Goal: Task Accomplishment & Management: Complete application form

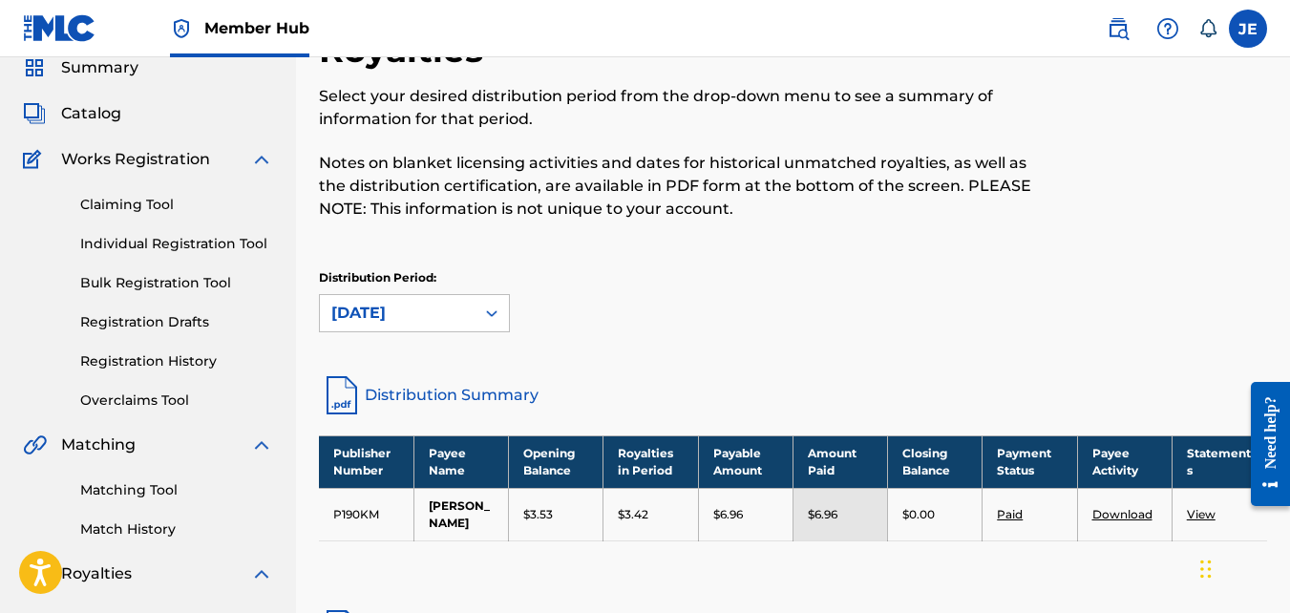
scroll to position [96, 0]
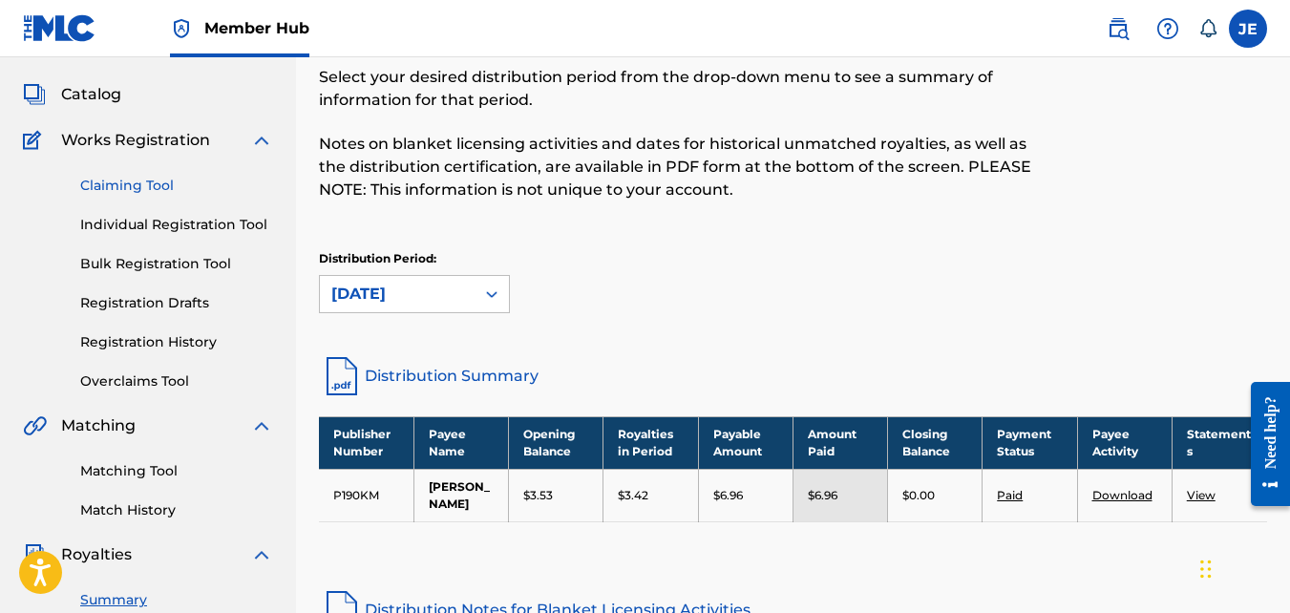
click at [149, 188] on link "Claiming Tool" at bounding box center [176, 186] width 193 height 20
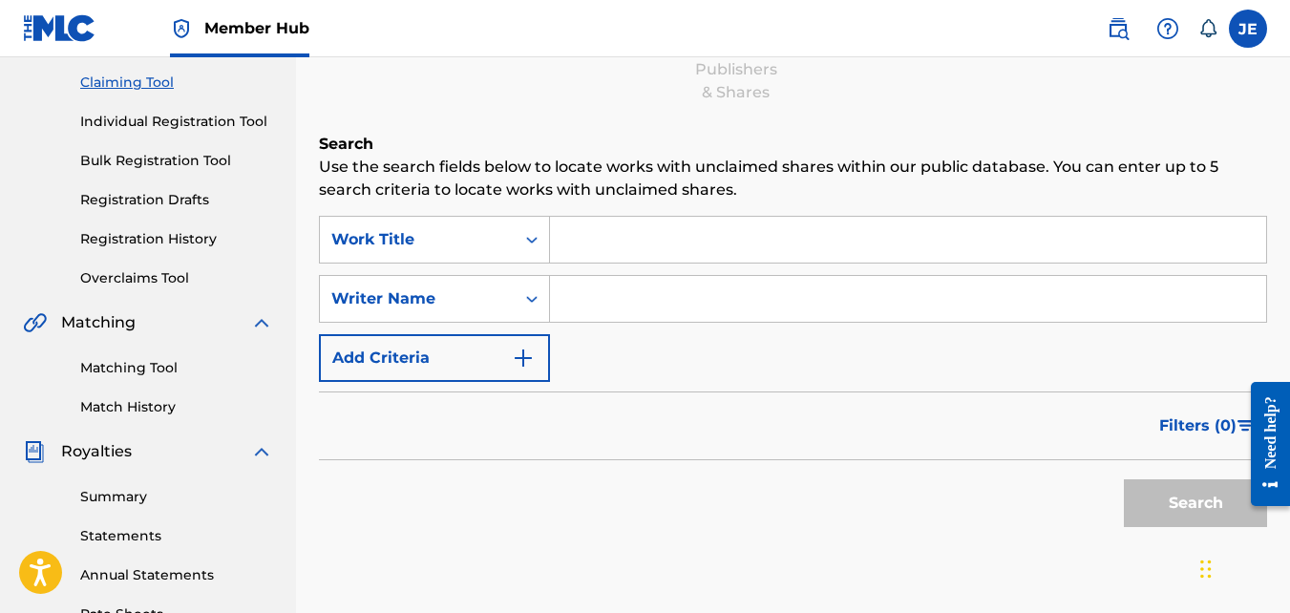
scroll to position [191, 0]
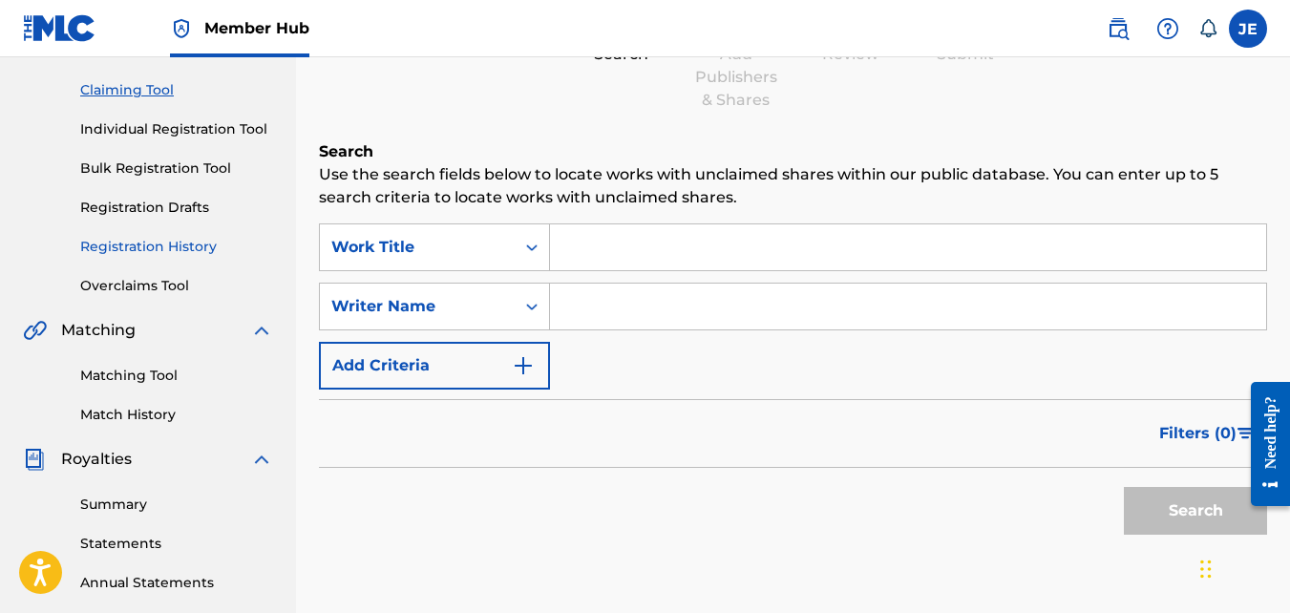
click at [177, 246] on link "Registration History" at bounding box center [176, 247] width 193 height 20
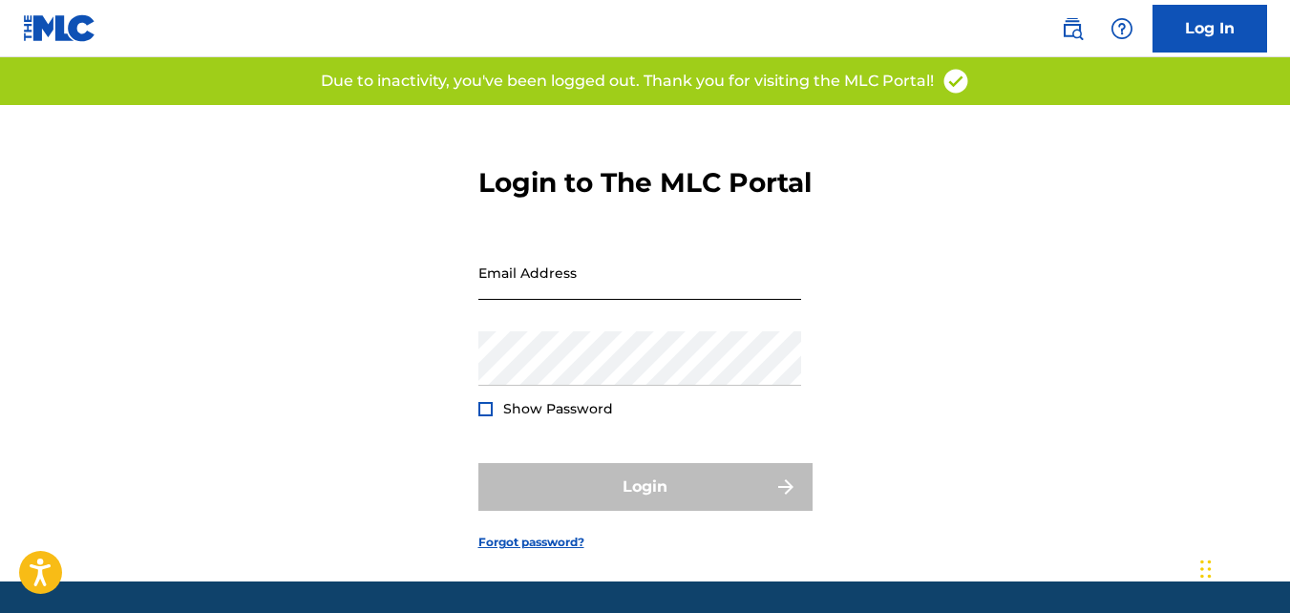
click at [701, 300] on input "Email Address" at bounding box center [640, 272] width 323 height 54
type input "[EMAIL_ADDRESS][DOMAIN_NAME]"
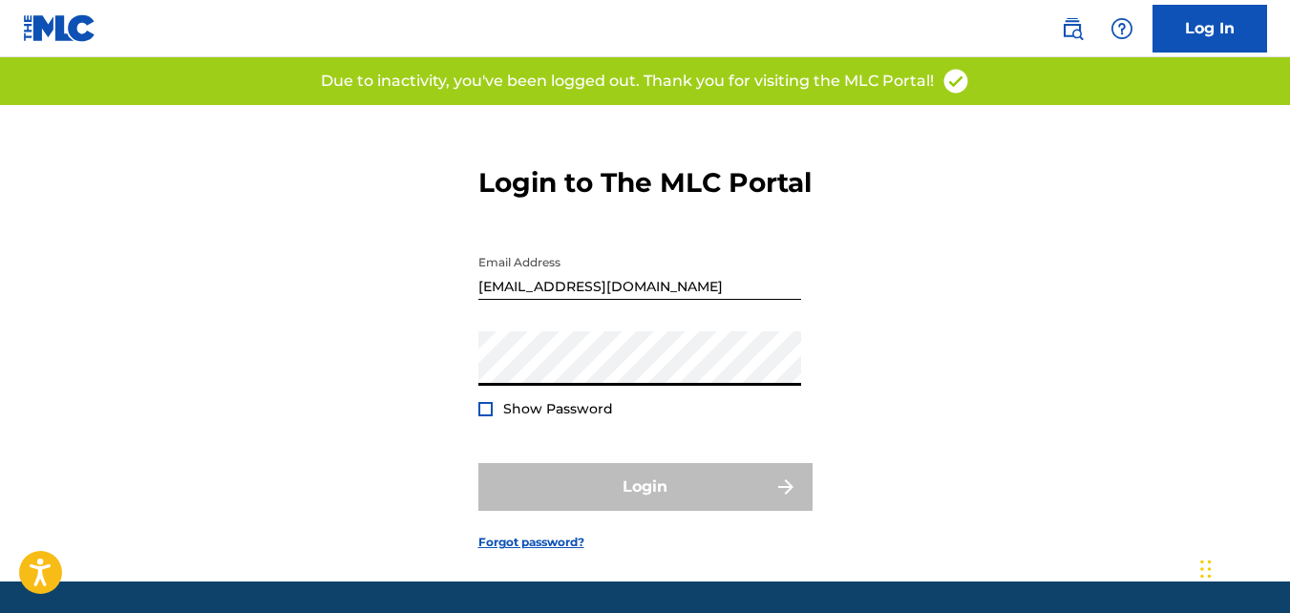
click at [698, 300] on input "[EMAIL_ADDRESS][DOMAIN_NAME]" at bounding box center [640, 272] width 323 height 54
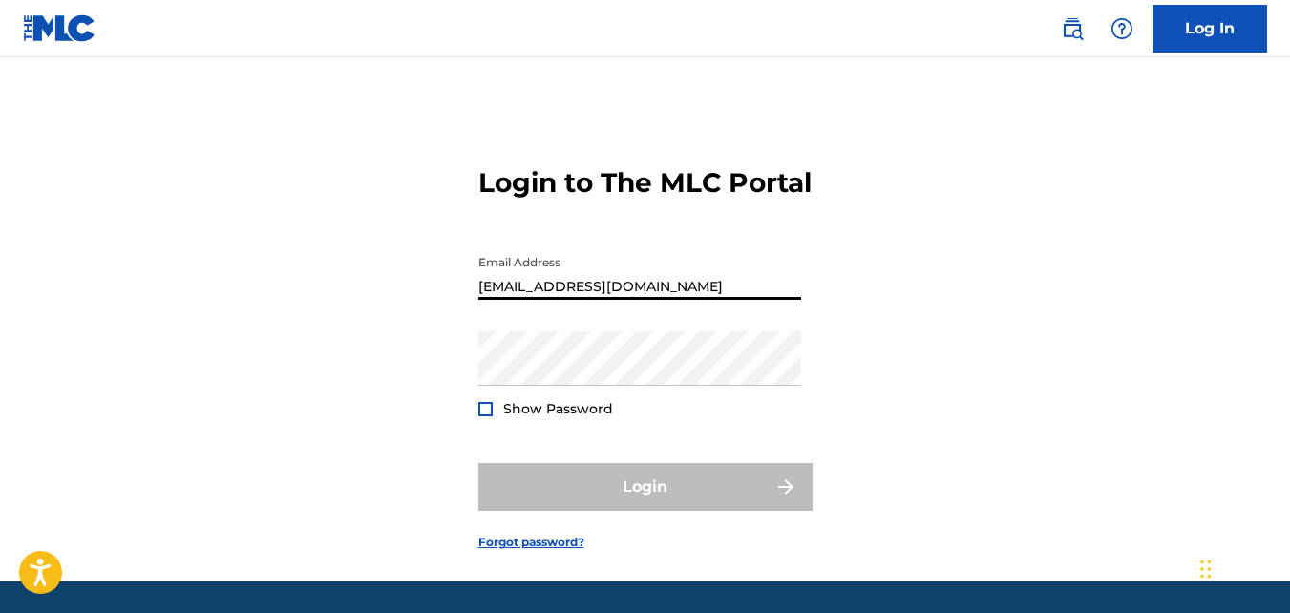
click at [696, 300] on input "[EMAIL_ADDRESS][DOMAIN_NAME]" at bounding box center [640, 272] width 323 height 54
drag, startPoint x: 691, startPoint y: 321, endPoint x: 346, endPoint y: 328, distance: 344.9
click at [364, 321] on div "Login to The MLC Portal Email Address [EMAIL_ADDRESS][DOMAIN_NAME] Password Sho…" at bounding box center [645, 343] width 1290 height 477
click at [699, 300] on input "Email Address" at bounding box center [640, 272] width 323 height 54
type input "[EMAIL_ADDRESS][DOMAIN_NAME]"
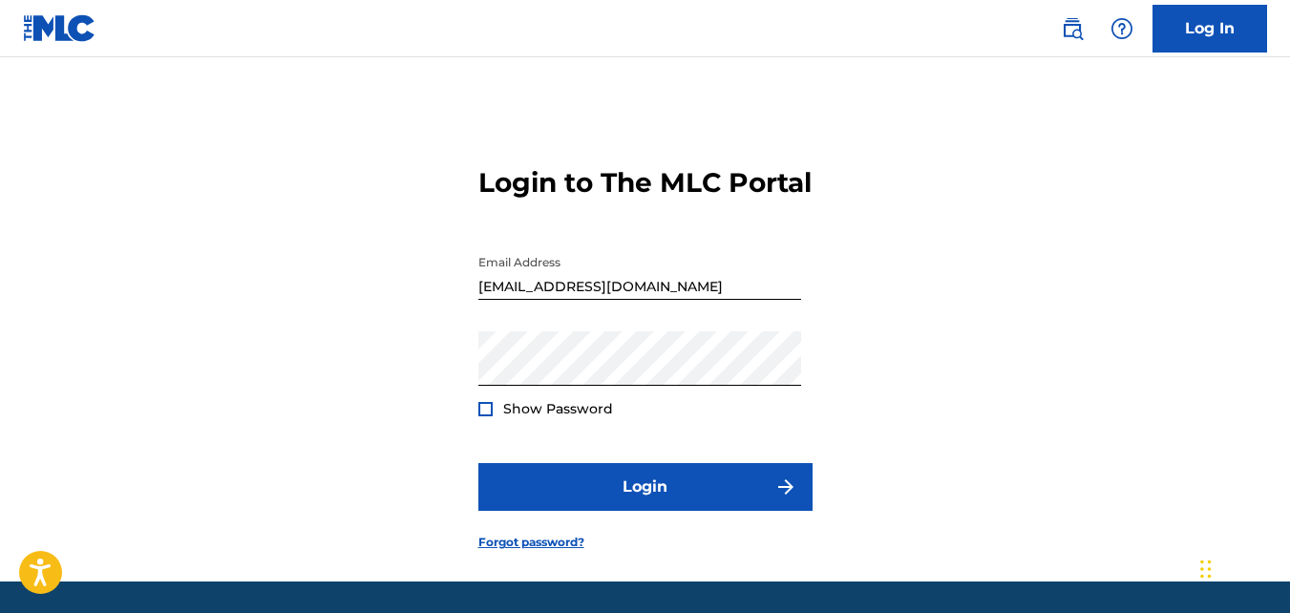
click at [488, 416] on div at bounding box center [486, 409] width 14 height 14
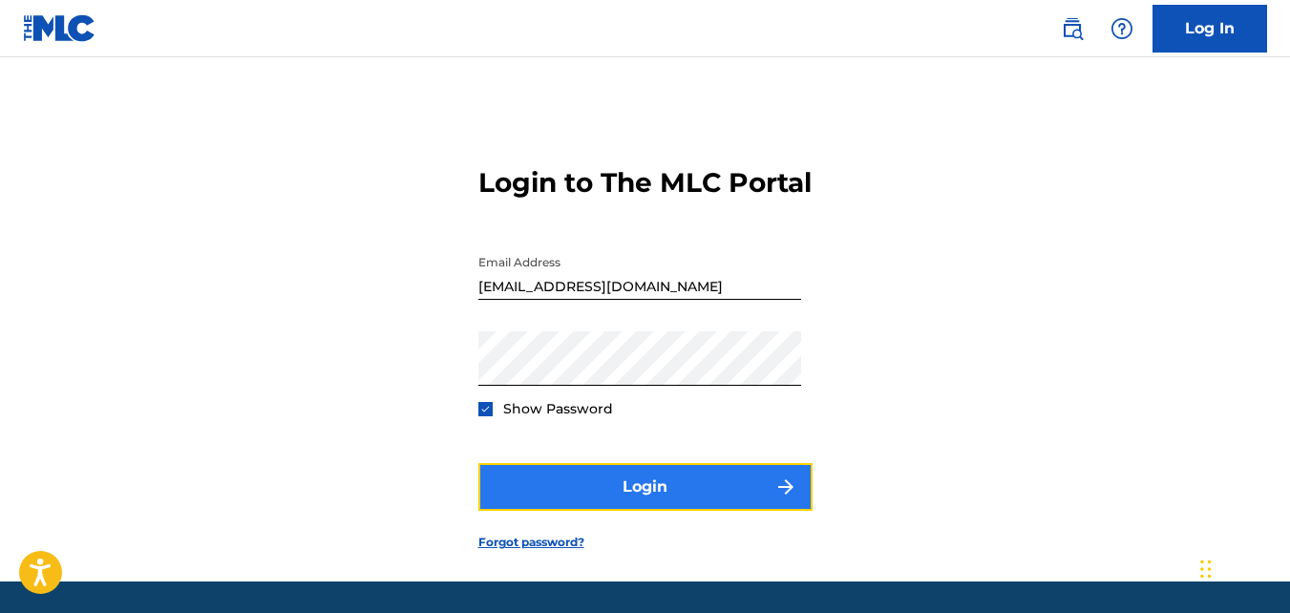
click at [549, 511] on button "Login" at bounding box center [646, 487] width 334 height 48
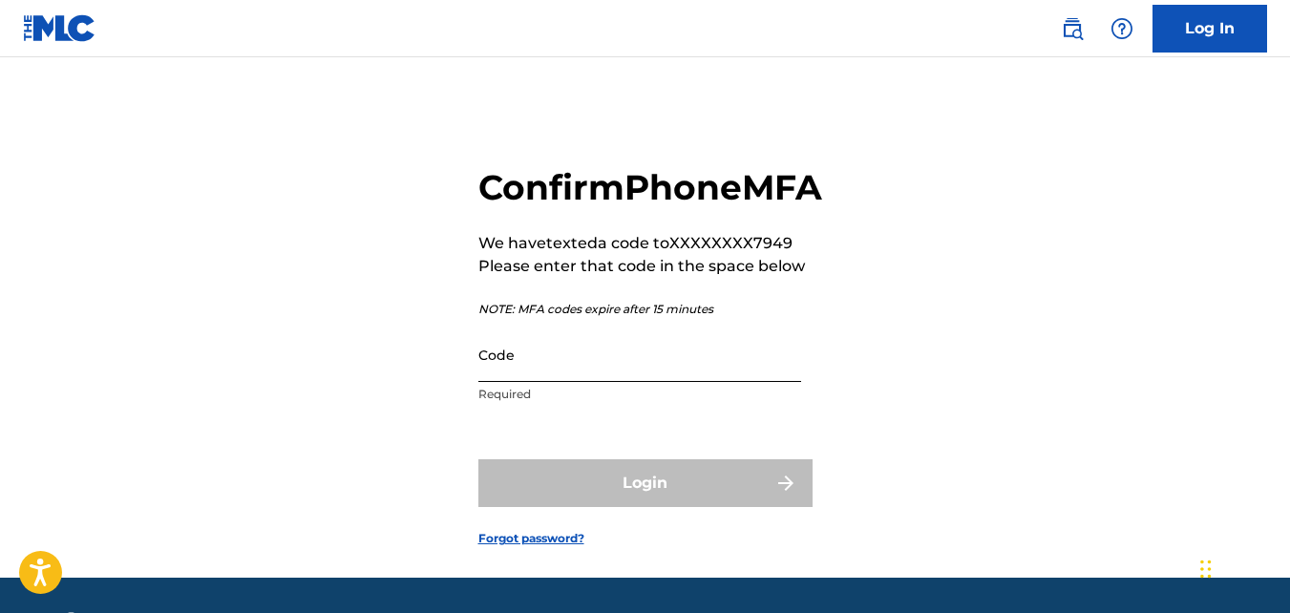
click at [672, 382] on input "Code" at bounding box center [640, 355] width 323 height 54
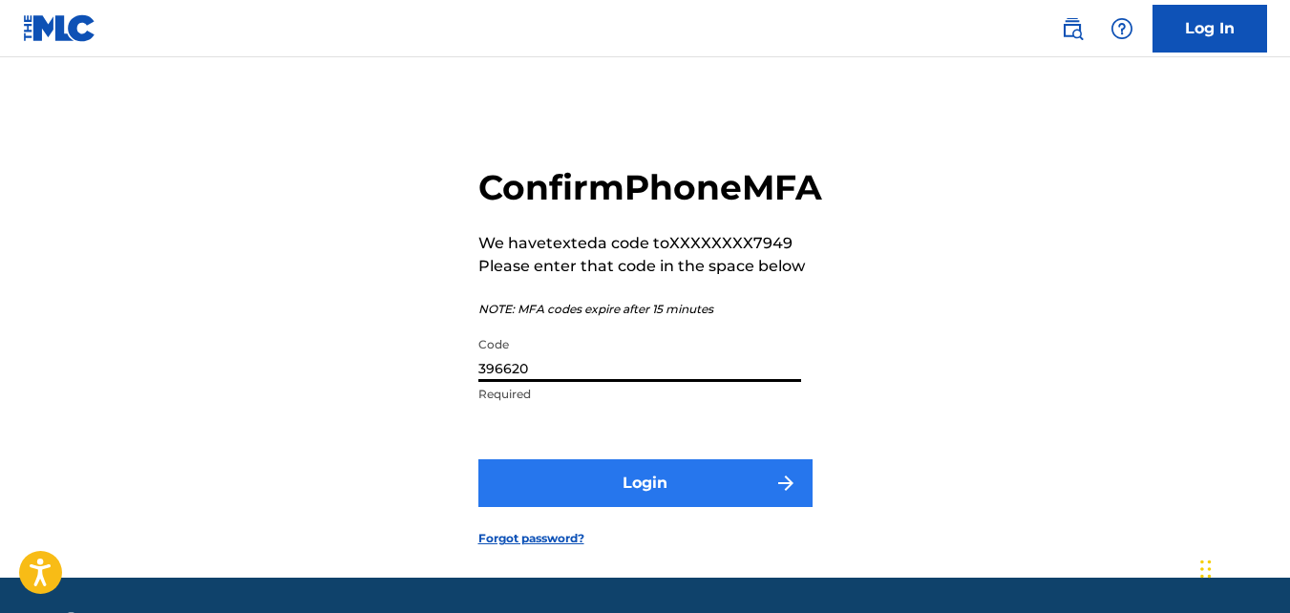
type input "396620"
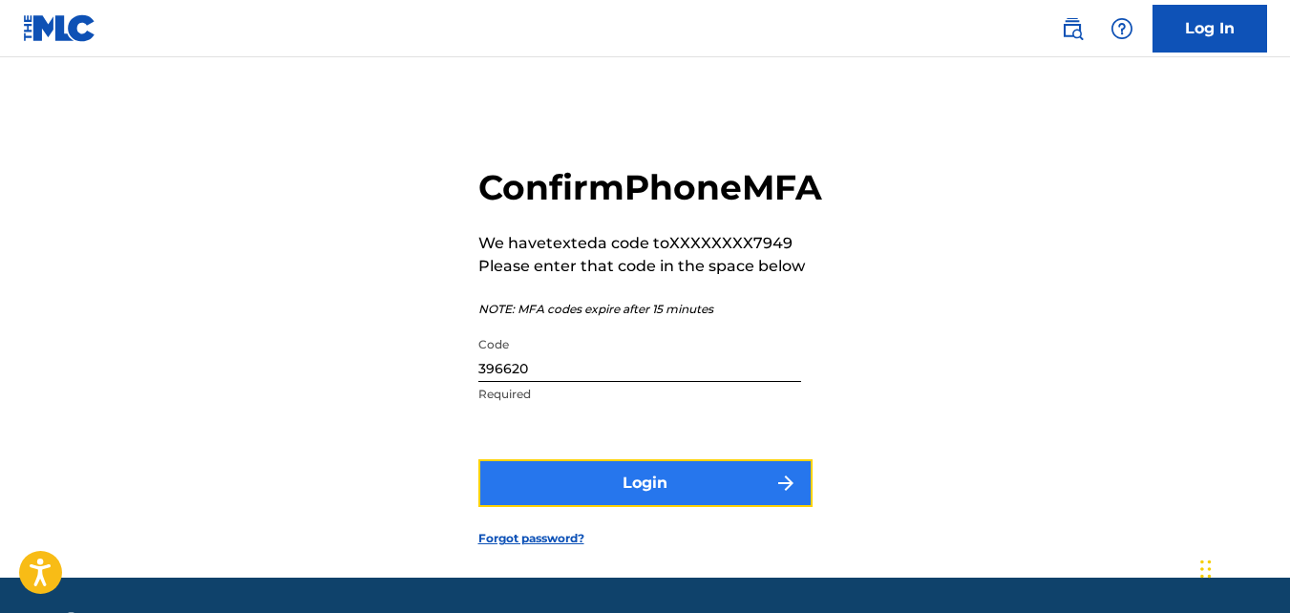
click at [631, 507] on button "Login" at bounding box center [646, 483] width 334 height 48
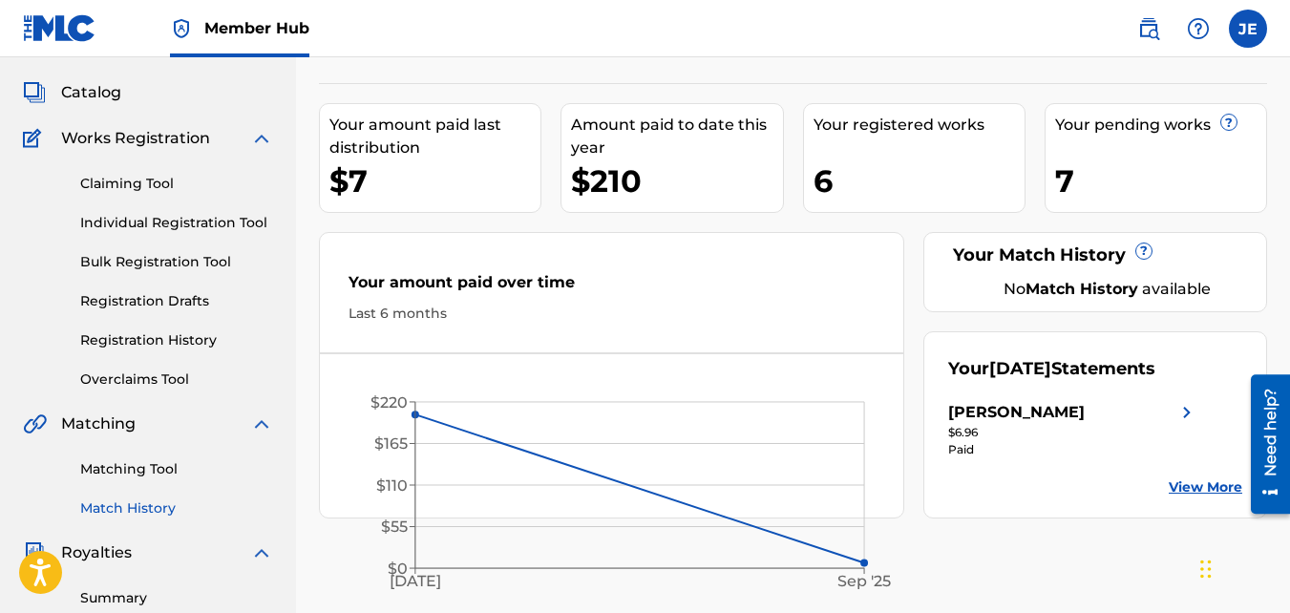
scroll to position [96, 0]
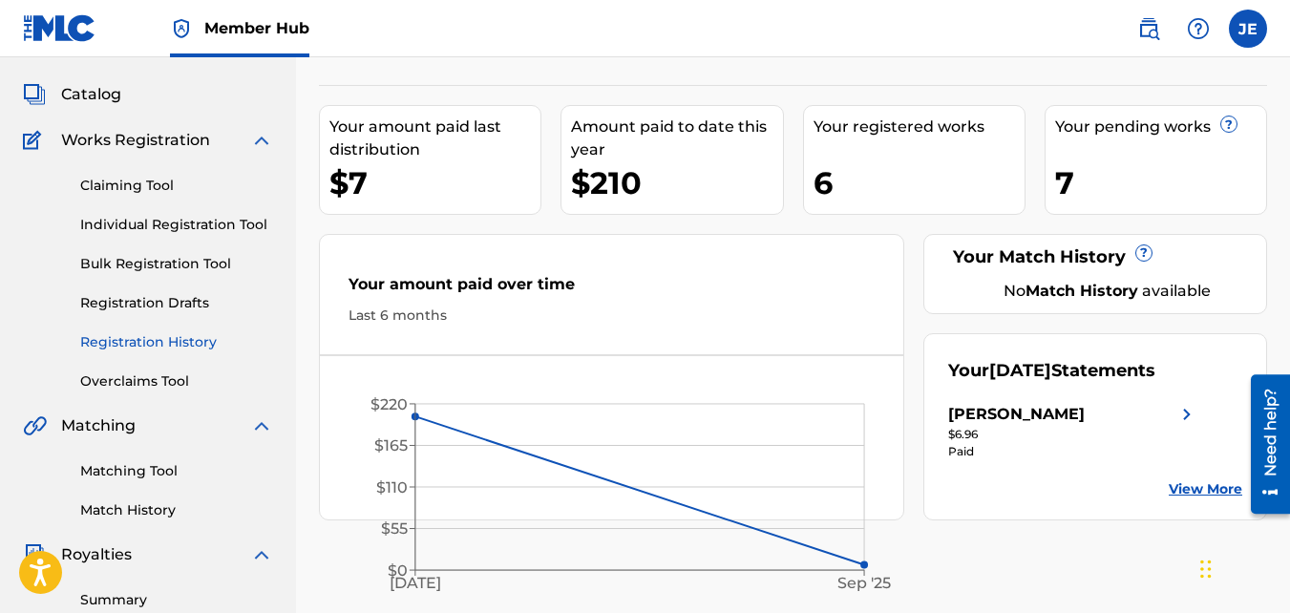
click at [192, 346] on link "Registration History" at bounding box center [176, 342] width 193 height 20
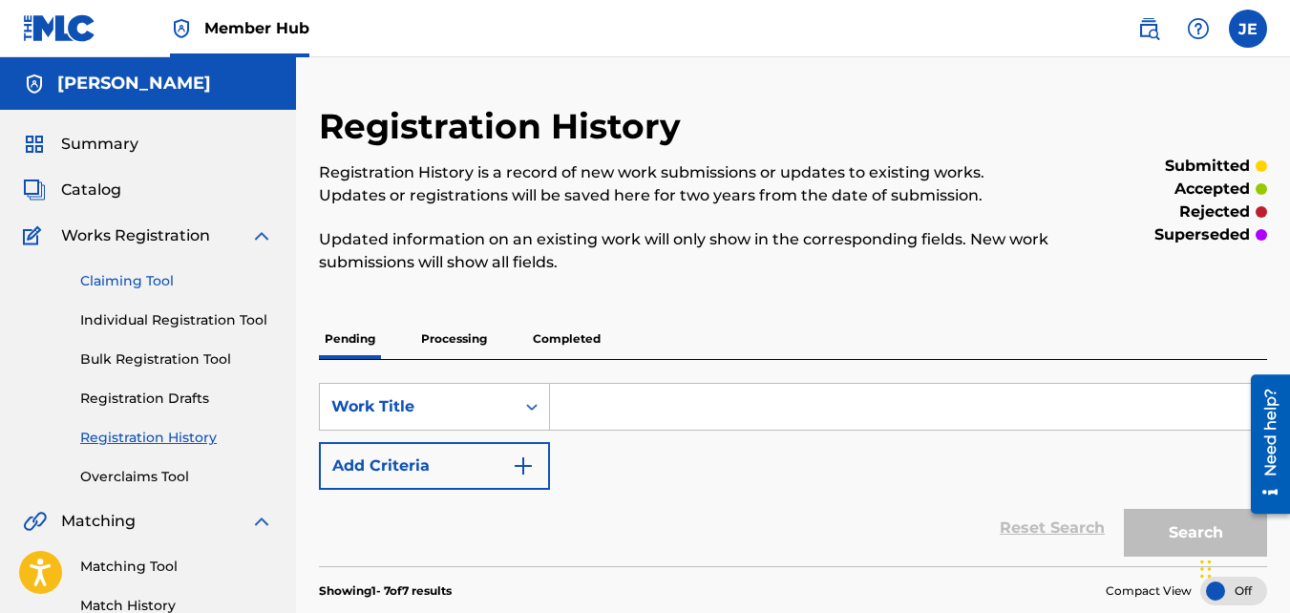
click at [160, 280] on link "Claiming Tool" at bounding box center [176, 281] width 193 height 20
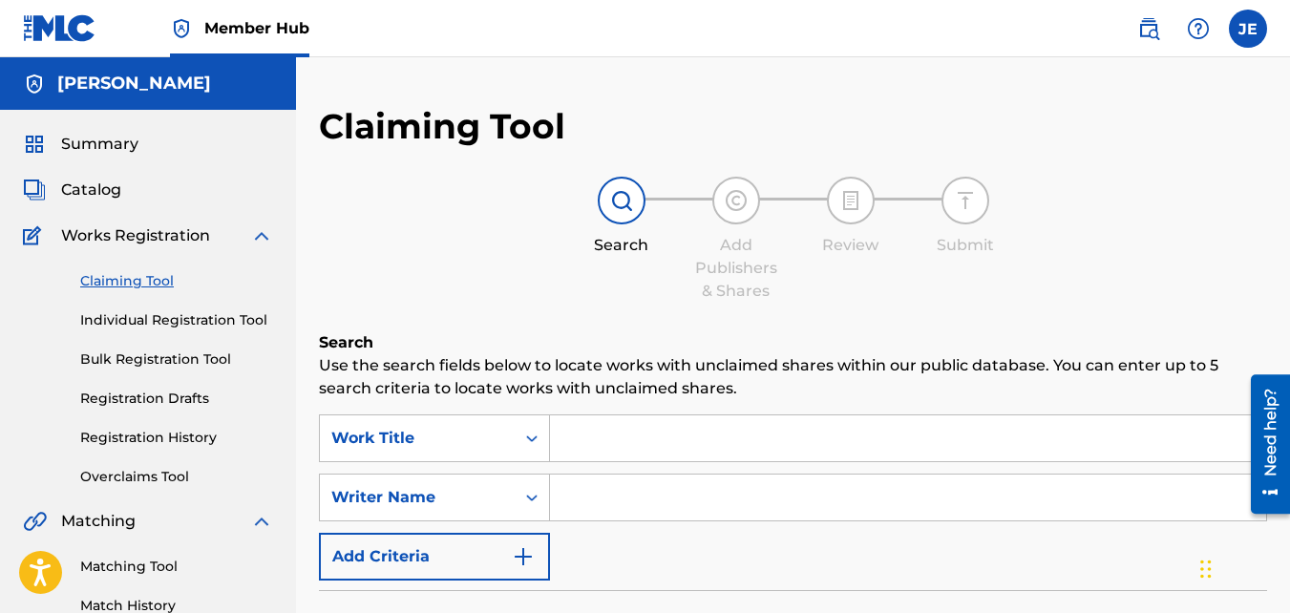
click at [607, 447] on input "Search Form" at bounding box center [908, 438] width 716 height 46
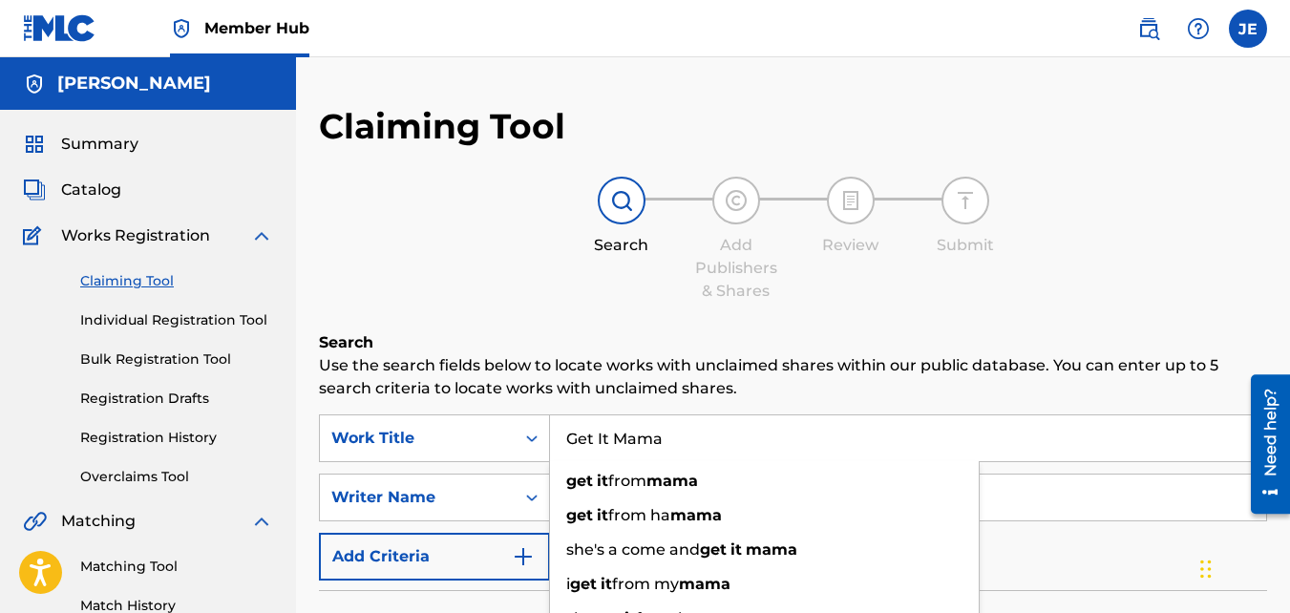
type input "Get It Mama"
click at [711, 339] on h6 "Search" at bounding box center [793, 342] width 948 height 23
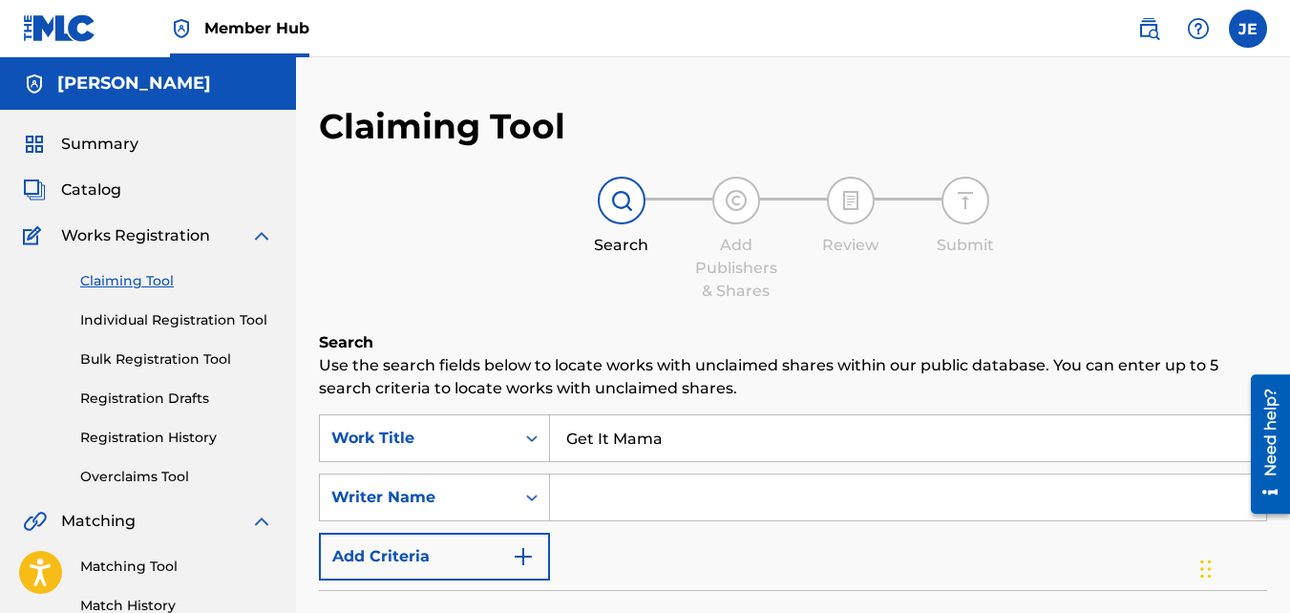
click at [650, 510] on input "Search Form" at bounding box center [908, 498] width 716 height 46
type input "[PERSON_NAME]"
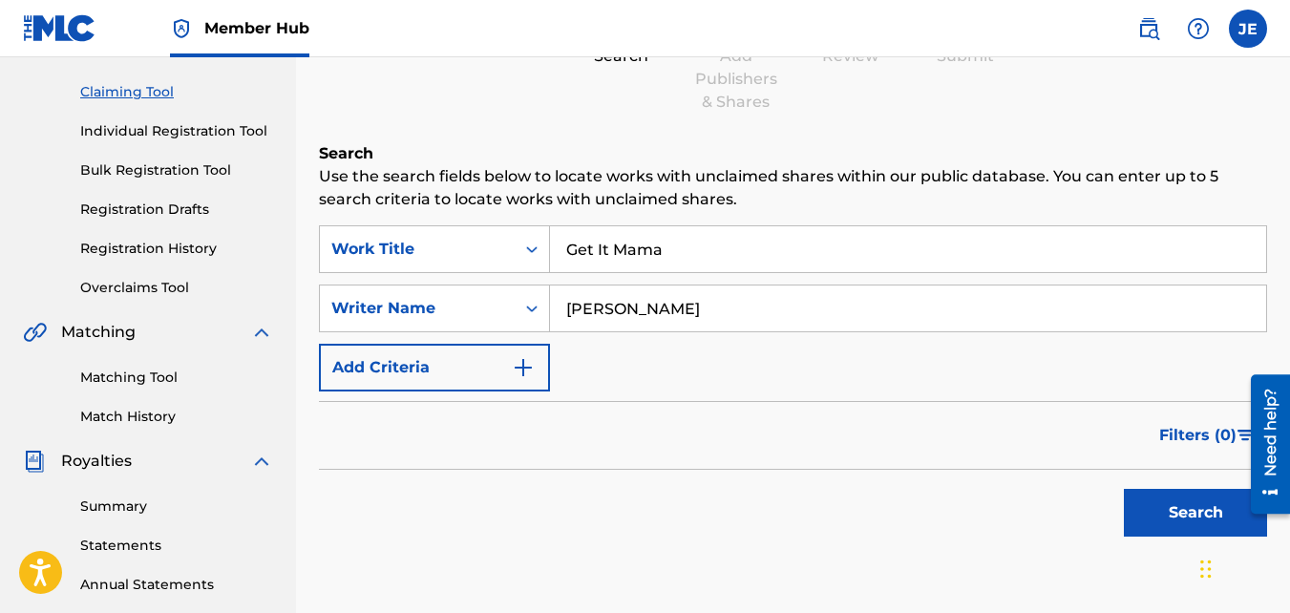
scroll to position [191, 0]
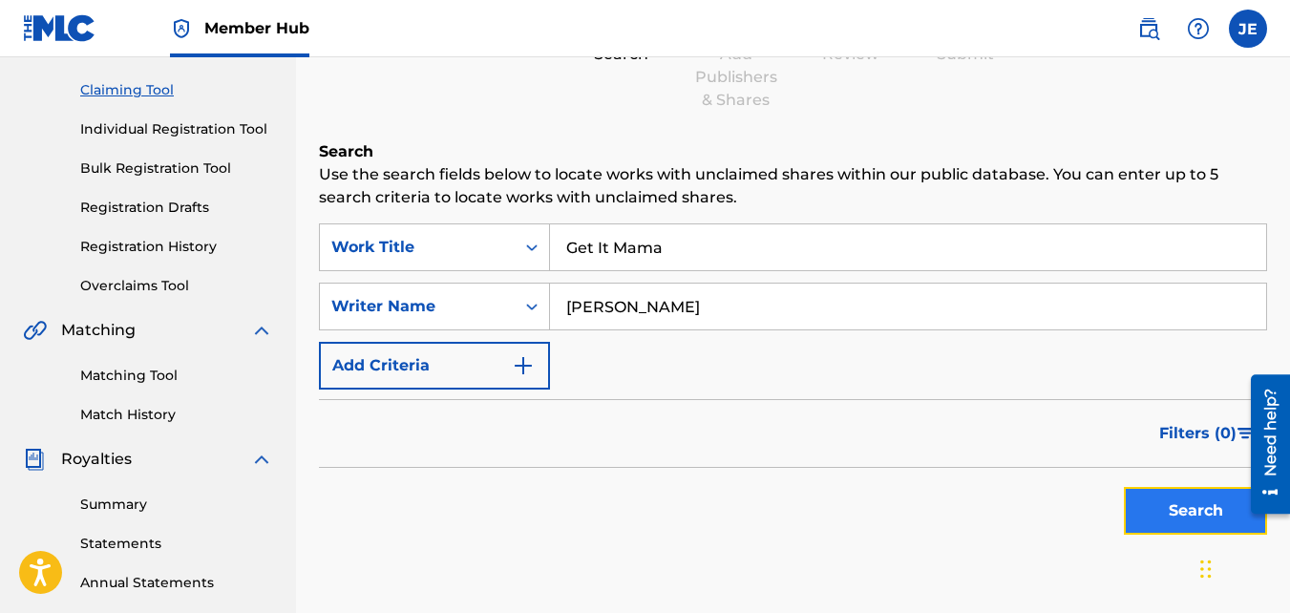
click at [1167, 505] on button "Search" at bounding box center [1195, 511] width 143 height 48
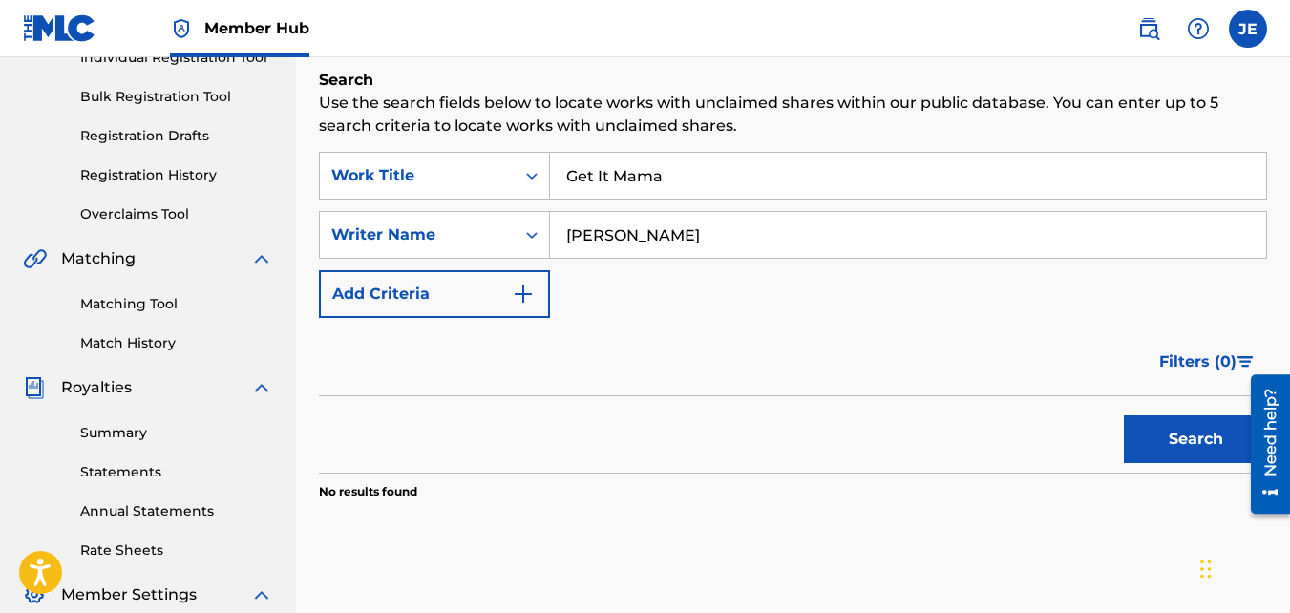
scroll to position [382, 0]
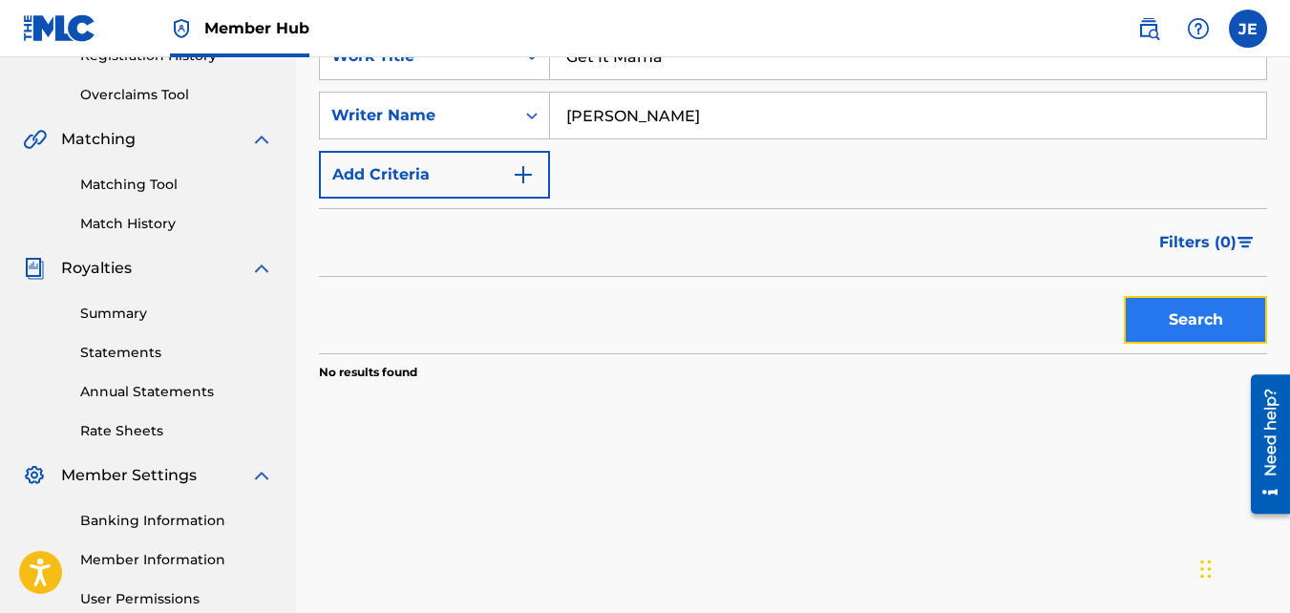
click at [1168, 319] on button "Search" at bounding box center [1195, 320] width 143 height 48
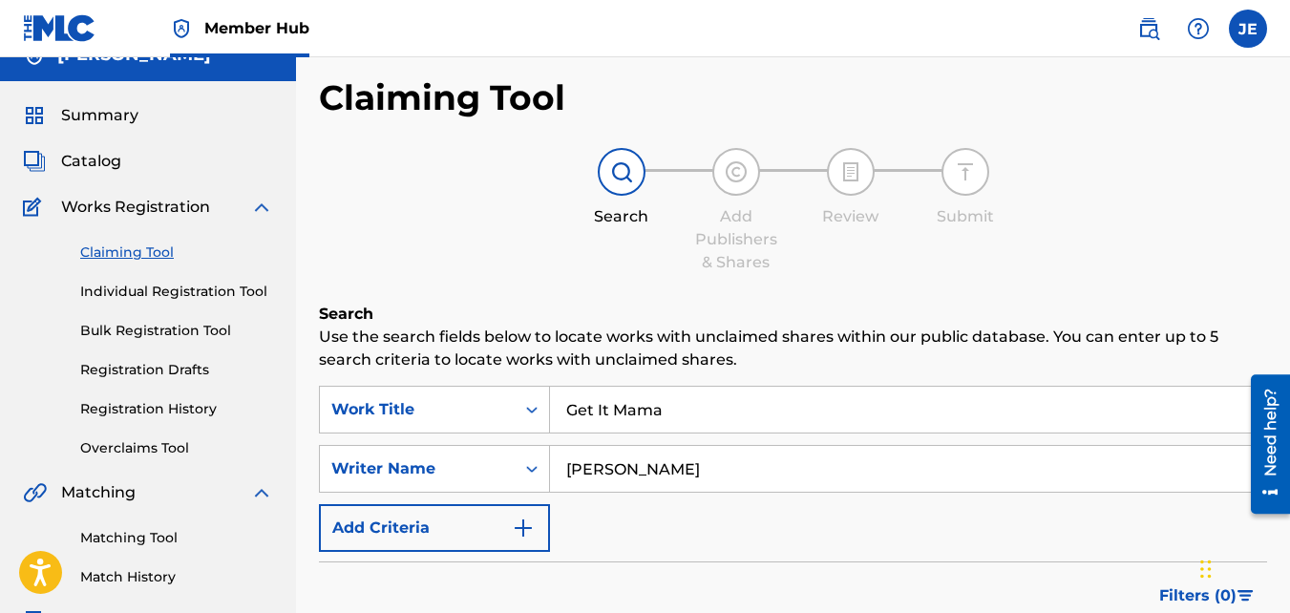
scroll to position [0, 0]
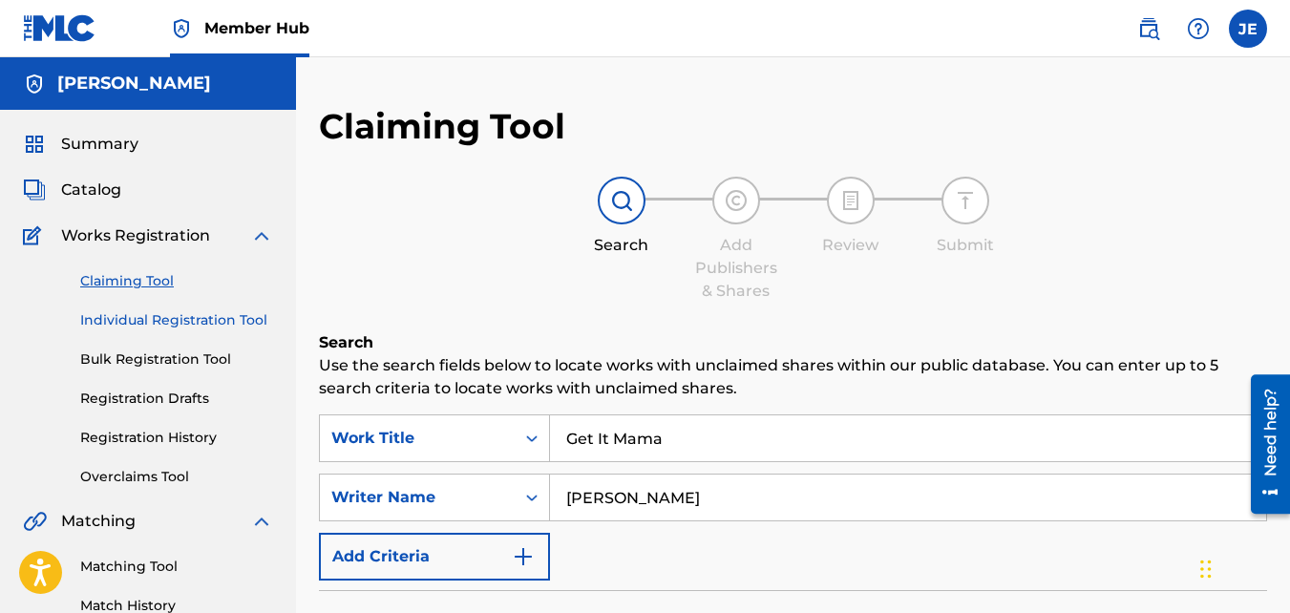
click at [197, 324] on link "Individual Registration Tool" at bounding box center [176, 320] width 193 height 20
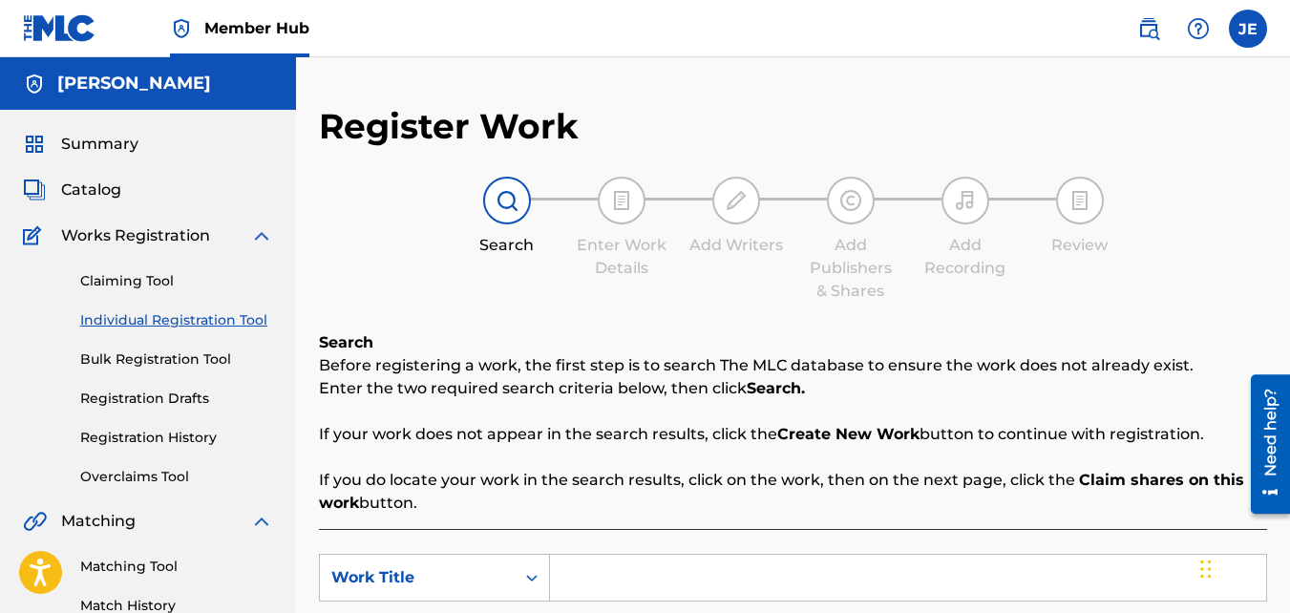
scroll to position [287, 0]
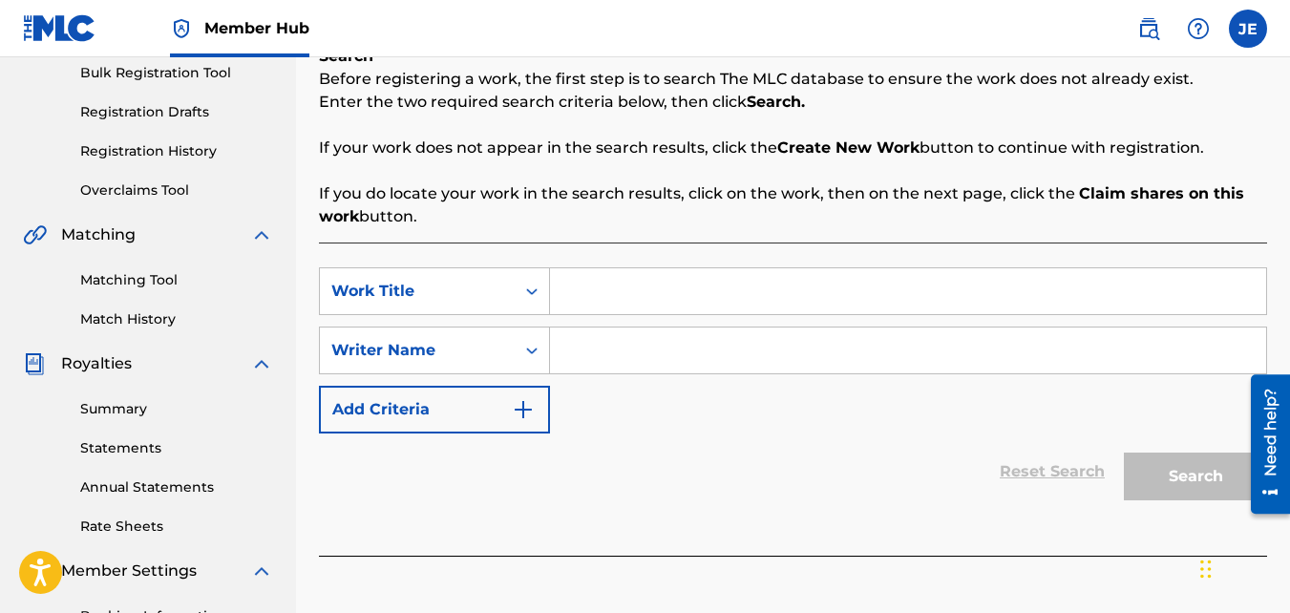
click at [717, 296] on input "Search Form" at bounding box center [908, 291] width 716 height 46
type input "Get It Mama"
click at [725, 352] on input "Search Form" at bounding box center [908, 351] width 716 height 46
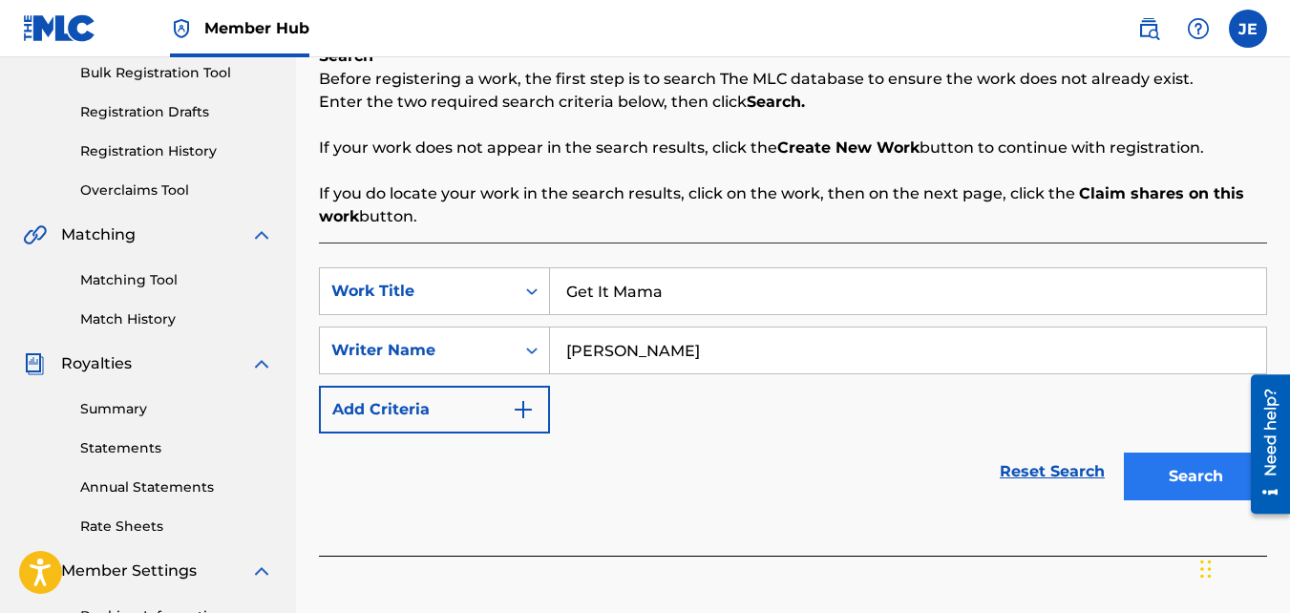
type input "[PERSON_NAME]"
click at [1177, 472] on button "Search" at bounding box center [1195, 477] width 143 height 48
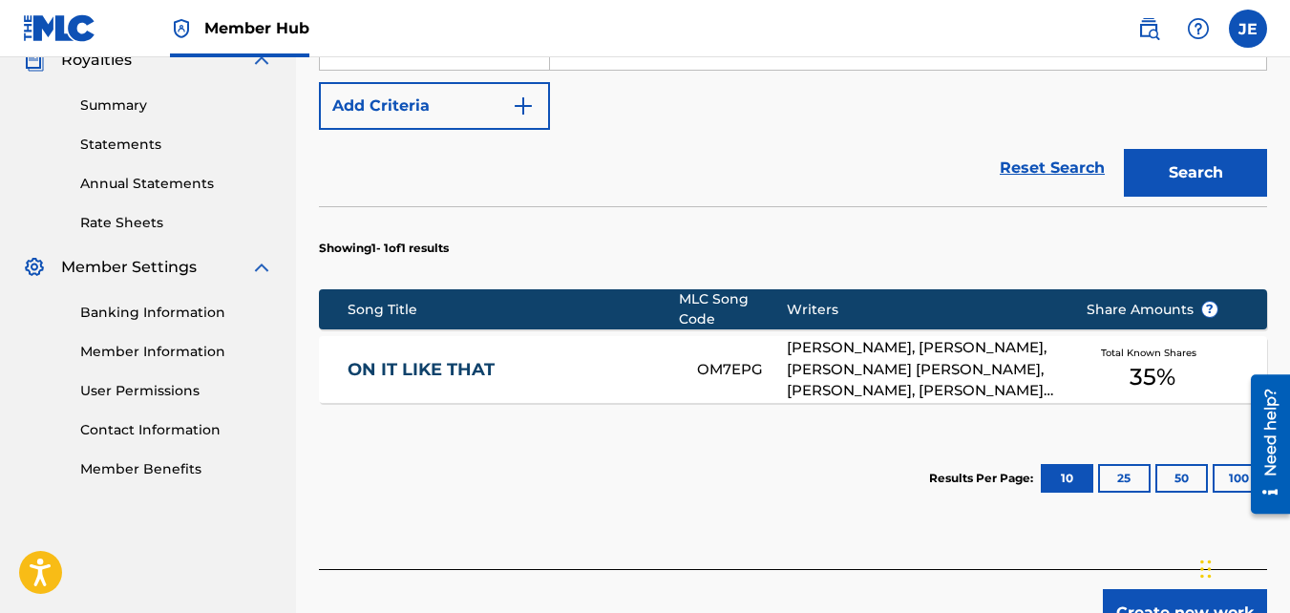
scroll to position [599, 0]
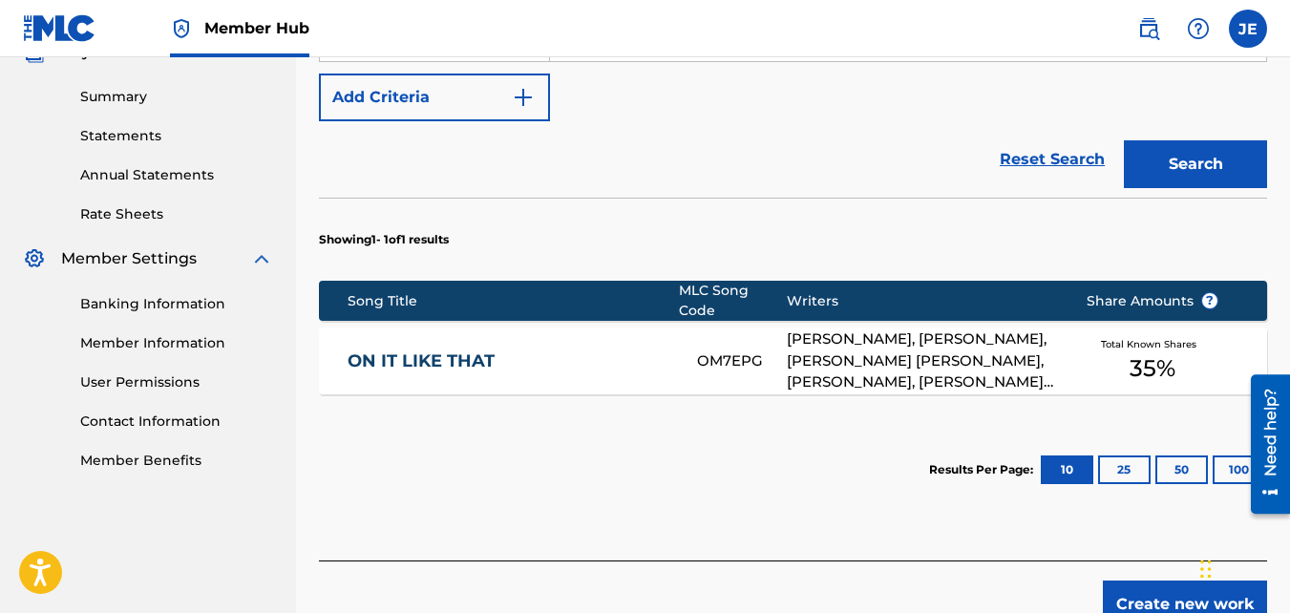
click at [855, 357] on div "[PERSON_NAME], [PERSON_NAME], [PERSON_NAME] [PERSON_NAME], [PERSON_NAME], [PERS…" at bounding box center [922, 361] width 270 height 65
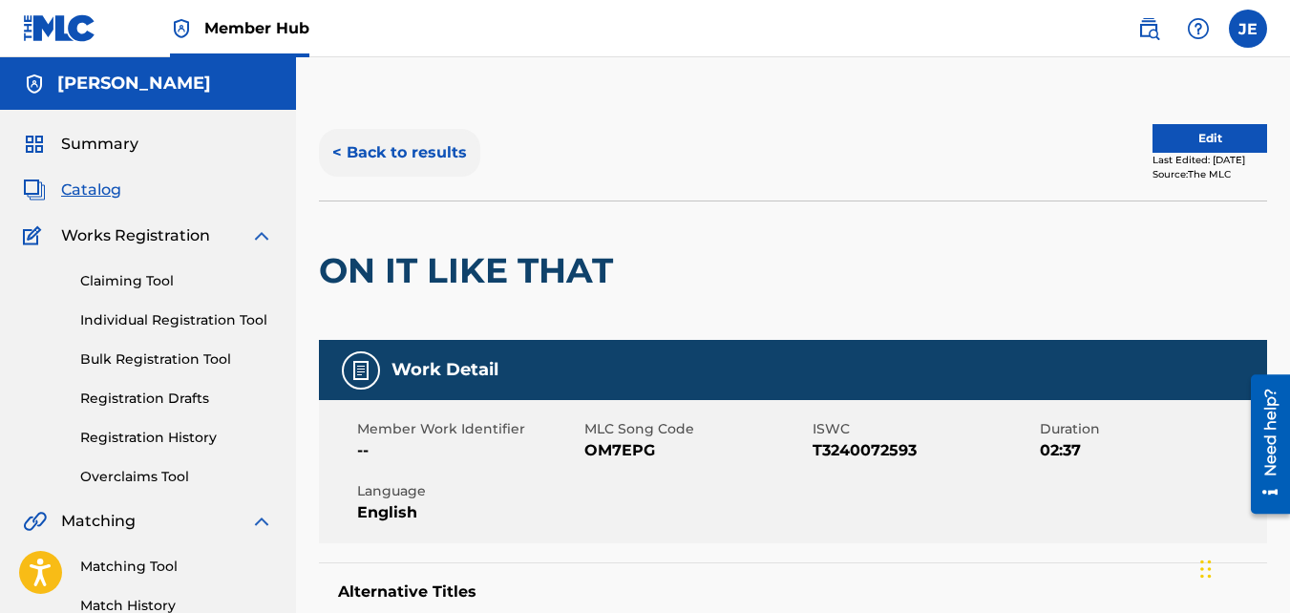
click at [417, 148] on button "< Back to results" at bounding box center [399, 153] width 161 height 48
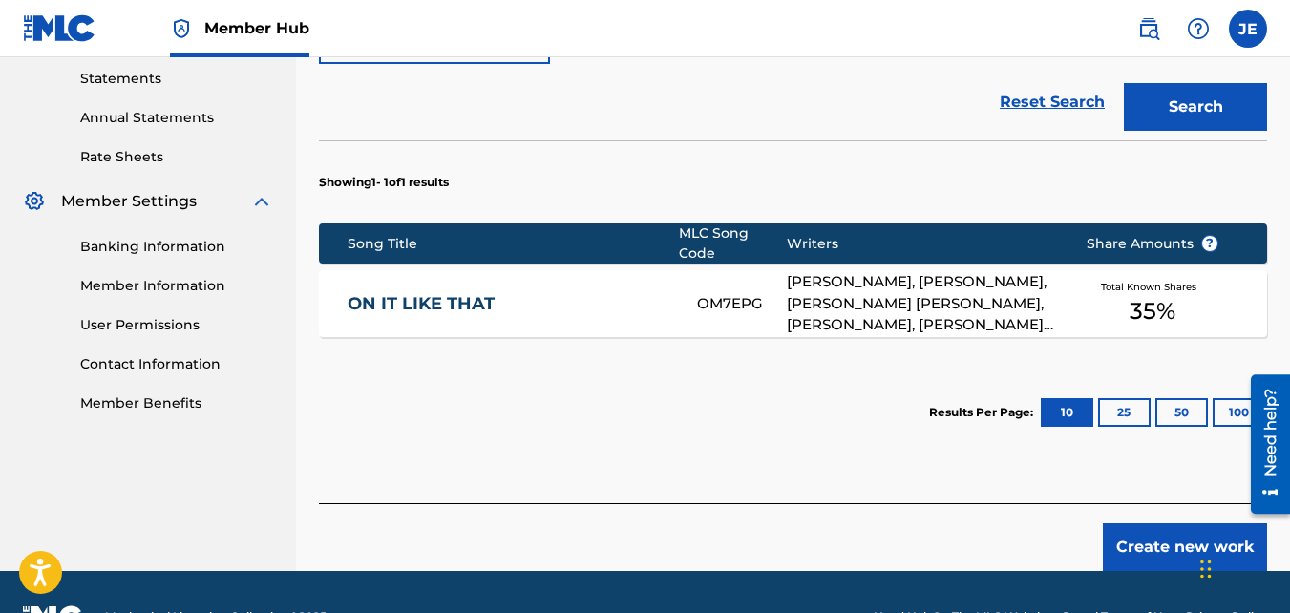
scroll to position [694, 0]
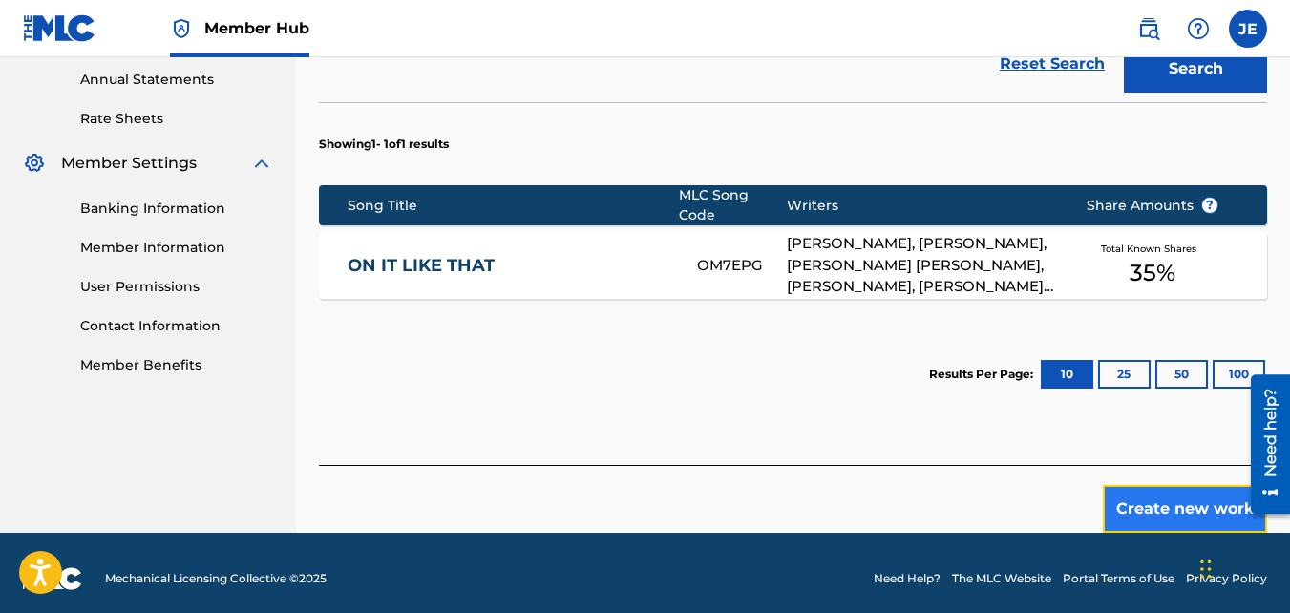
click at [1196, 498] on button "Create new work" at bounding box center [1185, 509] width 164 height 48
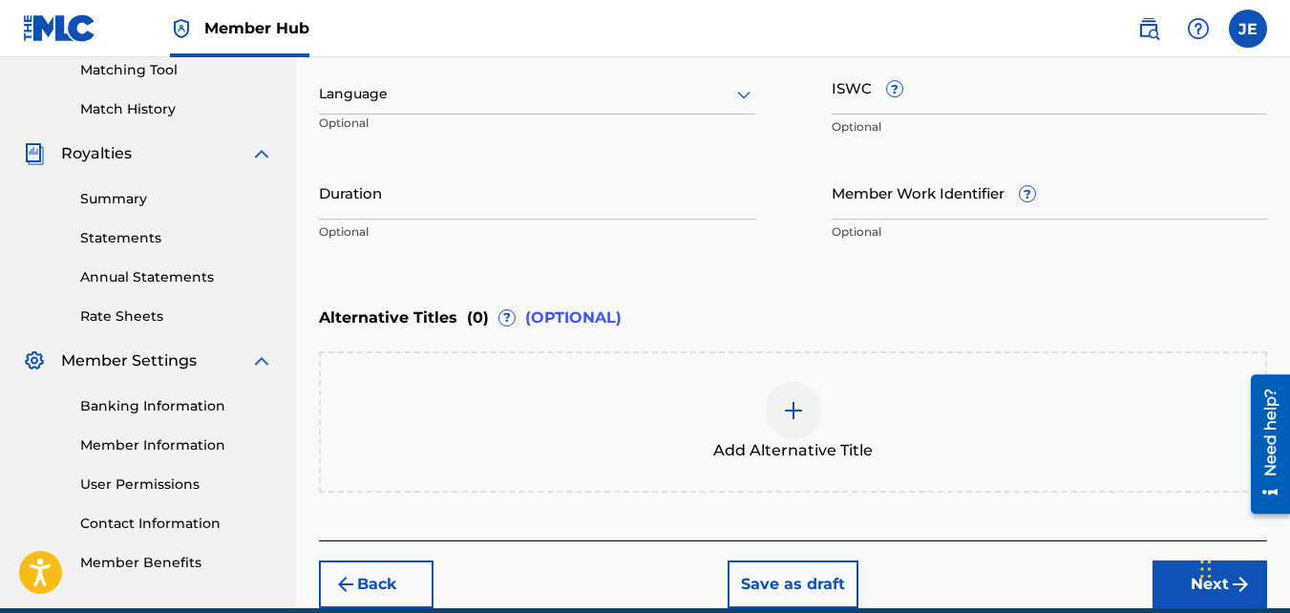
scroll to position [202, 0]
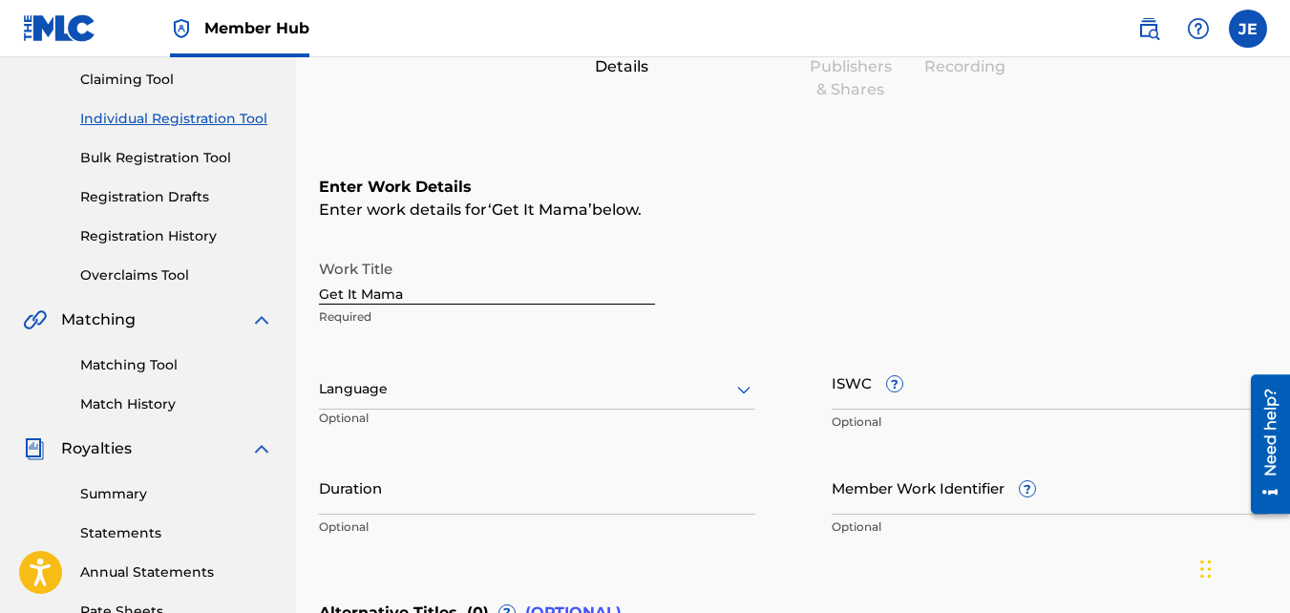
click at [542, 388] on div at bounding box center [537, 389] width 437 height 24
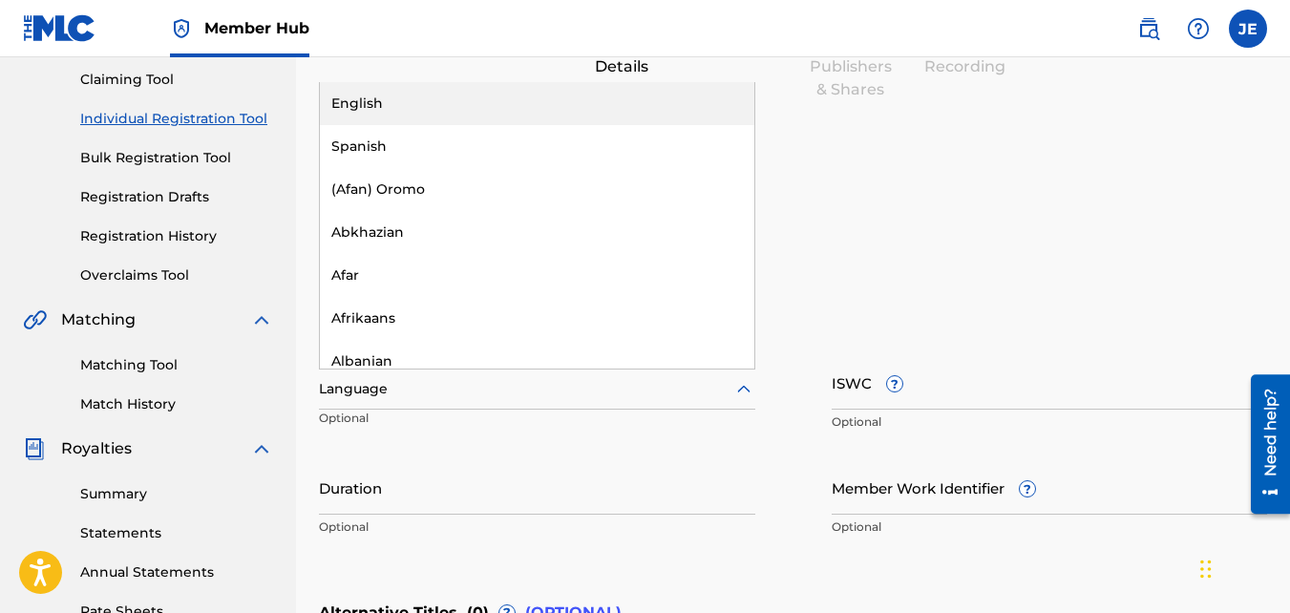
click at [488, 104] on div "English" at bounding box center [537, 103] width 435 height 43
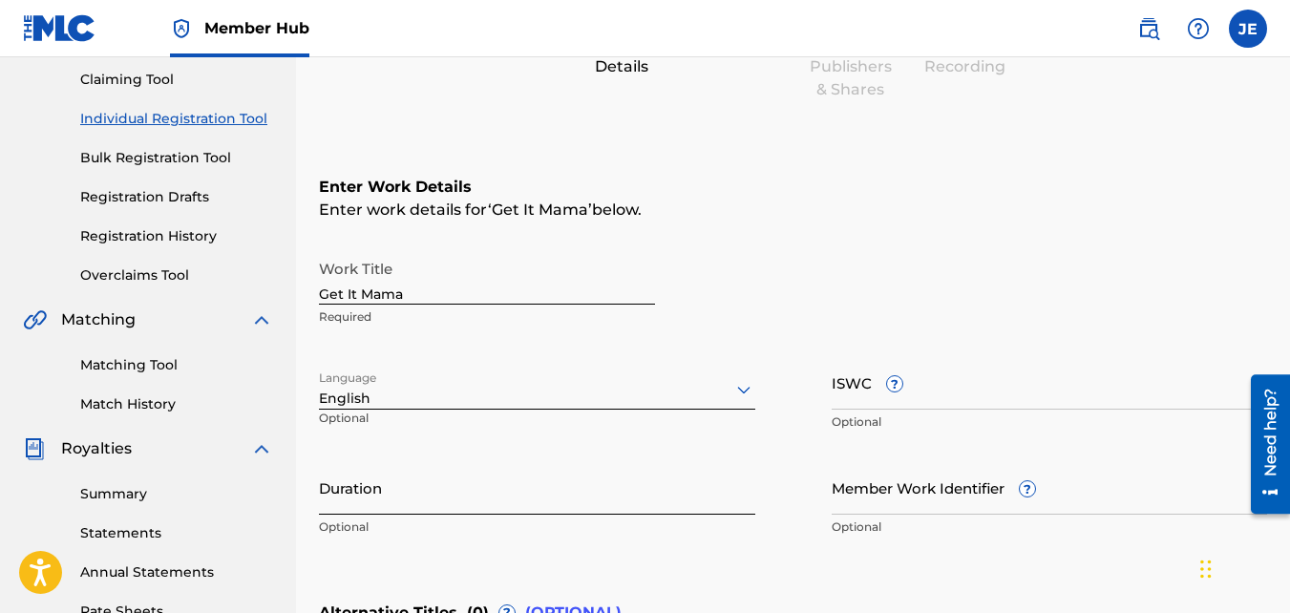
click at [531, 496] on input "Duration" at bounding box center [537, 487] width 437 height 54
type input "03:10"
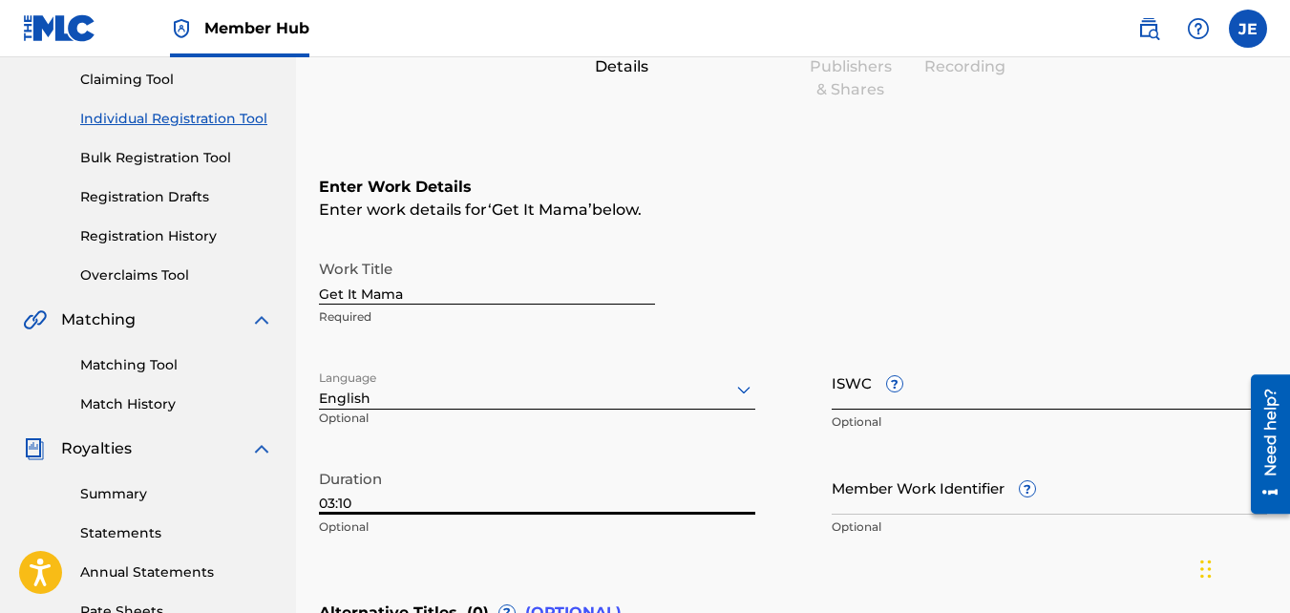
click at [957, 395] on input "ISWC ?" at bounding box center [1050, 382] width 437 height 54
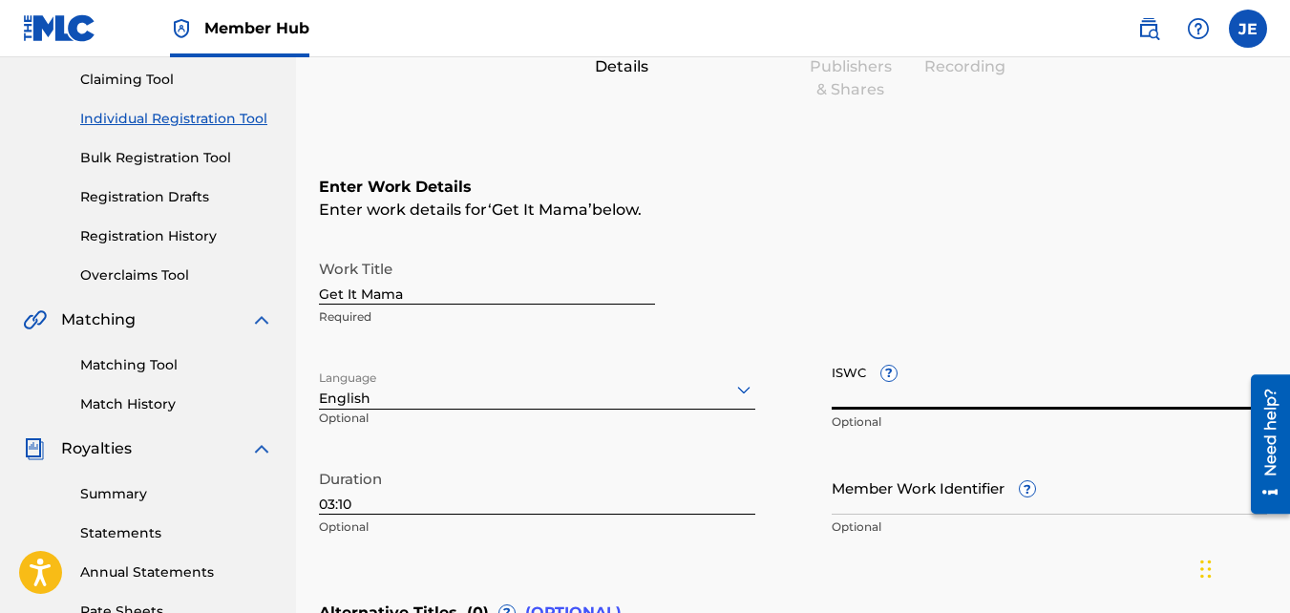
paste input "T3255975674"
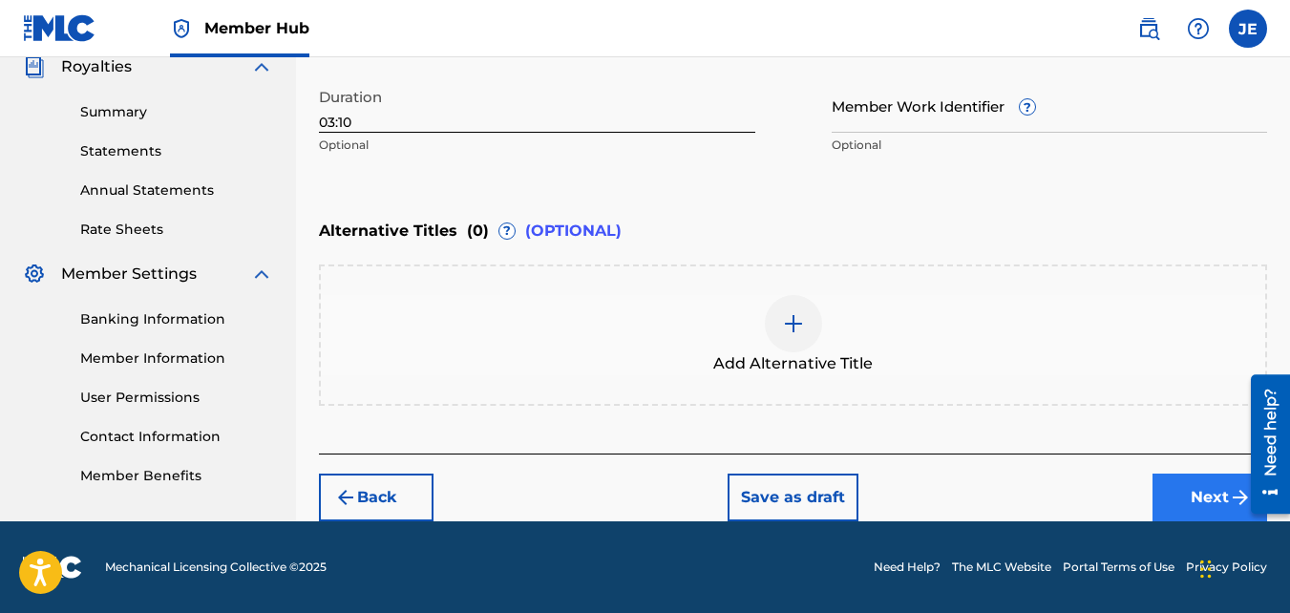
type input "T3255975674"
click at [1185, 493] on button "Next" at bounding box center [1210, 498] width 115 height 48
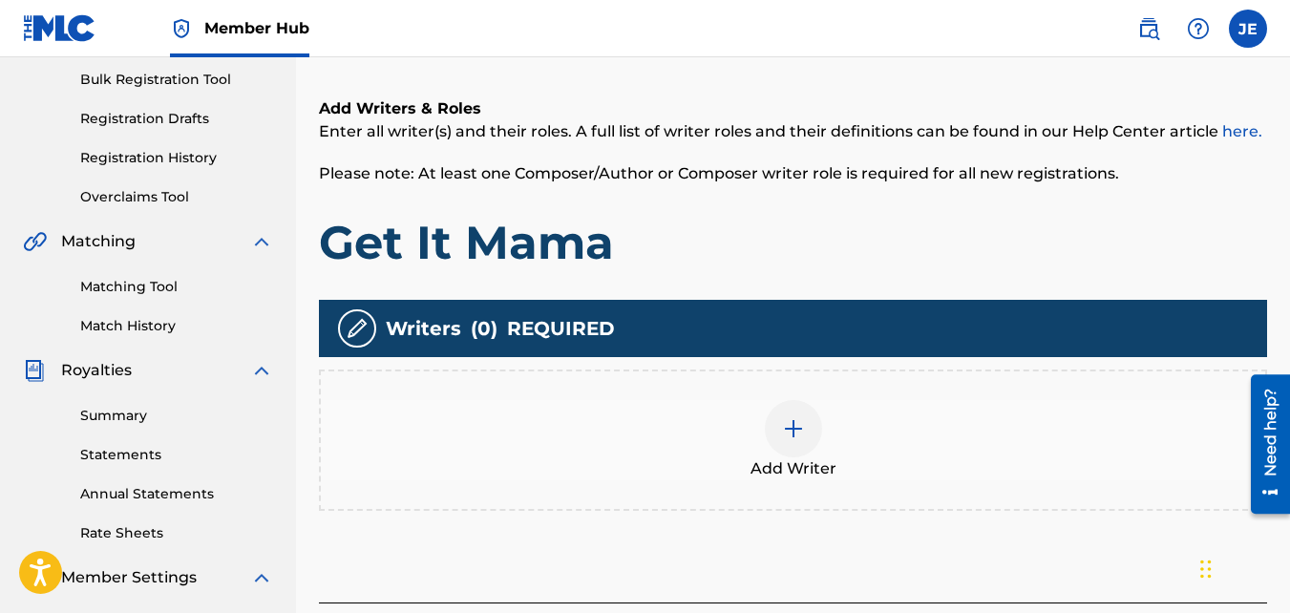
scroll to position [277, 0]
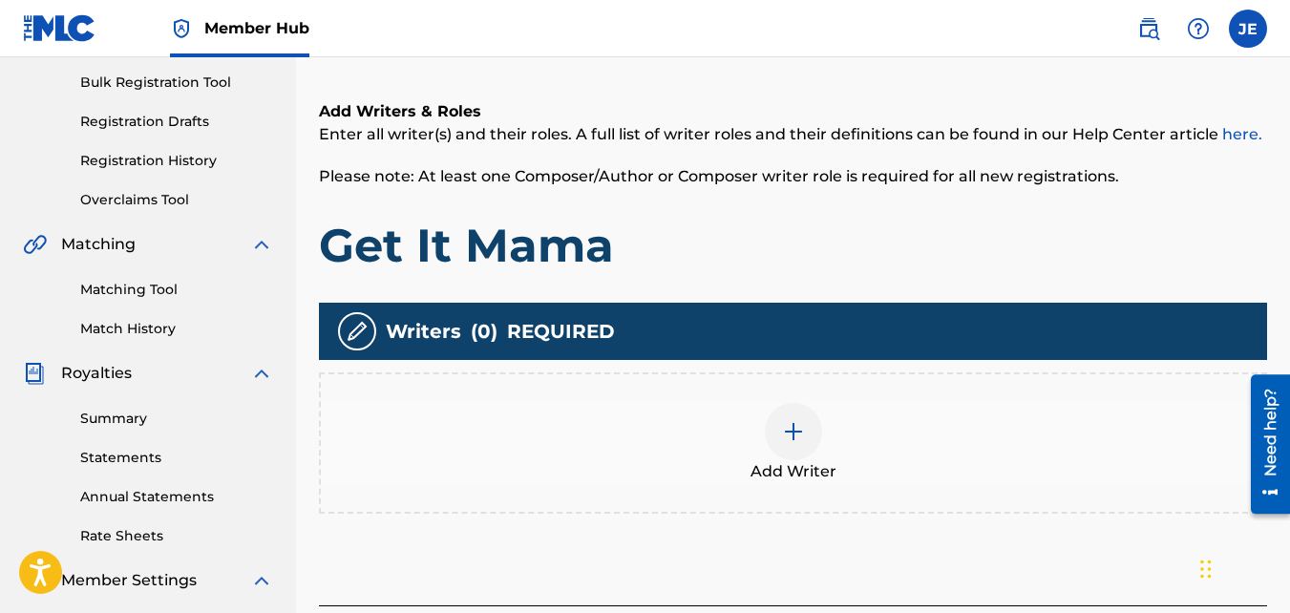
click at [794, 437] on img at bounding box center [793, 431] width 23 height 23
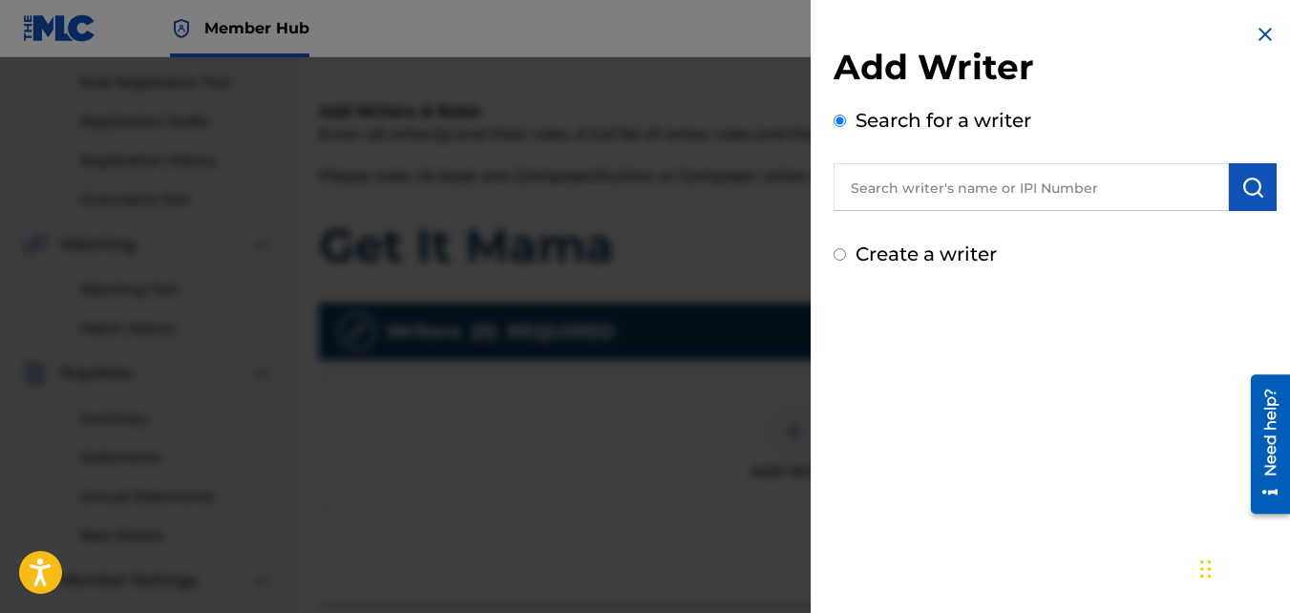
click at [1104, 184] on input "text" at bounding box center [1031, 187] width 395 height 48
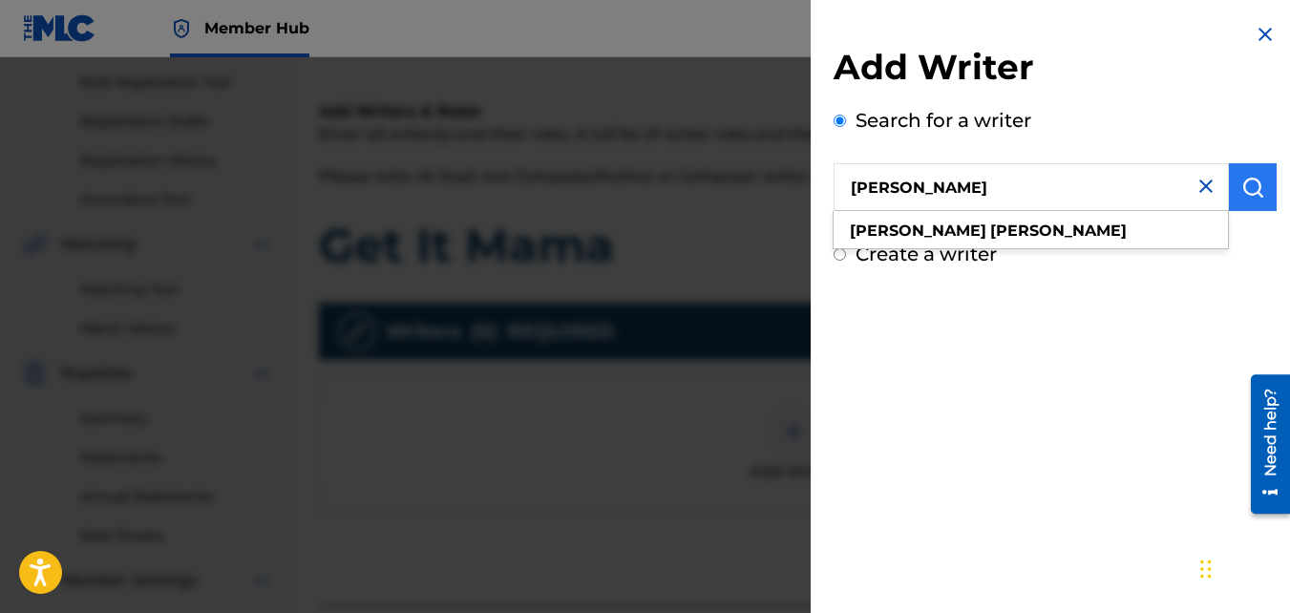
type input "[PERSON_NAME]"
click at [1242, 183] on img "submit" at bounding box center [1253, 187] width 23 height 23
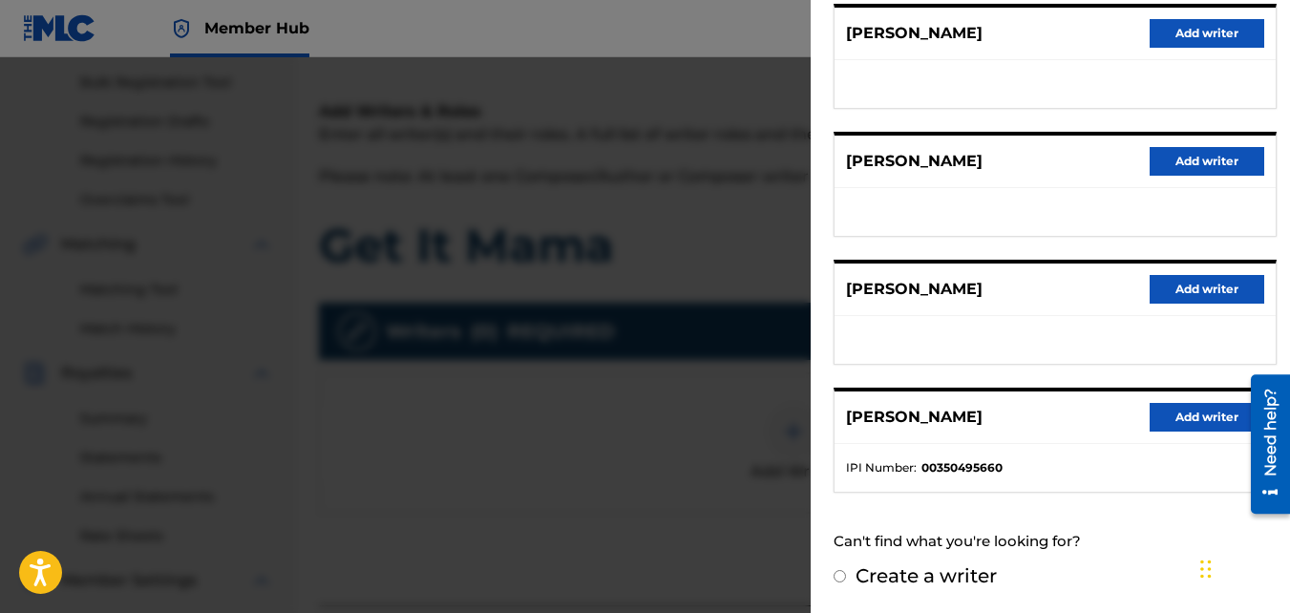
scroll to position [571, 0]
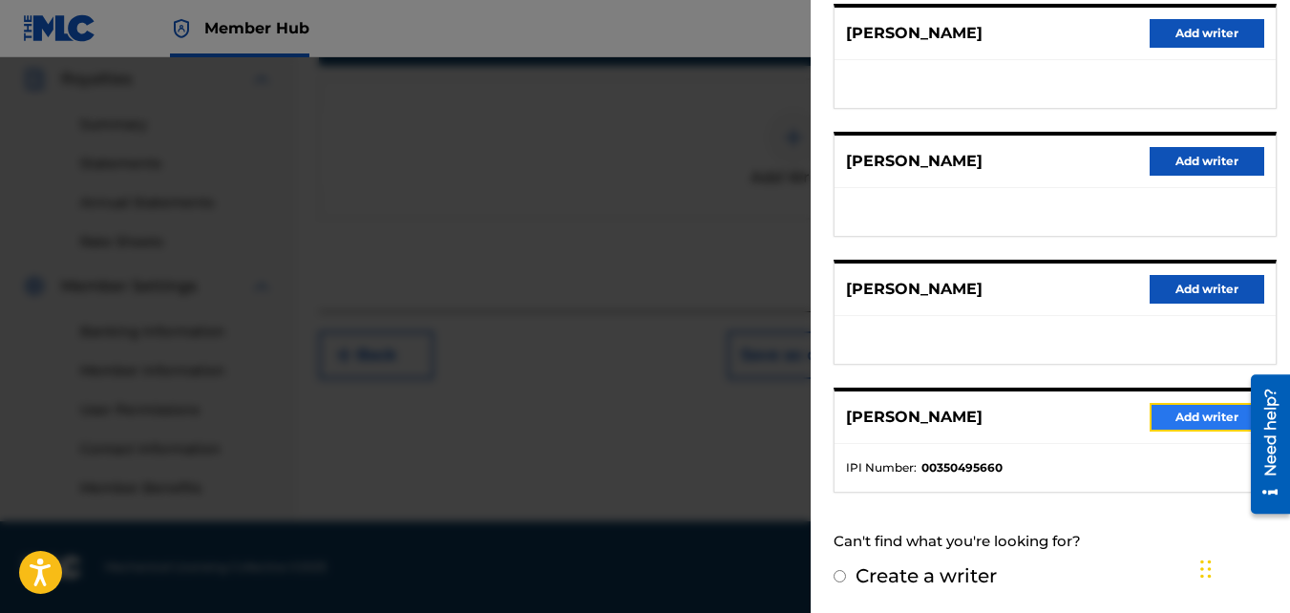
click at [1197, 414] on button "Add writer" at bounding box center [1207, 417] width 115 height 29
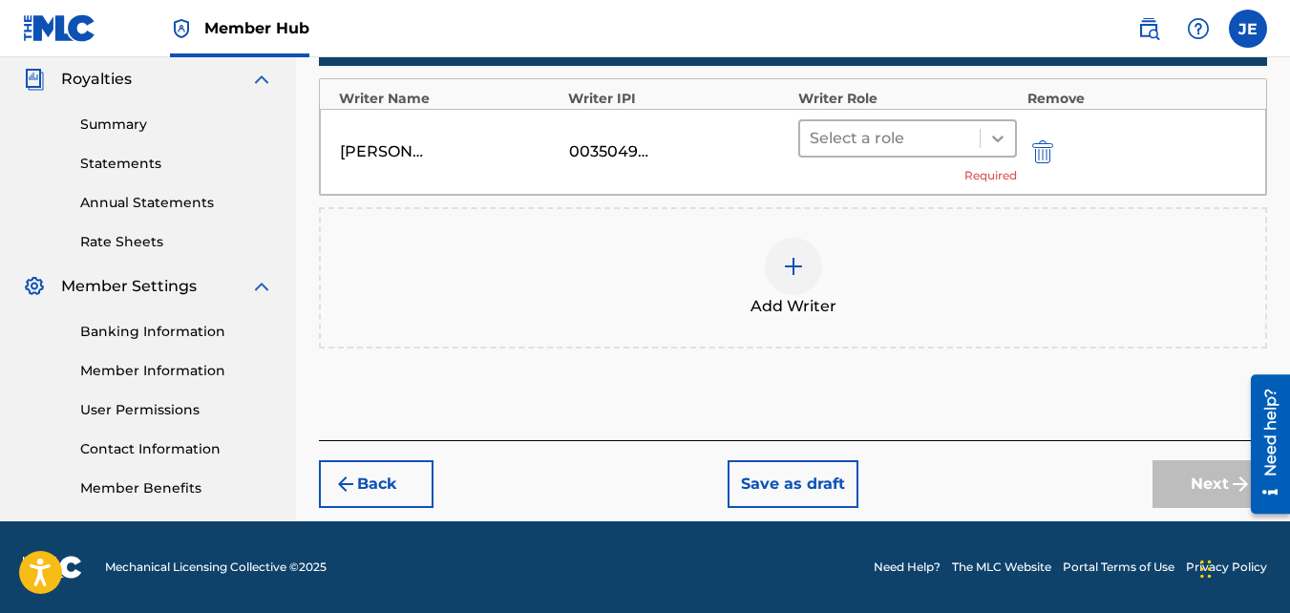
click at [996, 136] on icon at bounding box center [998, 138] width 19 height 19
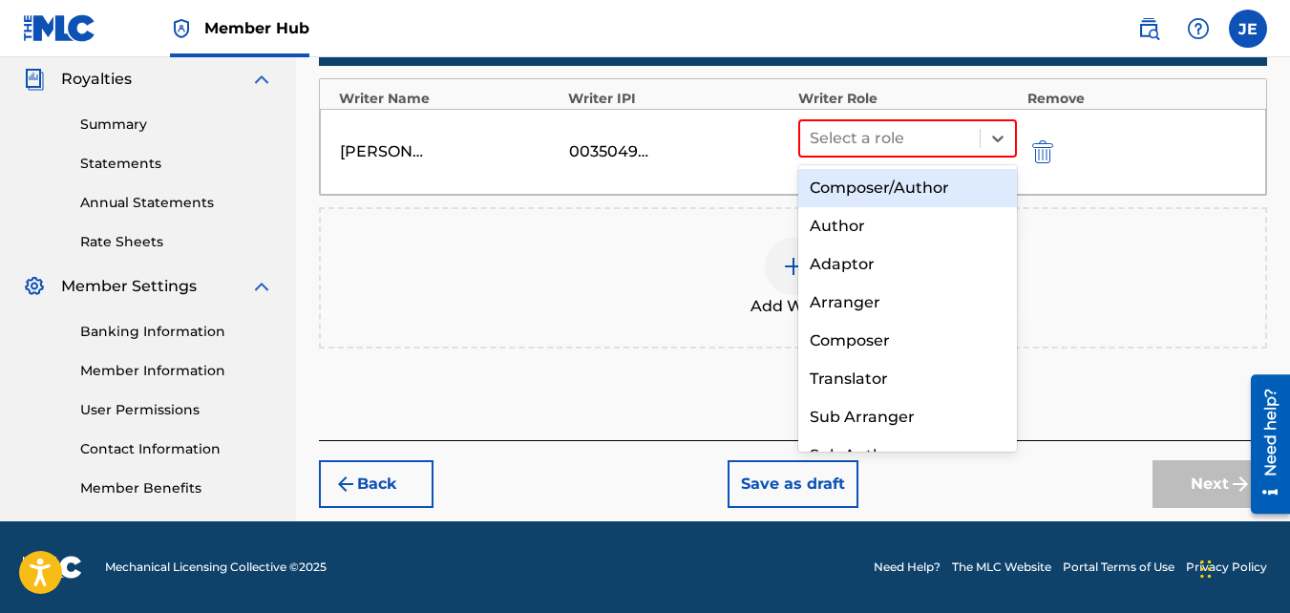
click at [912, 188] on div "Composer/Author" at bounding box center [909, 188] width 220 height 38
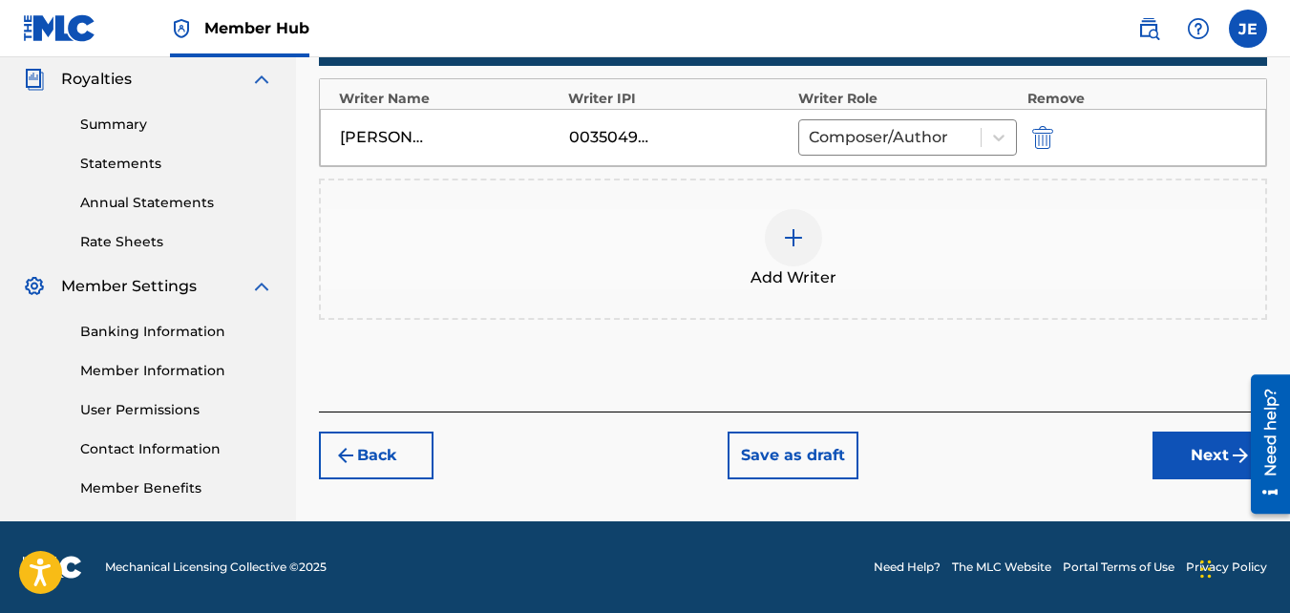
click at [799, 239] on img at bounding box center [793, 237] width 23 height 23
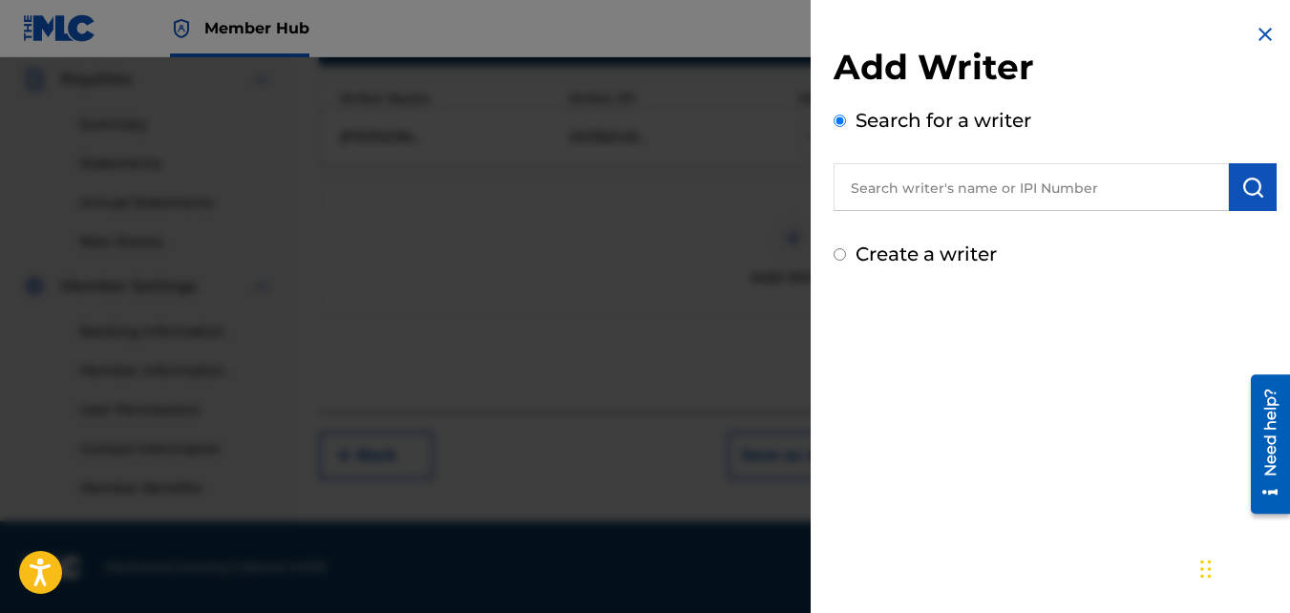
click at [965, 184] on input "text" at bounding box center [1031, 187] width 395 height 48
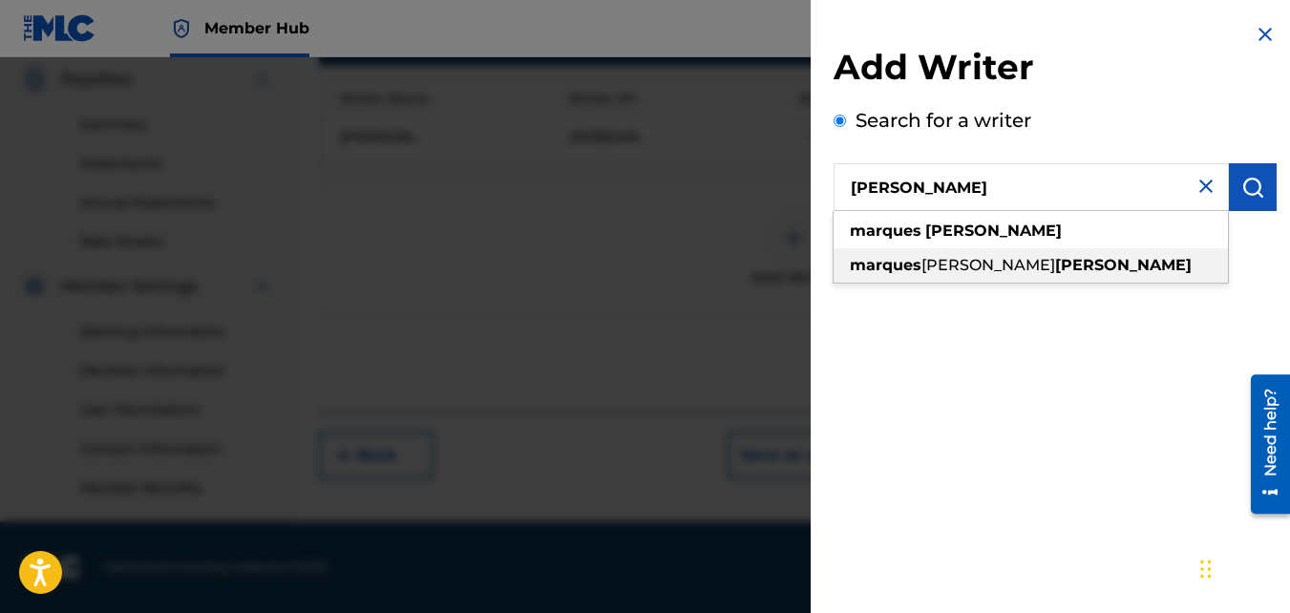
click at [1012, 262] on span "[PERSON_NAME]" at bounding box center [989, 265] width 134 height 18
type input "[PERSON_NAME] [PERSON_NAME]"
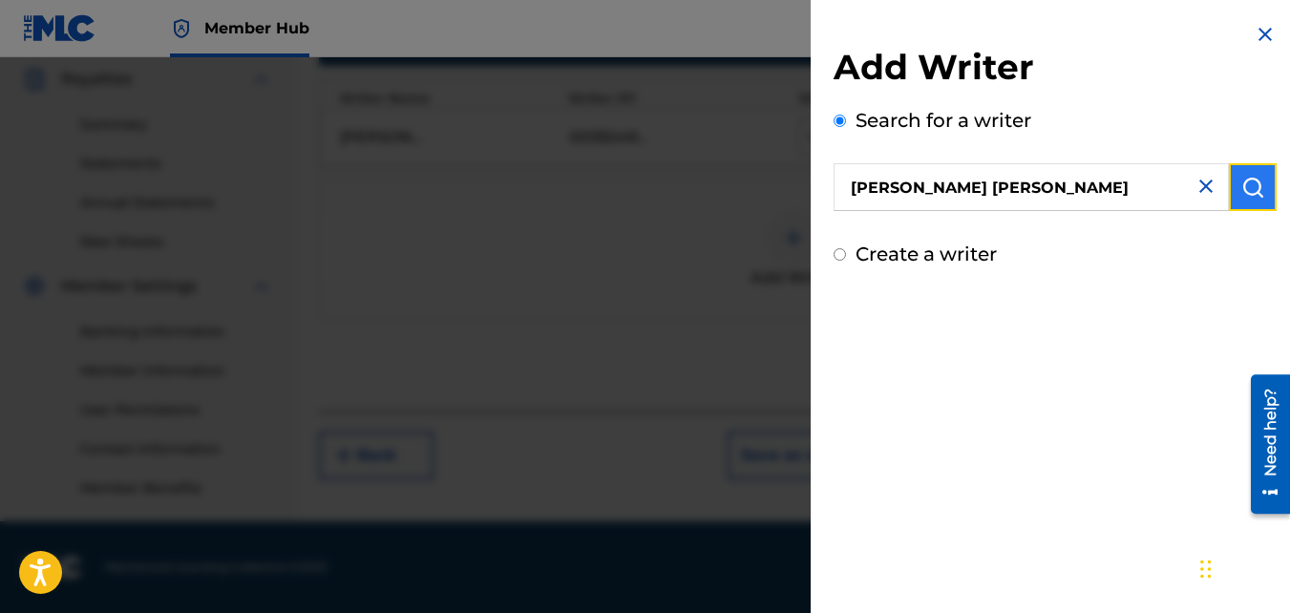
click at [1251, 193] on img "submit" at bounding box center [1253, 187] width 23 height 23
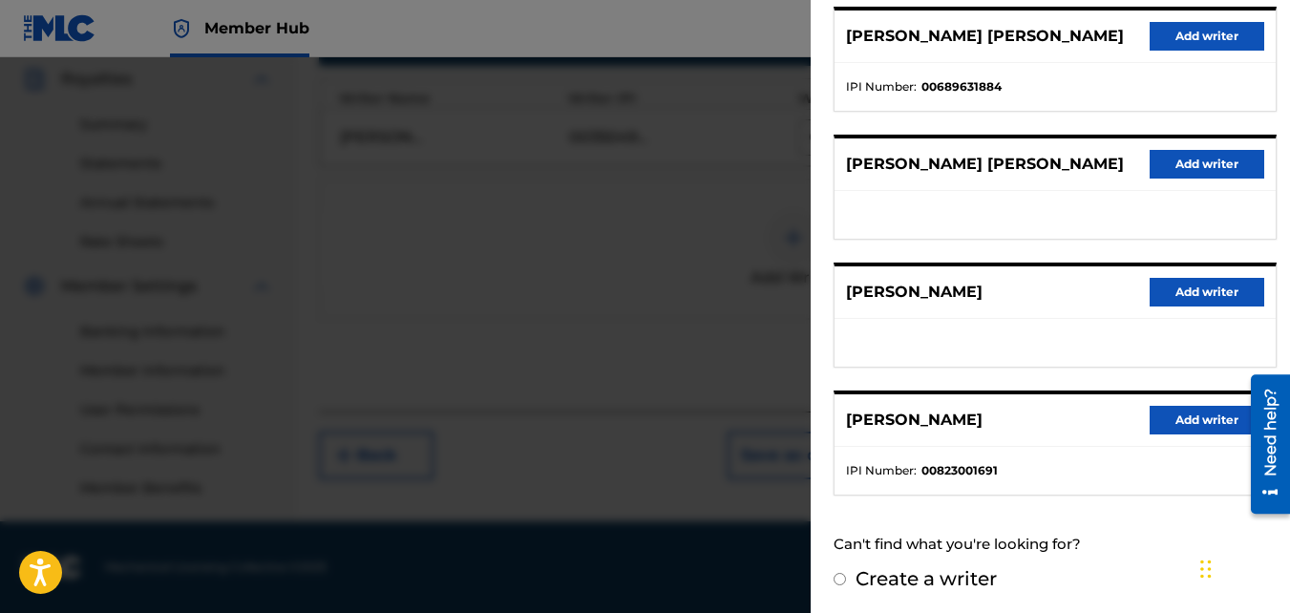
scroll to position [376, 0]
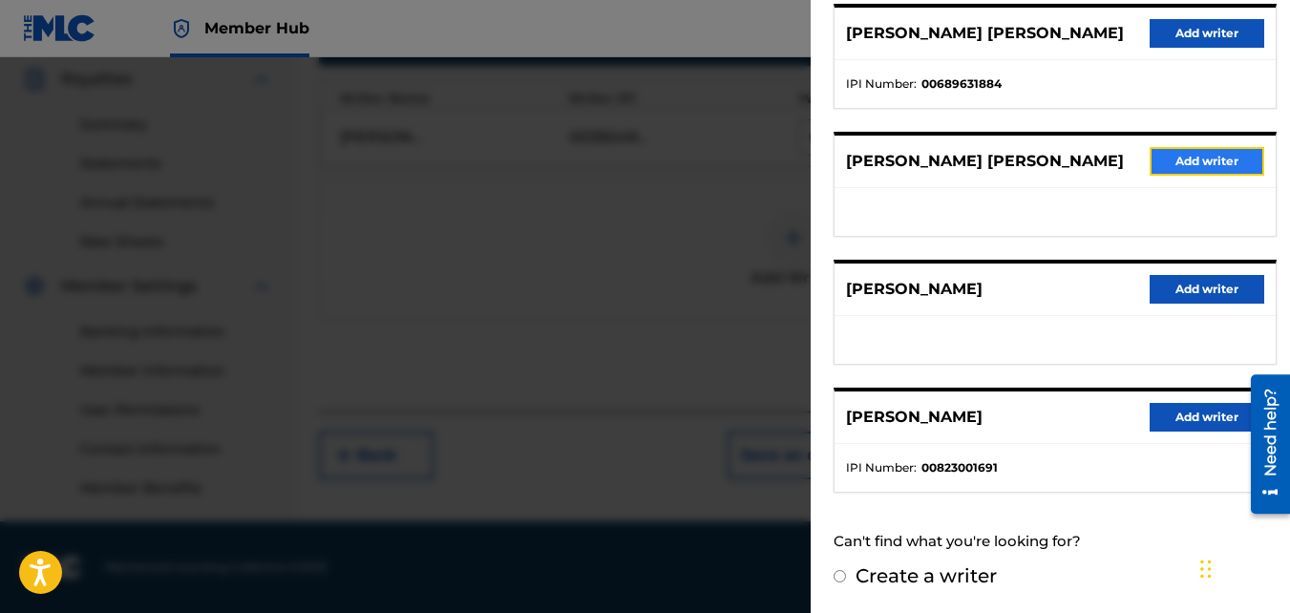
click at [1195, 161] on button "Add writer" at bounding box center [1207, 161] width 115 height 29
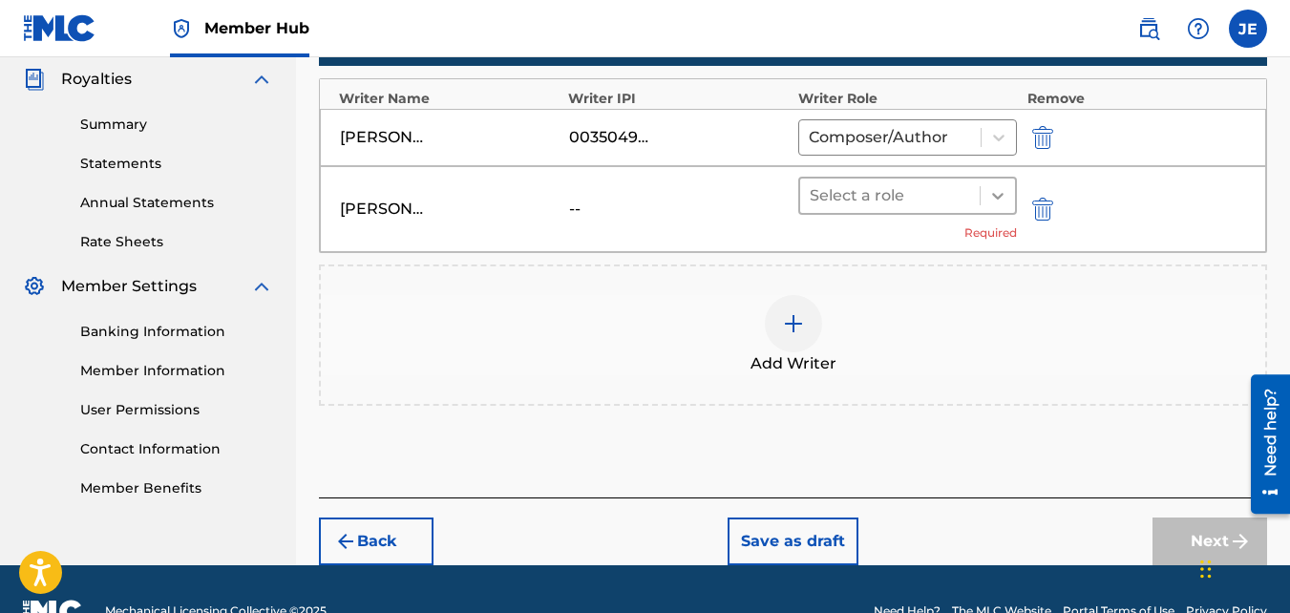
click at [1005, 199] on icon at bounding box center [998, 195] width 19 height 19
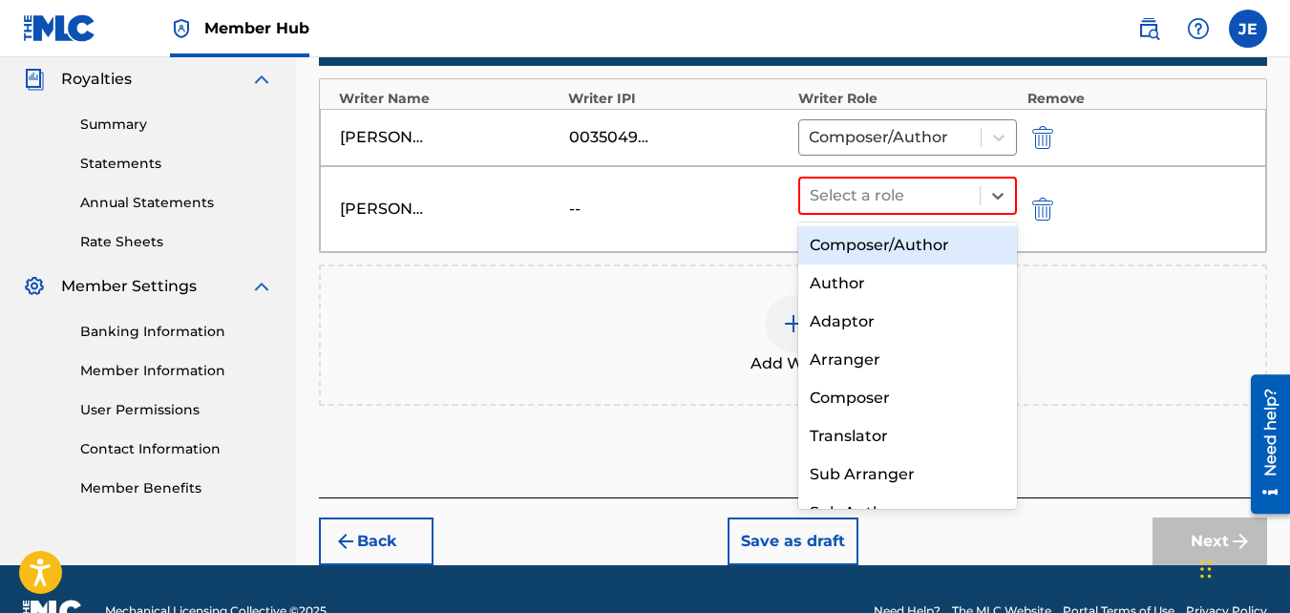
click at [925, 242] on div "Composer/Author" at bounding box center [909, 245] width 220 height 38
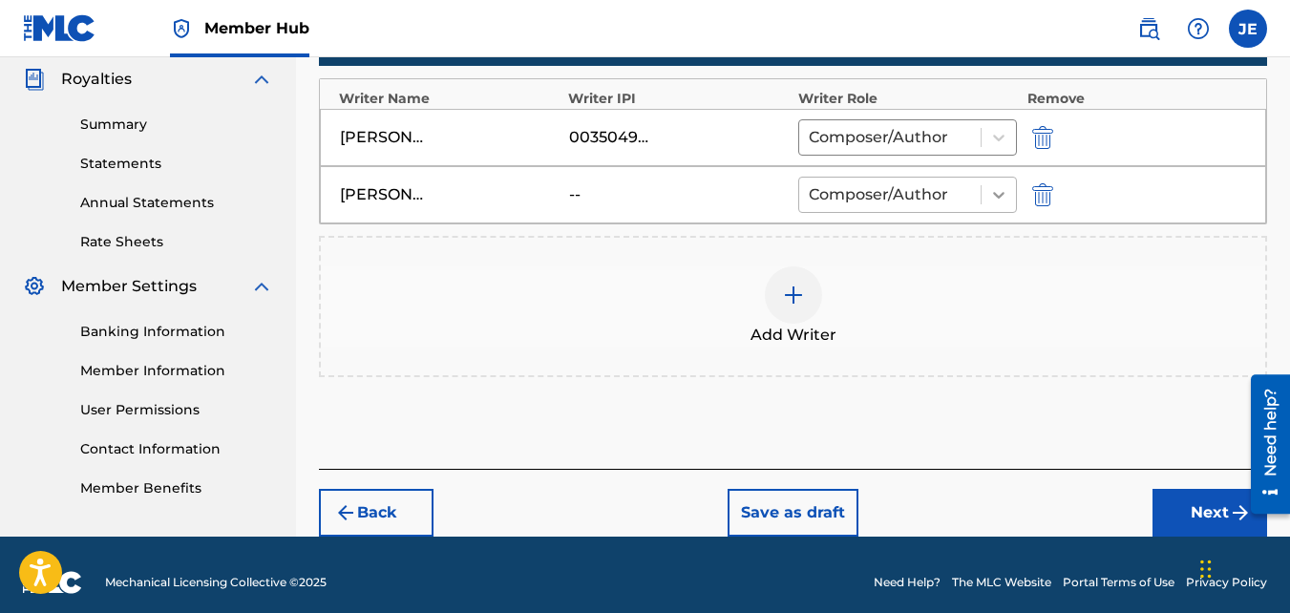
click at [998, 191] on icon at bounding box center [999, 194] width 19 height 19
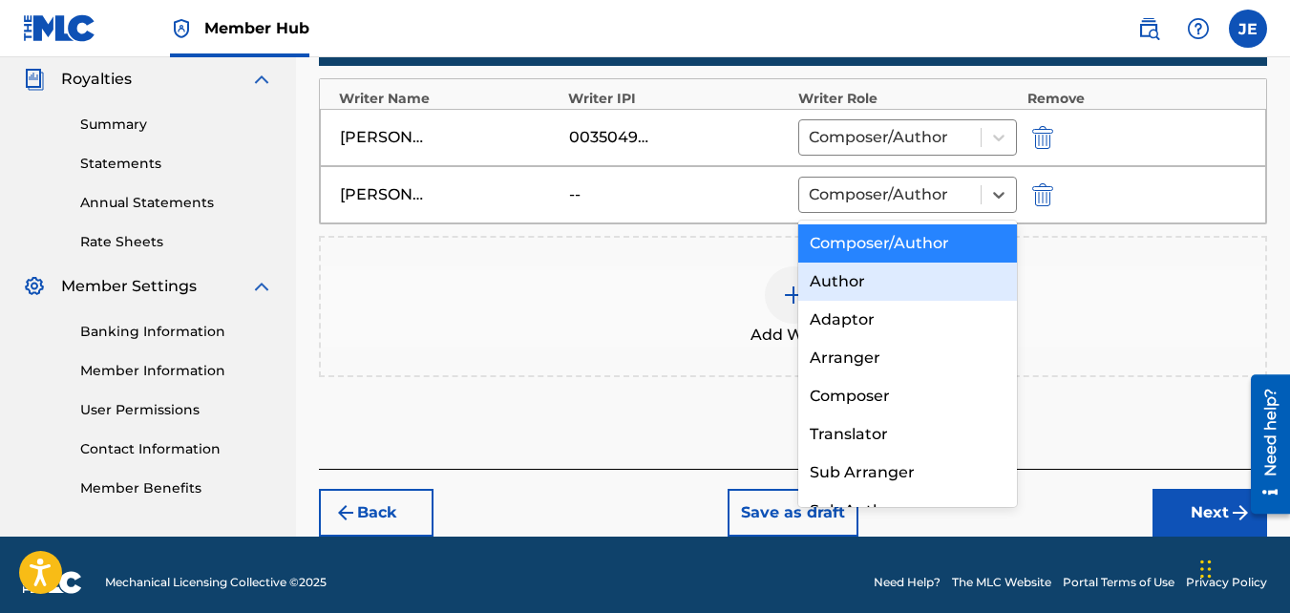
click at [865, 281] on div "Author" at bounding box center [909, 282] width 220 height 38
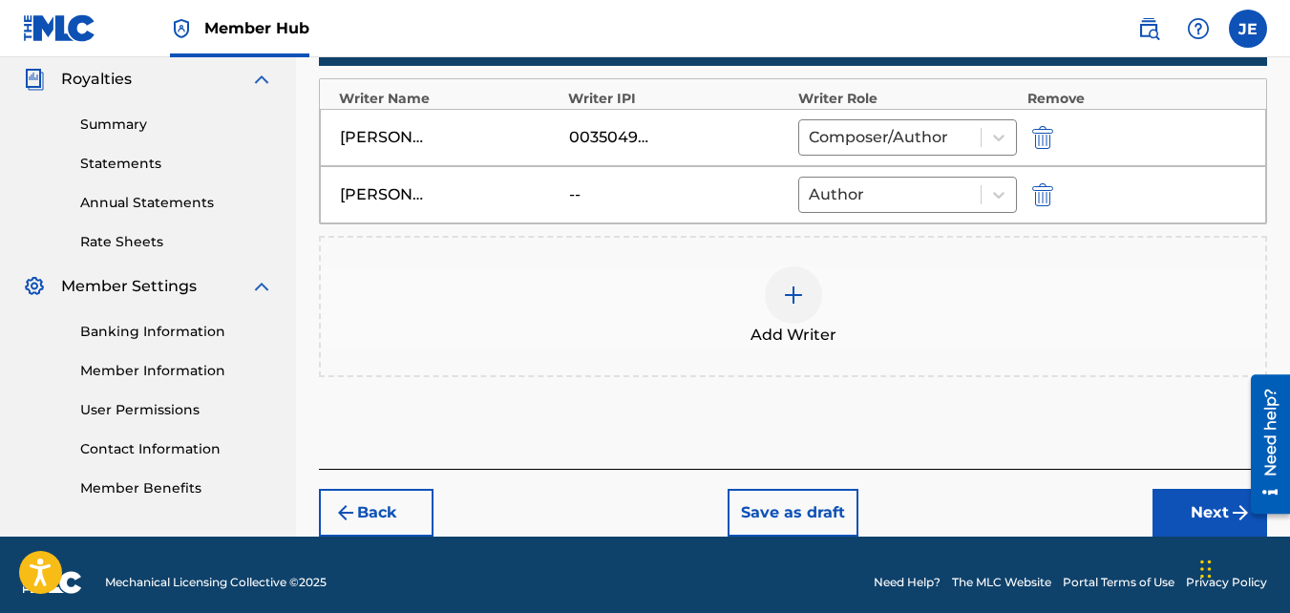
click at [801, 301] on img at bounding box center [793, 295] width 23 height 23
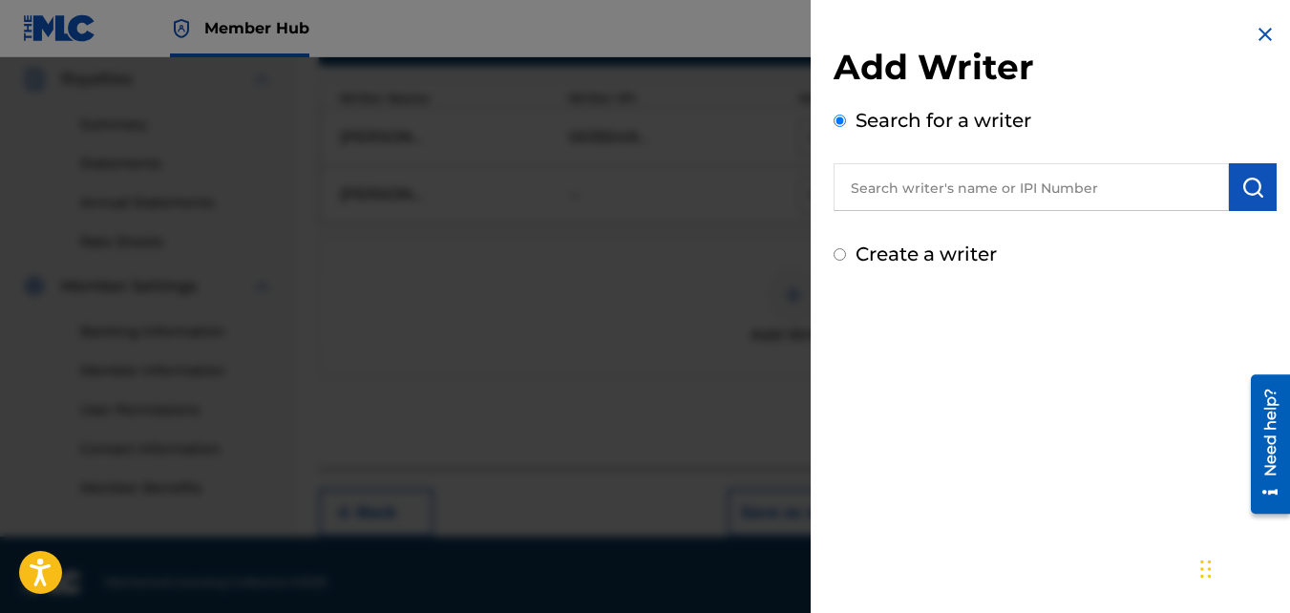
click at [1078, 204] on input "text" at bounding box center [1031, 187] width 395 height 48
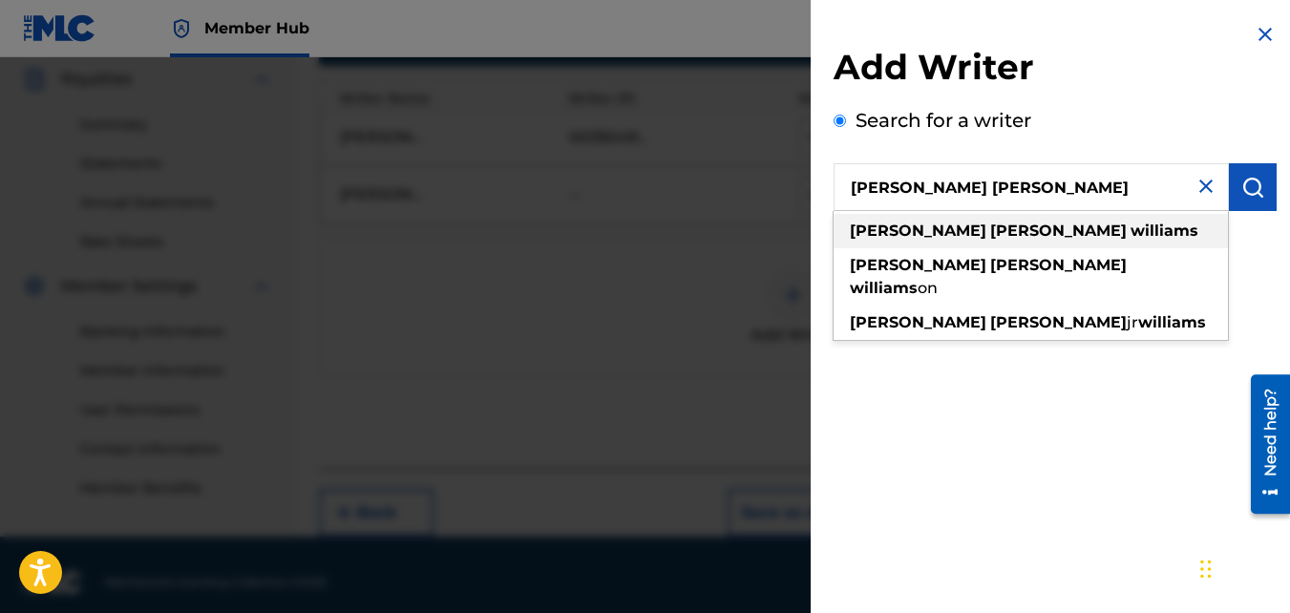
click at [1131, 224] on strong "williams" at bounding box center [1165, 231] width 68 height 18
type input "[PERSON_NAME] [PERSON_NAME]"
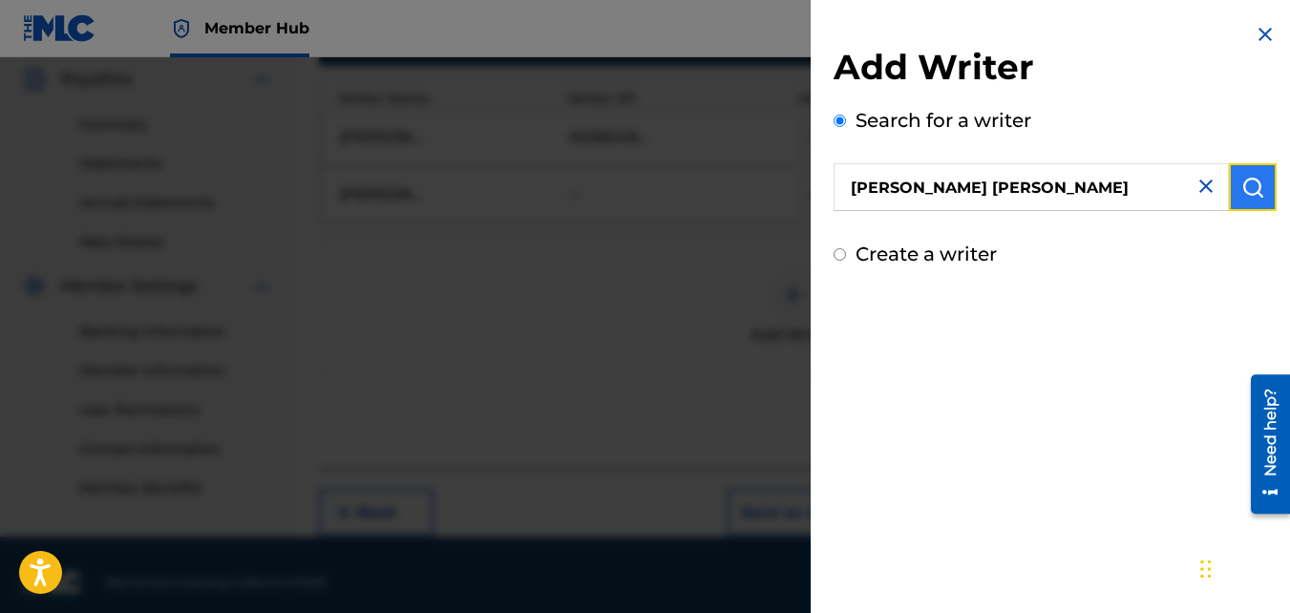
click at [1250, 189] on img "submit" at bounding box center [1253, 187] width 23 height 23
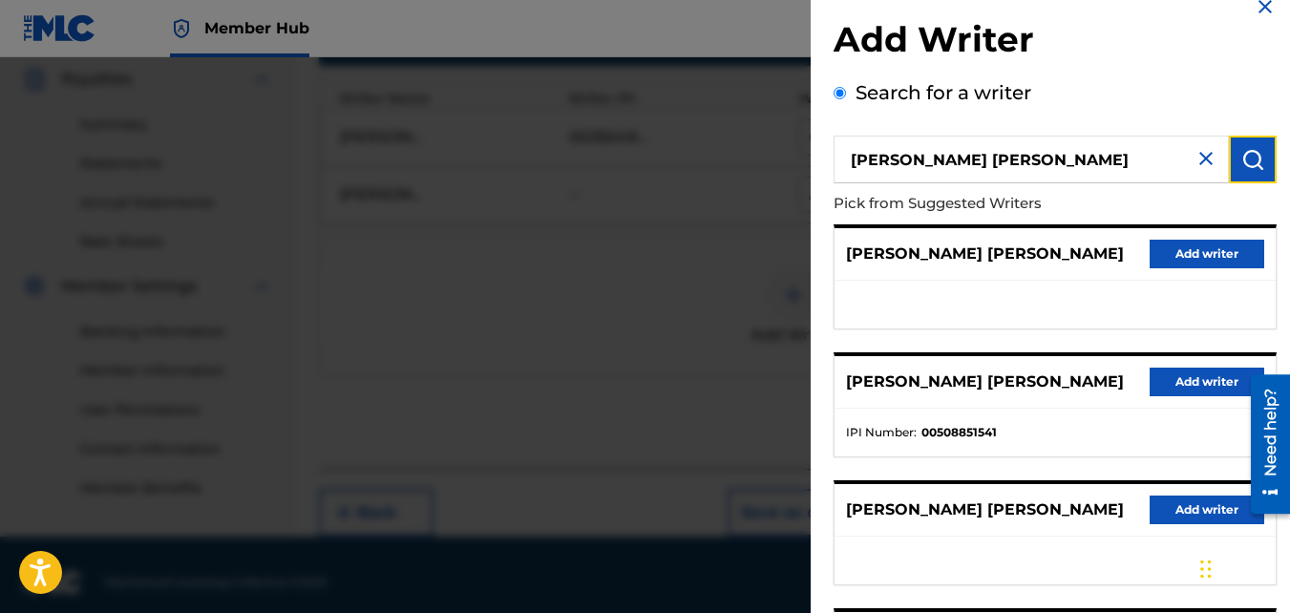
scroll to position [96, 0]
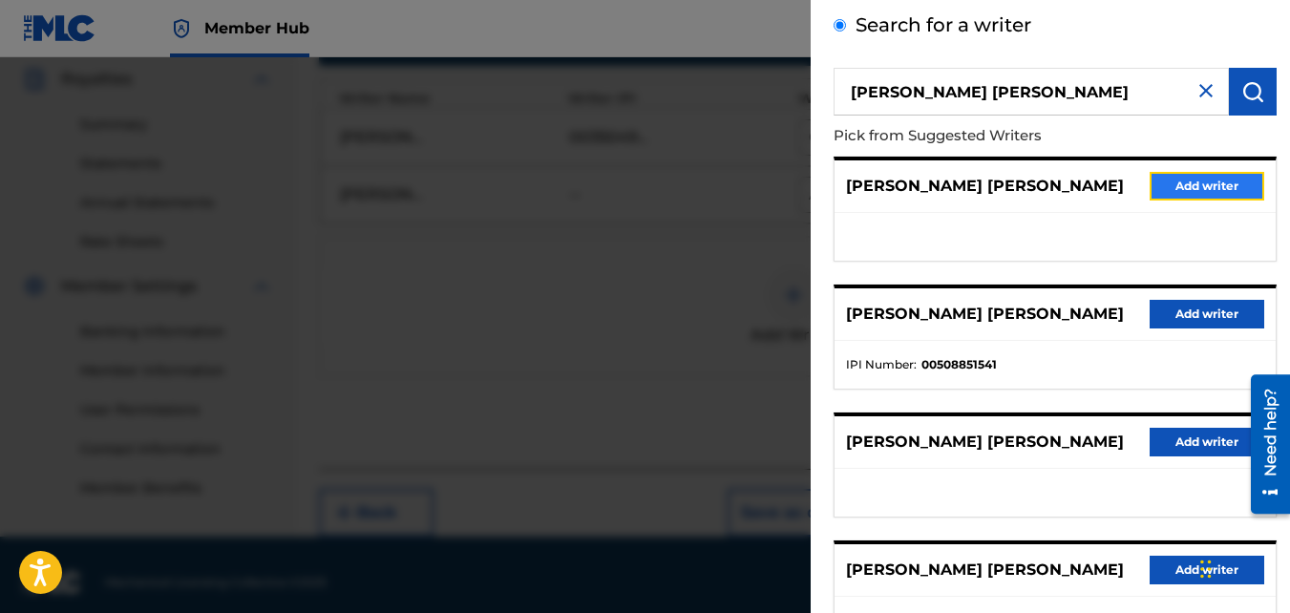
click at [1222, 186] on button "Add writer" at bounding box center [1207, 186] width 115 height 29
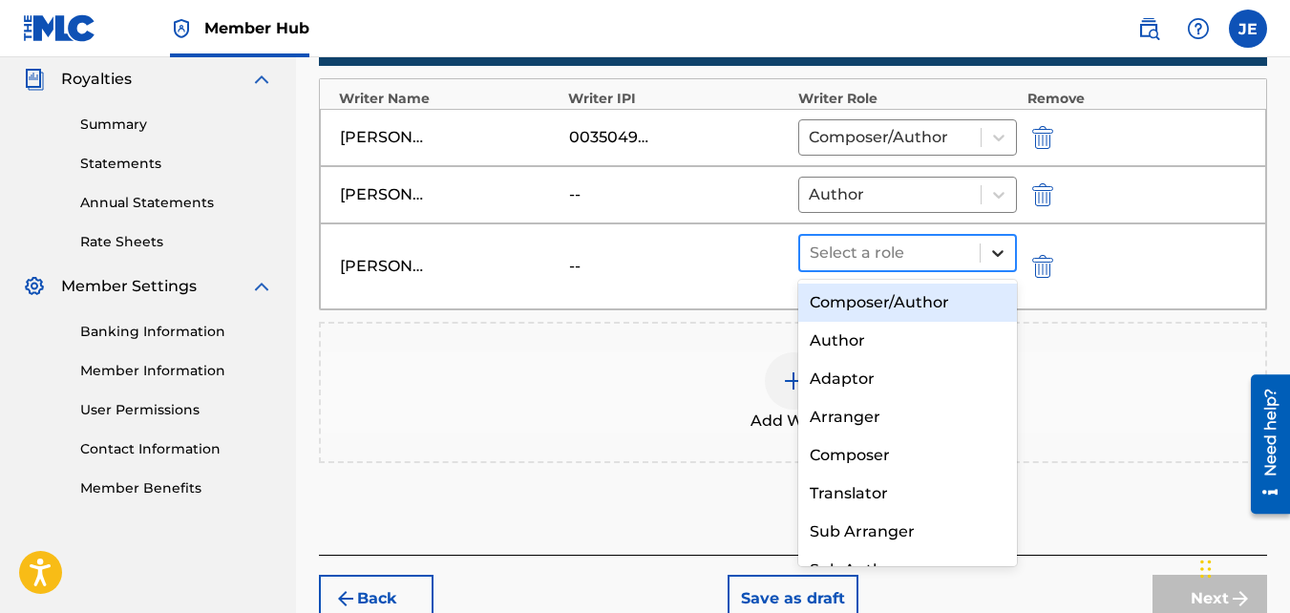
click at [1002, 253] on icon at bounding box center [997, 253] width 11 height 7
click at [932, 302] on div "Composer/Author" at bounding box center [909, 303] width 220 height 38
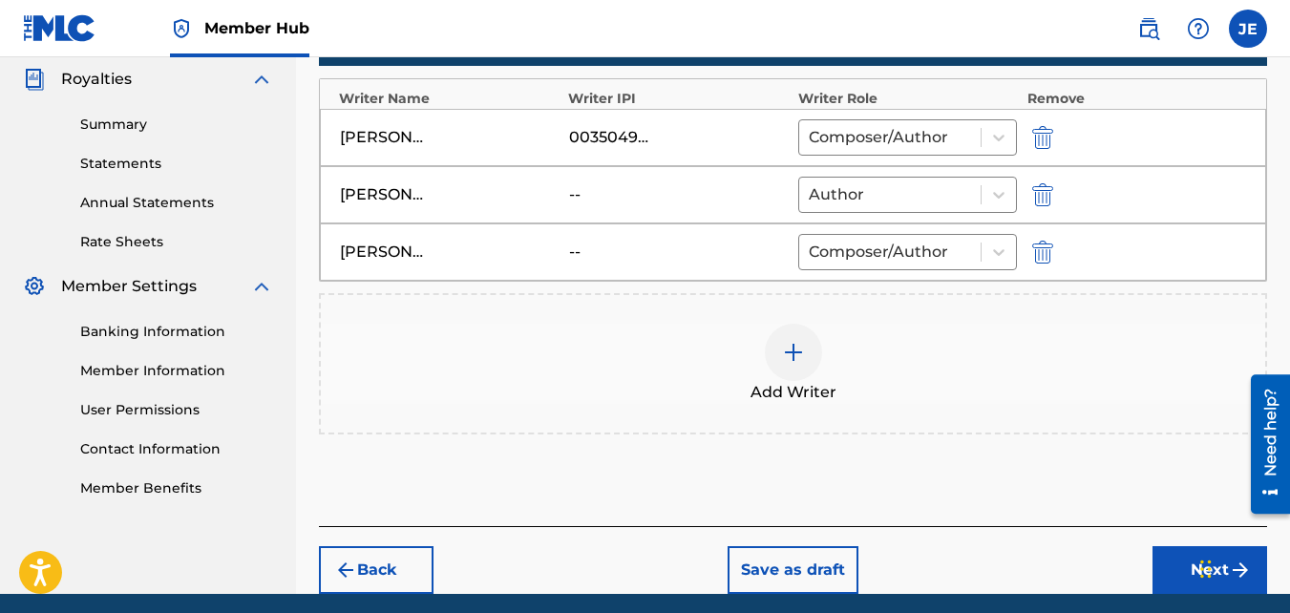
click at [790, 352] on img at bounding box center [793, 352] width 23 height 23
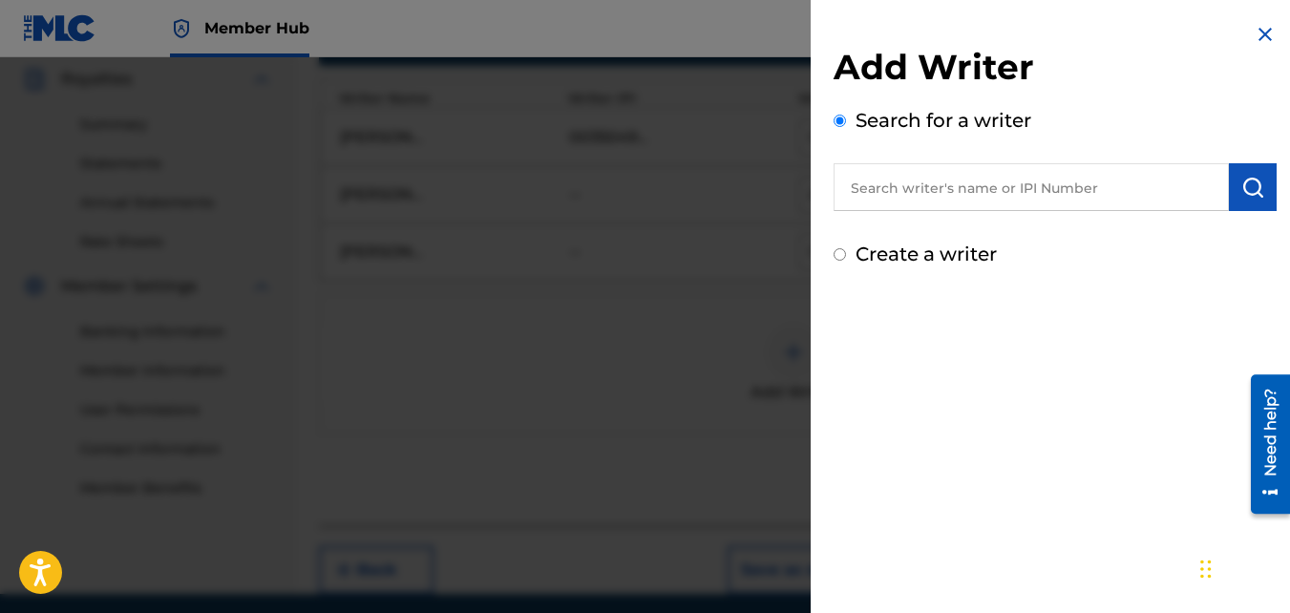
click at [974, 191] on input "text" at bounding box center [1031, 187] width 395 height 48
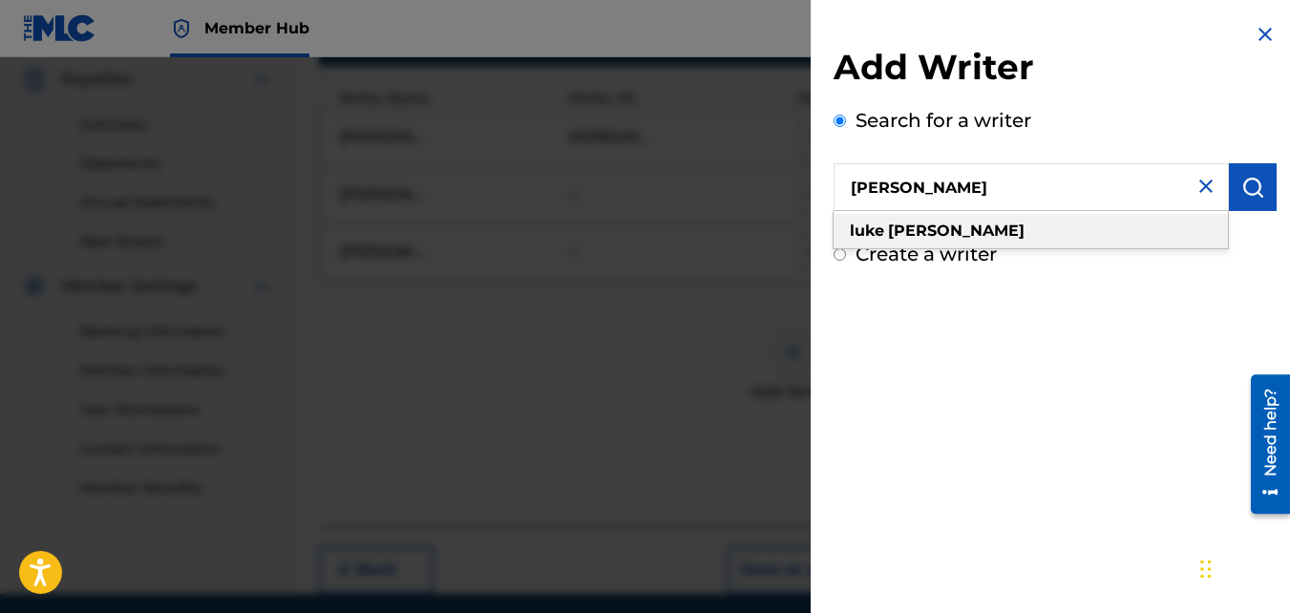
click at [966, 229] on div "[PERSON_NAME]" at bounding box center [1031, 231] width 394 height 34
type input "[PERSON_NAME]"
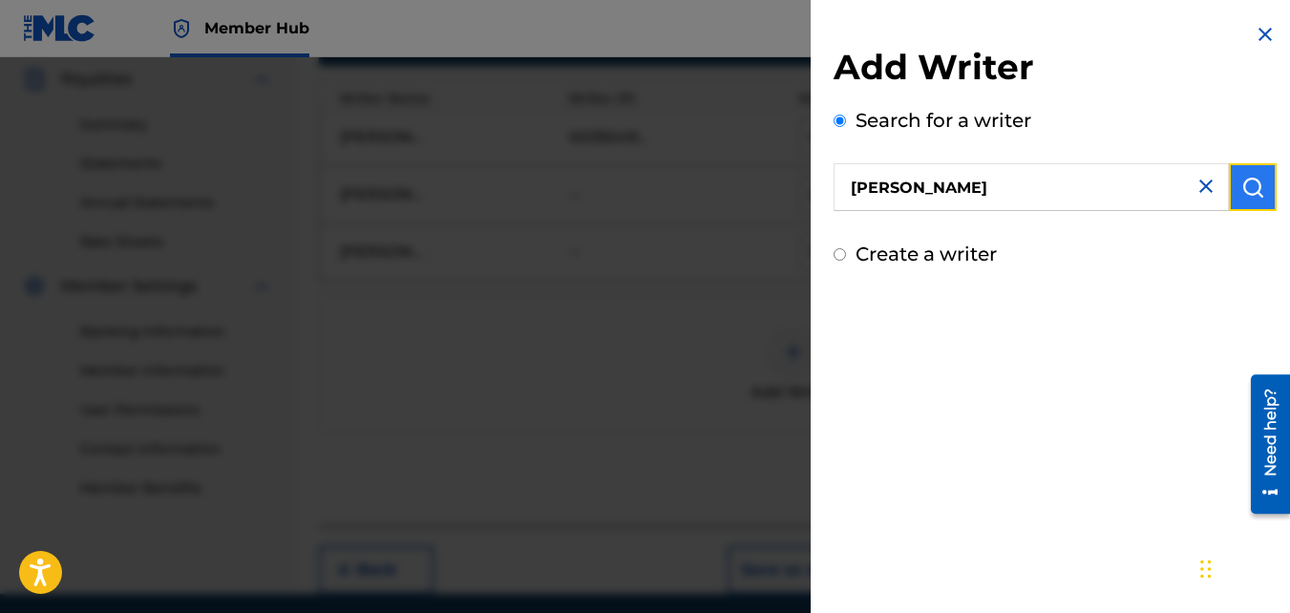
click at [1256, 184] on img "submit" at bounding box center [1253, 187] width 23 height 23
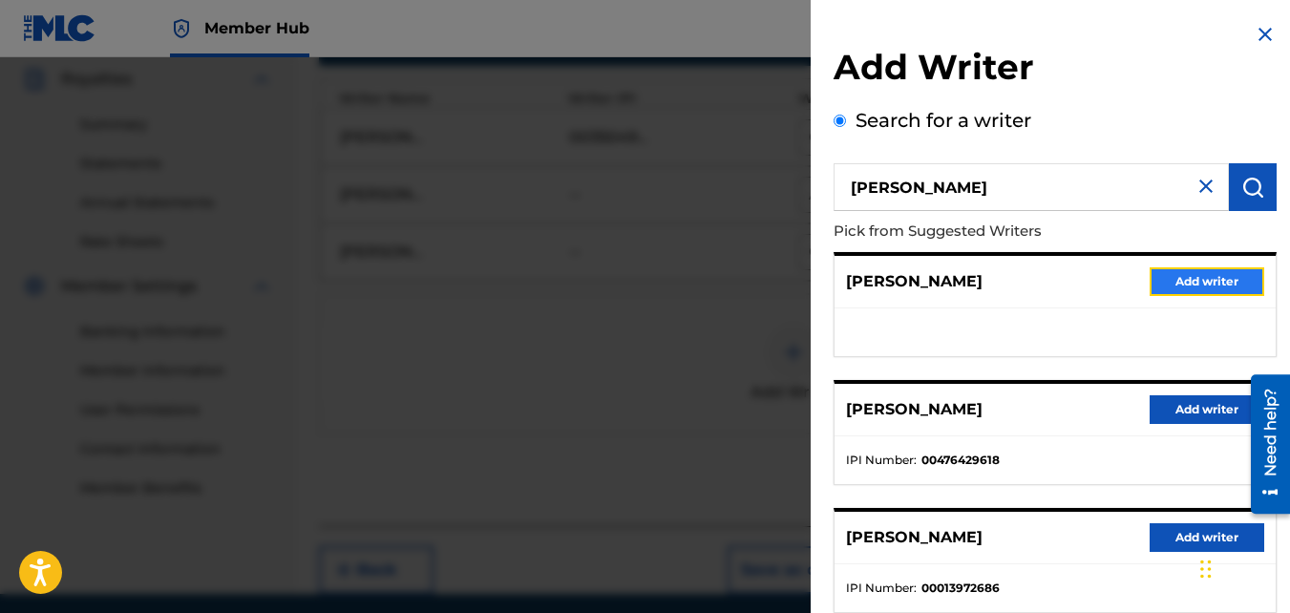
click at [1194, 276] on button "Add writer" at bounding box center [1207, 281] width 115 height 29
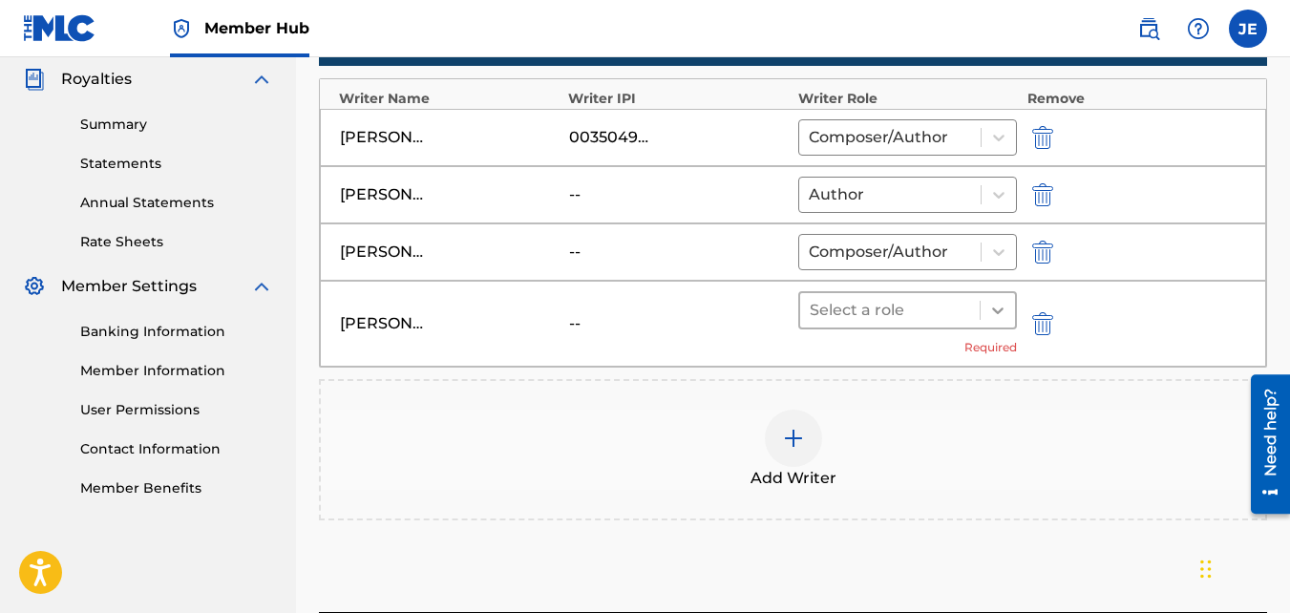
click at [1002, 308] on icon at bounding box center [998, 310] width 19 height 19
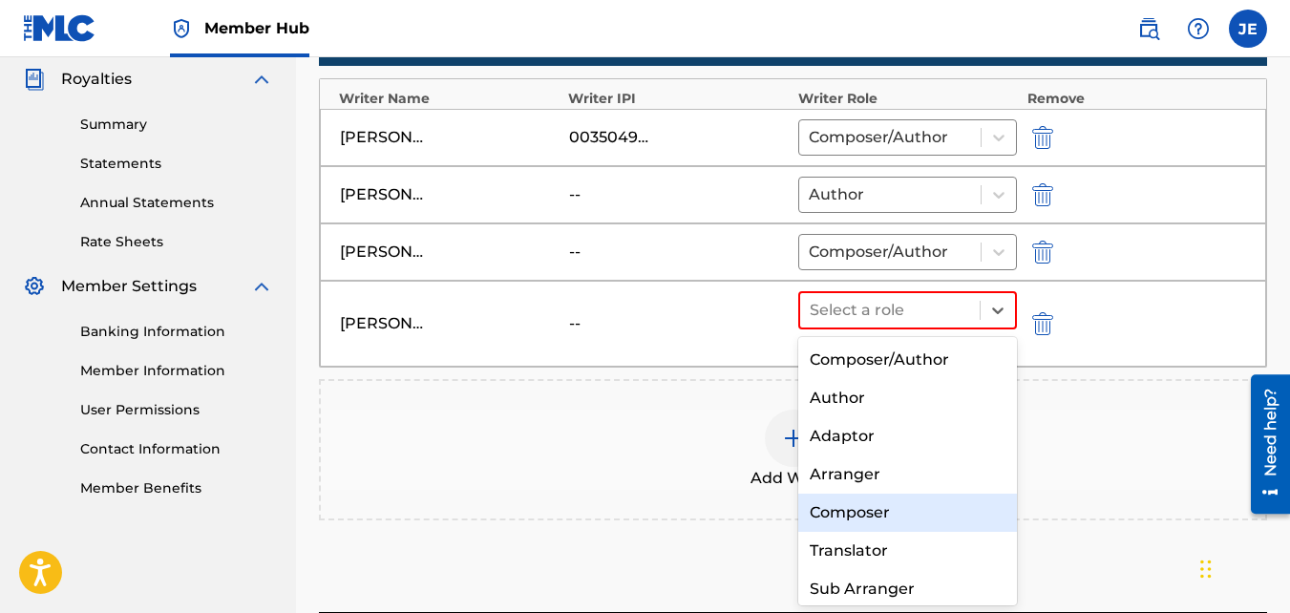
click at [933, 507] on div "Composer" at bounding box center [909, 513] width 220 height 38
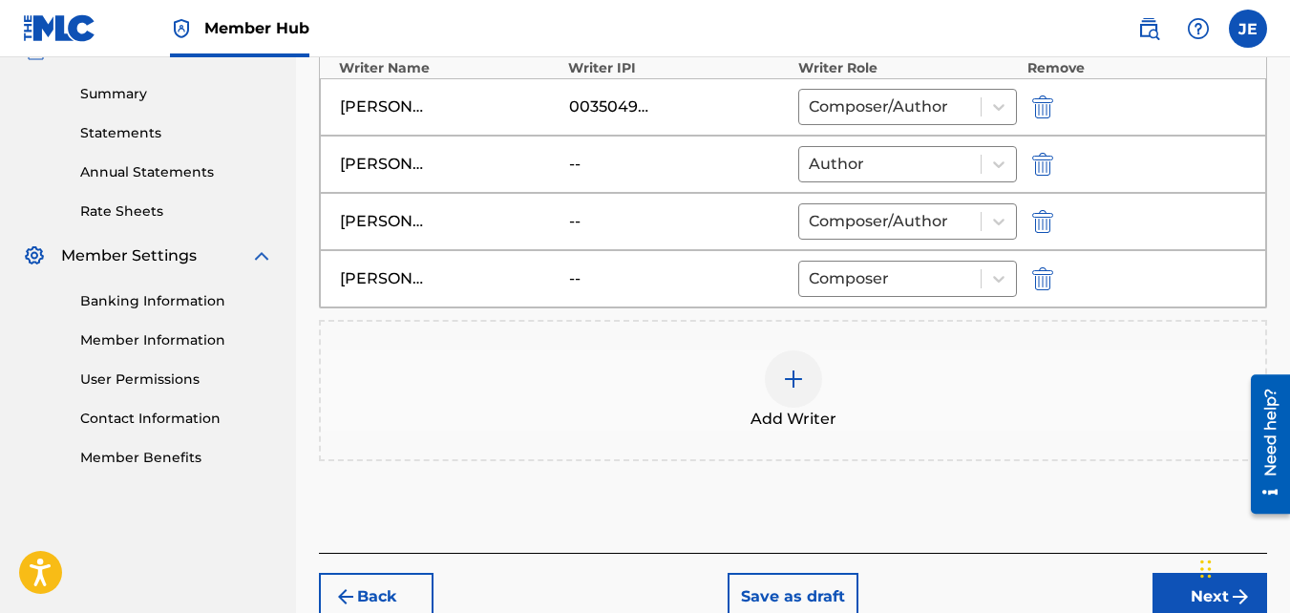
scroll to position [606, 0]
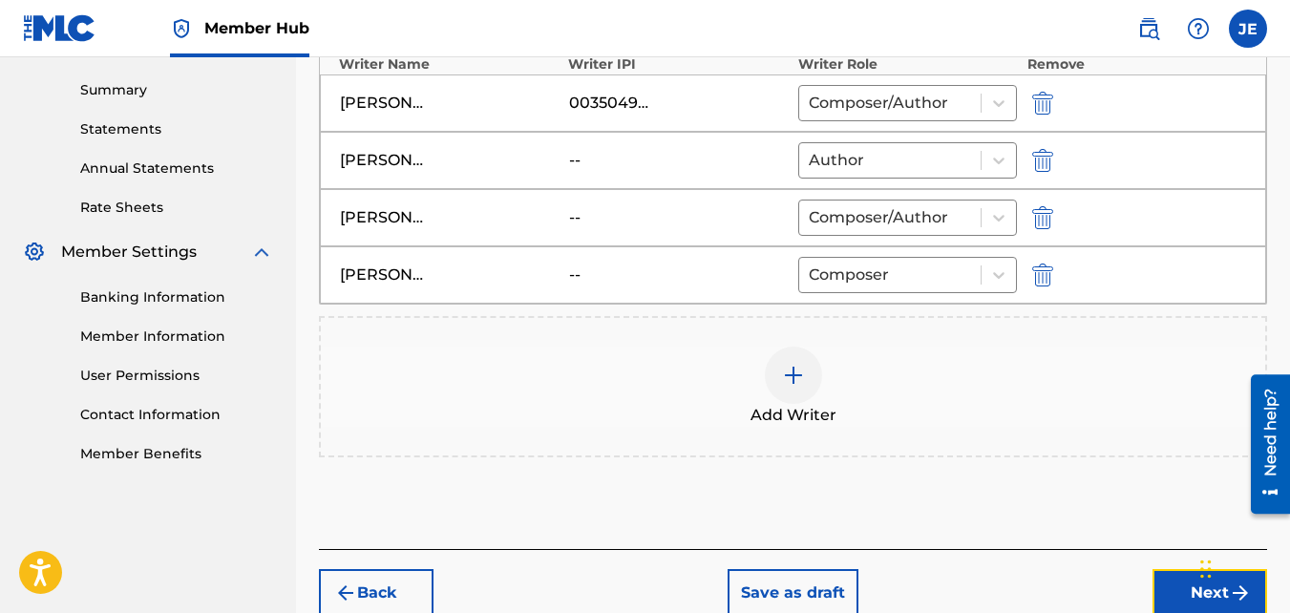
click at [1182, 589] on button "Next" at bounding box center [1210, 593] width 115 height 48
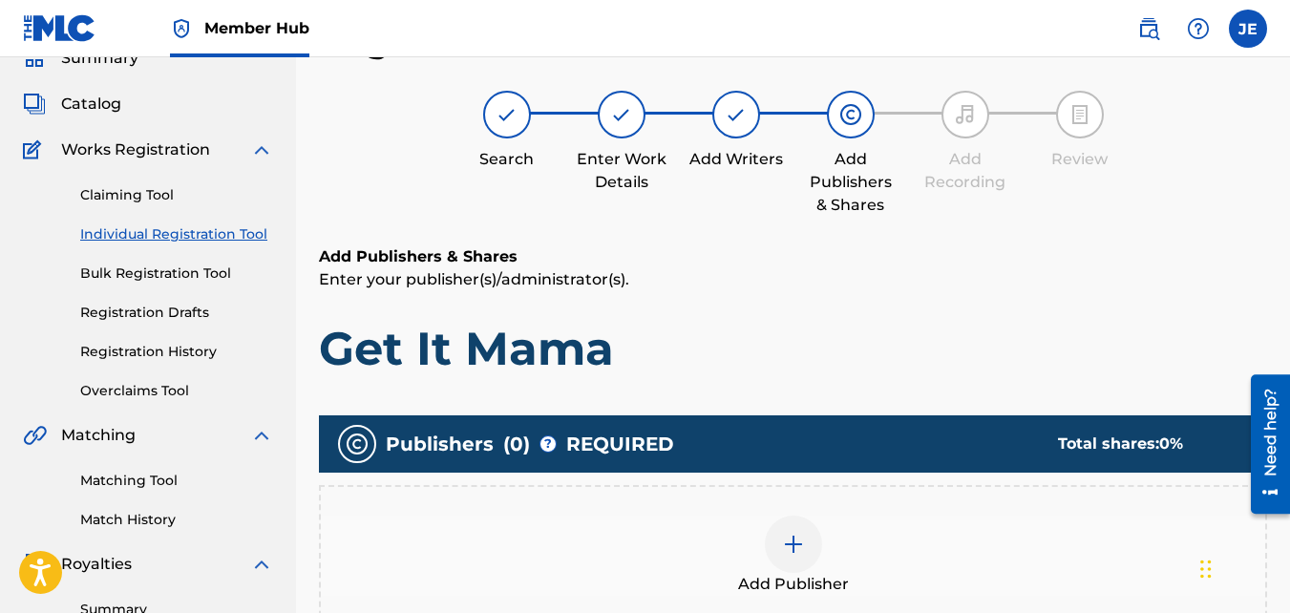
scroll to position [468, 0]
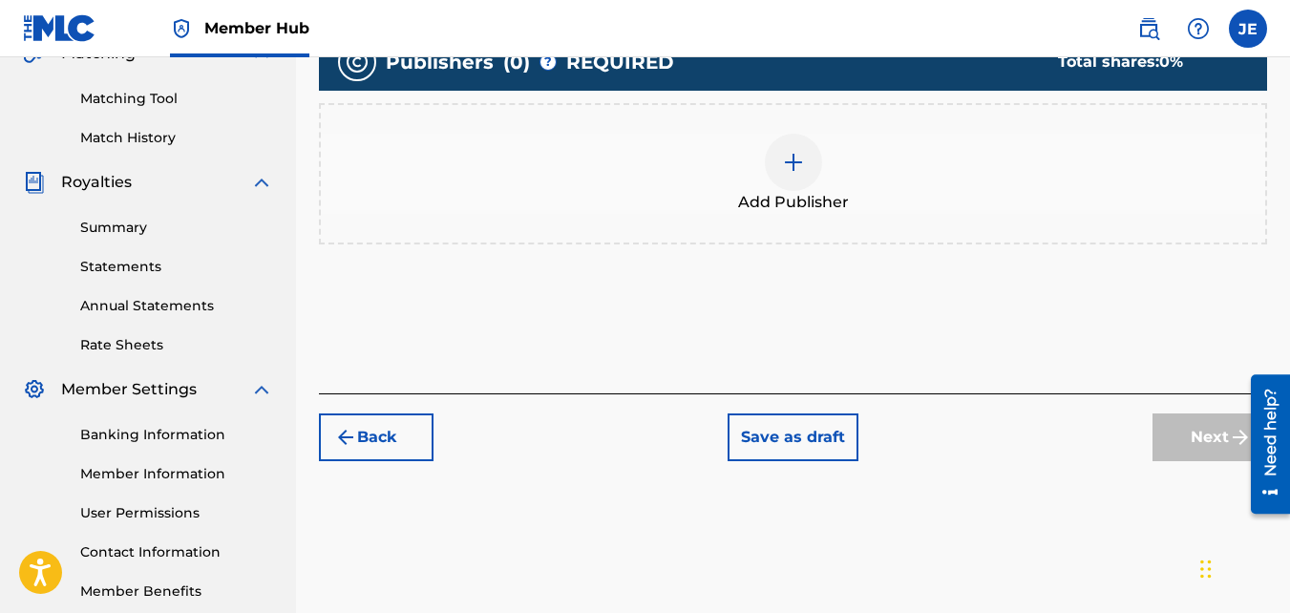
click at [791, 162] on img at bounding box center [793, 162] width 23 height 23
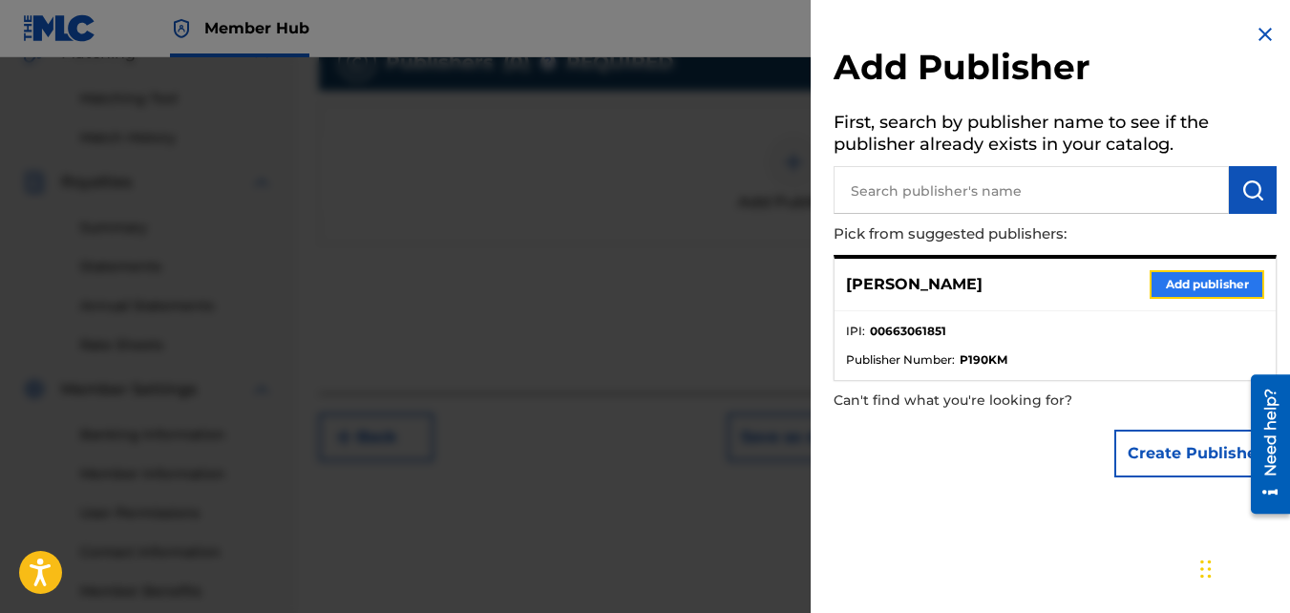
click at [1197, 290] on button "Add publisher" at bounding box center [1207, 284] width 115 height 29
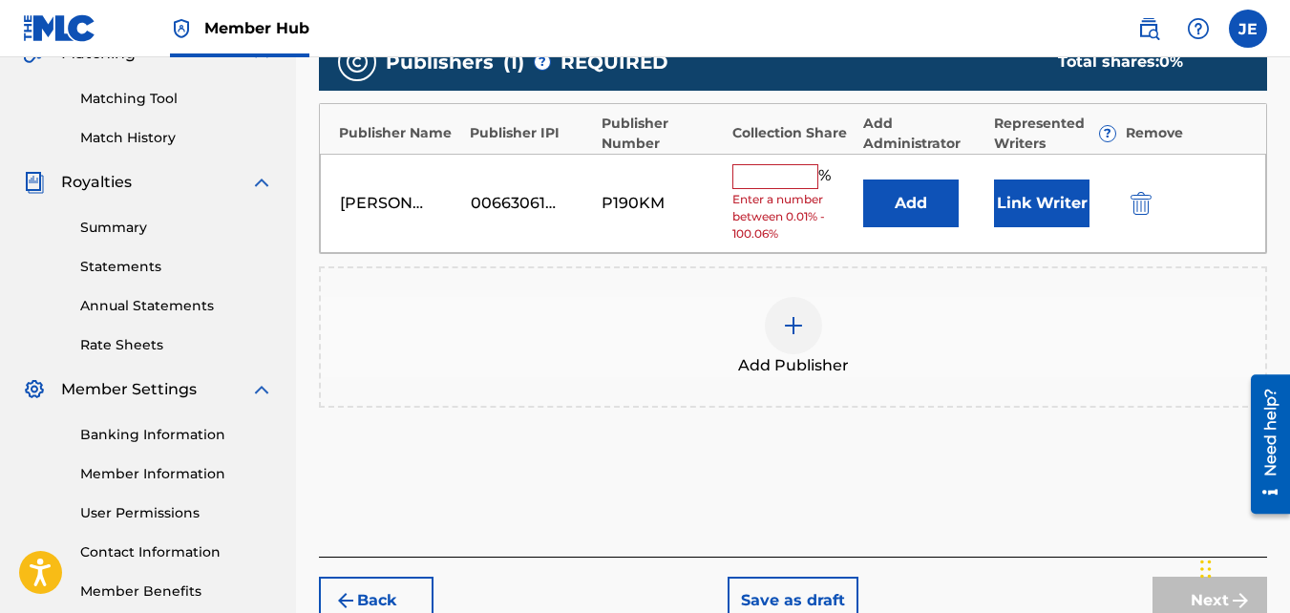
click at [779, 174] on input "text" at bounding box center [776, 176] width 86 height 25
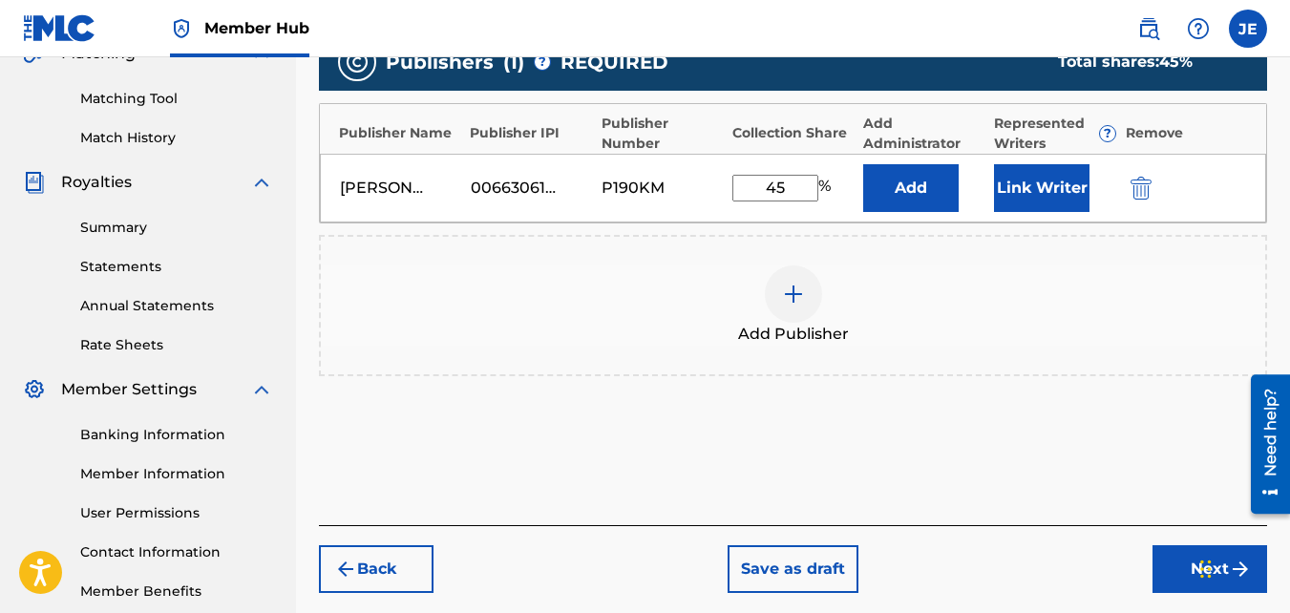
type input "45"
click at [1005, 293] on div "Add Publisher" at bounding box center [793, 306] width 945 height 80
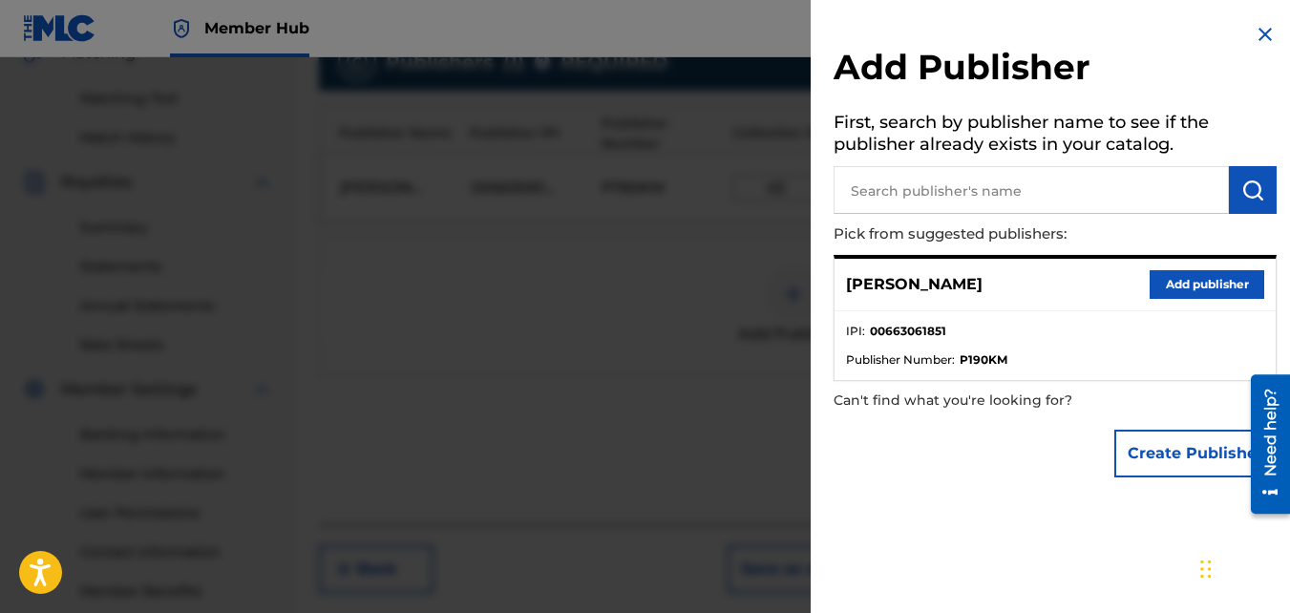
click at [1267, 38] on img at bounding box center [1265, 34] width 23 height 23
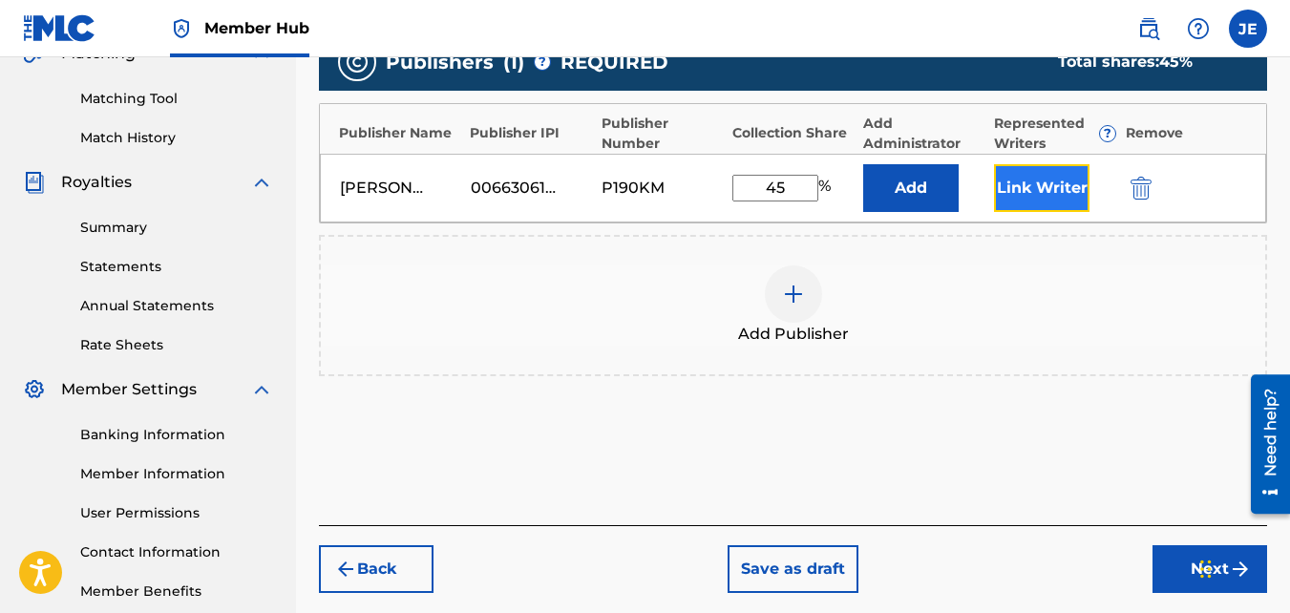
click at [1044, 199] on button "Link Writer" at bounding box center [1042, 188] width 96 height 48
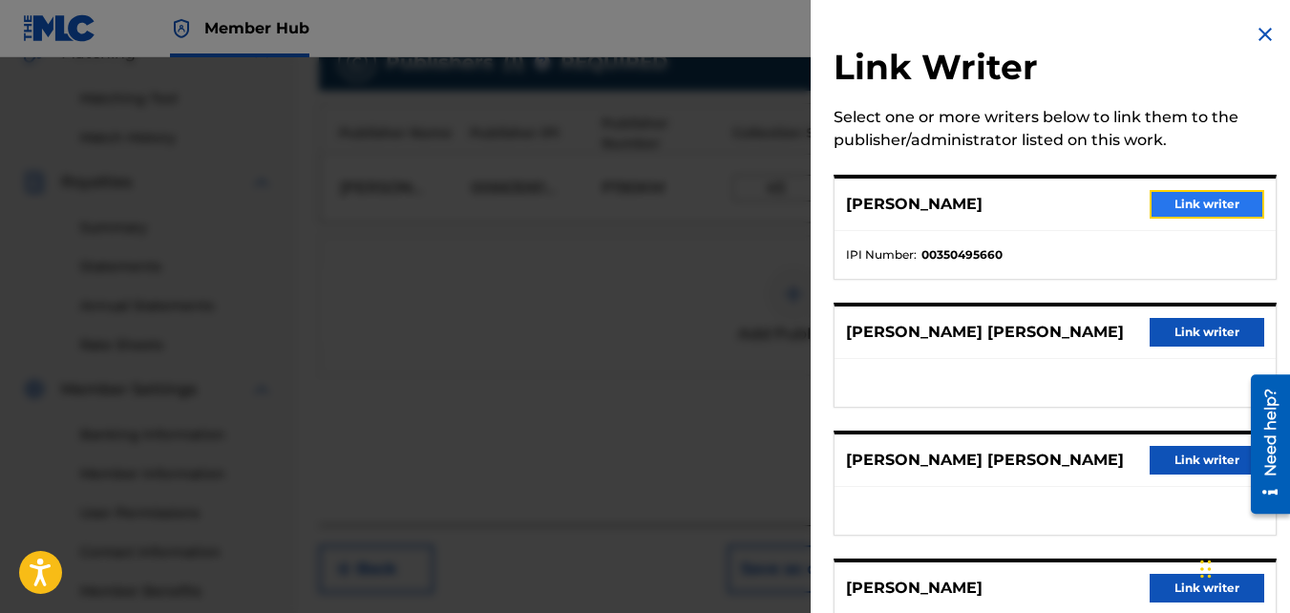
click at [1195, 200] on button "Link writer" at bounding box center [1207, 204] width 115 height 29
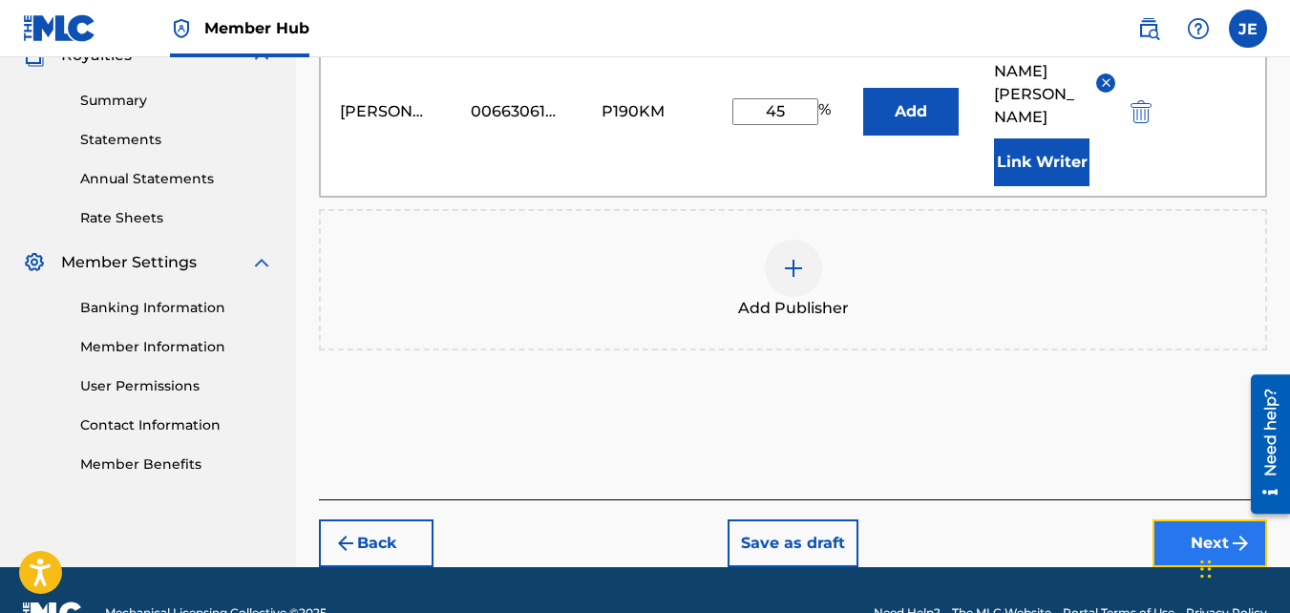
click at [1193, 520] on button "Next" at bounding box center [1210, 544] width 115 height 48
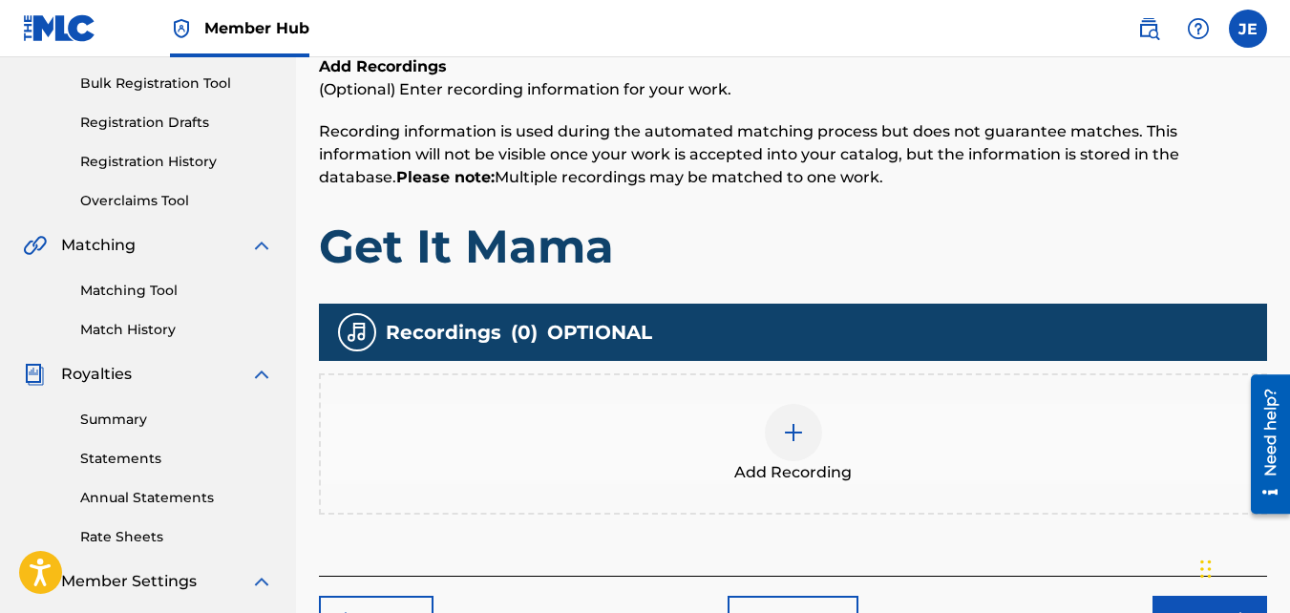
scroll to position [277, 0]
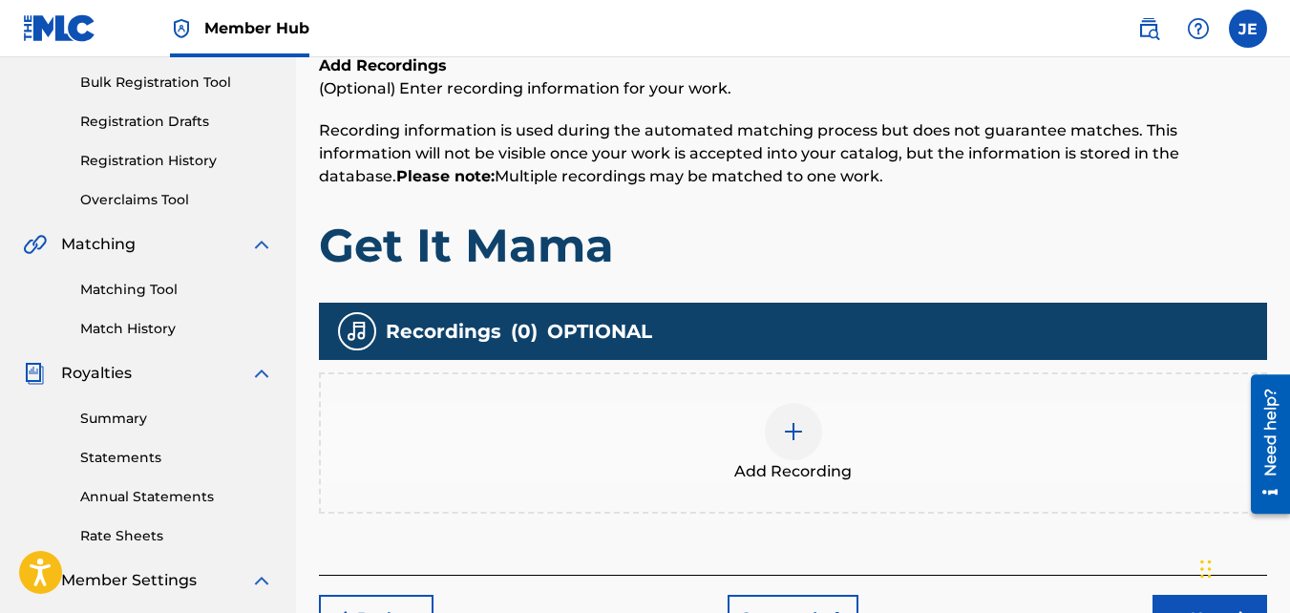
click at [791, 440] on img at bounding box center [793, 431] width 23 height 23
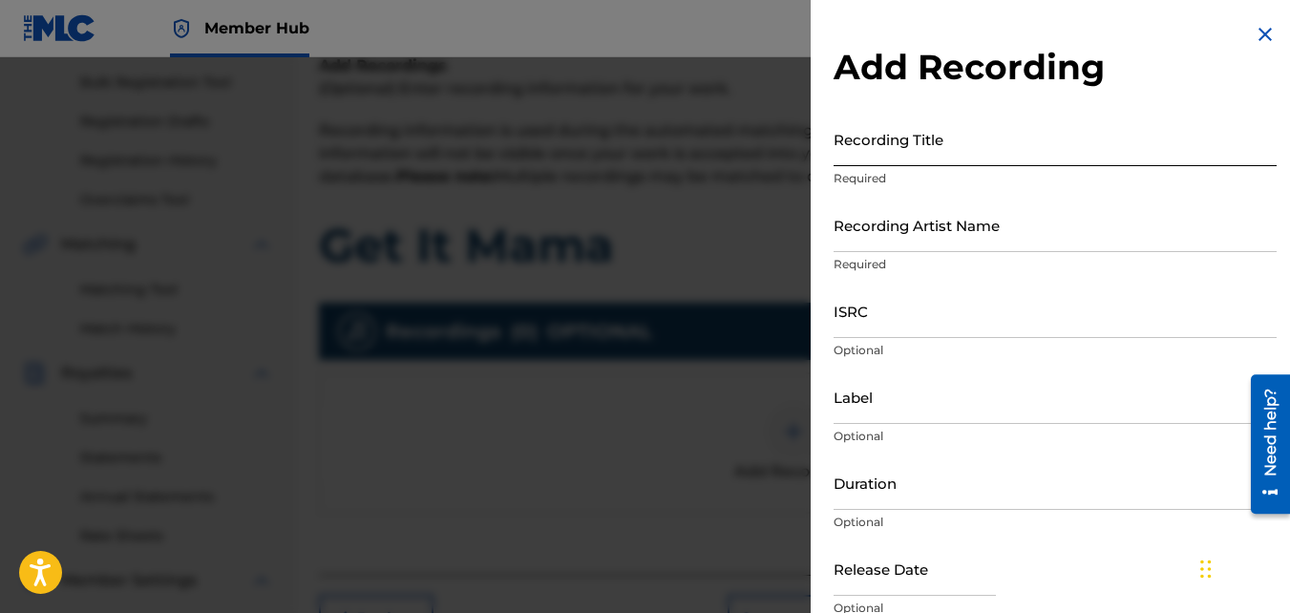
click at [912, 149] on input "Recording Title" at bounding box center [1055, 139] width 443 height 54
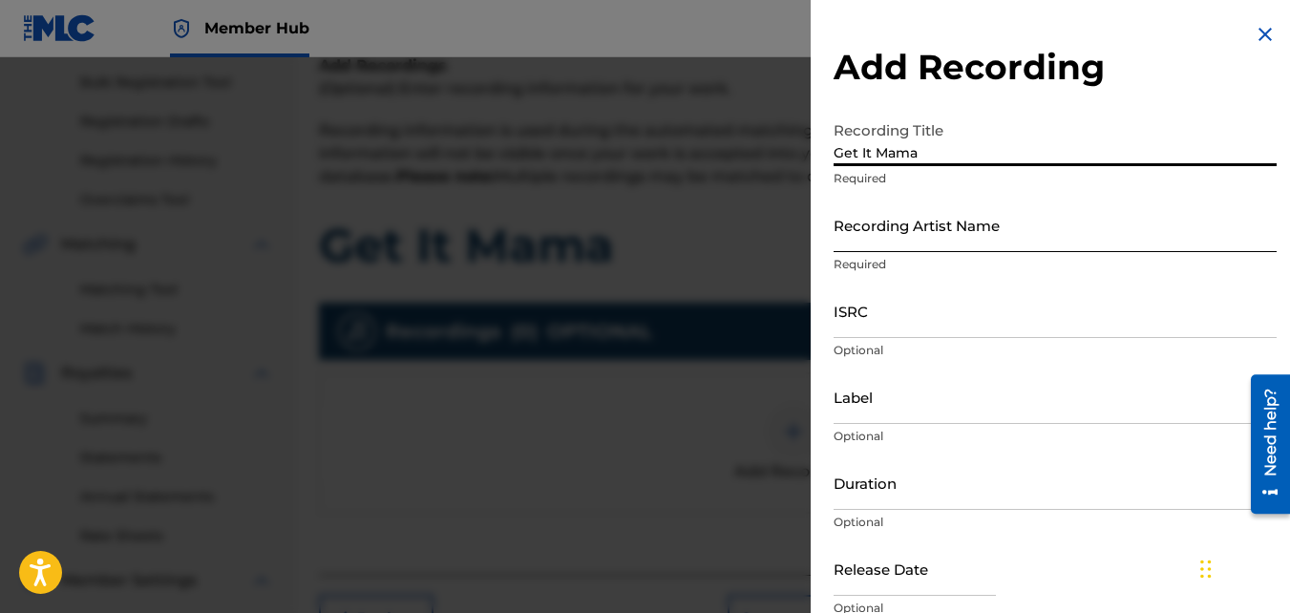
type input "Get It Mama"
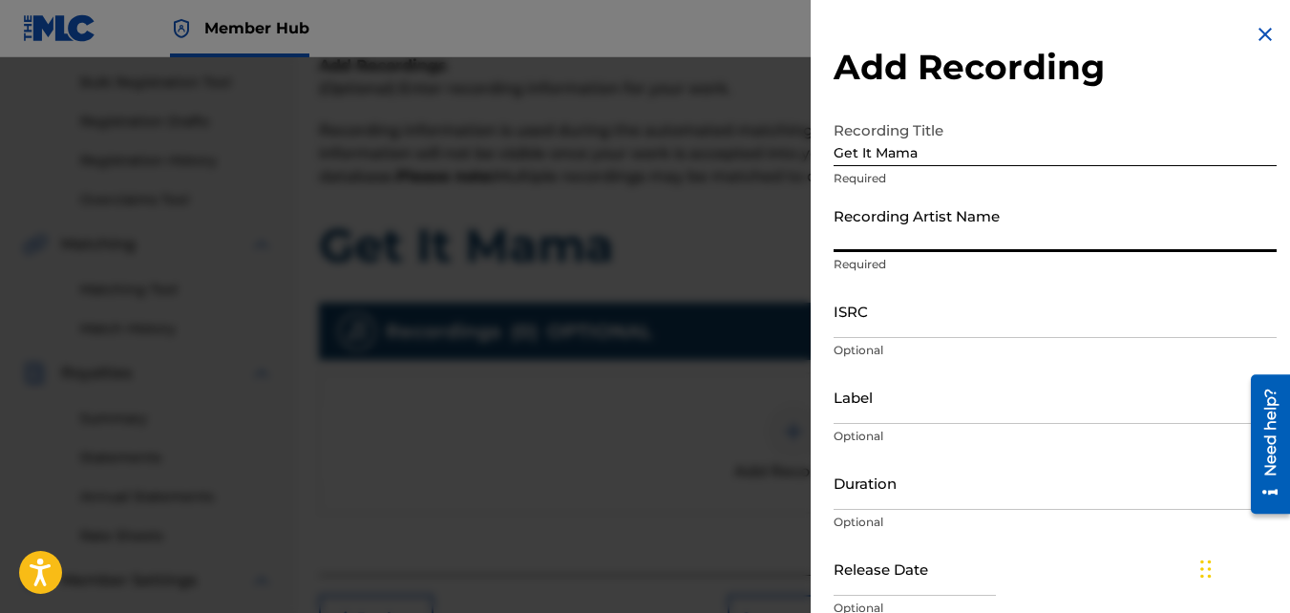
click at [928, 241] on input "Recording Artist Name" at bounding box center [1055, 225] width 443 height 54
type input "[PERSON_NAME]"
type input "MH Music/ MuseArts Entertainment"
type input "03:36"
type input "[DATE]"
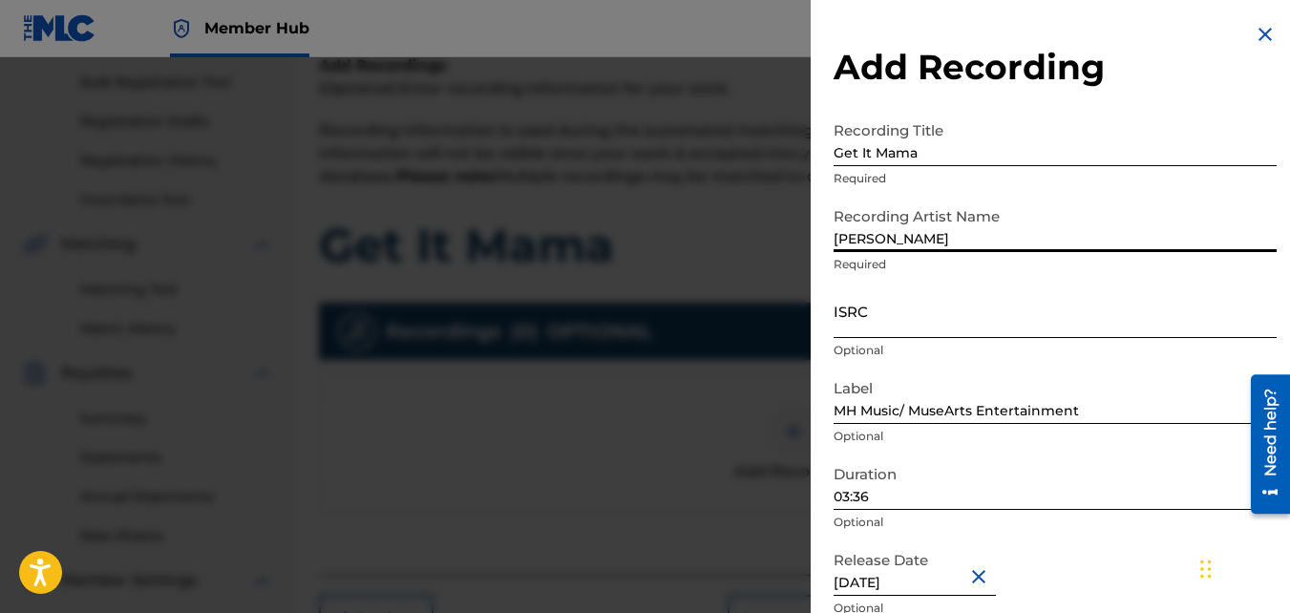
scroll to position [85, 0]
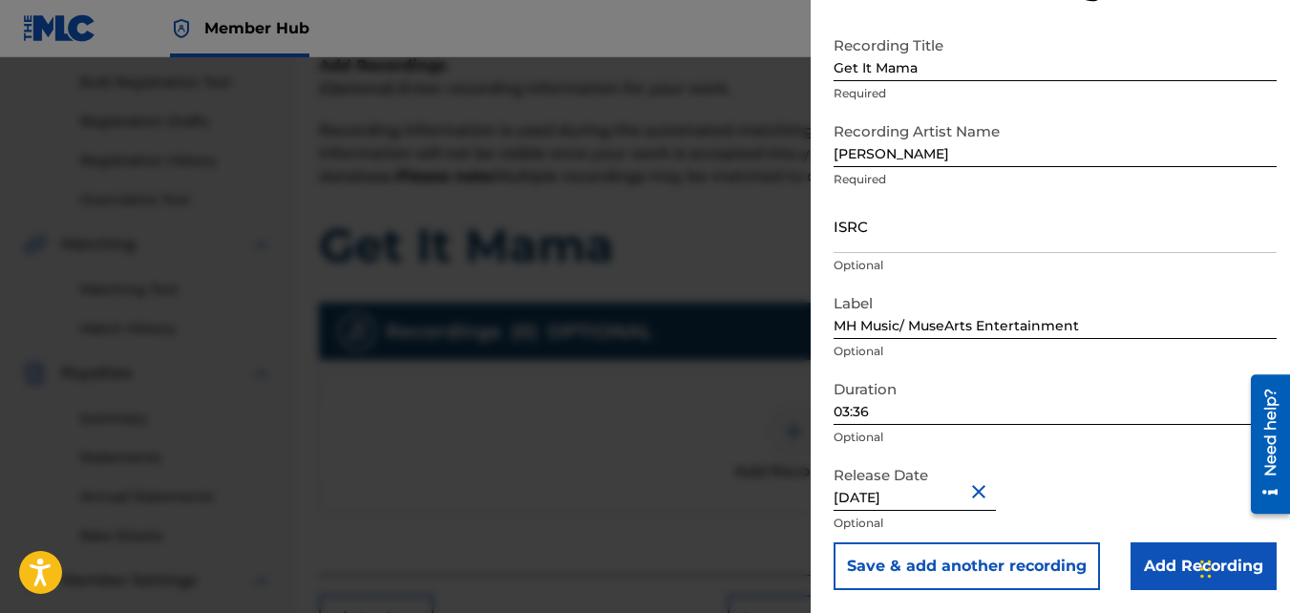
click at [990, 493] on button "Close" at bounding box center [982, 491] width 29 height 58
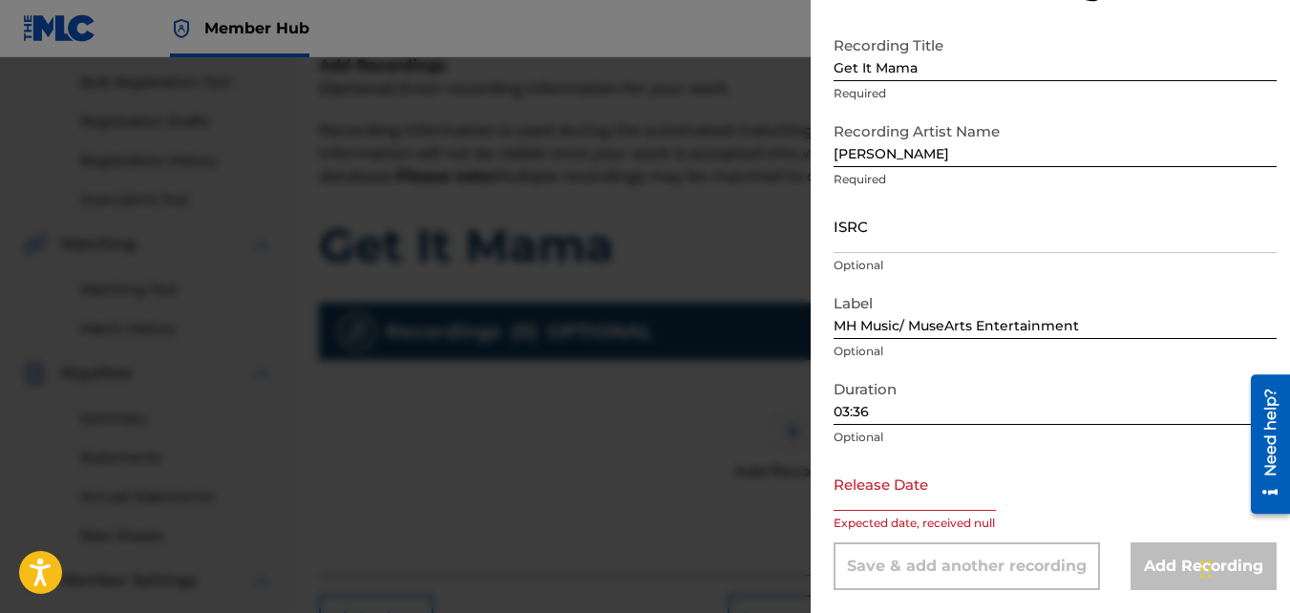
click at [910, 410] on input "03:36" at bounding box center [1055, 398] width 443 height 54
type input "03:10"
click at [931, 503] on input "text" at bounding box center [915, 484] width 162 height 54
select select "8"
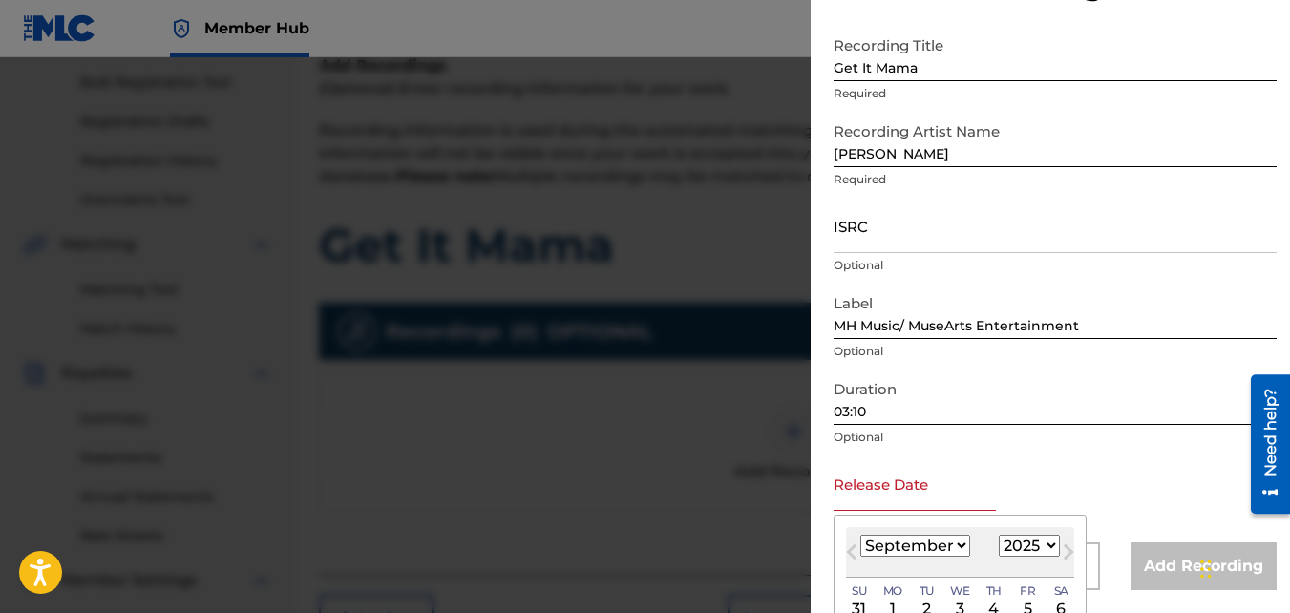
click at [1046, 545] on select "1899 1900 1901 1902 1903 1904 1905 1906 1907 1908 1909 1910 1911 1912 1913 1914…" at bounding box center [1029, 546] width 61 height 22
select select "2024"
click at [999, 535] on select "1899 1900 1901 1902 1903 1904 1905 1906 1907 1908 1909 1910 1911 1912 1913 1914…" at bounding box center [1029, 546] width 61 height 22
click at [956, 545] on select "January February March April May June July August September October November De…" at bounding box center [916, 546] width 110 height 22
select select "2"
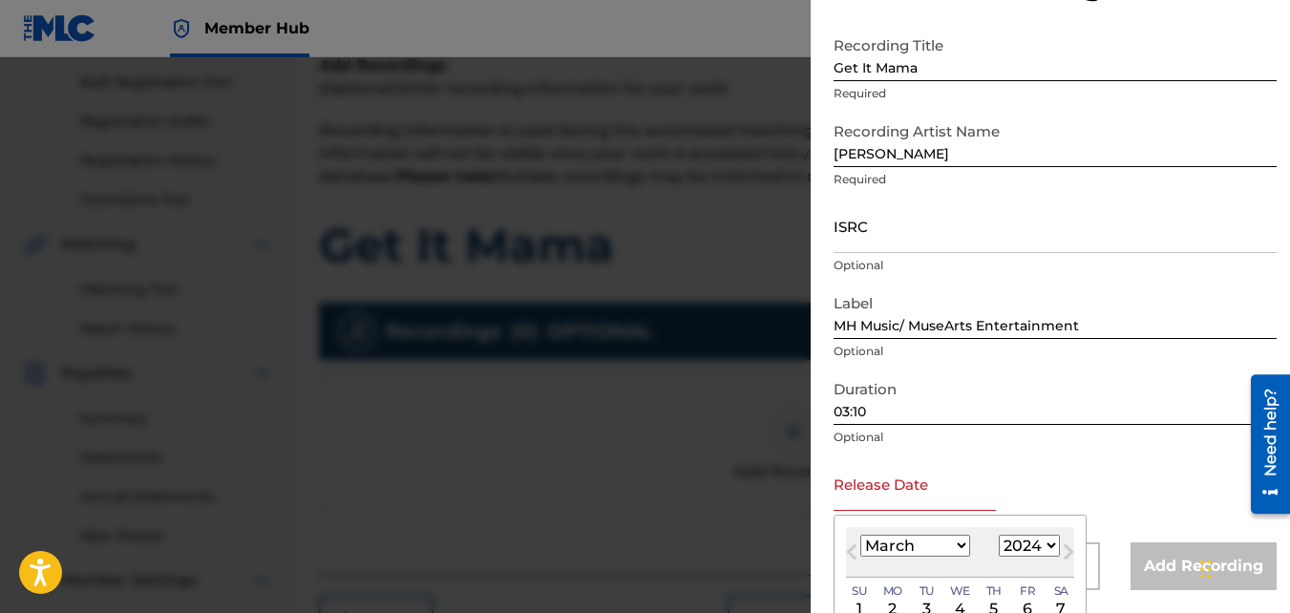
click at [861, 535] on select "January February March April May June July August September October November De…" at bounding box center [916, 546] width 110 height 22
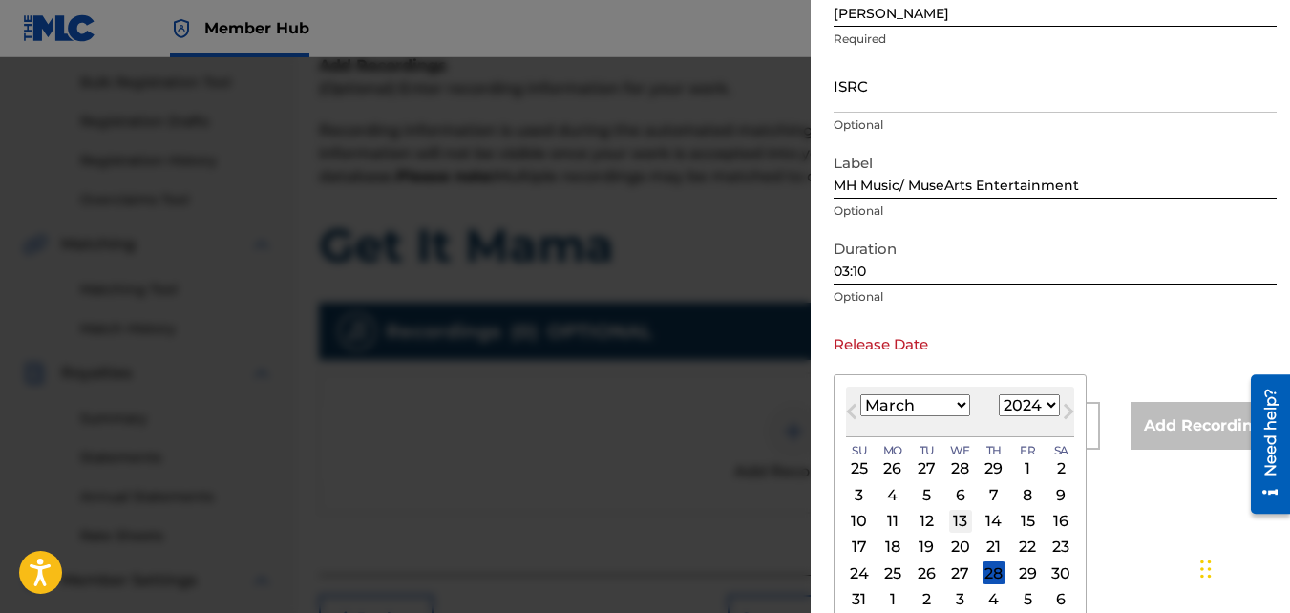
scroll to position [264, 0]
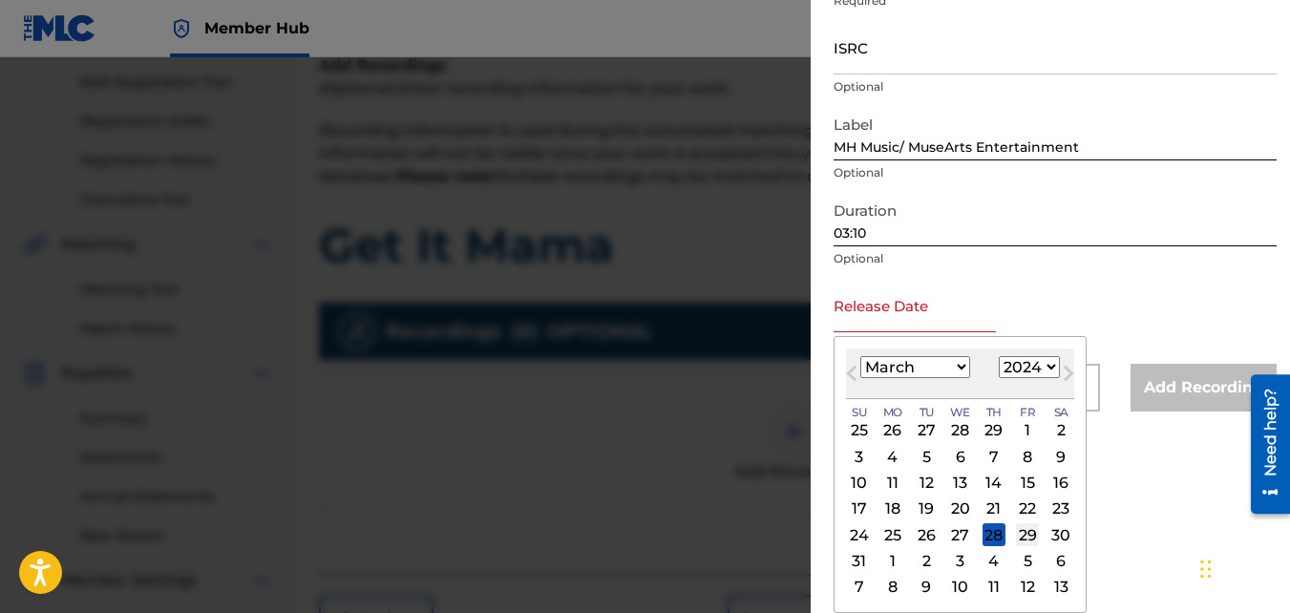
click at [1026, 534] on div "29" at bounding box center [1027, 534] width 23 height 23
type input "[DATE]"
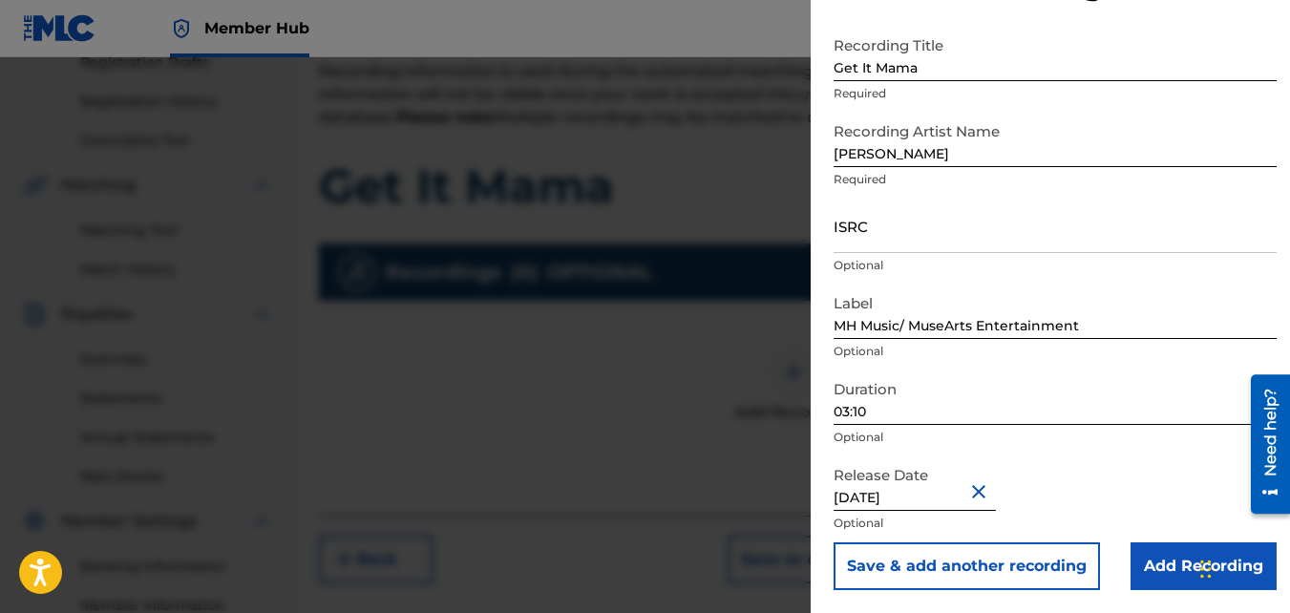
scroll to position [285, 0]
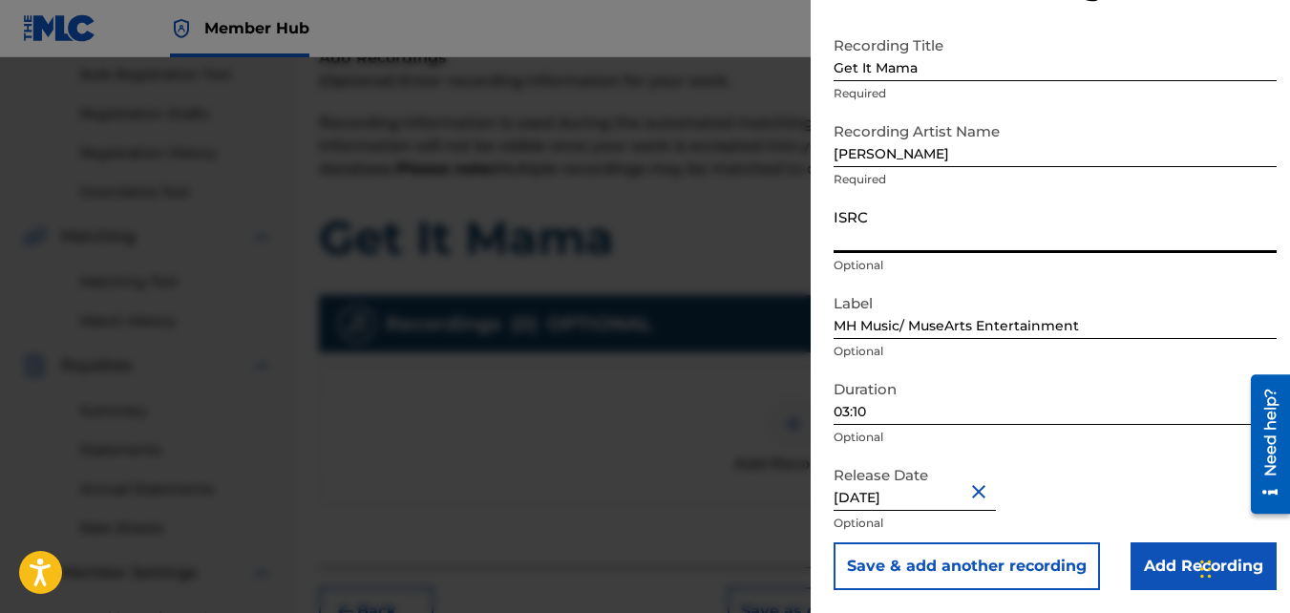
click at [973, 241] on input "ISRC" at bounding box center [1055, 226] width 443 height 54
paste input "QZMEV2413209"
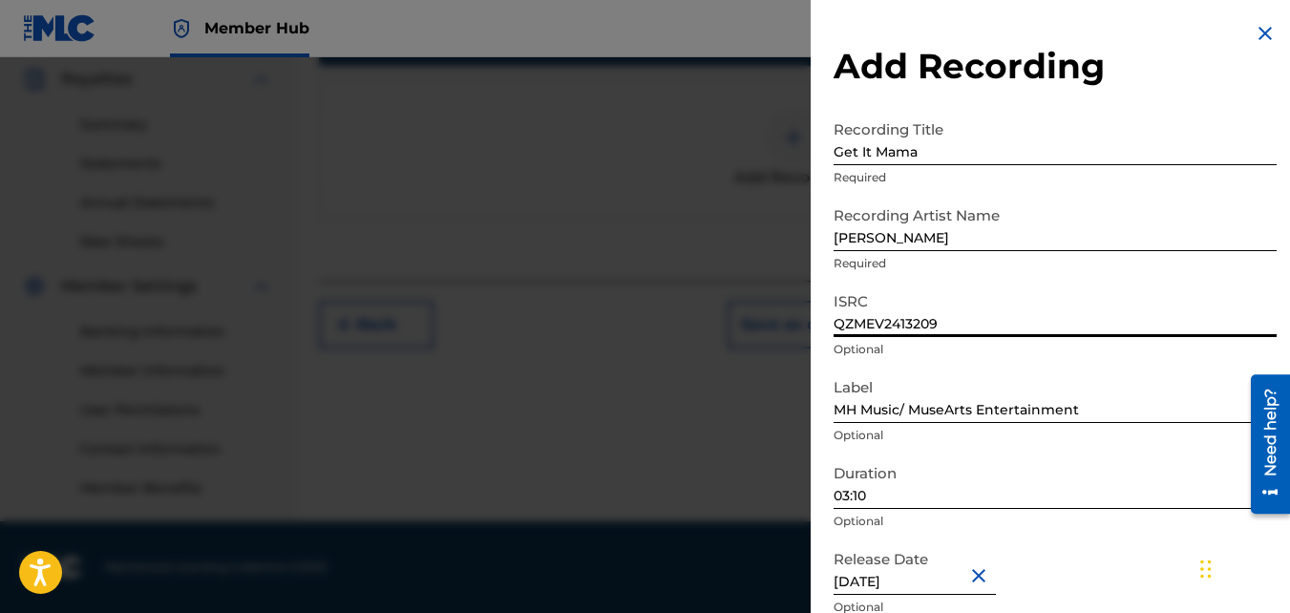
scroll to position [0, 0]
type input "QZMEV2413209"
click at [1172, 552] on div "Release Date [DATE] Optional" at bounding box center [1055, 585] width 443 height 86
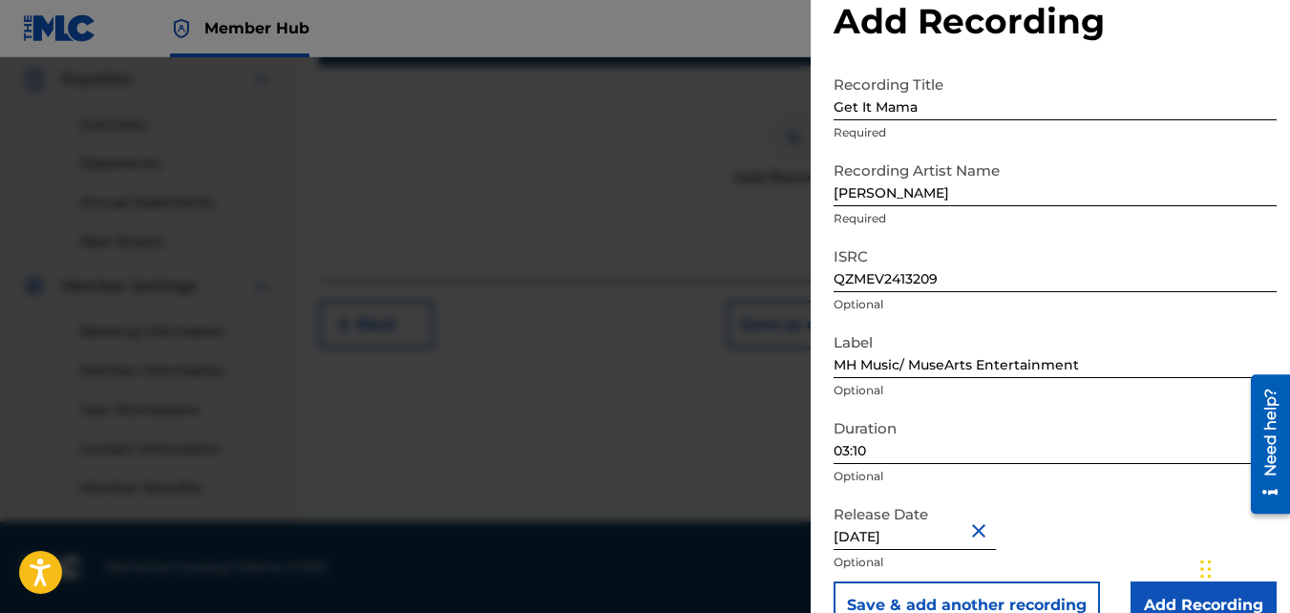
scroll to position [85, 0]
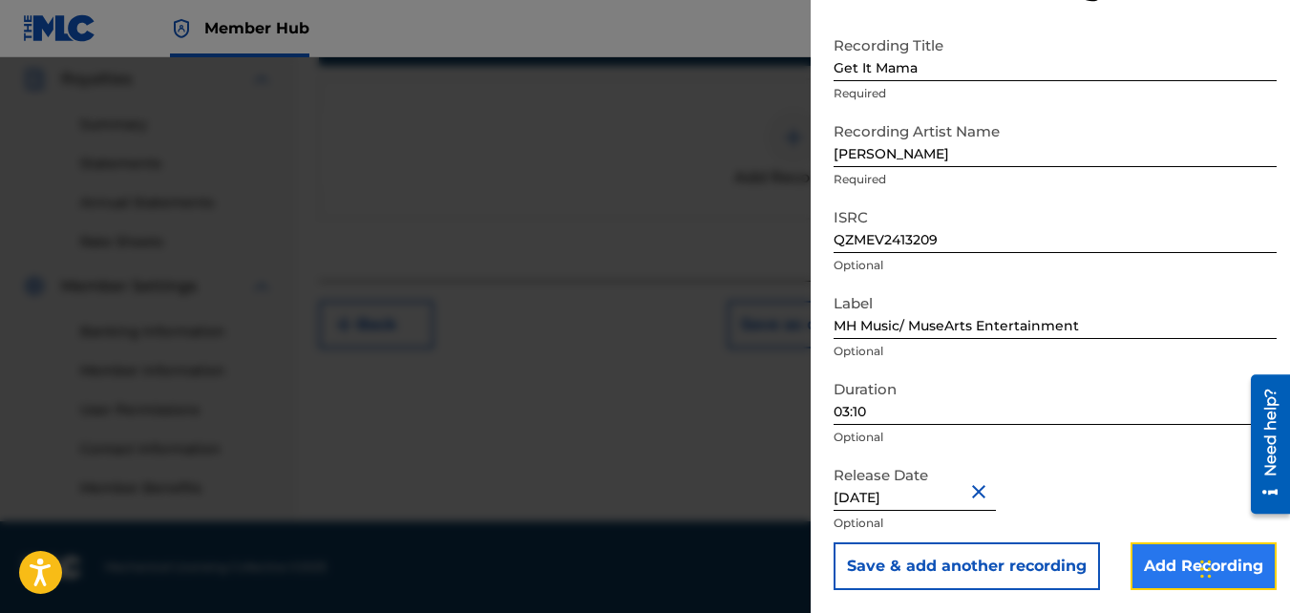
click at [1176, 564] on input "Add Recording" at bounding box center [1204, 567] width 146 height 48
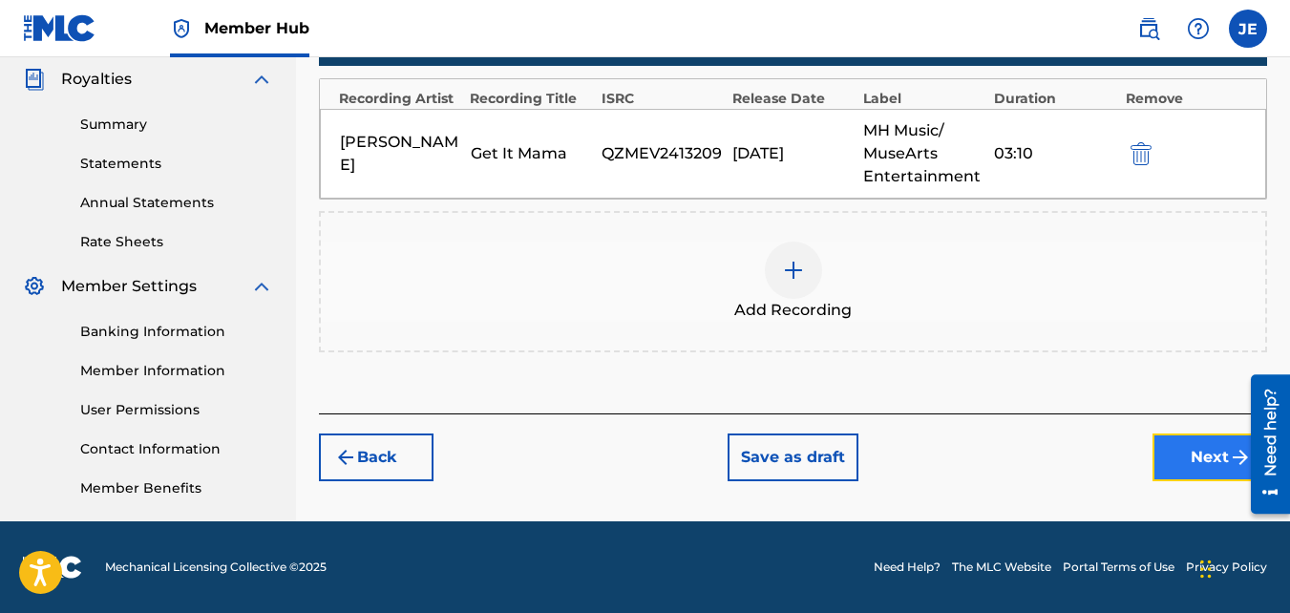
click at [1207, 455] on button "Next" at bounding box center [1210, 458] width 115 height 48
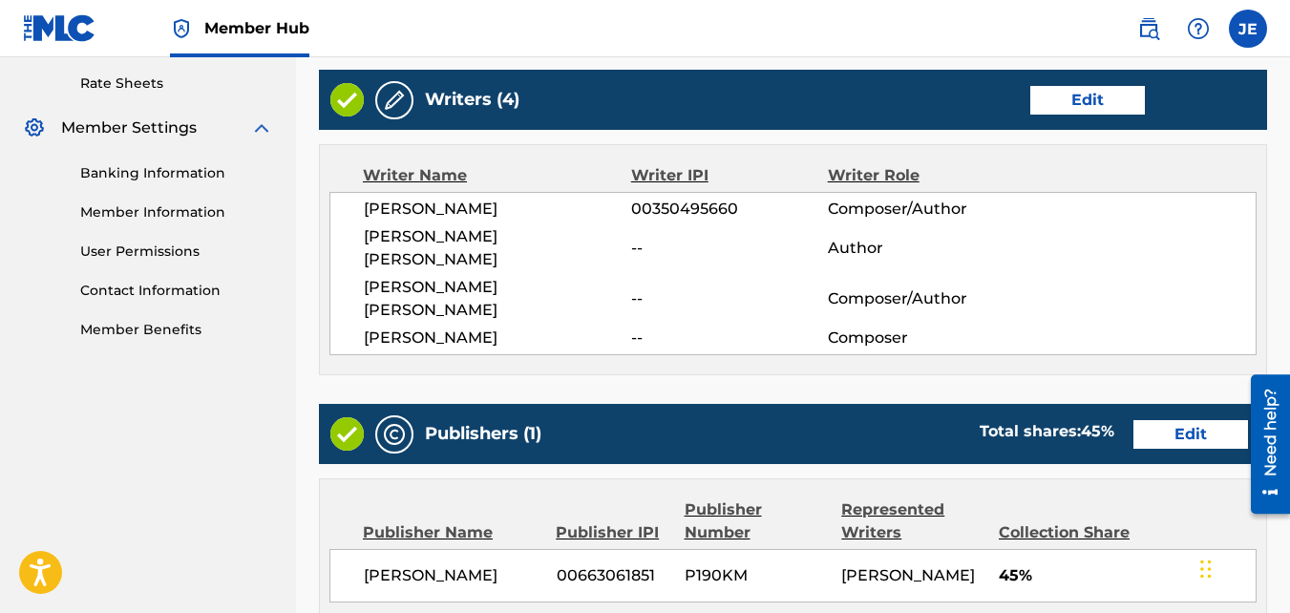
scroll to position [1095, 0]
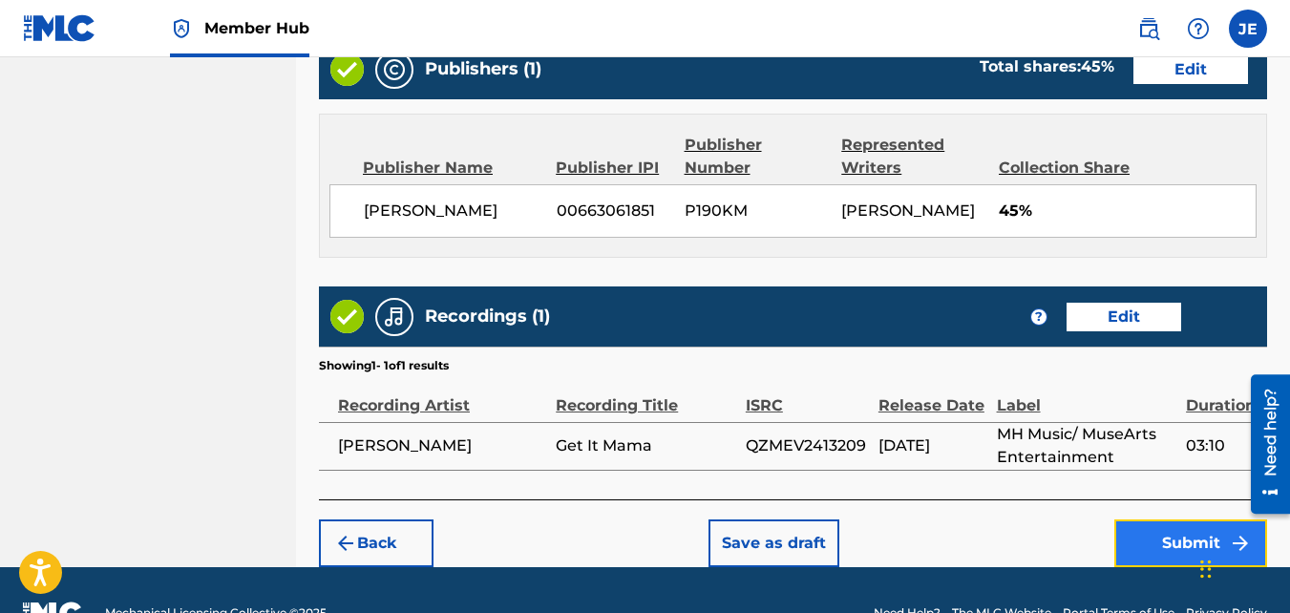
click at [1172, 520] on button "Submit" at bounding box center [1191, 544] width 153 height 48
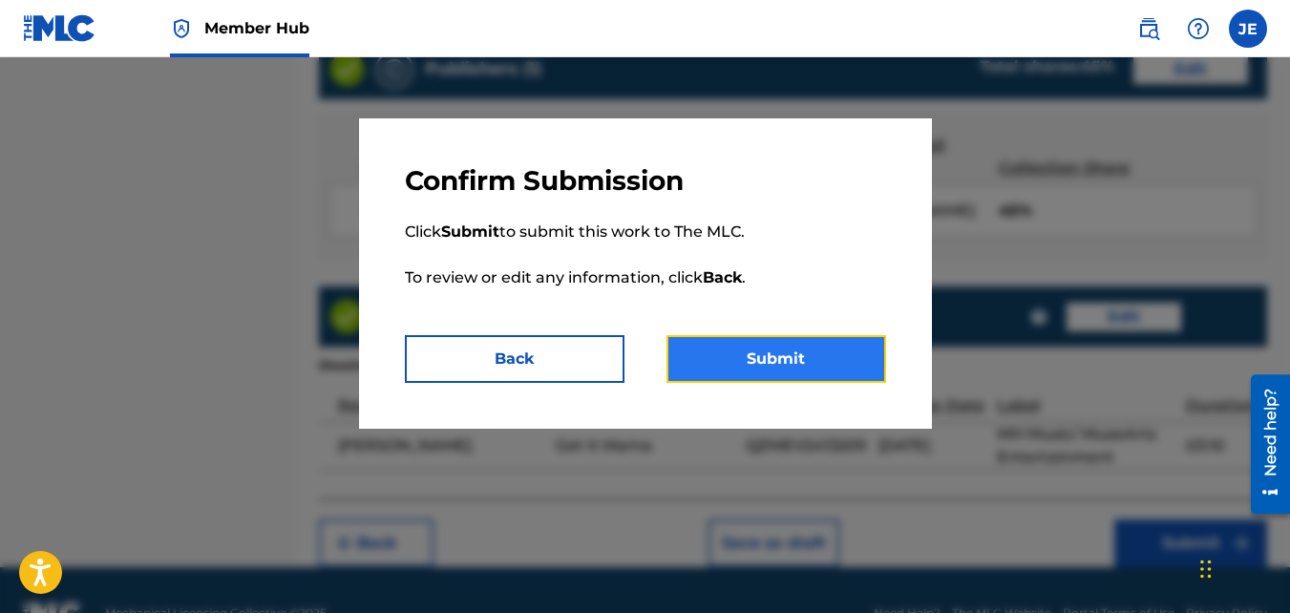
click at [825, 359] on button "Submit" at bounding box center [777, 359] width 220 height 48
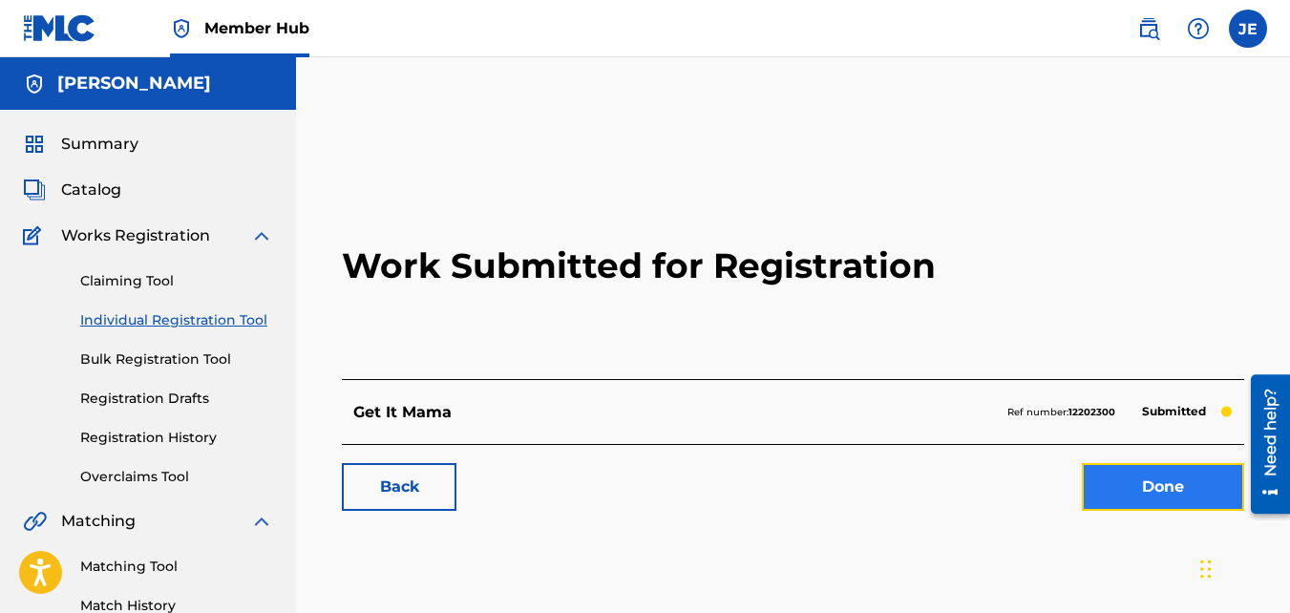
click at [1148, 510] on link "Done" at bounding box center [1163, 487] width 162 height 48
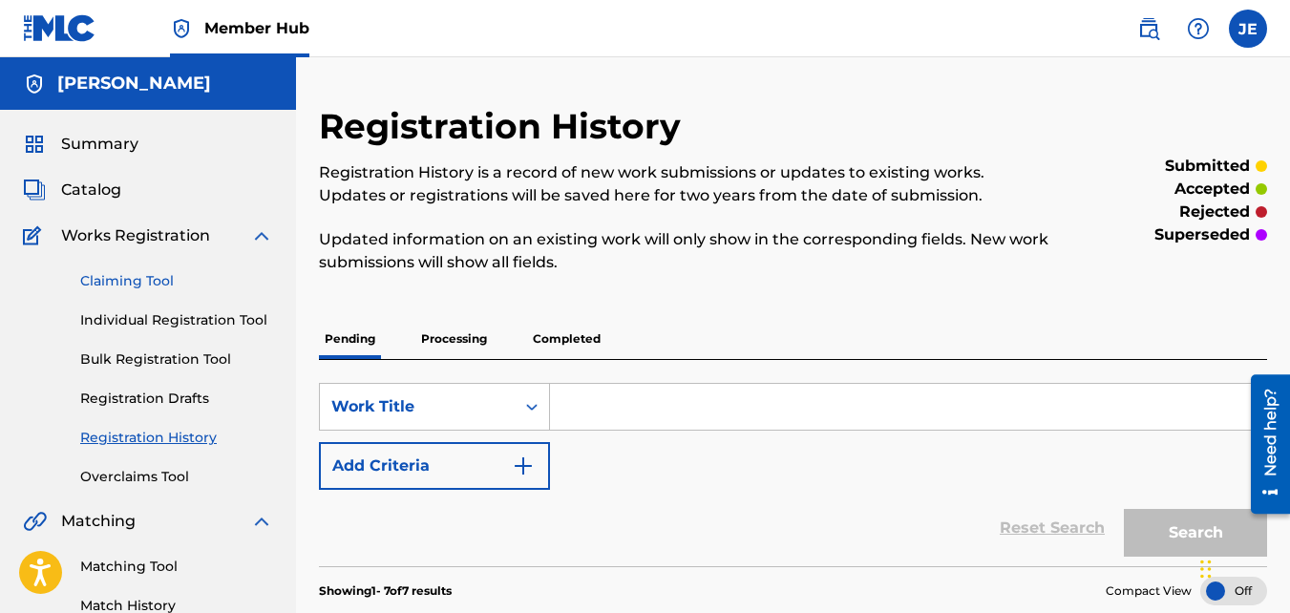
click at [144, 287] on link "Claiming Tool" at bounding box center [176, 281] width 193 height 20
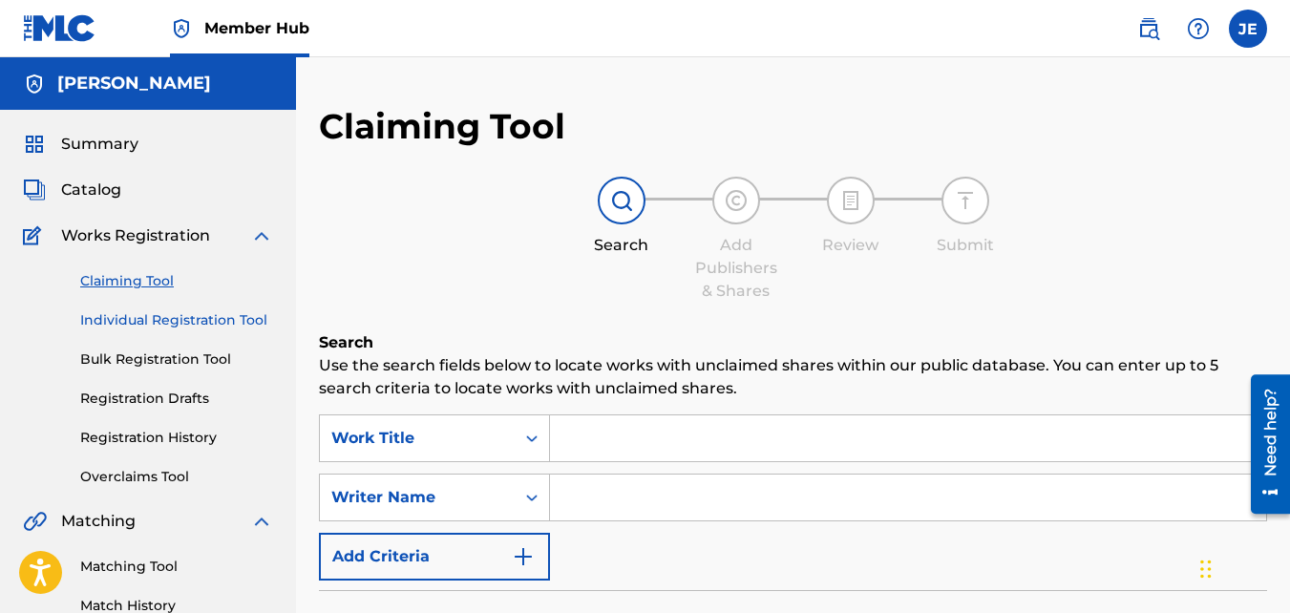
click at [165, 325] on link "Individual Registration Tool" at bounding box center [176, 320] width 193 height 20
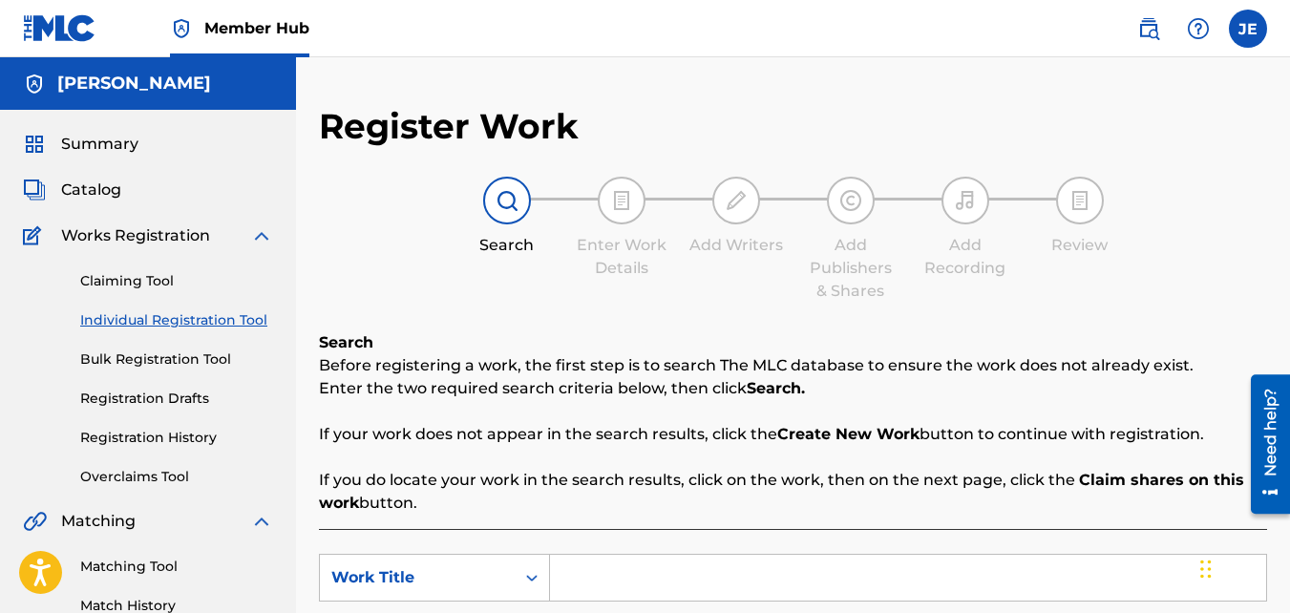
scroll to position [287, 0]
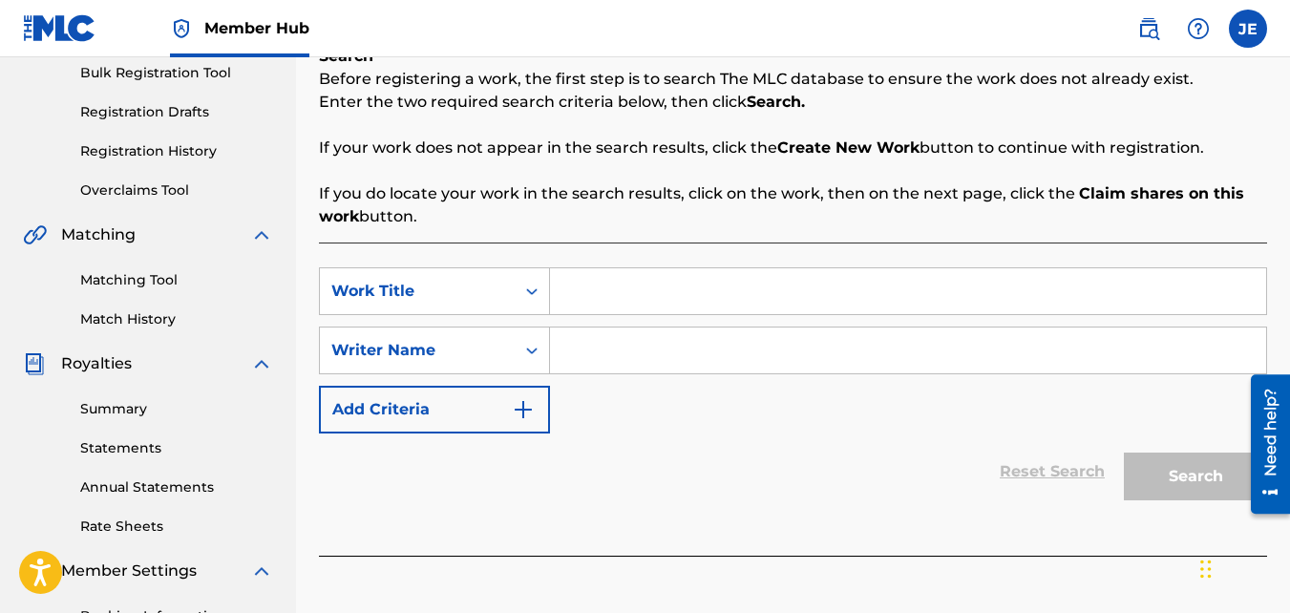
click at [710, 291] on input "Search Form" at bounding box center [908, 291] width 716 height 46
type input "Work of Art"
click at [679, 354] on input "Search Form" at bounding box center [908, 351] width 716 height 46
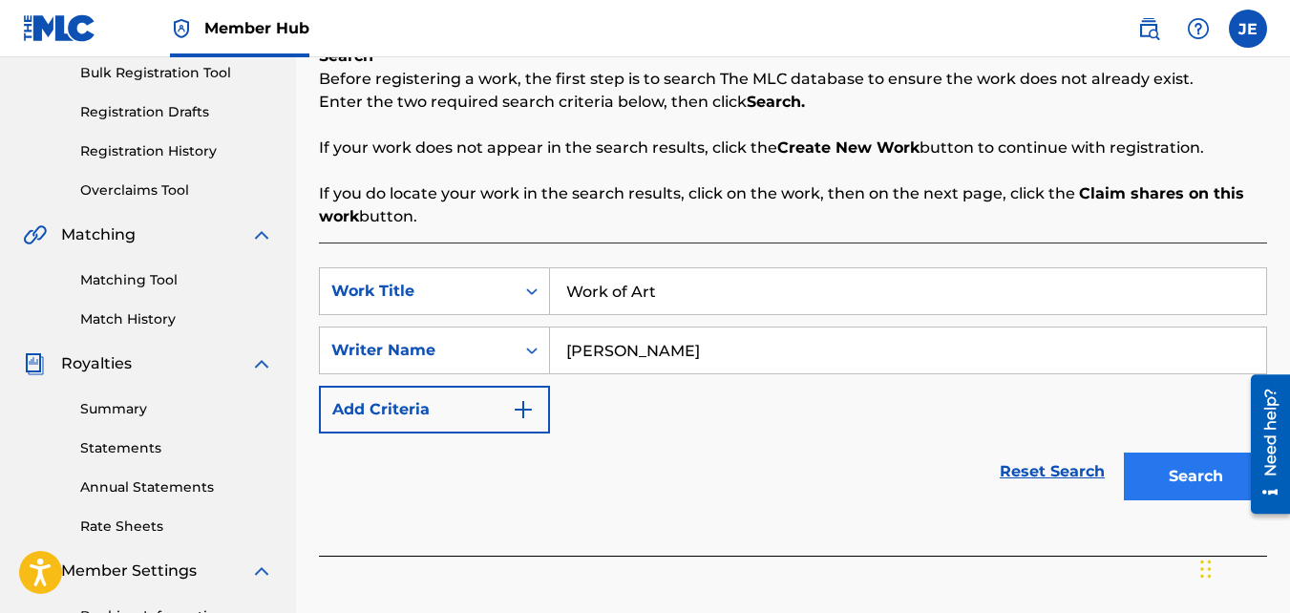
type input "[PERSON_NAME]"
click at [1197, 477] on button "Search" at bounding box center [1195, 477] width 143 height 48
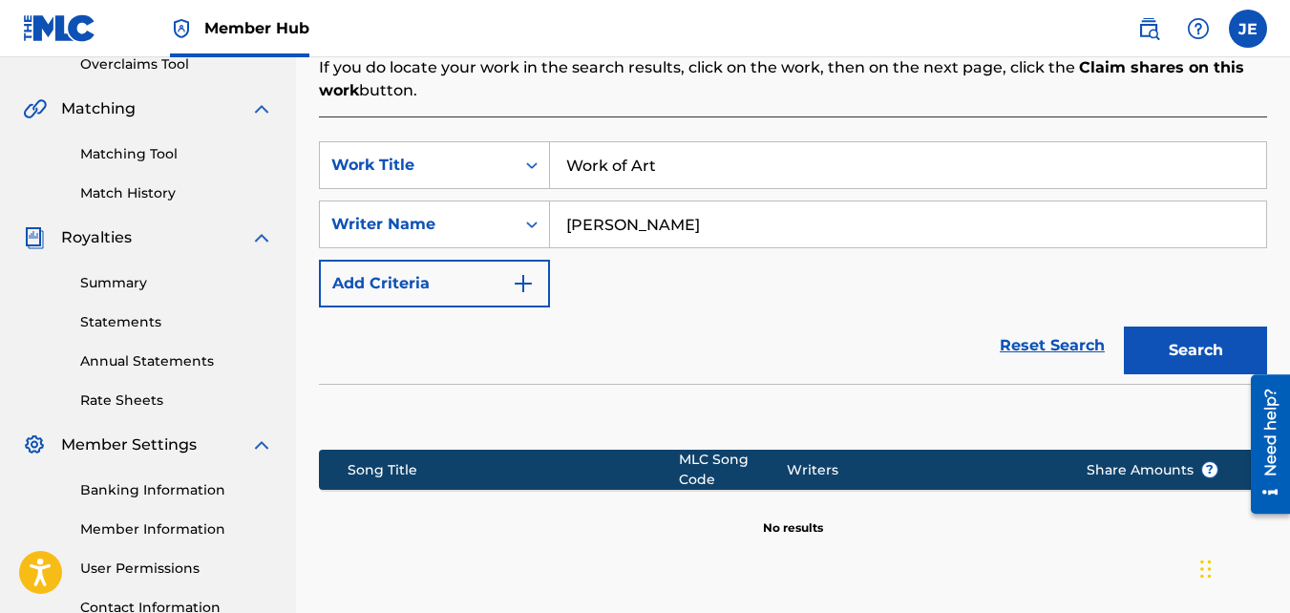
scroll to position [571, 0]
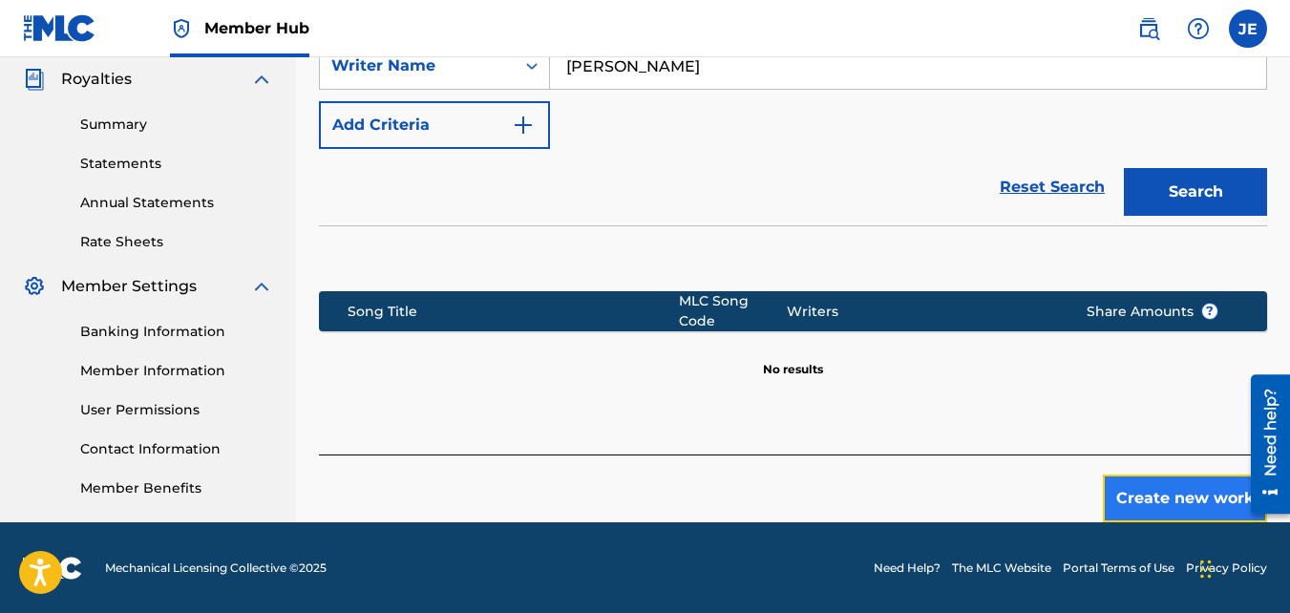
click at [1181, 491] on button "Create new work" at bounding box center [1185, 499] width 164 height 48
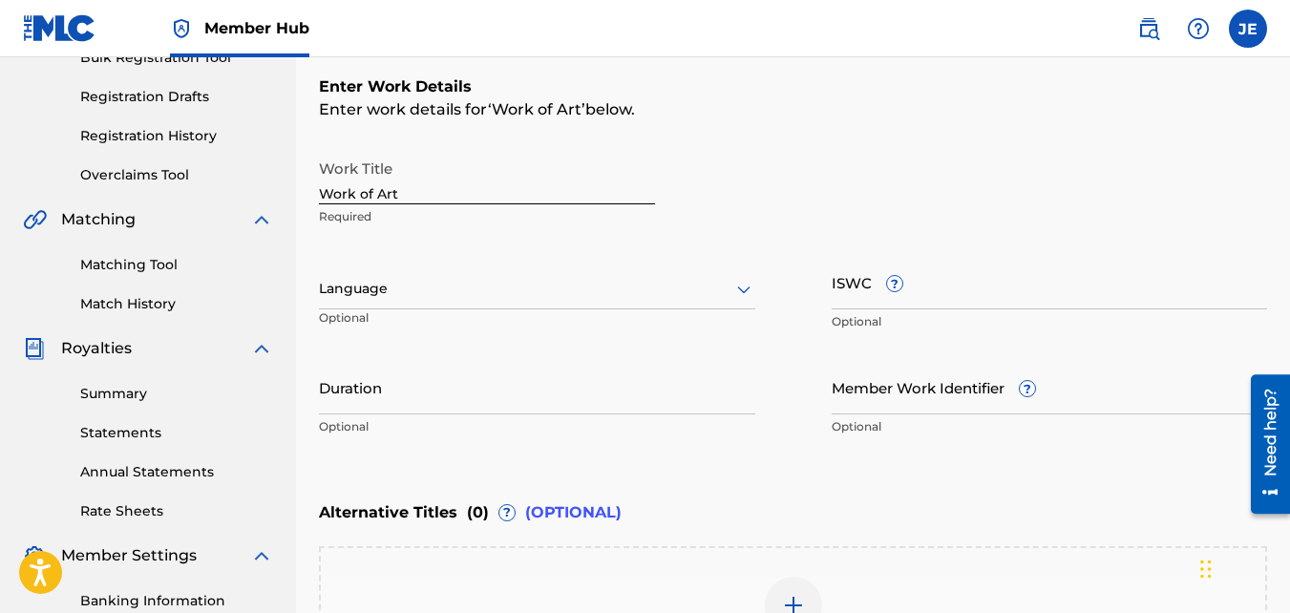
scroll to position [297, 0]
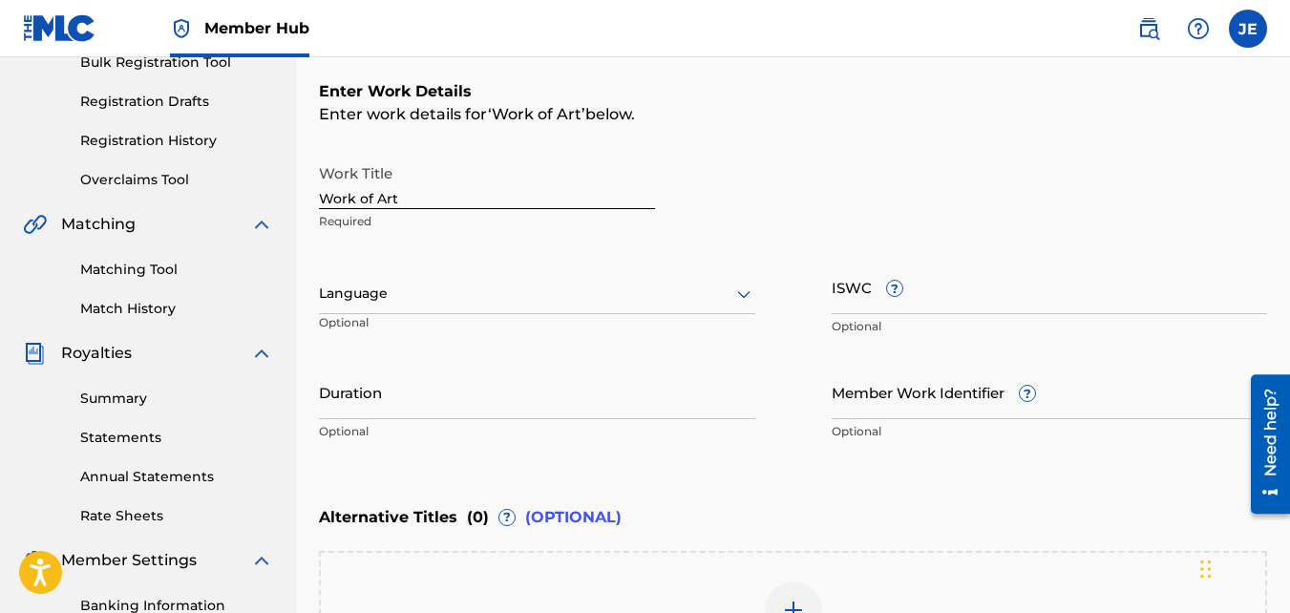
click at [588, 306] on div "Language" at bounding box center [537, 294] width 437 height 40
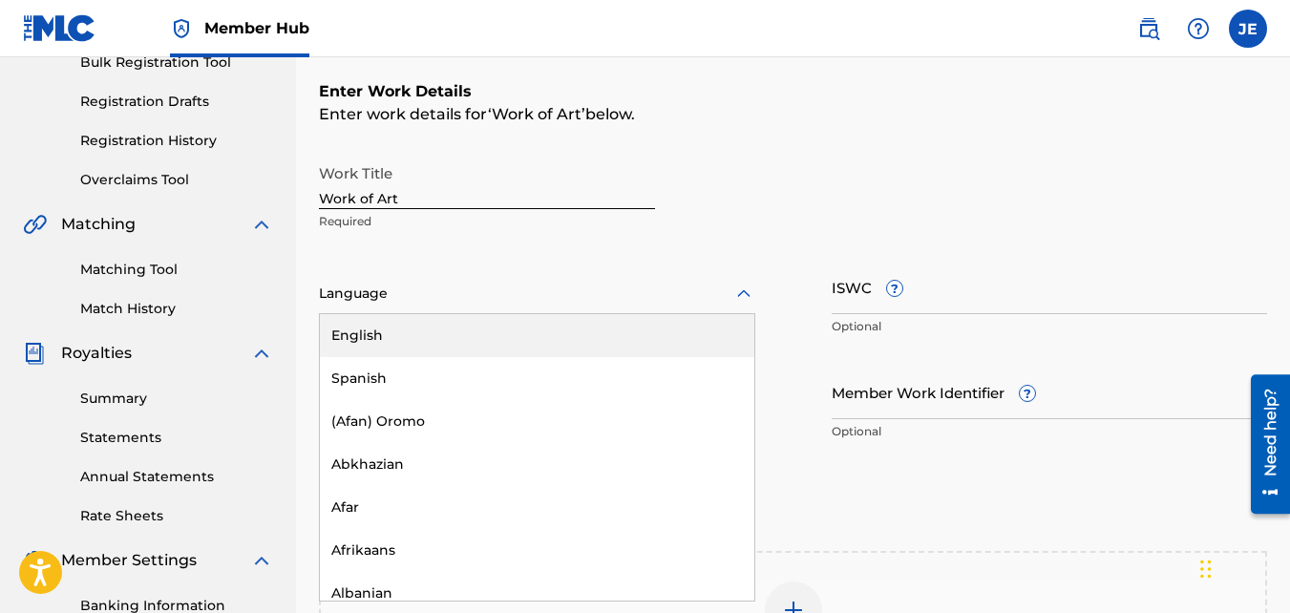
click at [551, 330] on div "English" at bounding box center [537, 335] width 435 height 43
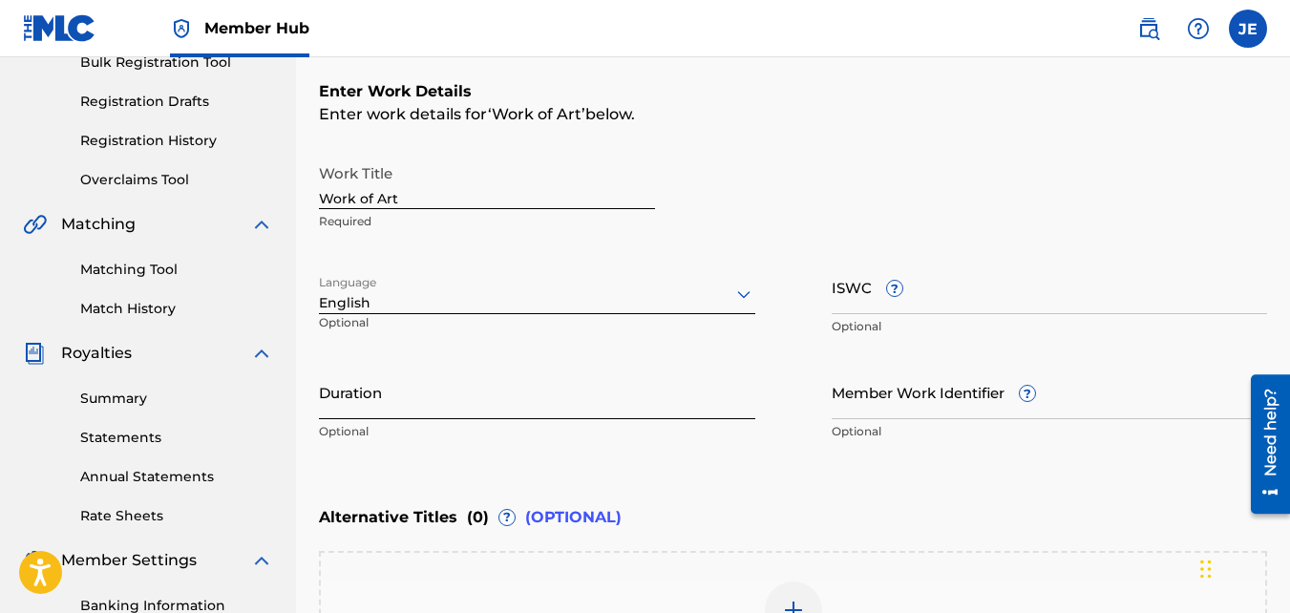
click at [559, 400] on input "Duration" at bounding box center [537, 392] width 437 height 54
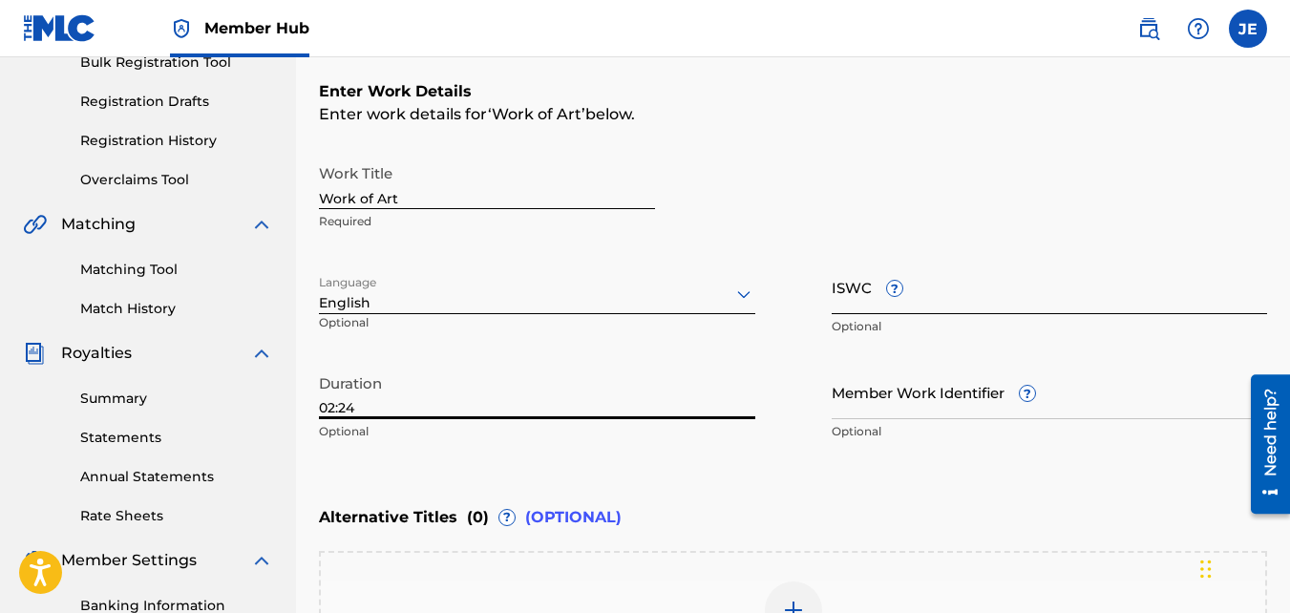
type input "02:24"
click at [934, 298] on input "ISWC ?" at bounding box center [1050, 287] width 437 height 54
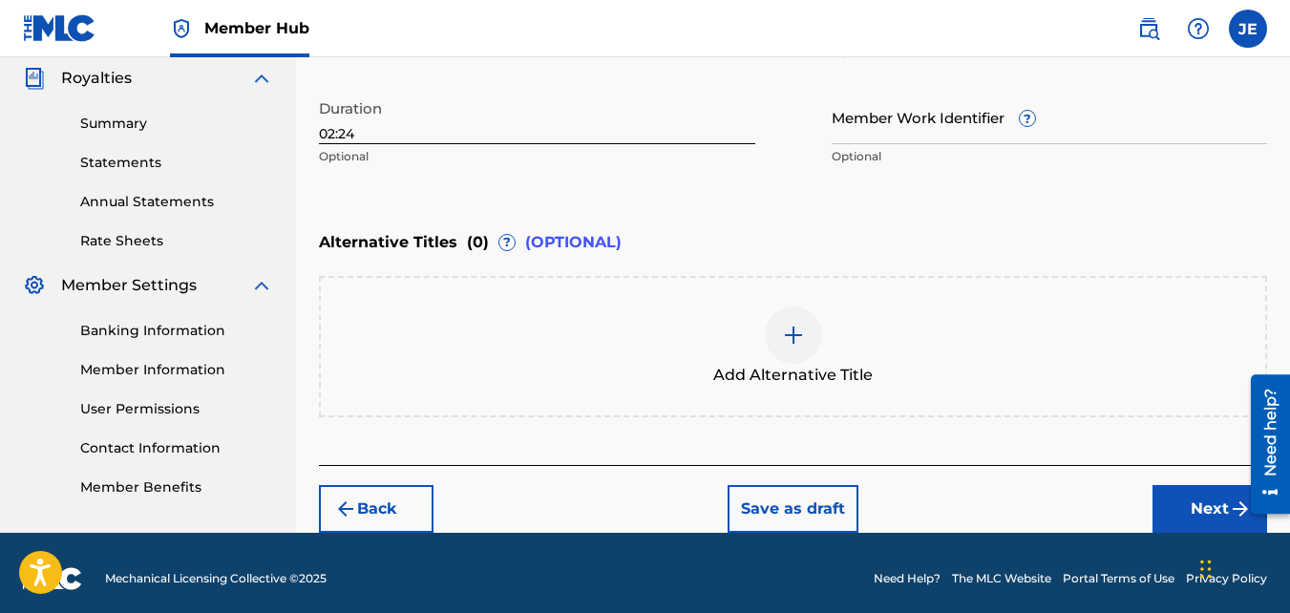
scroll to position [584, 0]
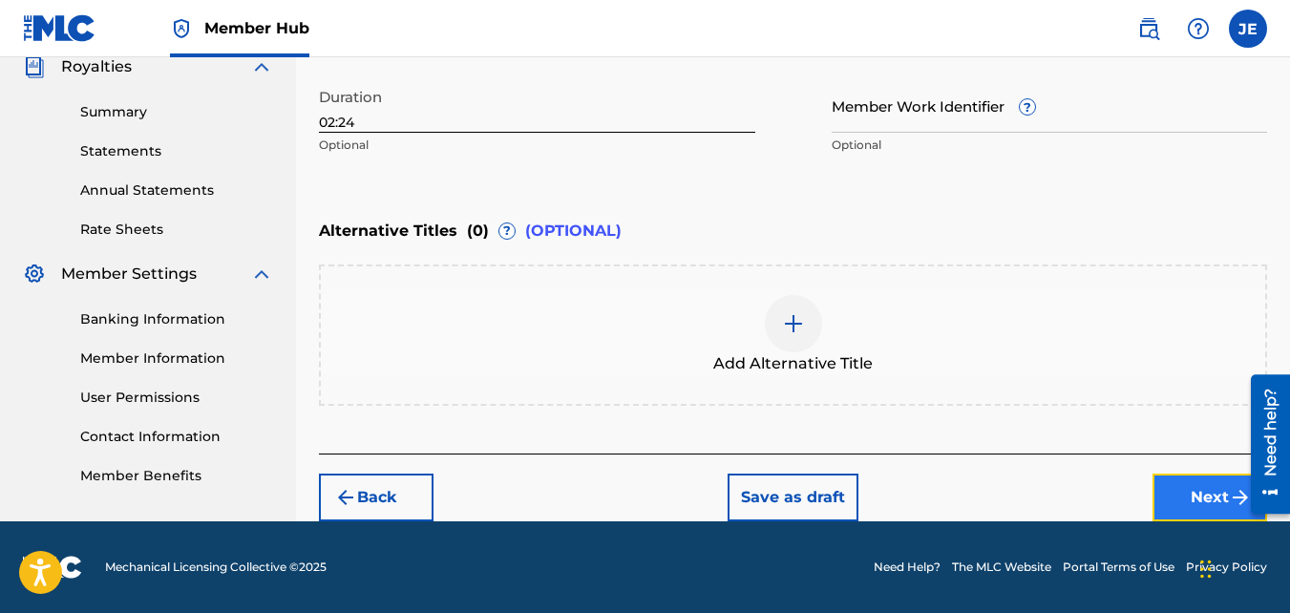
click at [1200, 502] on button "Next" at bounding box center [1210, 498] width 115 height 48
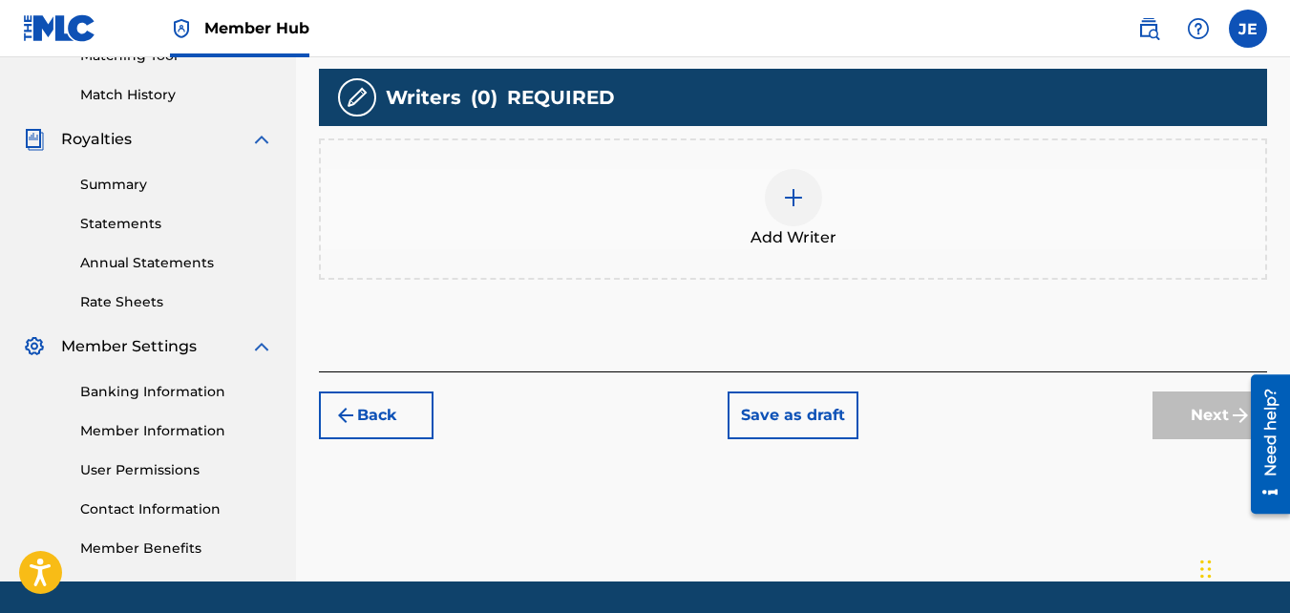
scroll to position [285, 0]
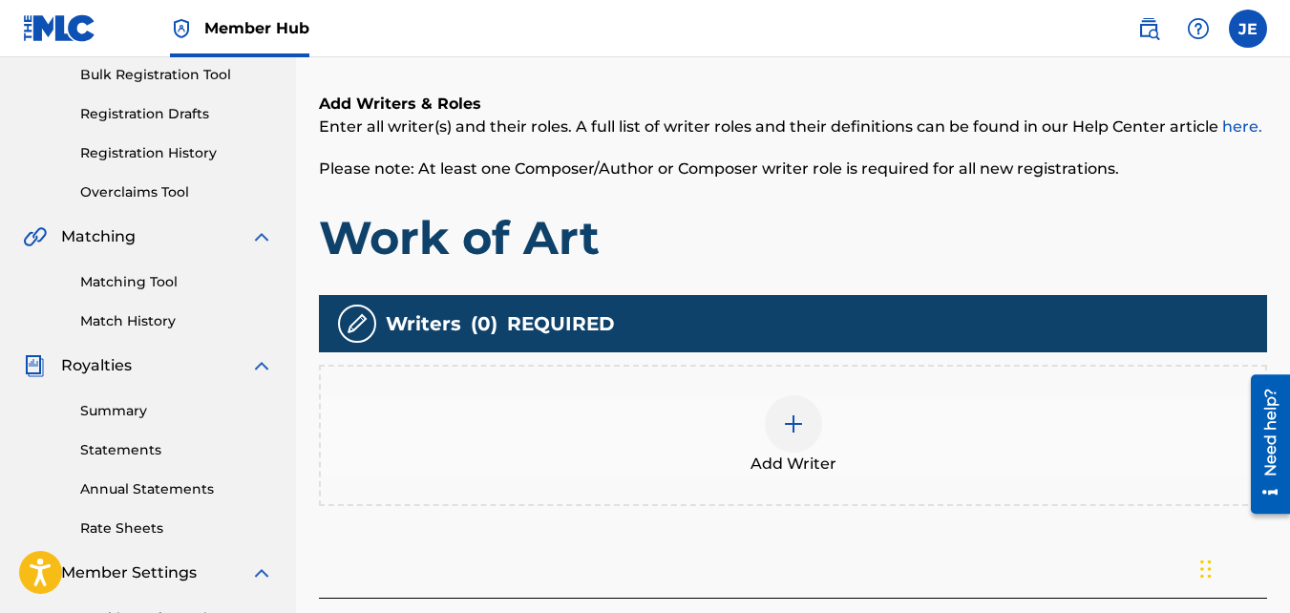
click at [790, 423] on img at bounding box center [793, 424] width 23 height 23
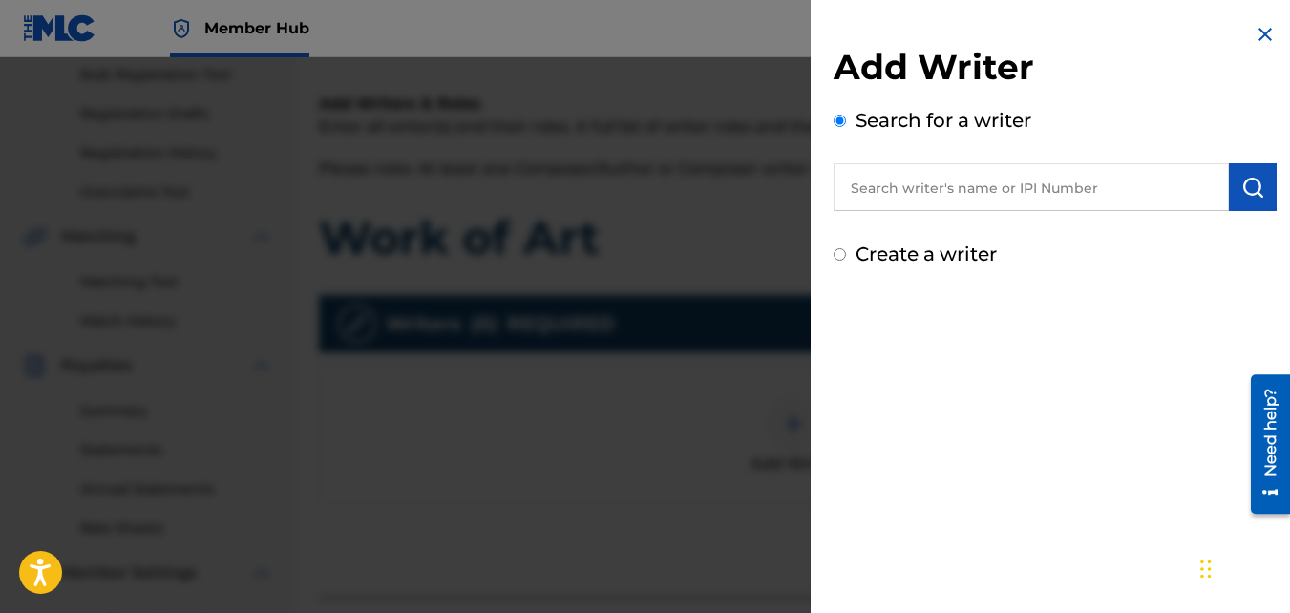
click at [1046, 184] on input "text" at bounding box center [1031, 187] width 395 height 48
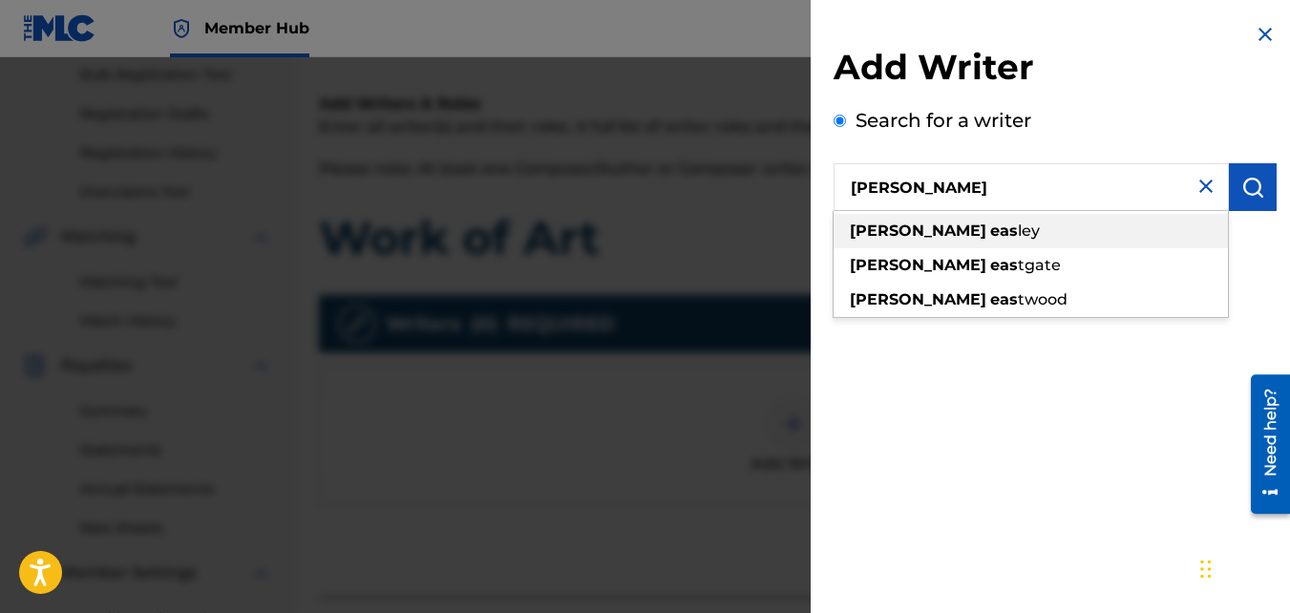
click at [986, 229] on div "[PERSON_NAME] eas [PERSON_NAME]" at bounding box center [1031, 231] width 394 height 34
type input "[PERSON_NAME]"
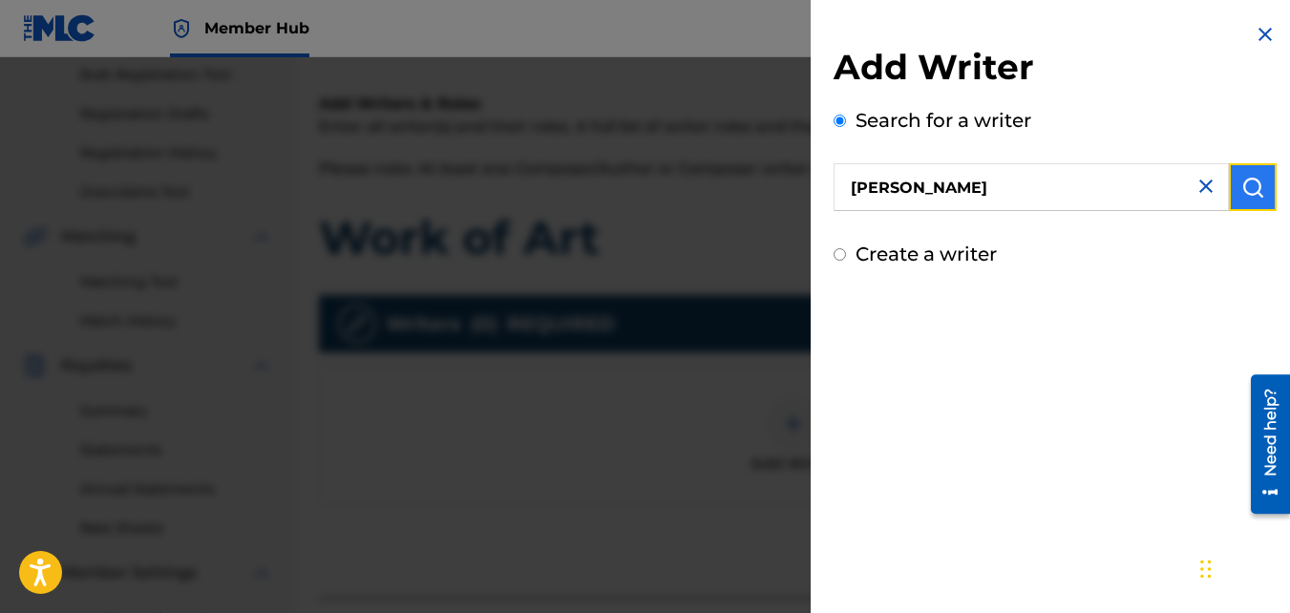
click at [1242, 186] on img "submit" at bounding box center [1253, 187] width 23 height 23
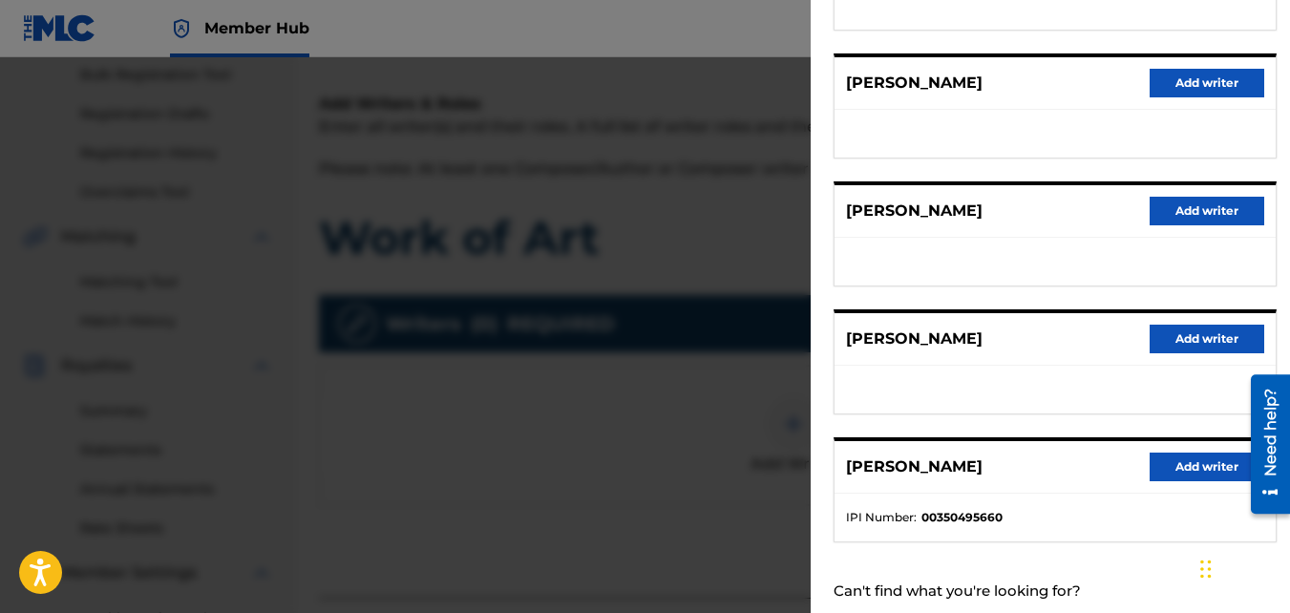
scroll to position [376, 0]
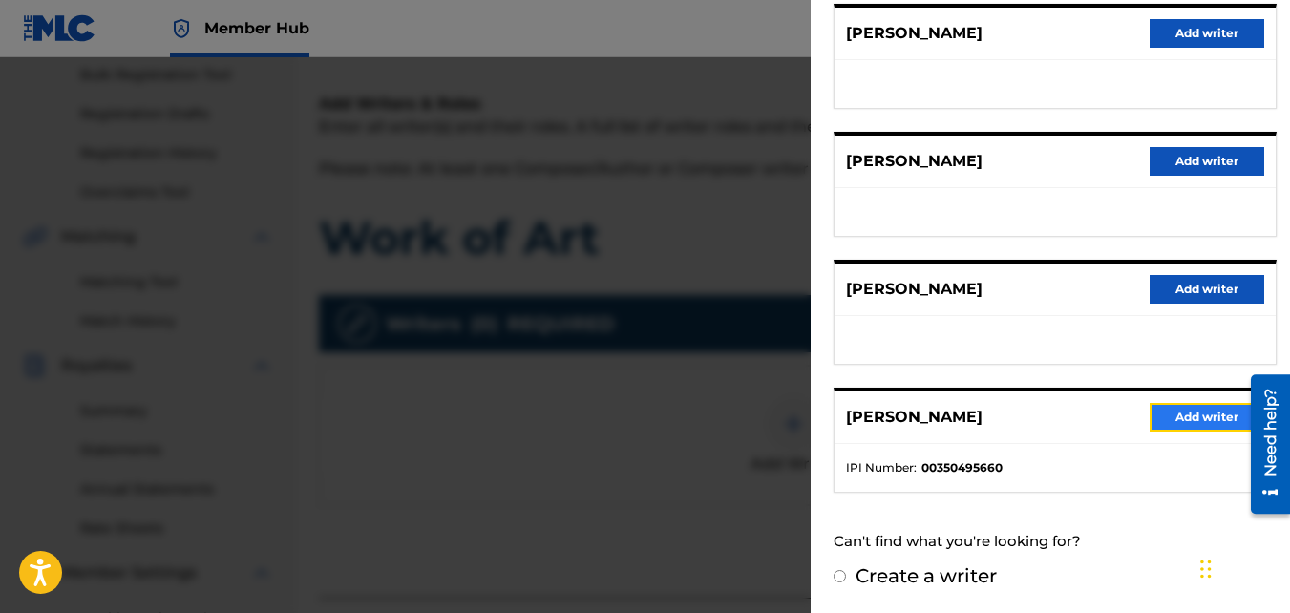
click at [1206, 407] on button "Add writer" at bounding box center [1207, 417] width 115 height 29
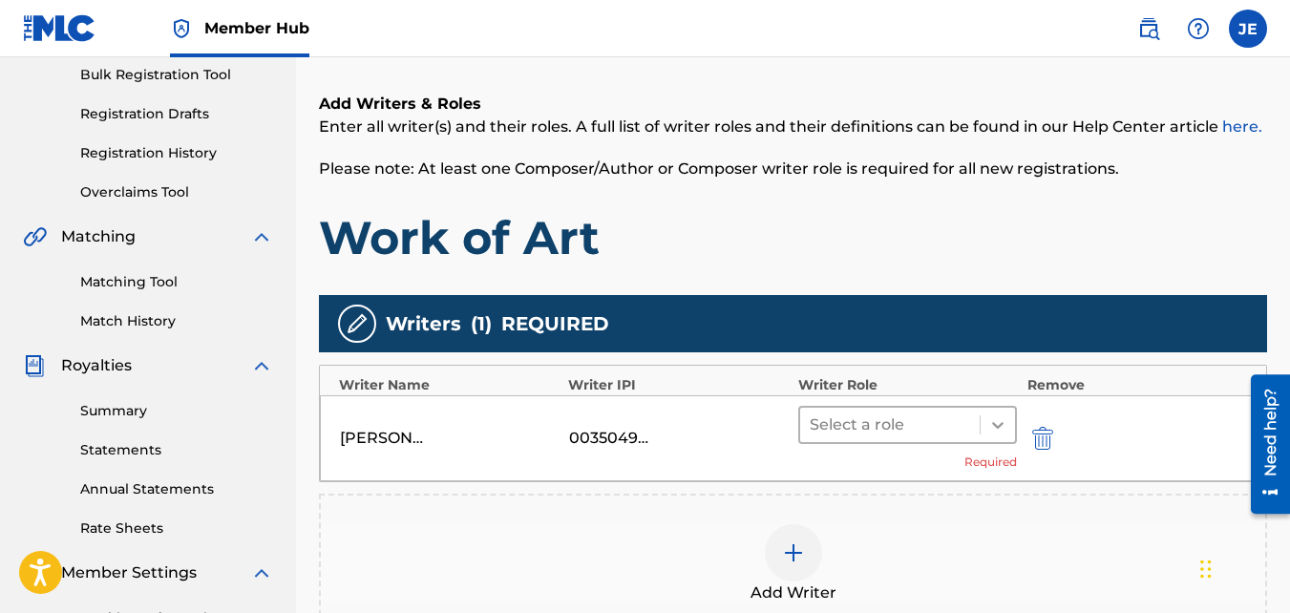
click at [1003, 431] on icon at bounding box center [998, 424] width 19 height 19
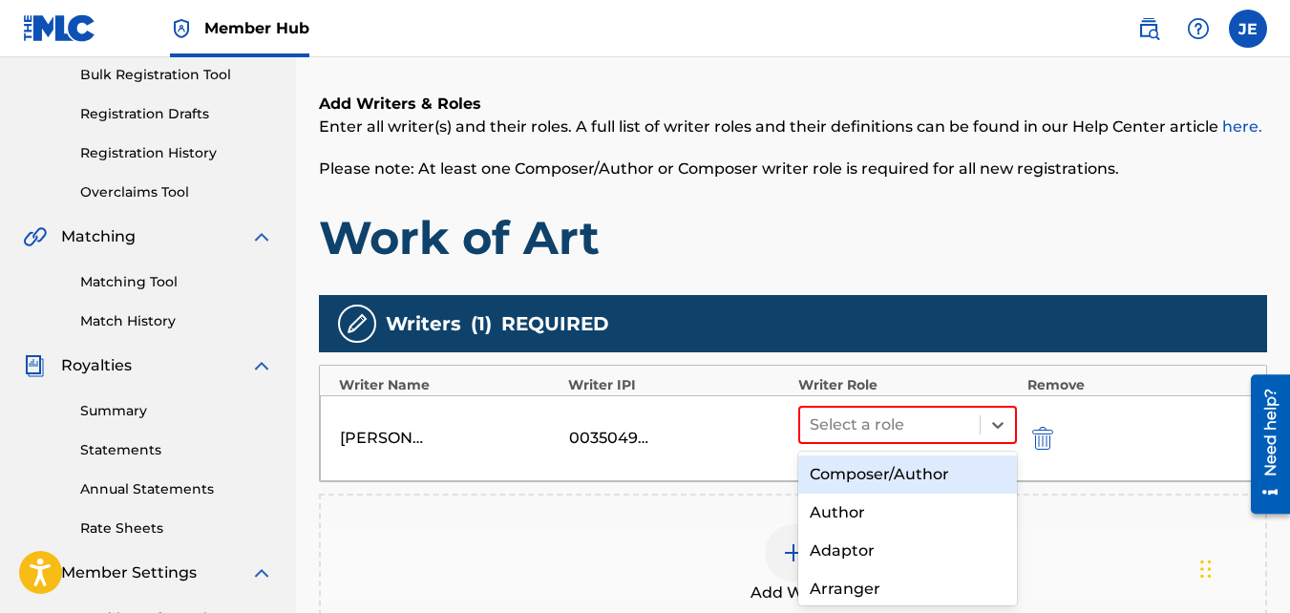
click at [927, 478] on div "Composer/Author" at bounding box center [909, 475] width 220 height 38
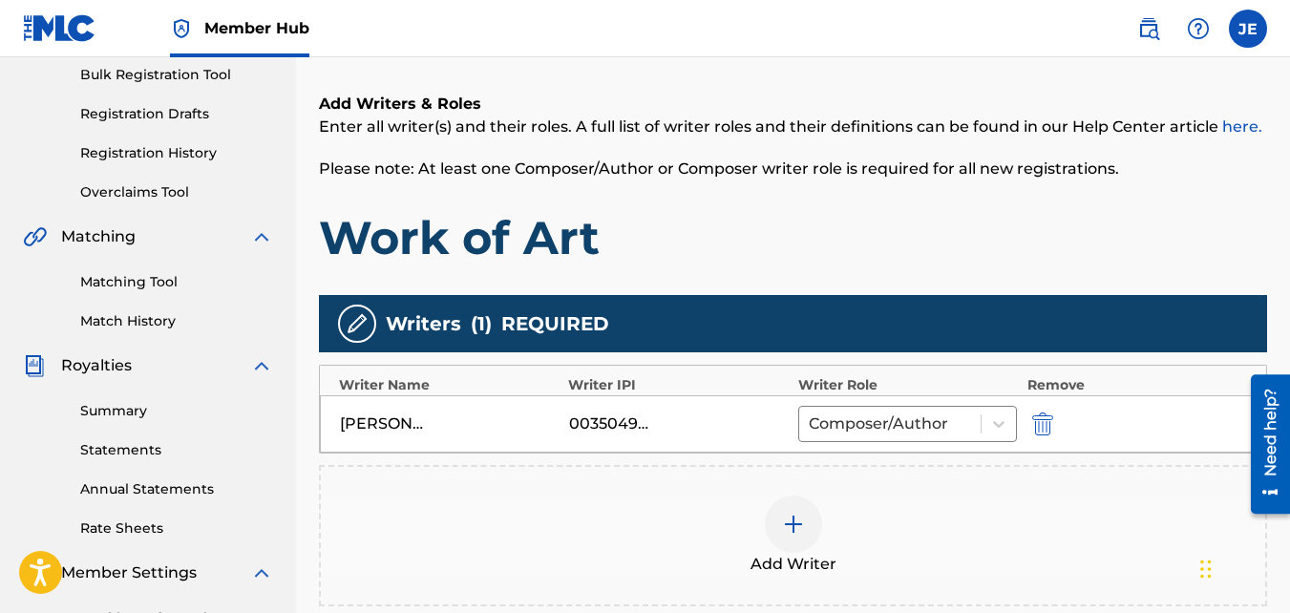
scroll to position [571, 0]
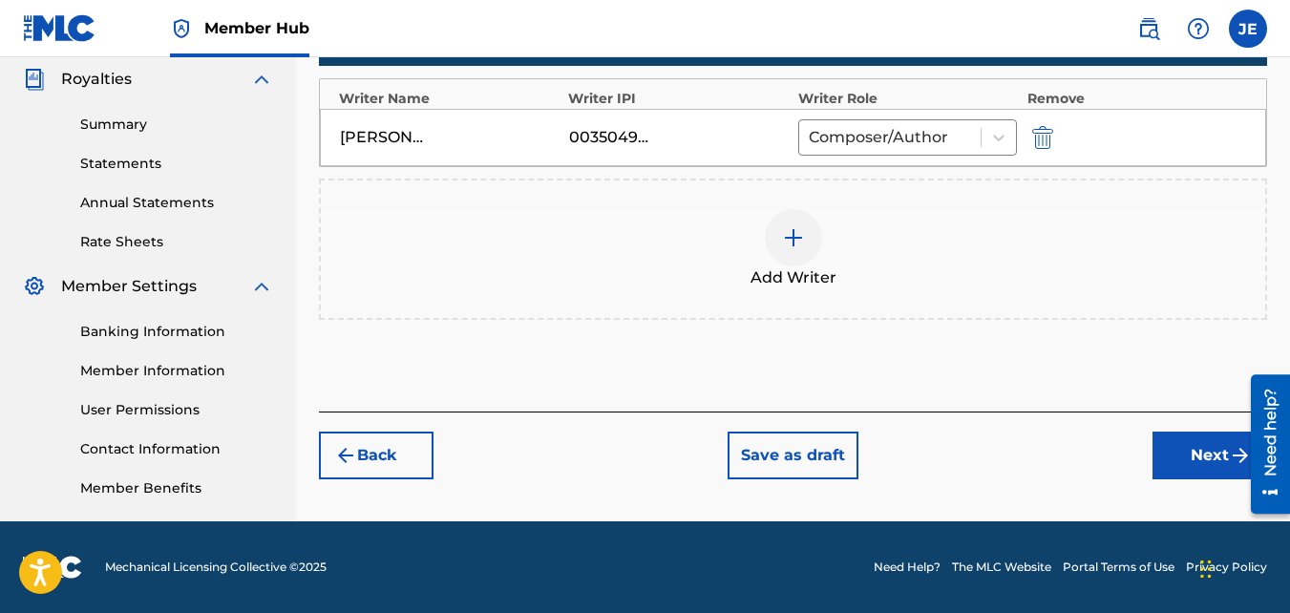
click at [806, 242] on div at bounding box center [793, 237] width 57 height 57
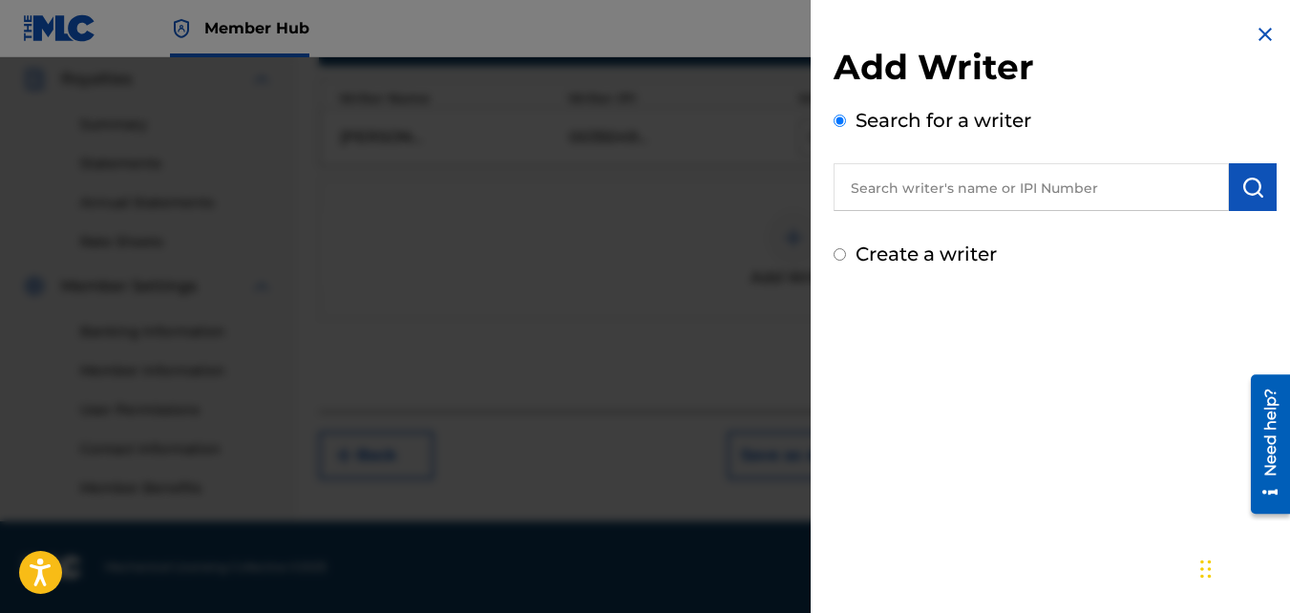
click at [1024, 181] on input "text" at bounding box center [1031, 187] width 395 height 48
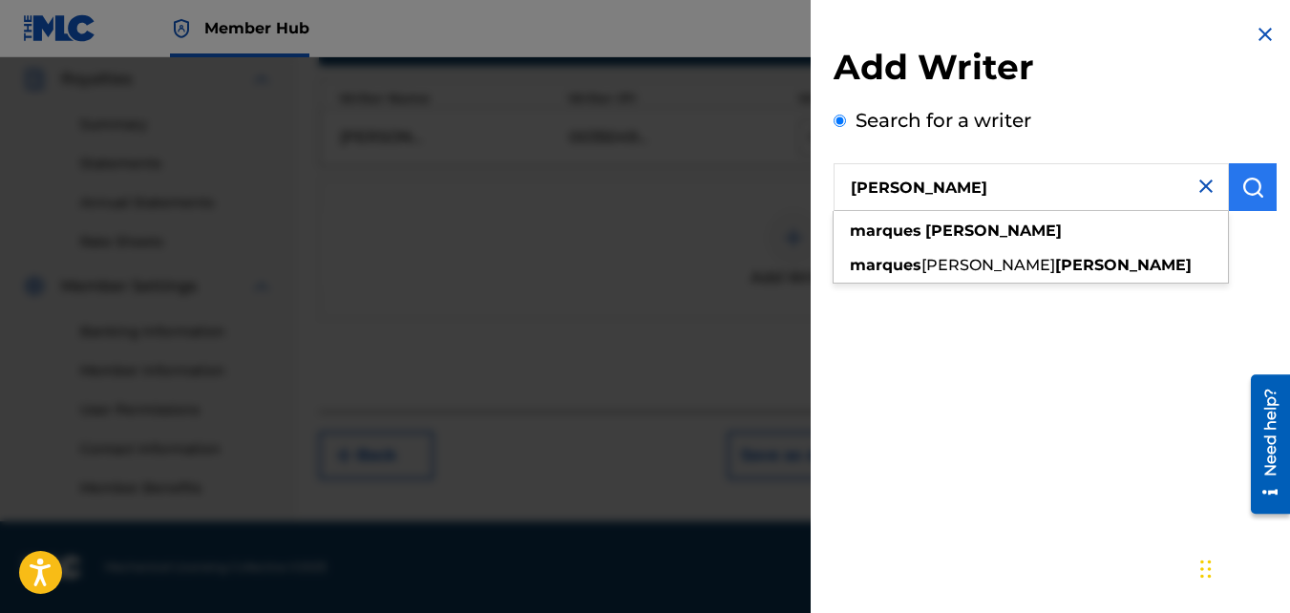
type input "[PERSON_NAME]"
click at [1242, 183] on img "submit" at bounding box center [1253, 187] width 23 height 23
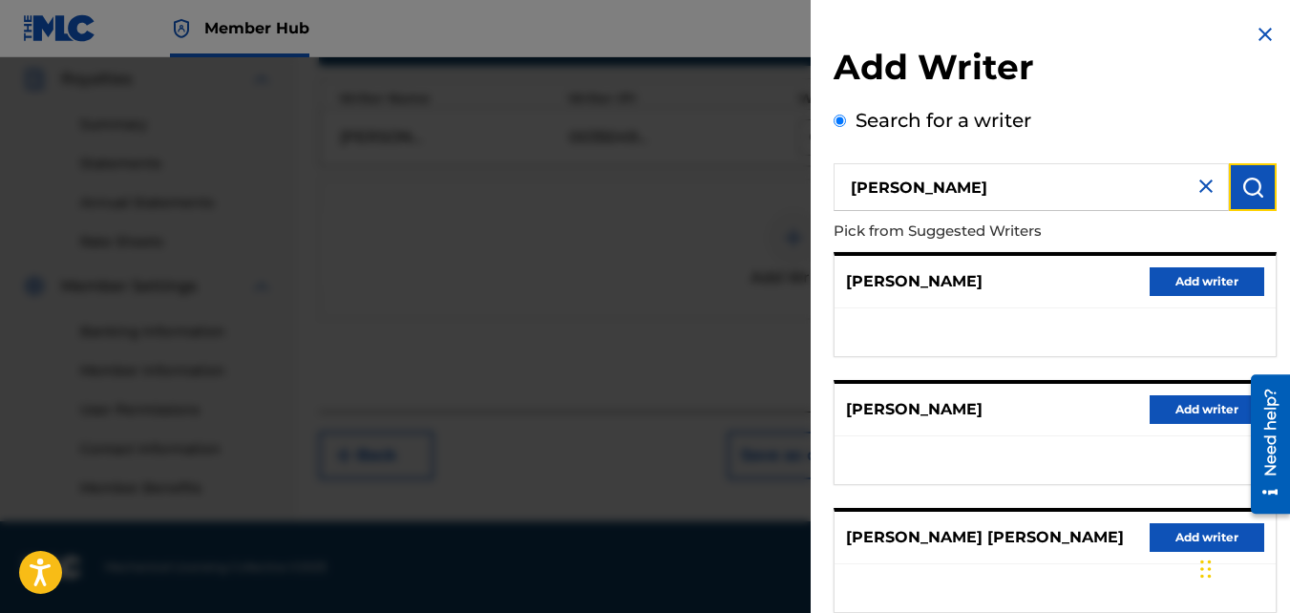
scroll to position [287, 0]
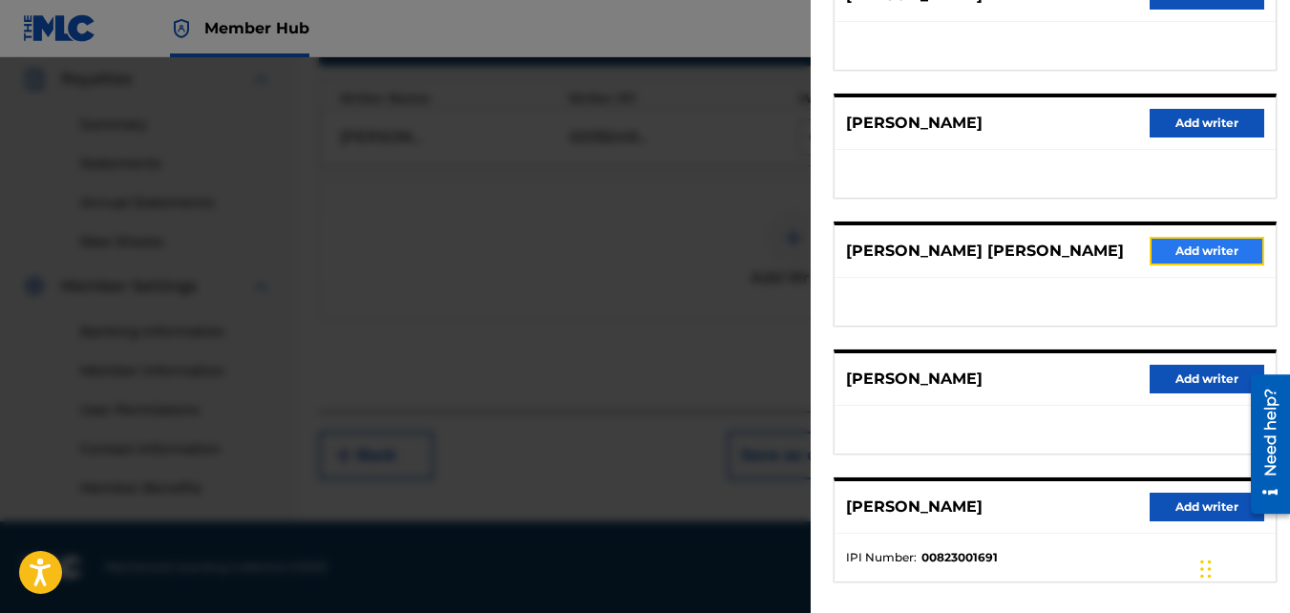
click at [1191, 241] on button "Add writer" at bounding box center [1207, 251] width 115 height 29
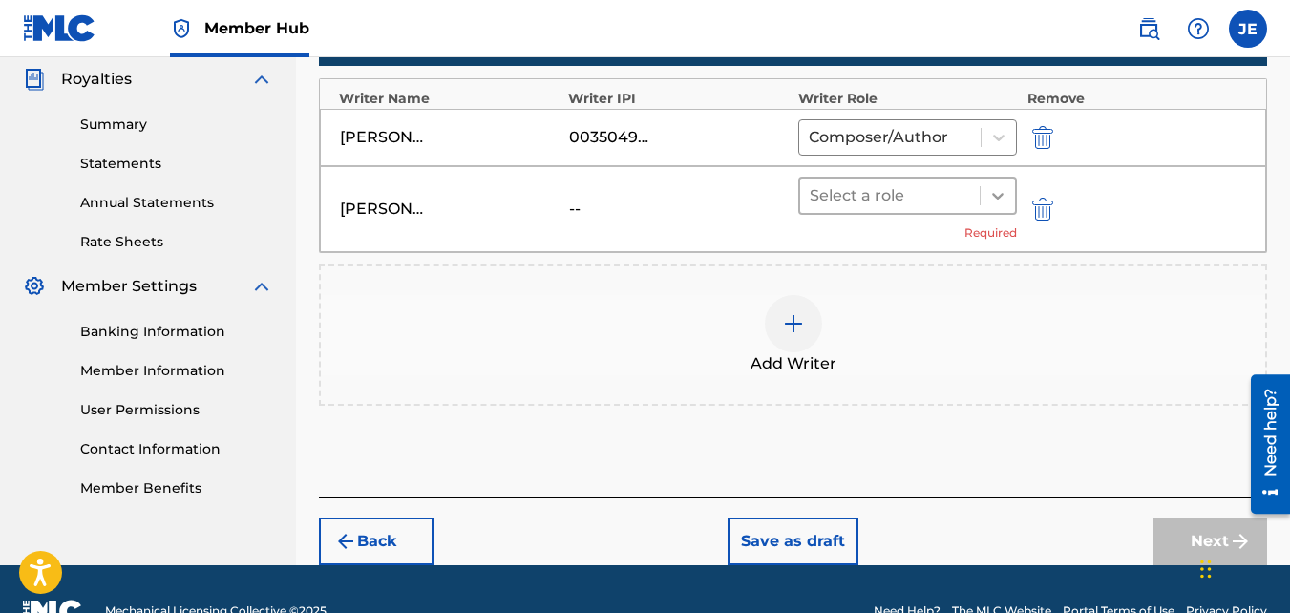
click at [994, 194] on icon at bounding box center [997, 196] width 11 height 7
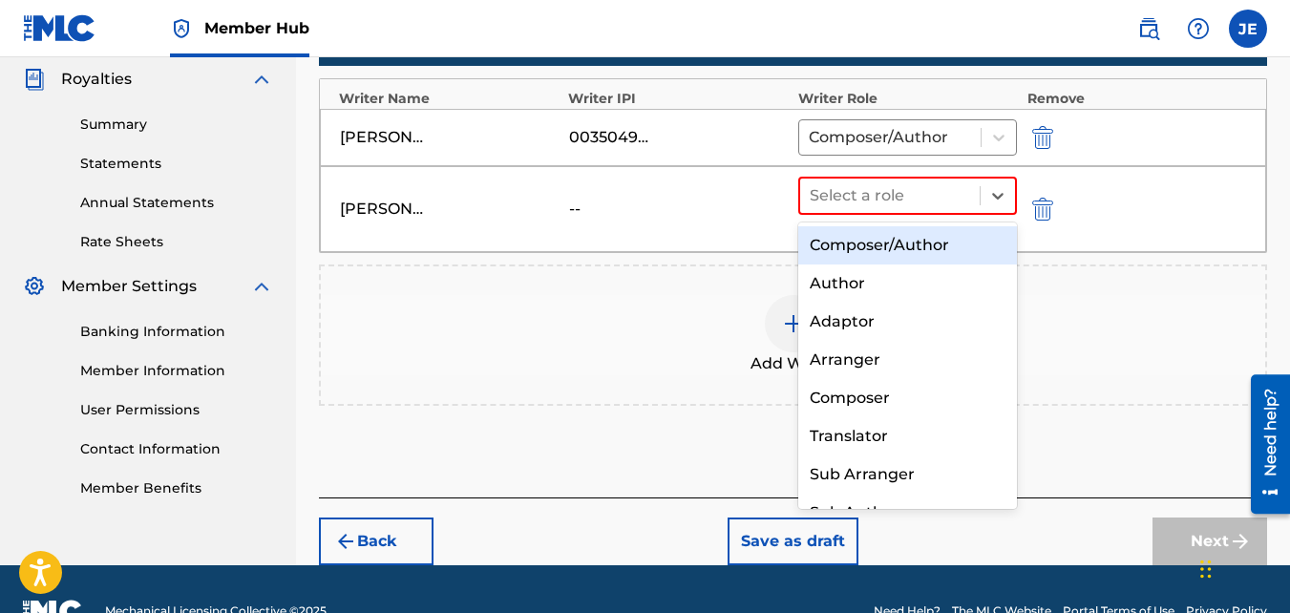
click at [918, 251] on div "Composer/Author" at bounding box center [909, 245] width 220 height 38
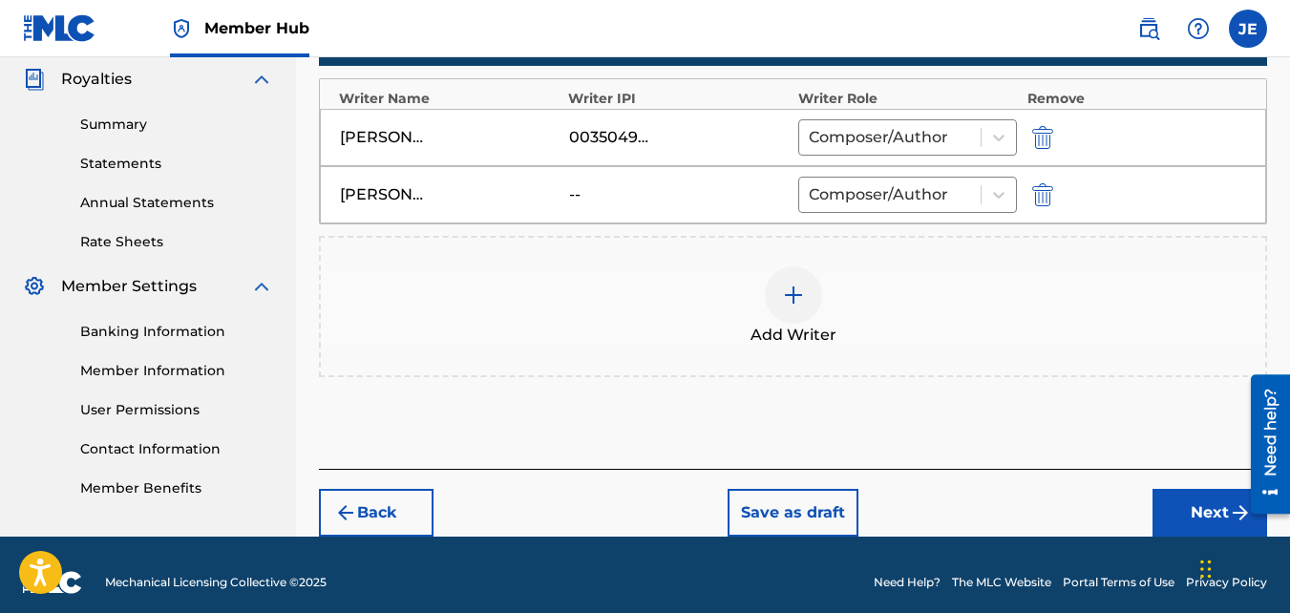
click at [794, 295] on img at bounding box center [793, 295] width 23 height 23
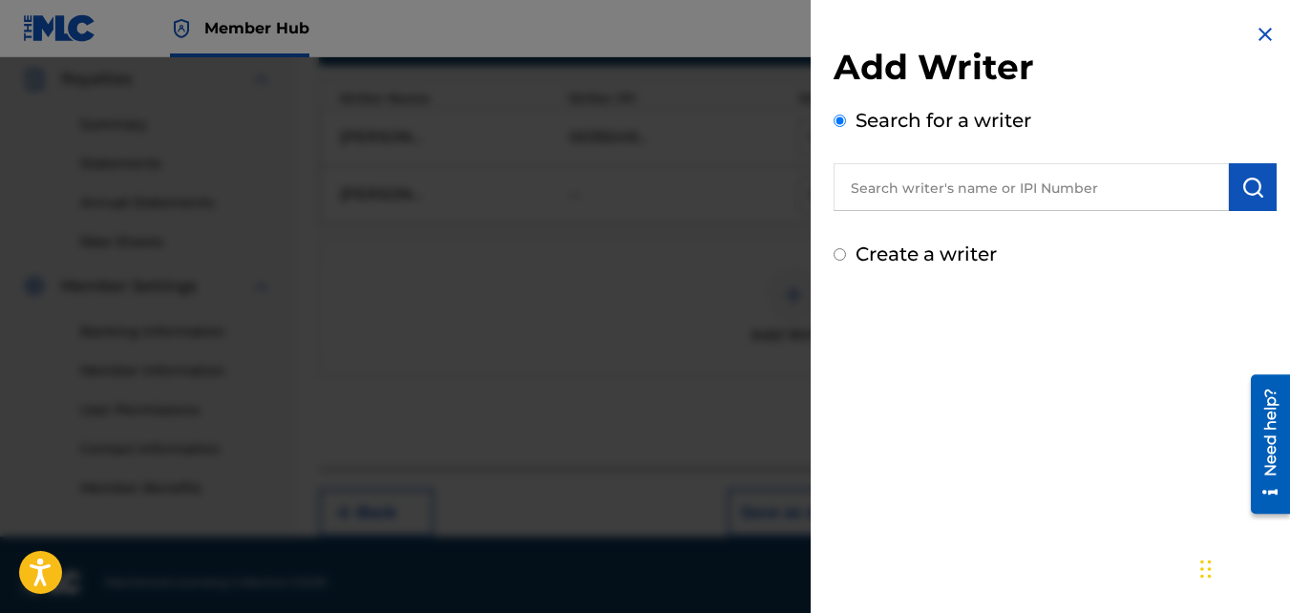
click at [1026, 191] on input "text" at bounding box center [1031, 187] width 395 height 48
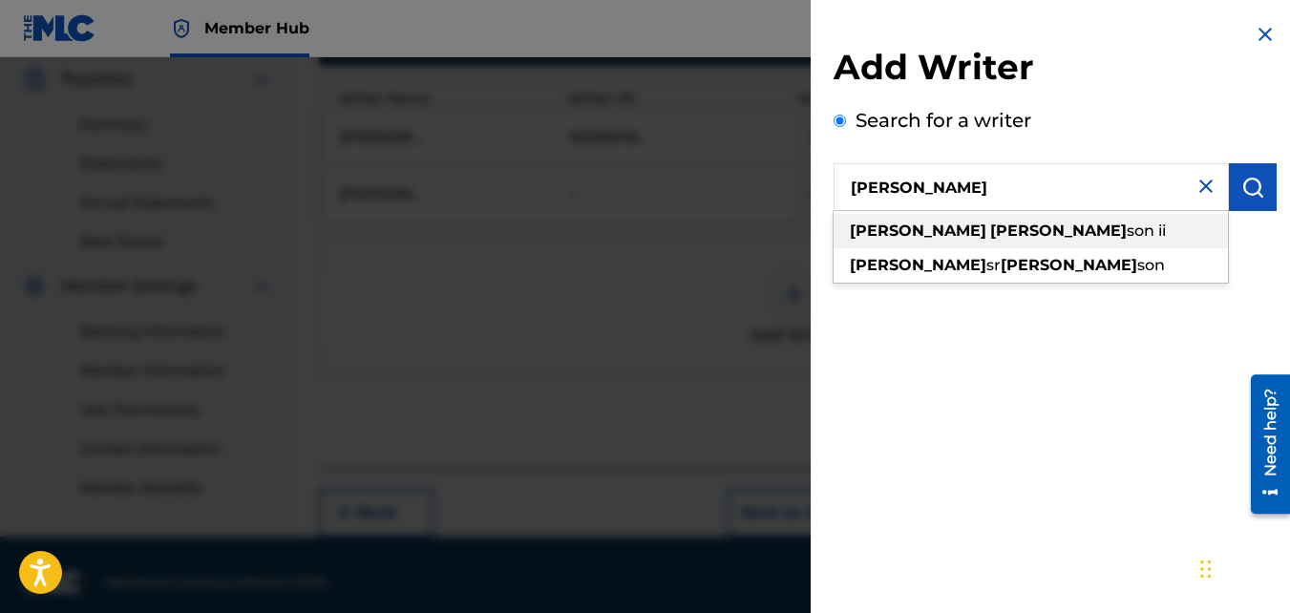
click at [1127, 230] on span "son ii" at bounding box center [1146, 231] width 39 height 18
type input "[PERSON_NAME]"
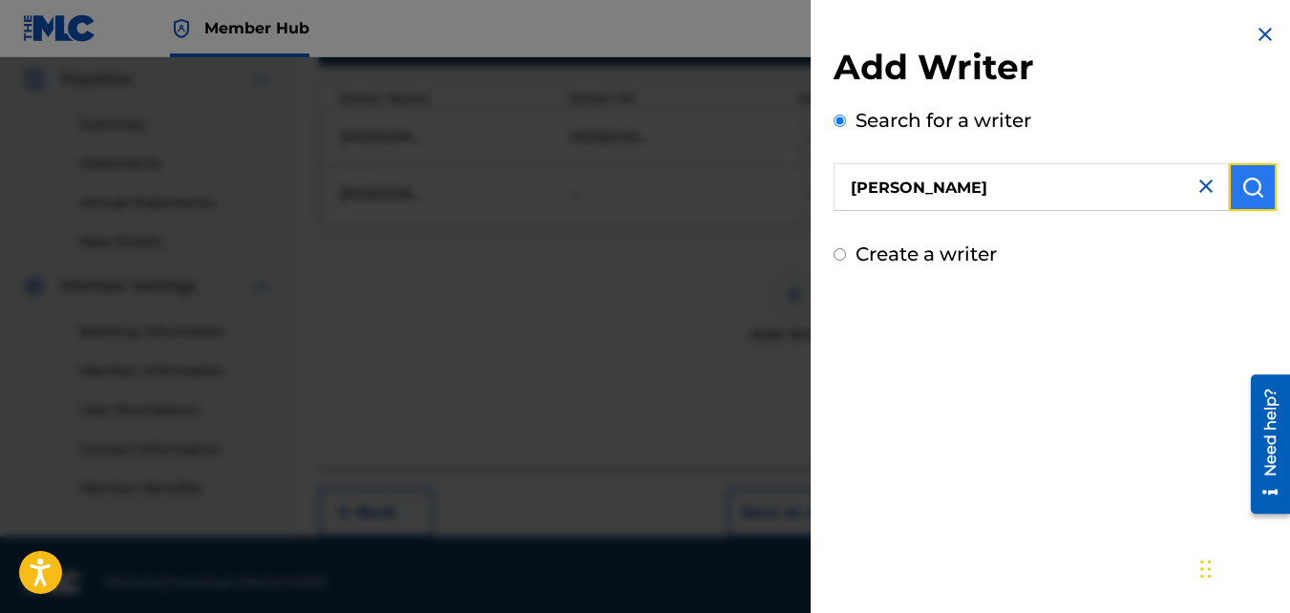
click at [1254, 198] on img "submit" at bounding box center [1253, 187] width 23 height 23
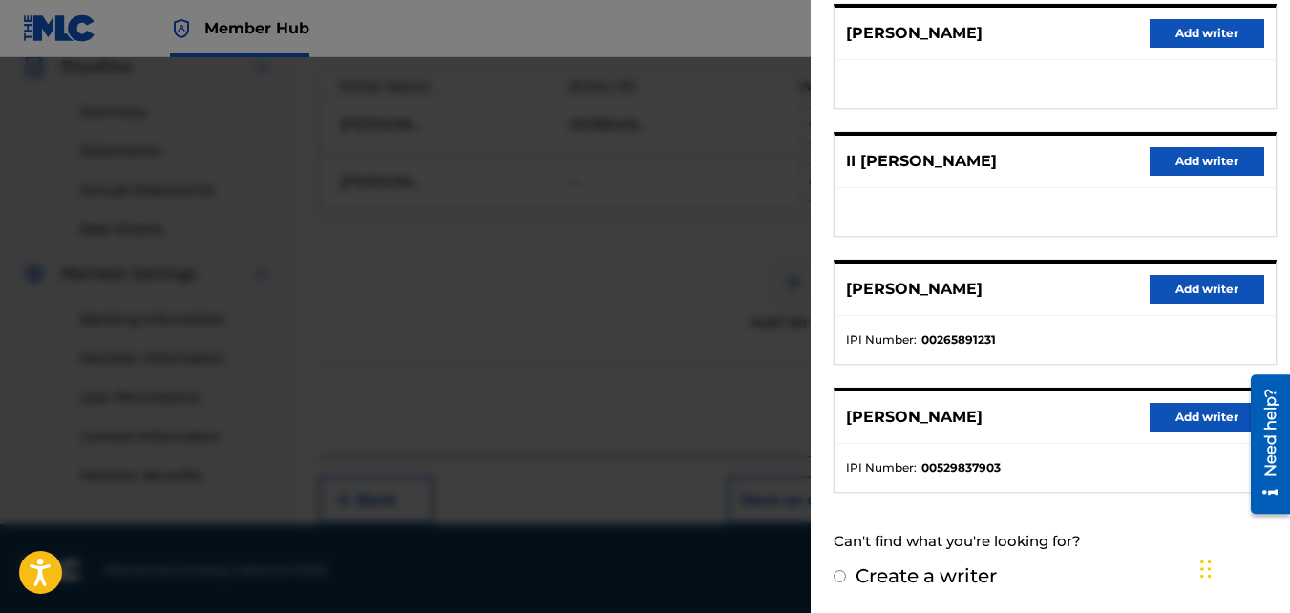
scroll to position [586, 0]
click at [1175, 419] on button "Add writer" at bounding box center [1207, 417] width 115 height 29
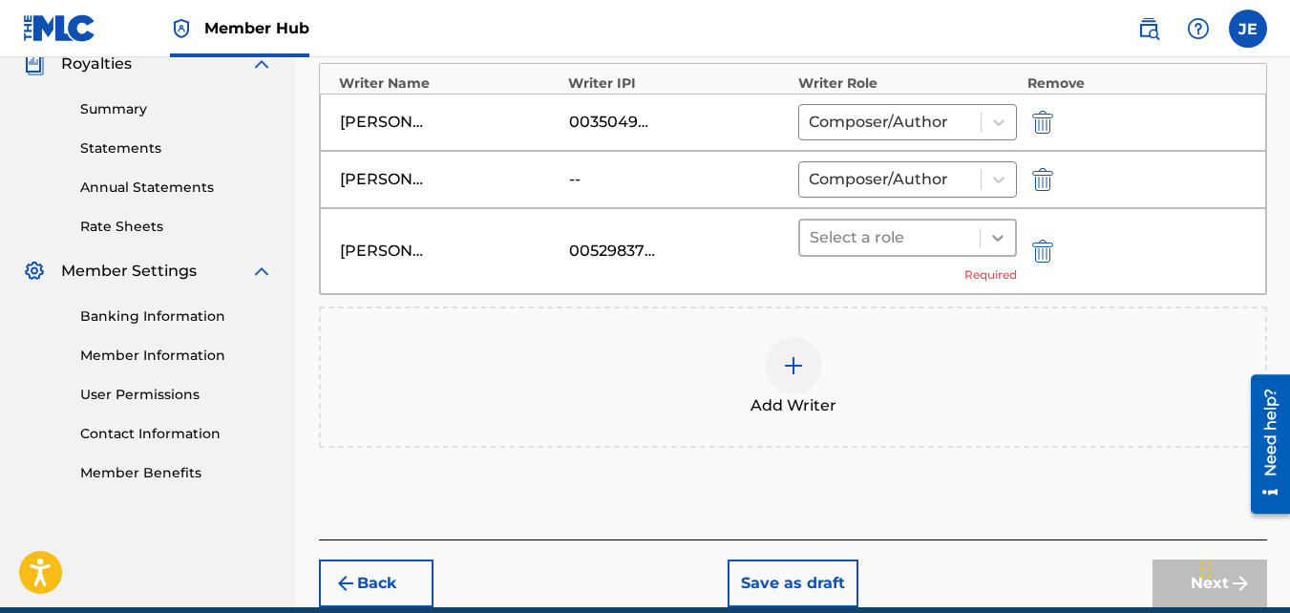
click at [1001, 240] on icon at bounding box center [998, 237] width 19 height 19
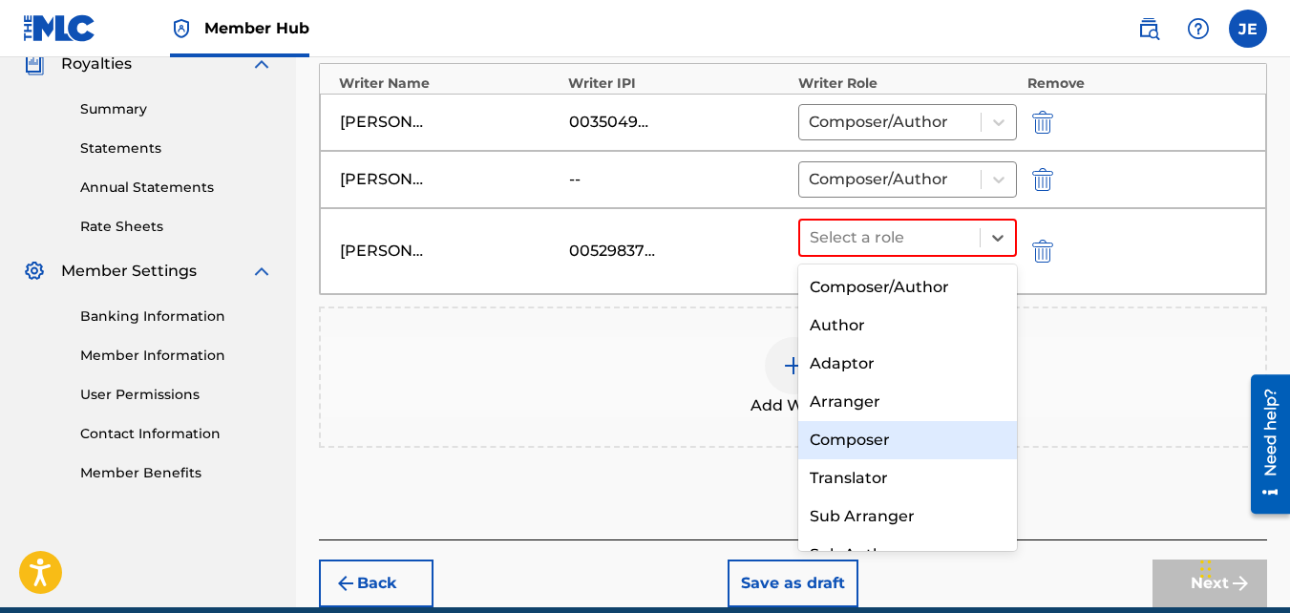
click at [905, 437] on div "Composer" at bounding box center [909, 440] width 220 height 38
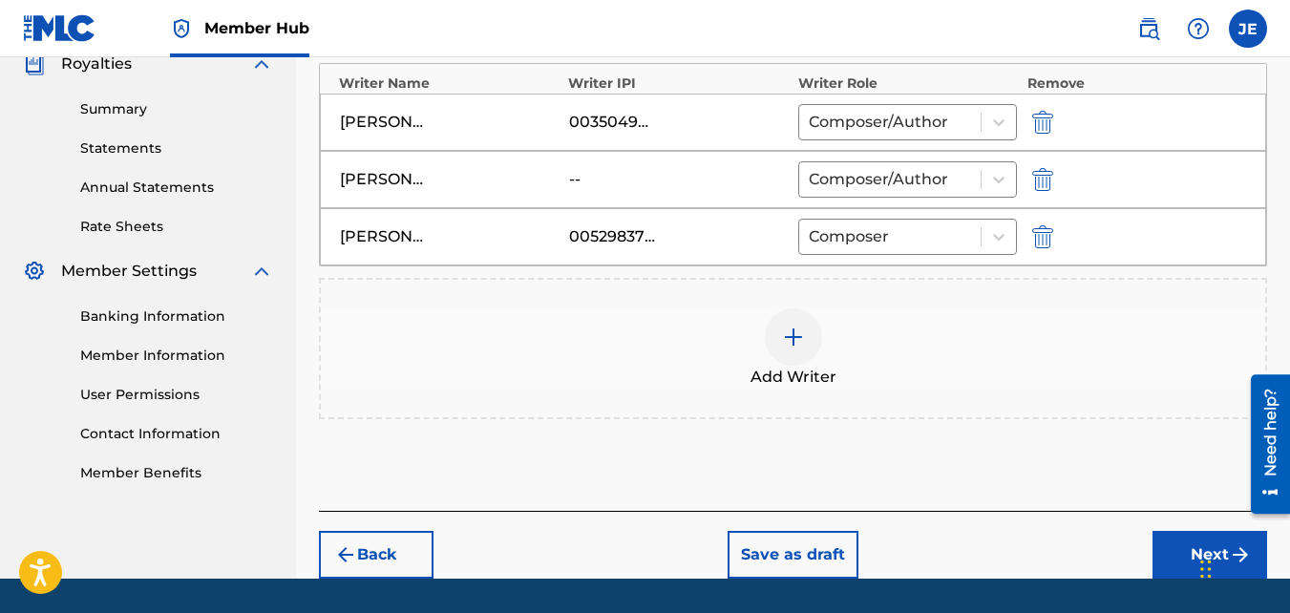
click at [799, 347] on img at bounding box center [793, 337] width 23 height 23
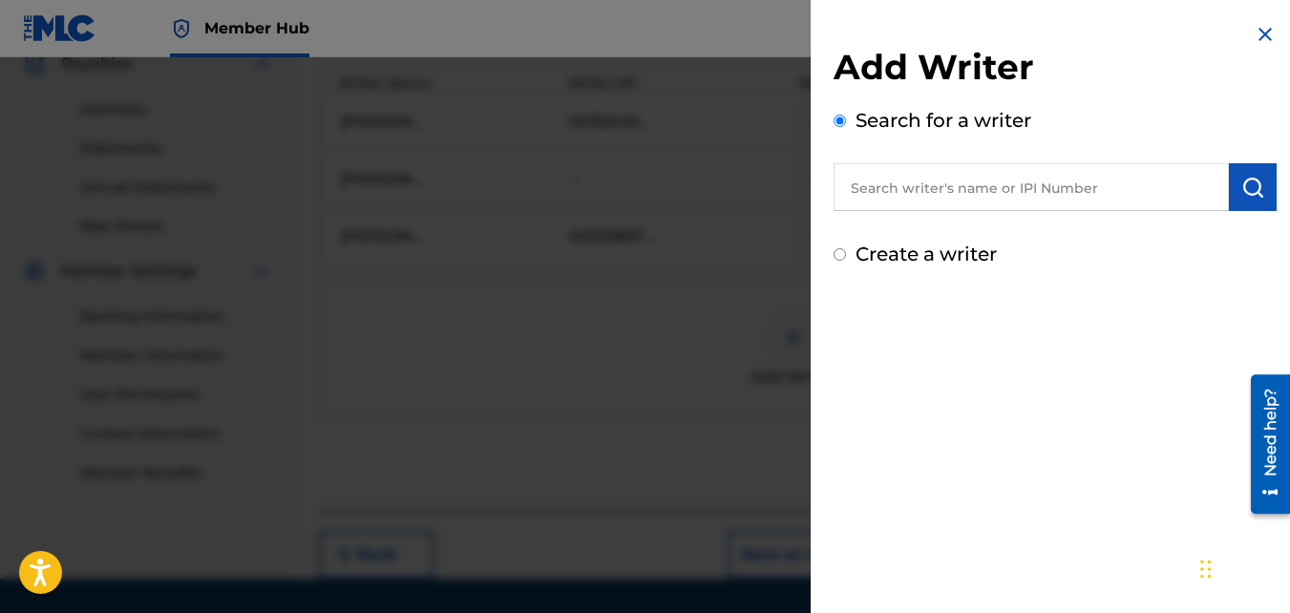
click at [1043, 181] on input "text" at bounding box center [1031, 187] width 395 height 48
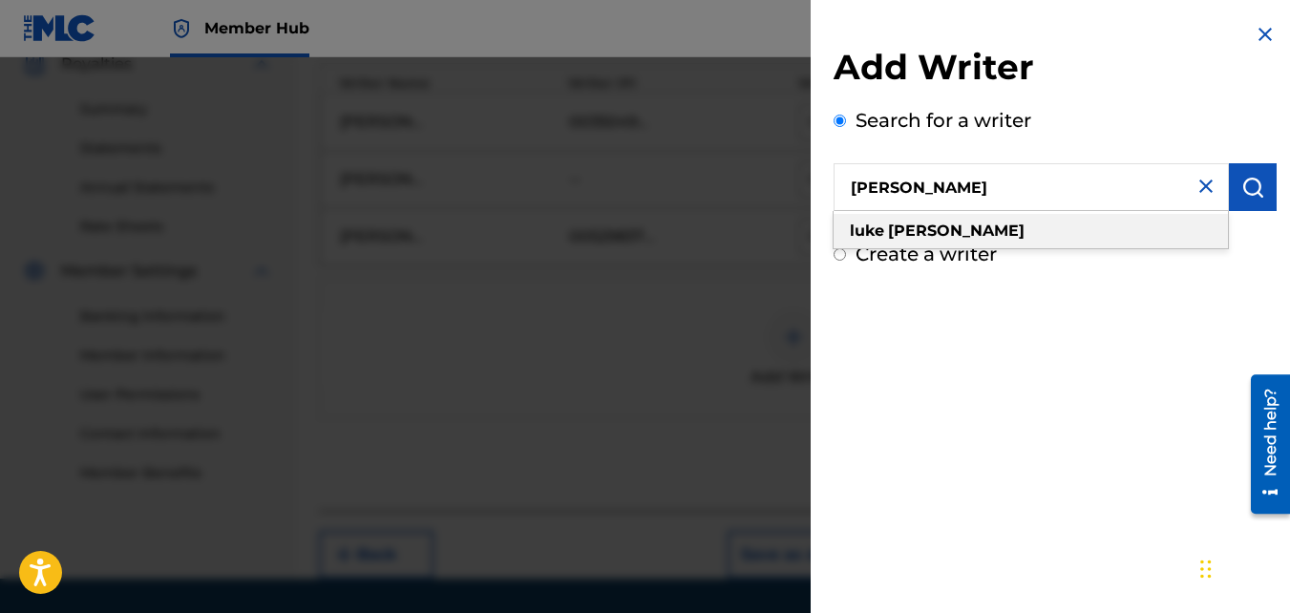
click at [991, 220] on div "[PERSON_NAME]" at bounding box center [1031, 231] width 394 height 34
type input "[PERSON_NAME]"
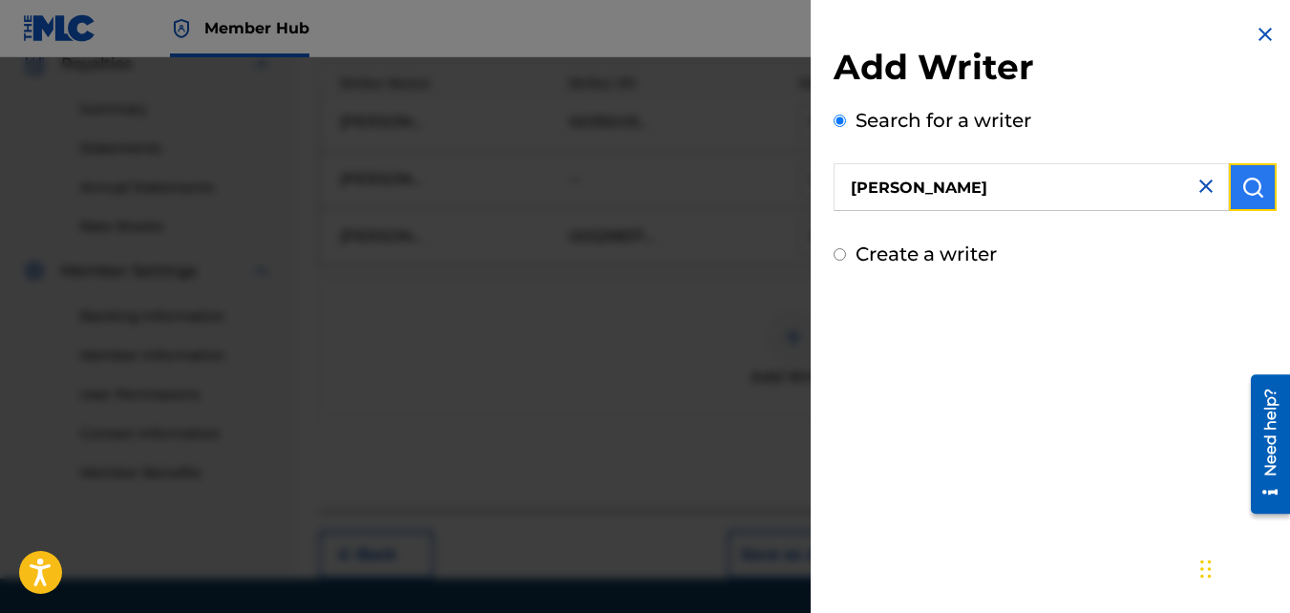
click at [1251, 188] on img "submit" at bounding box center [1253, 187] width 23 height 23
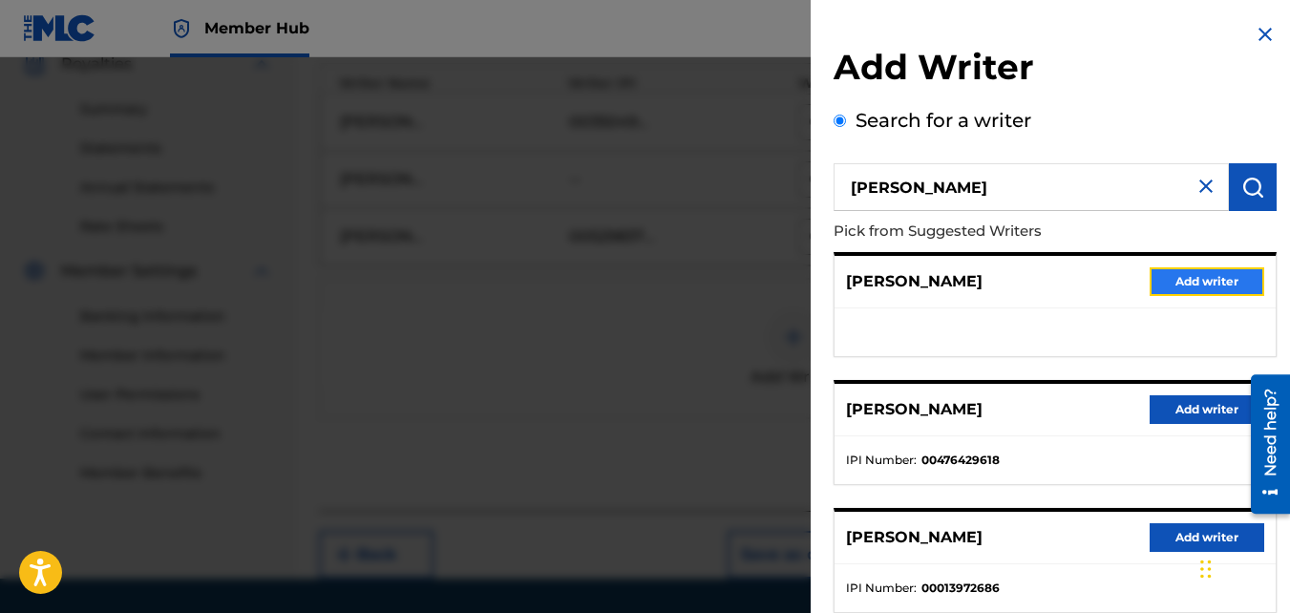
click at [1196, 279] on button "Add writer" at bounding box center [1207, 281] width 115 height 29
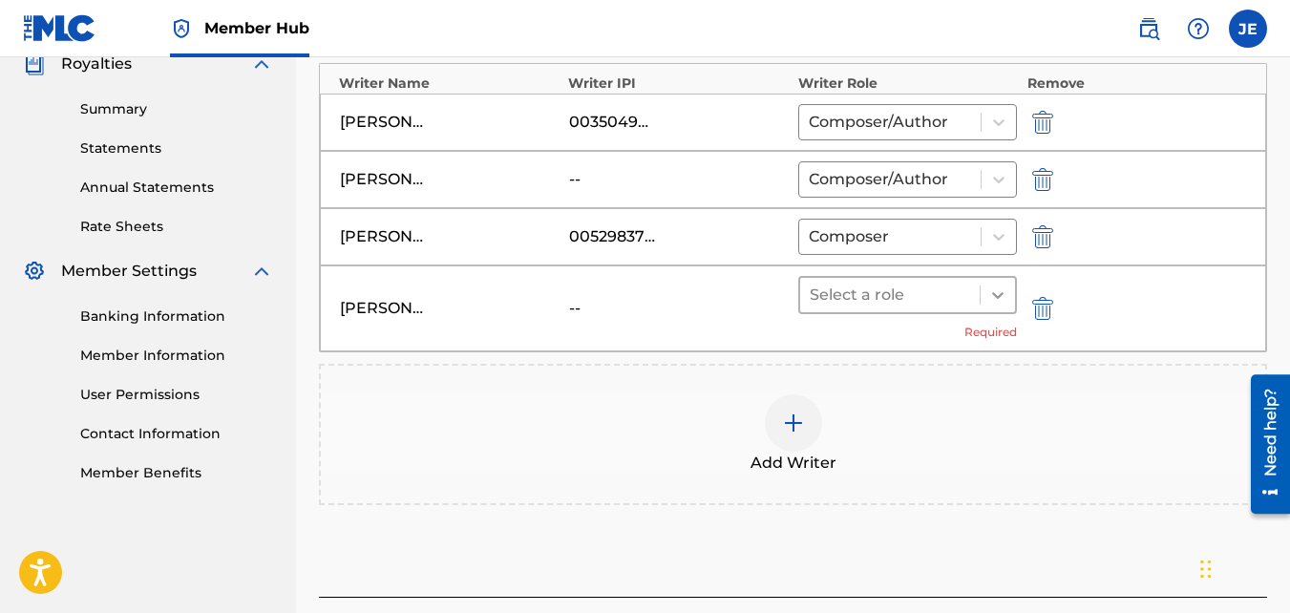
click at [1000, 297] on icon at bounding box center [997, 295] width 11 height 7
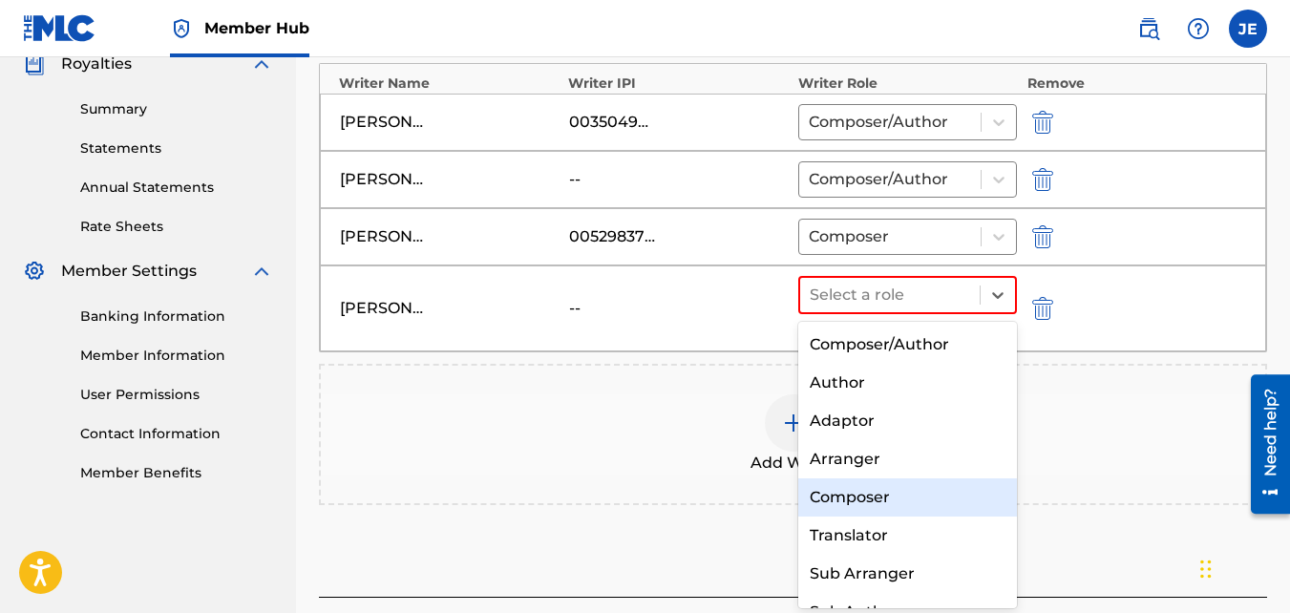
click at [909, 495] on div "Composer" at bounding box center [909, 498] width 220 height 38
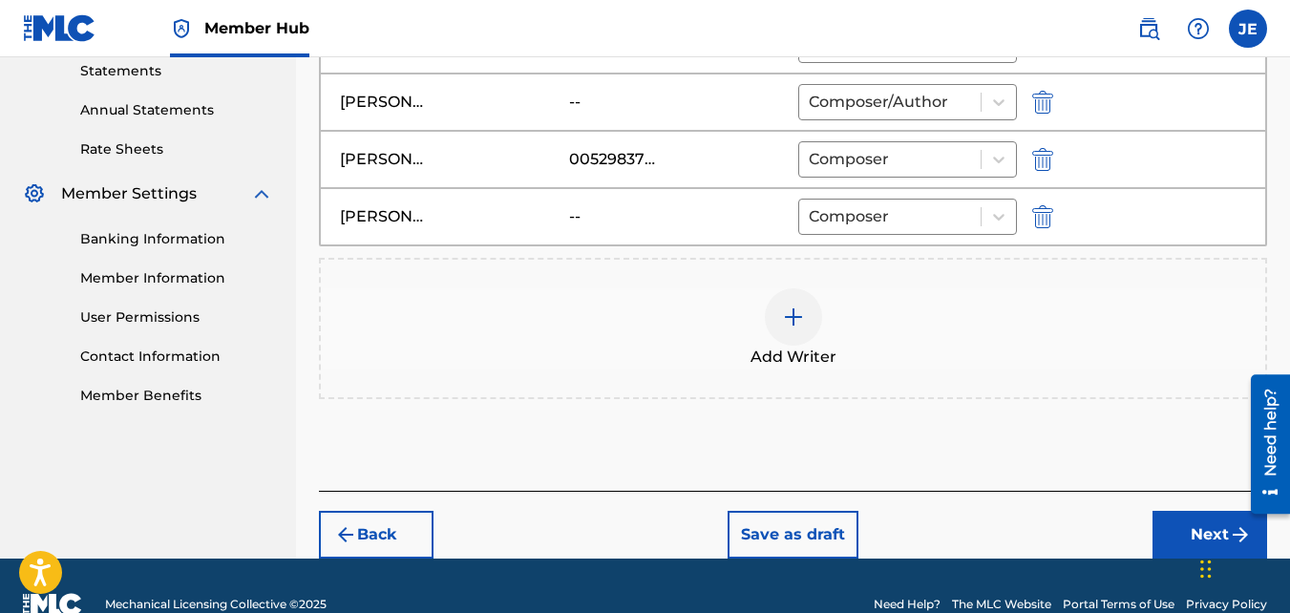
scroll to position [701, 0]
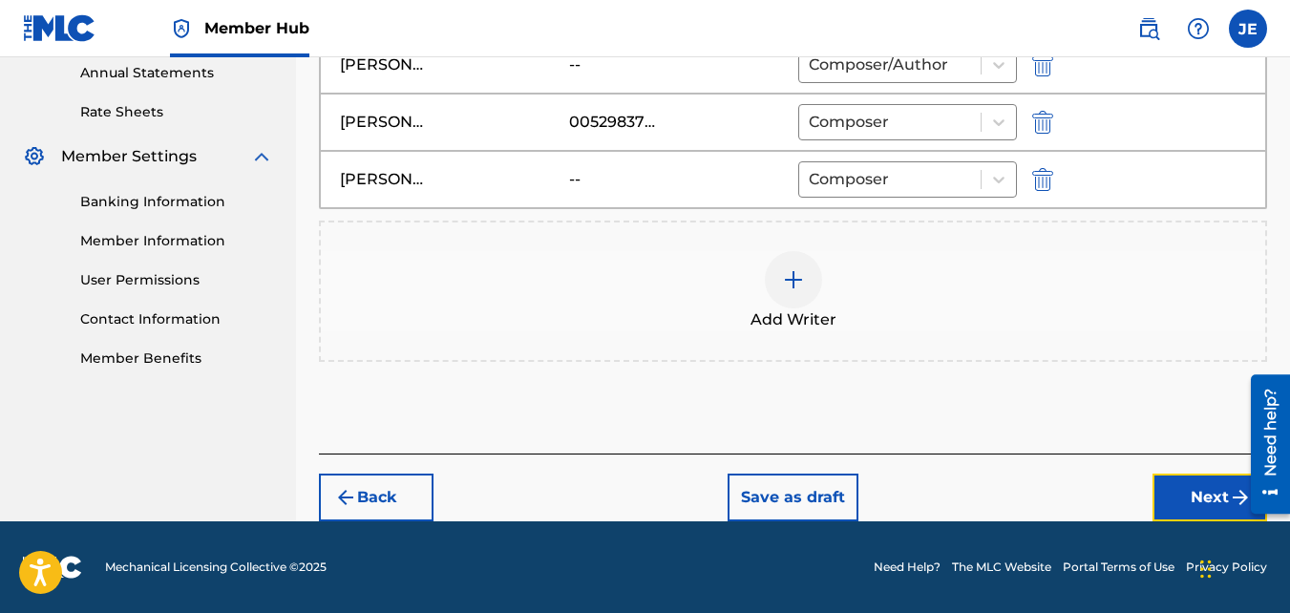
click at [1190, 493] on button "Next" at bounding box center [1210, 498] width 115 height 48
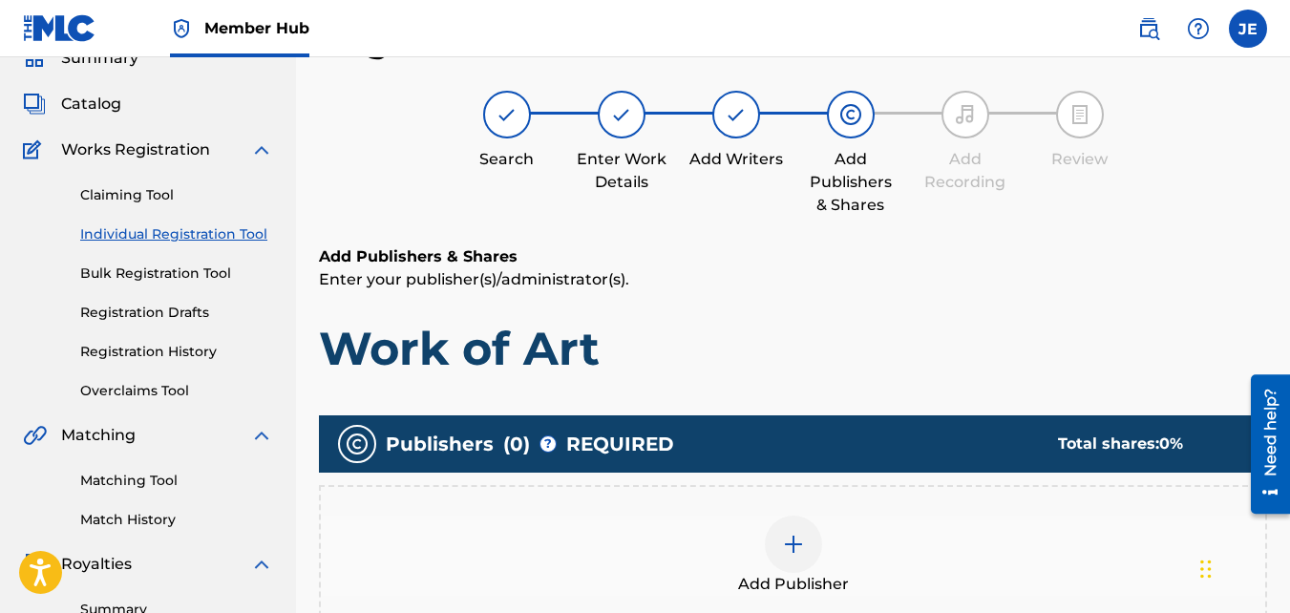
scroll to position [468, 0]
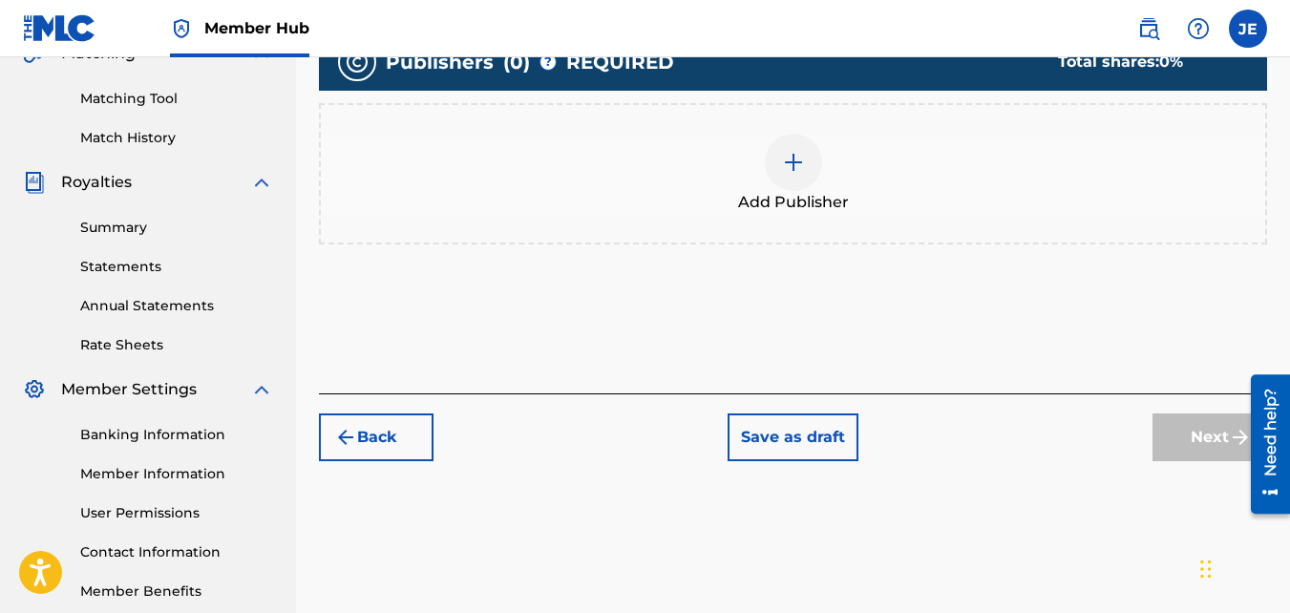
click at [802, 174] on div at bounding box center [793, 162] width 57 height 57
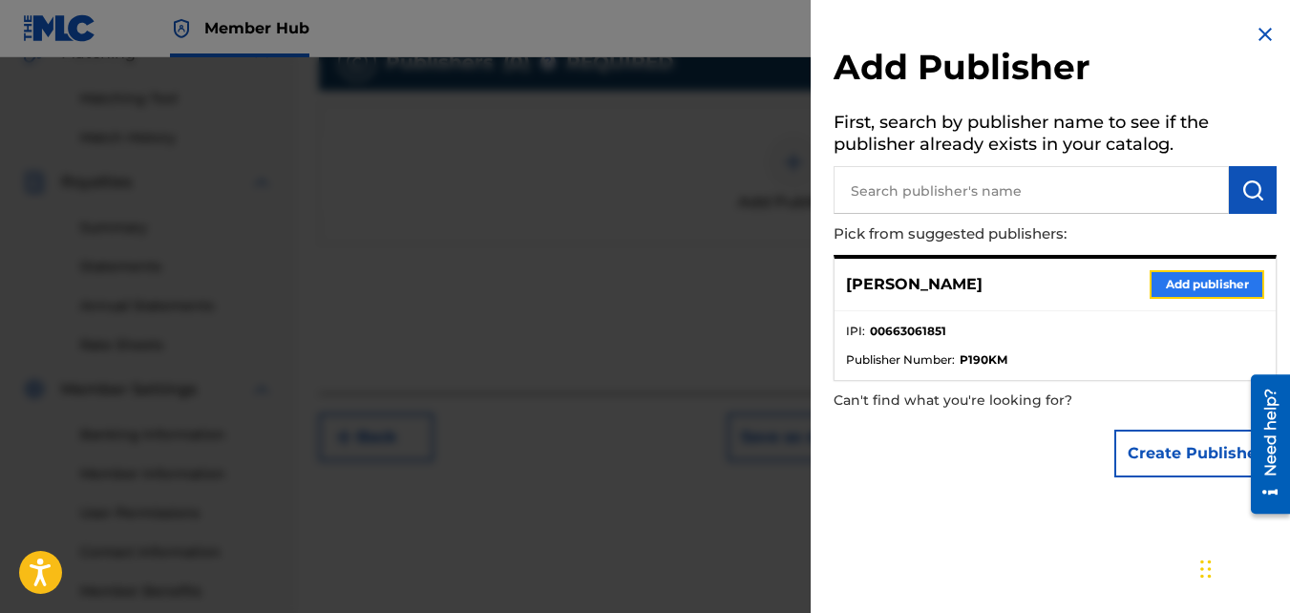
click at [1225, 279] on button "Add publisher" at bounding box center [1207, 284] width 115 height 29
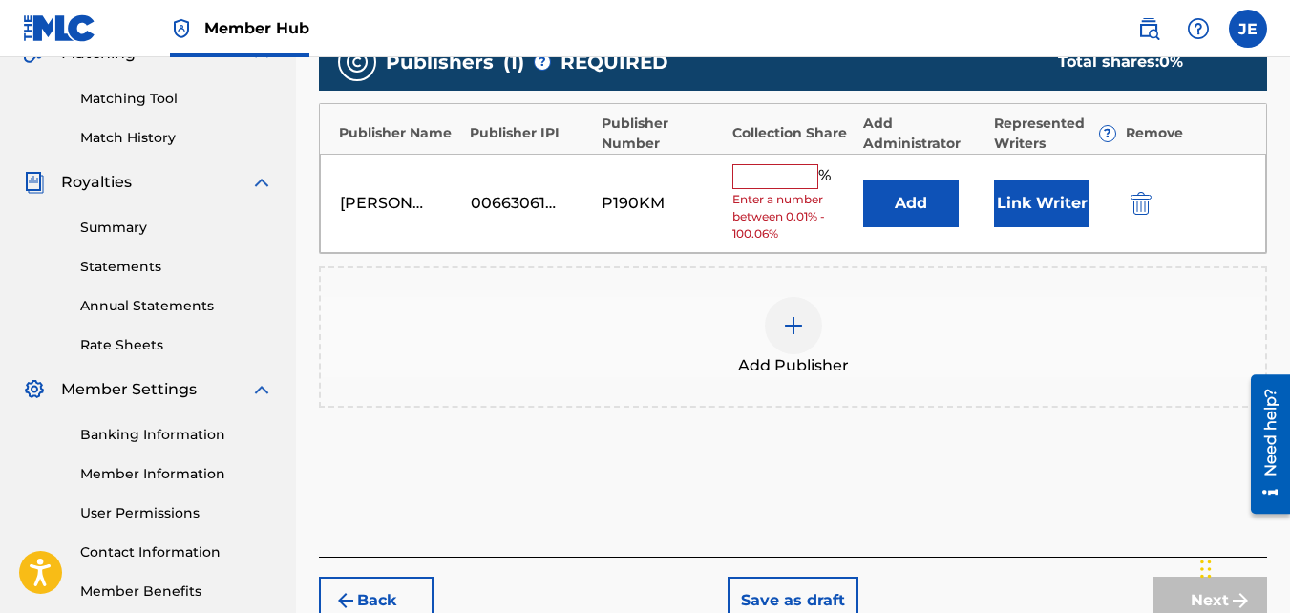
click at [787, 180] on input "text" at bounding box center [776, 176] width 86 height 25
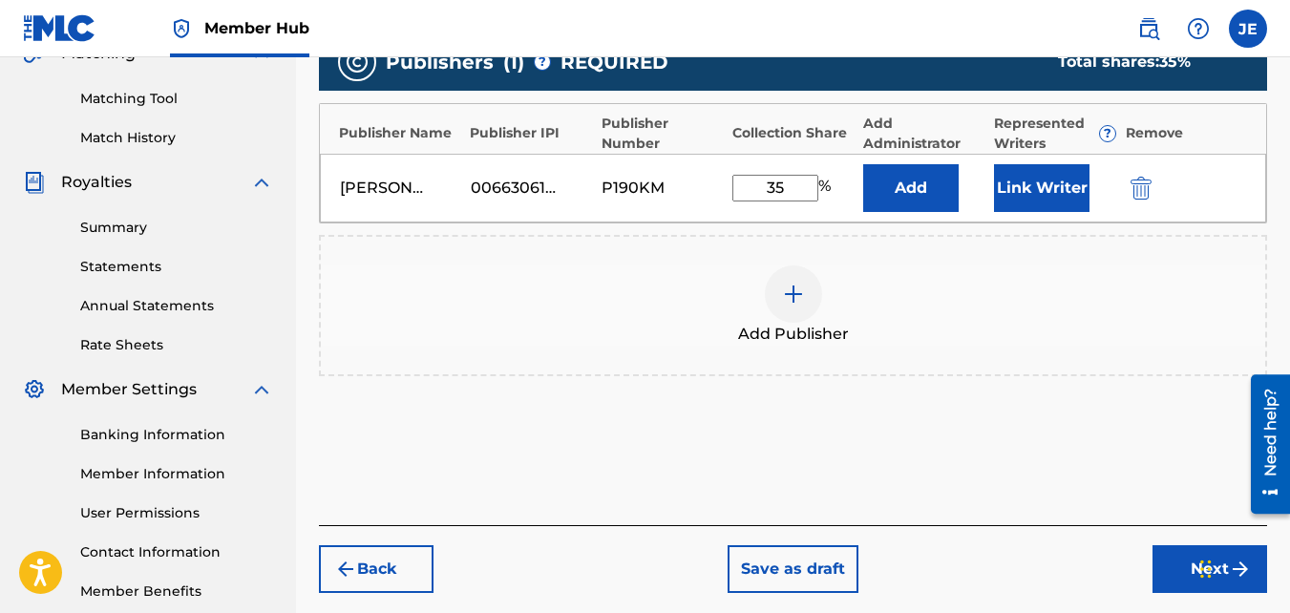
type input "35"
click at [1034, 266] on div "Add Publisher" at bounding box center [793, 306] width 945 height 80
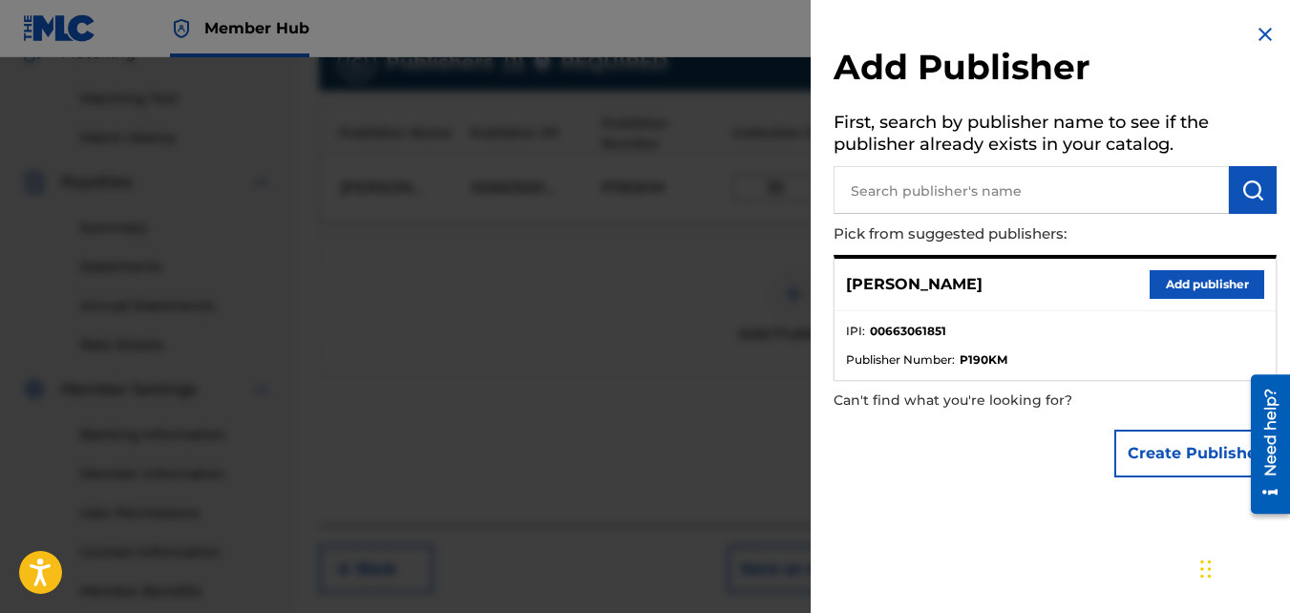
click at [1263, 38] on img at bounding box center [1265, 34] width 23 height 23
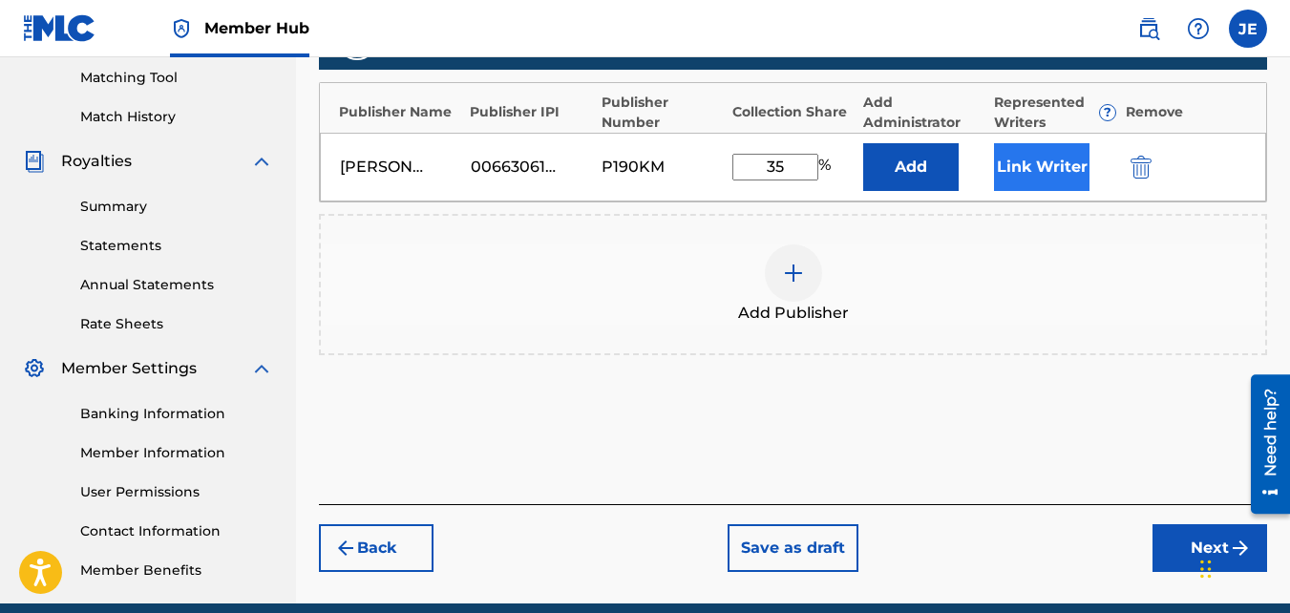
scroll to position [380, 0]
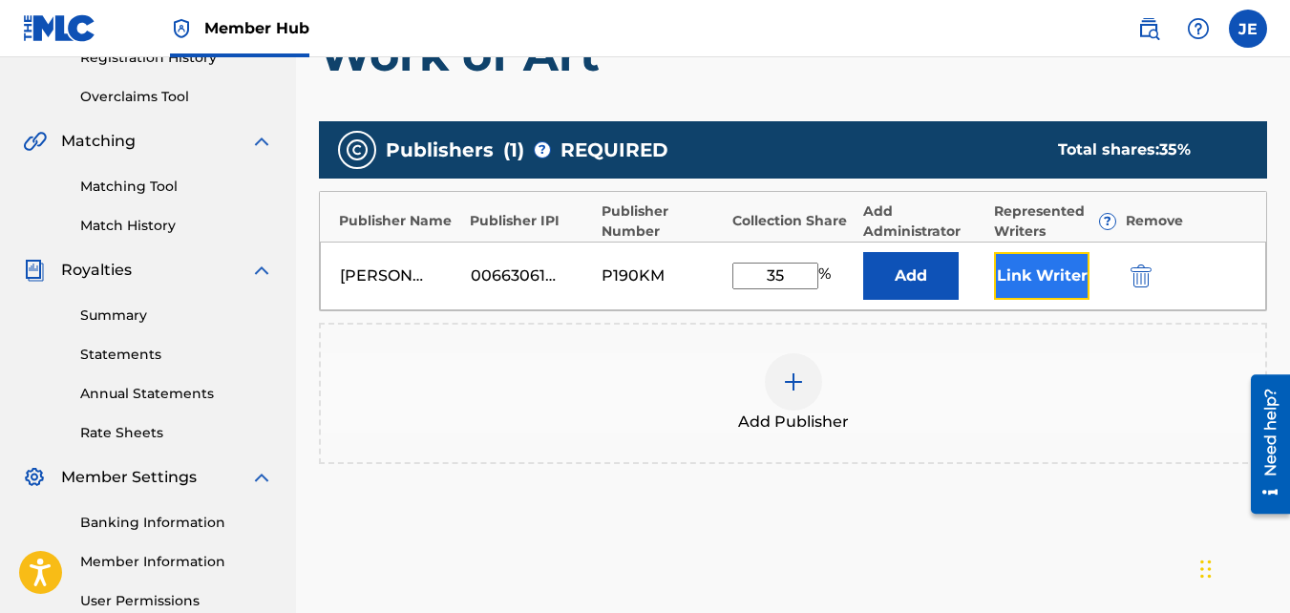
click at [1046, 274] on button "Link Writer" at bounding box center [1042, 276] width 96 height 48
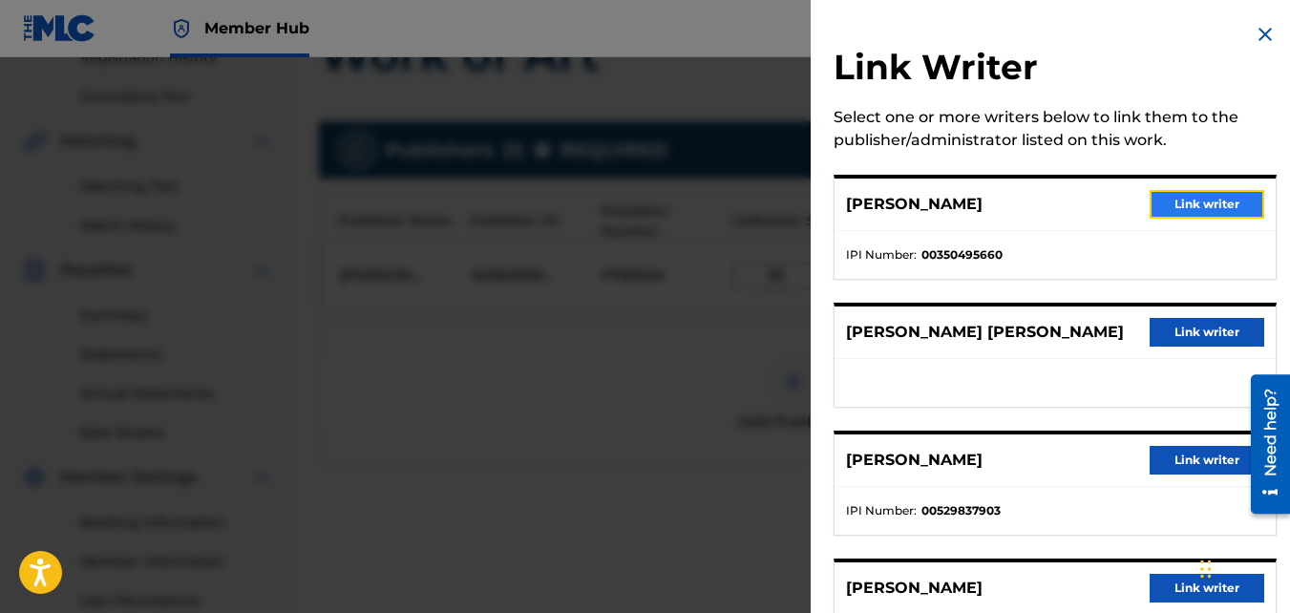
click at [1185, 201] on button "Link writer" at bounding box center [1207, 204] width 115 height 29
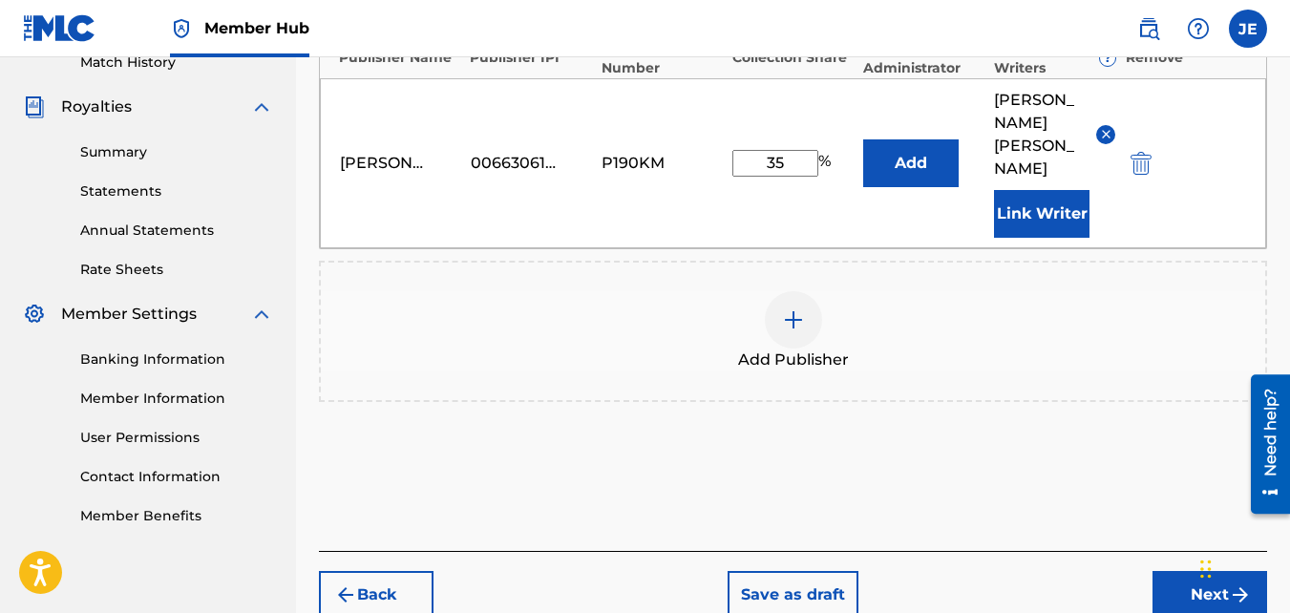
scroll to position [571, 0]
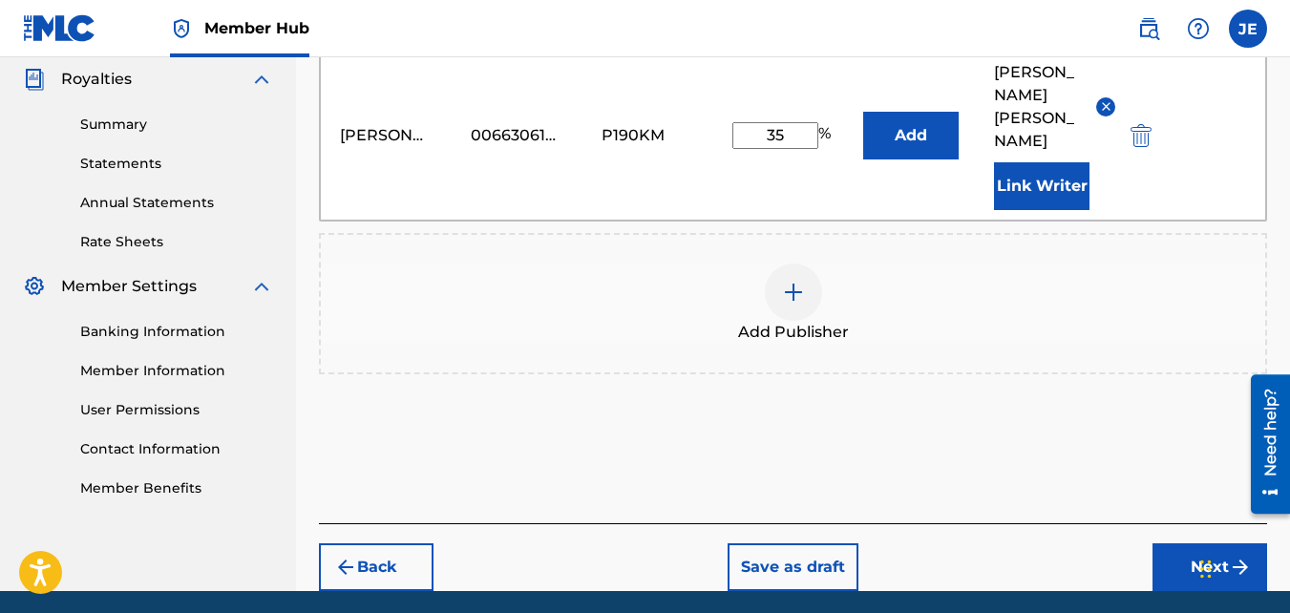
click at [1196, 543] on button "Next" at bounding box center [1210, 567] width 115 height 48
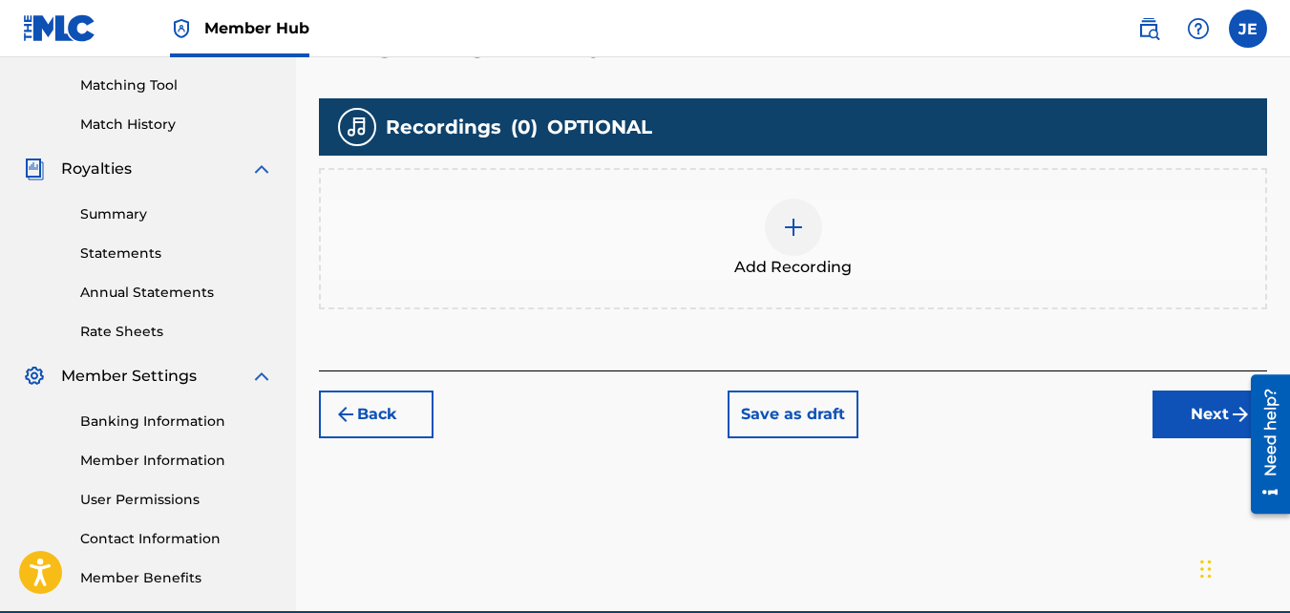
scroll to position [476, 0]
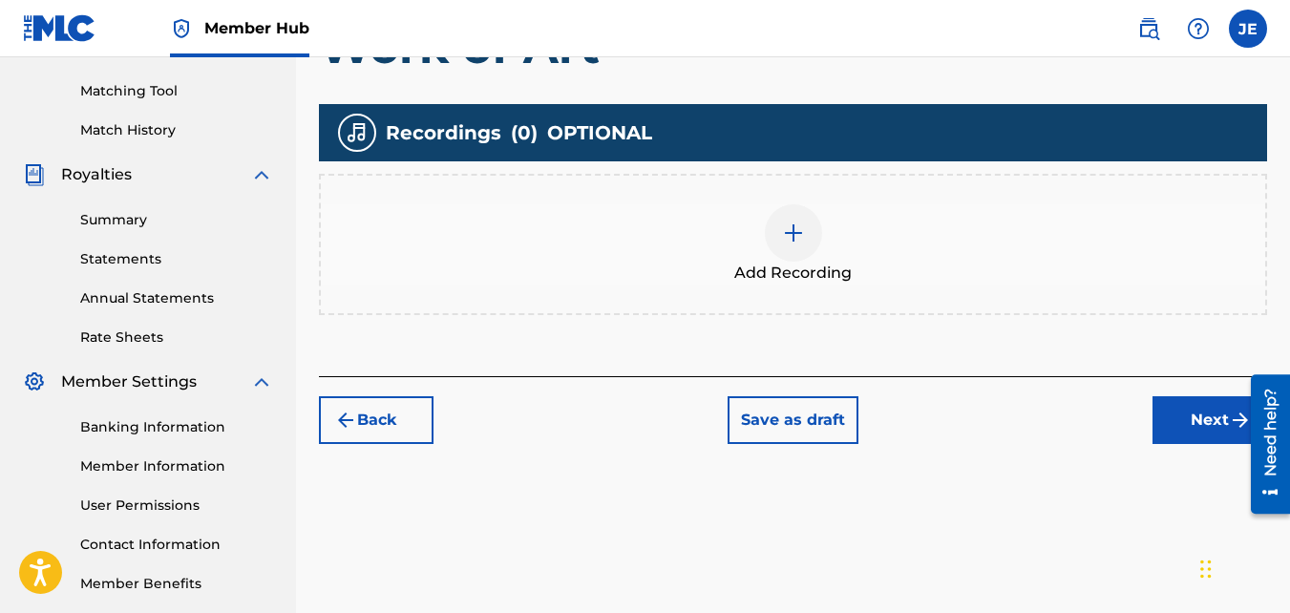
click at [801, 232] on img at bounding box center [793, 233] width 23 height 23
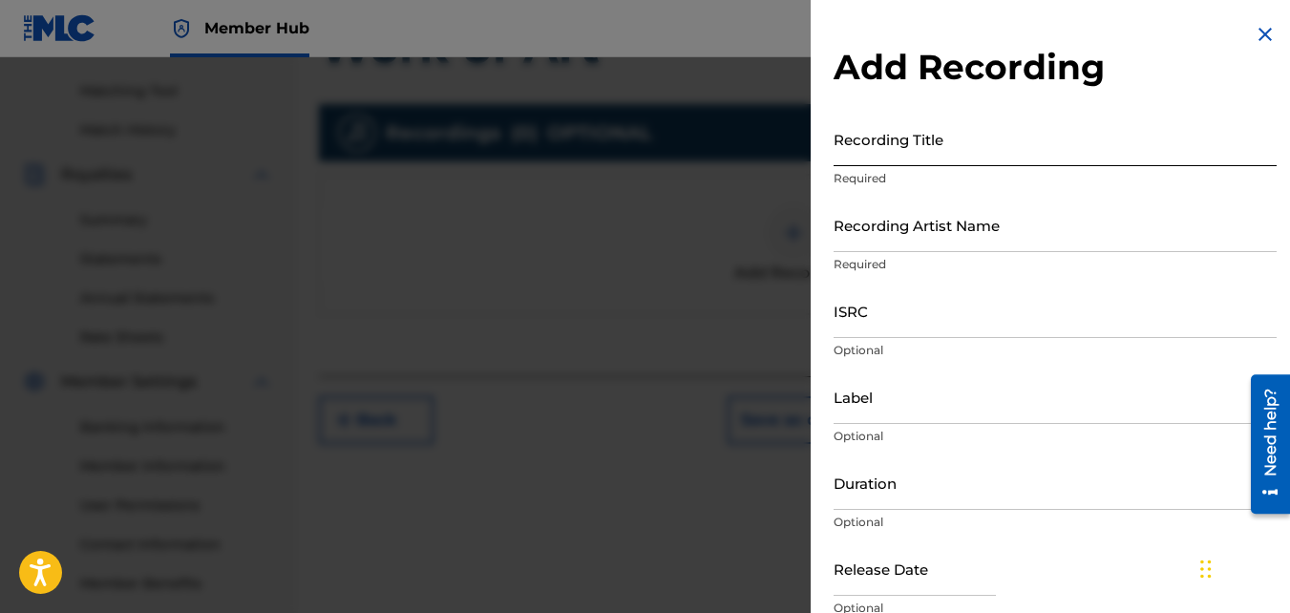
click at [869, 158] on input "Recording Title" at bounding box center [1055, 139] width 443 height 54
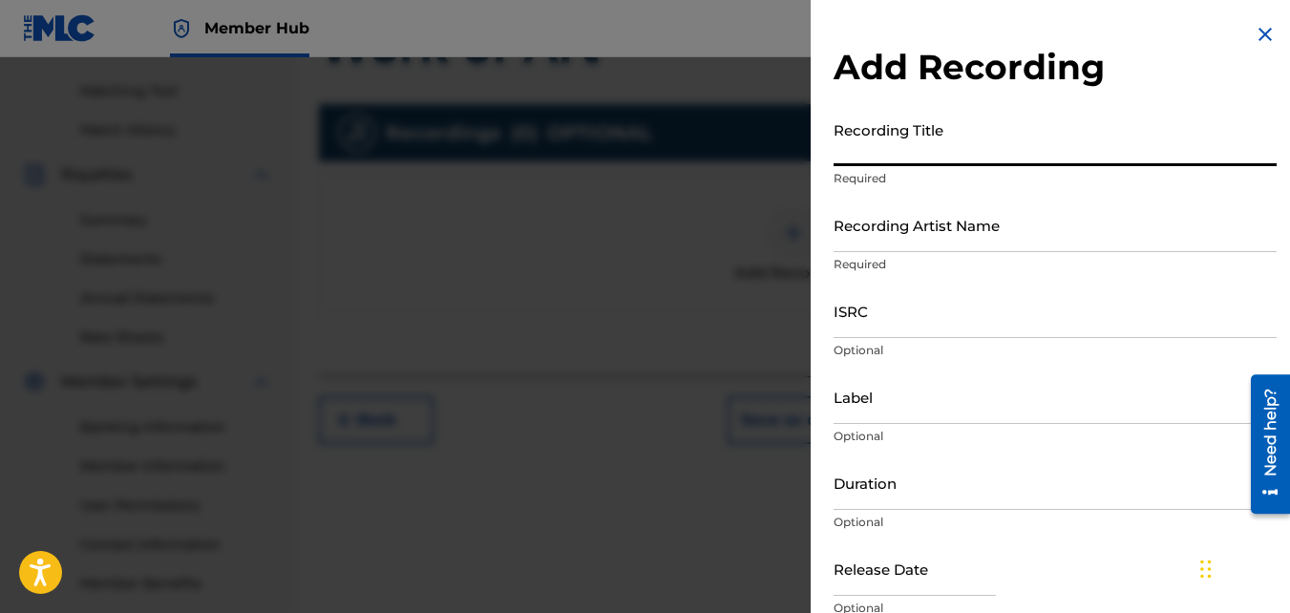
click at [869, 158] on input "Recording Title" at bounding box center [1055, 139] width 443 height 54
type input "Work of Art"
click at [863, 240] on input "Recording Artist Name" at bounding box center [1055, 225] width 443 height 54
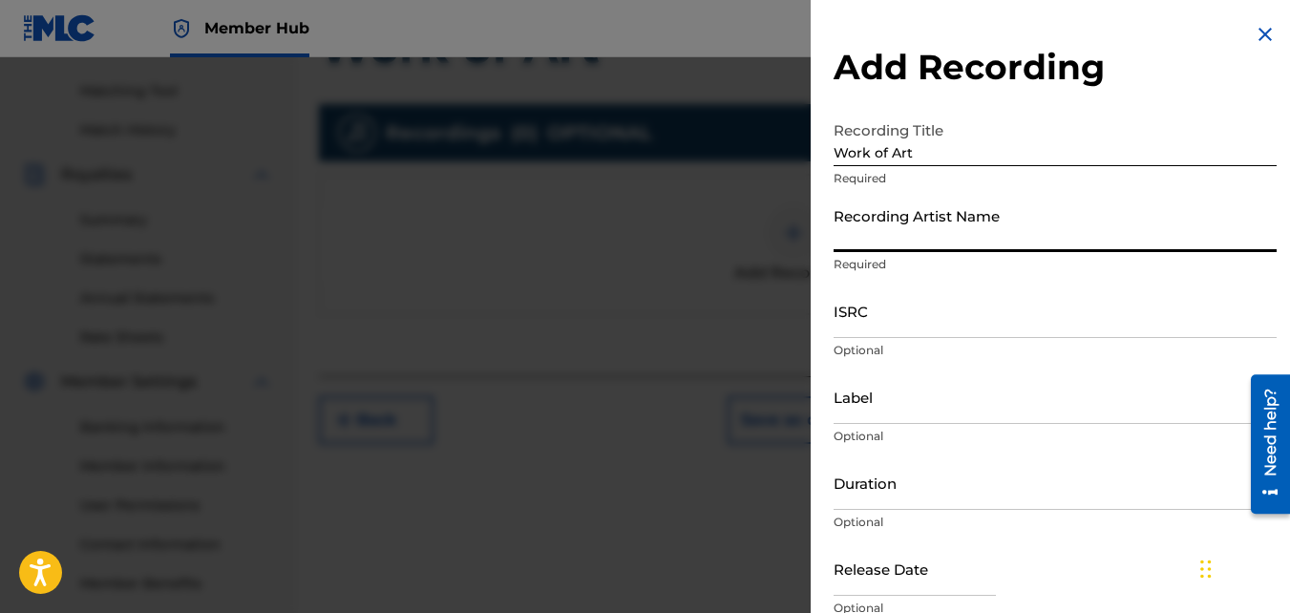
type input "[PERSON_NAME]"
type input "MH Music/ MuseArts Entertainment"
type input "03:10"
type input "[DATE]"
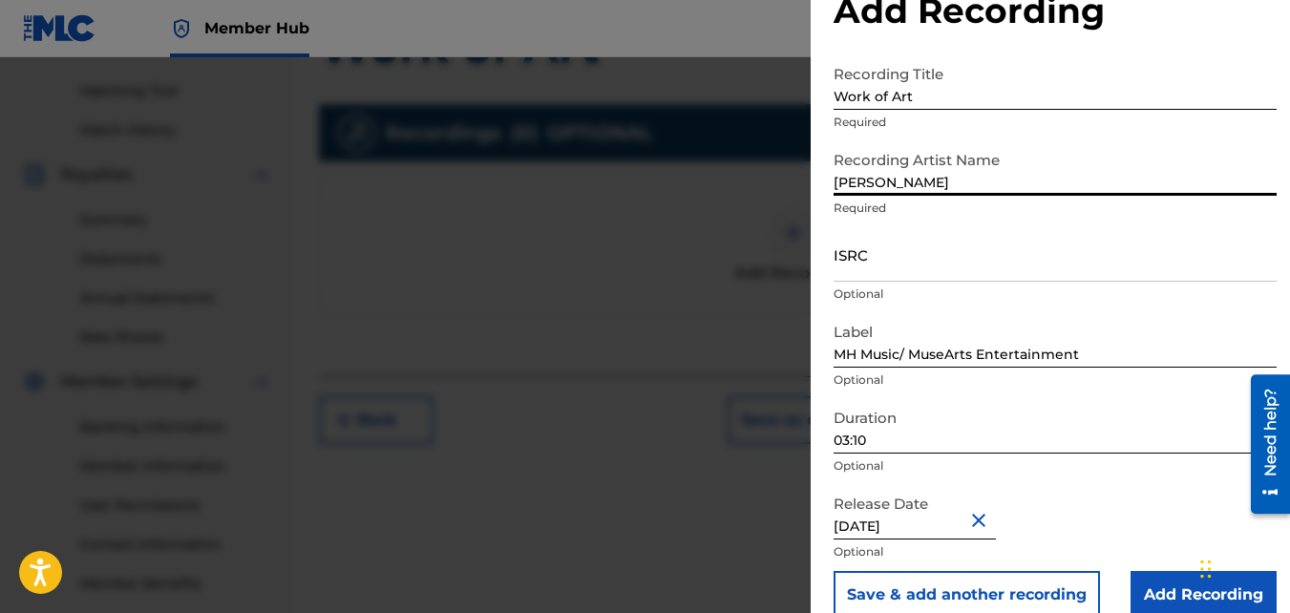
scroll to position [85, 0]
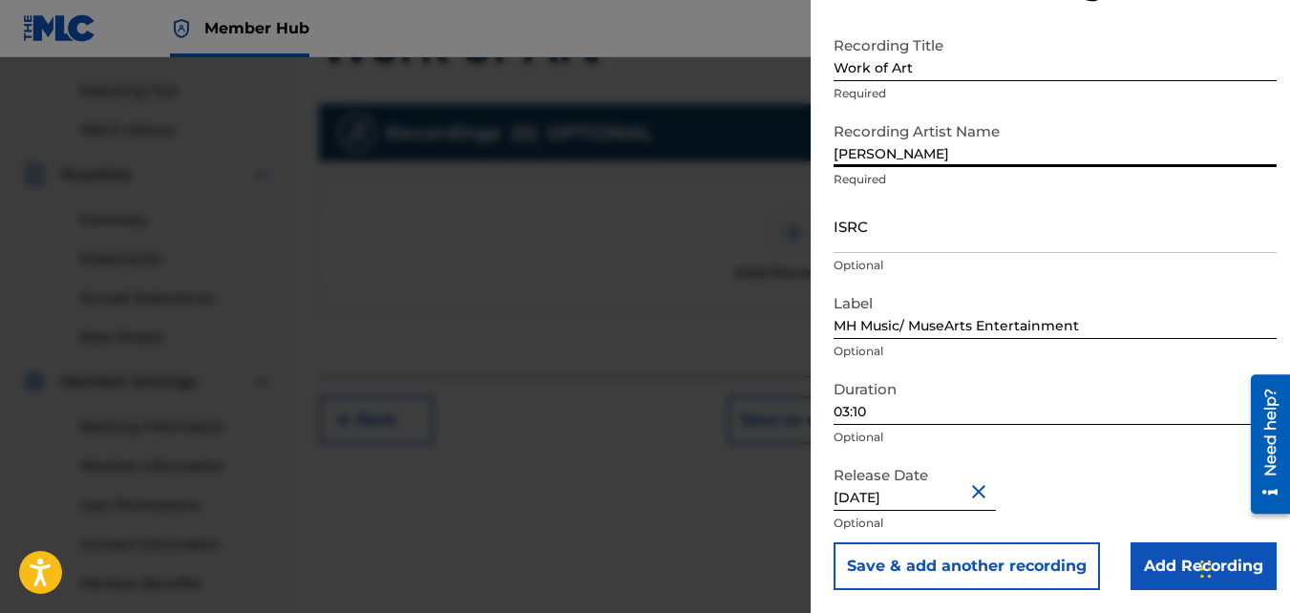
click at [907, 410] on input "03:10" at bounding box center [1055, 398] width 443 height 54
click at [989, 493] on button "Close" at bounding box center [982, 491] width 29 height 58
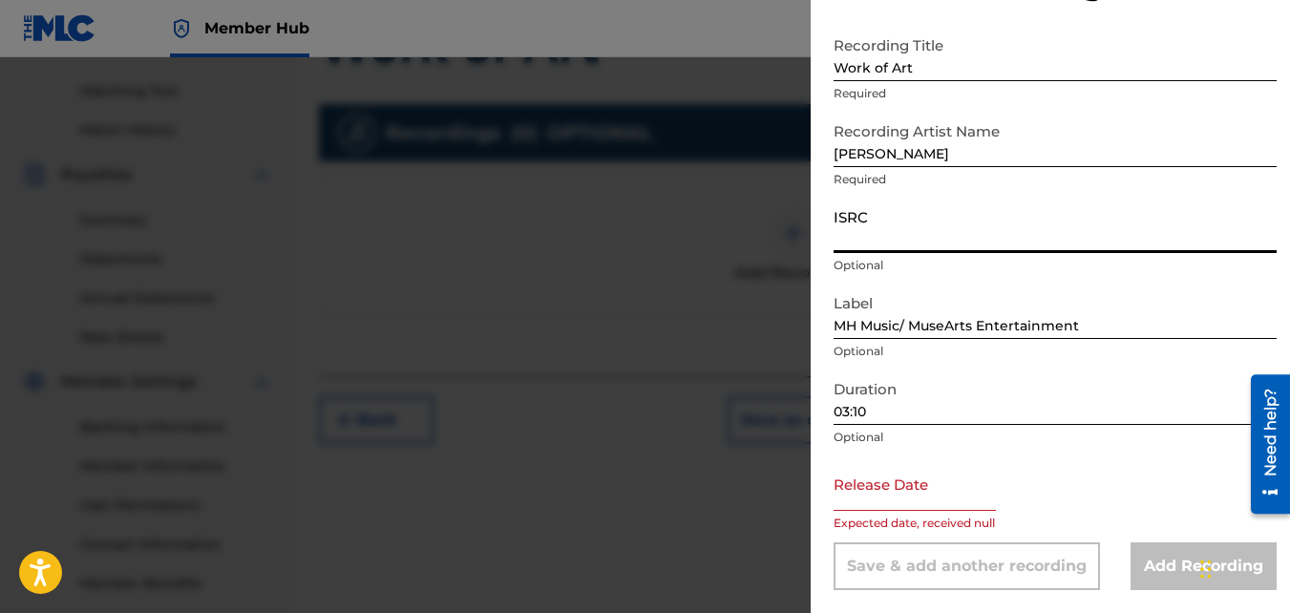
click at [894, 234] on input "ISRC" at bounding box center [1055, 226] width 443 height 54
paste input "QZMWW2581399"
type input "QZMWW2581399"
click at [952, 501] on input "text" at bounding box center [915, 484] width 162 height 54
select select "8"
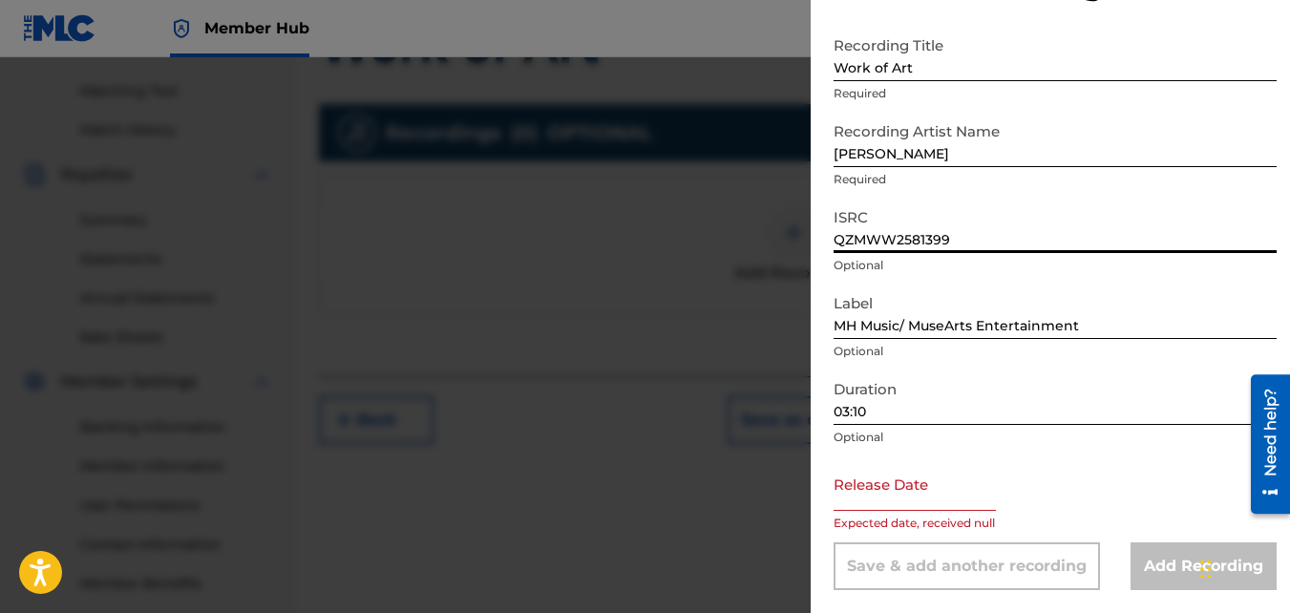
select select "2025"
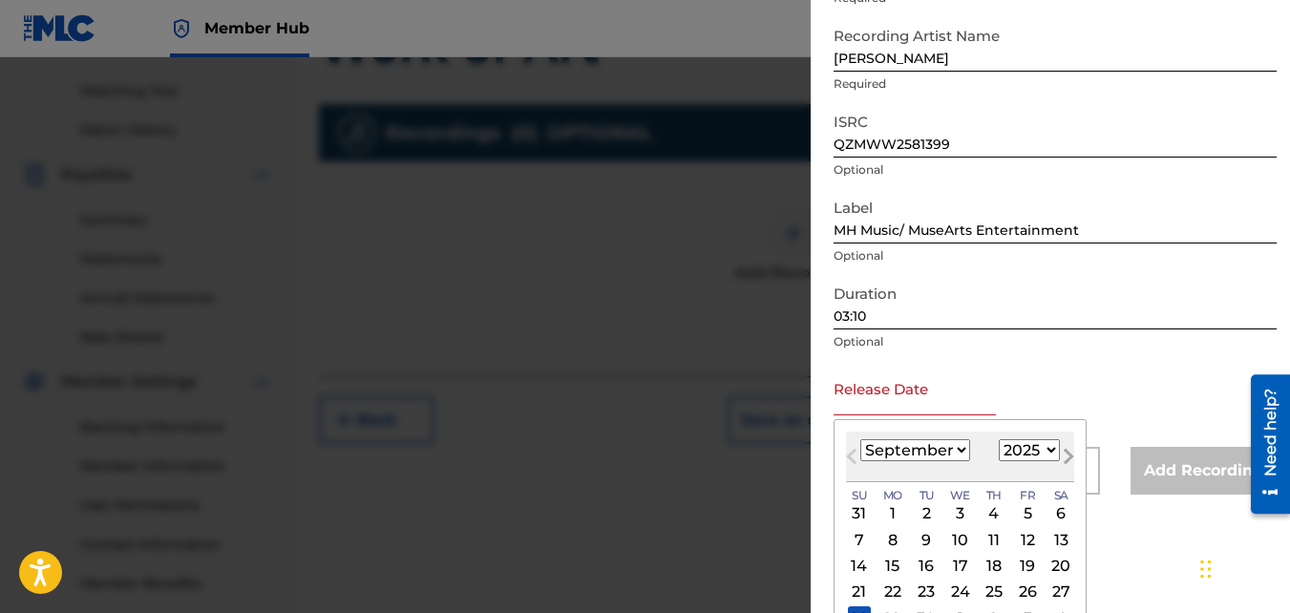
scroll to position [237, 0]
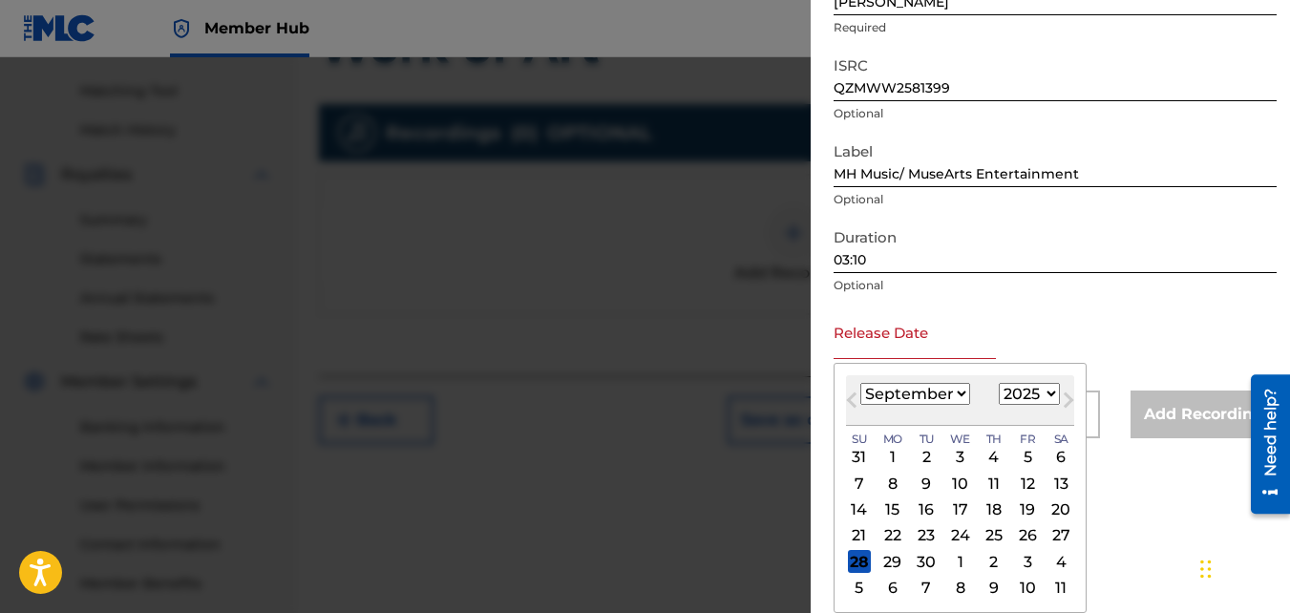
click at [958, 394] on select "January February March April May June July August September October November De…" at bounding box center [916, 394] width 110 height 22
select select "4"
click at [861, 383] on select "January February March April May June July August September October November De…" at bounding box center [916, 394] width 110 height 22
click at [1026, 533] on div "23" at bounding box center [1027, 535] width 23 height 23
type input "[DATE]"
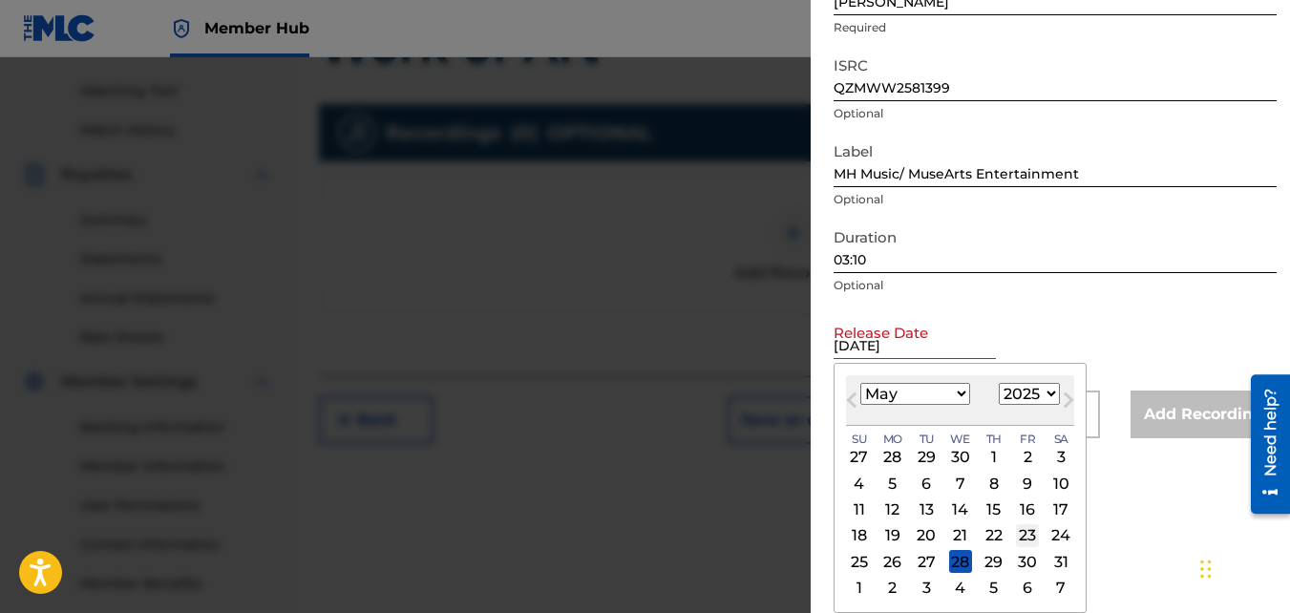
scroll to position [85, 0]
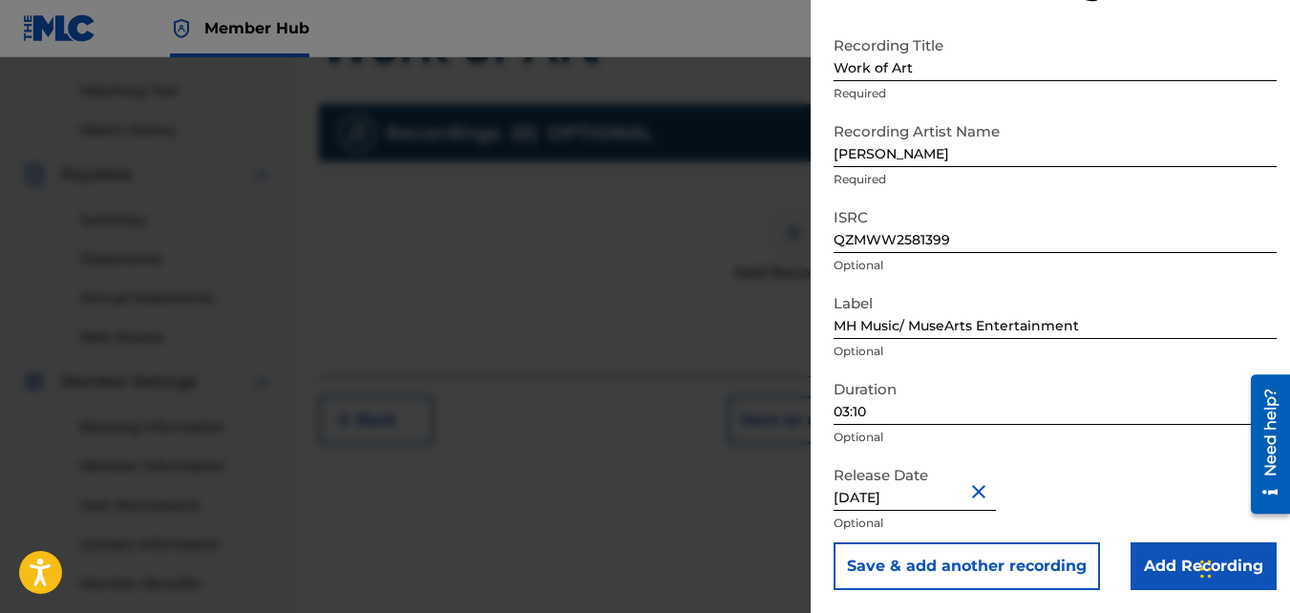
click at [871, 412] on input "03:10" at bounding box center [1055, 398] width 443 height 54
type input "02:24"
click at [1153, 487] on div "Release Date [DATE] Optional" at bounding box center [1055, 500] width 443 height 86
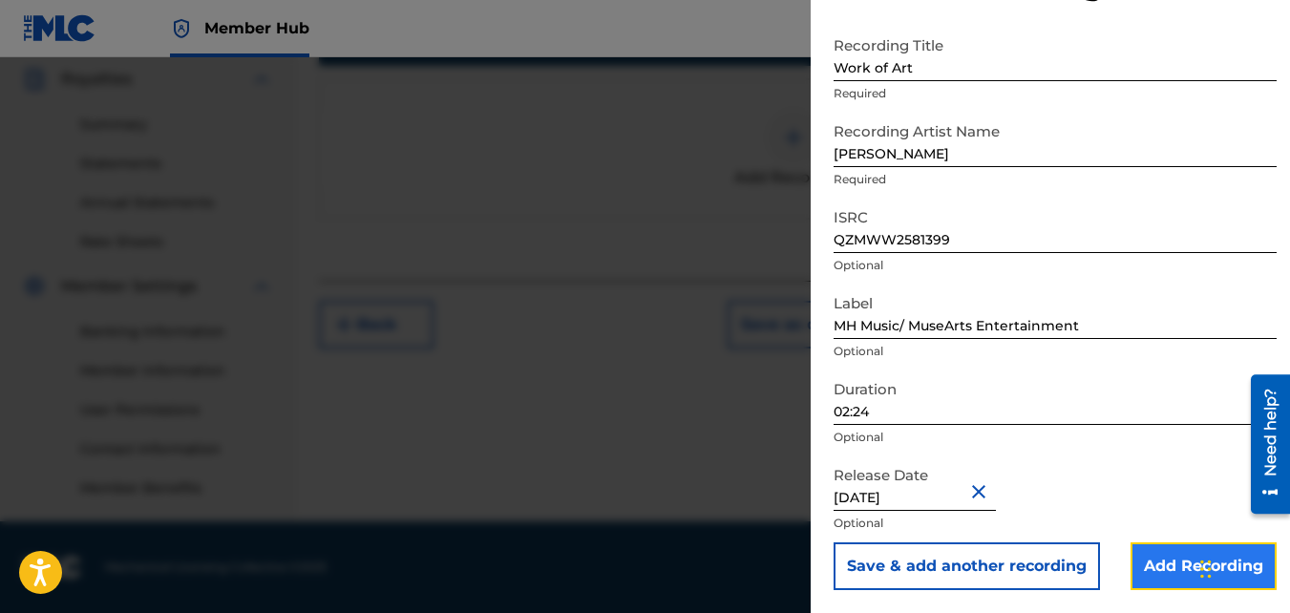
click at [1166, 568] on input "Add Recording" at bounding box center [1204, 567] width 146 height 48
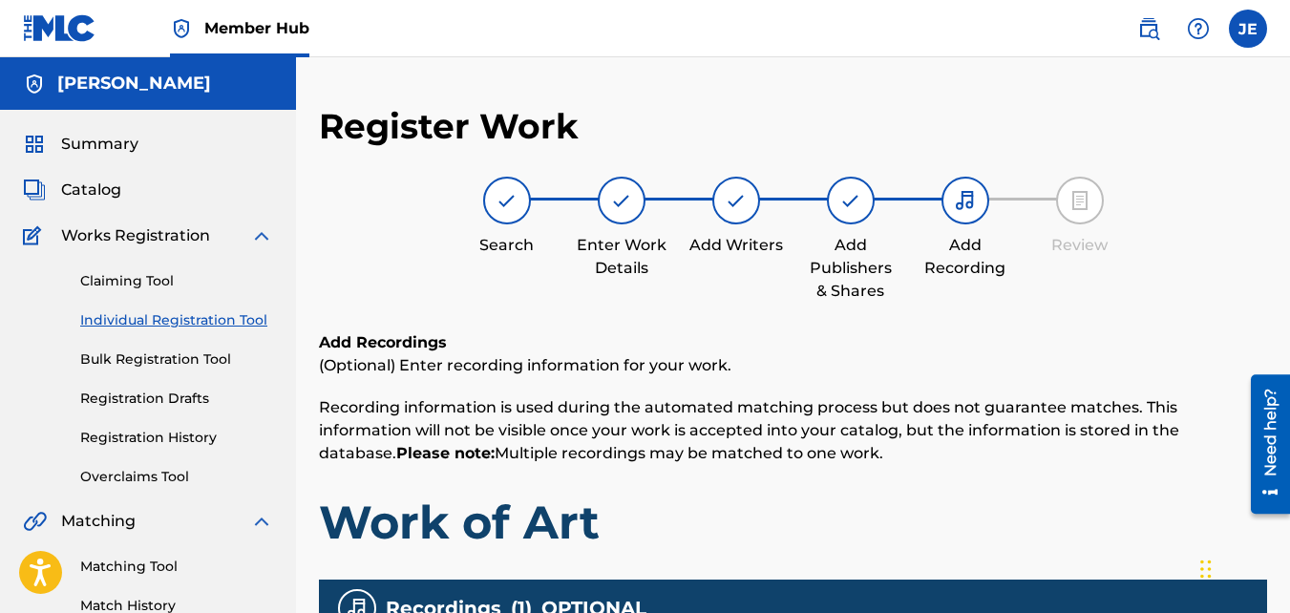
scroll to position [571, 0]
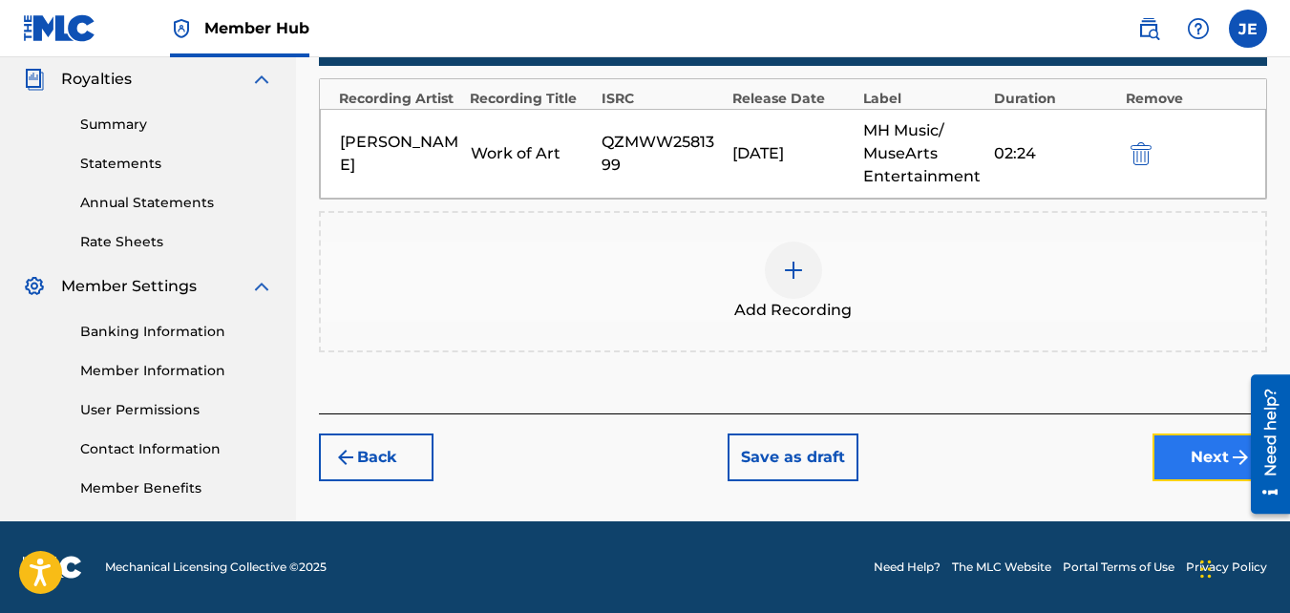
click at [1184, 447] on button "Next" at bounding box center [1210, 458] width 115 height 48
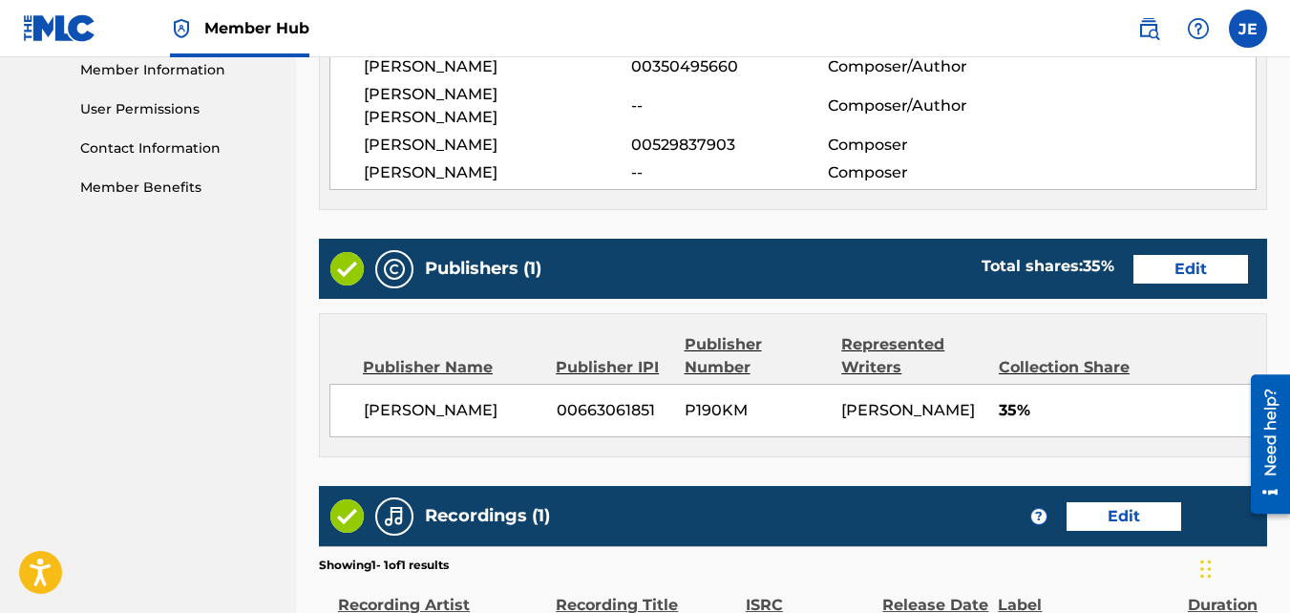
scroll to position [1095, 0]
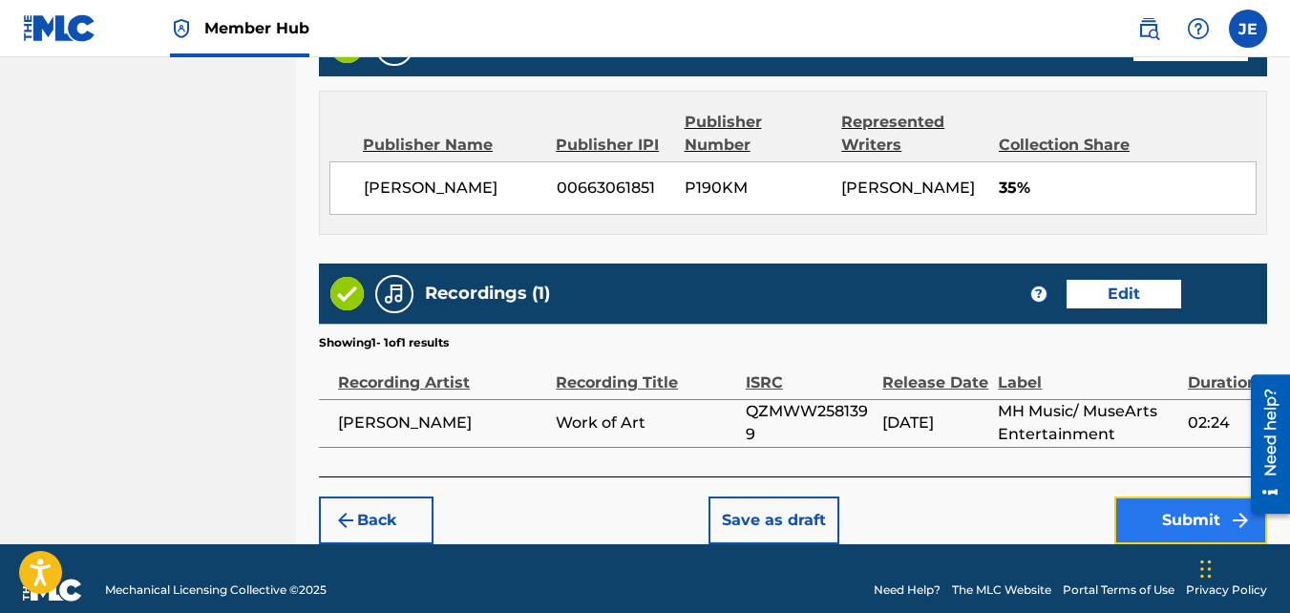
click at [1183, 497] on button "Submit" at bounding box center [1191, 521] width 153 height 48
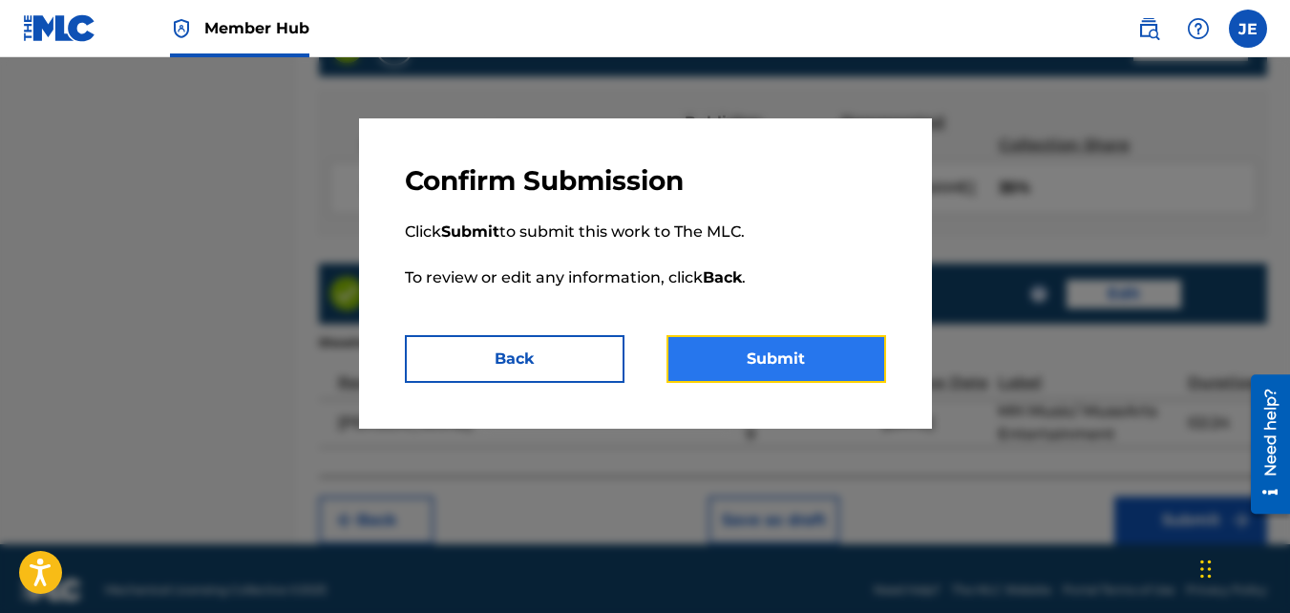
click at [761, 356] on button "Submit" at bounding box center [777, 359] width 220 height 48
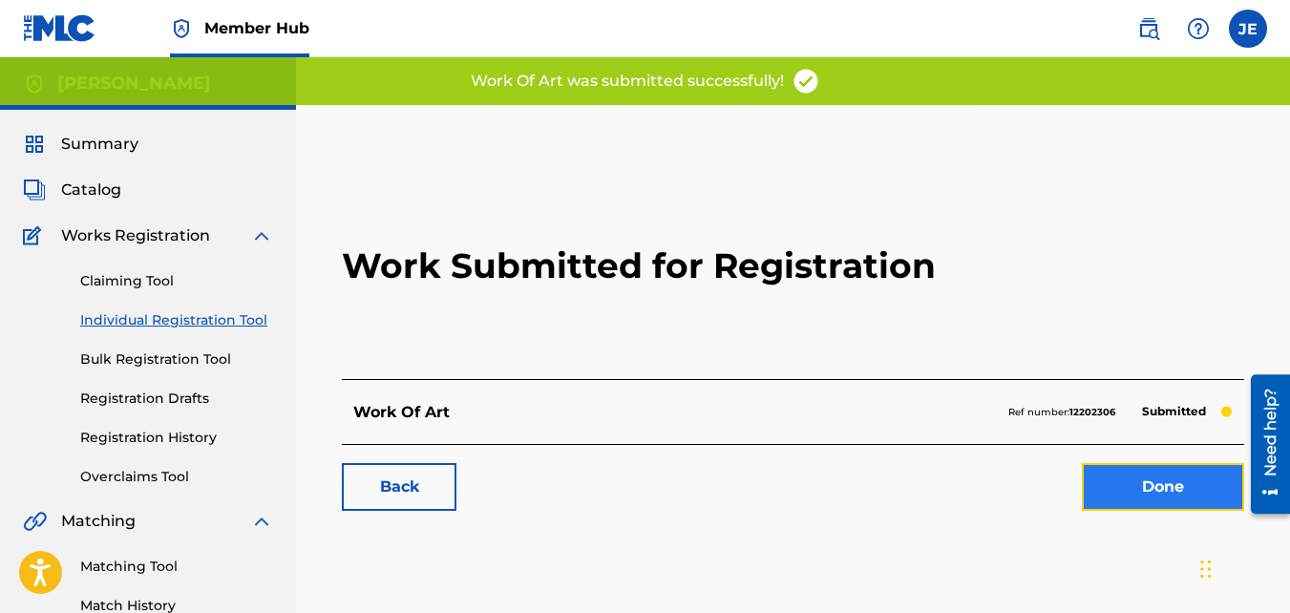
click at [1165, 491] on link "Done" at bounding box center [1163, 487] width 162 height 48
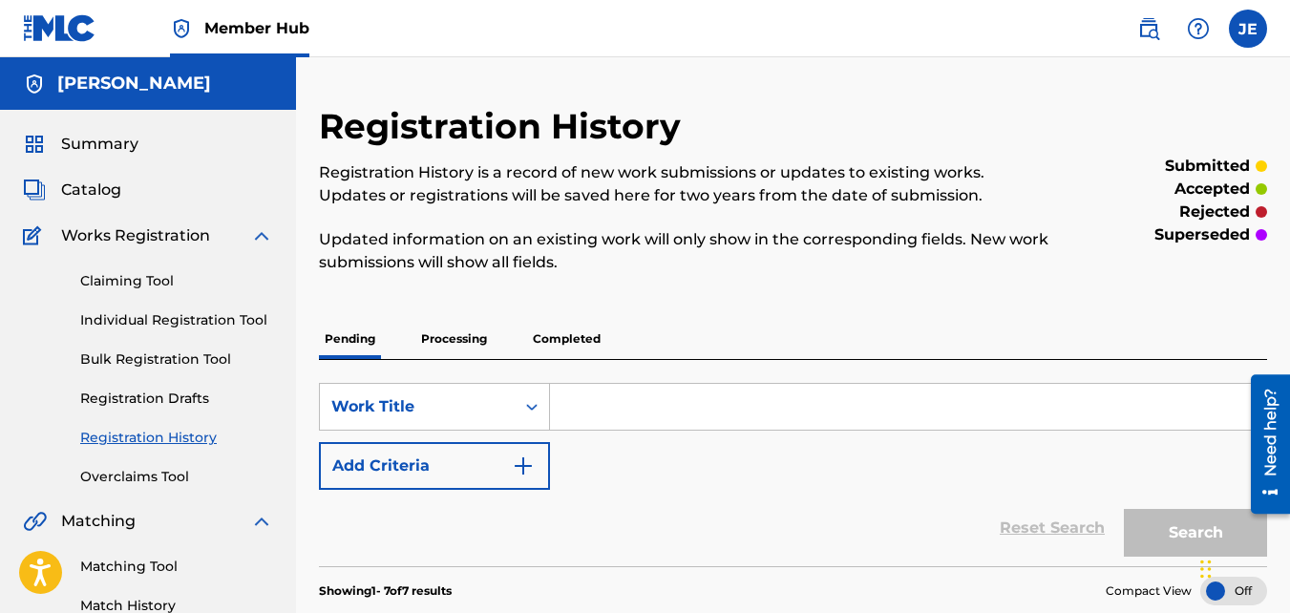
click at [171, 441] on link "Registration History" at bounding box center [176, 438] width 193 height 20
click at [171, 438] on link "Registration History" at bounding box center [176, 438] width 193 height 20
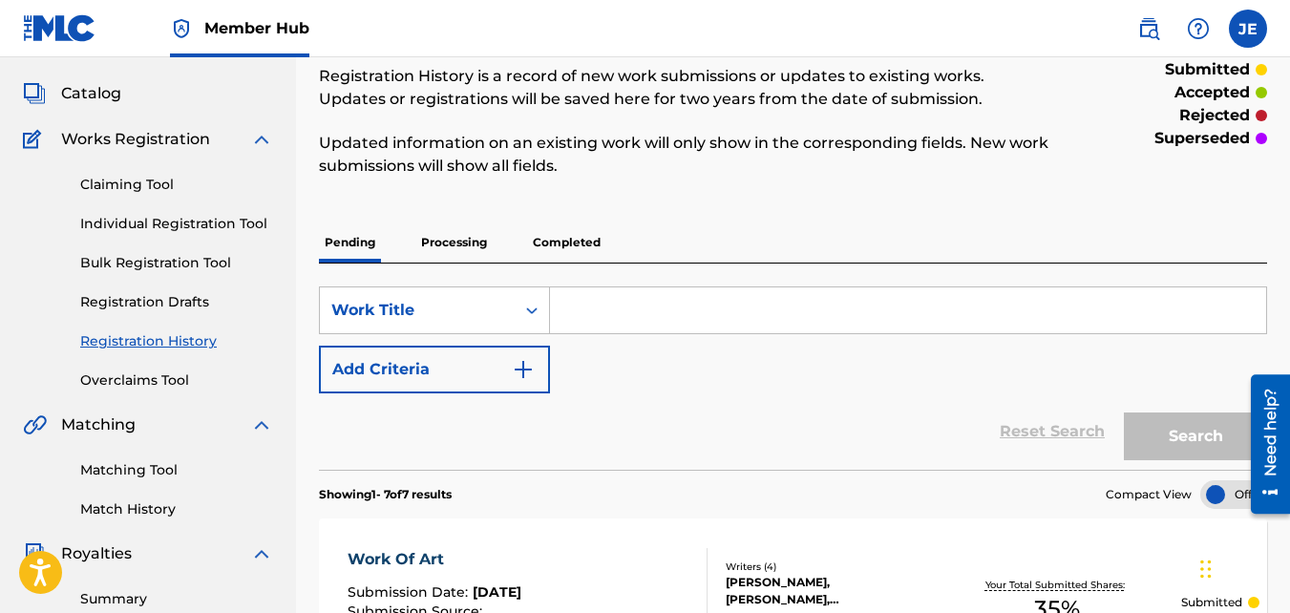
scroll to position [96, 0]
click at [167, 228] on link "Individual Registration Tool" at bounding box center [176, 225] width 193 height 20
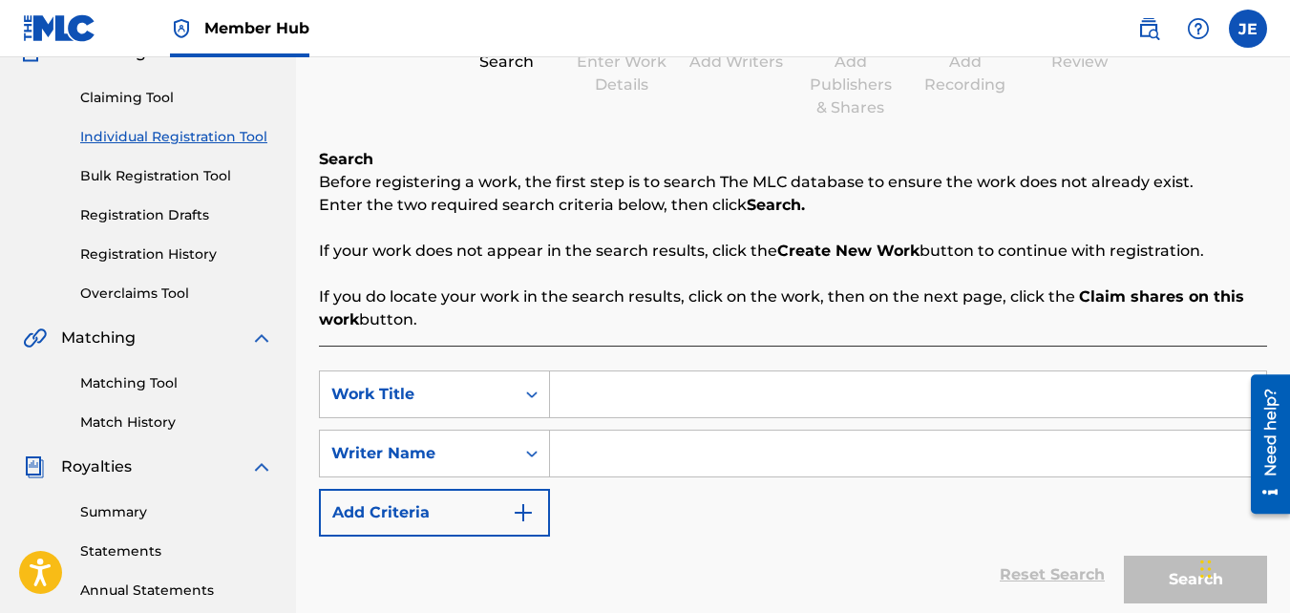
scroll to position [382, 0]
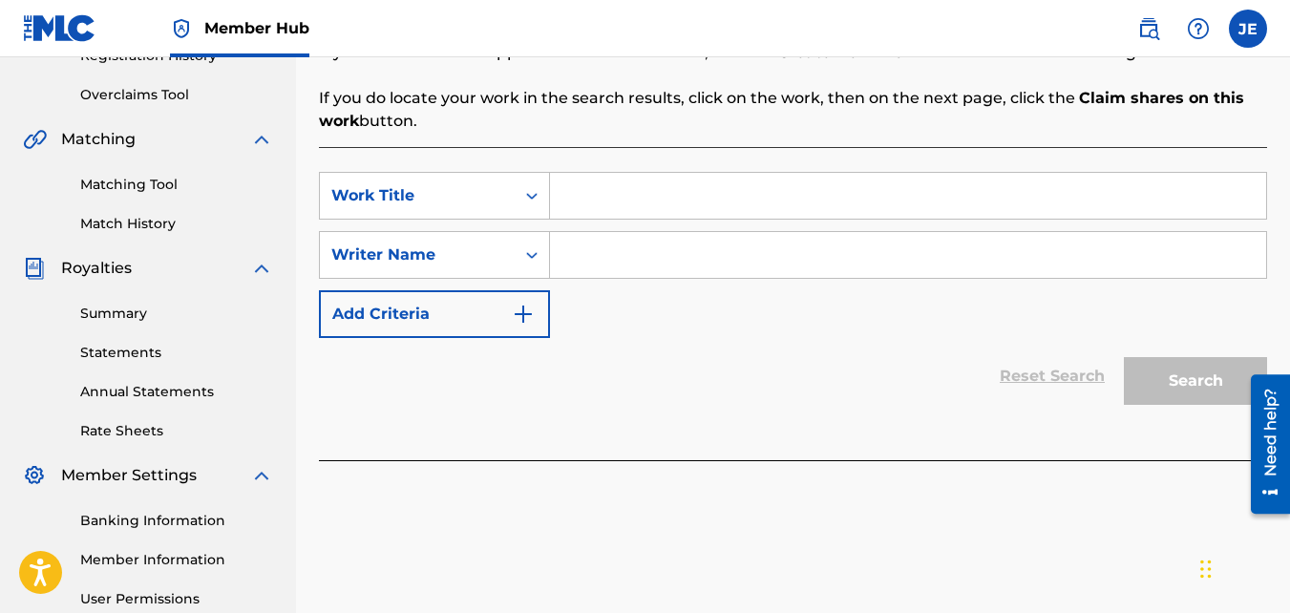
click at [671, 192] on input "Search Form" at bounding box center [908, 196] width 716 height 46
click at [489, 247] on div "Writer Name" at bounding box center [417, 255] width 172 height 23
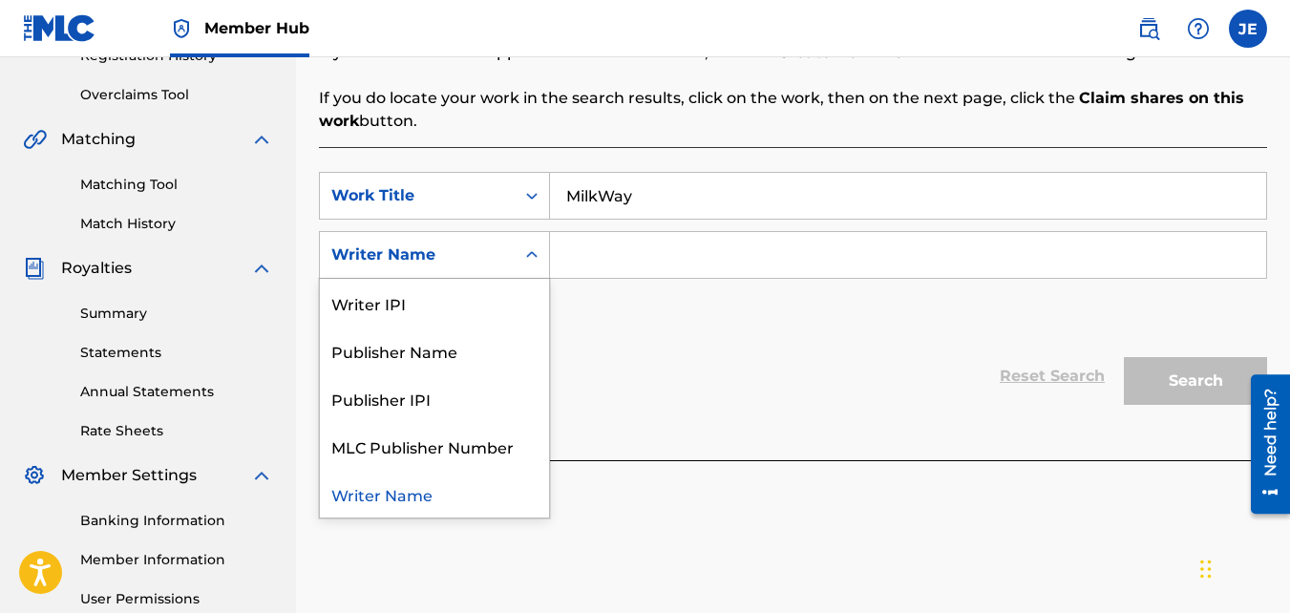
drag, startPoint x: 596, startPoint y: 193, endPoint x: 647, endPoint y: 199, distance: 50.9
click at [596, 192] on input "MilkWay" at bounding box center [908, 196] width 716 height 46
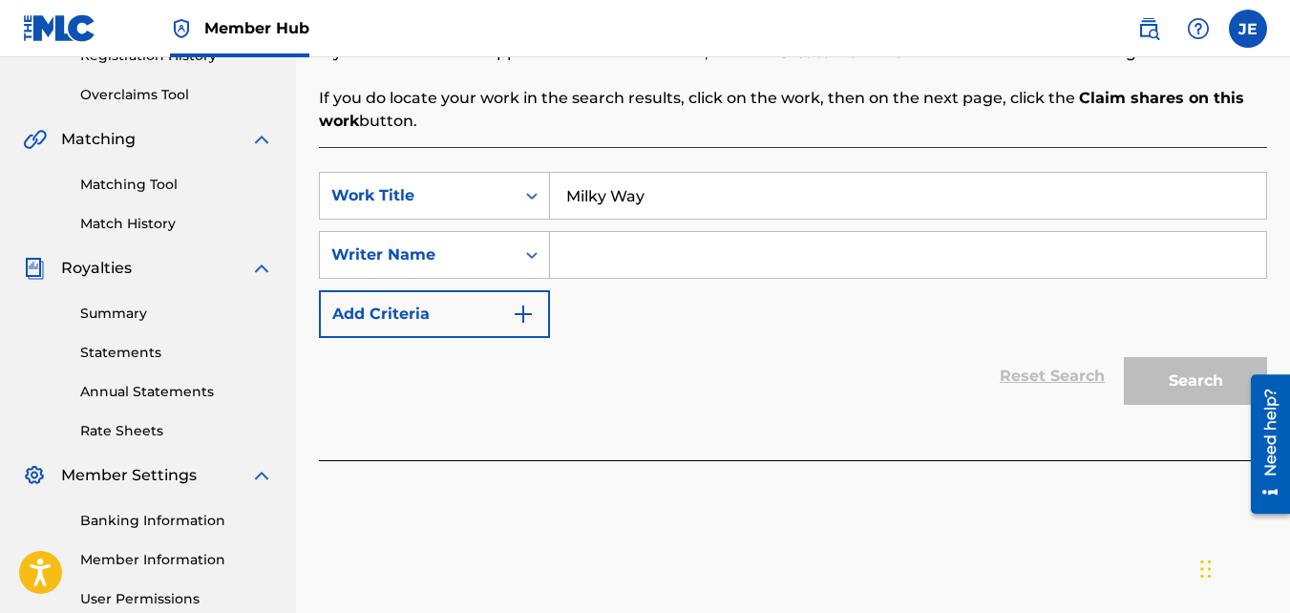
type input "Milky Way"
click at [635, 271] on input "Search Form" at bounding box center [908, 255] width 716 height 46
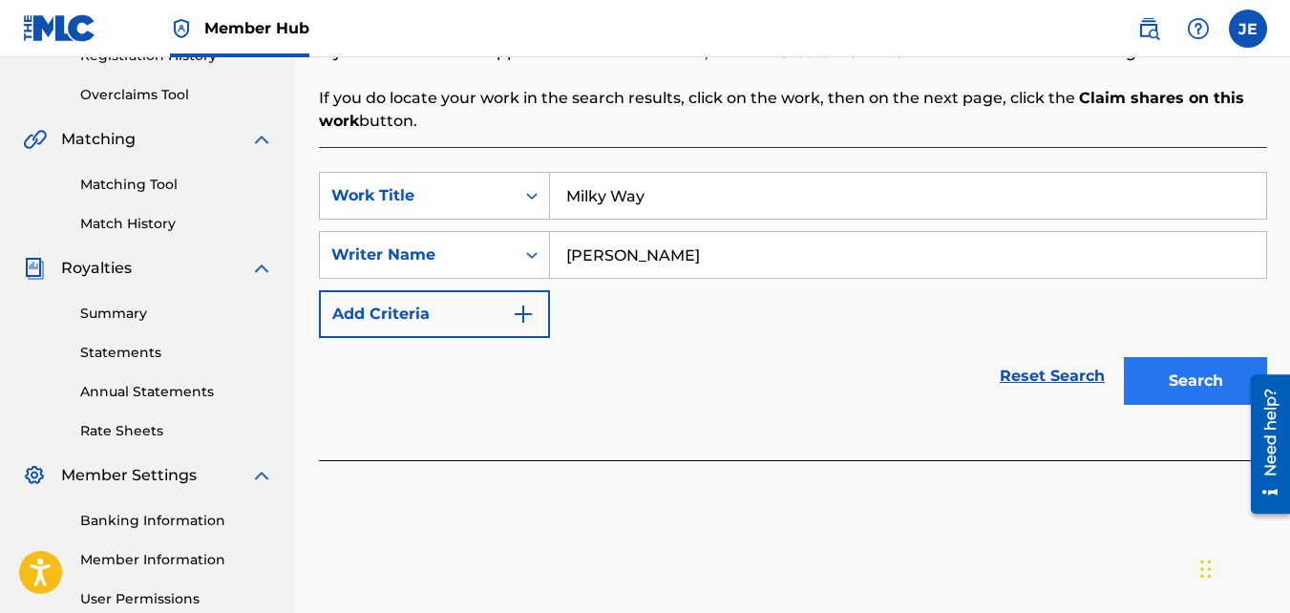
type input "[PERSON_NAME]"
click at [1180, 385] on button "Search" at bounding box center [1195, 381] width 143 height 48
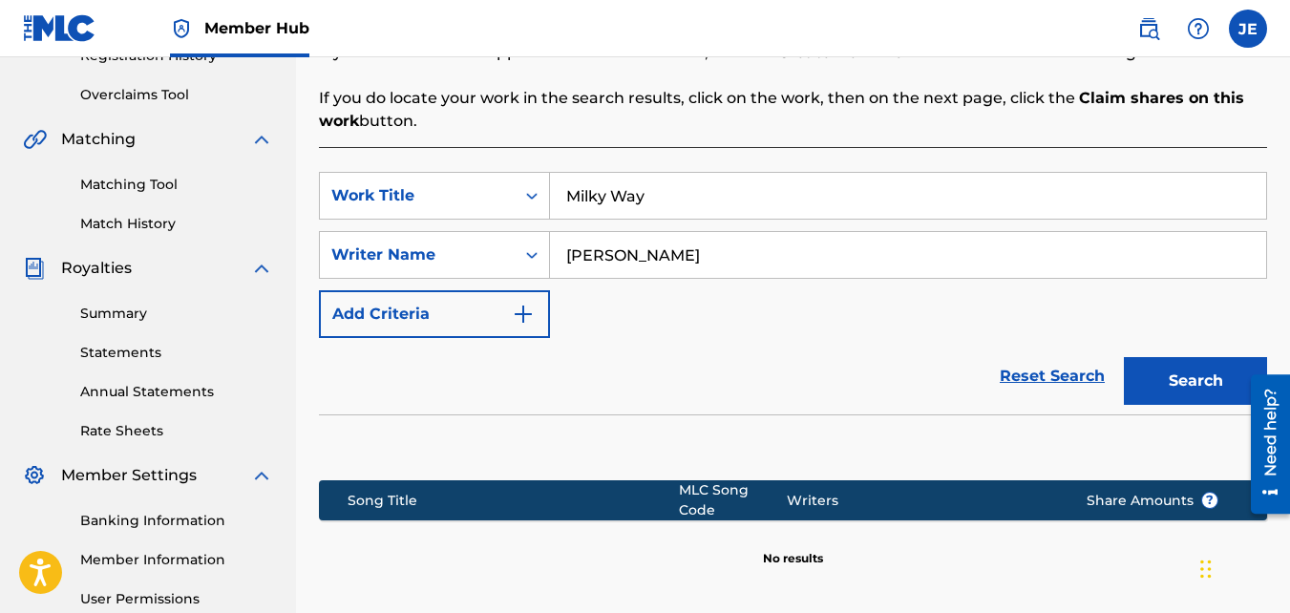
scroll to position [571, 0]
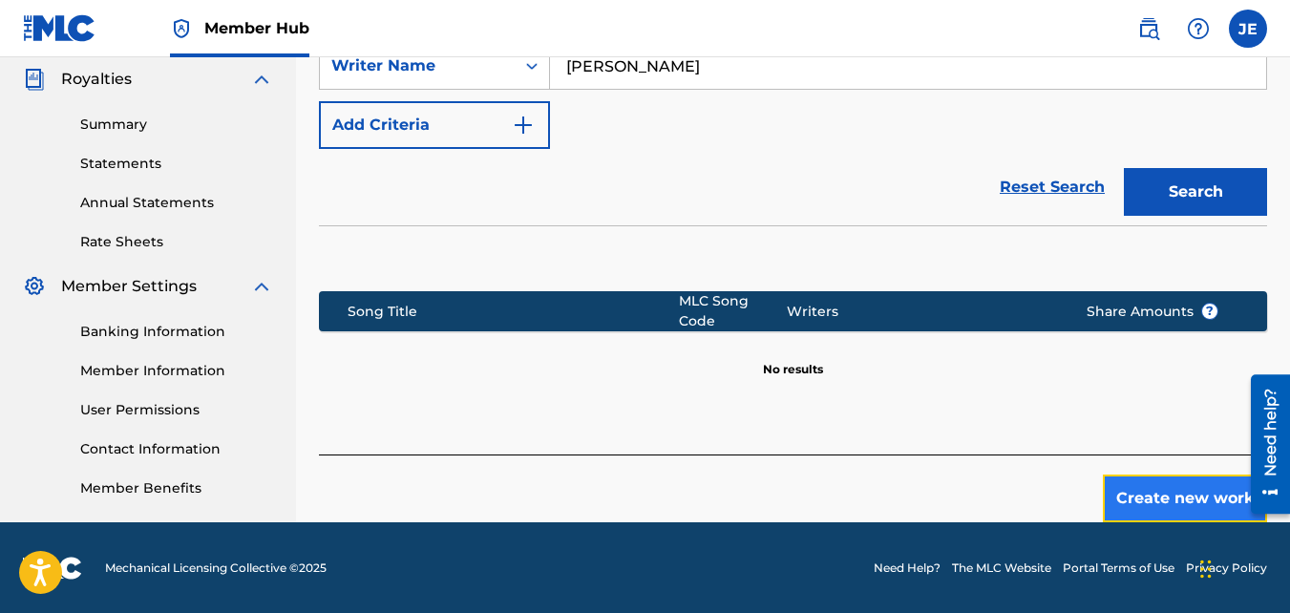
click at [1158, 490] on button "Create new work" at bounding box center [1185, 499] width 164 height 48
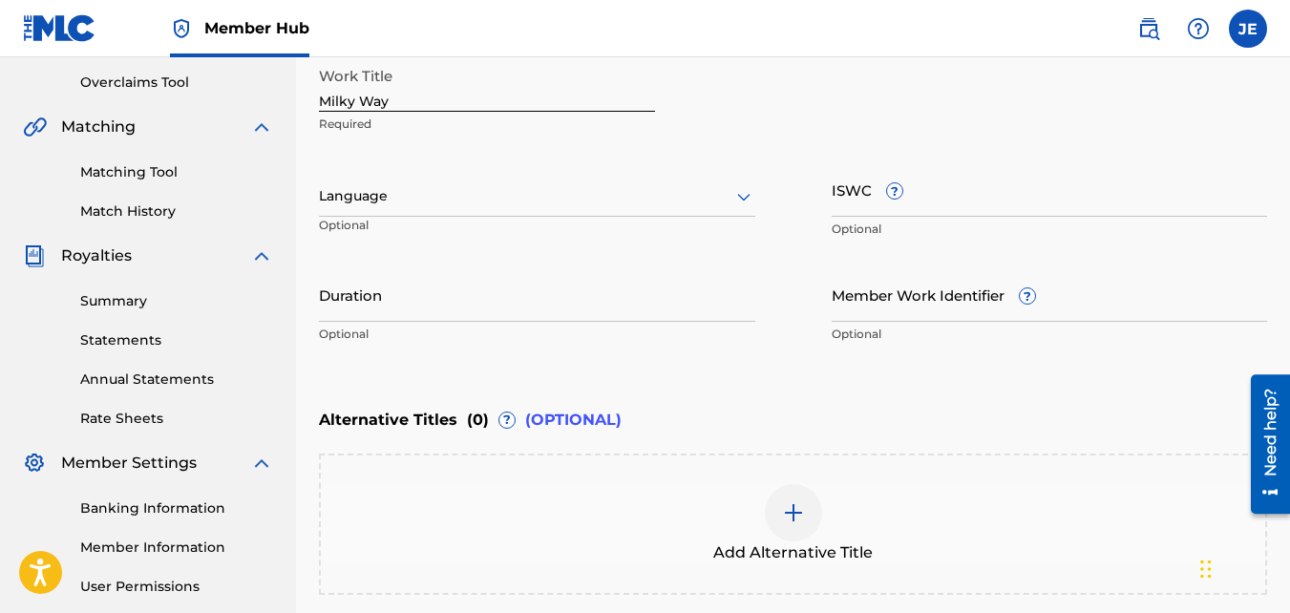
scroll to position [393, 0]
click at [618, 200] on div at bounding box center [537, 198] width 437 height 24
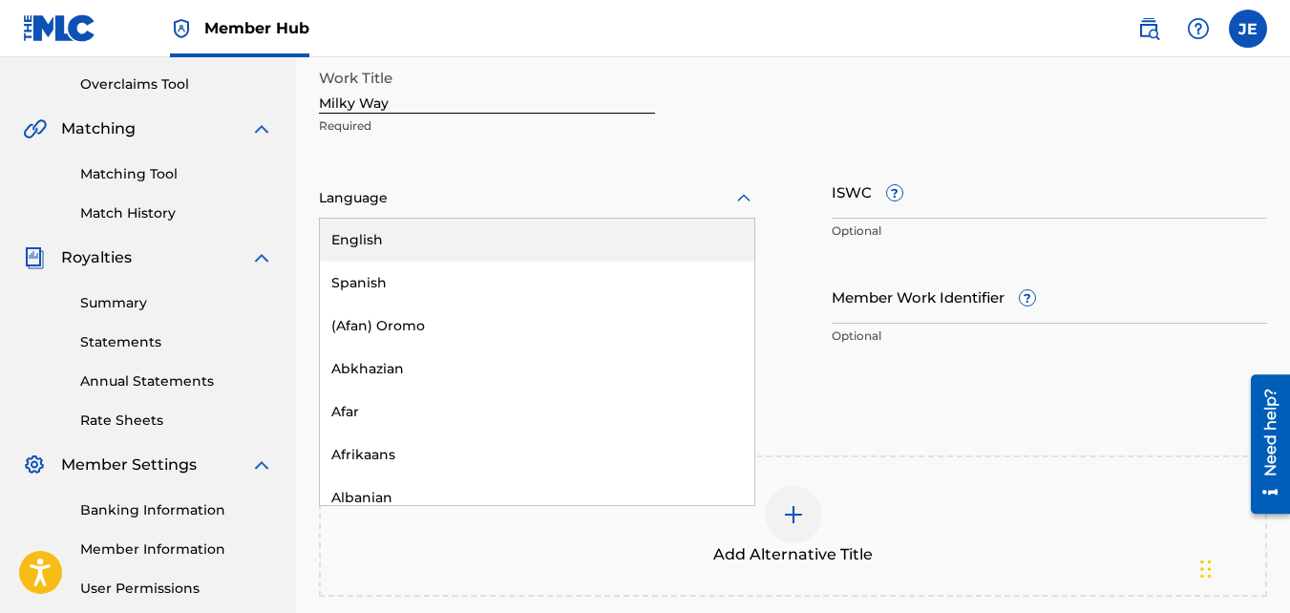
click at [548, 238] on div "English" at bounding box center [537, 240] width 435 height 43
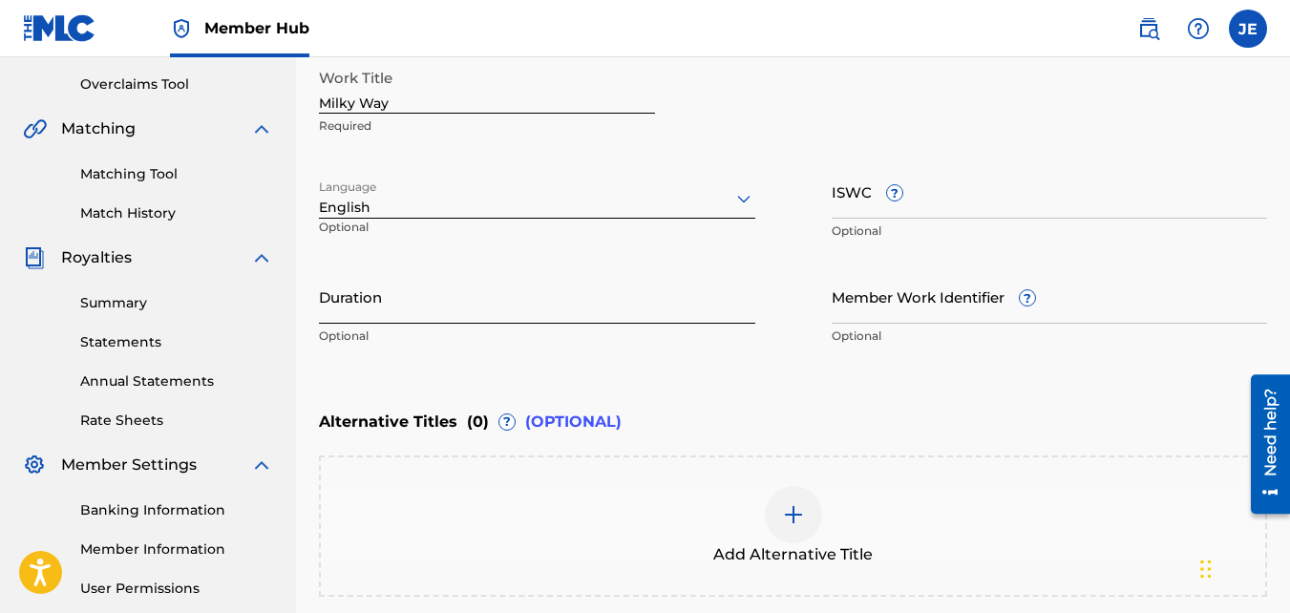
click at [522, 303] on input "Duration" at bounding box center [537, 296] width 437 height 54
click at [335, 311] on input "04:" at bounding box center [537, 296] width 437 height 54
click at [411, 306] on input "03:" at bounding box center [537, 296] width 437 height 54
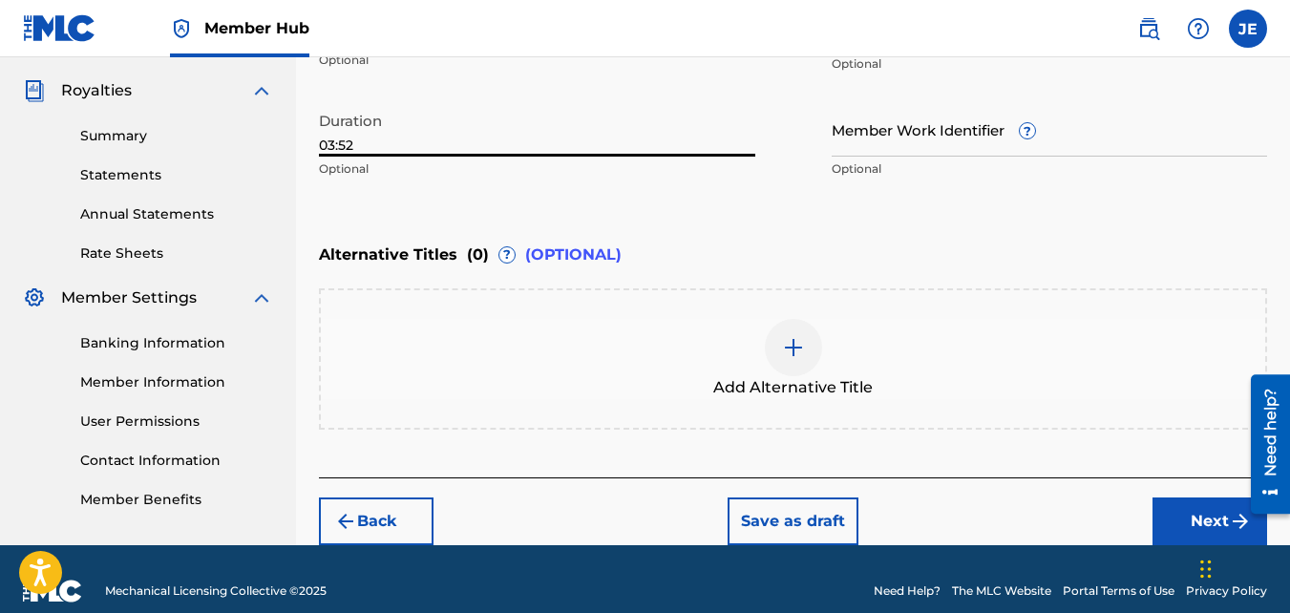
scroll to position [584, 0]
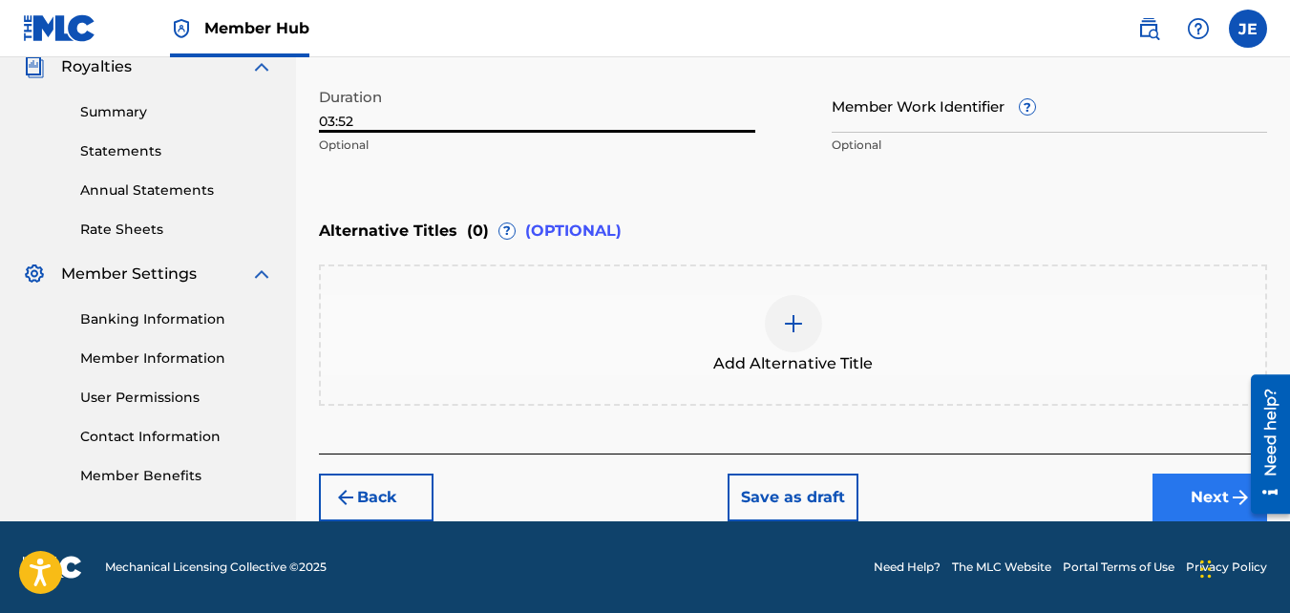
type input "03:52"
click at [1203, 498] on button "Next" at bounding box center [1210, 498] width 115 height 48
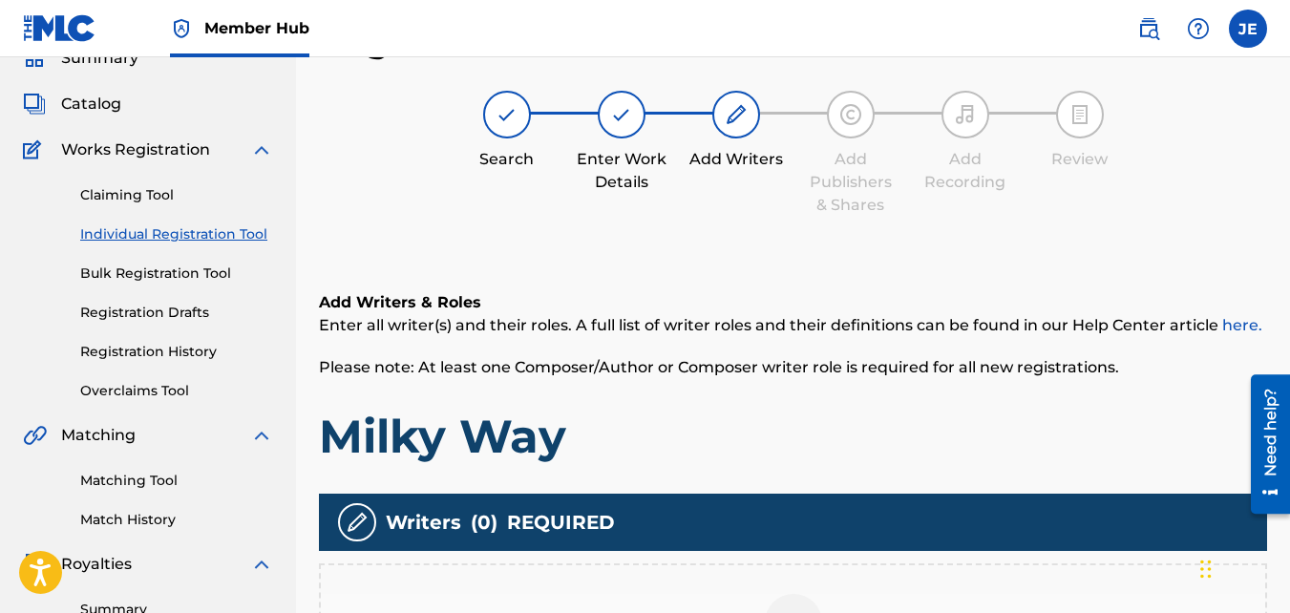
scroll to position [571, 0]
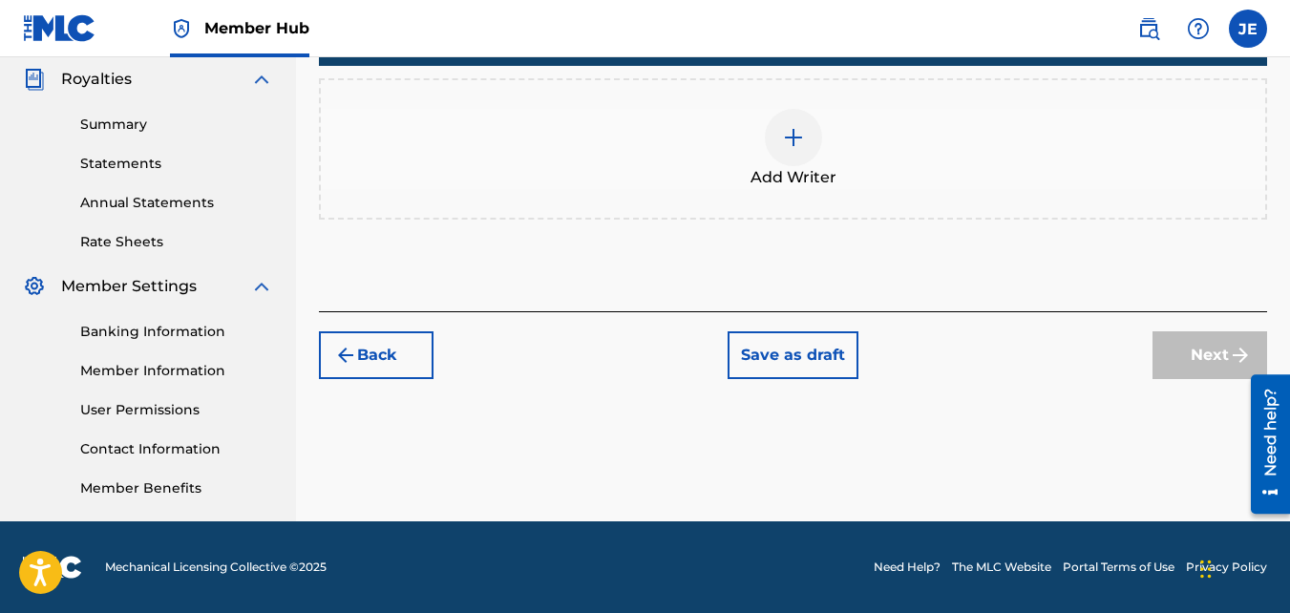
click at [796, 132] on img at bounding box center [793, 137] width 23 height 23
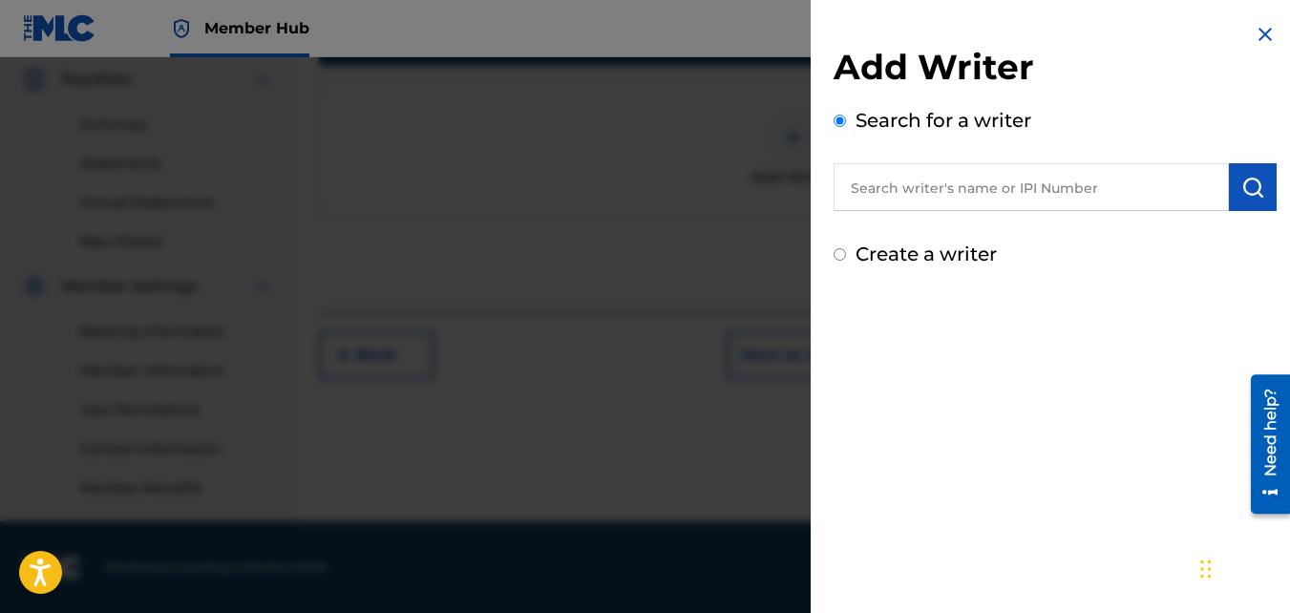
click at [1058, 178] on input "text" at bounding box center [1031, 187] width 395 height 48
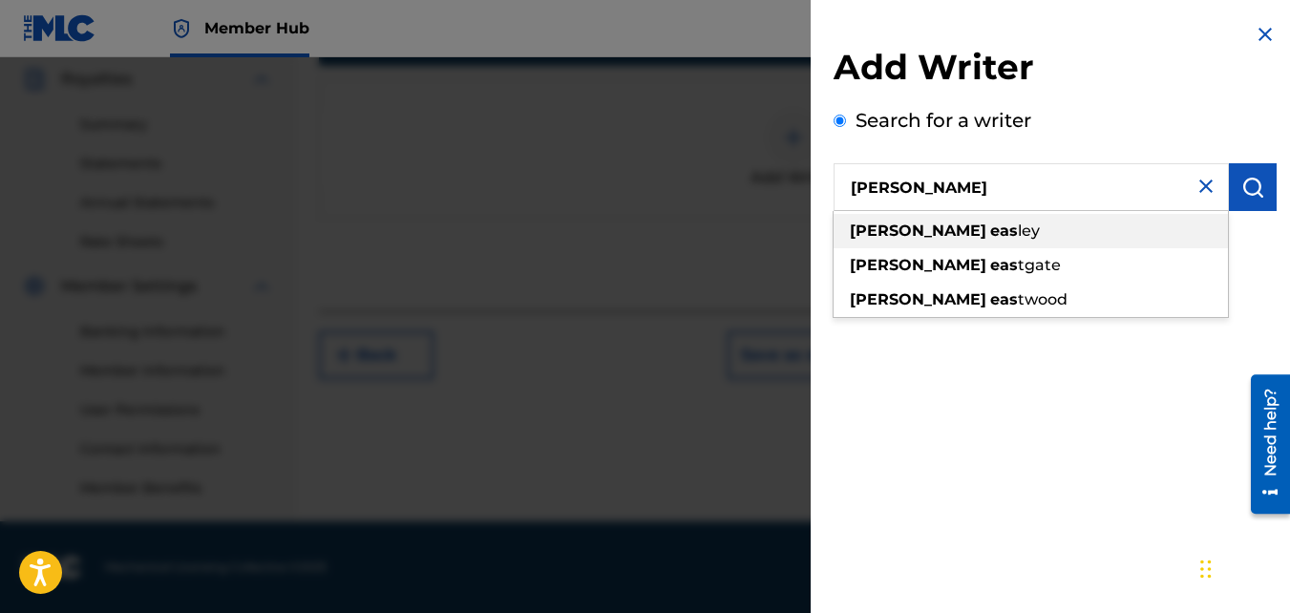
click at [1003, 223] on div "[PERSON_NAME] eas [PERSON_NAME]" at bounding box center [1031, 231] width 394 height 34
type input "[PERSON_NAME]"
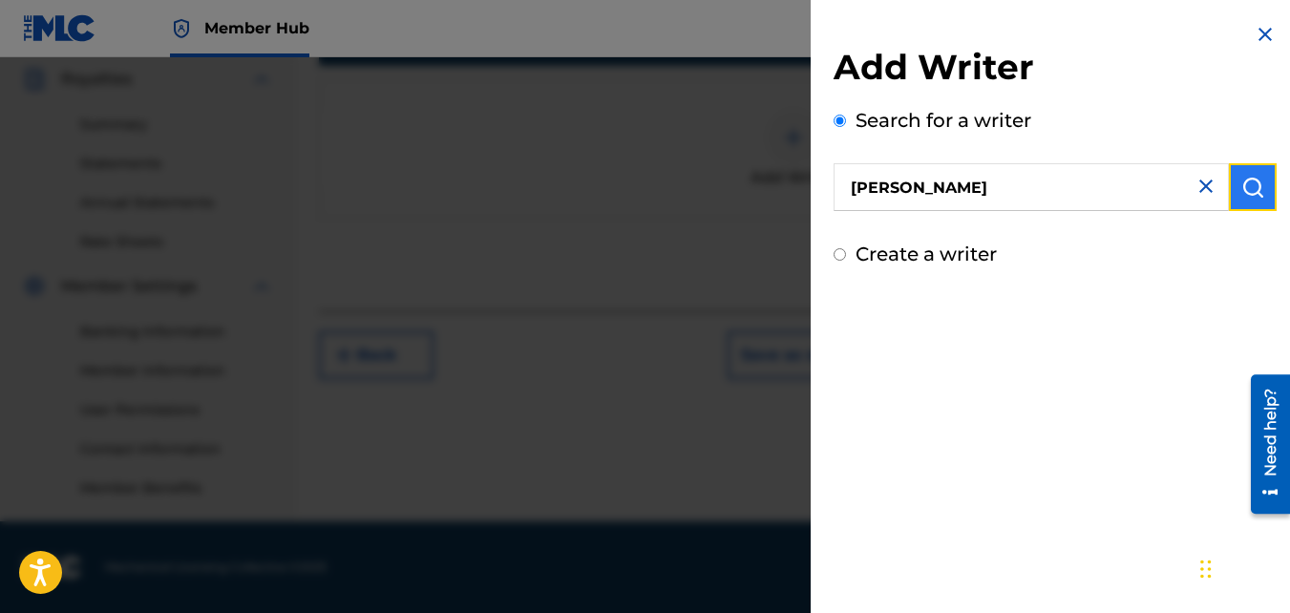
click at [1253, 186] on img "submit" at bounding box center [1253, 187] width 23 height 23
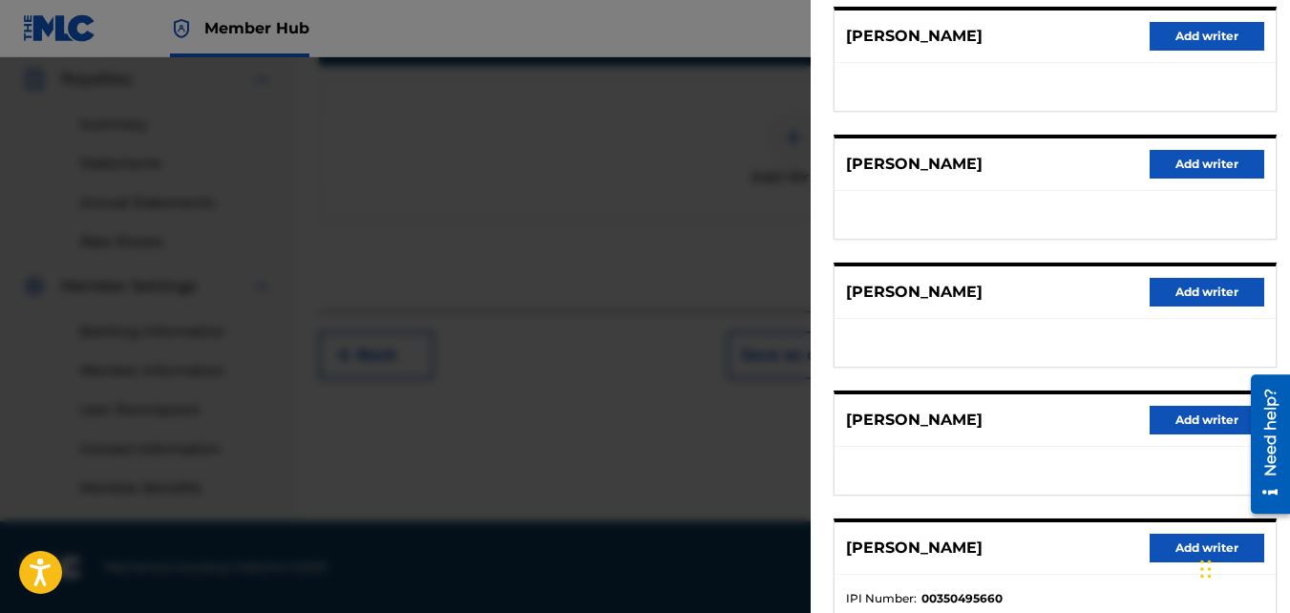
scroll to position [376, 0]
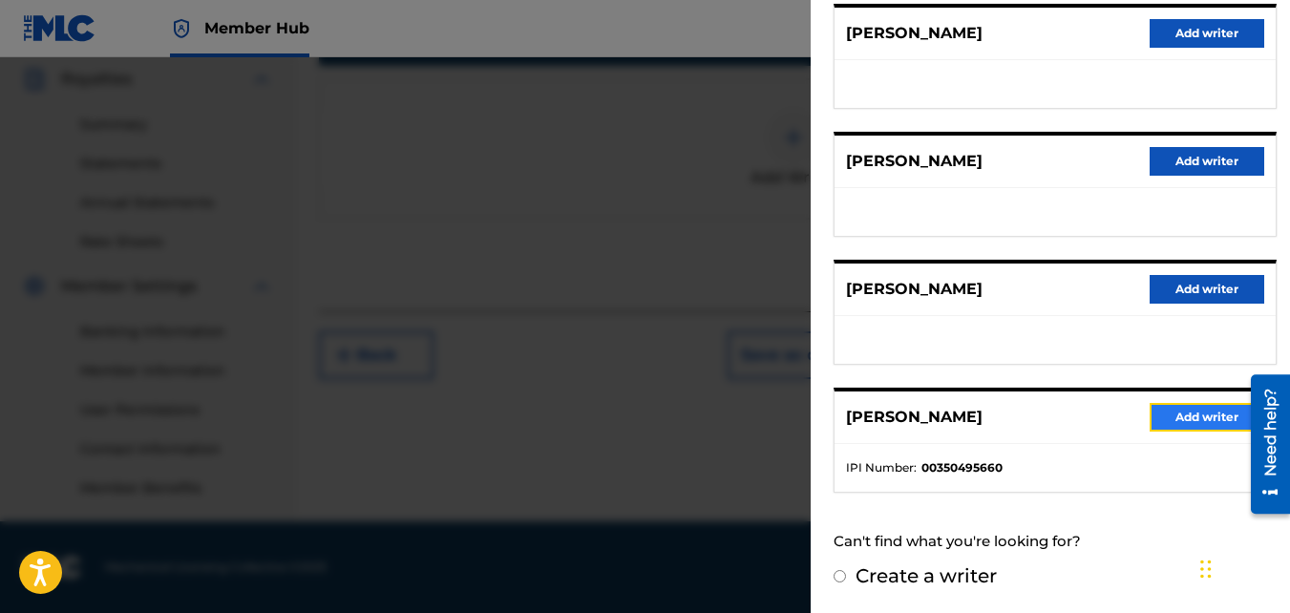
click at [1171, 412] on button "Add writer" at bounding box center [1207, 417] width 115 height 29
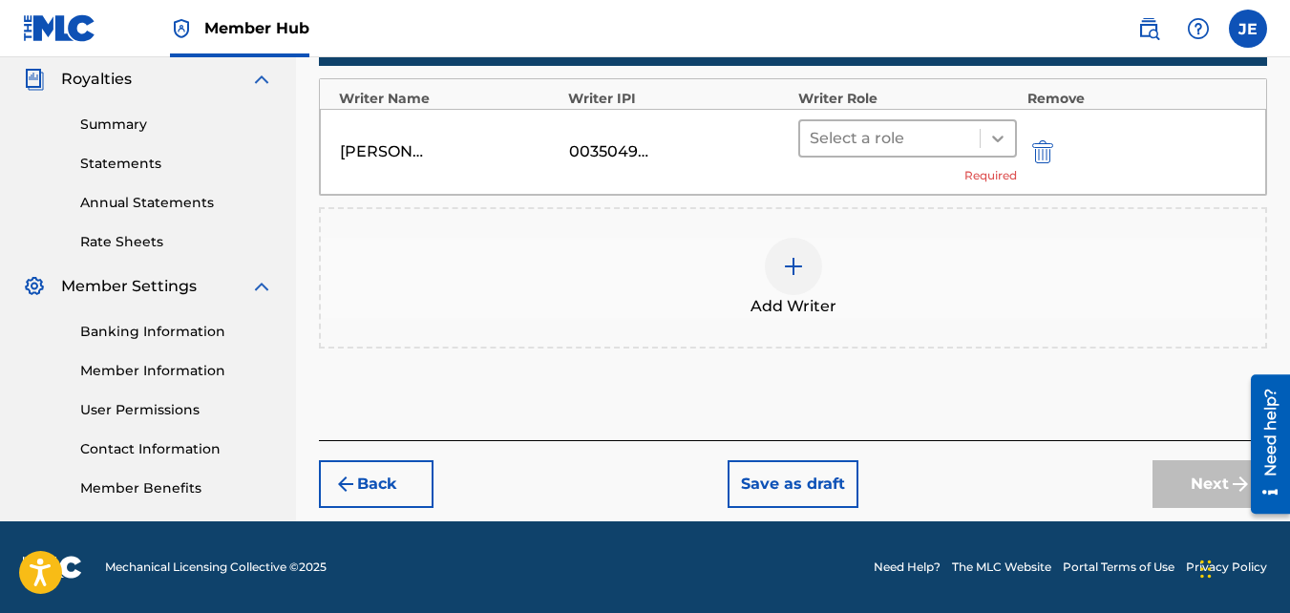
click at [1005, 132] on icon at bounding box center [998, 138] width 19 height 19
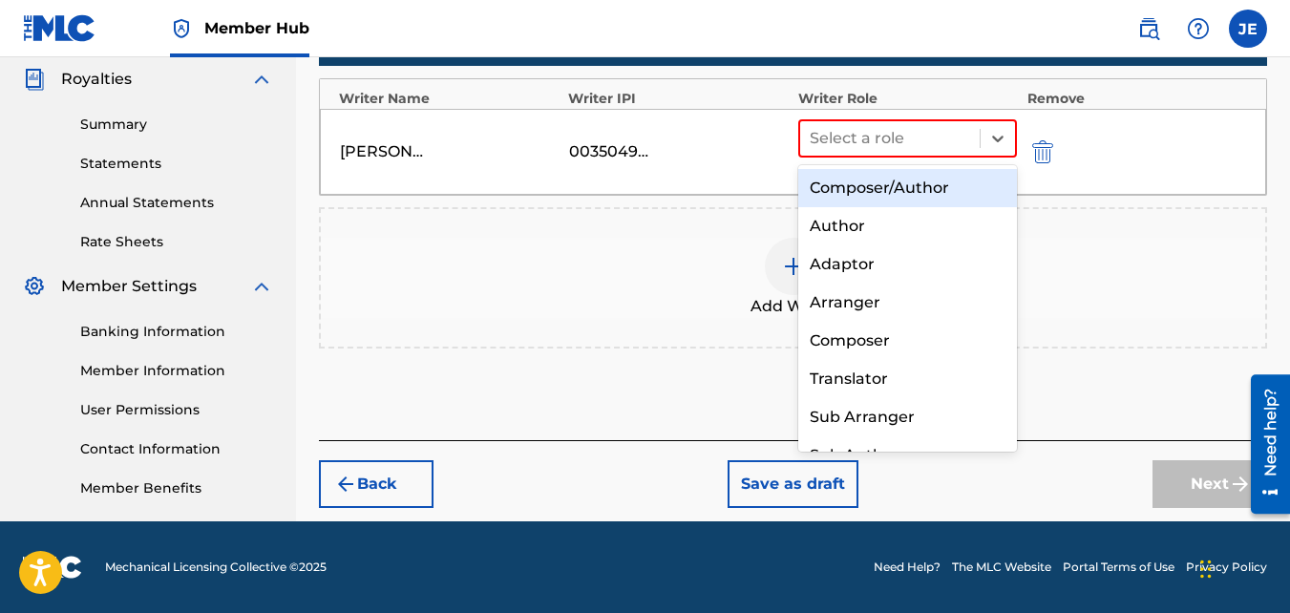
click at [933, 185] on div "Composer/Author" at bounding box center [909, 188] width 220 height 38
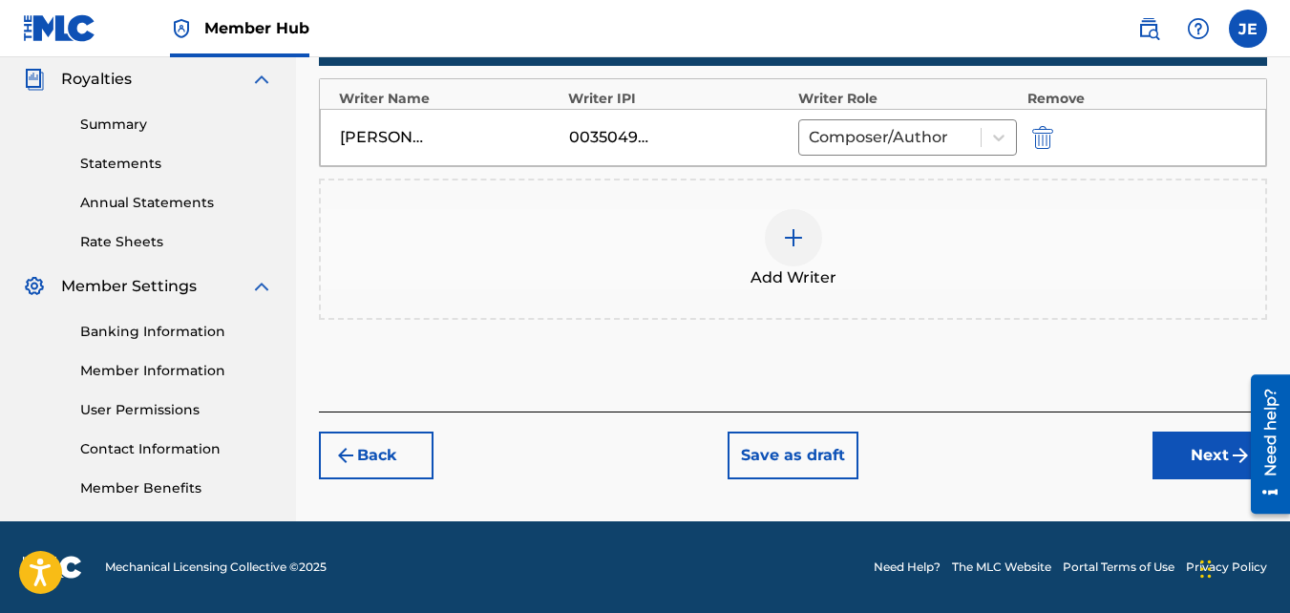
click at [794, 245] on img at bounding box center [793, 237] width 23 height 23
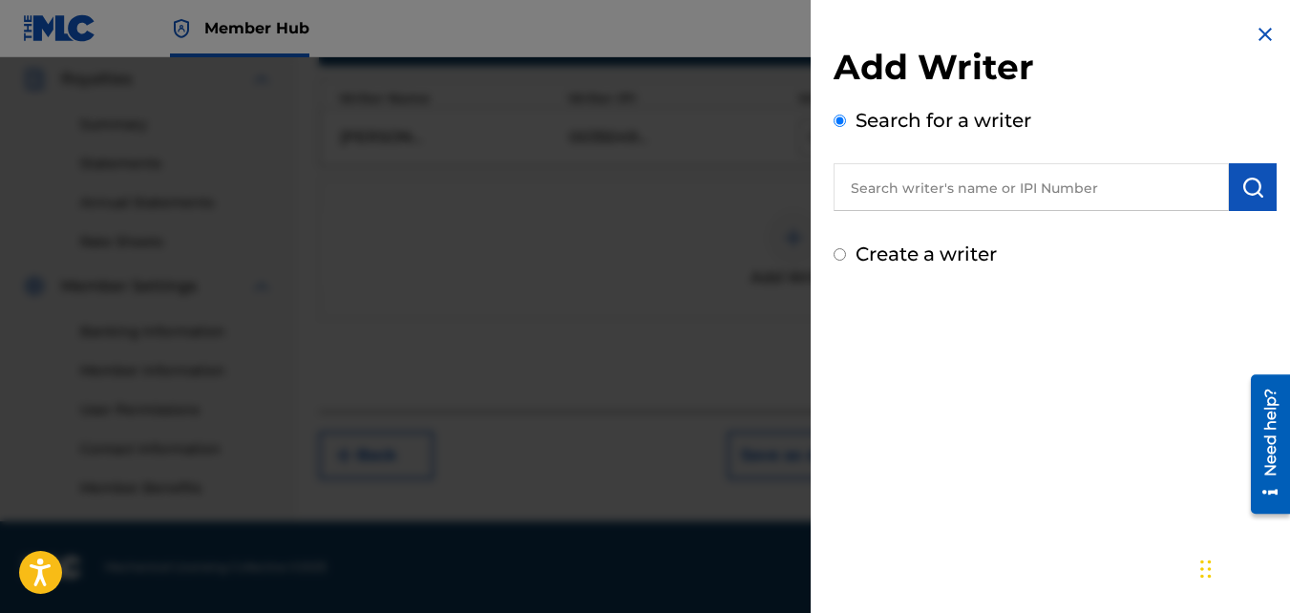
click at [1046, 191] on input "text" at bounding box center [1031, 187] width 395 height 48
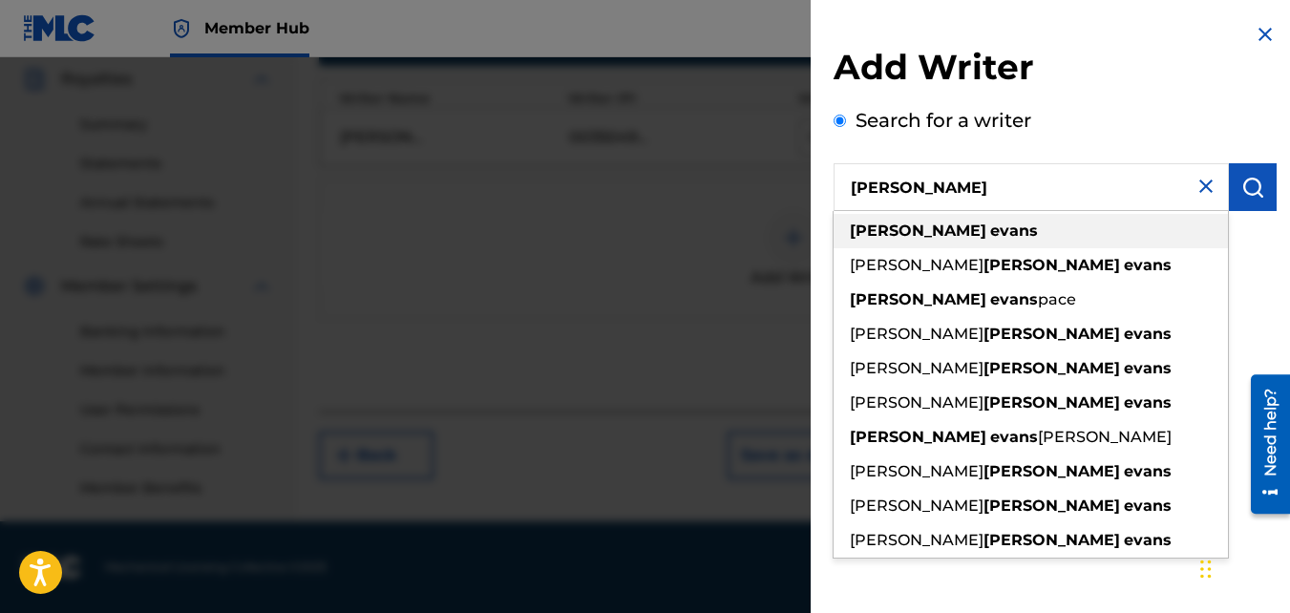
click at [1002, 231] on div "[PERSON_NAME]" at bounding box center [1031, 231] width 394 height 34
type input "[PERSON_NAME]"
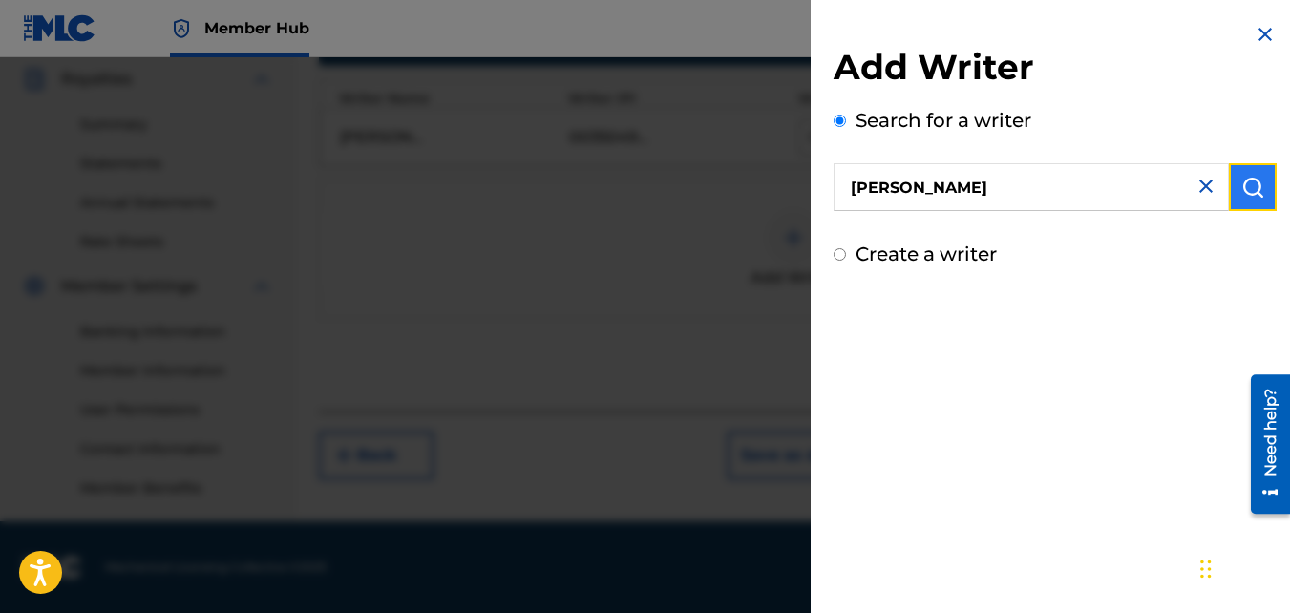
click at [1254, 181] on img "submit" at bounding box center [1253, 187] width 23 height 23
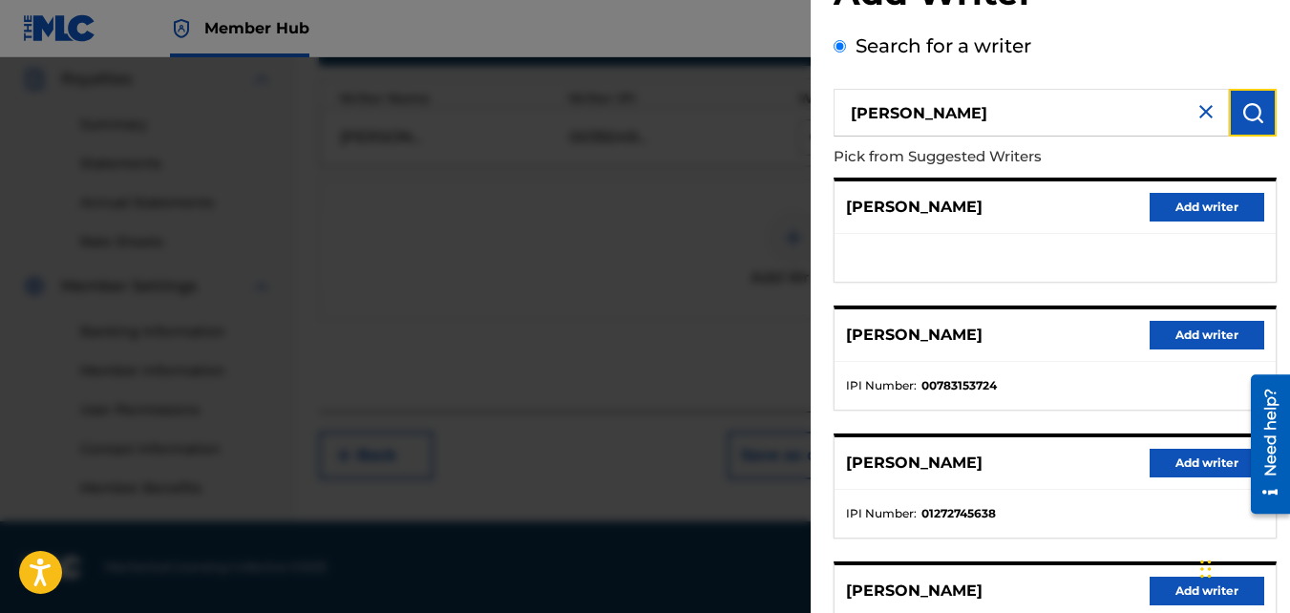
scroll to position [0, 0]
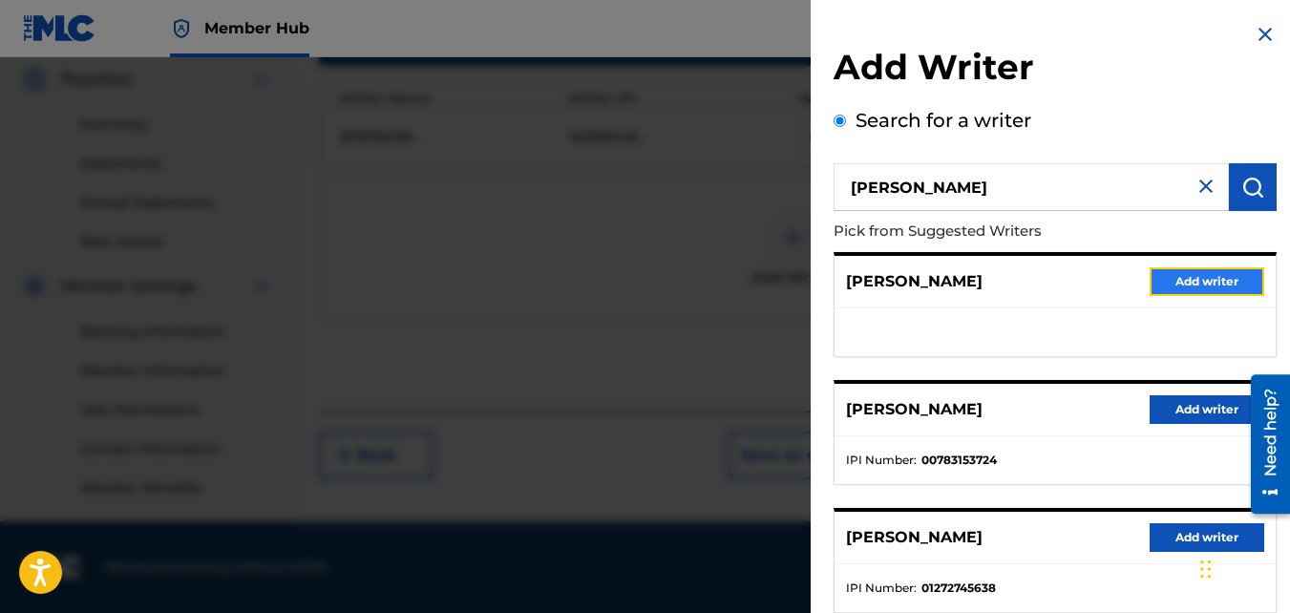
click at [1206, 273] on button "Add writer" at bounding box center [1207, 281] width 115 height 29
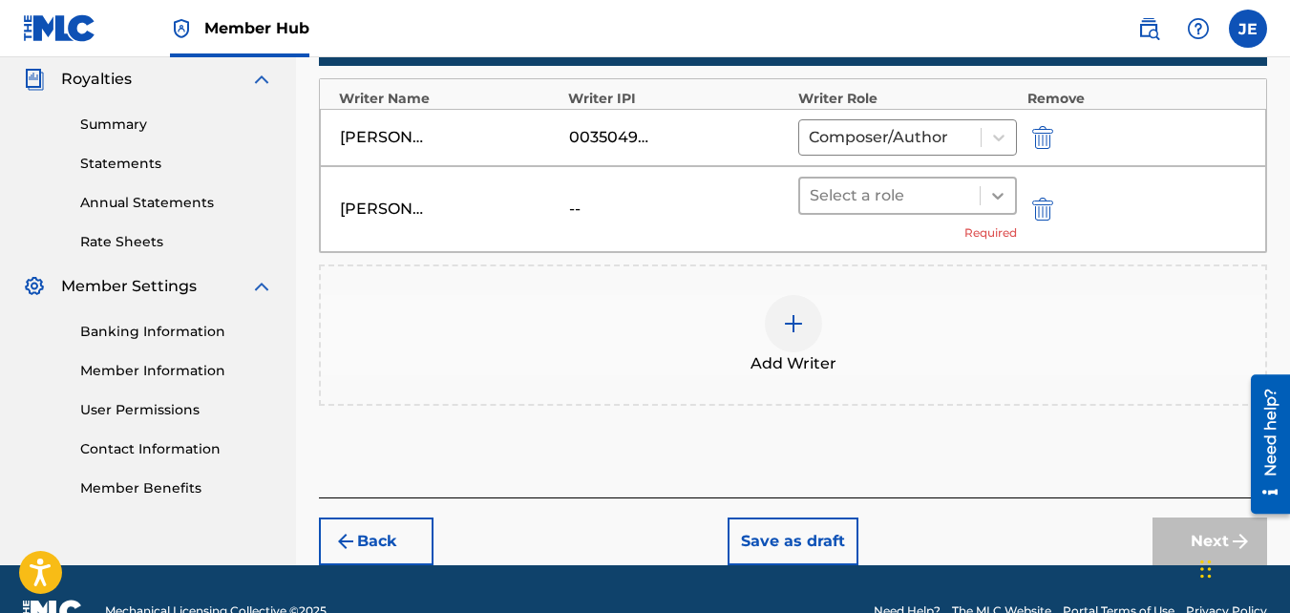
click at [1003, 202] on icon at bounding box center [998, 195] width 19 height 19
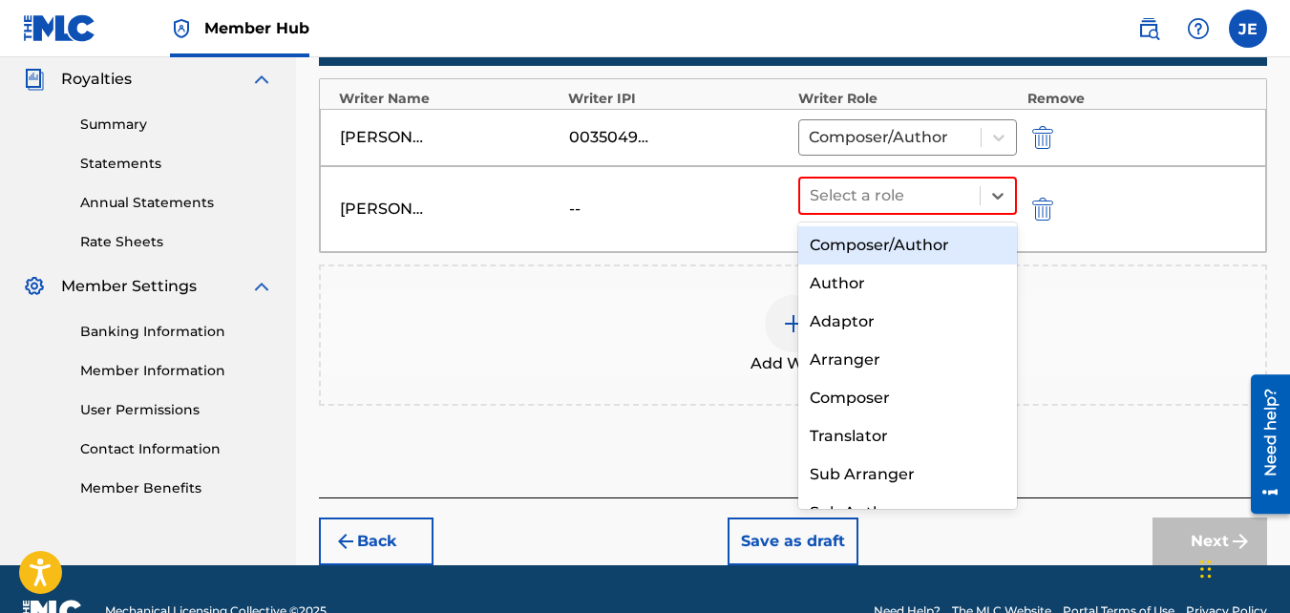
click at [948, 240] on div "Composer/Author" at bounding box center [909, 245] width 220 height 38
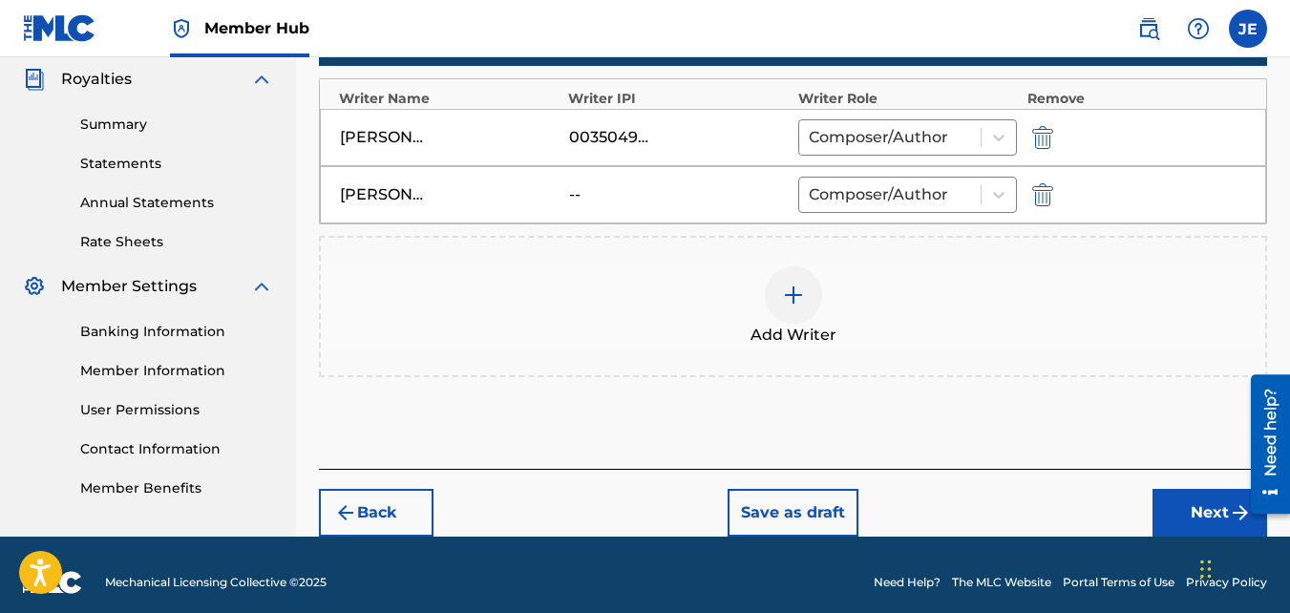
click at [791, 299] on img at bounding box center [793, 295] width 23 height 23
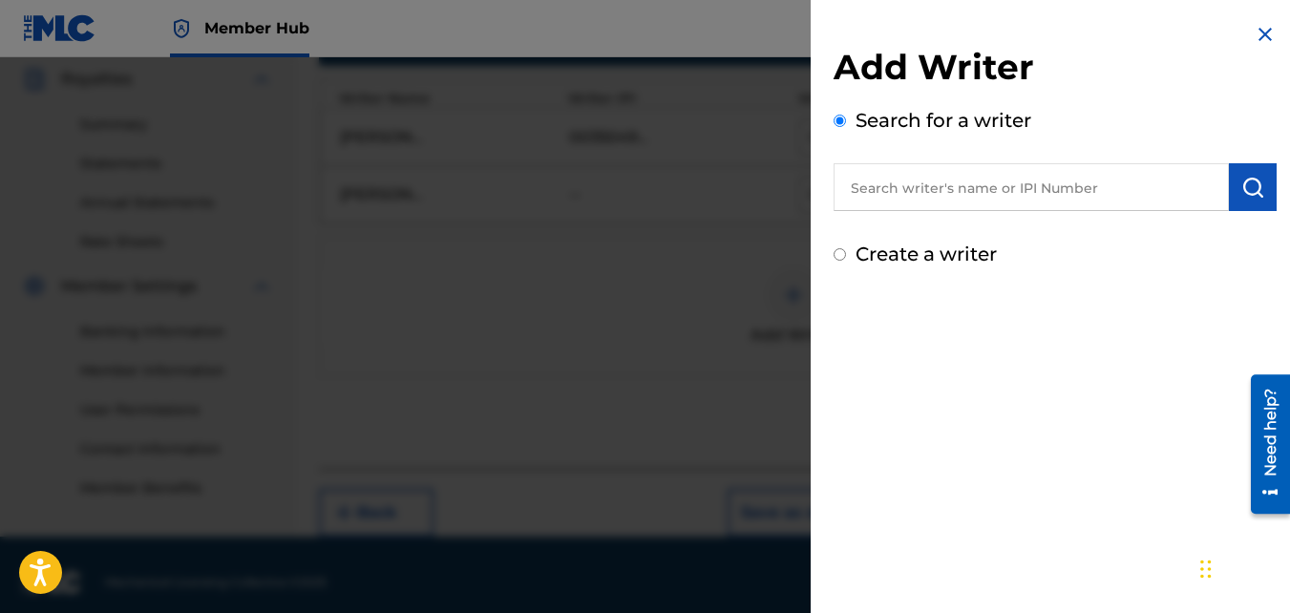
click at [956, 187] on input "text" at bounding box center [1031, 187] width 395 height 48
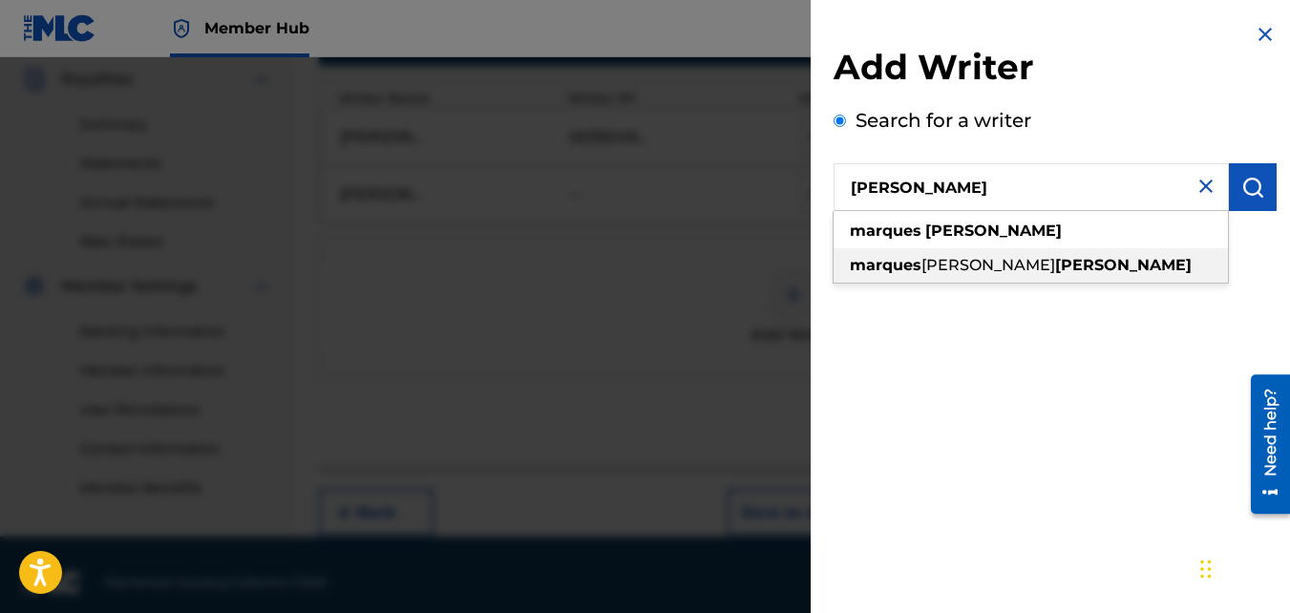
click at [998, 265] on span "[PERSON_NAME]" at bounding box center [989, 265] width 134 height 18
type input "[PERSON_NAME] [PERSON_NAME]"
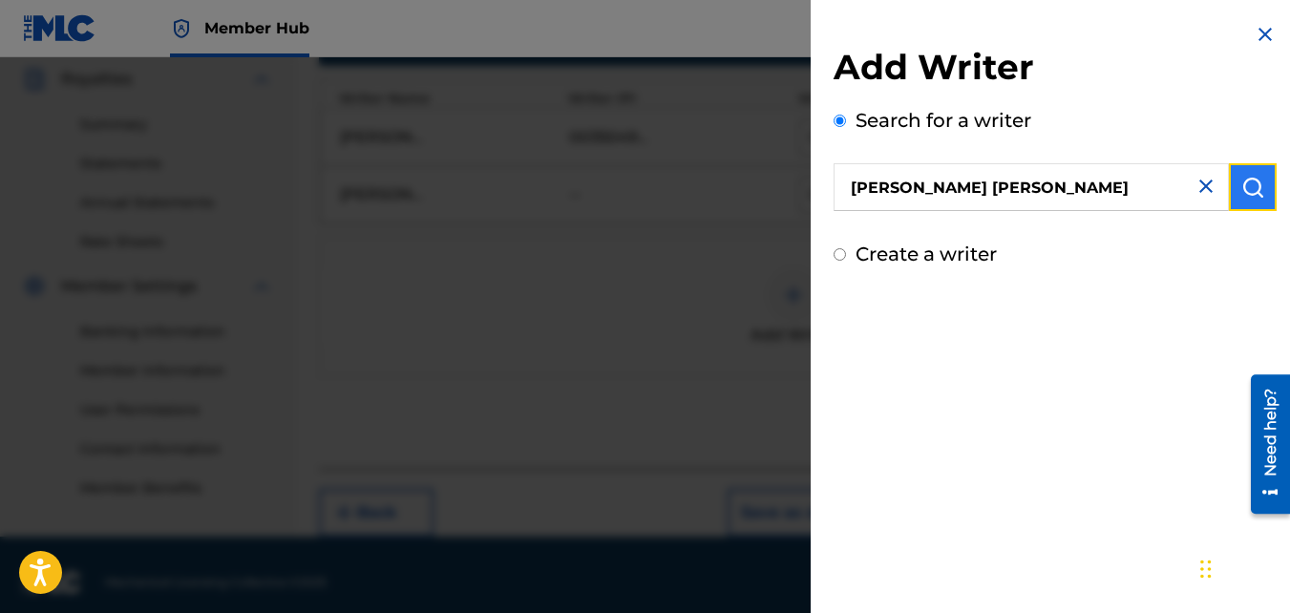
click at [1257, 190] on img "submit" at bounding box center [1253, 187] width 23 height 23
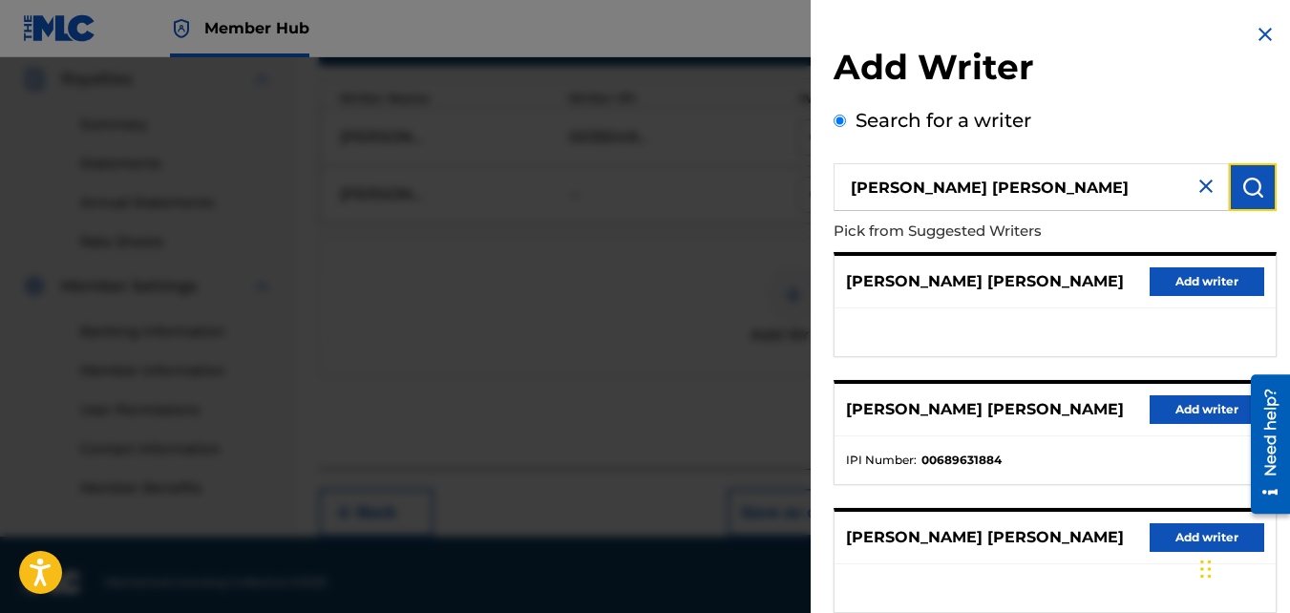
scroll to position [376, 0]
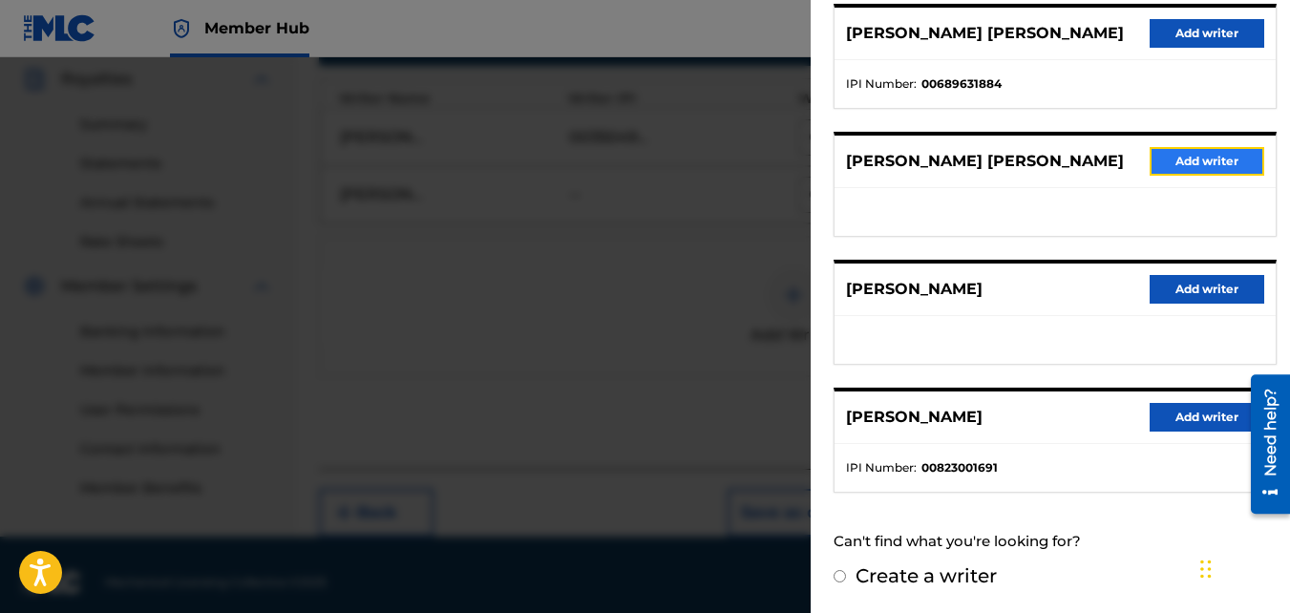
click at [1203, 161] on button "Add writer" at bounding box center [1207, 161] width 115 height 29
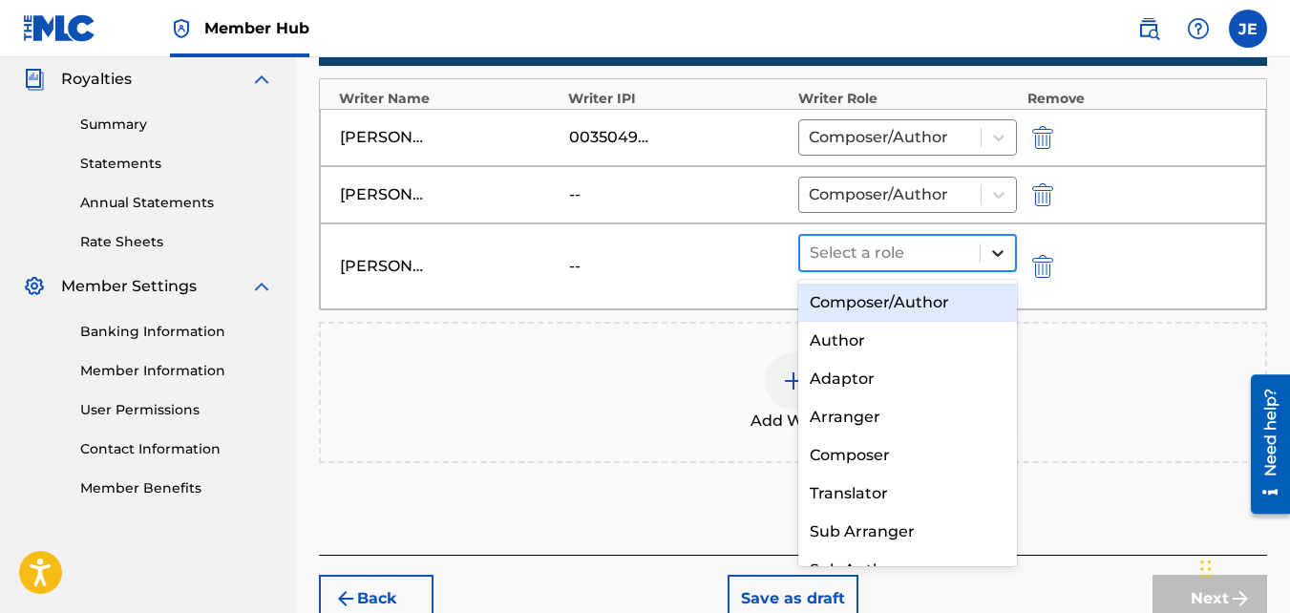
click at [997, 256] on icon at bounding box center [998, 253] width 19 height 19
click at [927, 299] on div "Composer/Author" at bounding box center [909, 303] width 220 height 38
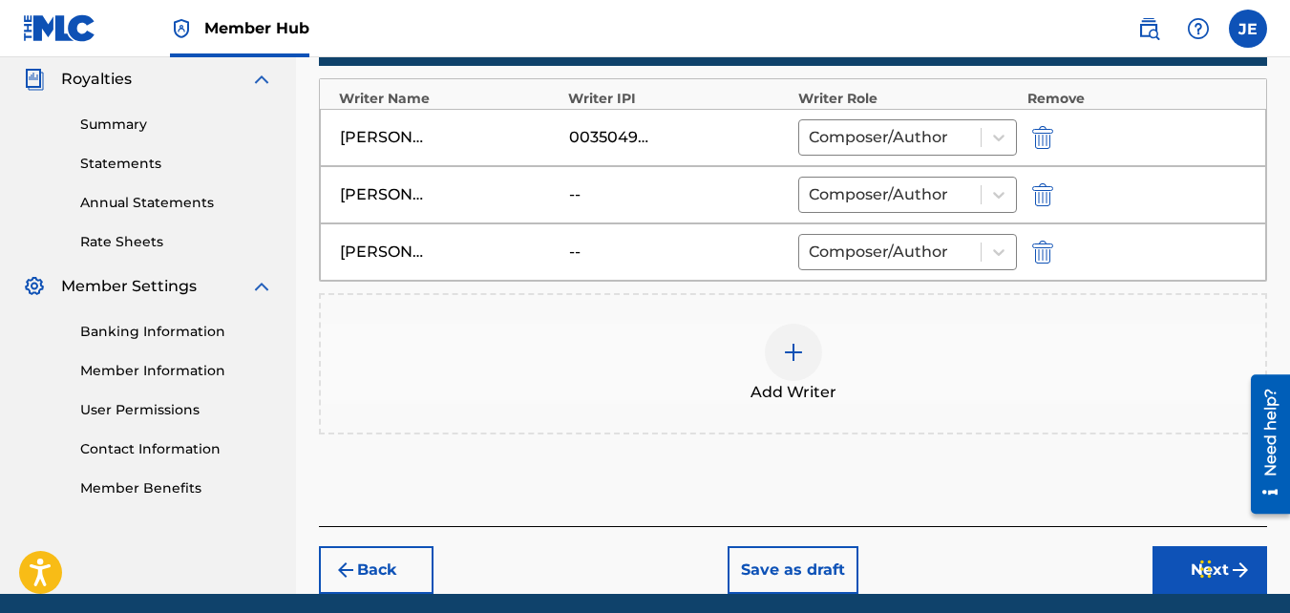
click at [797, 348] on img at bounding box center [793, 352] width 23 height 23
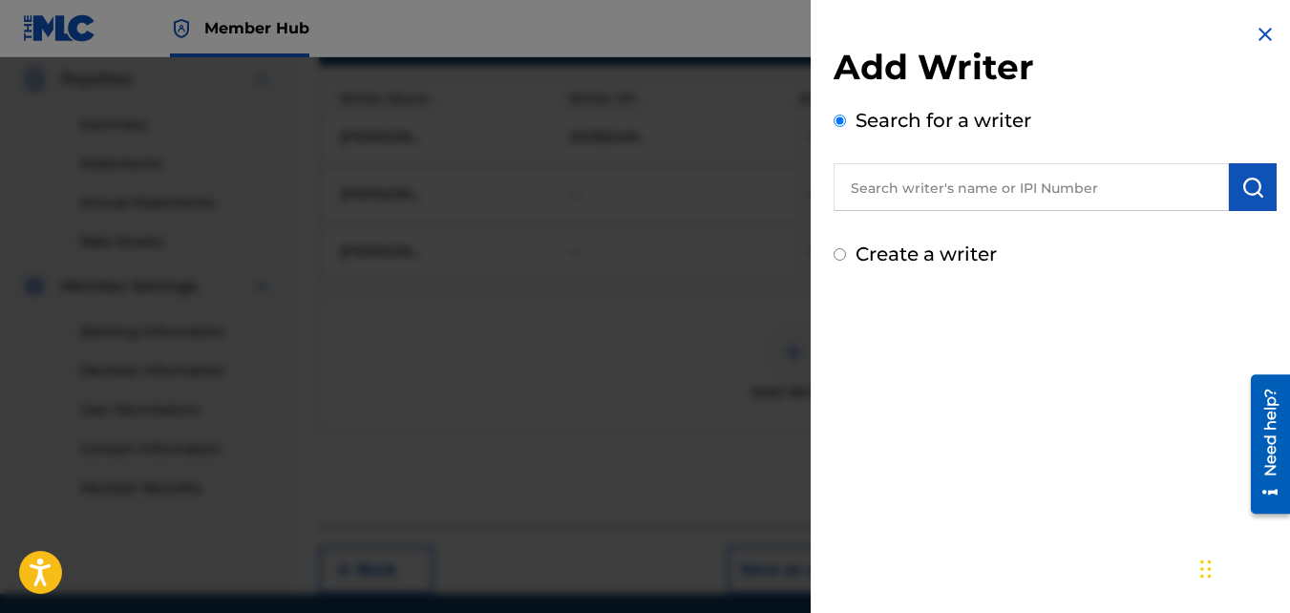
click at [976, 189] on input "text" at bounding box center [1031, 187] width 395 height 48
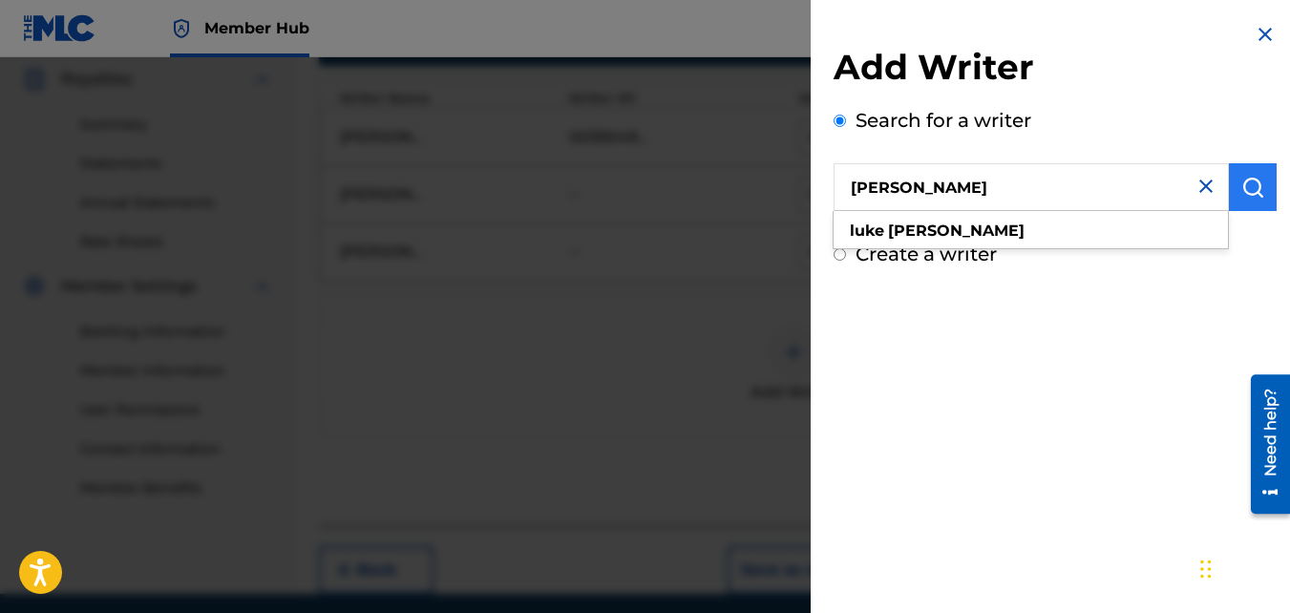
type input "[PERSON_NAME]"
click at [1248, 179] on img "submit" at bounding box center [1253, 187] width 23 height 23
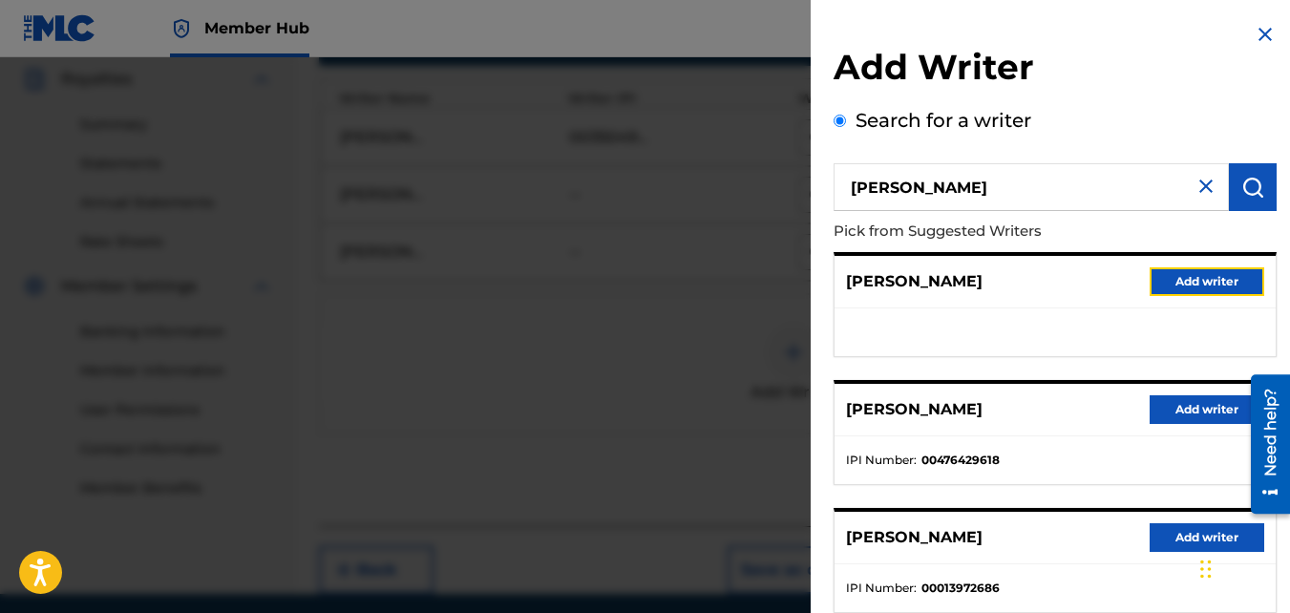
click at [1195, 275] on button "Add writer" at bounding box center [1207, 281] width 115 height 29
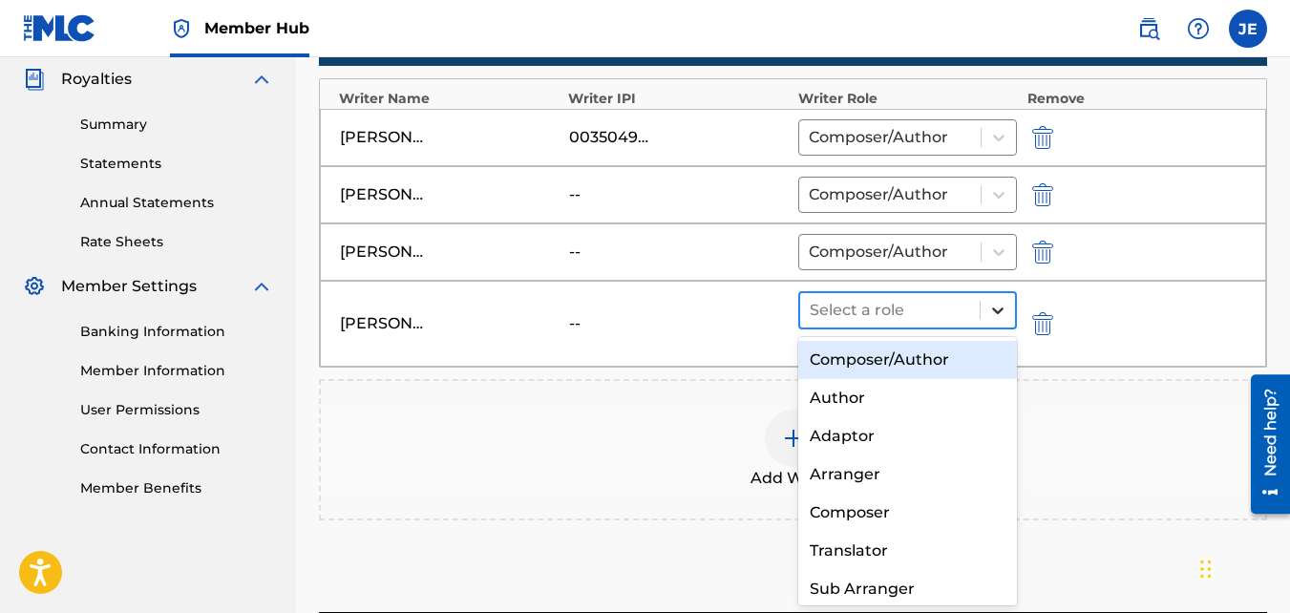
click at [997, 311] on icon at bounding box center [997, 311] width 11 height 7
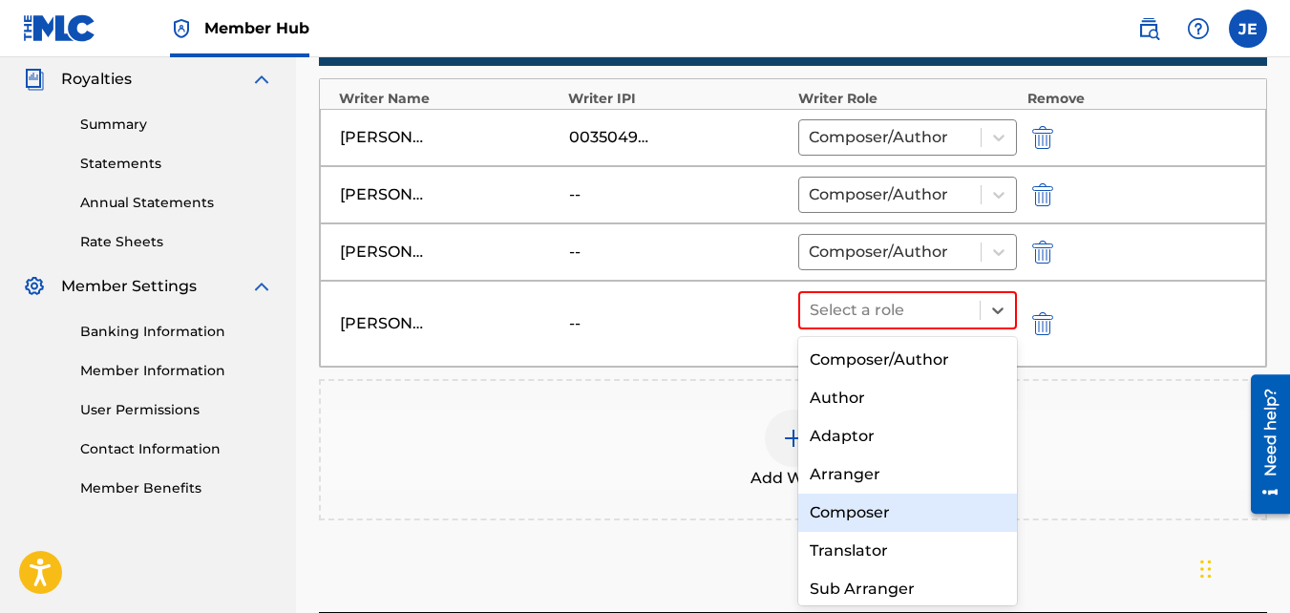
click at [890, 511] on div "Composer" at bounding box center [909, 513] width 220 height 38
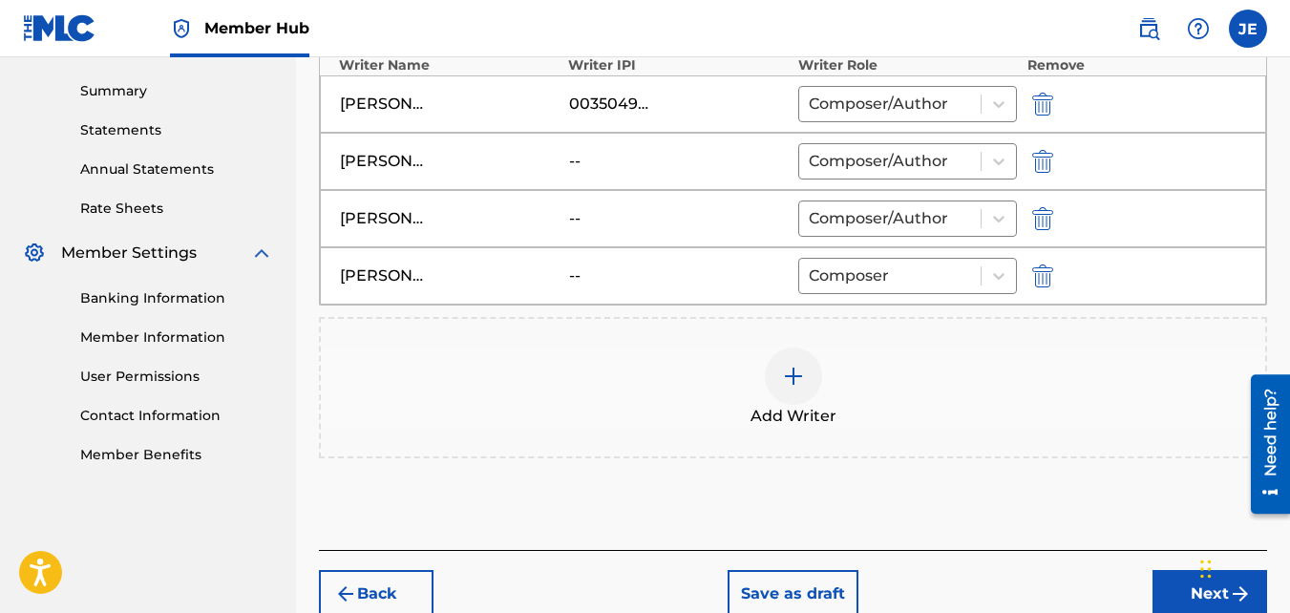
scroll to position [606, 0]
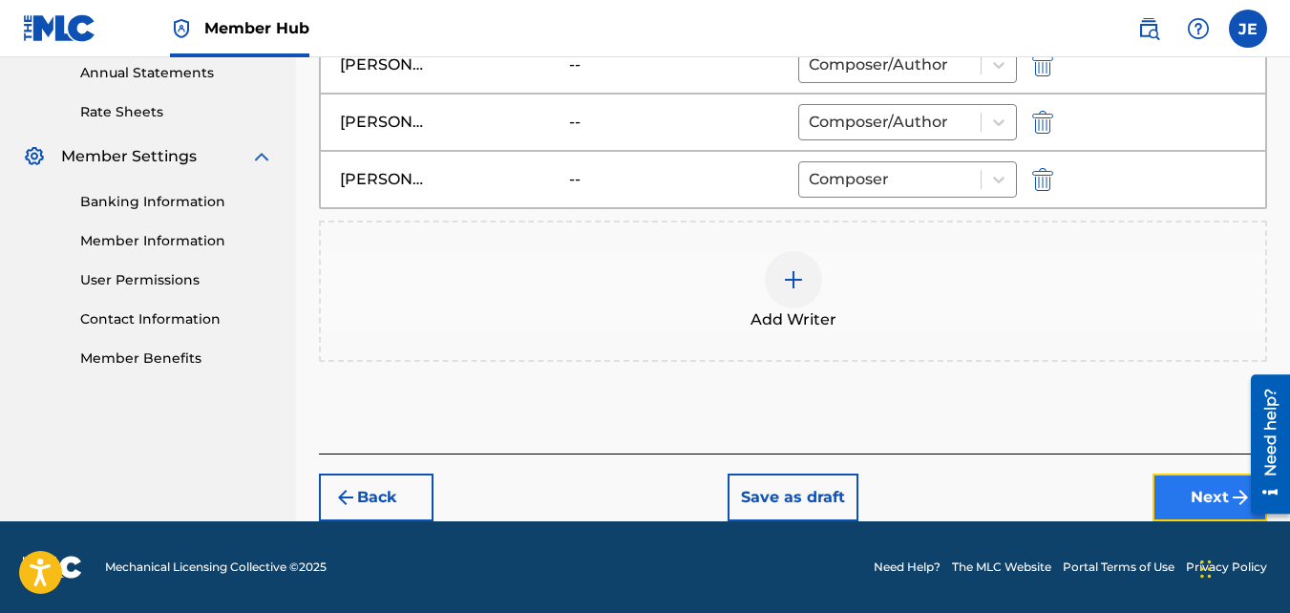
click at [1203, 491] on button "Next" at bounding box center [1210, 498] width 115 height 48
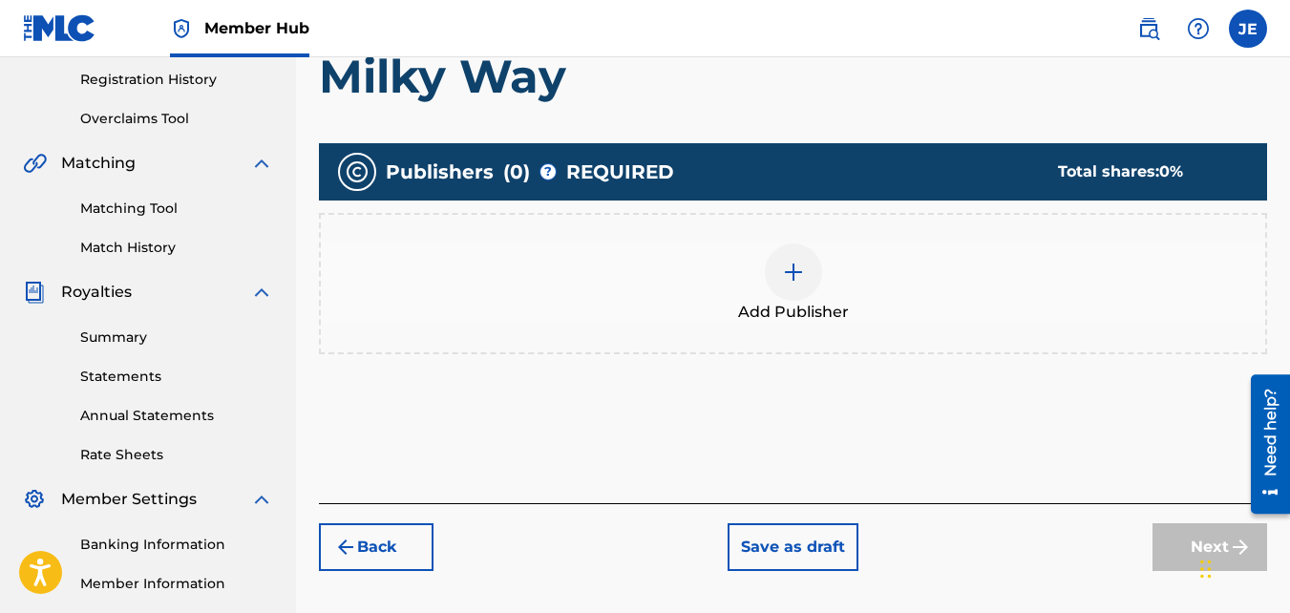
scroll to position [373, 0]
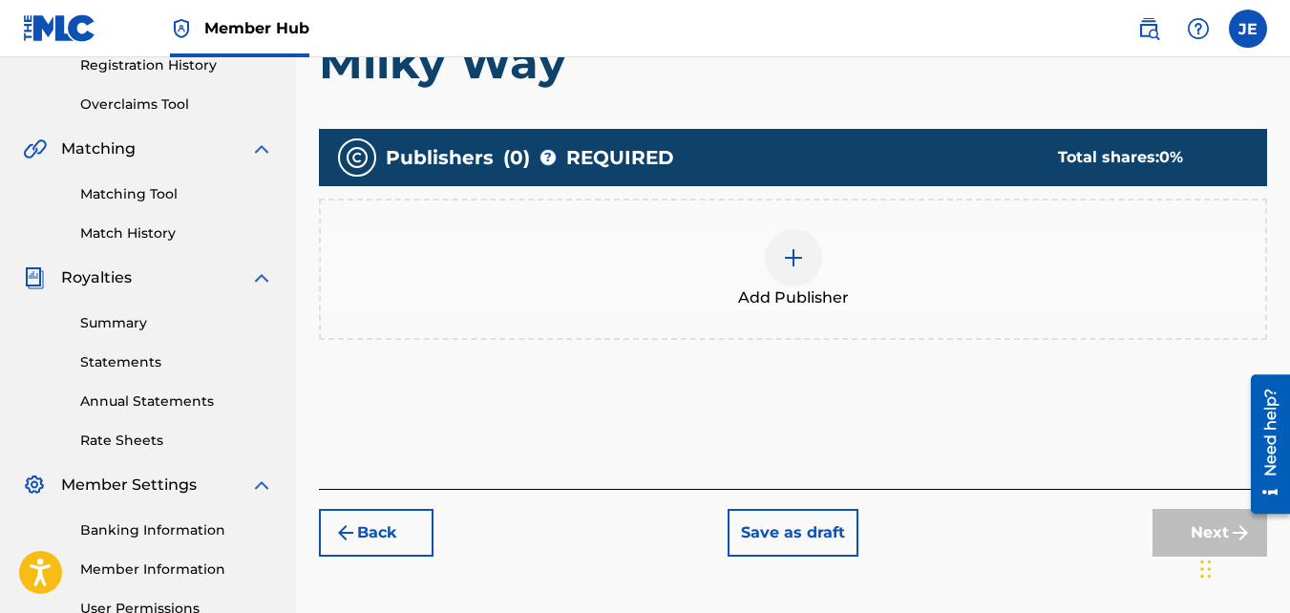
click at [794, 266] on img at bounding box center [793, 257] width 23 height 23
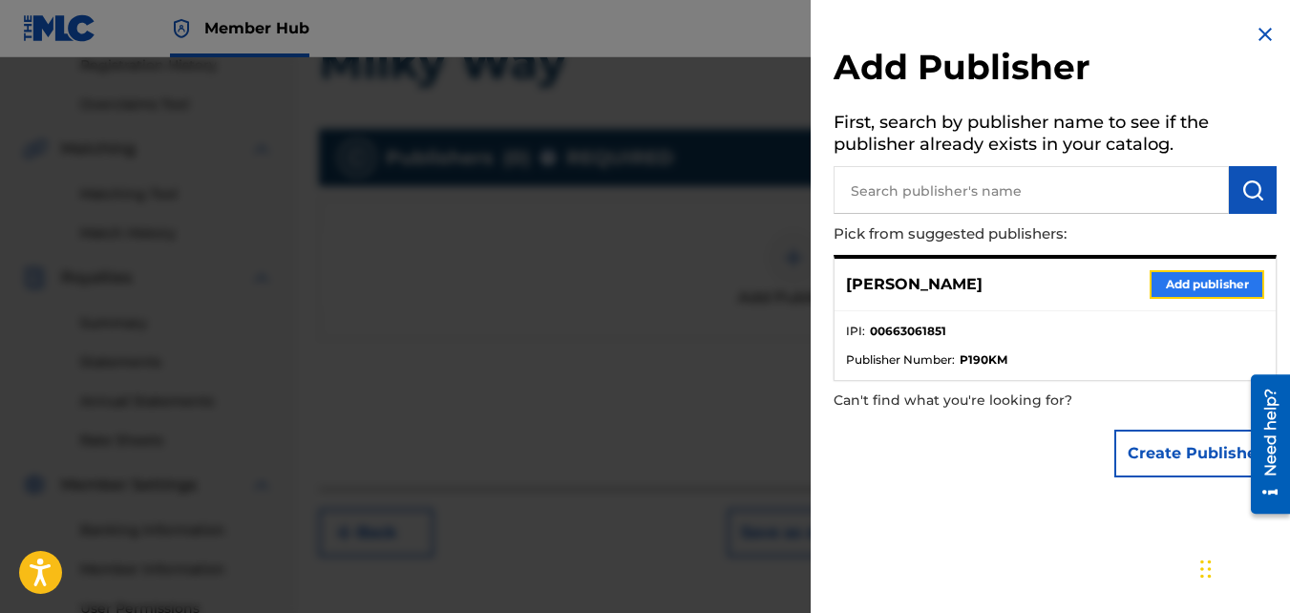
click at [1212, 280] on button "Add publisher" at bounding box center [1207, 284] width 115 height 29
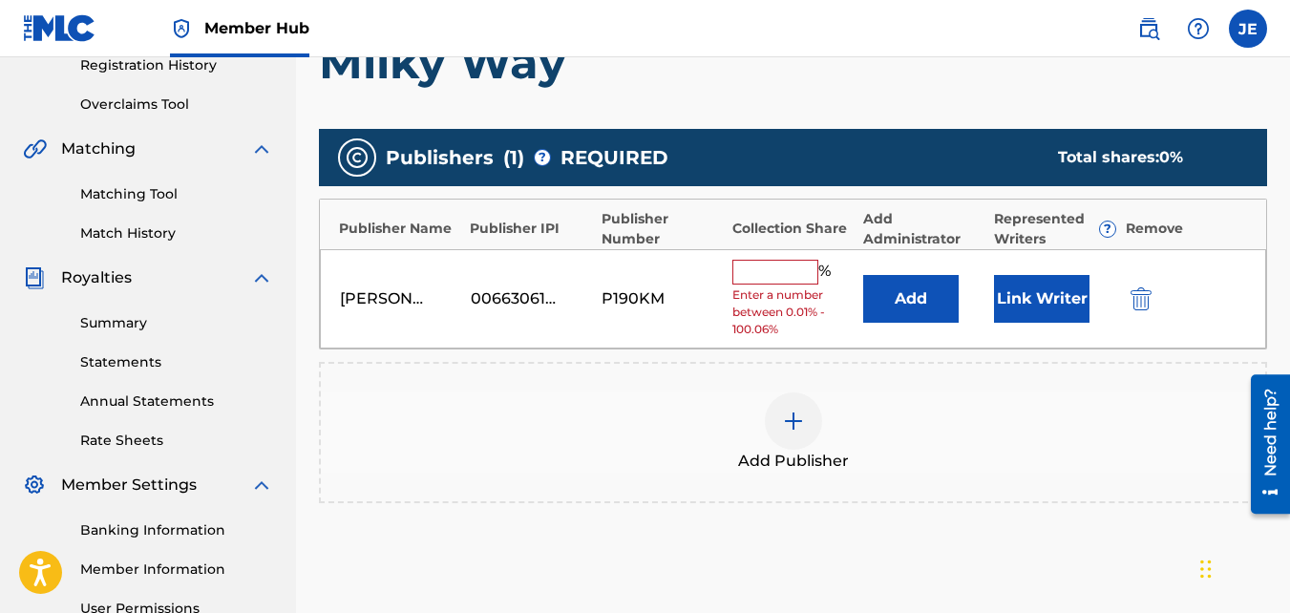
click at [768, 280] on input "text" at bounding box center [776, 272] width 86 height 25
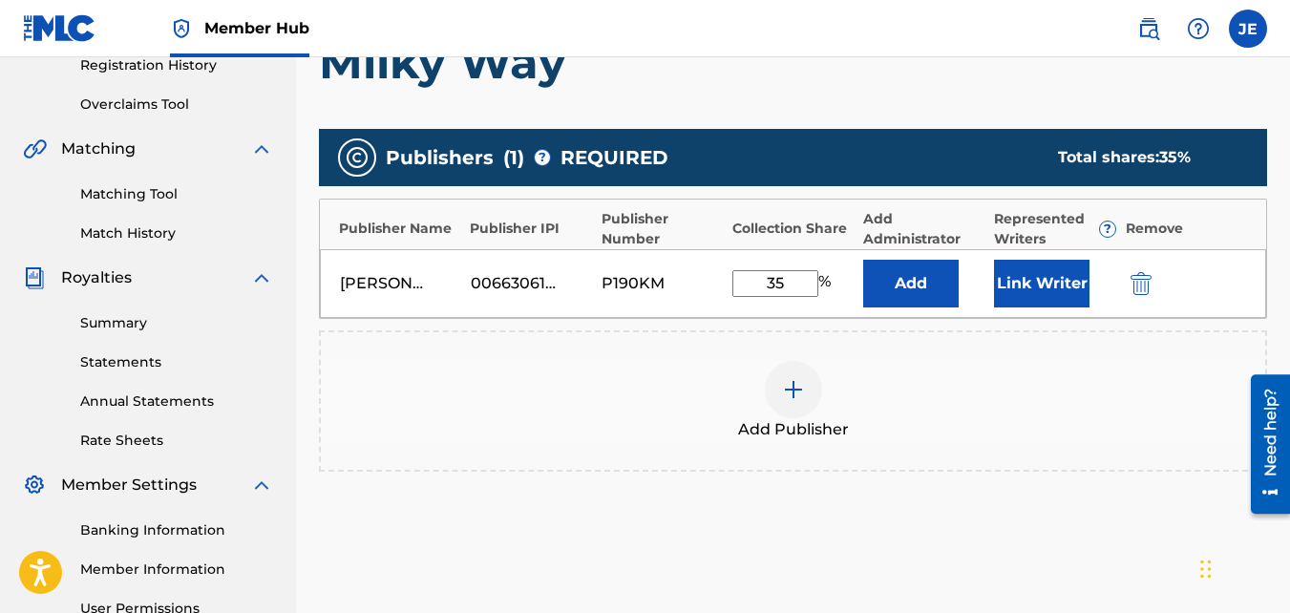
type input "35"
click at [934, 357] on div "Add Publisher" at bounding box center [793, 400] width 948 height 141
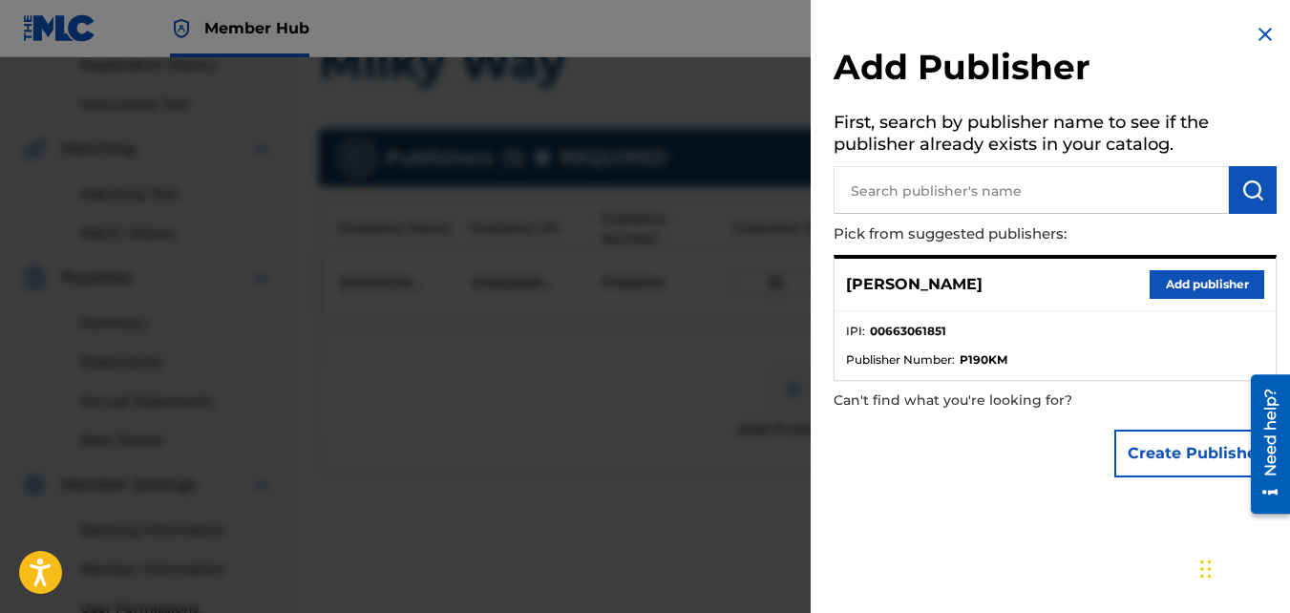
click at [1256, 34] on img at bounding box center [1265, 34] width 23 height 23
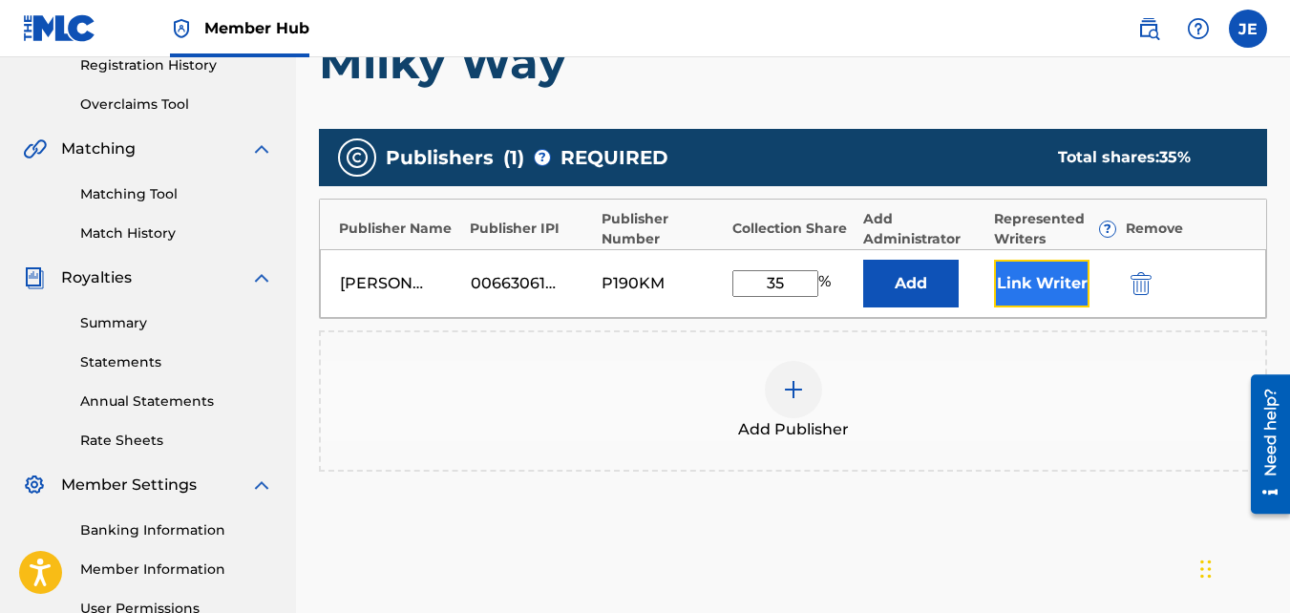
click at [1039, 282] on button "Link Writer" at bounding box center [1042, 284] width 96 height 48
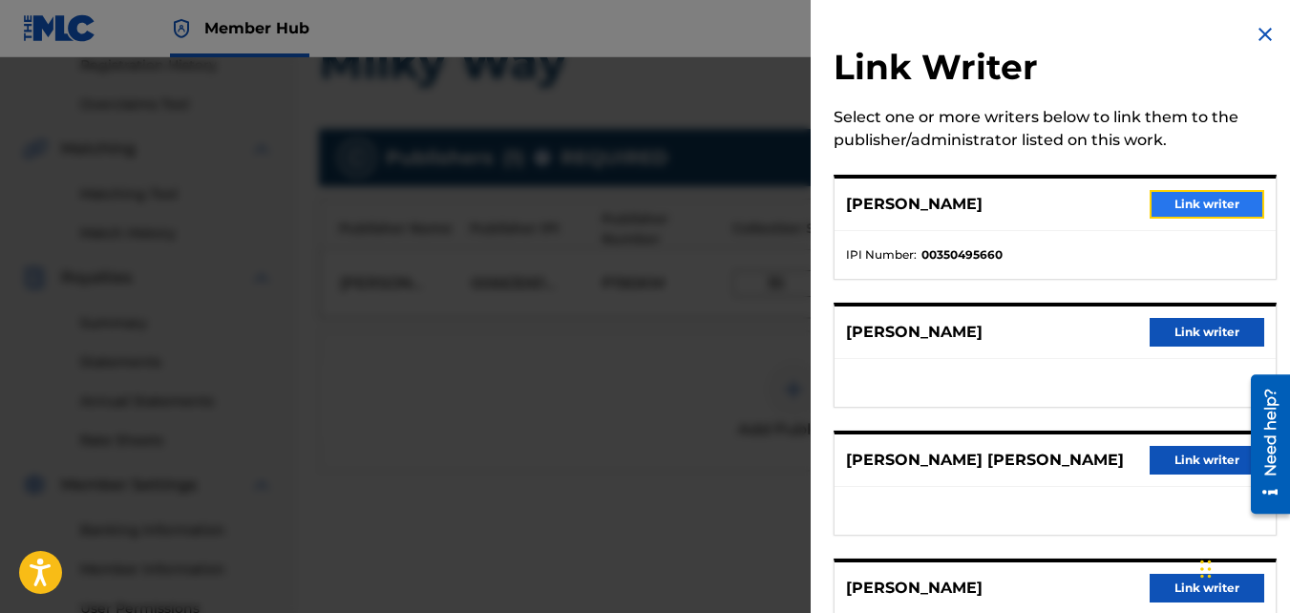
click at [1196, 200] on button "Link writer" at bounding box center [1207, 204] width 115 height 29
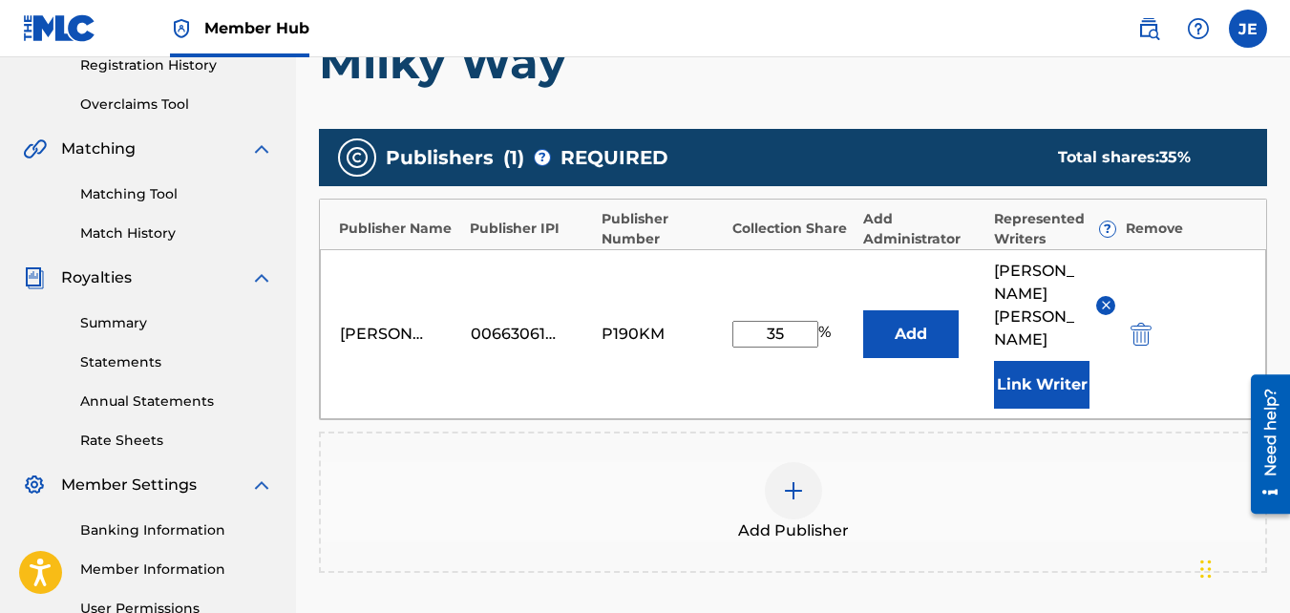
click at [1009, 462] on div "Add Publisher" at bounding box center [793, 502] width 945 height 80
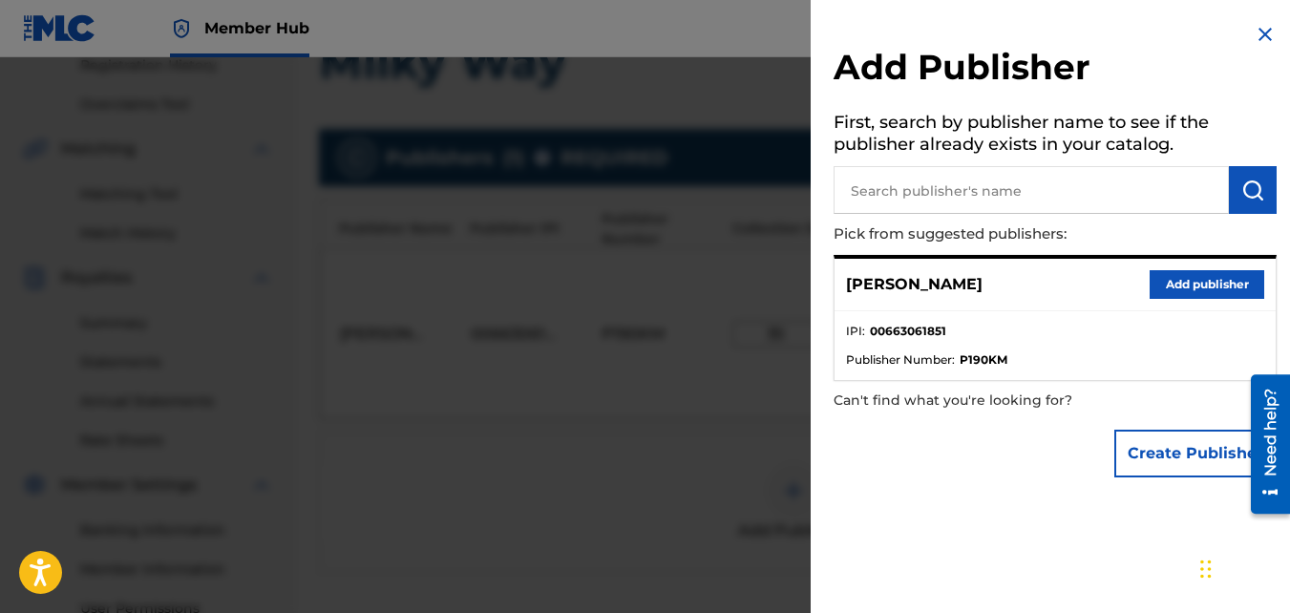
click at [1264, 36] on img at bounding box center [1265, 34] width 23 height 23
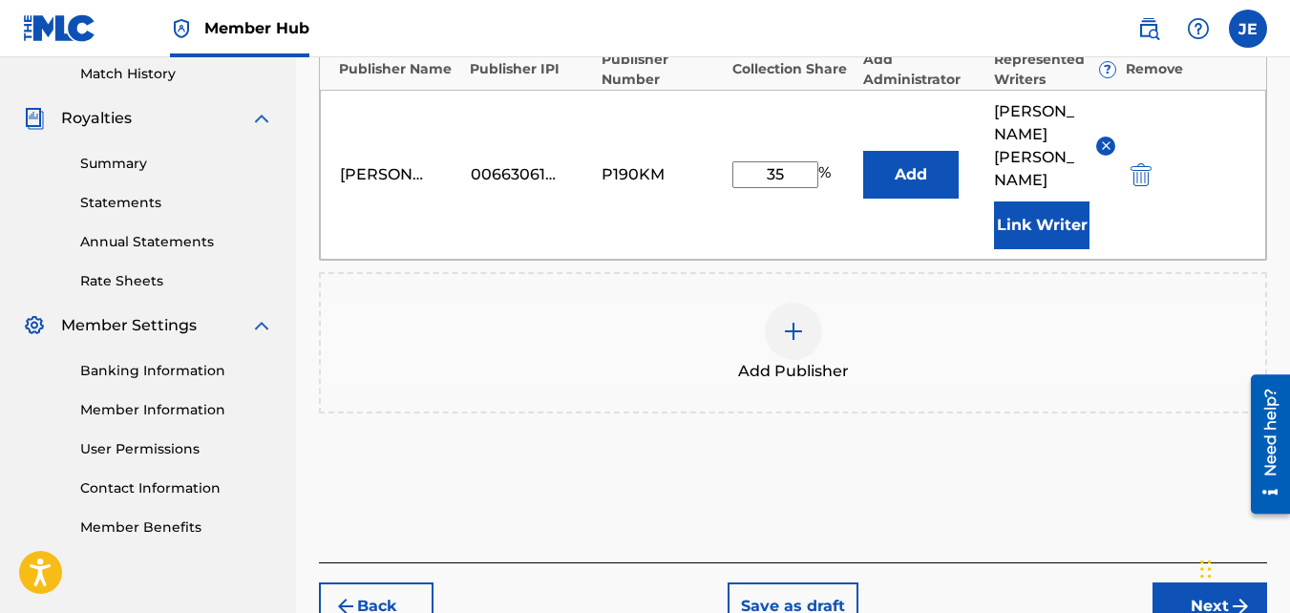
scroll to position [595, 0]
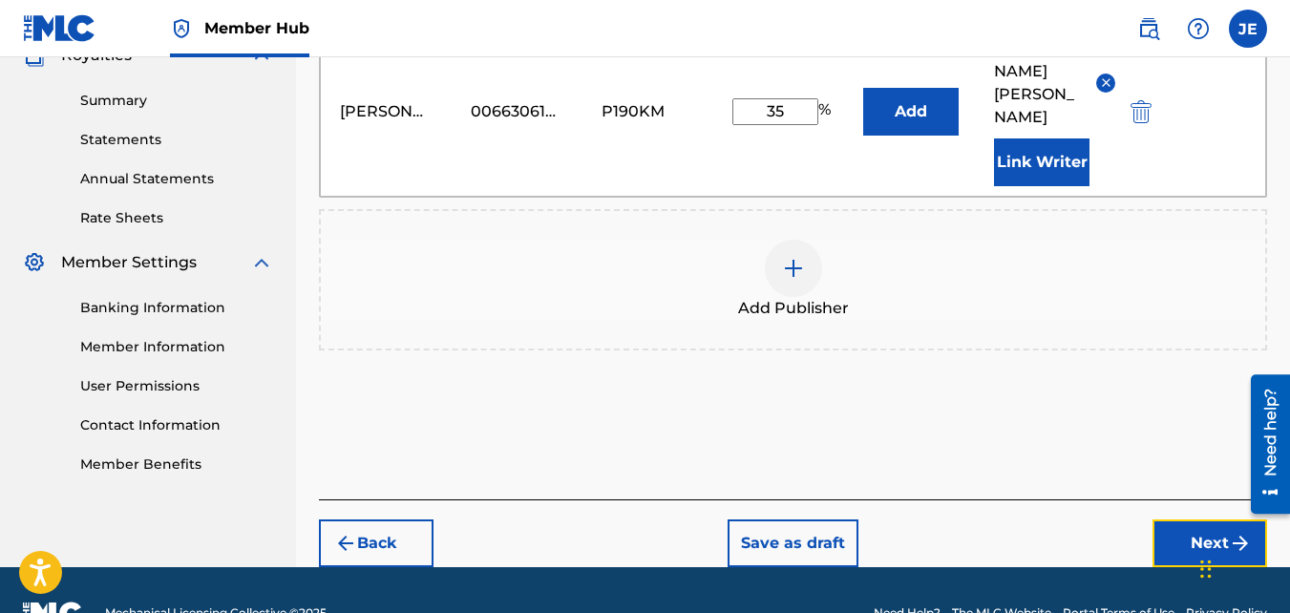
click at [1212, 520] on button "Next" at bounding box center [1210, 544] width 115 height 48
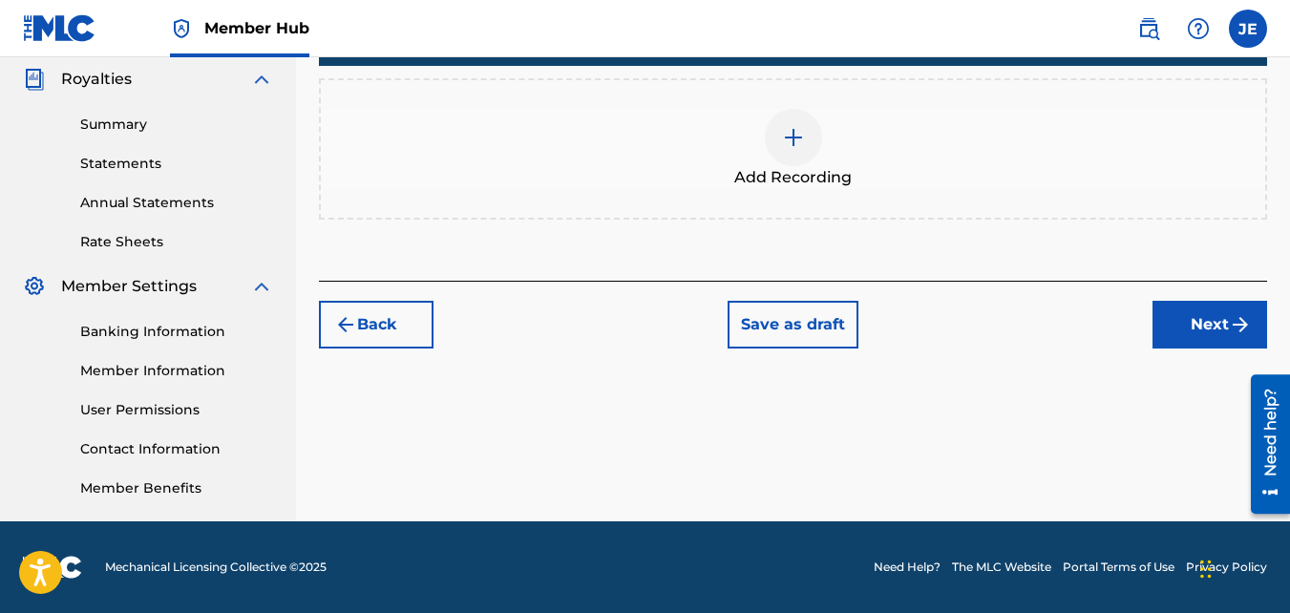
scroll to position [285, 0]
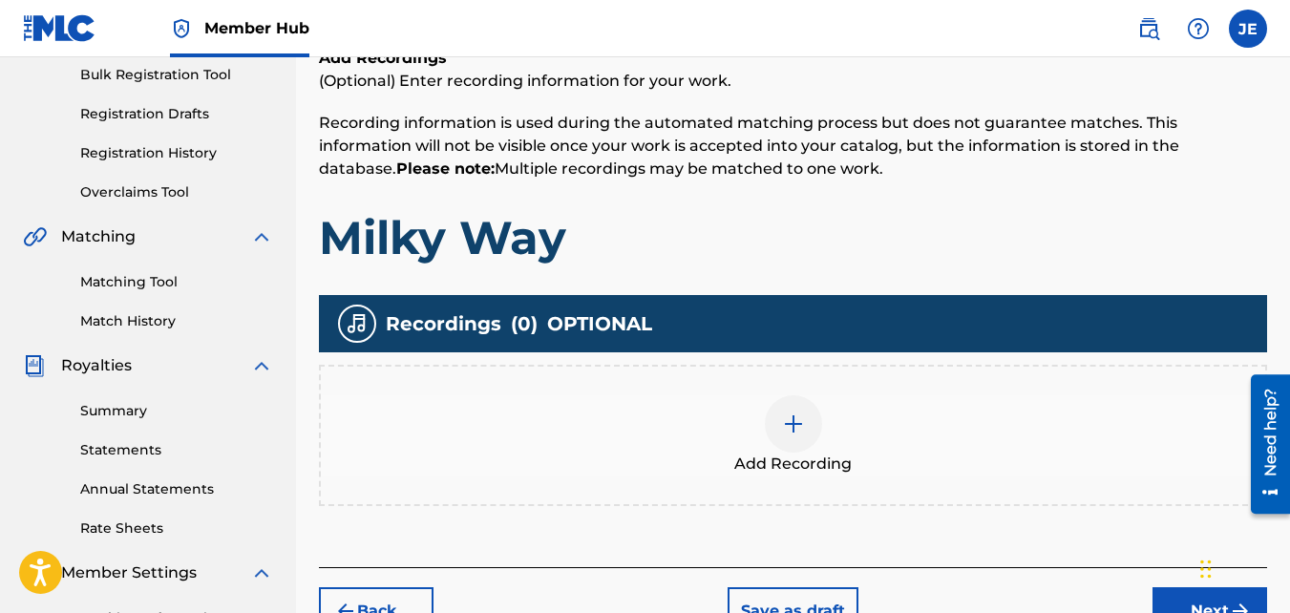
click at [793, 431] on img at bounding box center [793, 424] width 23 height 23
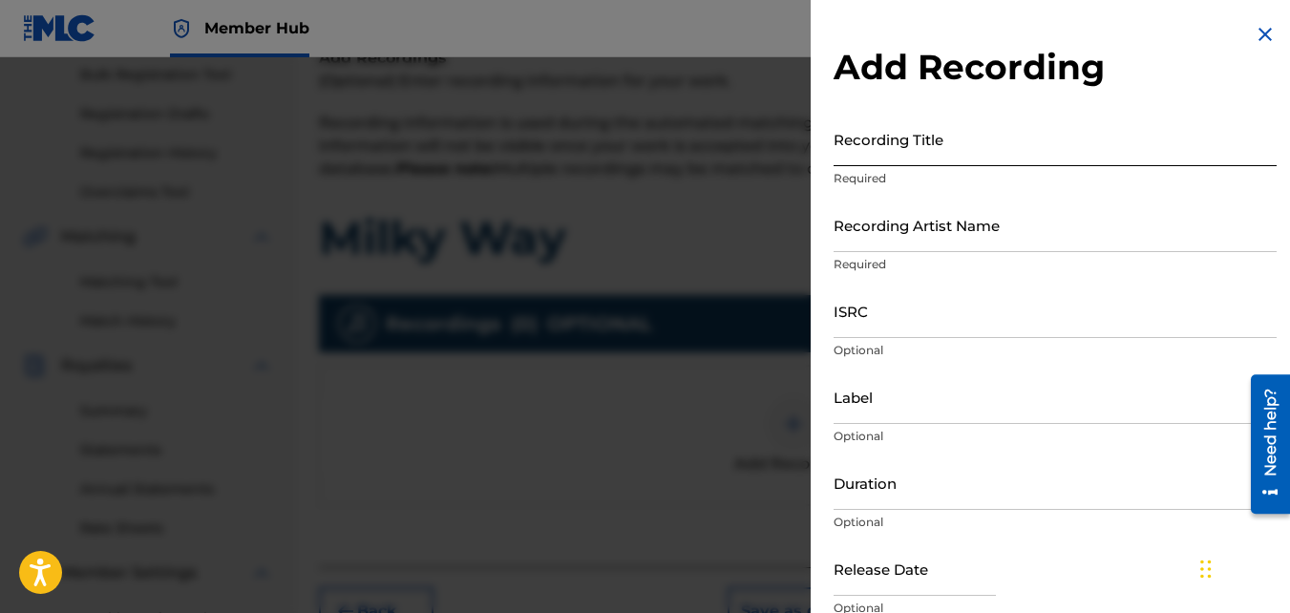
click at [939, 159] on input "Recording Title" at bounding box center [1055, 139] width 443 height 54
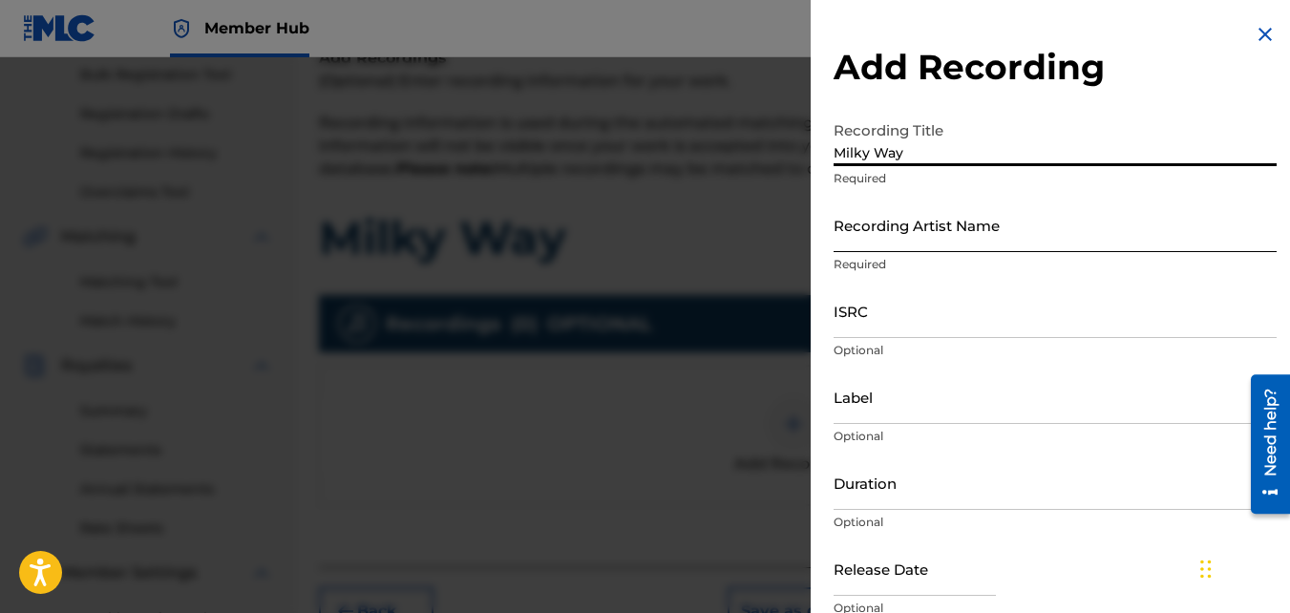
type input "Milky Way"
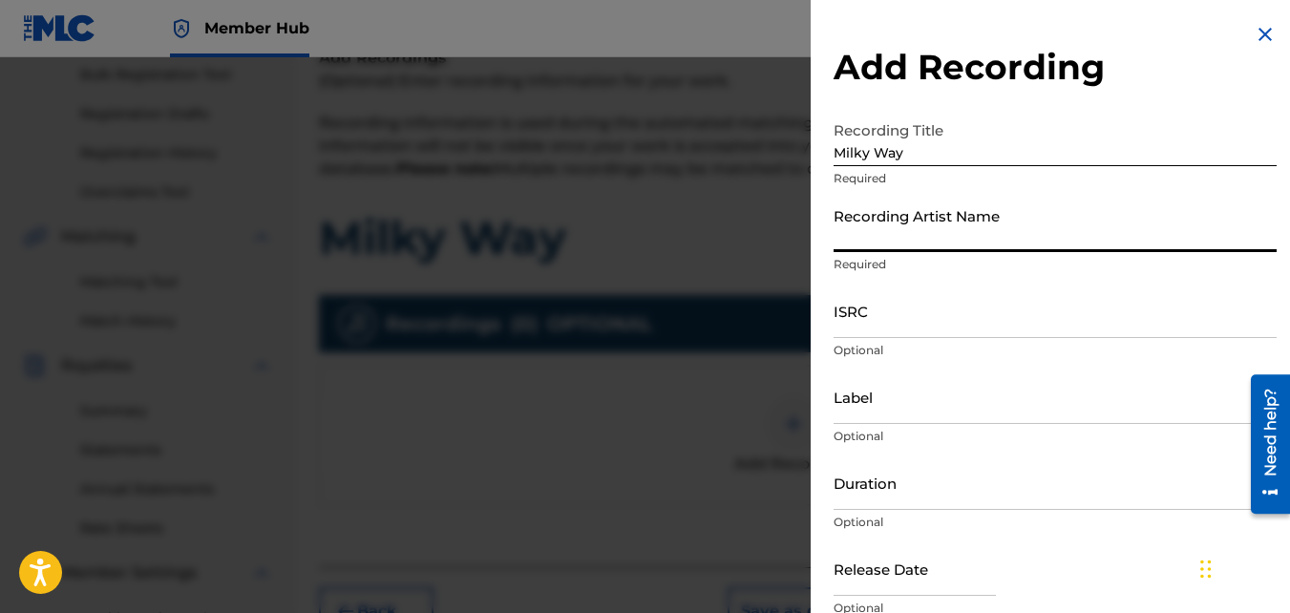
click at [930, 243] on input "Recording Artist Name" at bounding box center [1055, 225] width 443 height 54
type input "[PERSON_NAME]"
type input "MH Music/ MuseArts Entertainment"
type input "02:24"
type input "[DATE]"
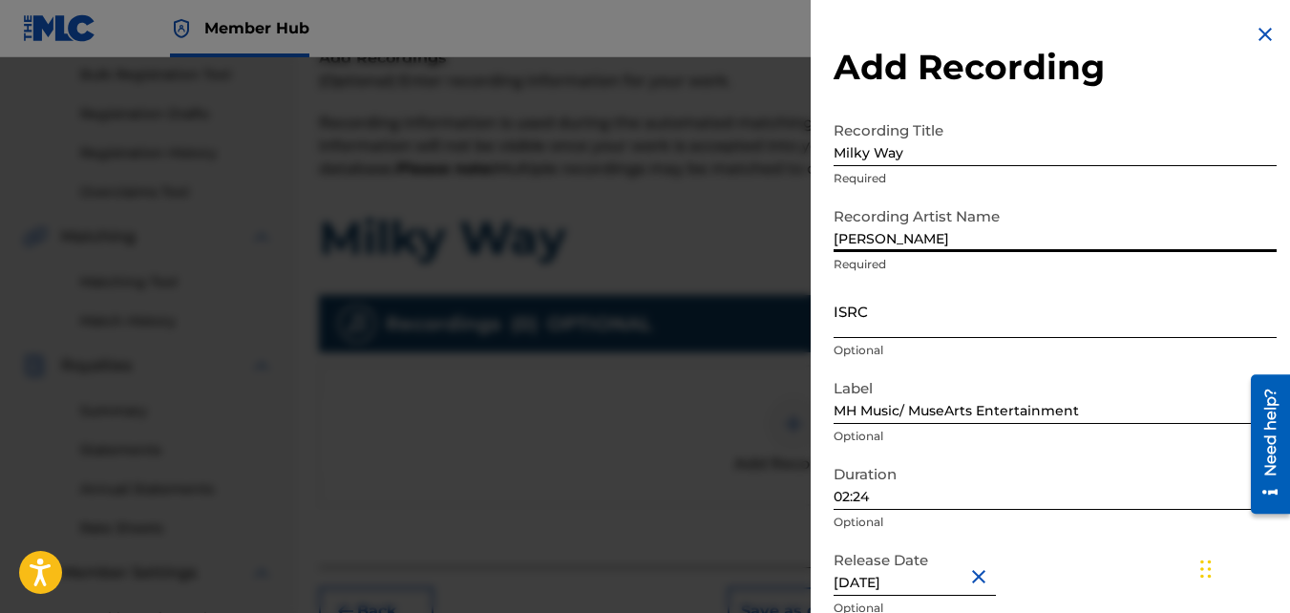
scroll to position [85, 0]
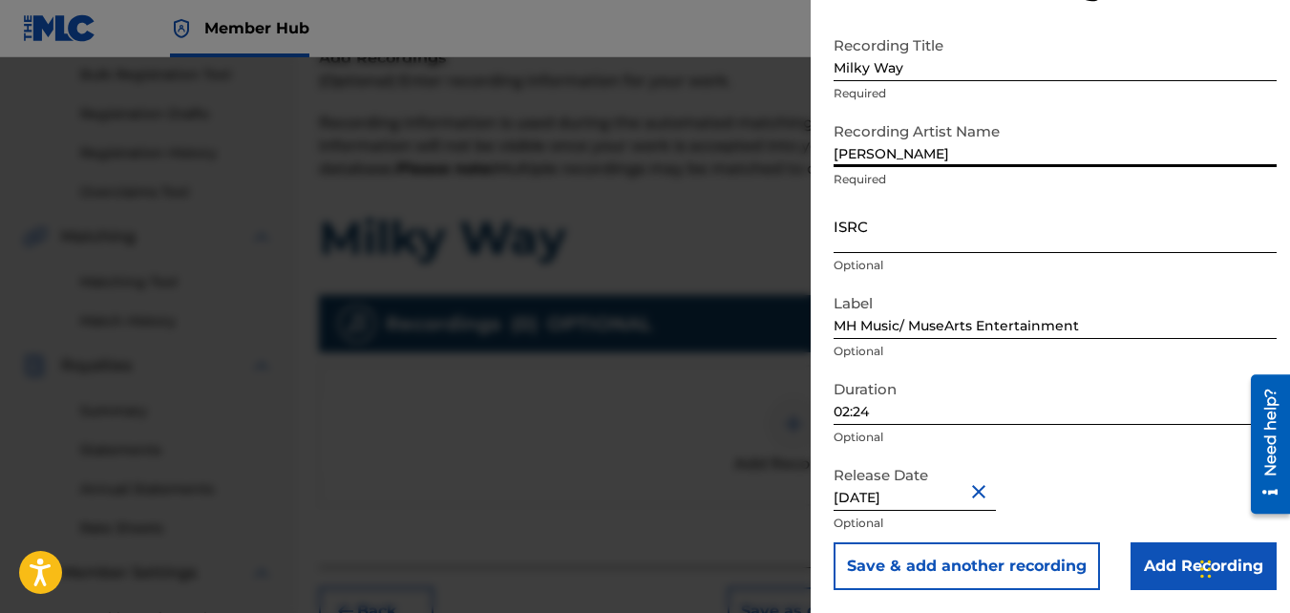
click at [1165, 245] on input "ISRC" at bounding box center [1055, 226] width 443 height 54
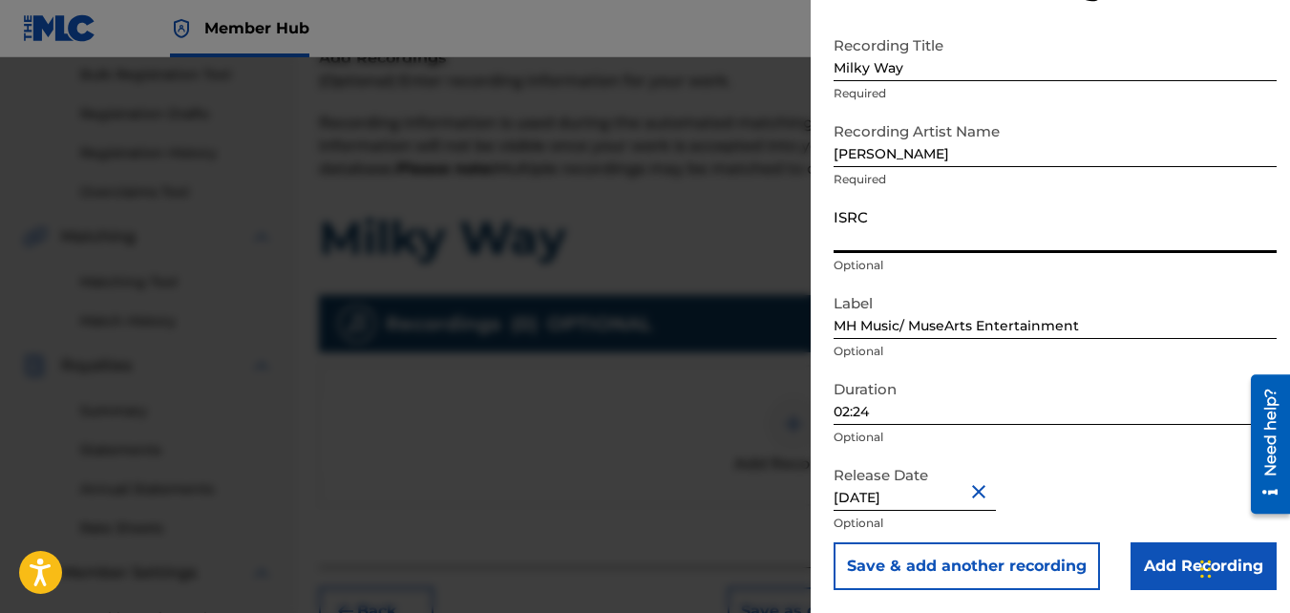
paste input "QZMEV2508101"
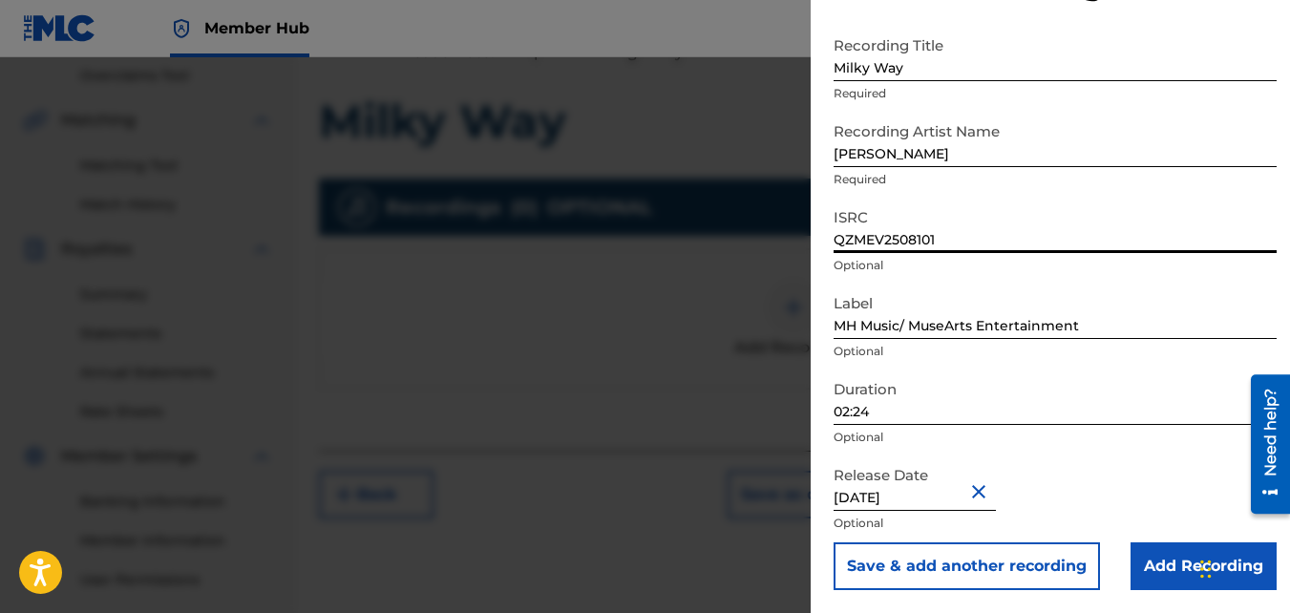
scroll to position [571, 0]
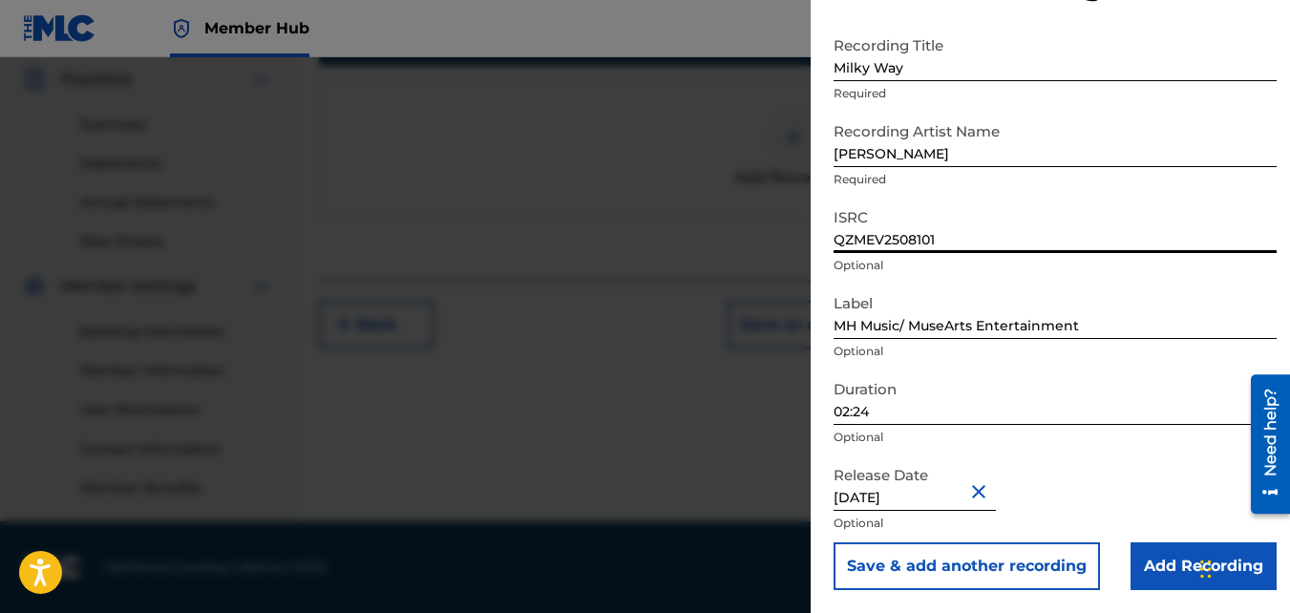
type input "QZMEV2508101"
click at [1129, 466] on div "Release Date [DATE] Optional" at bounding box center [1055, 500] width 443 height 86
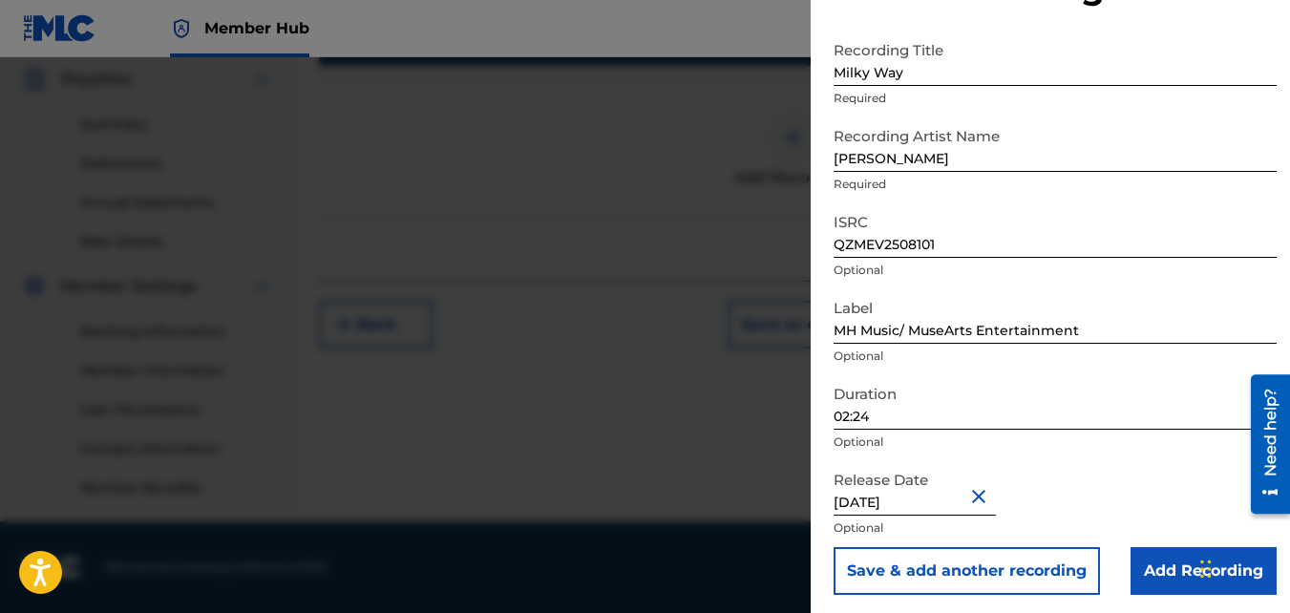
scroll to position [85, 0]
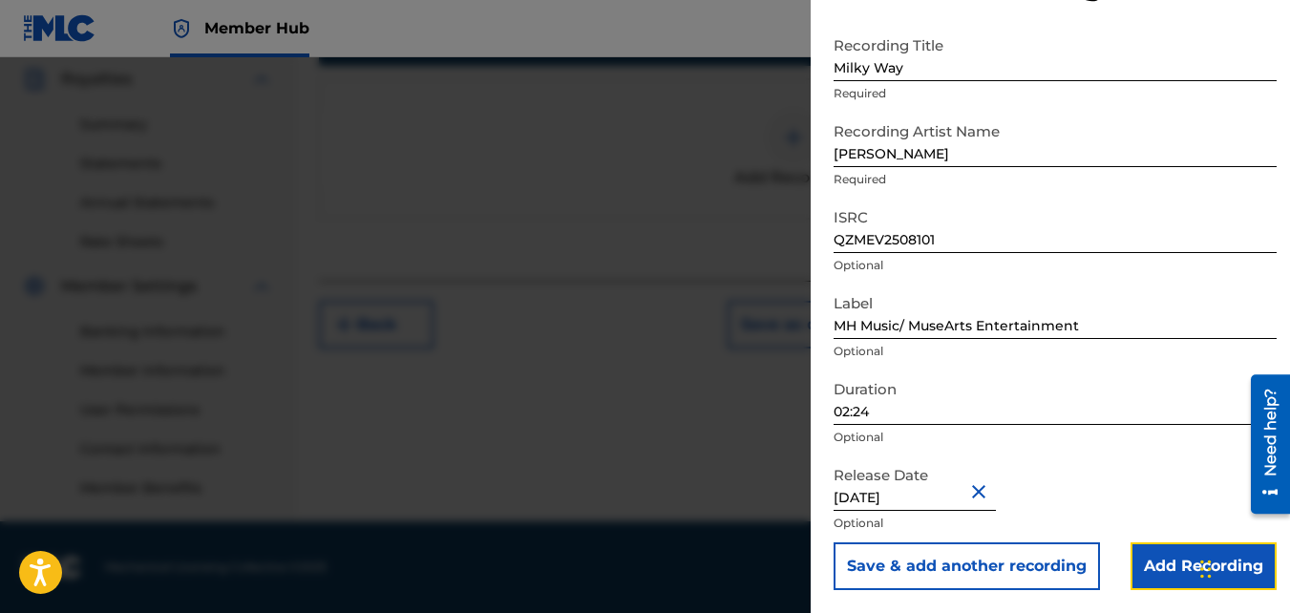
drag, startPoint x: 1177, startPoint y: 574, endPoint x: 1166, endPoint y: 564, distance: 14.9
click at [1176, 573] on input "Add Recording" at bounding box center [1204, 567] width 146 height 48
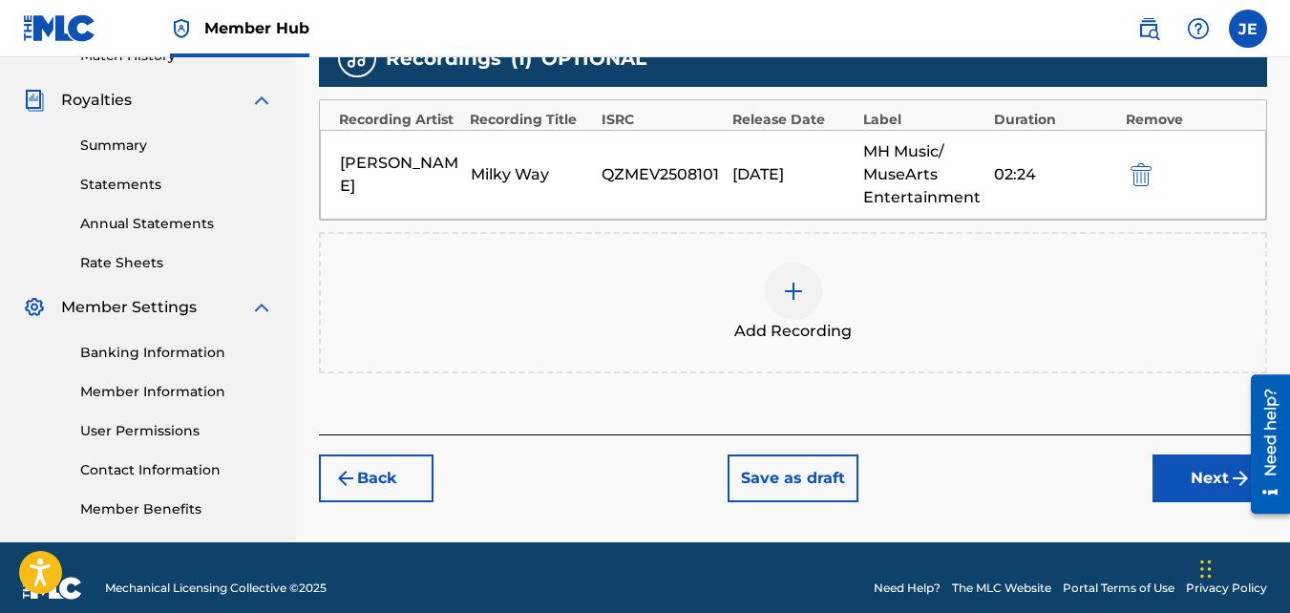
scroll to position [571, 0]
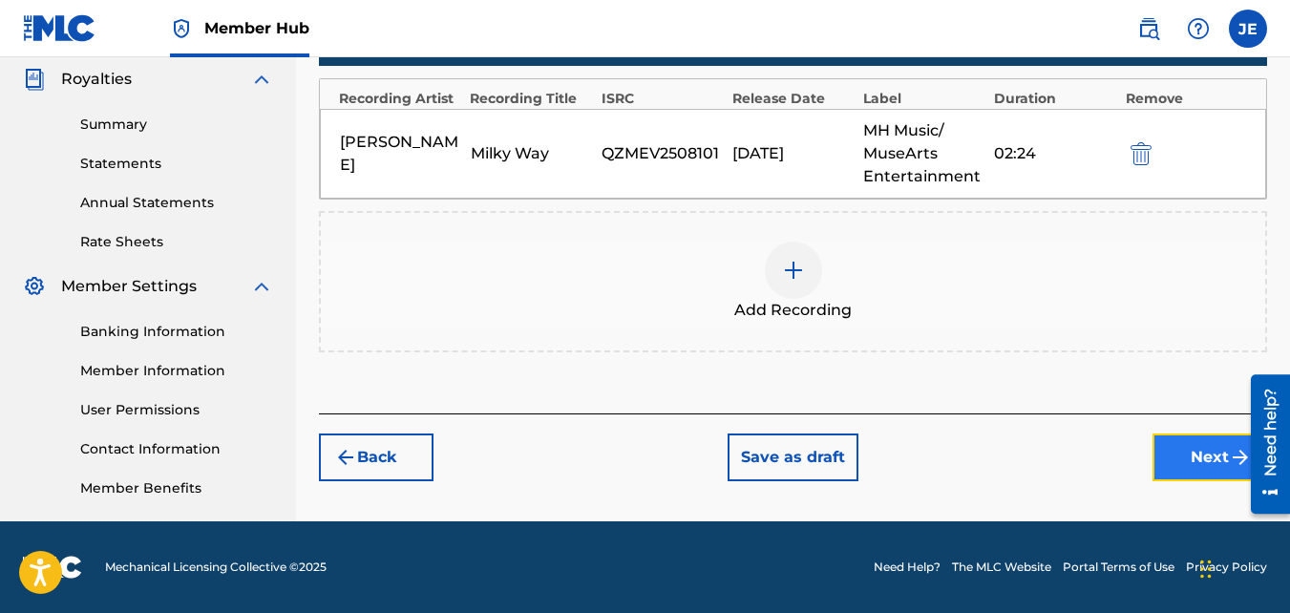
click at [1193, 457] on button "Next" at bounding box center [1210, 458] width 115 height 48
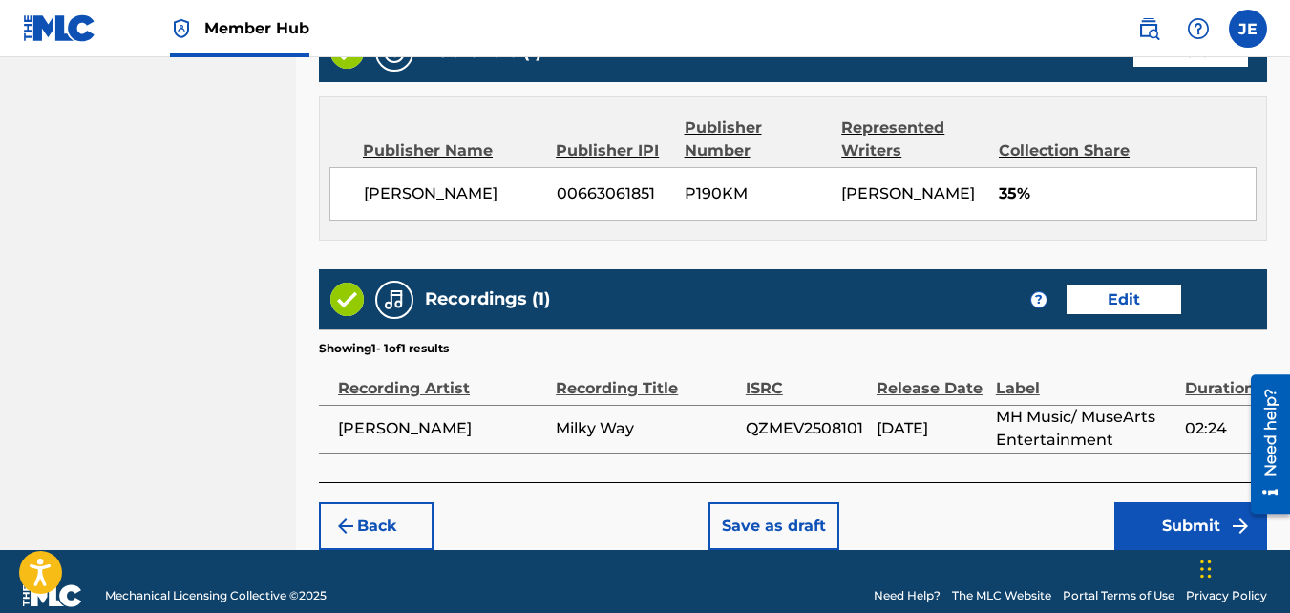
scroll to position [1095, 0]
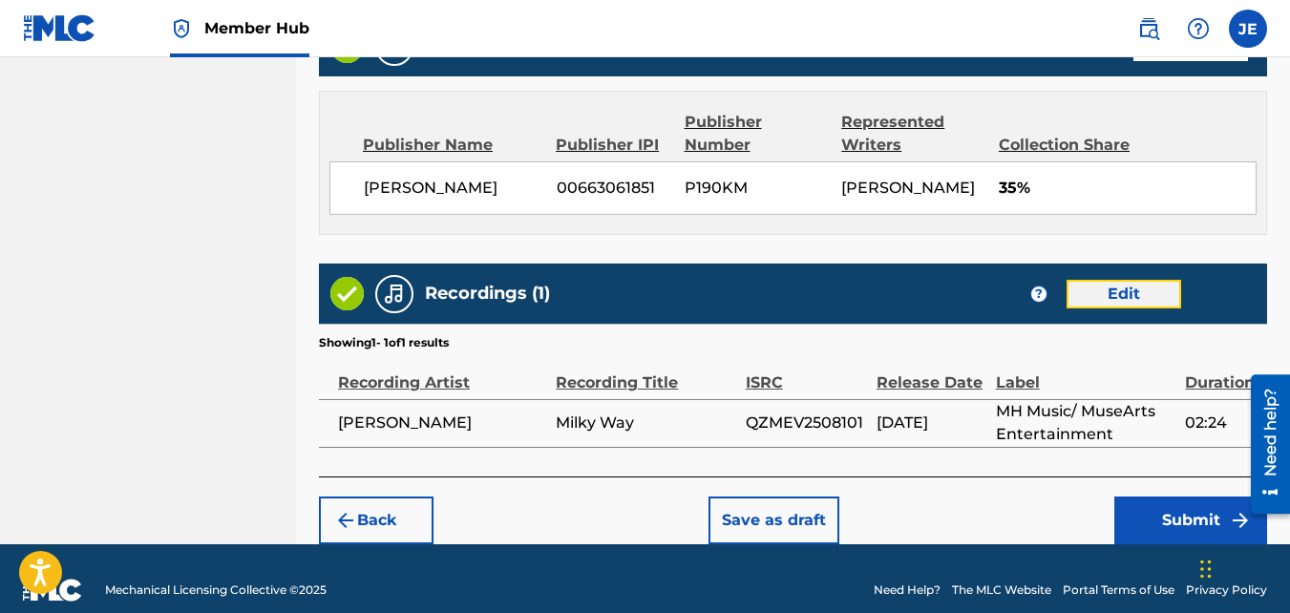
click at [1139, 280] on button "Edit" at bounding box center [1124, 294] width 115 height 29
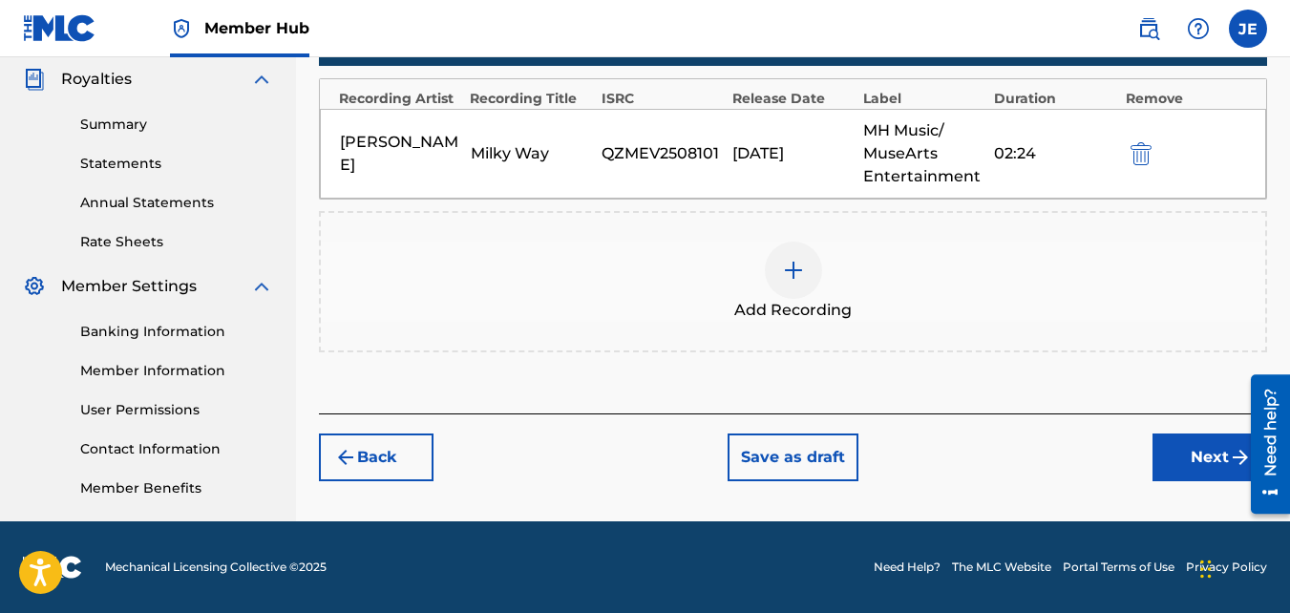
click at [788, 275] on img at bounding box center [793, 270] width 23 height 23
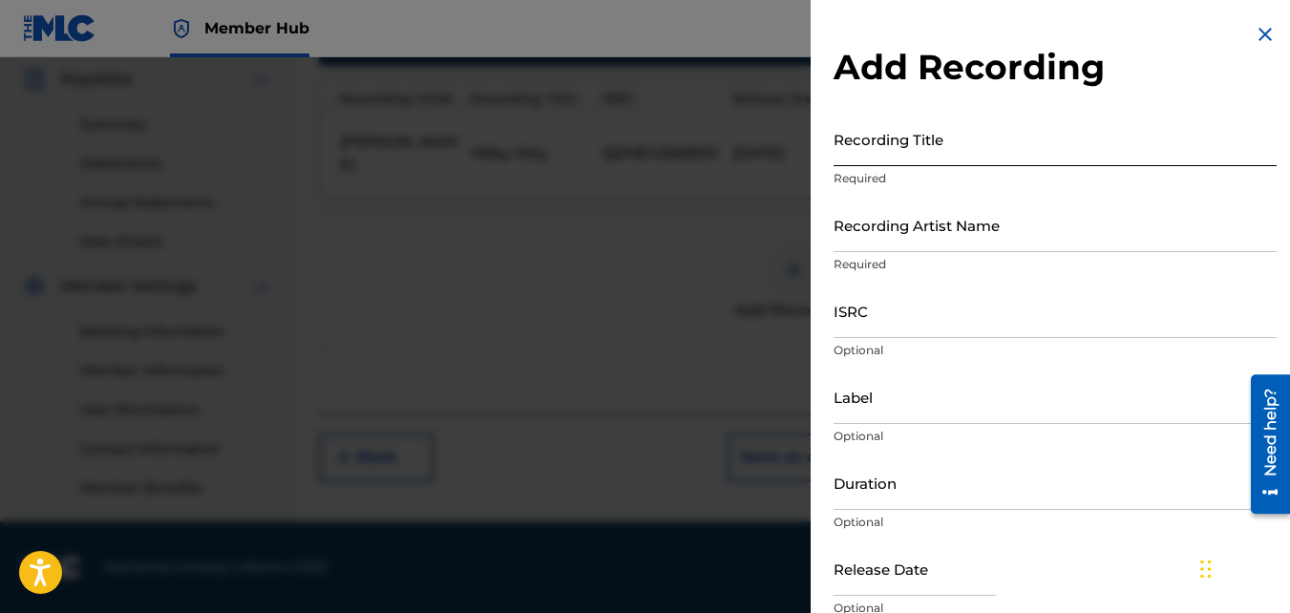
click at [953, 150] on input "Recording Title" at bounding box center [1055, 139] width 443 height 54
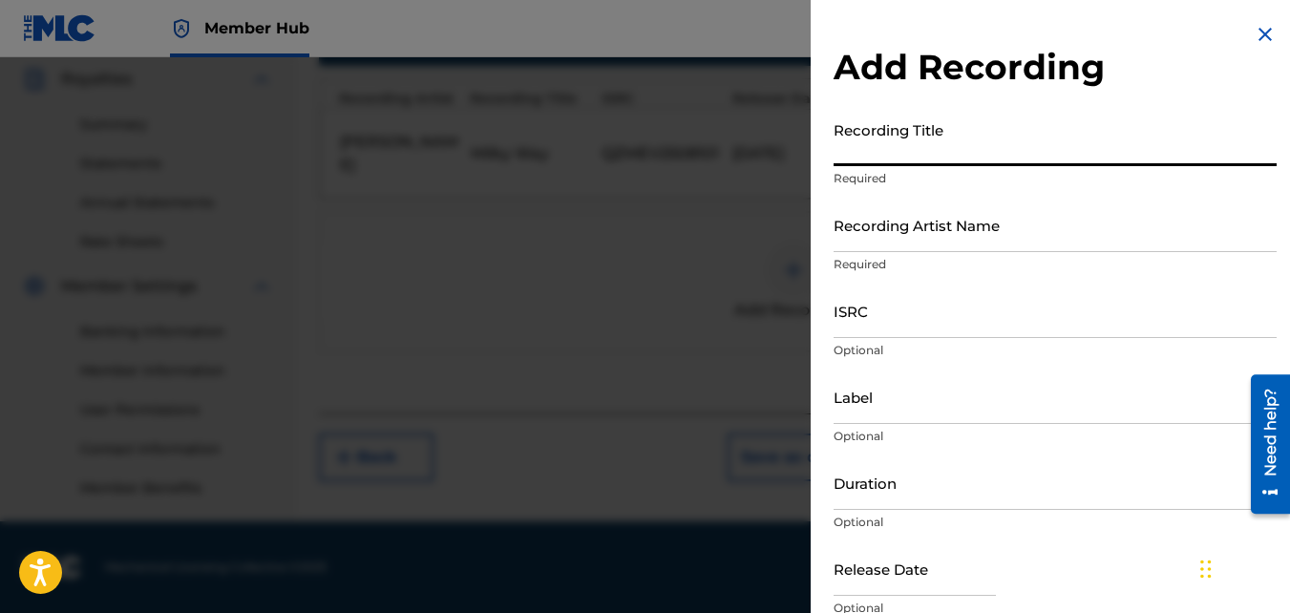
click at [953, 150] on input "Recording Title" at bounding box center [1055, 139] width 443 height 54
click at [953, 150] on input "Milky Wa" at bounding box center [1055, 139] width 443 height 54
type input "Milky Way"
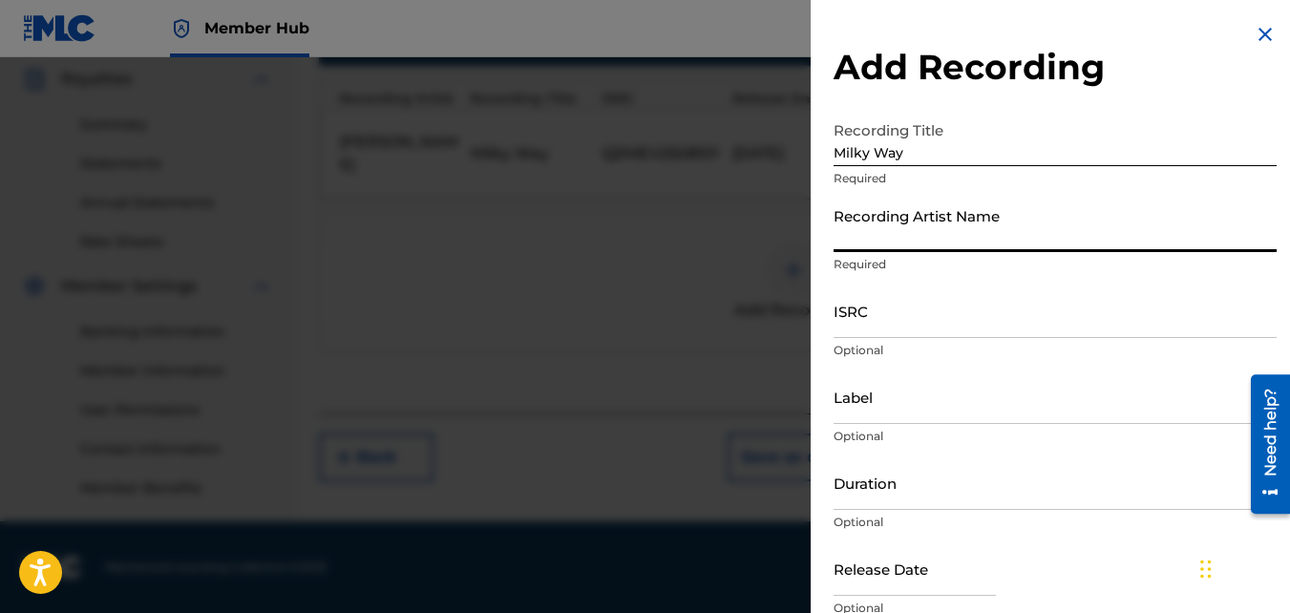
click at [971, 238] on input "Recording Artist Name" at bounding box center [1055, 225] width 443 height 54
type input "[PERSON_NAME]"
type input "MH Music/ MuseArts Entertainment"
type input "02:24"
type input "[DATE]"
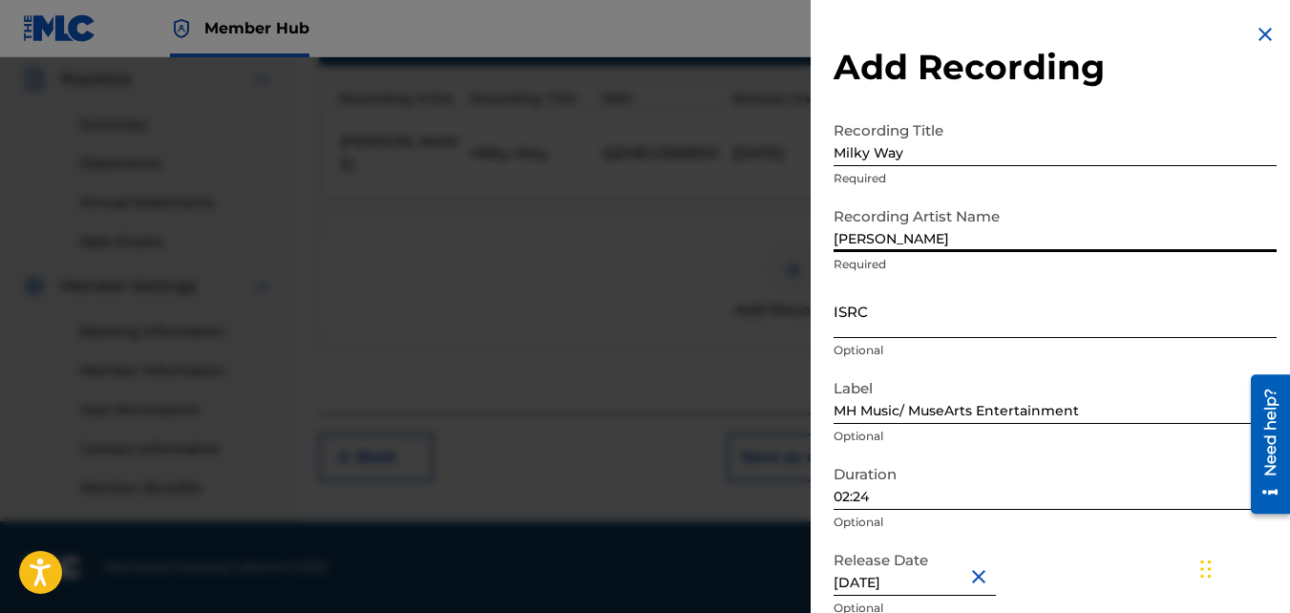
click at [945, 326] on input "ISRC" at bounding box center [1055, 311] width 443 height 54
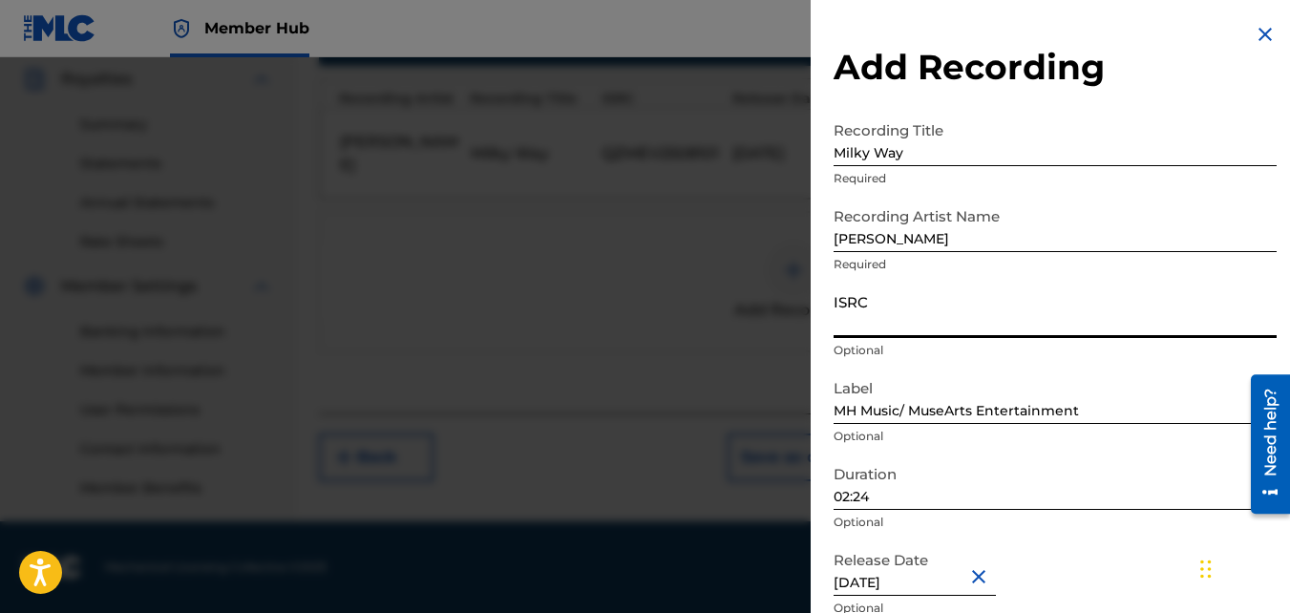
paste input "QZMEV2508101"
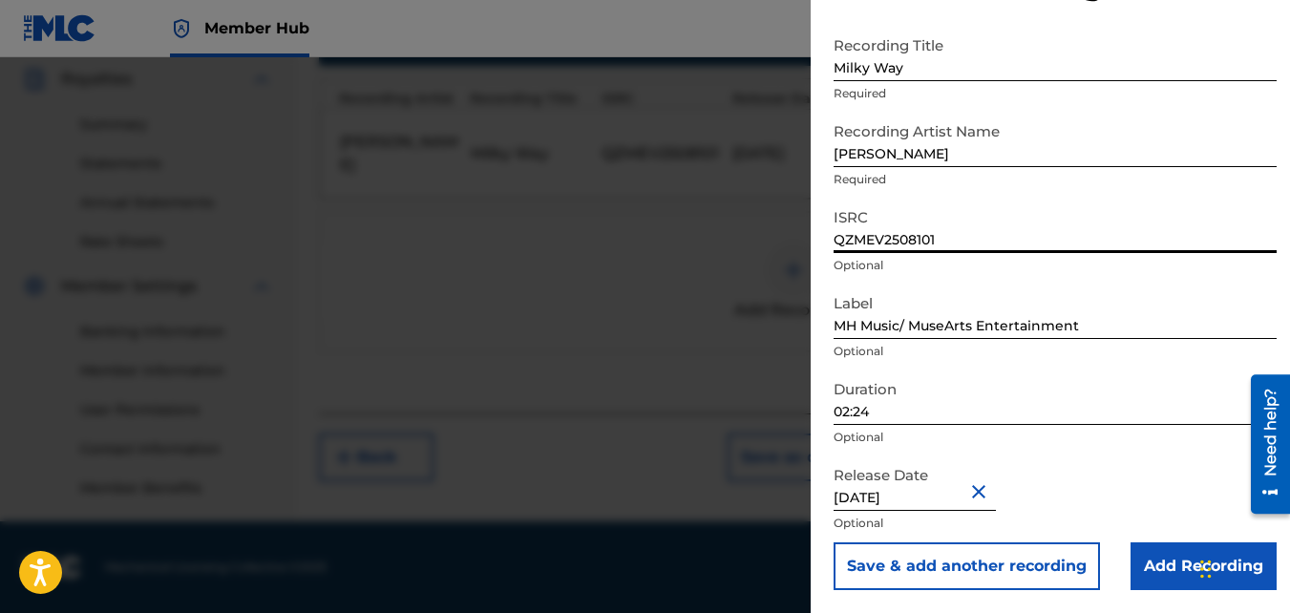
type input "QZMEV2508101"
click at [892, 413] on input "02:24" at bounding box center [1055, 398] width 443 height 54
type input "03:52"
click at [992, 491] on button "Close" at bounding box center [982, 491] width 29 height 58
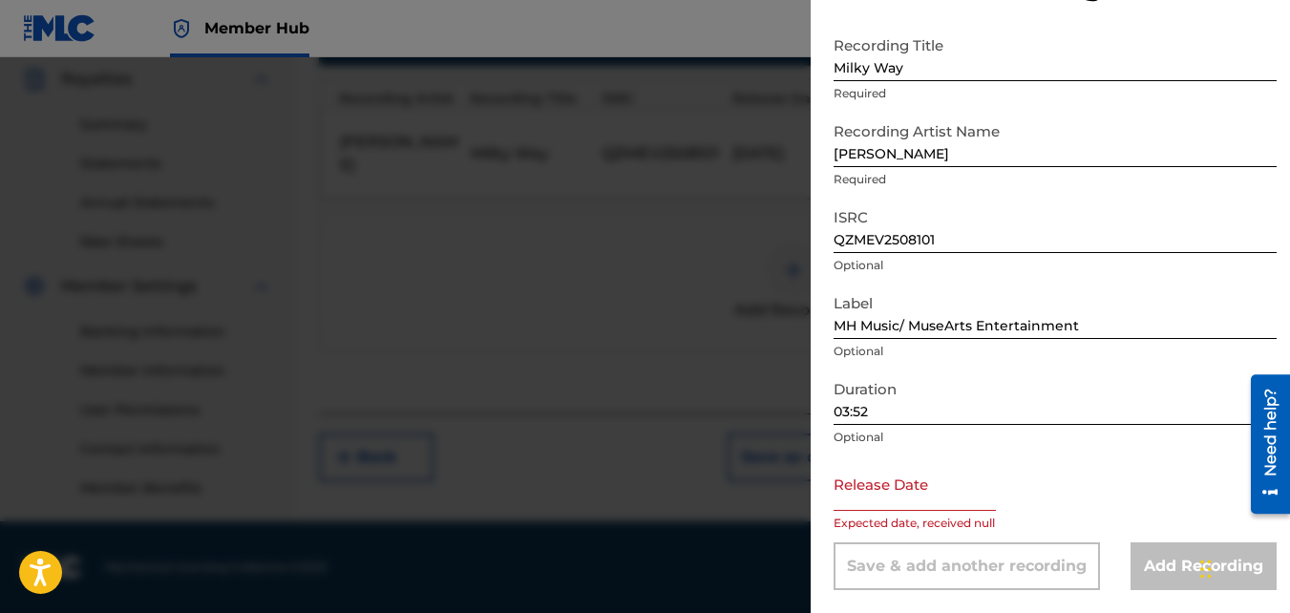
click at [967, 492] on input "text" at bounding box center [915, 484] width 162 height 54
select select "8"
select select "2025"
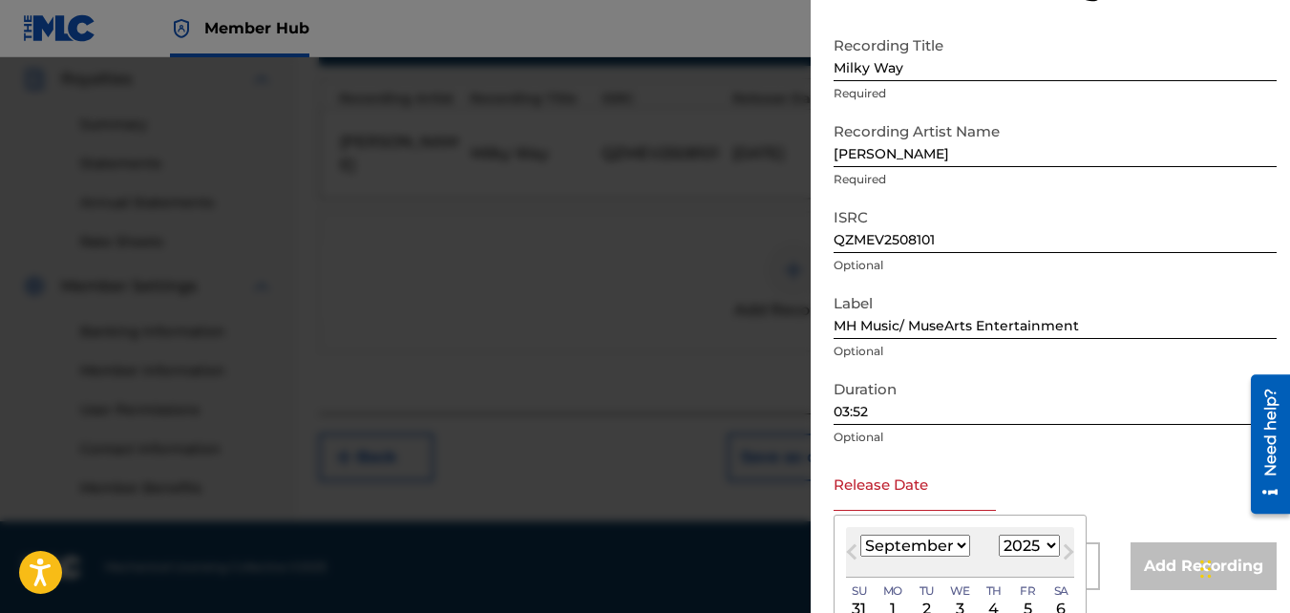
click at [959, 544] on select "January February March April May June July August September October November De…" at bounding box center [916, 546] width 110 height 22
select select "3"
click at [861, 535] on select "January February March April May June July August September October November De…" at bounding box center [916, 546] width 110 height 22
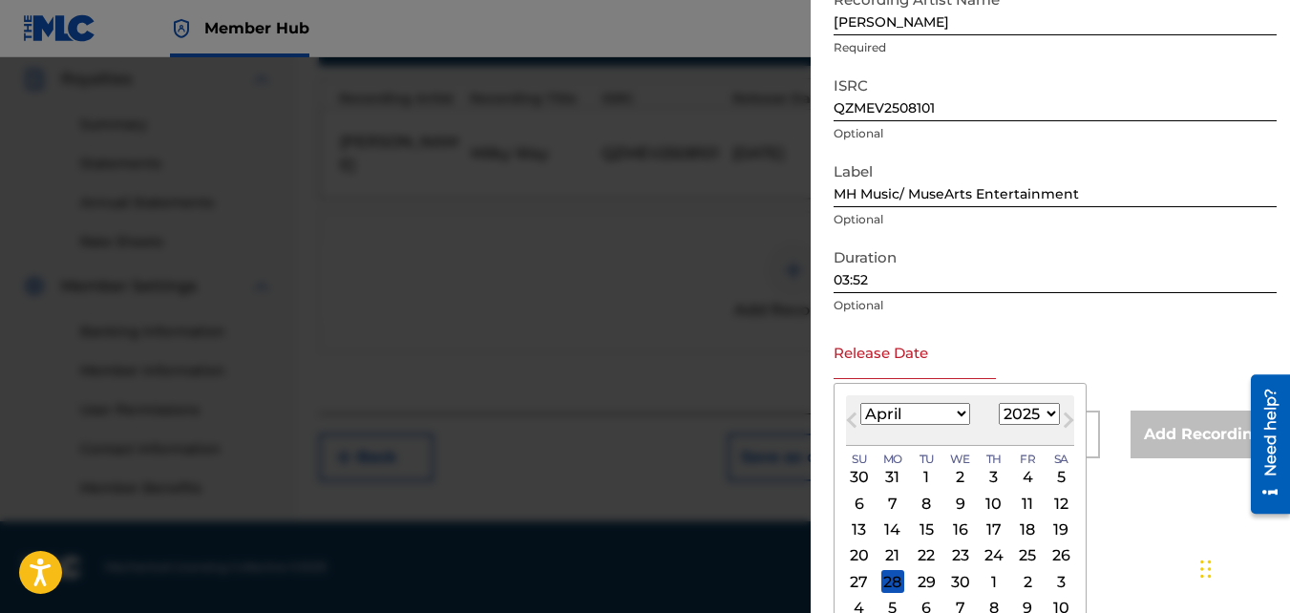
scroll to position [237, 0]
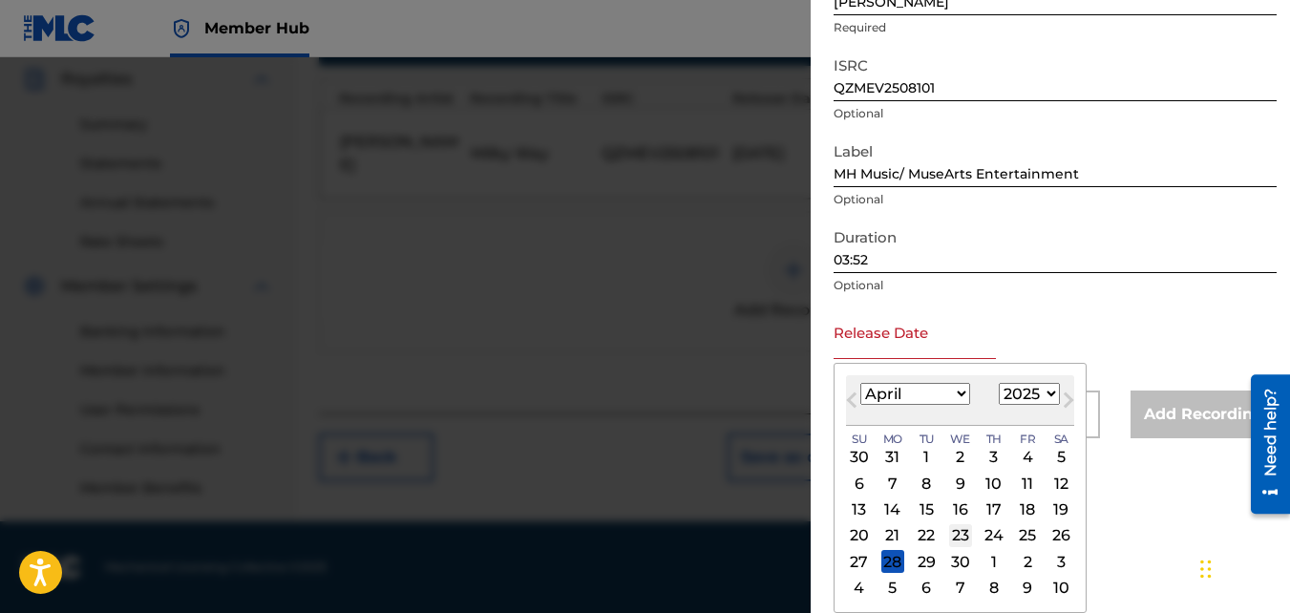
click at [962, 532] on div "23" at bounding box center [960, 535] width 23 height 23
type input "[DATE]"
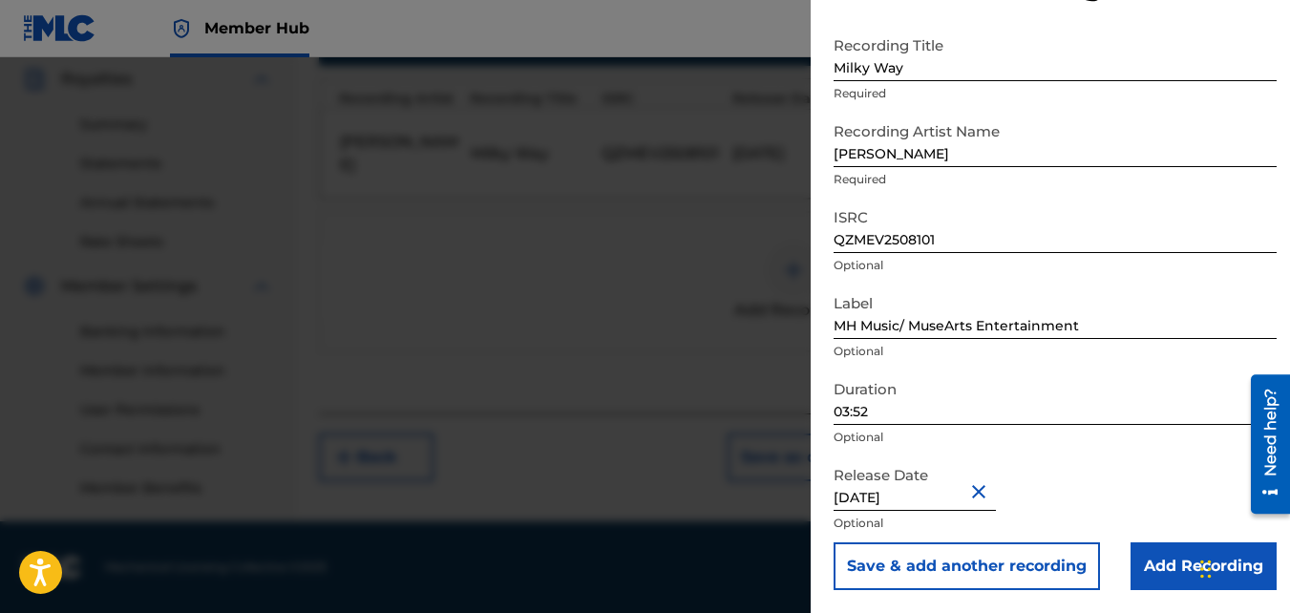
click at [1087, 470] on div "Release Date [DATE] Optional" at bounding box center [1055, 500] width 443 height 86
click at [1171, 564] on input "Add Recording" at bounding box center [1204, 567] width 146 height 48
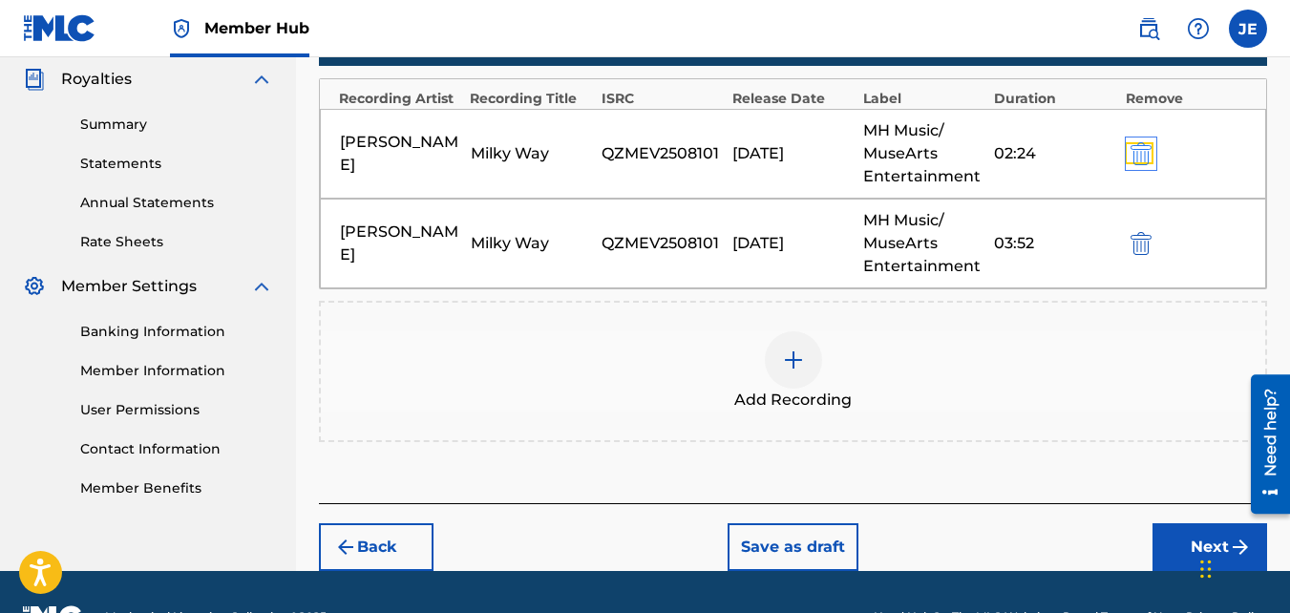
click at [1147, 150] on img "submit" at bounding box center [1141, 153] width 21 height 23
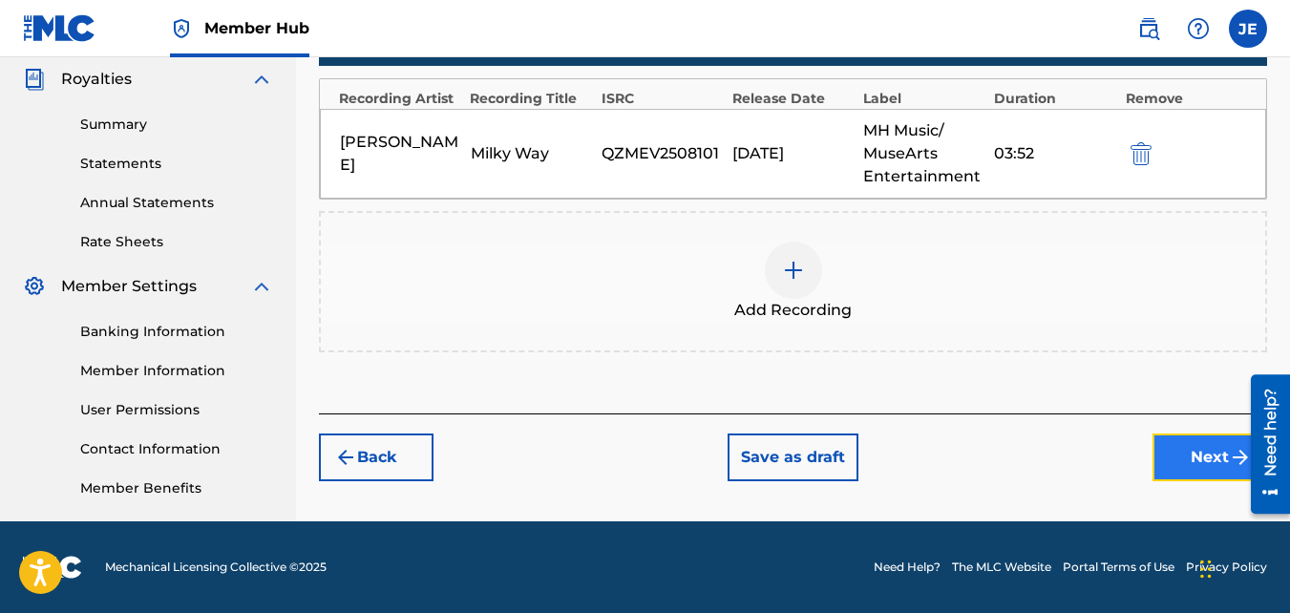
click at [1212, 450] on button "Next" at bounding box center [1210, 458] width 115 height 48
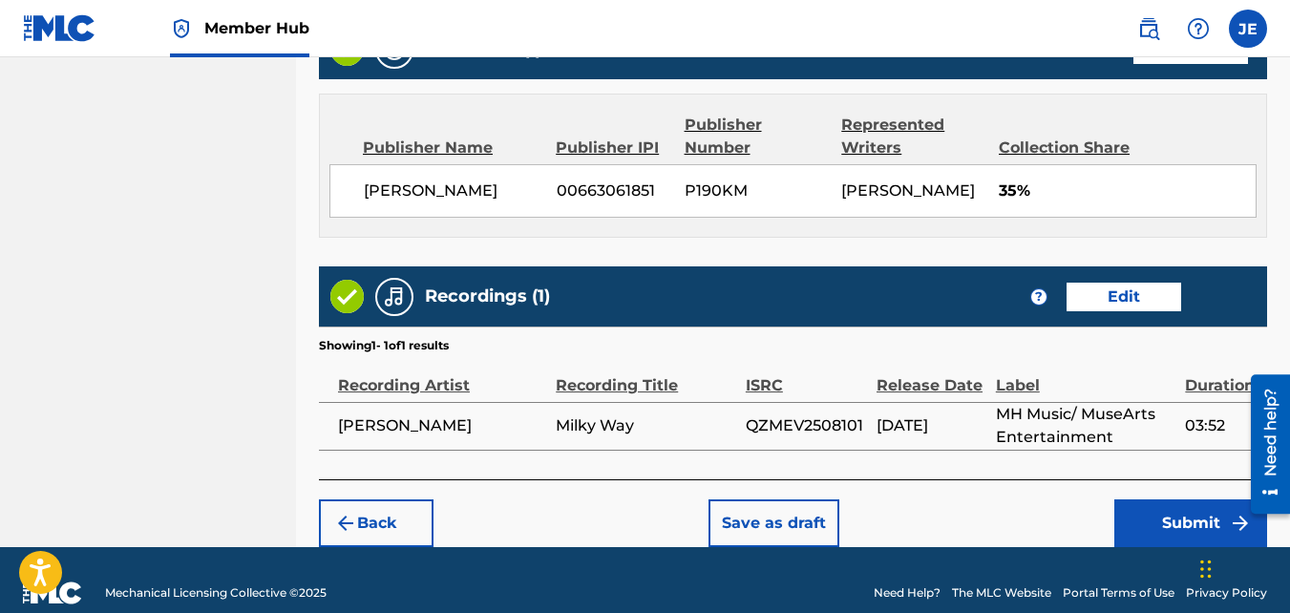
scroll to position [1095, 0]
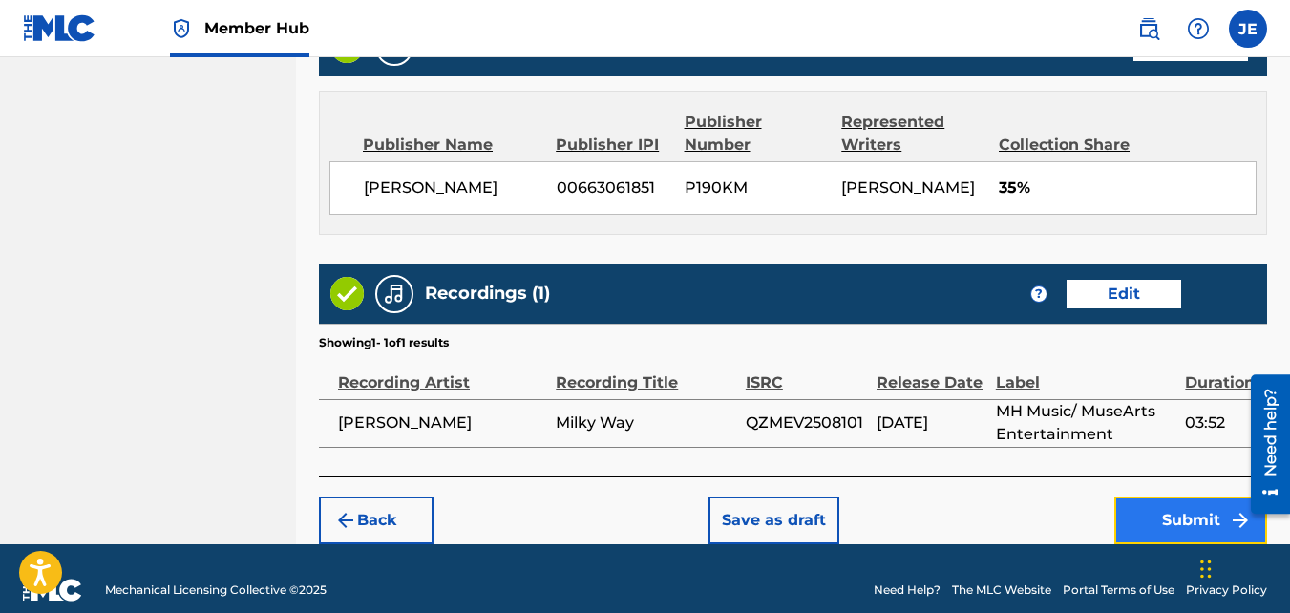
click at [1185, 499] on button "Submit" at bounding box center [1191, 521] width 153 height 48
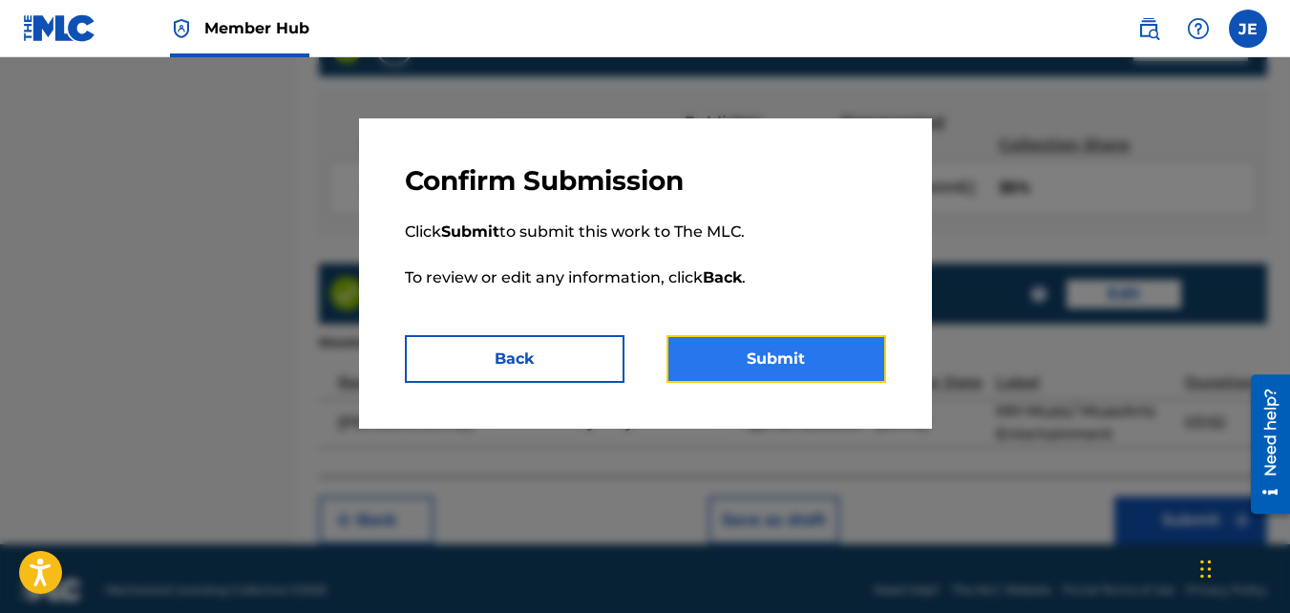
click at [828, 366] on button "Submit" at bounding box center [777, 359] width 220 height 48
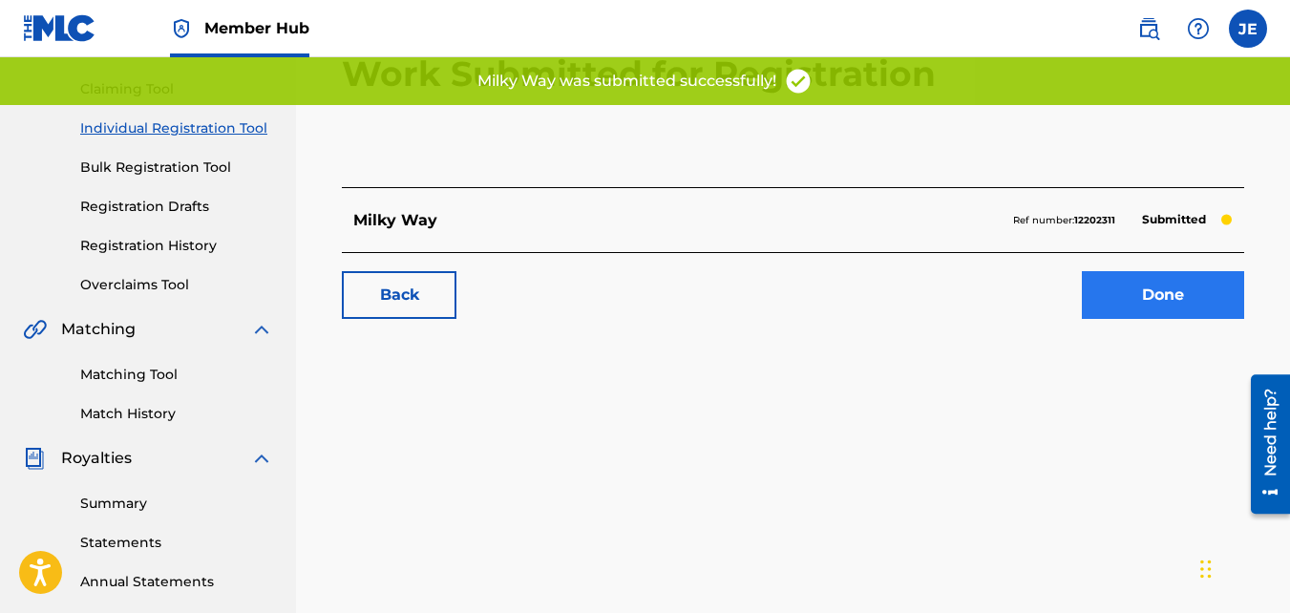
scroll to position [191, 0]
click at [1161, 299] on link "Done" at bounding box center [1163, 296] width 162 height 48
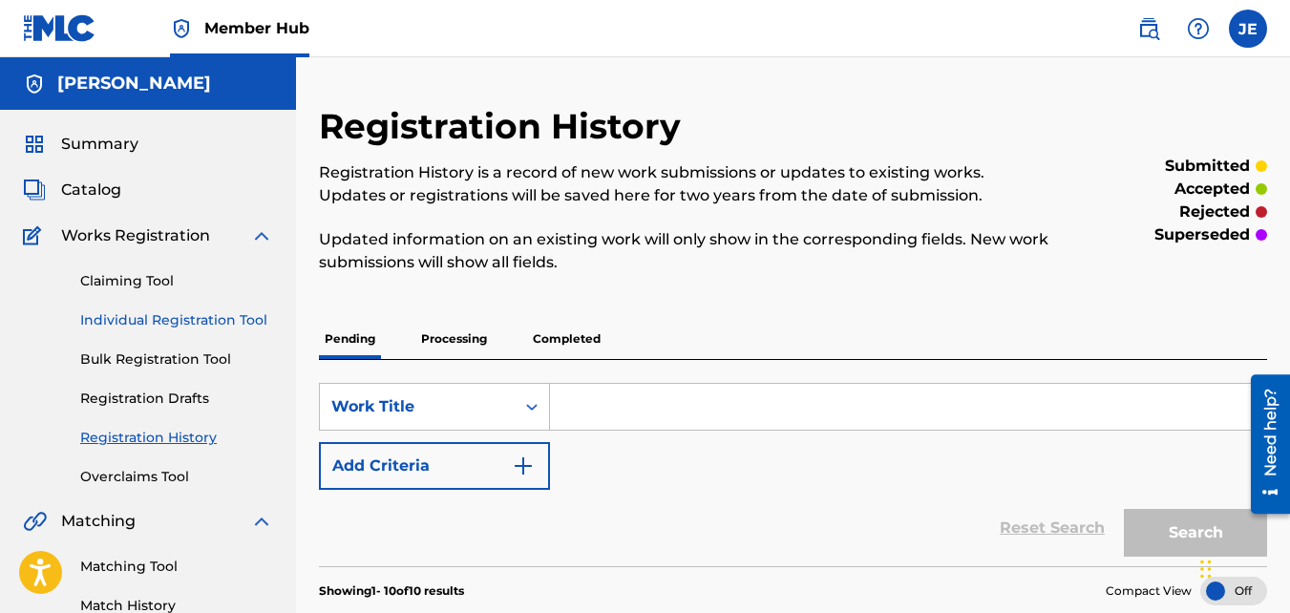
click at [177, 320] on link "Individual Registration Tool" at bounding box center [176, 320] width 193 height 20
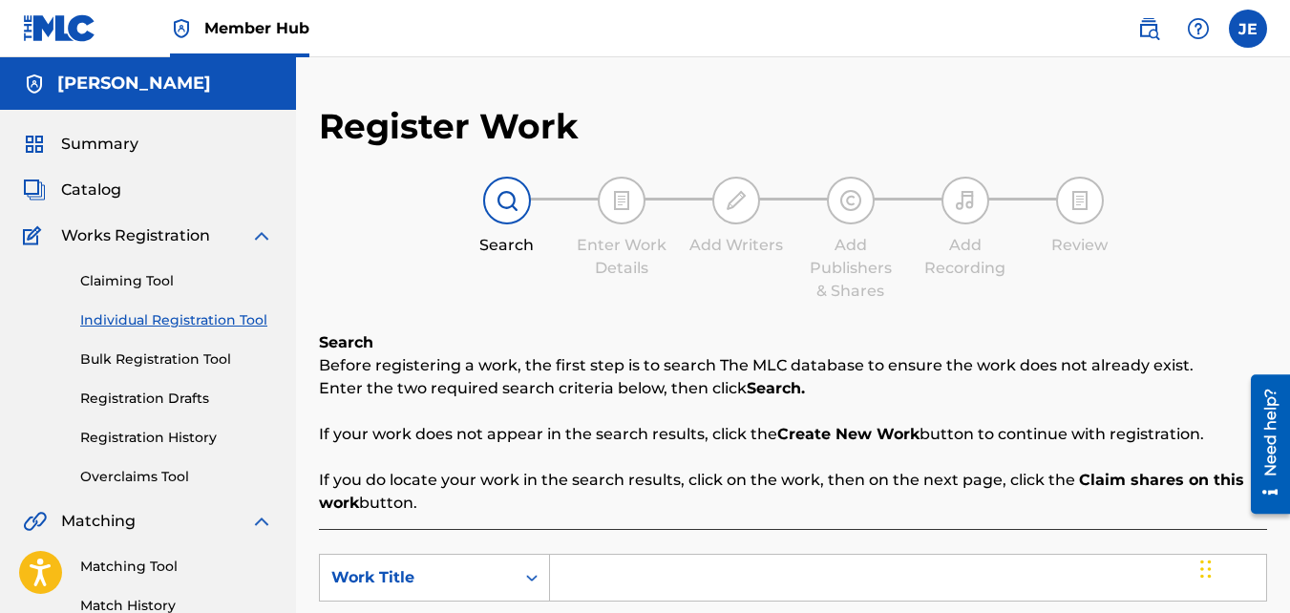
scroll to position [478, 0]
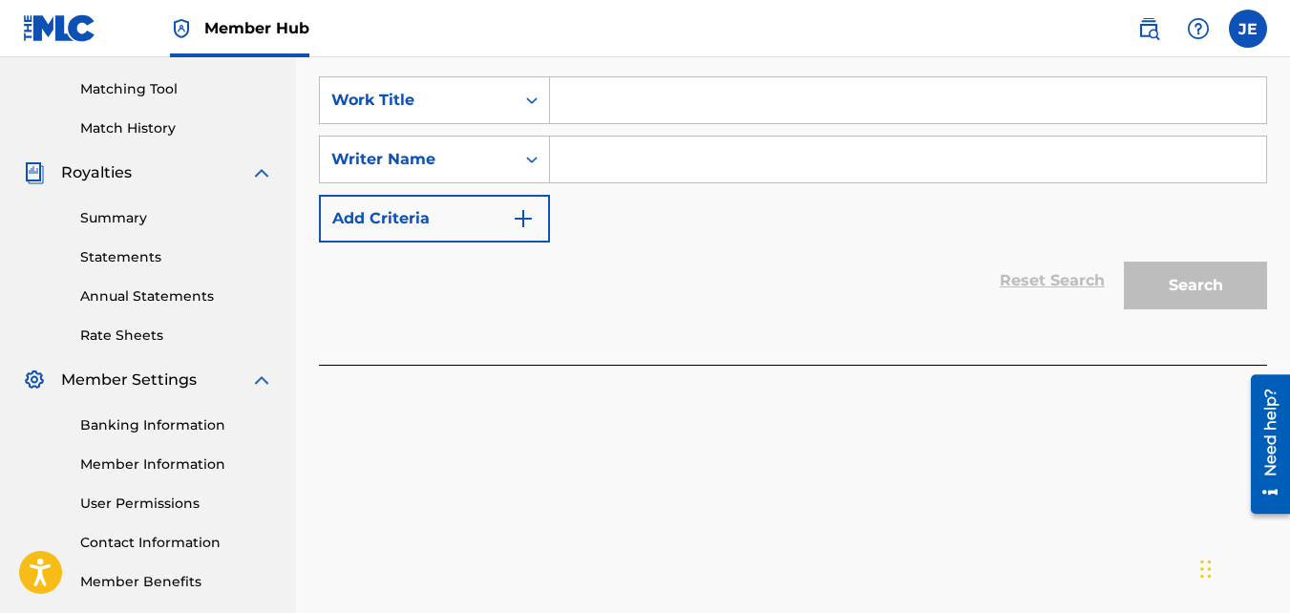
click at [680, 93] on input "Search Form" at bounding box center [908, 100] width 716 height 46
type input "Love You Like I Do"
click at [648, 152] on input "Search Form" at bounding box center [908, 160] width 716 height 46
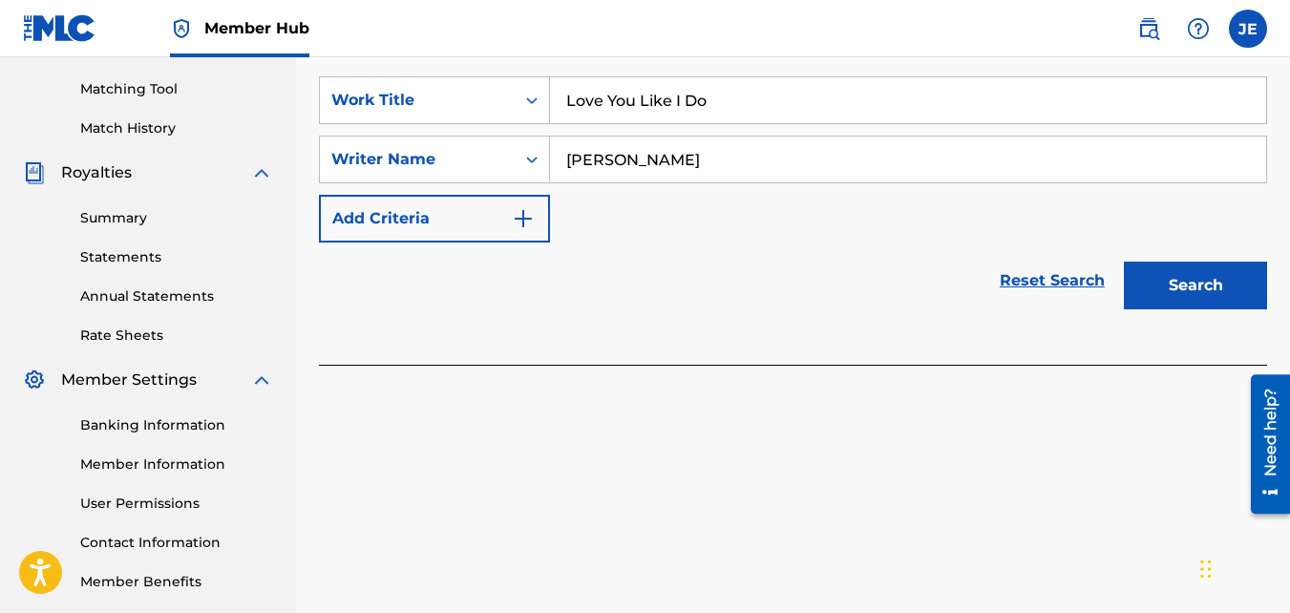
type input "[PERSON_NAME]"
click at [1178, 284] on button "Search" at bounding box center [1195, 286] width 143 height 48
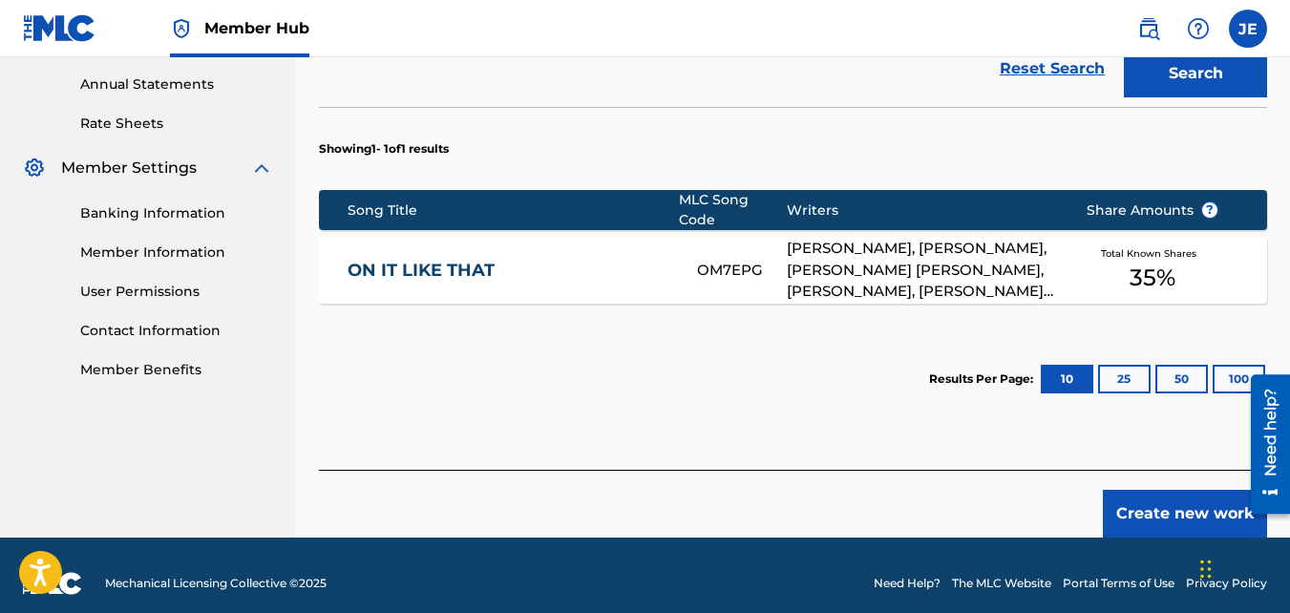
scroll to position [694, 0]
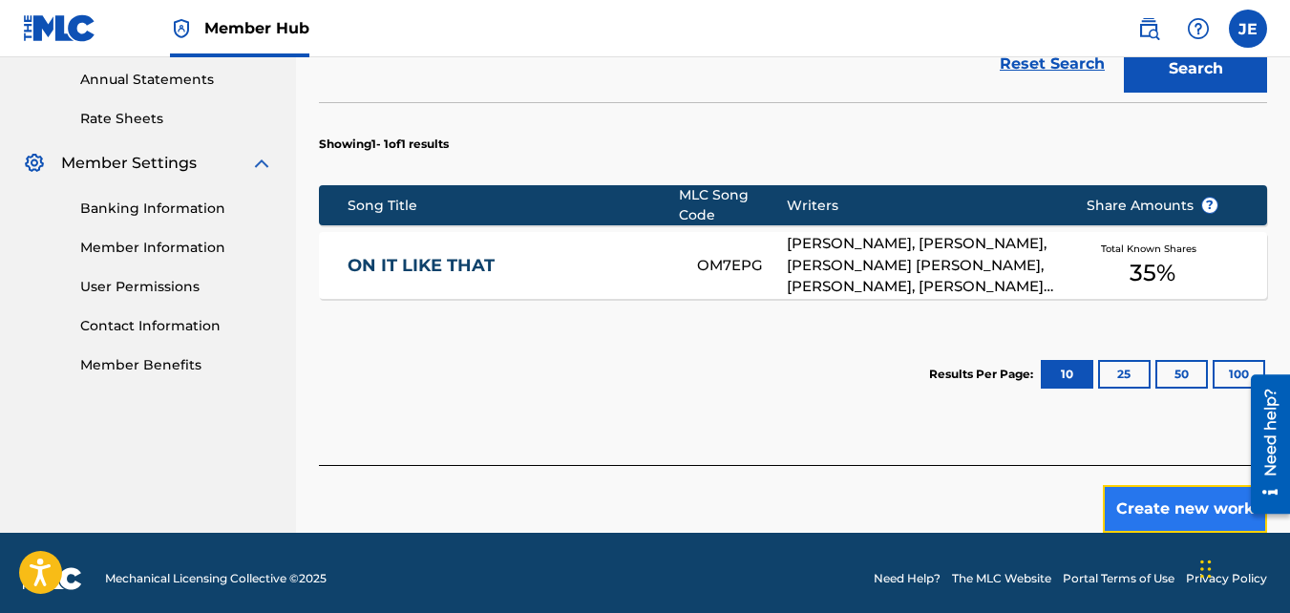
click at [1151, 498] on button "Create new work" at bounding box center [1185, 509] width 164 height 48
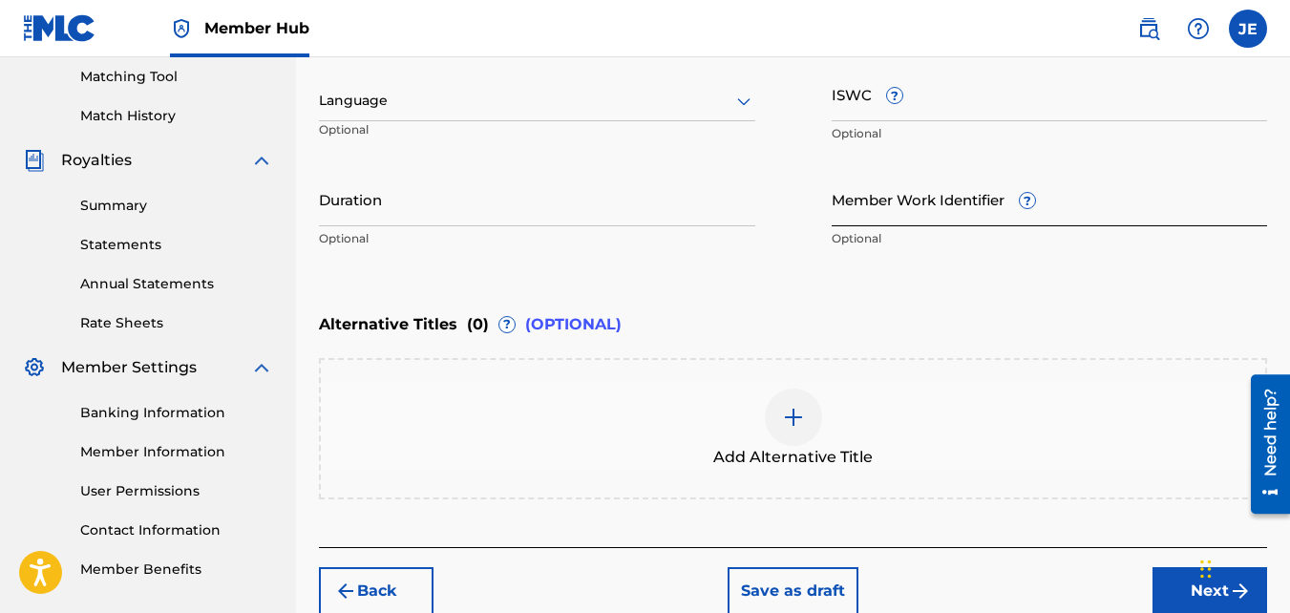
scroll to position [297, 0]
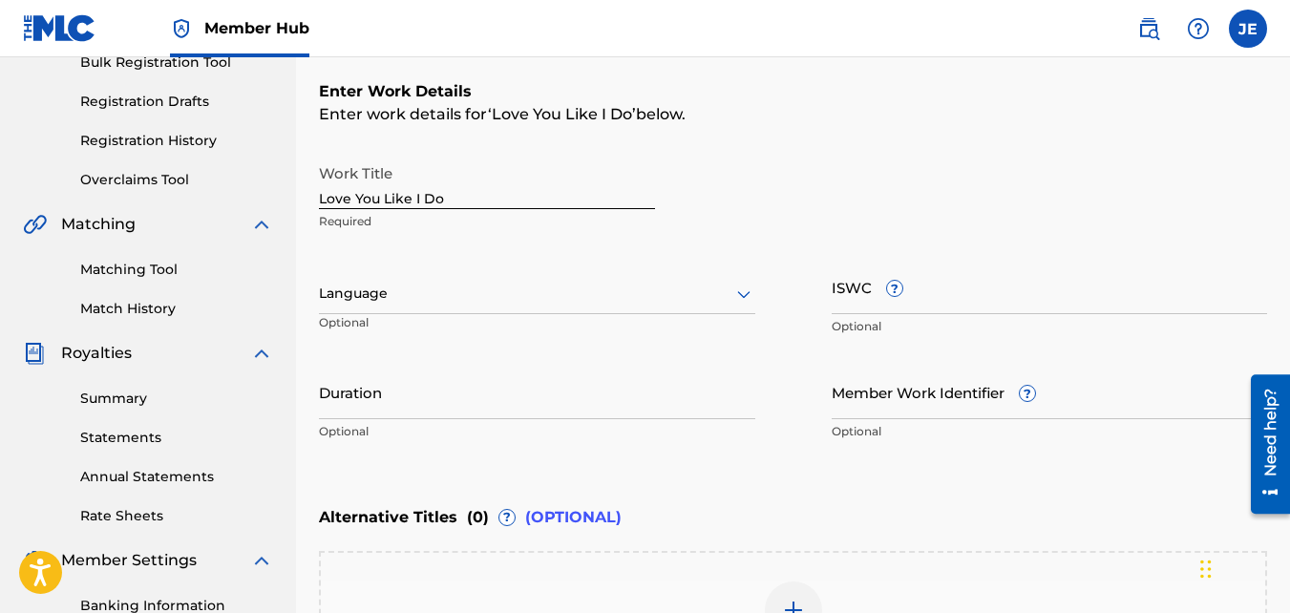
click at [543, 288] on div at bounding box center [537, 294] width 437 height 24
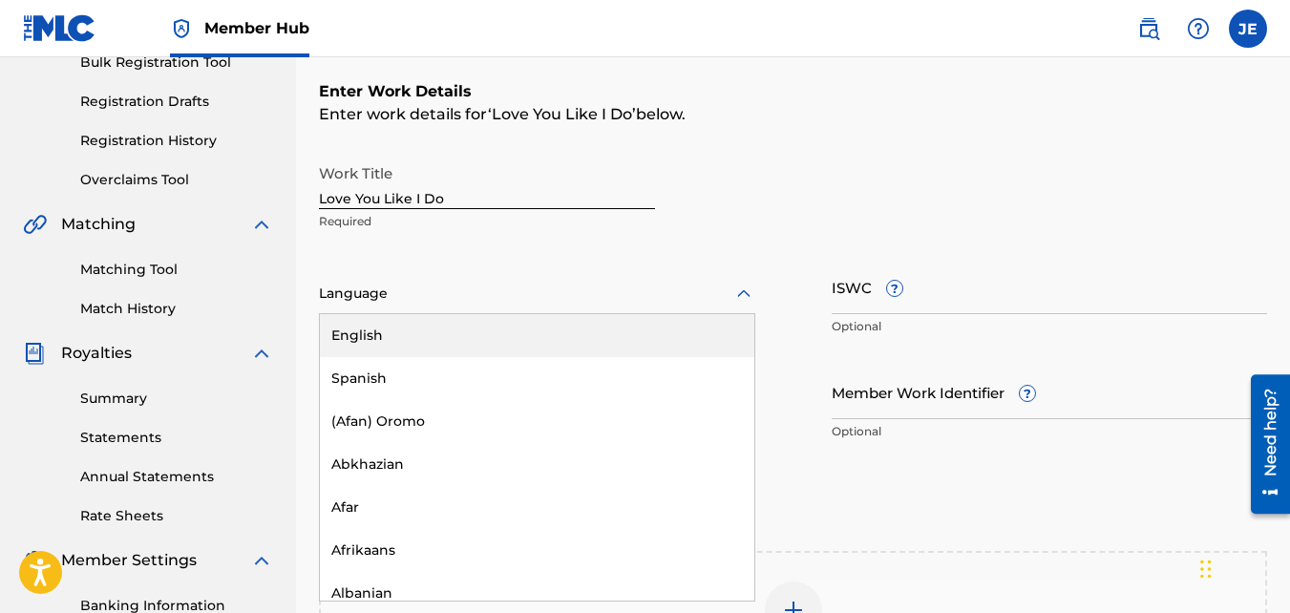
click at [537, 324] on div "English" at bounding box center [537, 335] width 435 height 43
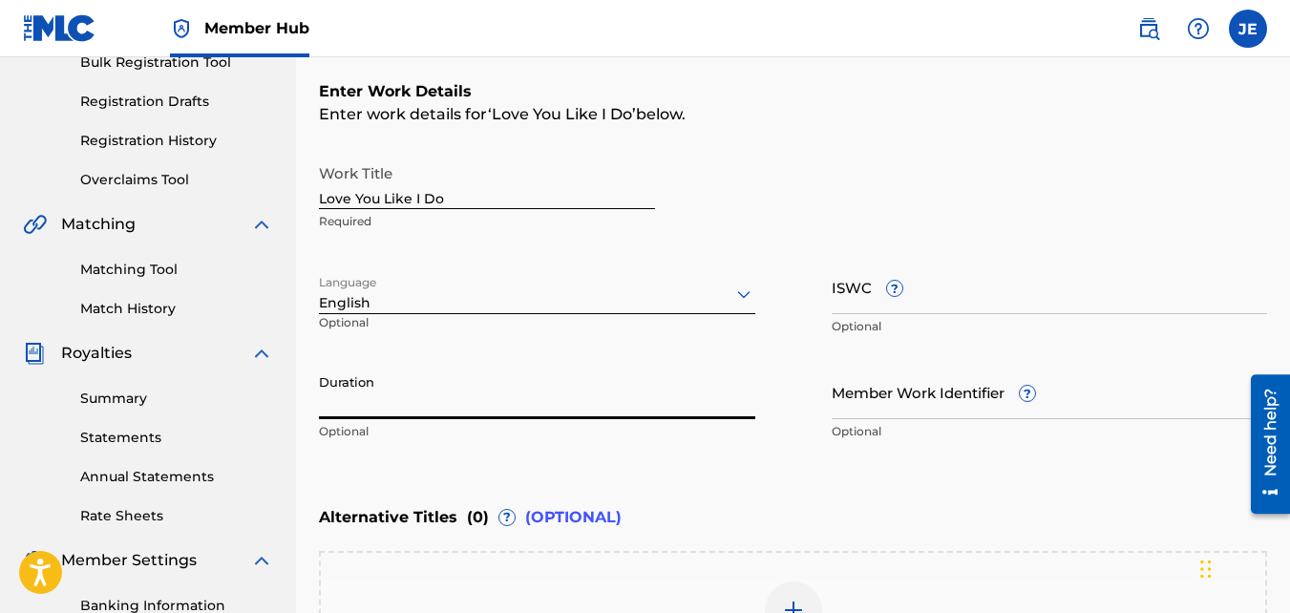
click at [645, 405] on input "Duration" at bounding box center [537, 392] width 437 height 54
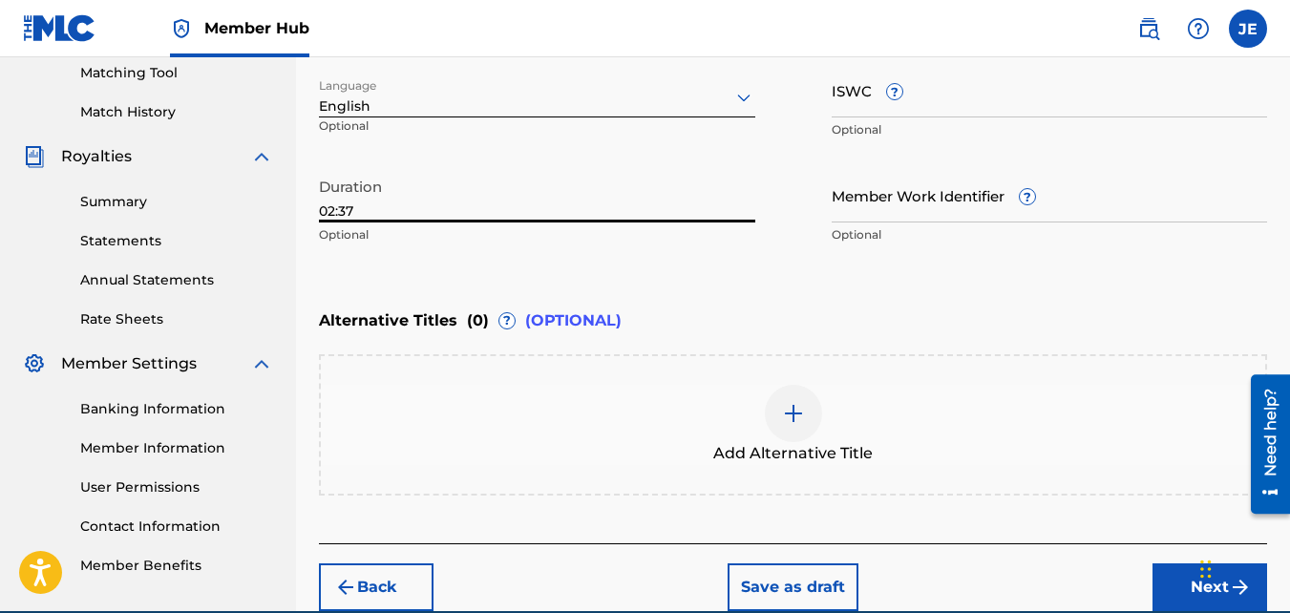
scroll to position [584, 0]
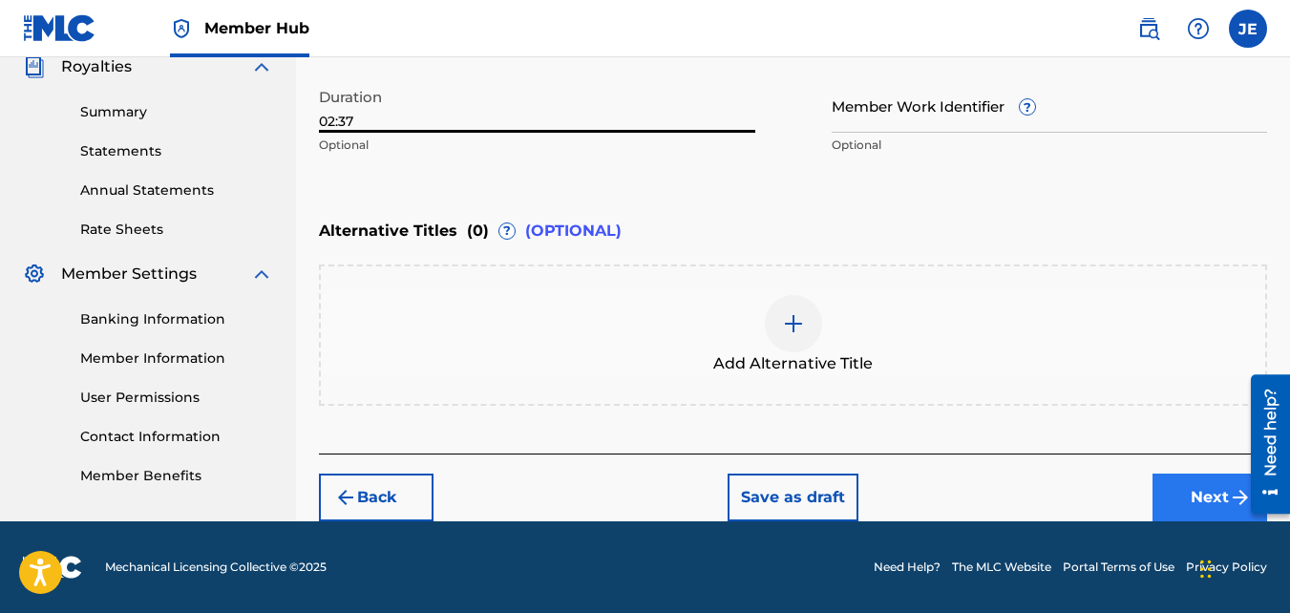
type input "02:37"
click at [1192, 491] on button "Next" at bounding box center [1210, 498] width 115 height 48
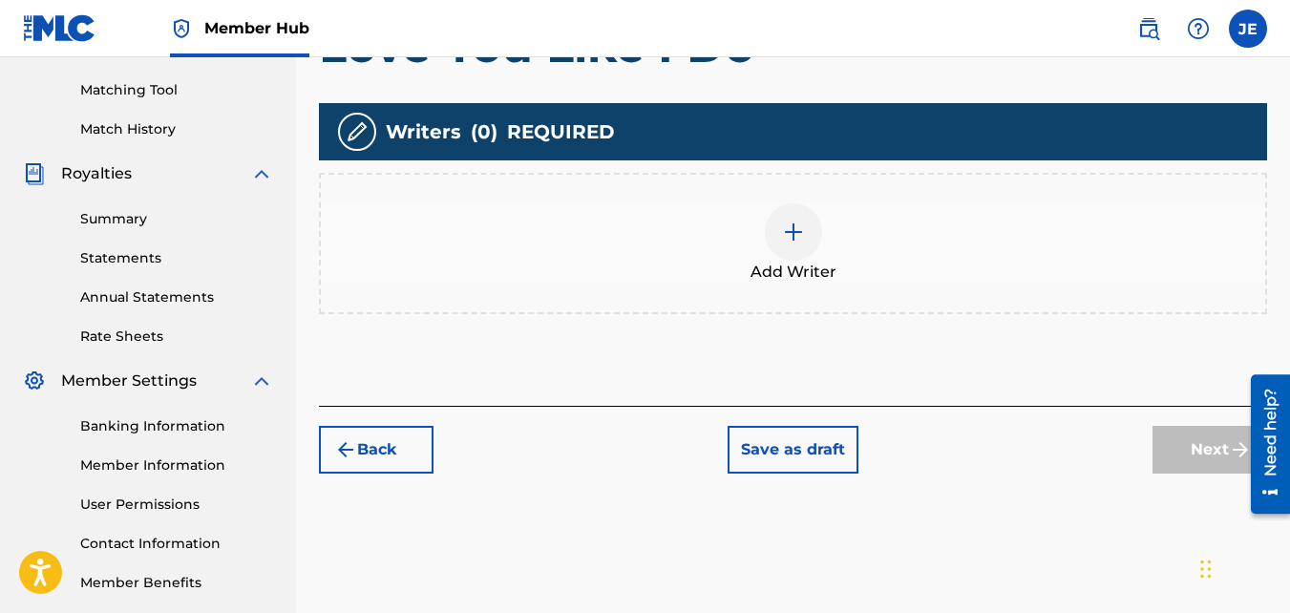
scroll to position [476, 0]
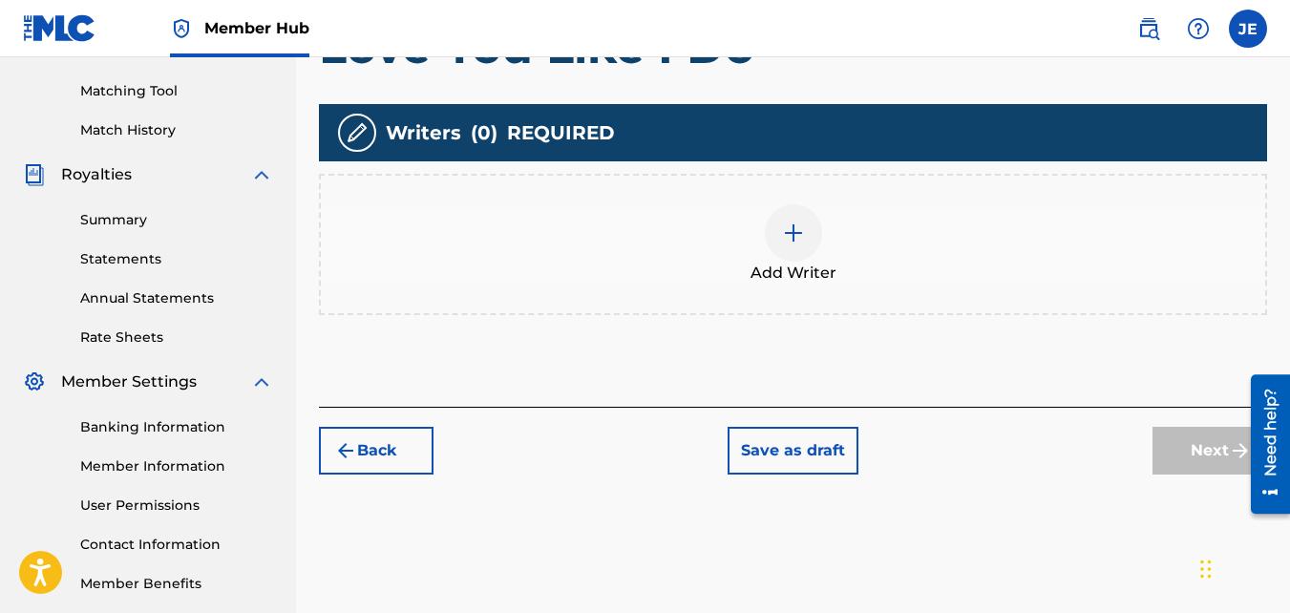
click at [806, 228] on div at bounding box center [793, 232] width 57 height 57
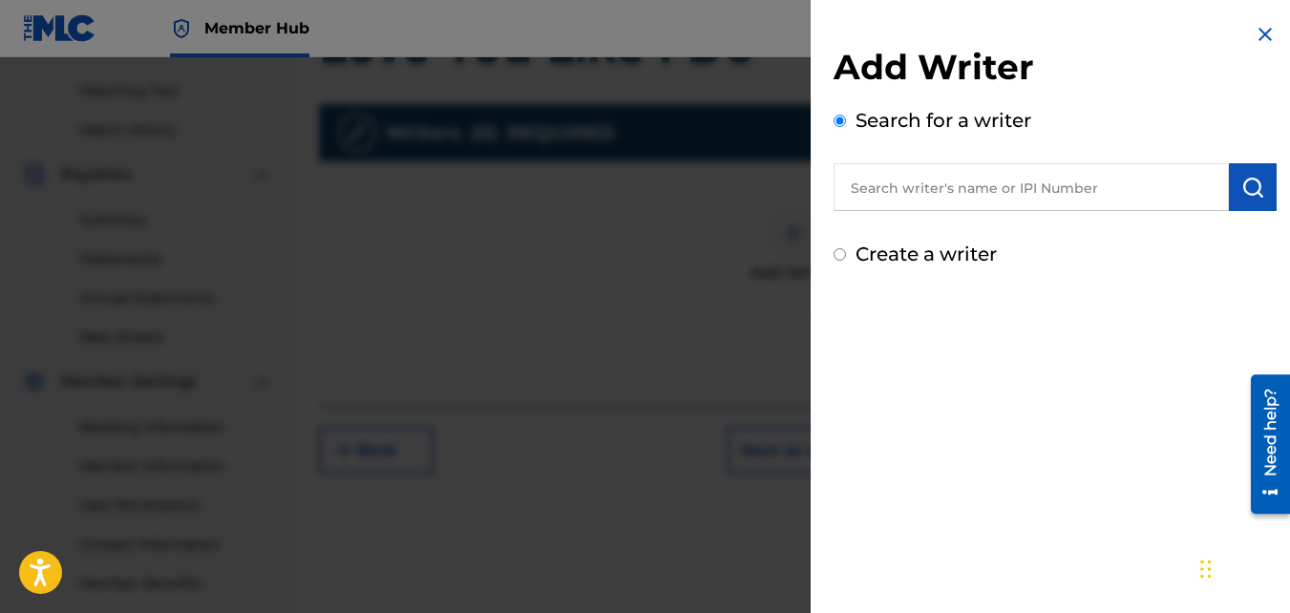
click at [997, 182] on input "text" at bounding box center [1031, 187] width 395 height 48
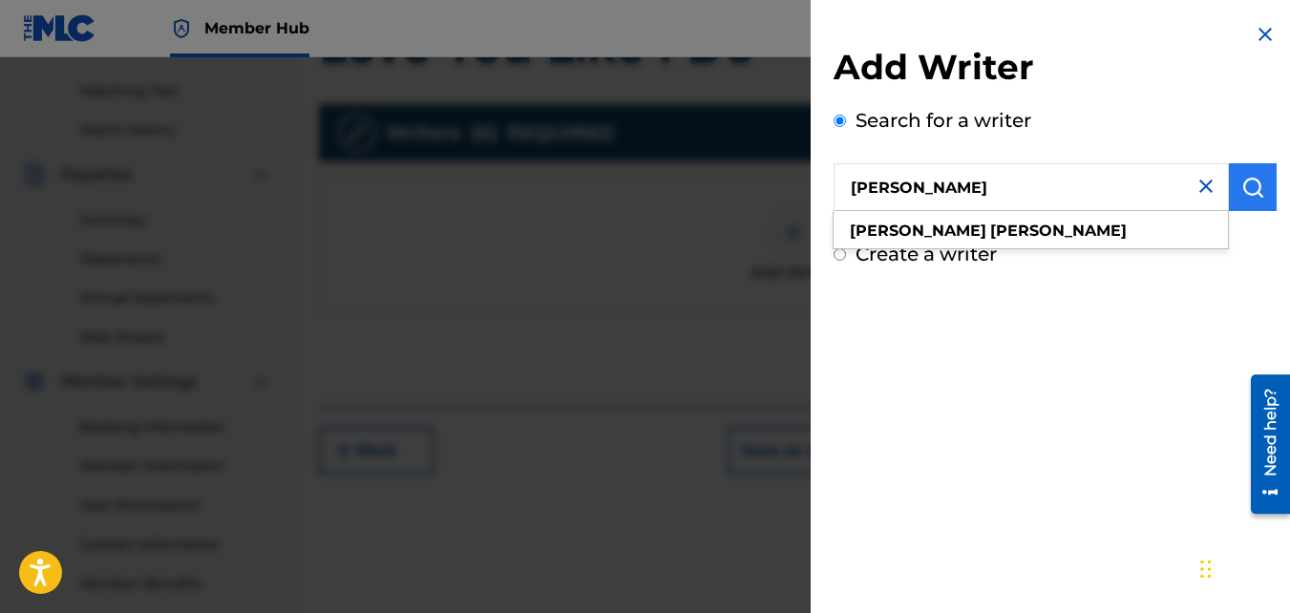
type input "[PERSON_NAME]"
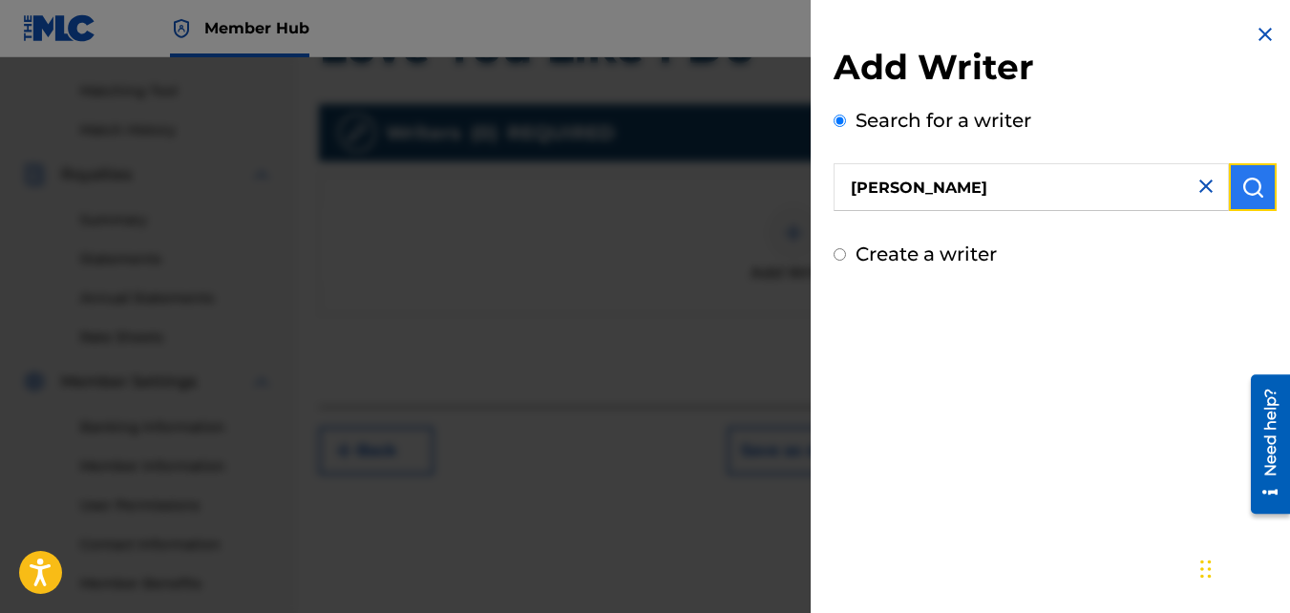
click at [1257, 175] on button "submit" at bounding box center [1253, 187] width 48 height 48
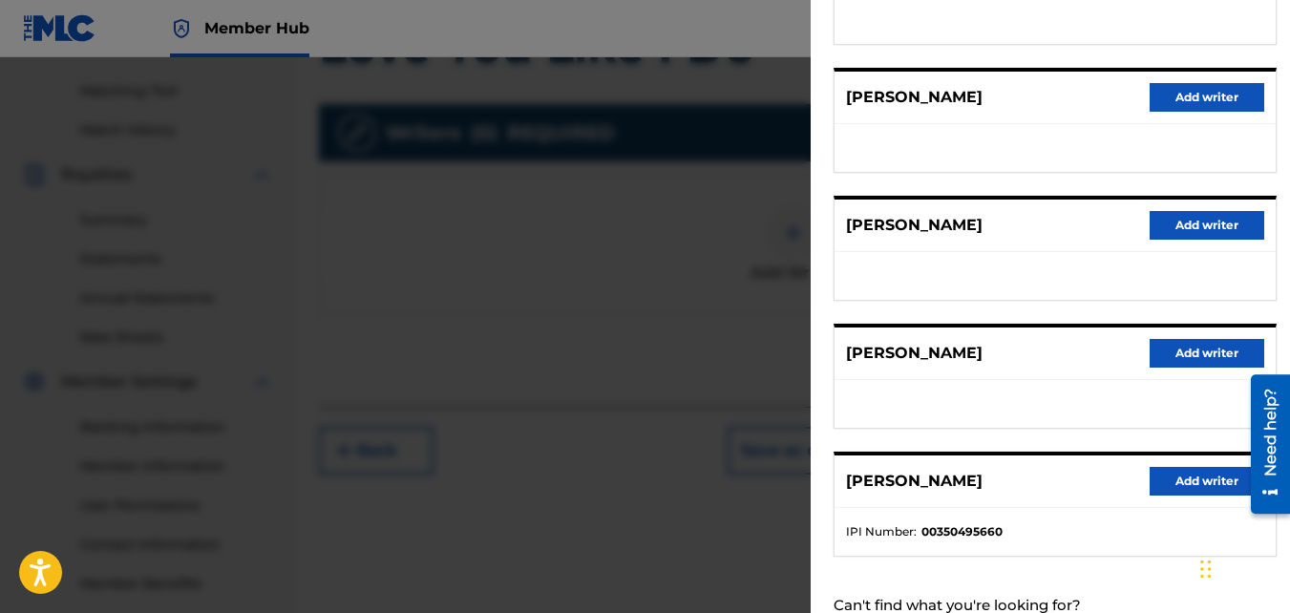
scroll to position [376, 0]
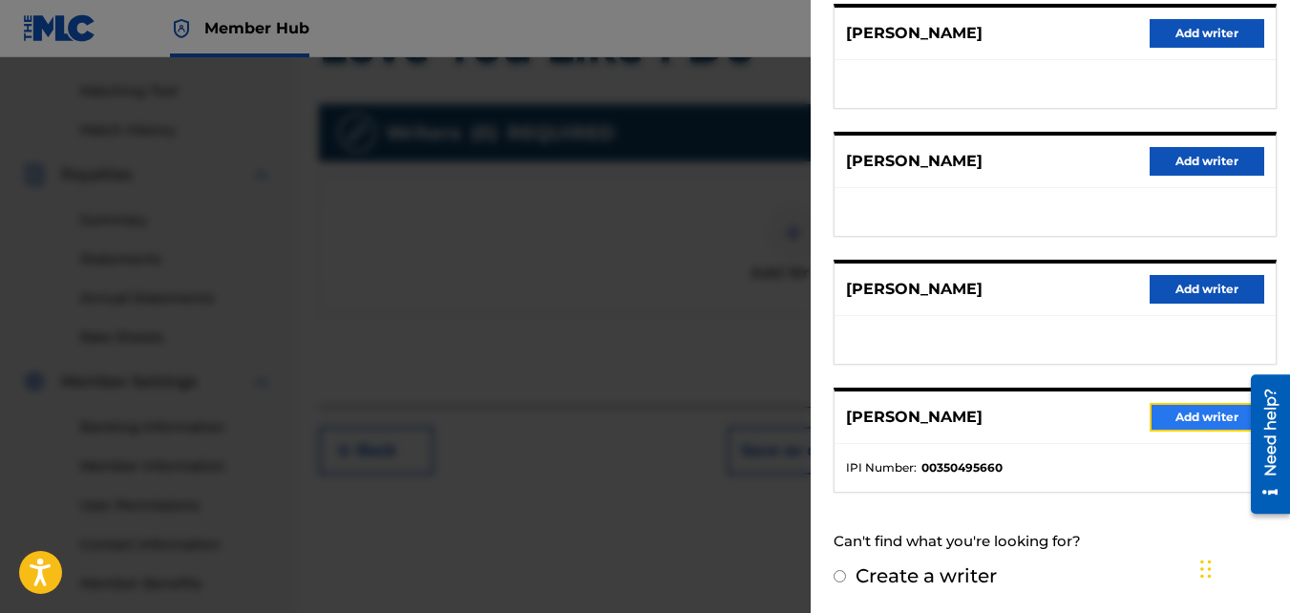
click at [1189, 422] on button "Add writer" at bounding box center [1207, 417] width 115 height 29
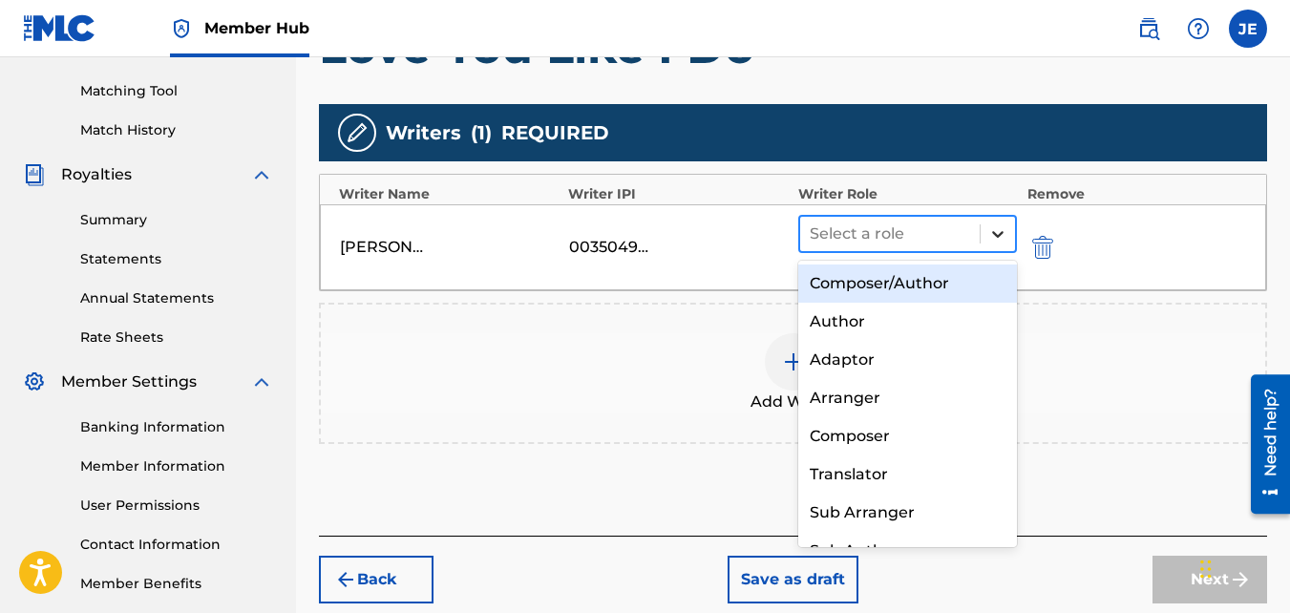
click at [994, 230] on icon at bounding box center [998, 233] width 19 height 19
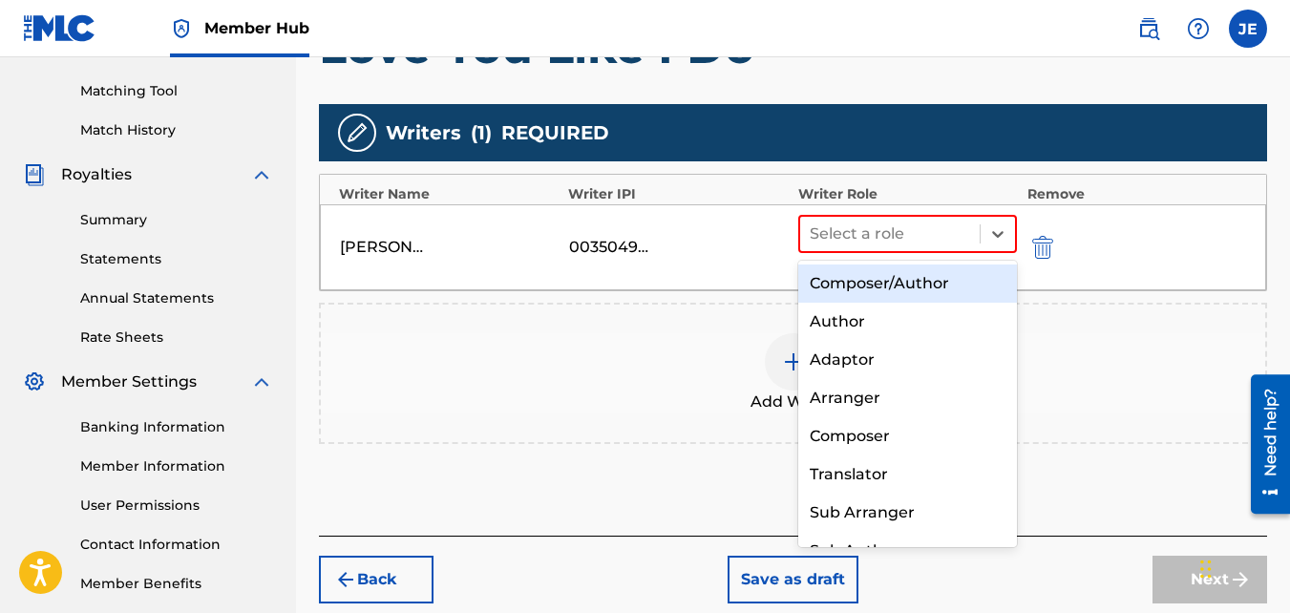
click at [911, 282] on div "Composer/Author" at bounding box center [909, 284] width 220 height 38
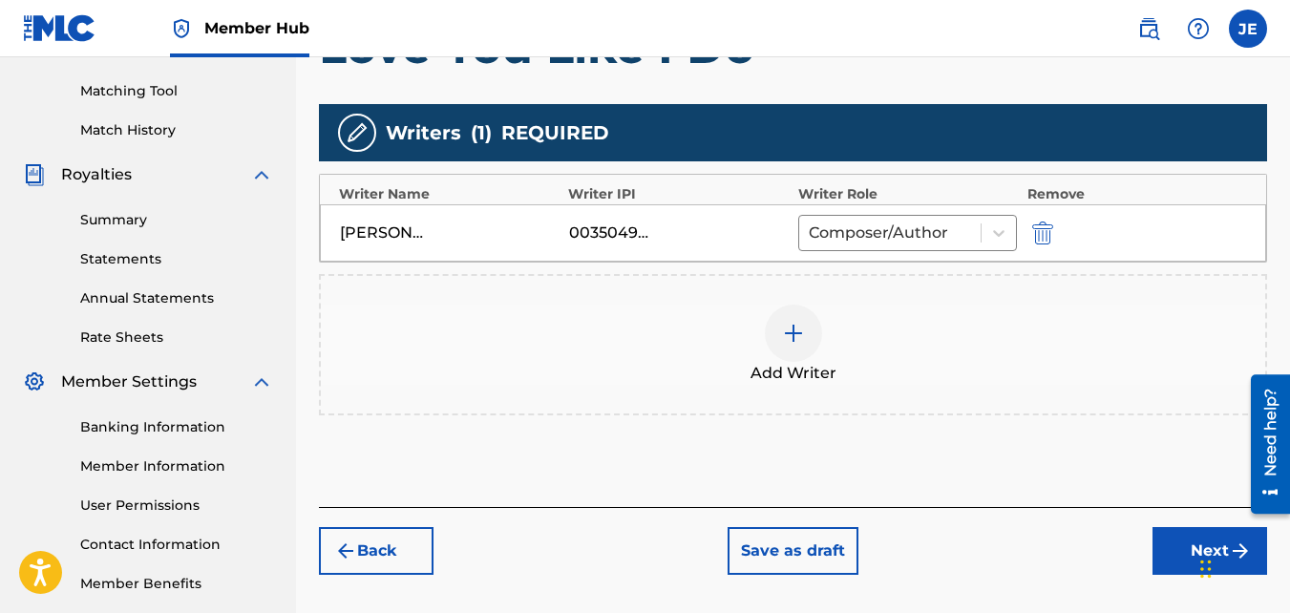
click at [794, 345] on div at bounding box center [793, 333] width 57 height 57
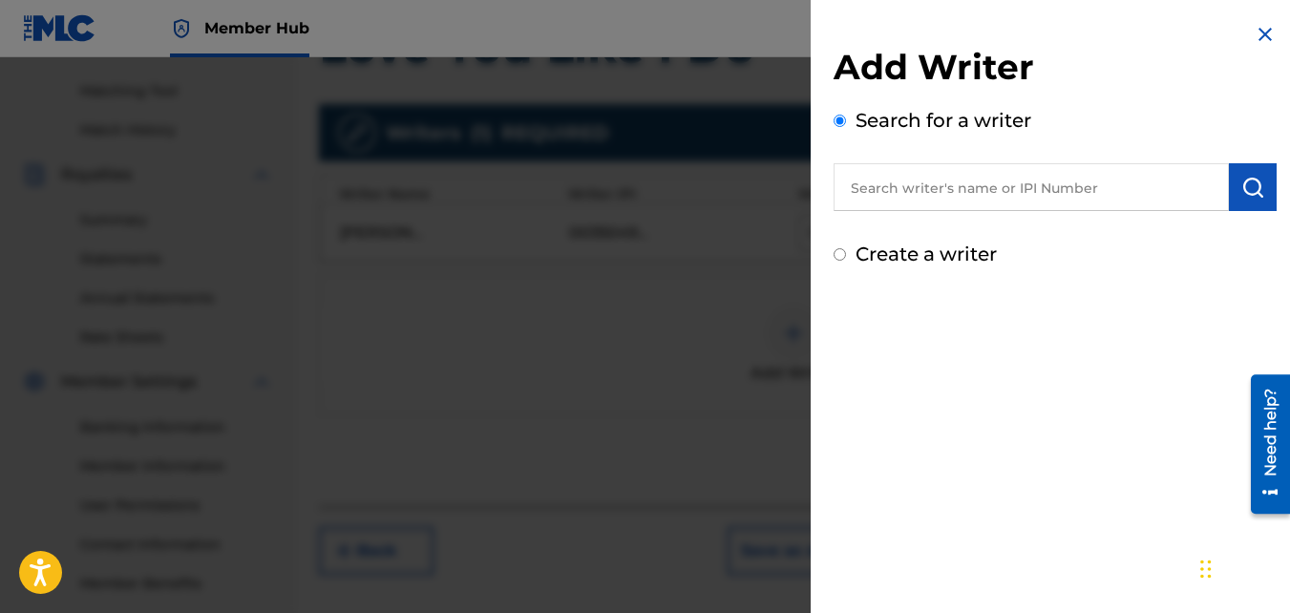
click at [963, 196] on input "text" at bounding box center [1031, 187] width 395 height 48
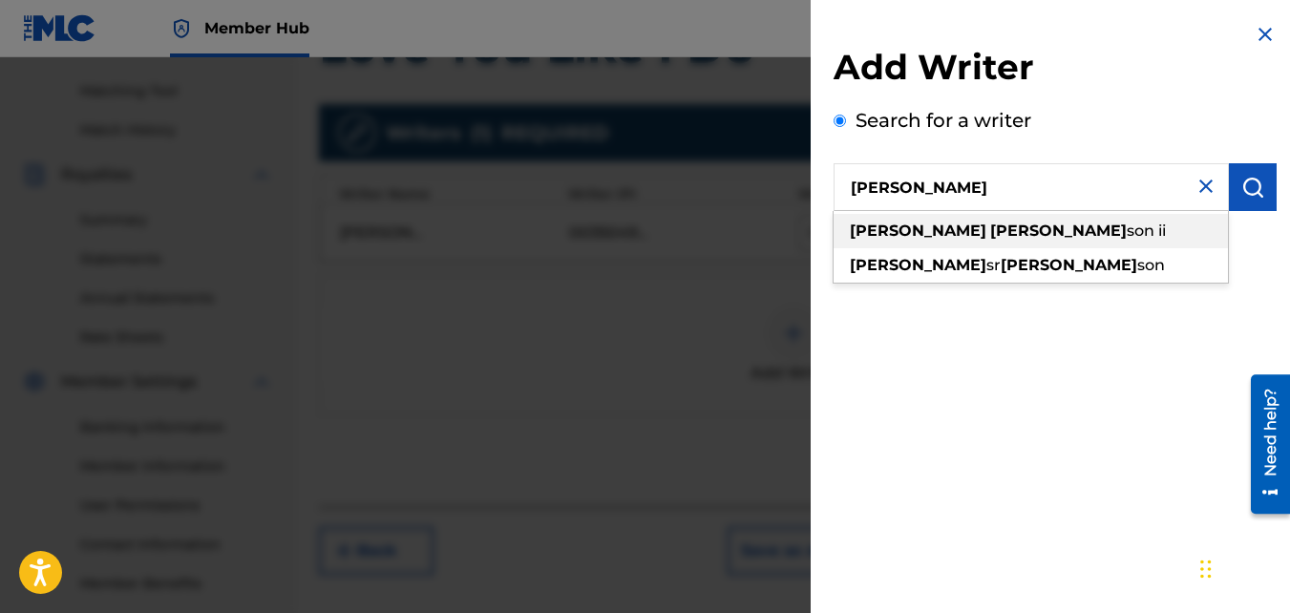
click at [1127, 232] on span "son ii" at bounding box center [1146, 231] width 39 height 18
type input "[PERSON_NAME]"
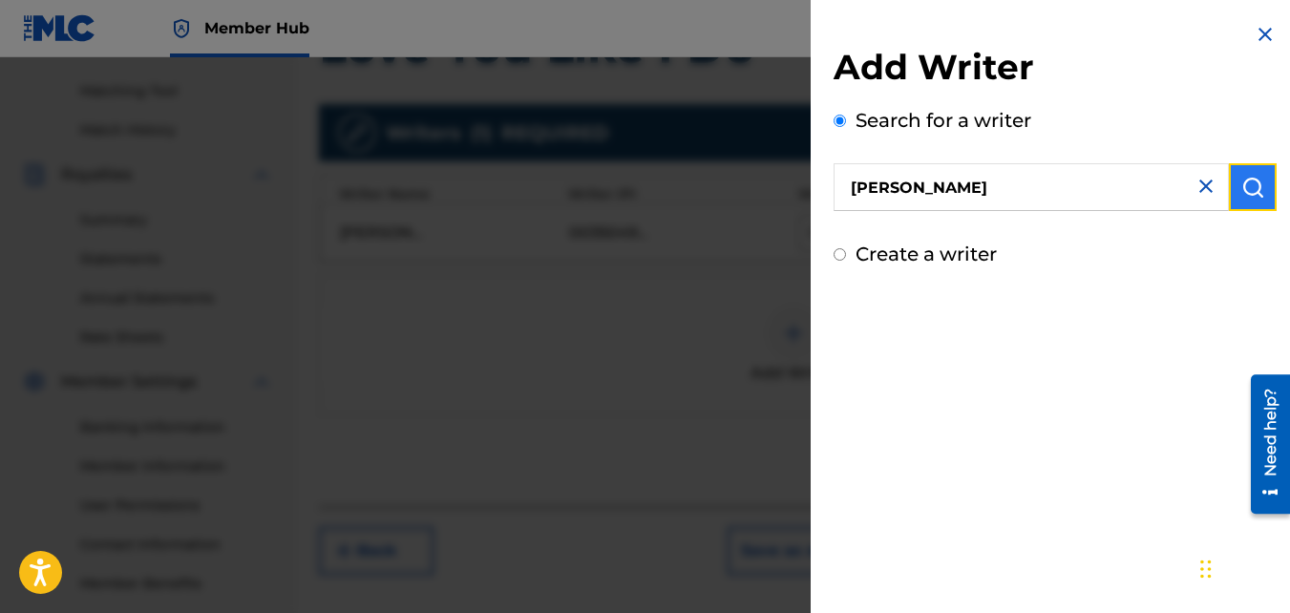
click at [1266, 191] on button "submit" at bounding box center [1253, 187] width 48 height 48
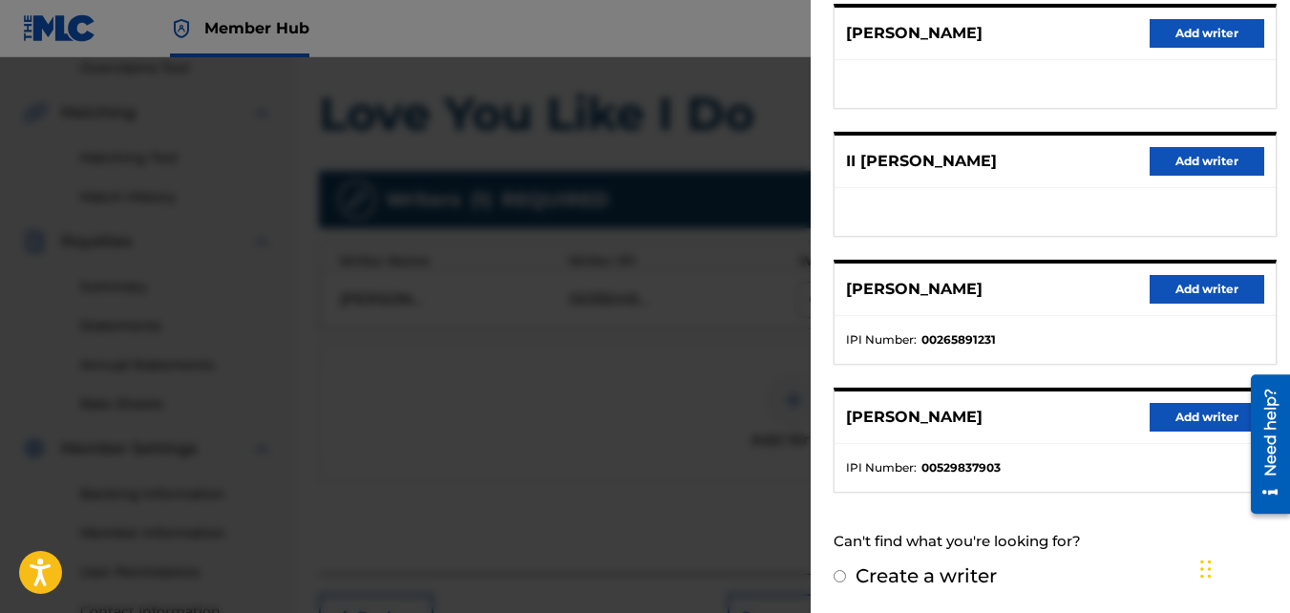
scroll to position [380, 0]
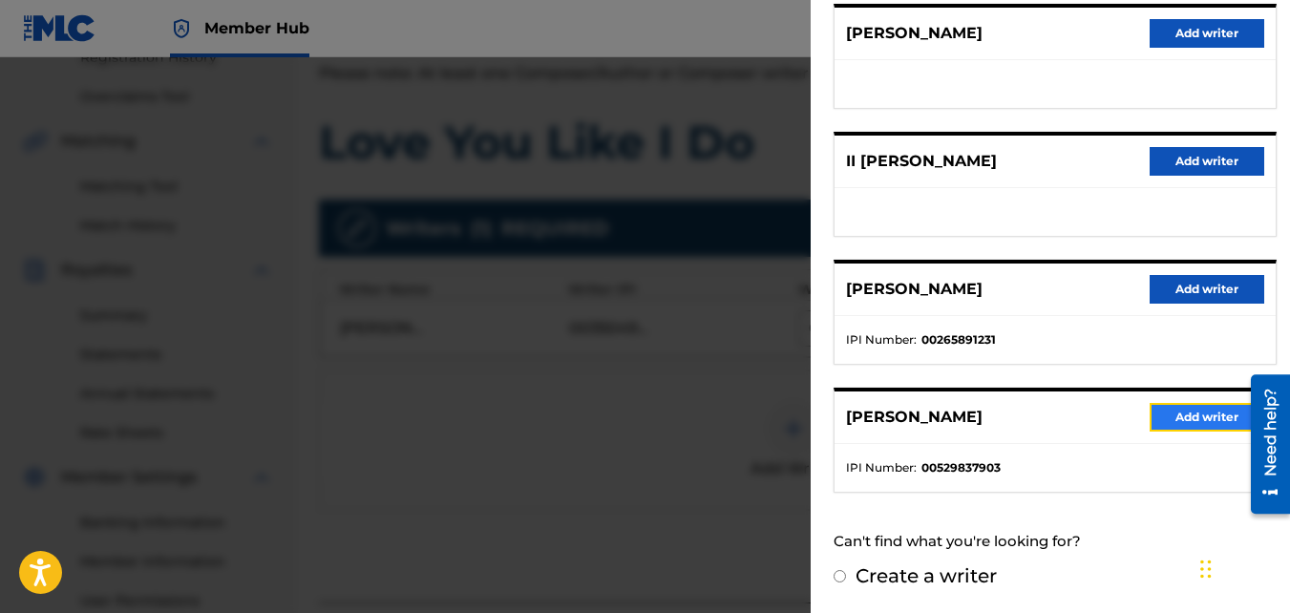
click at [1196, 420] on button "Add writer" at bounding box center [1207, 417] width 115 height 29
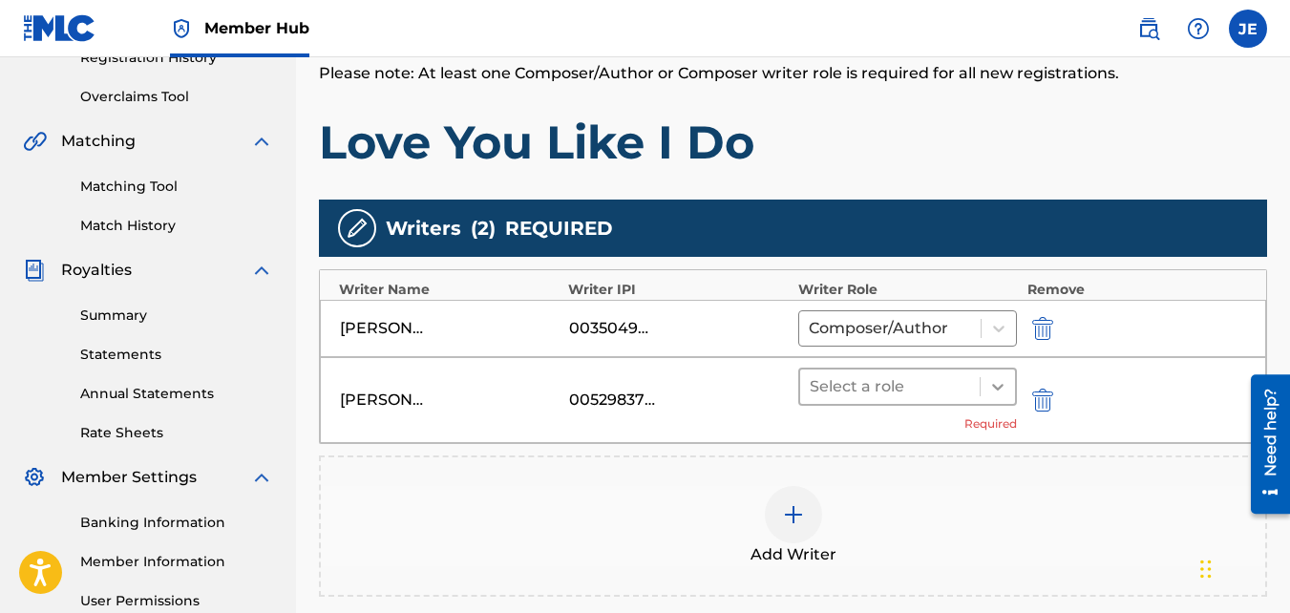
click at [1007, 381] on icon at bounding box center [998, 386] width 19 height 19
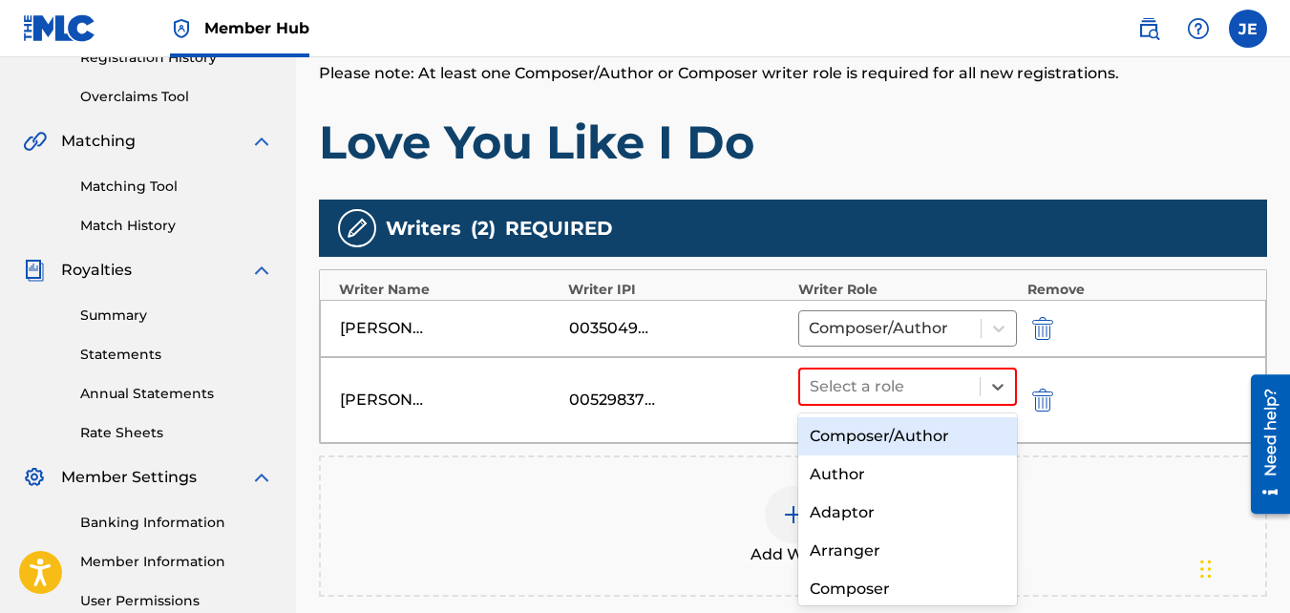
click at [909, 433] on div "Composer/Author" at bounding box center [909, 436] width 220 height 38
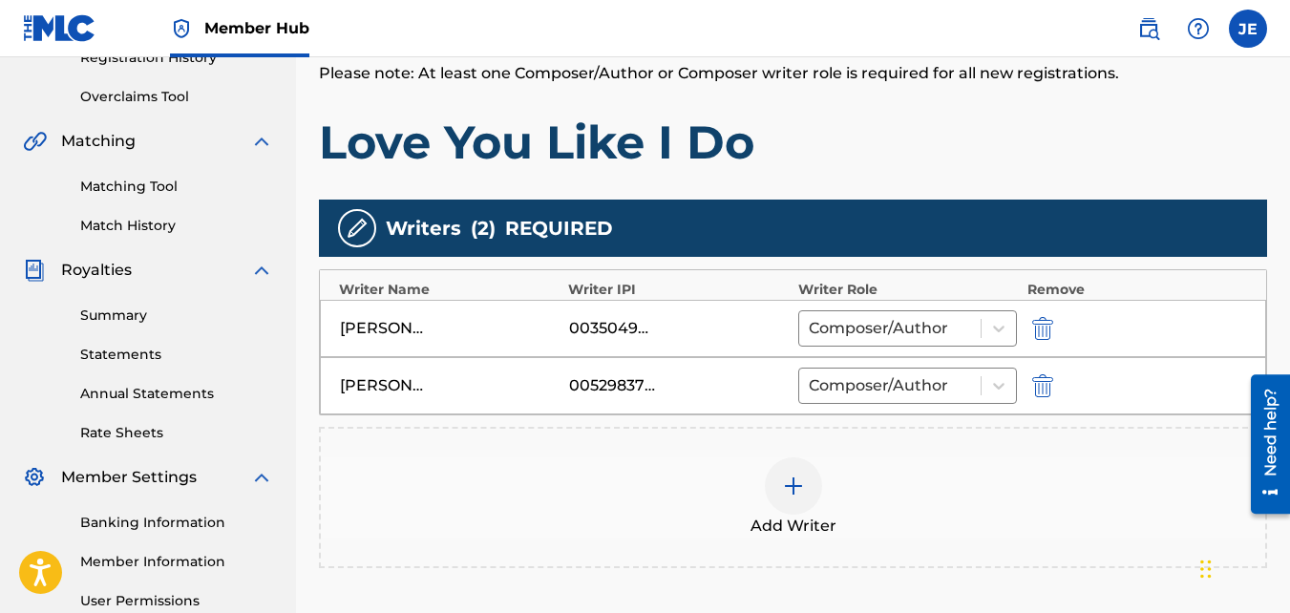
click at [791, 487] on img at bounding box center [793, 486] width 23 height 23
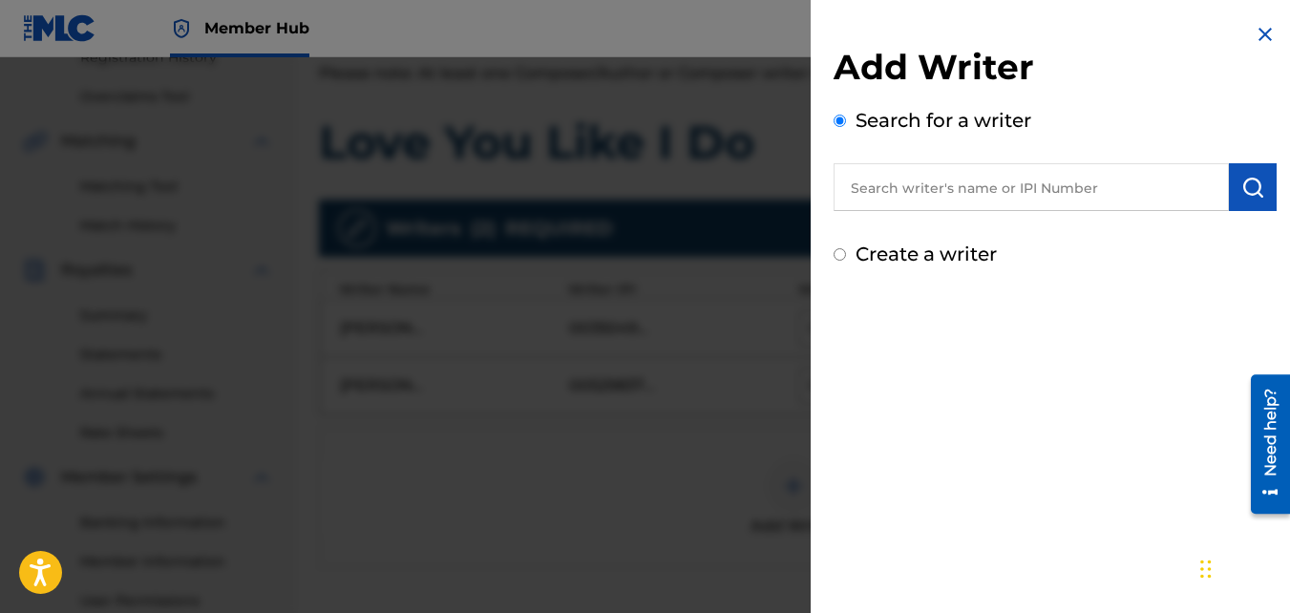
click at [1023, 181] on input "text" at bounding box center [1031, 187] width 395 height 48
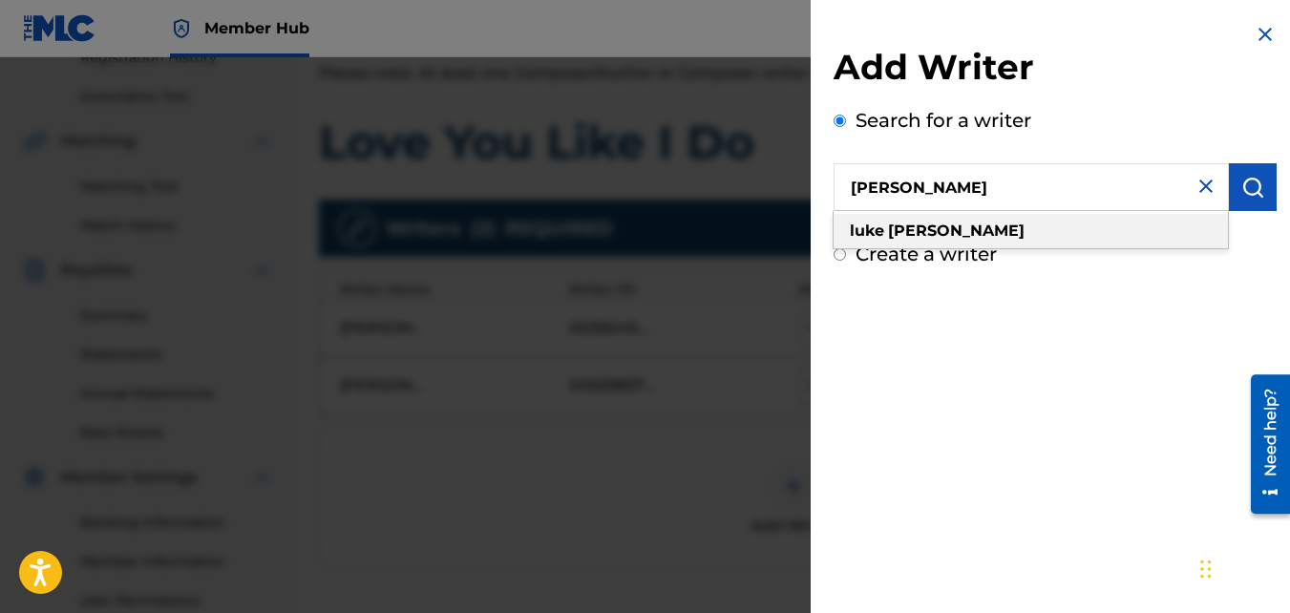
click at [999, 225] on div "[PERSON_NAME]" at bounding box center [1031, 231] width 394 height 34
type input "[PERSON_NAME]"
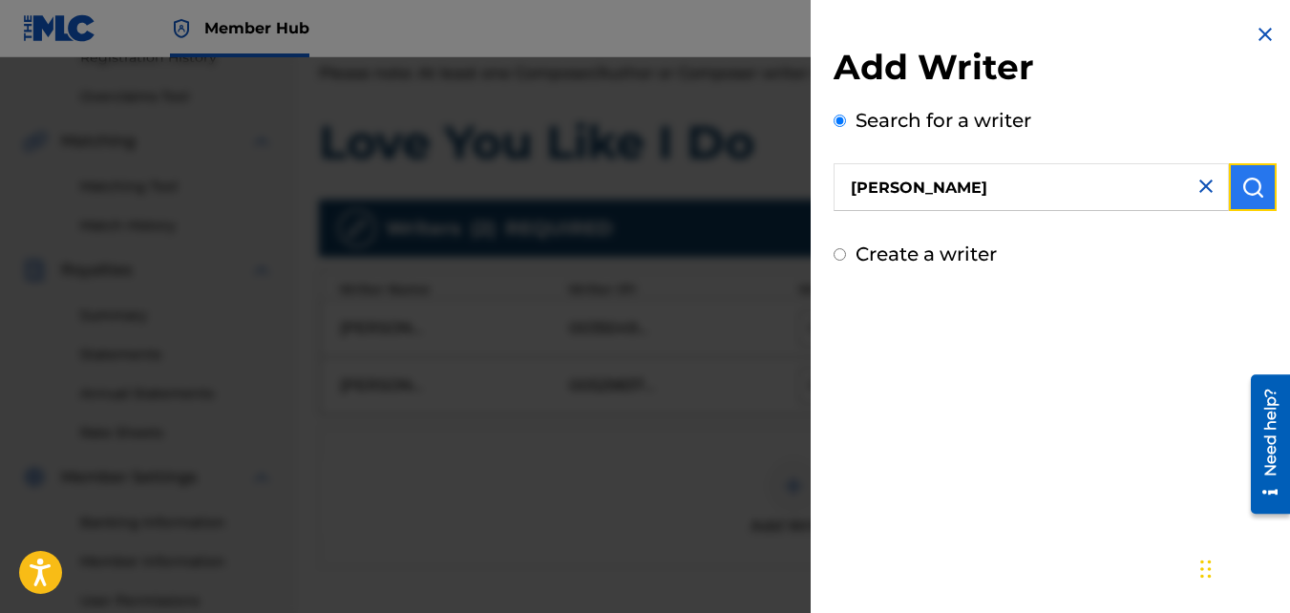
click at [1251, 195] on img "submit" at bounding box center [1253, 187] width 23 height 23
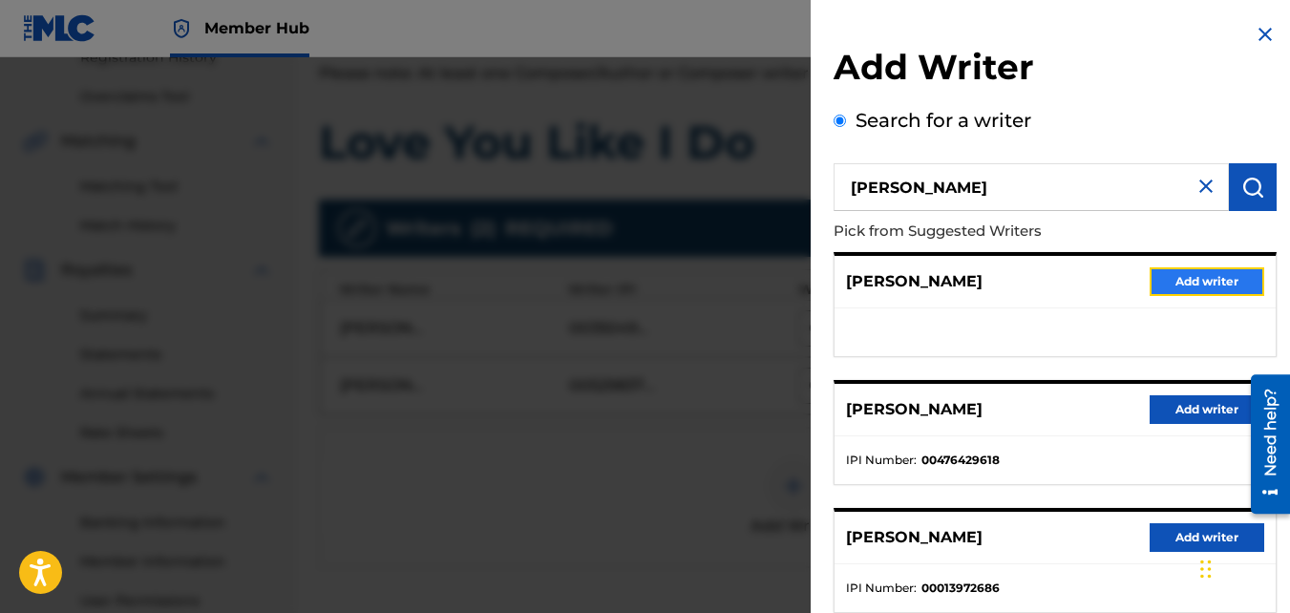
click at [1193, 274] on button "Add writer" at bounding box center [1207, 281] width 115 height 29
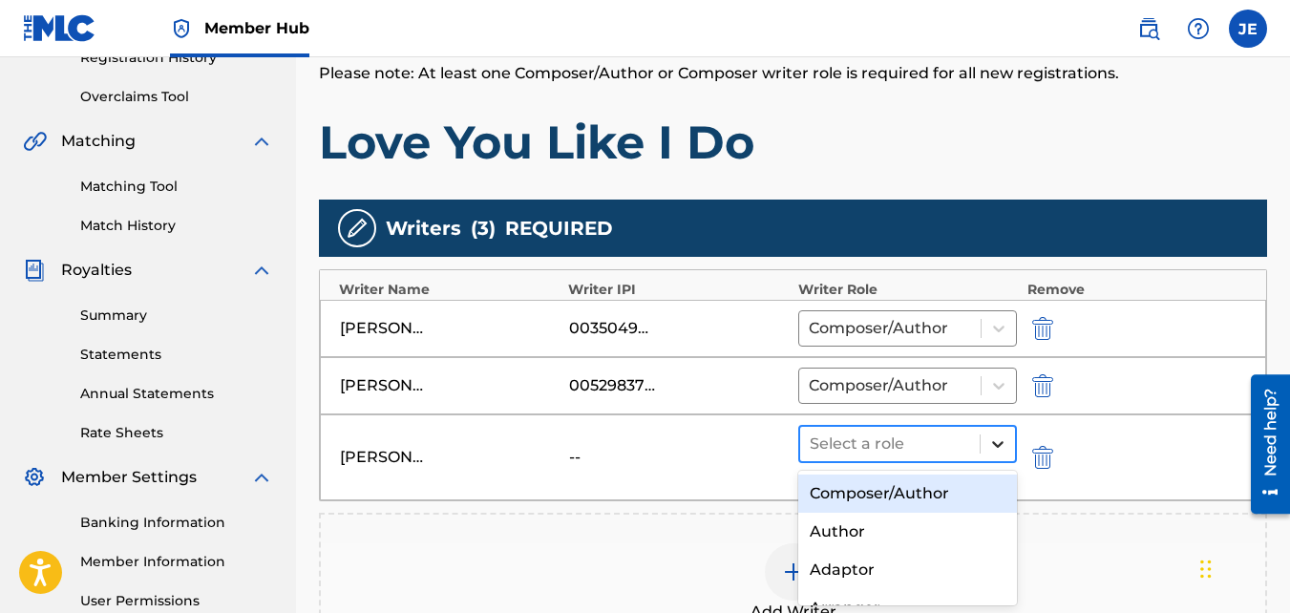
click at [988, 438] on div at bounding box center [998, 444] width 34 height 34
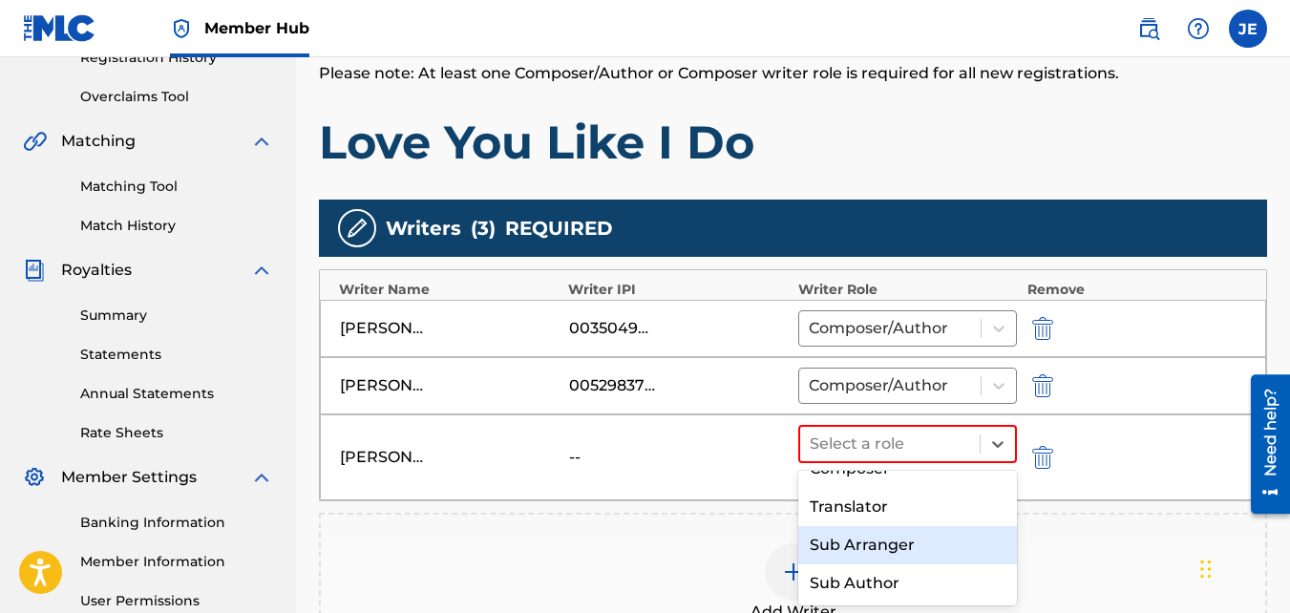
scroll to position [82, 0]
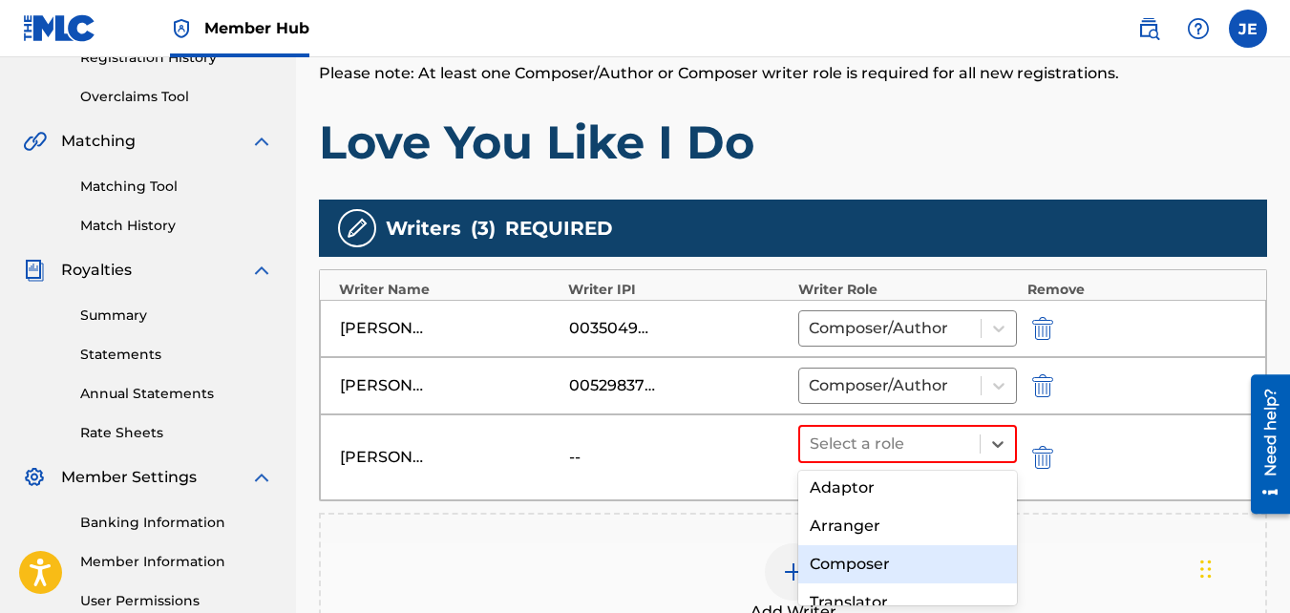
click at [910, 563] on div "Composer" at bounding box center [909, 564] width 220 height 38
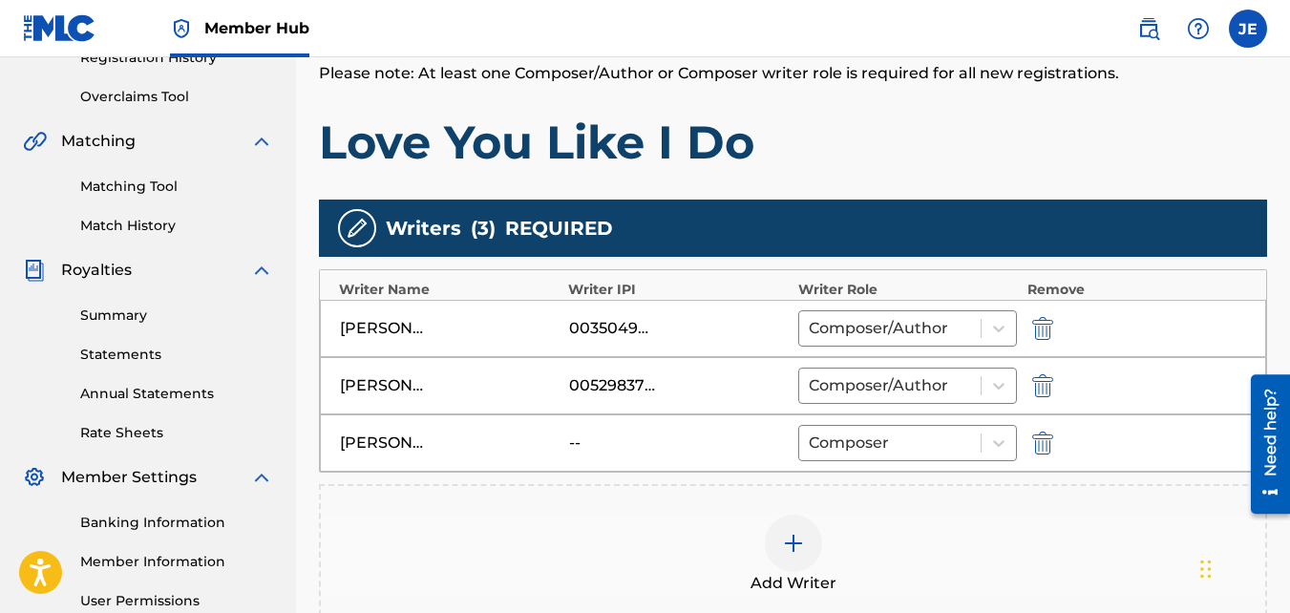
click at [795, 543] on img at bounding box center [793, 543] width 23 height 23
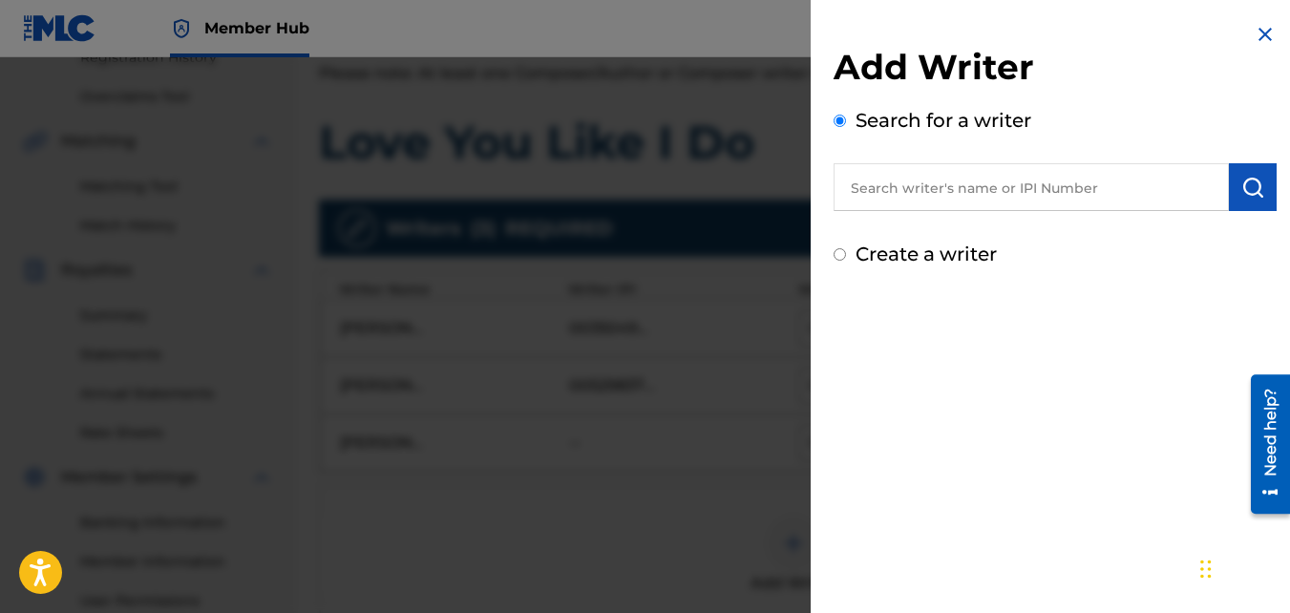
click at [942, 199] on input "text" at bounding box center [1031, 187] width 395 height 48
click at [1261, 27] on img at bounding box center [1265, 34] width 23 height 23
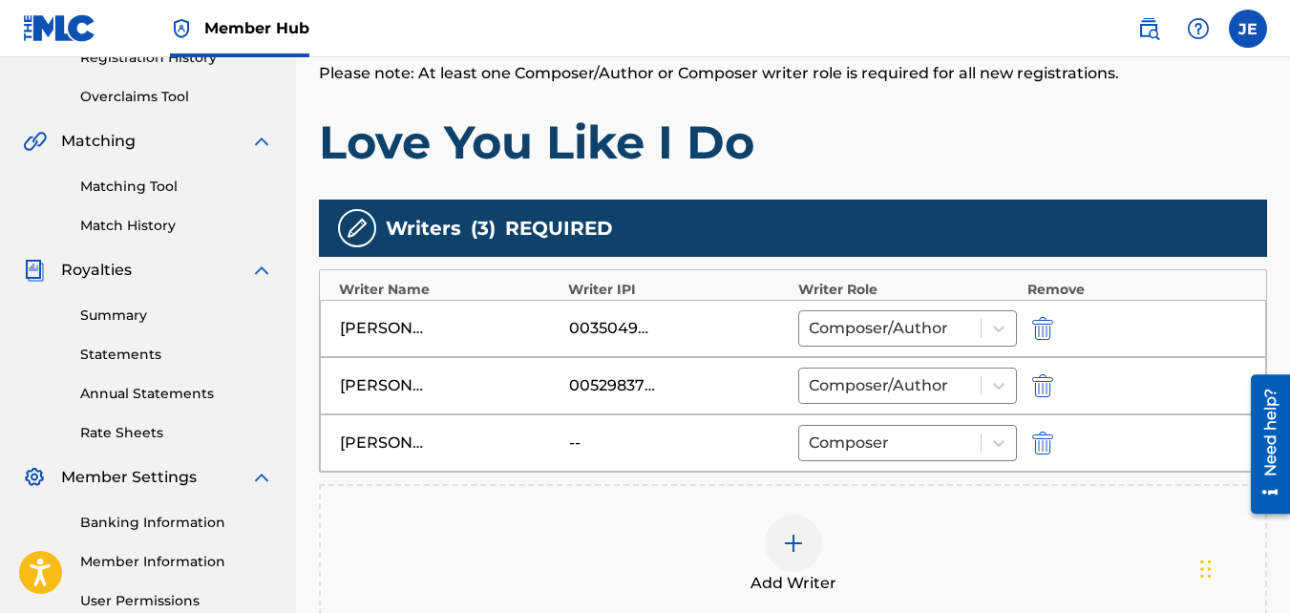
click at [794, 542] on img at bounding box center [793, 543] width 23 height 23
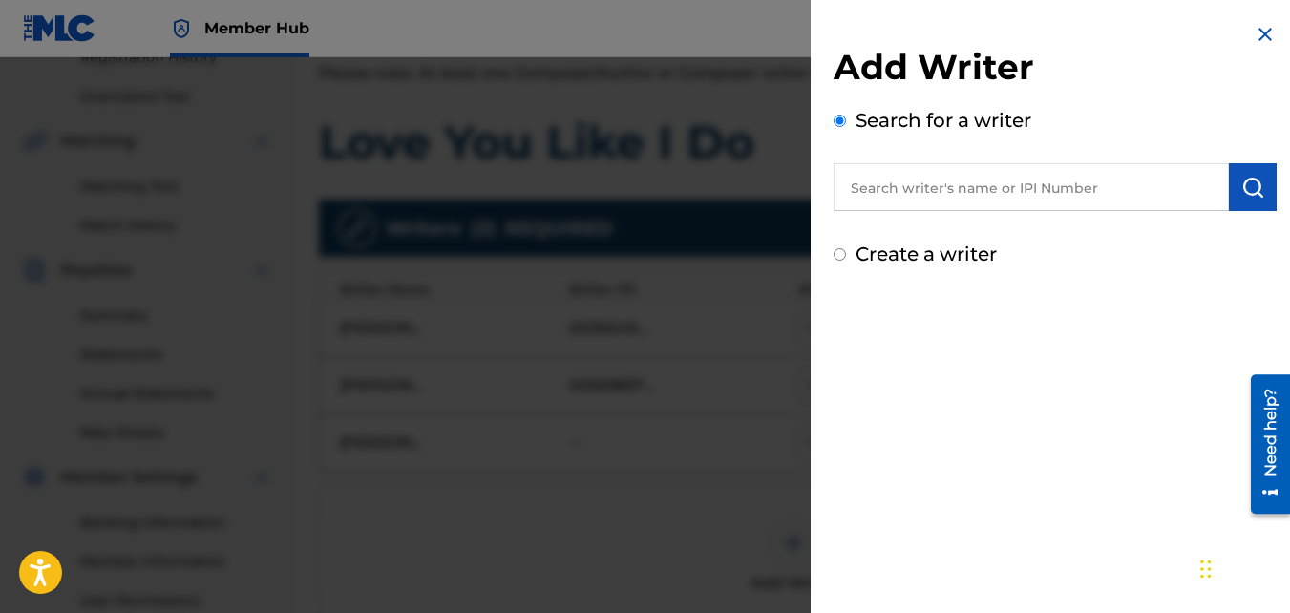
click at [948, 180] on input "text" at bounding box center [1031, 187] width 395 height 48
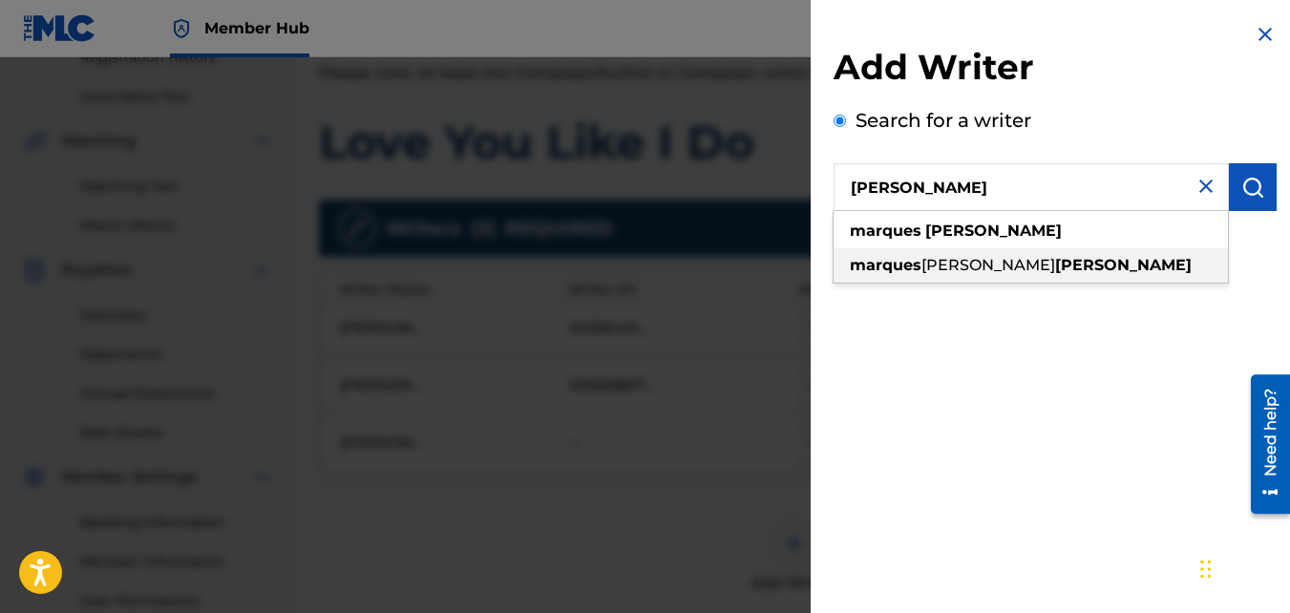
click at [991, 265] on span "[PERSON_NAME]" at bounding box center [989, 265] width 134 height 18
type input "[PERSON_NAME] [PERSON_NAME]"
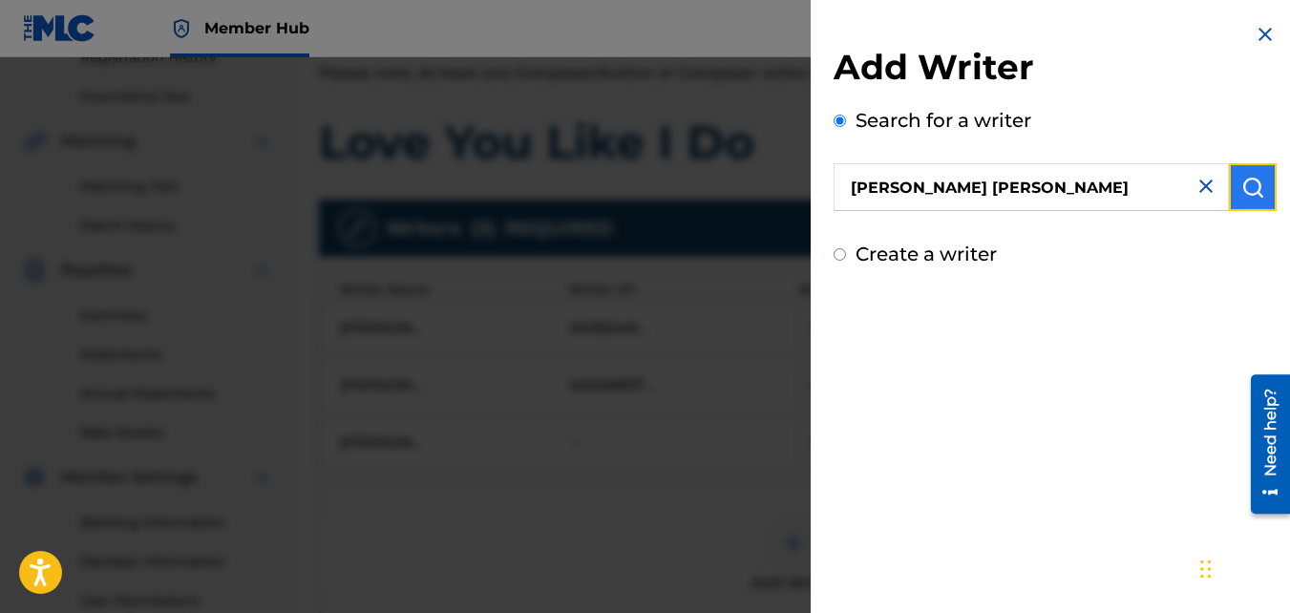
click at [1244, 191] on img "submit" at bounding box center [1253, 187] width 23 height 23
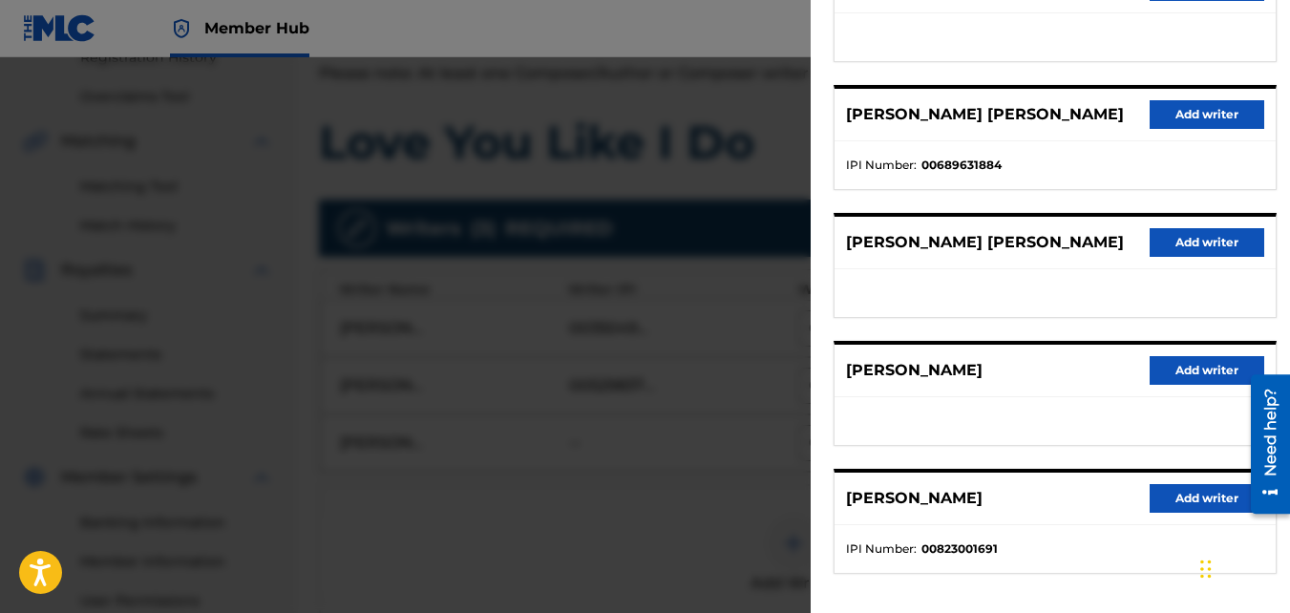
scroll to position [281, 0]
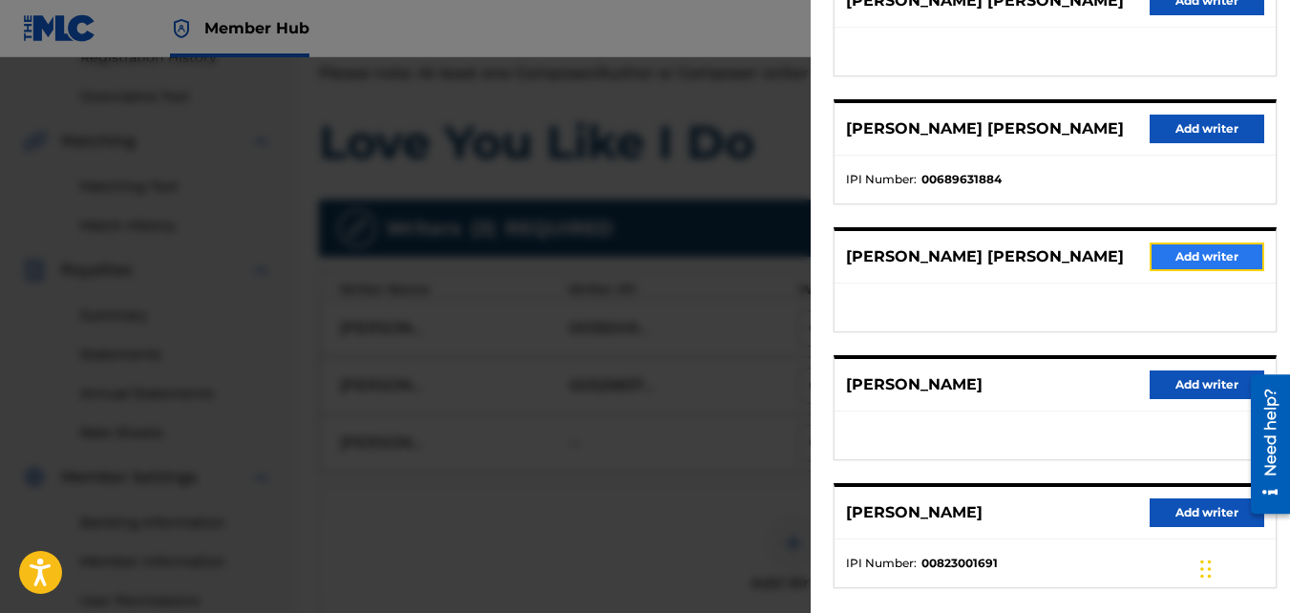
click at [1192, 261] on button "Add writer" at bounding box center [1207, 257] width 115 height 29
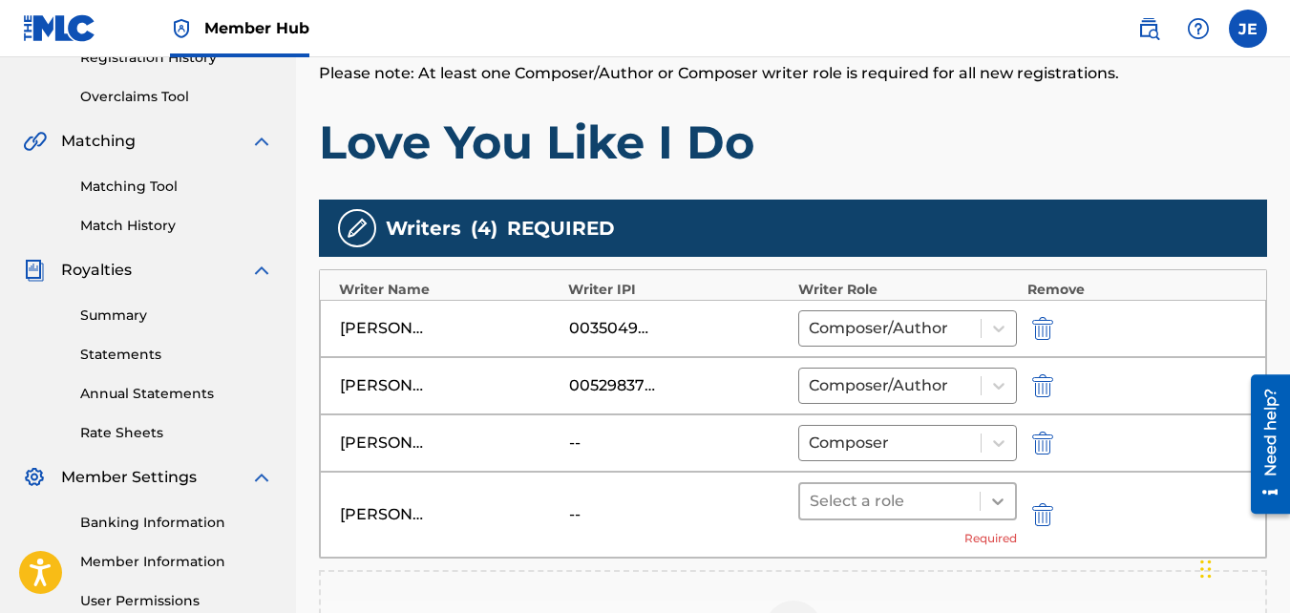
click at [991, 504] on icon at bounding box center [998, 501] width 19 height 19
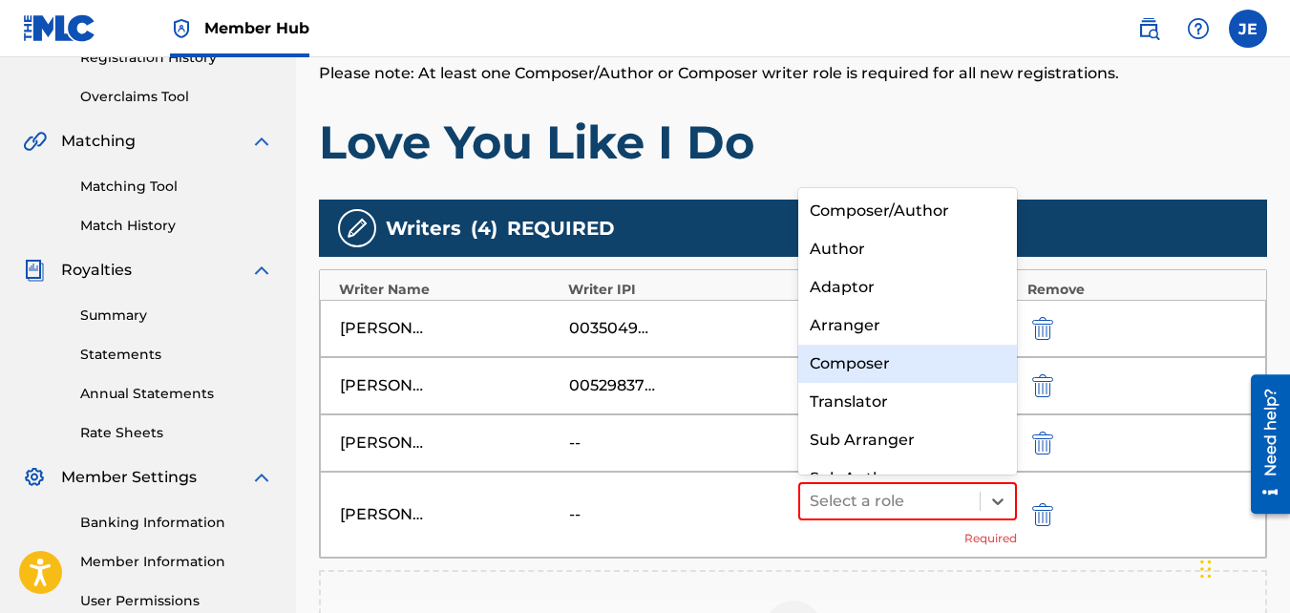
click at [881, 363] on div "Composer" at bounding box center [909, 364] width 220 height 38
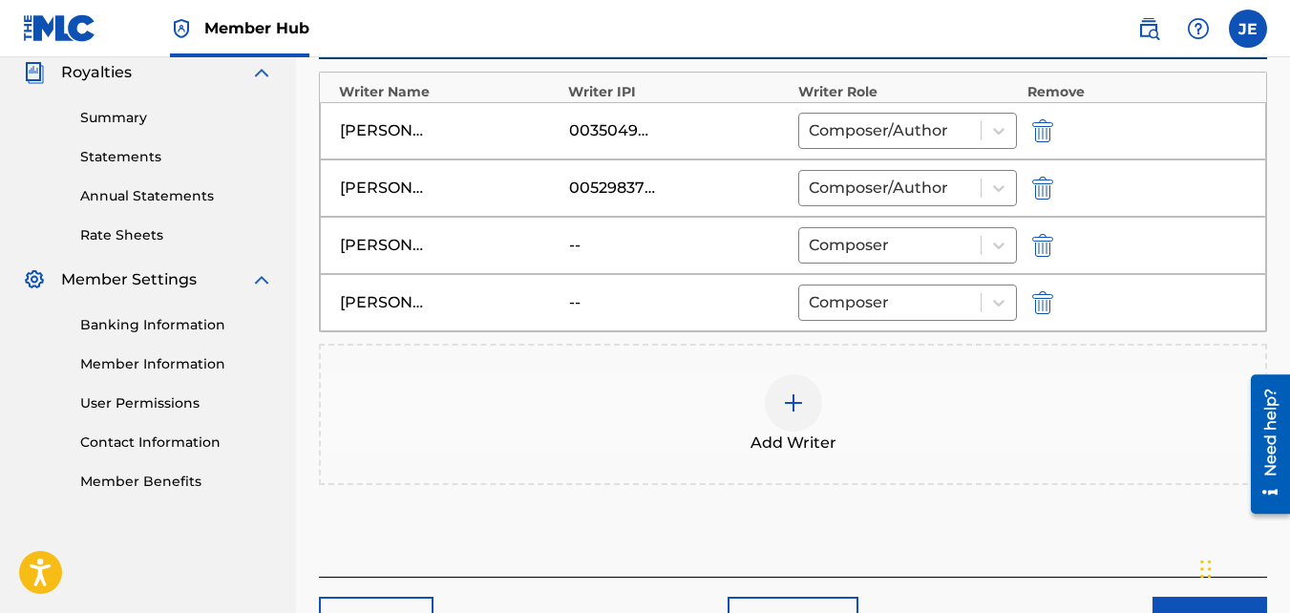
scroll to position [701, 0]
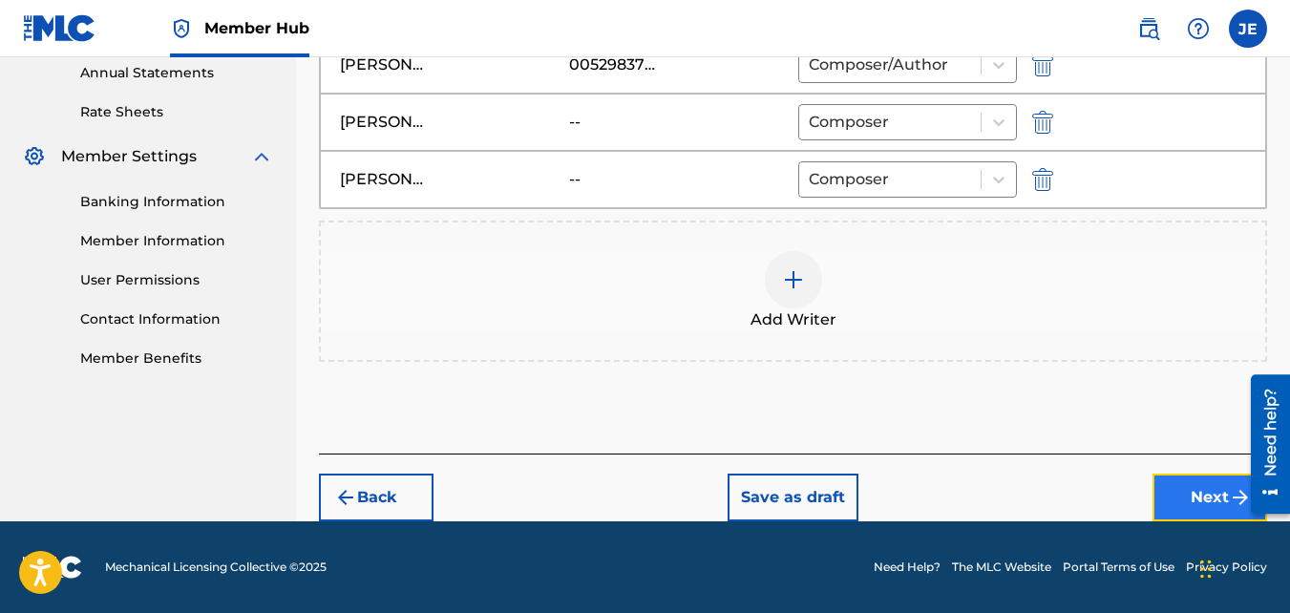
click at [1186, 500] on button "Next" at bounding box center [1210, 498] width 115 height 48
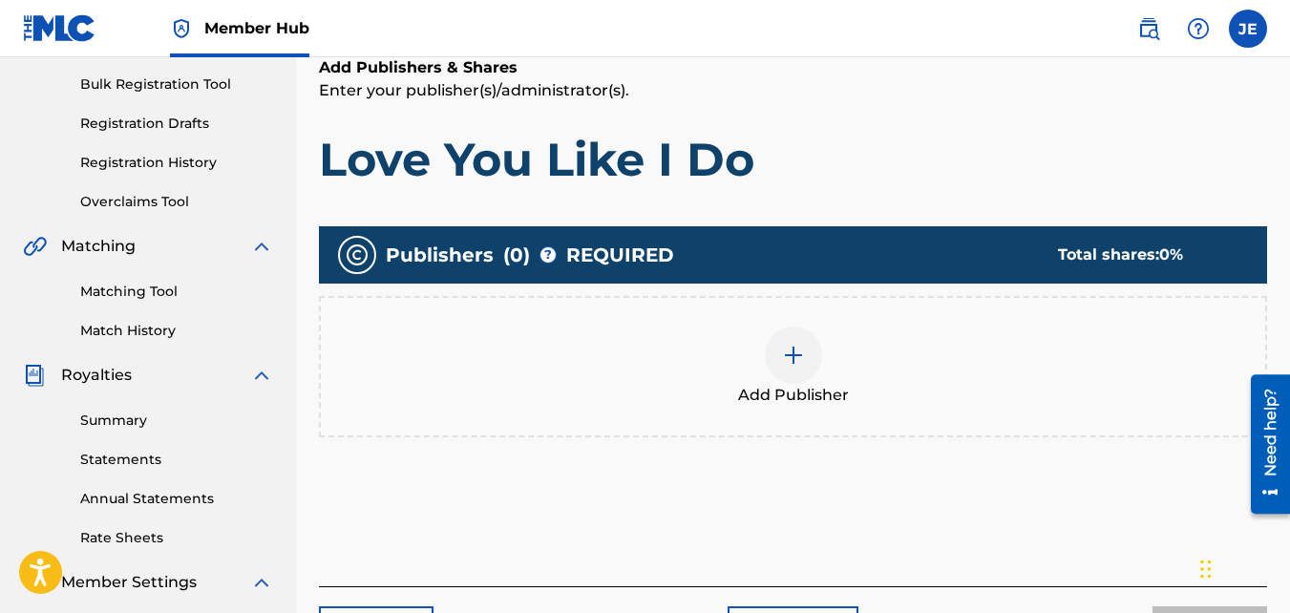
scroll to position [277, 0]
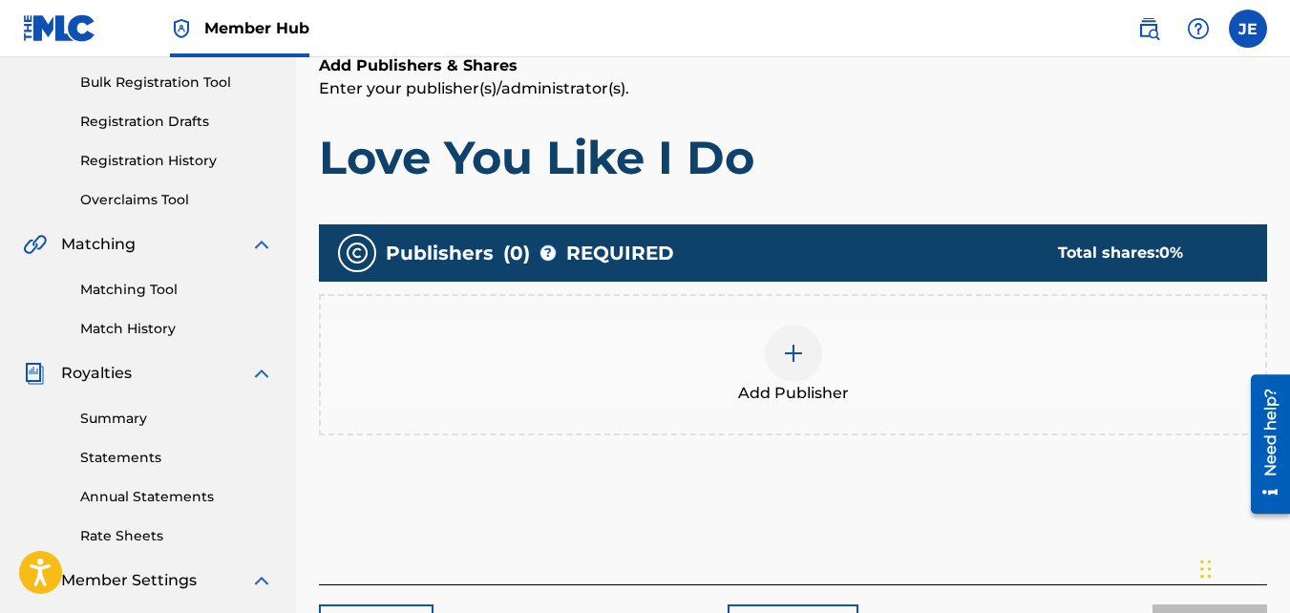
click at [802, 344] on img at bounding box center [793, 353] width 23 height 23
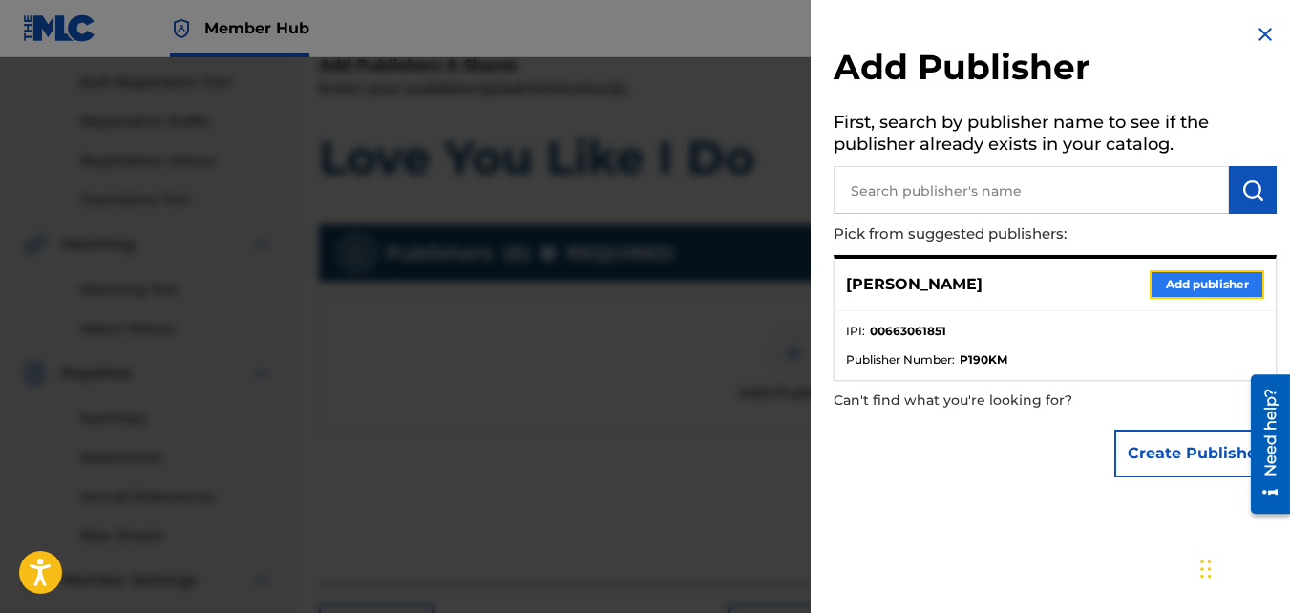
click at [1178, 276] on button "Add publisher" at bounding box center [1207, 284] width 115 height 29
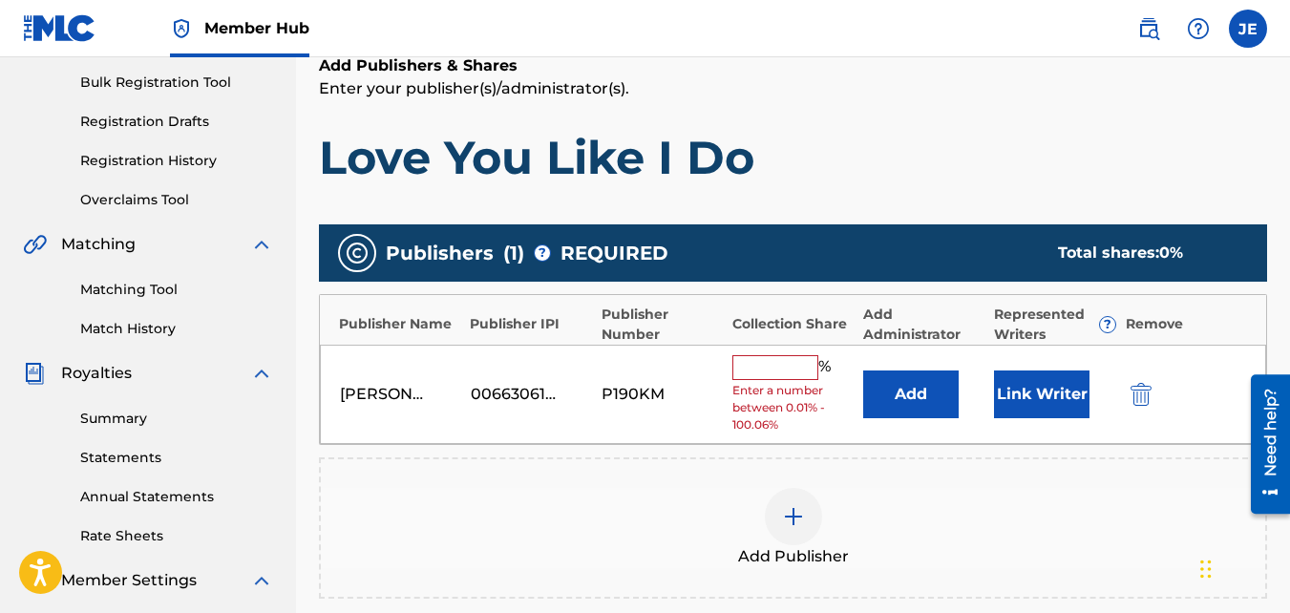
click at [774, 370] on input "text" at bounding box center [776, 367] width 86 height 25
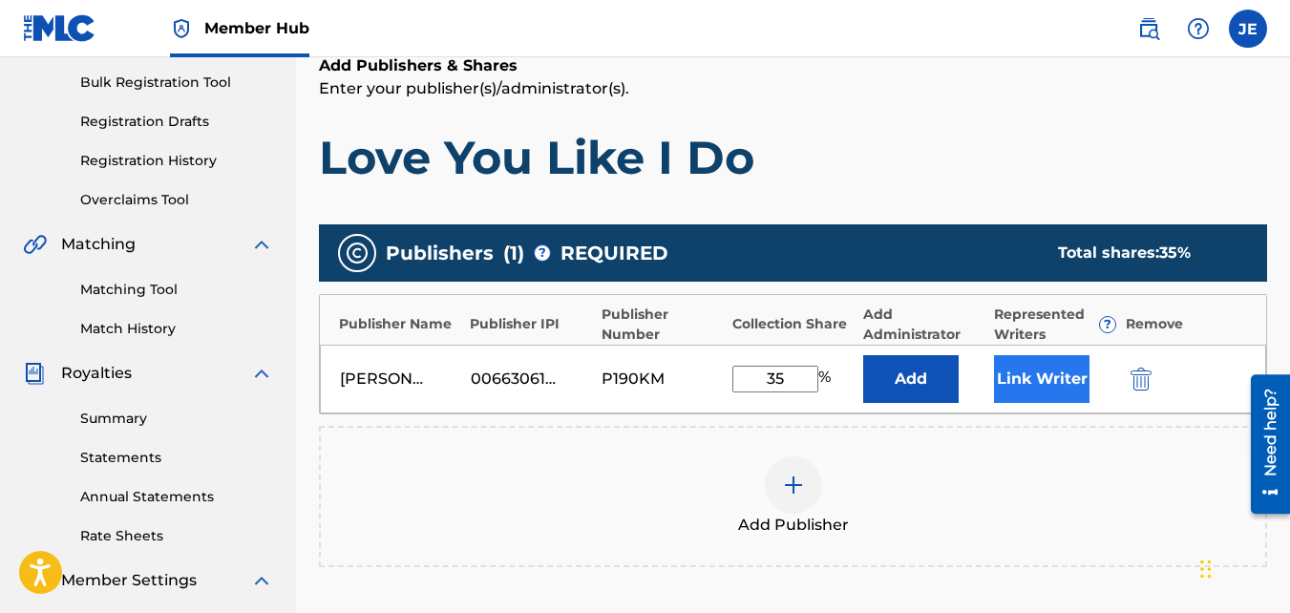
type input "35"
click at [1034, 379] on button "Link Writer" at bounding box center [1042, 379] width 96 height 48
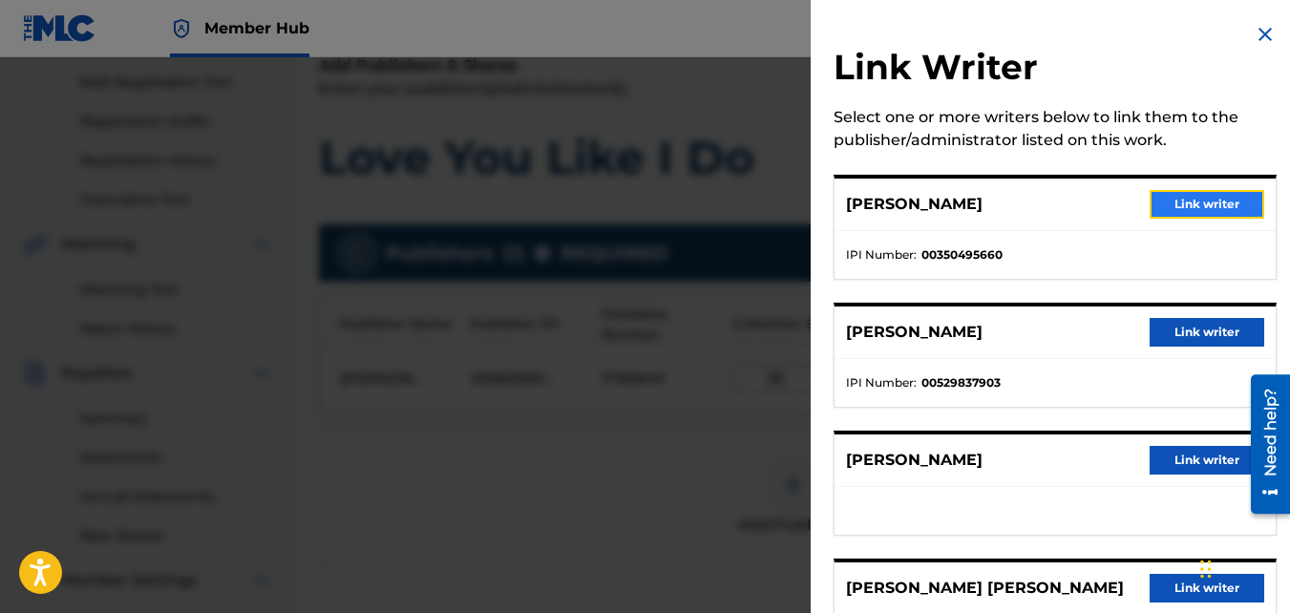
click at [1205, 199] on button "Link writer" at bounding box center [1207, 204] width 115 height 29
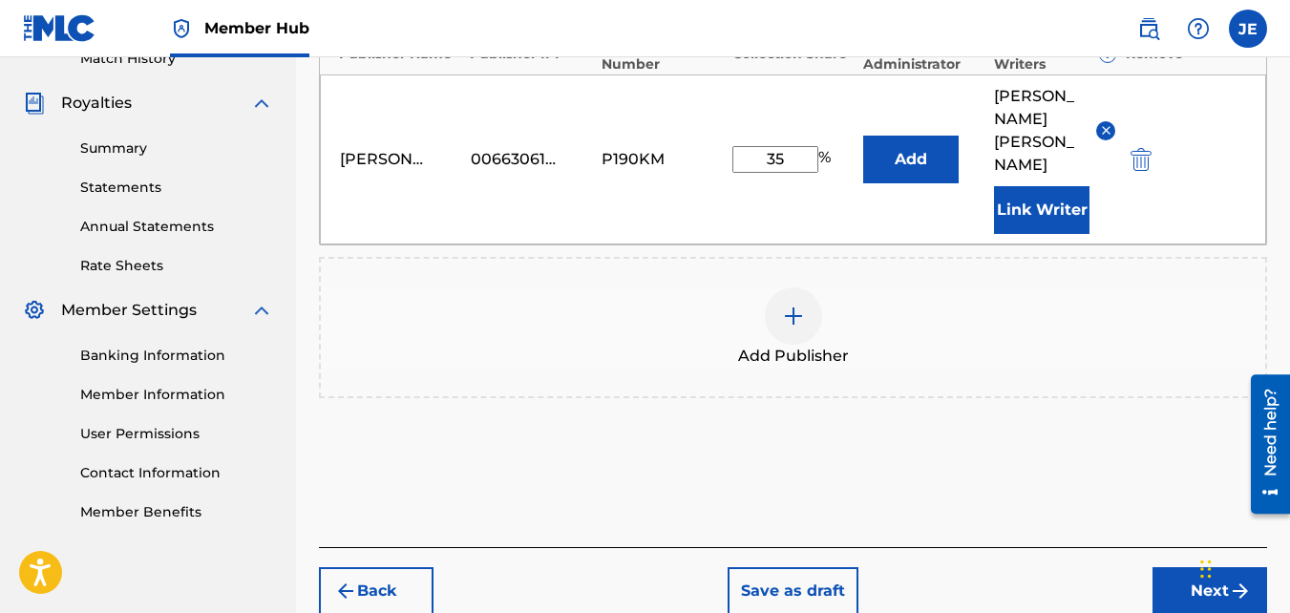
scroll to position [595, 0]
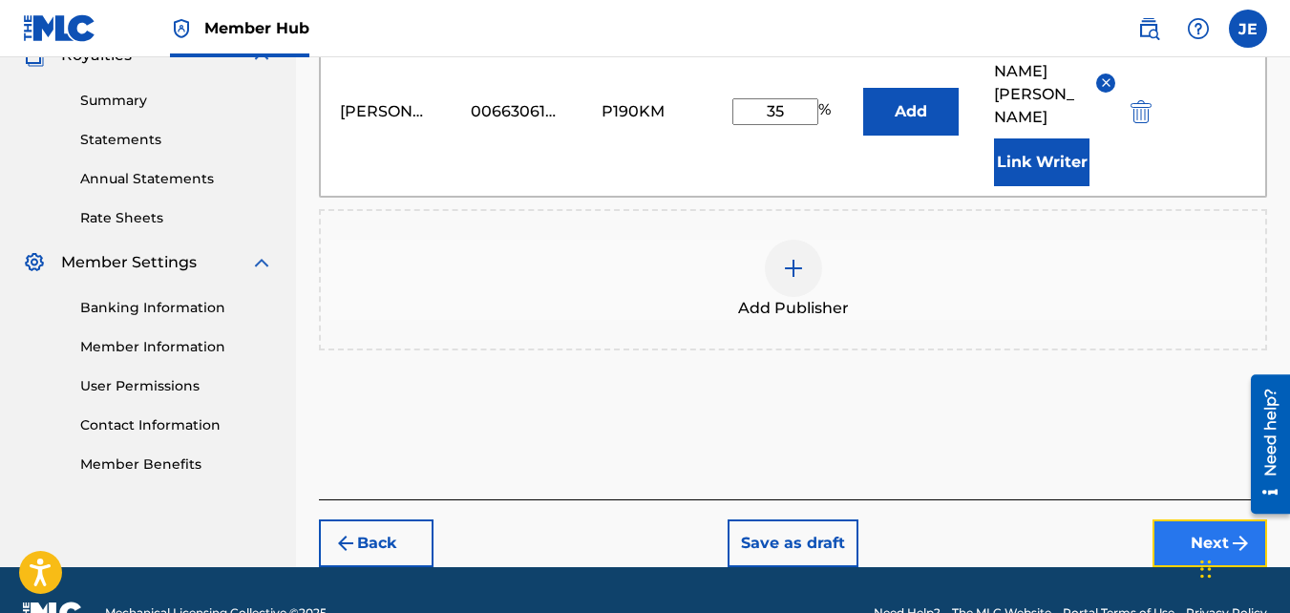
click at [1203, 520] on button "Next" at bounding box center [1210, 544] width 115 height 48
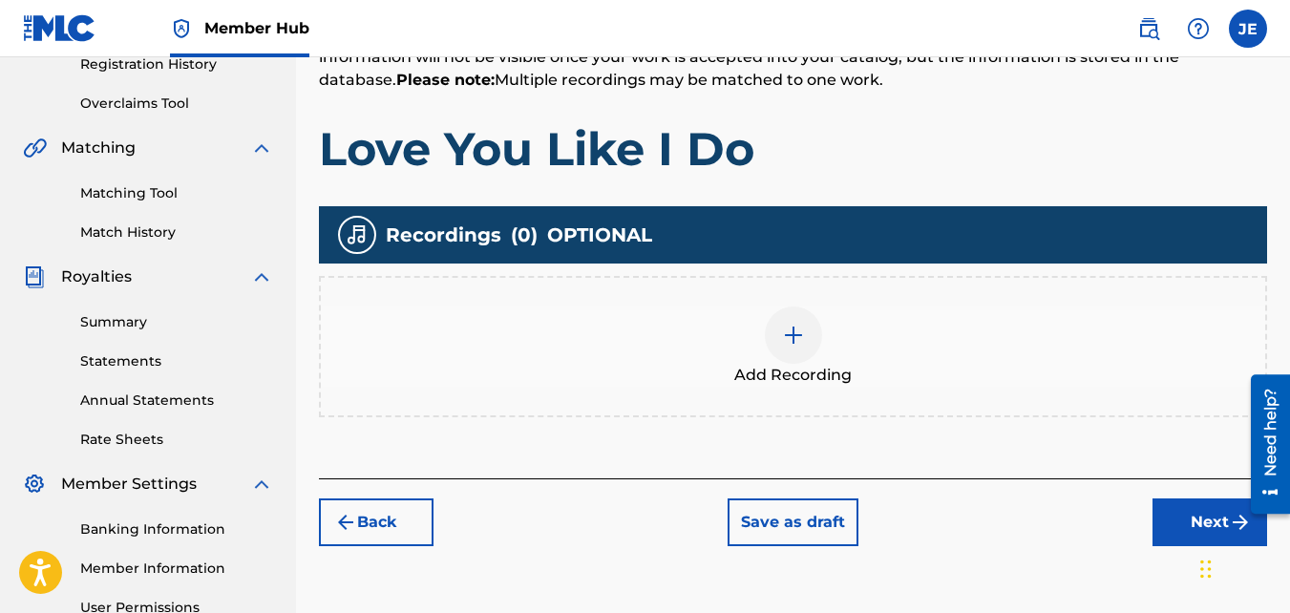
scroll to position [564, 0]
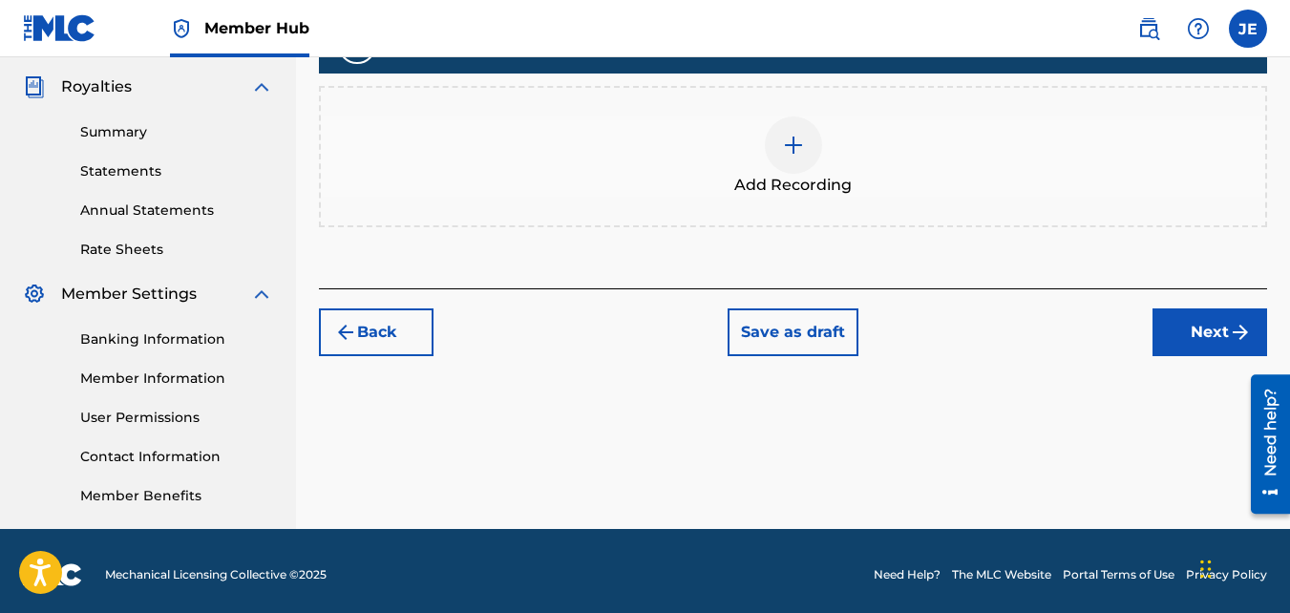
click at [796, 138] on img at bounding box center [793, 145] width 23 height 23
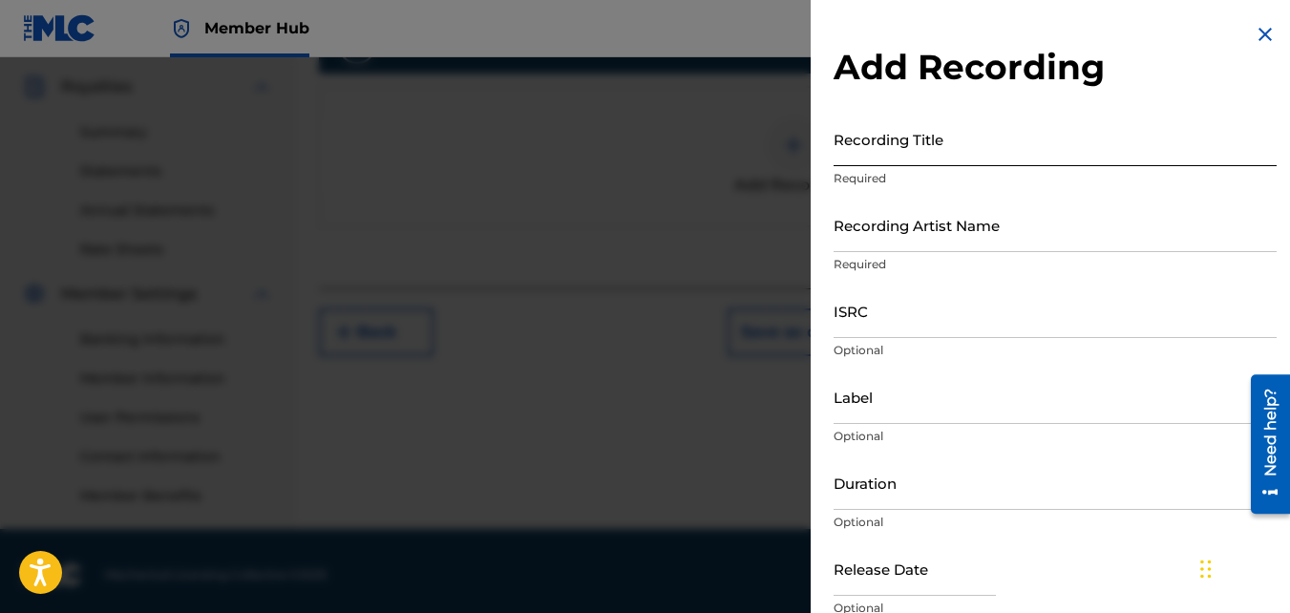
click at [993, 139] on input "Recording Title" at bounding box center [1055, 139] width 443 height 54
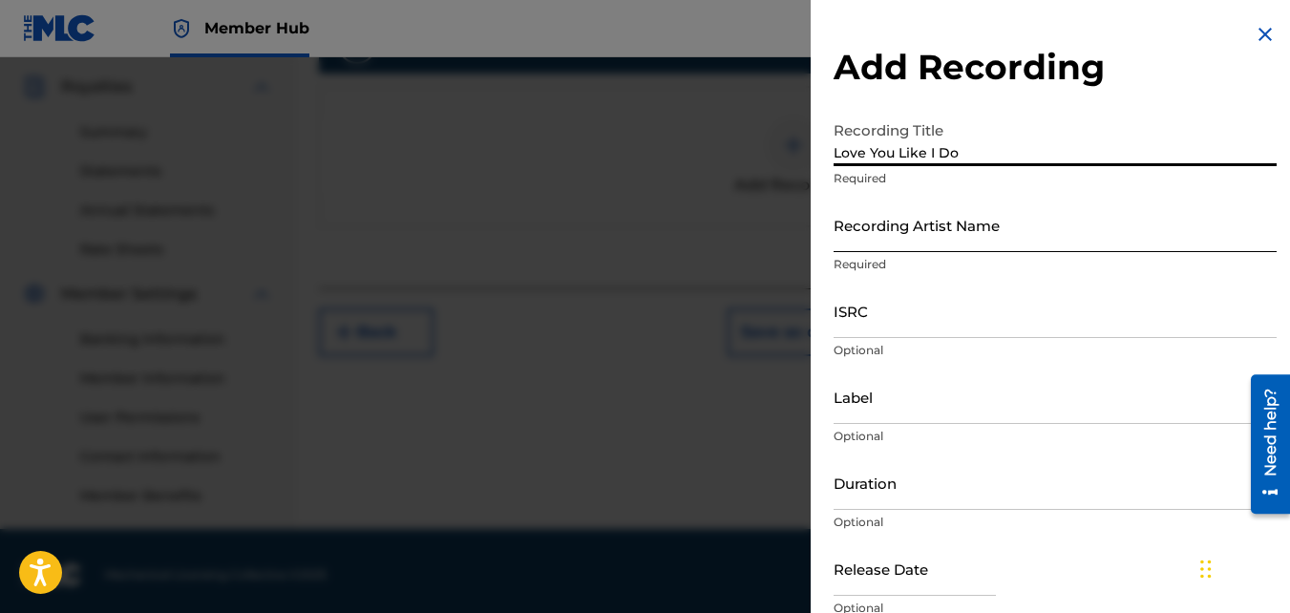
type input "Love You Like I Do"
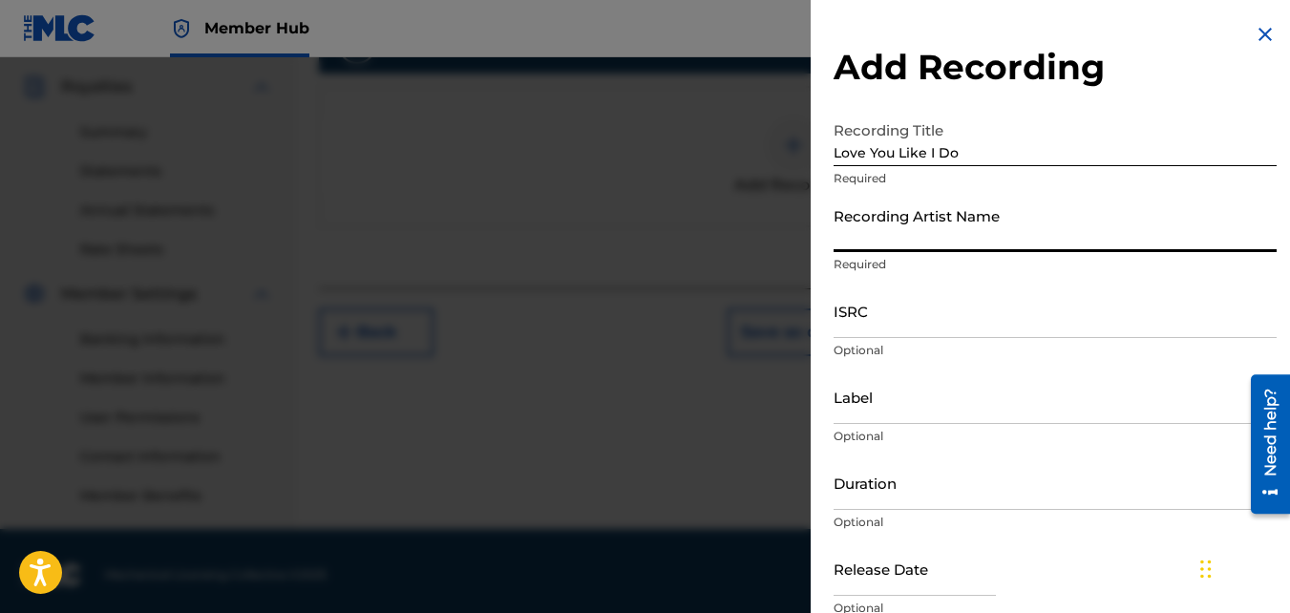
click at [979, 243] on input "Recording Artist Name" at bounding box center [1055, 225] width 443 height 54
type input "[PERSON_NAME]"
type input "MH Music/ MuseArts Entertainment"
type input "03:52"
type input "[DATE]"
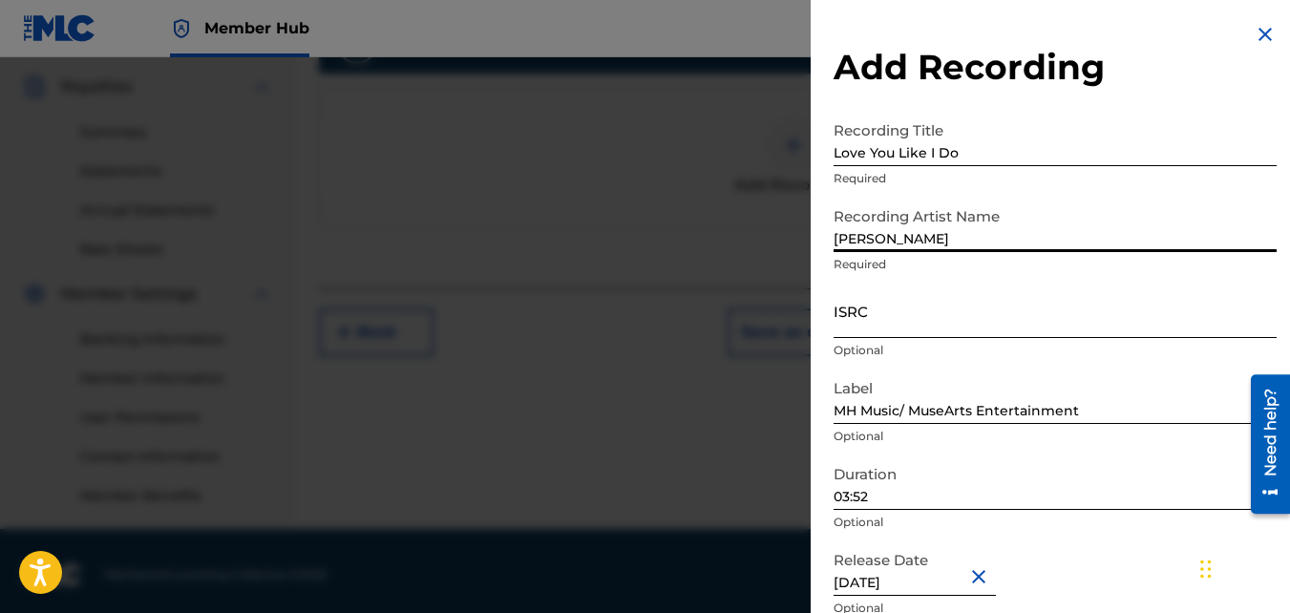
click at [923, 326] on input "ISRC" at bounding box center [1055, 311] width 443 height 54
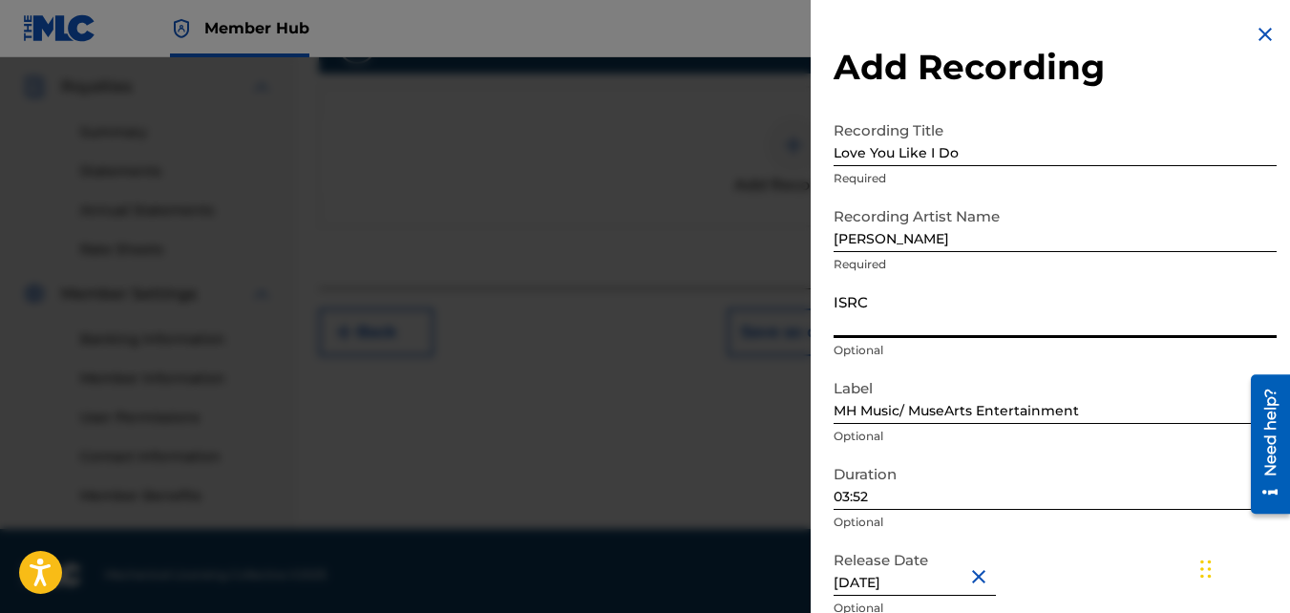
paste input "QZMEV2513300"
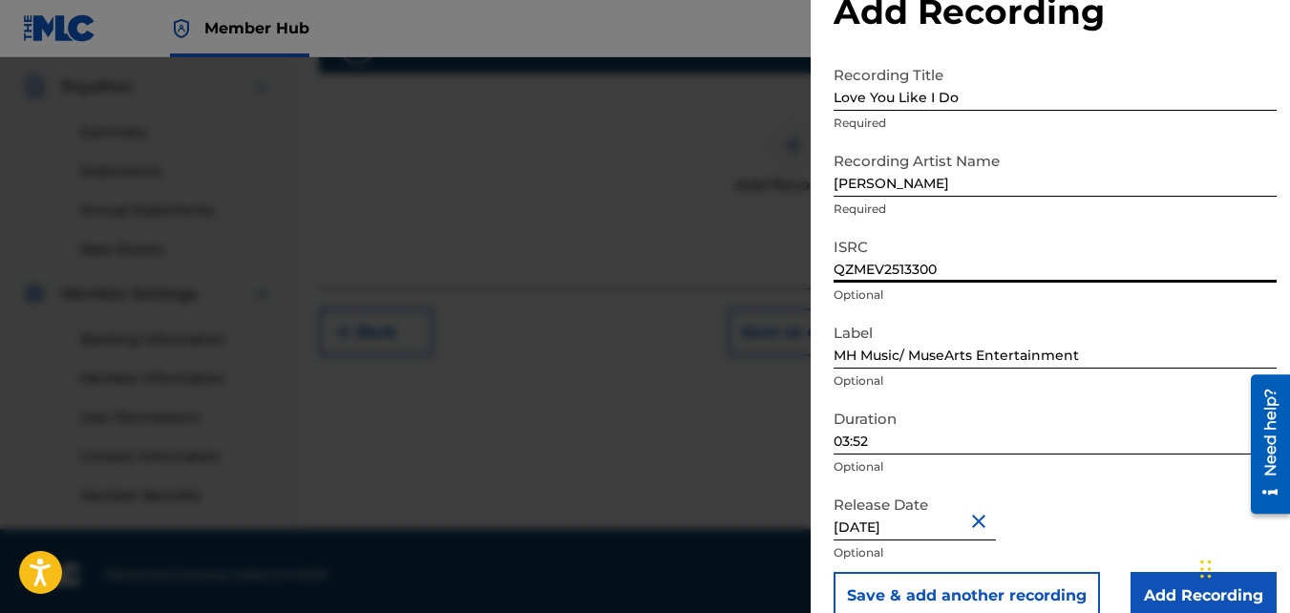
scroll to position [85, 0]
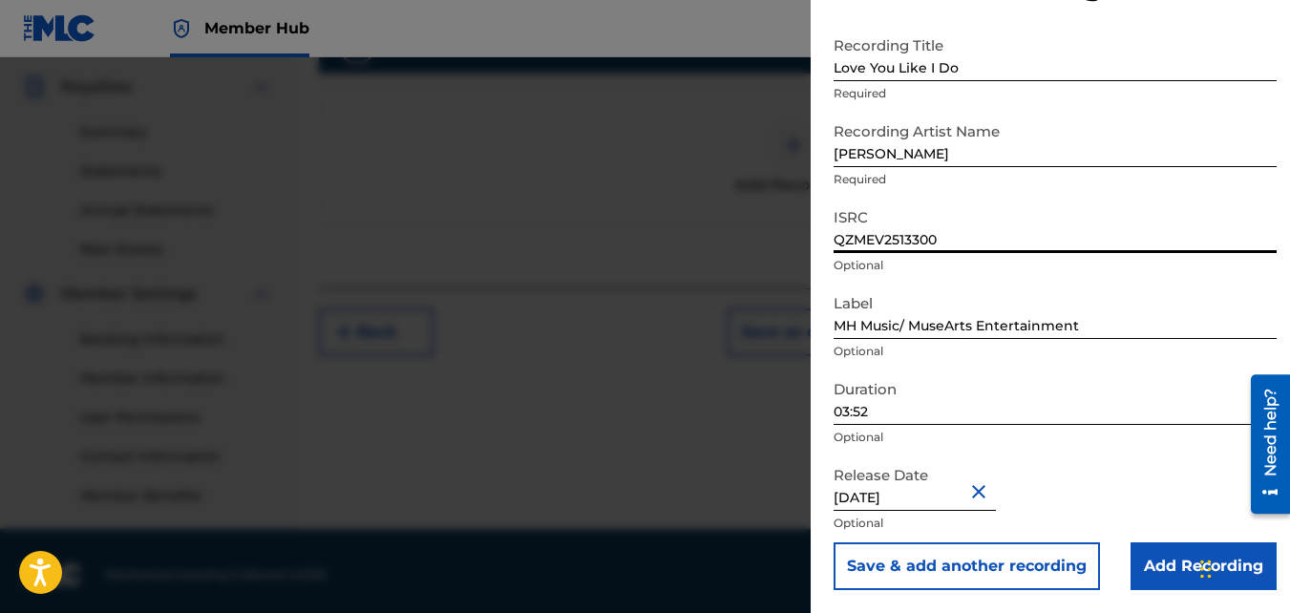
type input "QZMEV2513300"
click at [883, 405] on input "03:52" at bounding box center [1055, 398] width 443 height 54
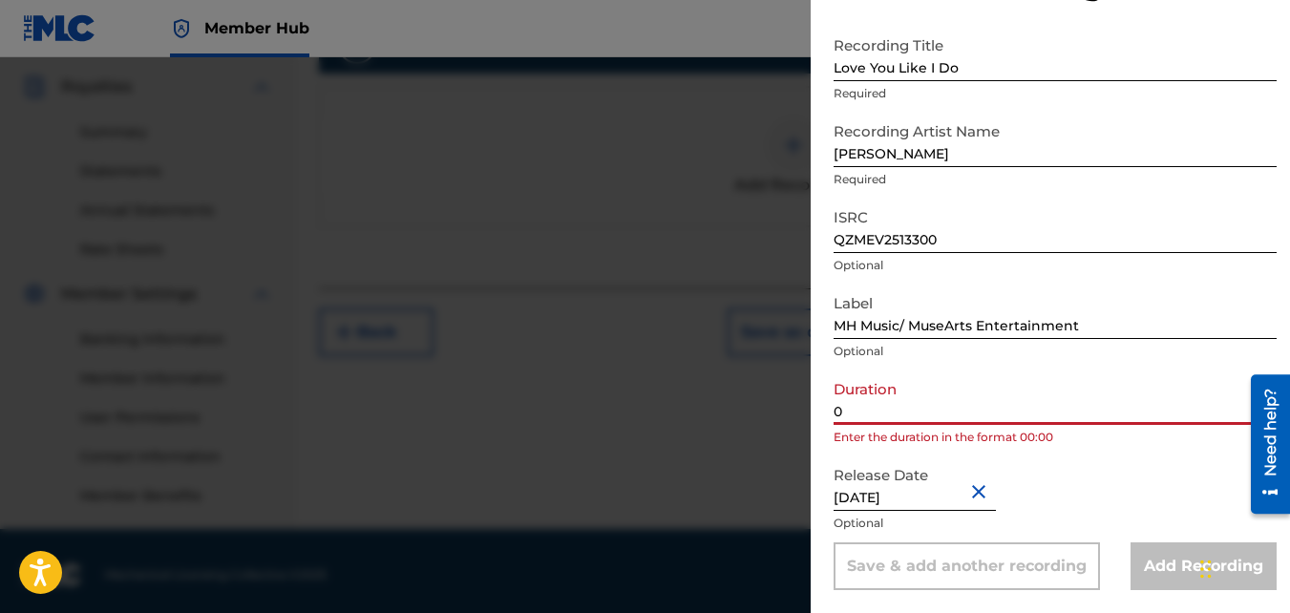
click at [873, 414] on input "0" at bounding box center [1055, 398] width 443 height 54
click at [858, 408] on input "0" at bounding box center [1055, 398] width 443 height 54
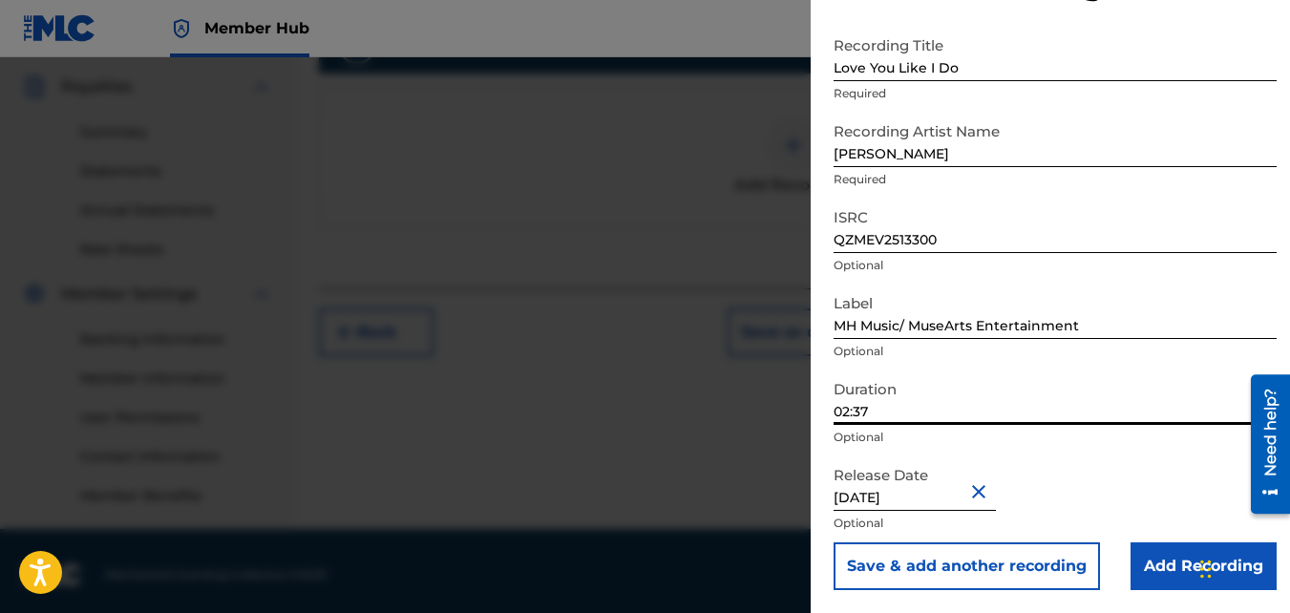
type input "02:37"
click at [987, 489] on button "Close" at bounding box center [982, 491] width 29 height 58
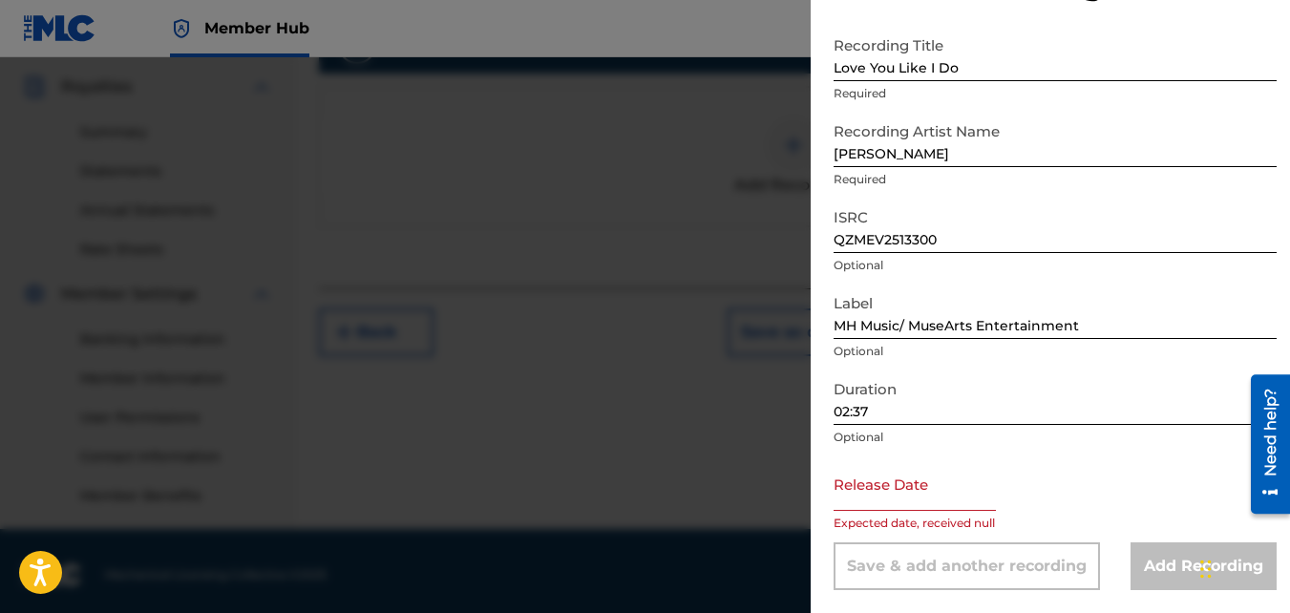
click at [943, 504] on input "text" at bounding box center [915, 484] width 162 height 54
select select "8"
select select "2025"
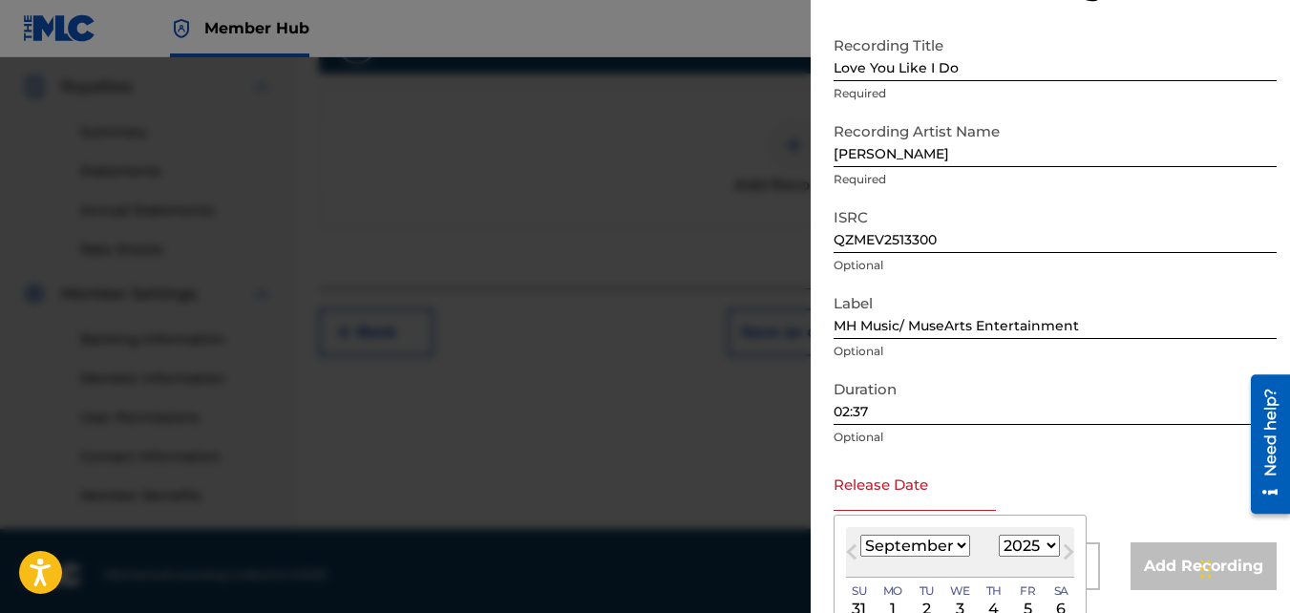
click at [964, 546] on select "January February March April May June July August September October November De…" at bounding box center [916, 546] width 110 height 22
select select "3"
click at [861, 535] on select "January February March April May June July August September October November De…" at bounding box center [916, 546] width 110 height 22
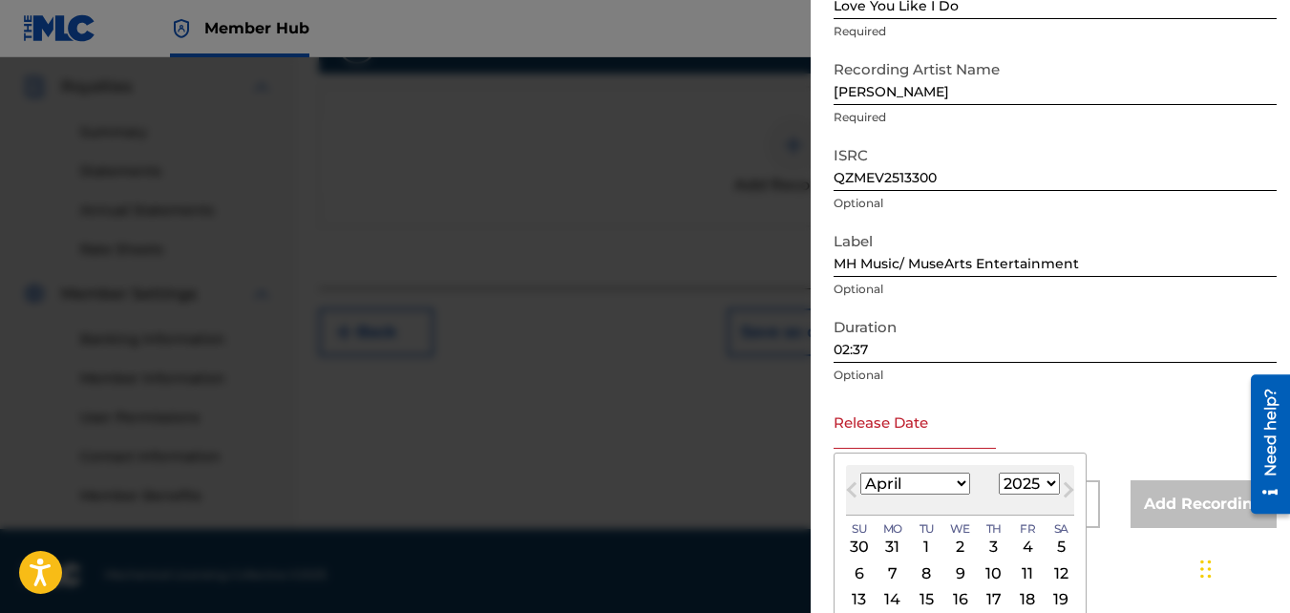
scroll to position [181, 0]
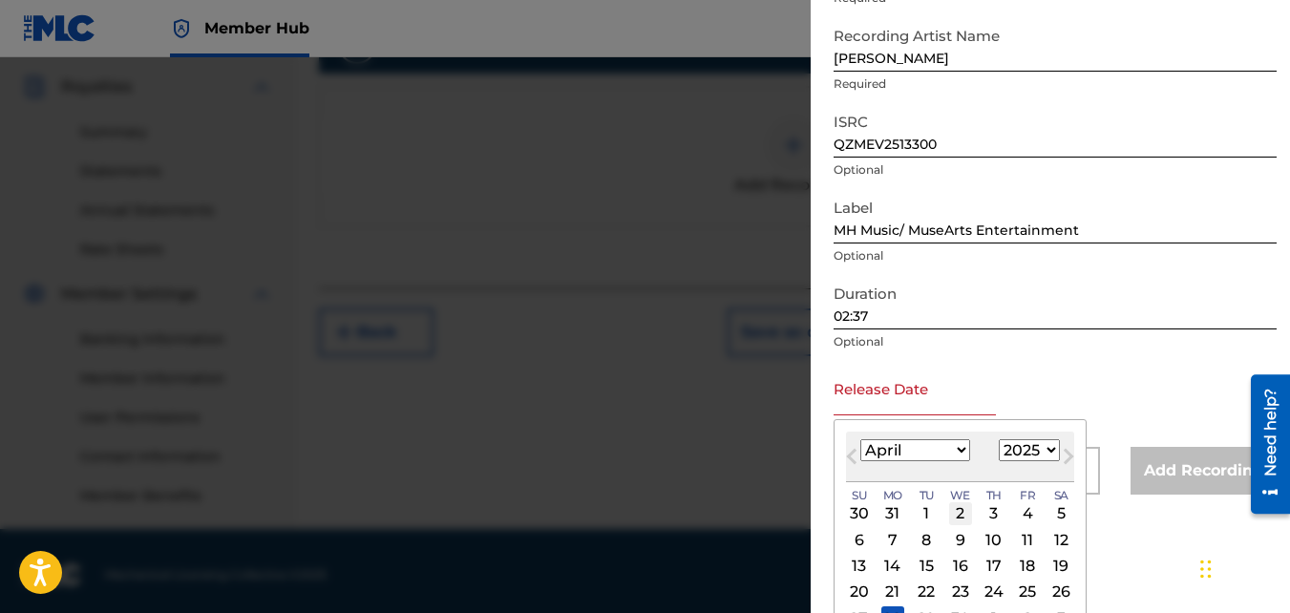
click at [959, 512] on div "2" at bounding box center [960, 513] width 23 height 23
type input "[DATE]"
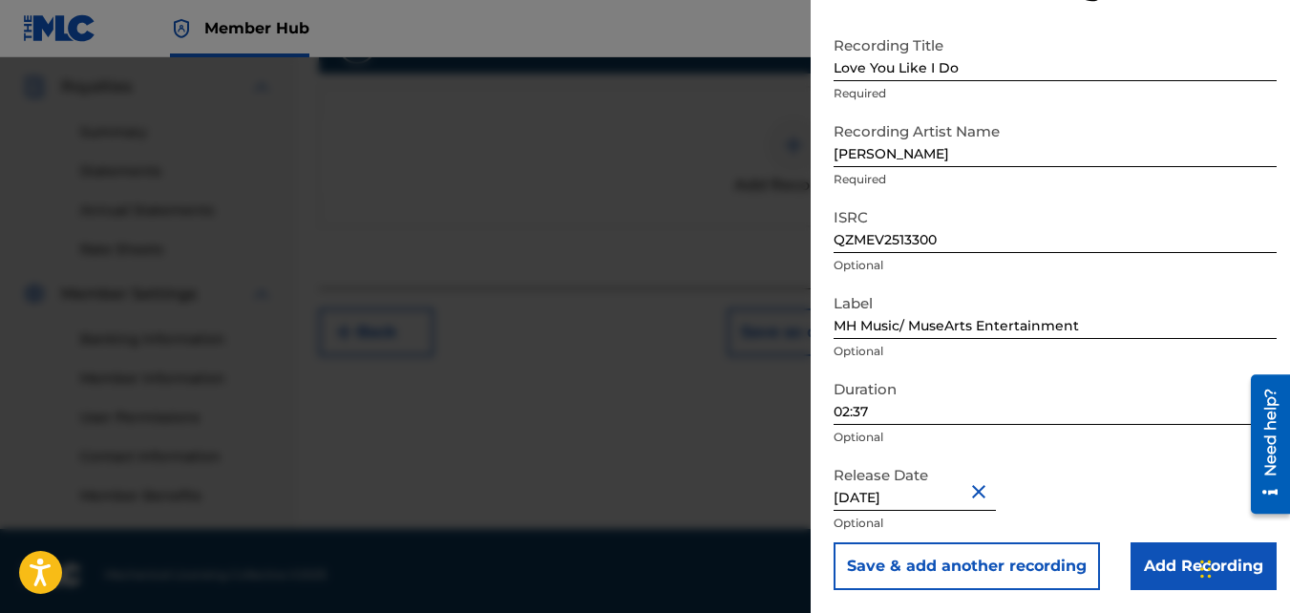
click at [1127, 489] on div "Release Date [DATE] Optional" at bounding box center [1055, 500] width 443 height 86
click at [1167, 561] on input "Add Recording" at bounding box center [1204, 567] width 146 height 48
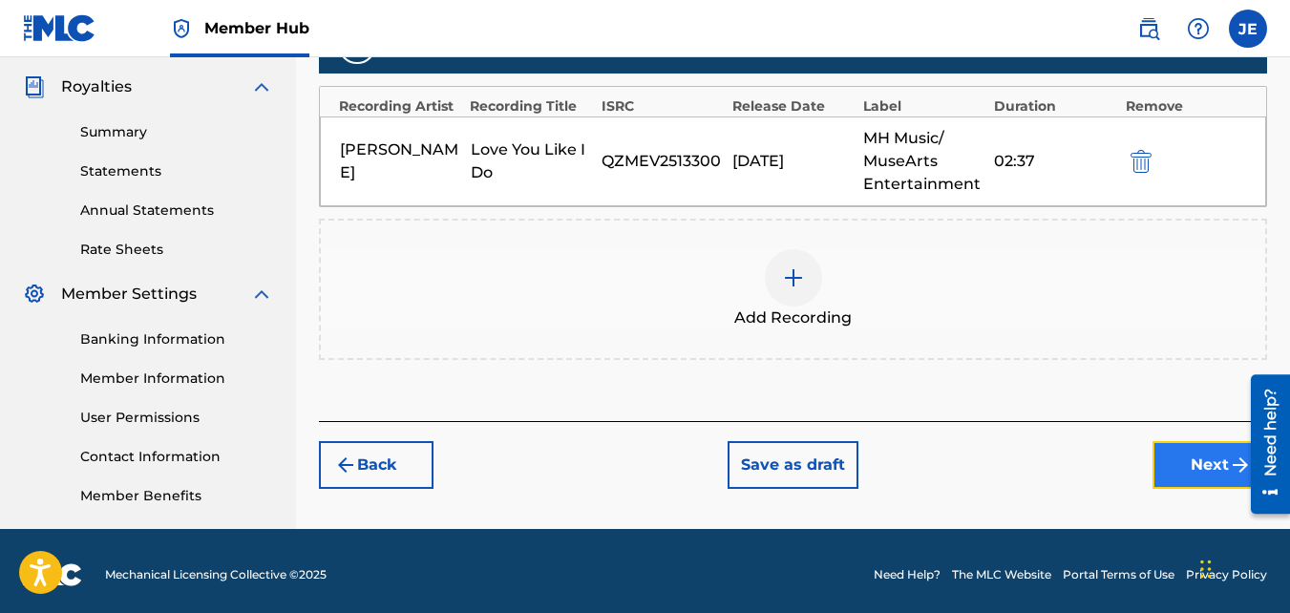
click at [1188, 462] on button "Next" at bounding box center [1210, 465] width 115 height 48
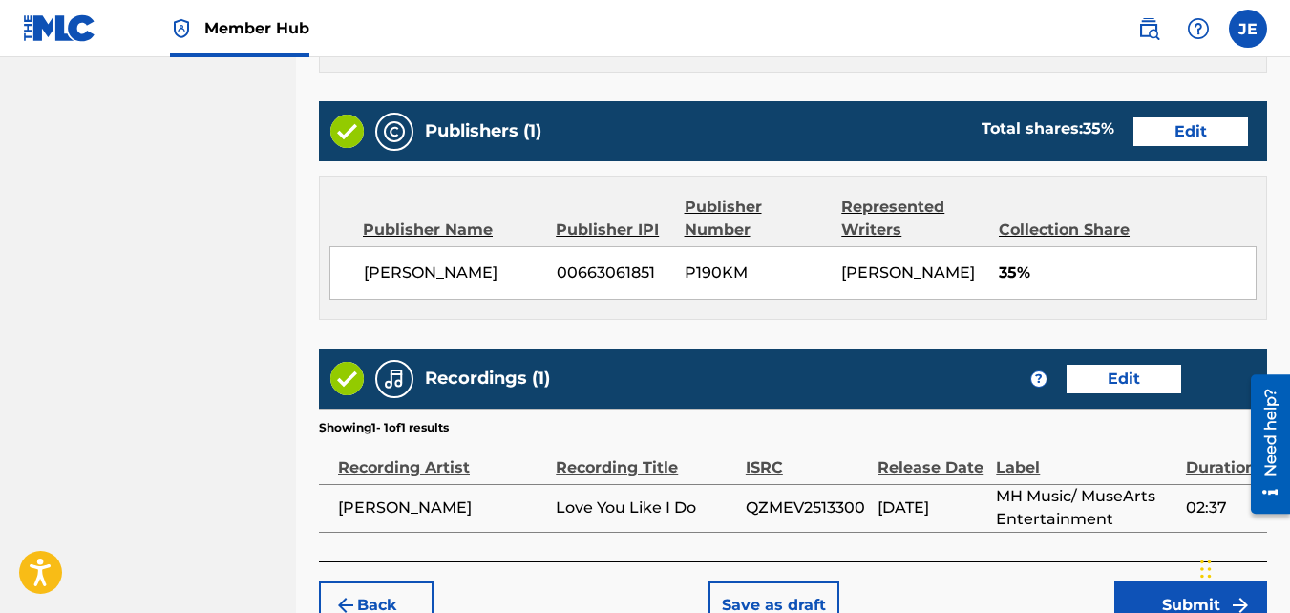
scroll to position [1095, 0]
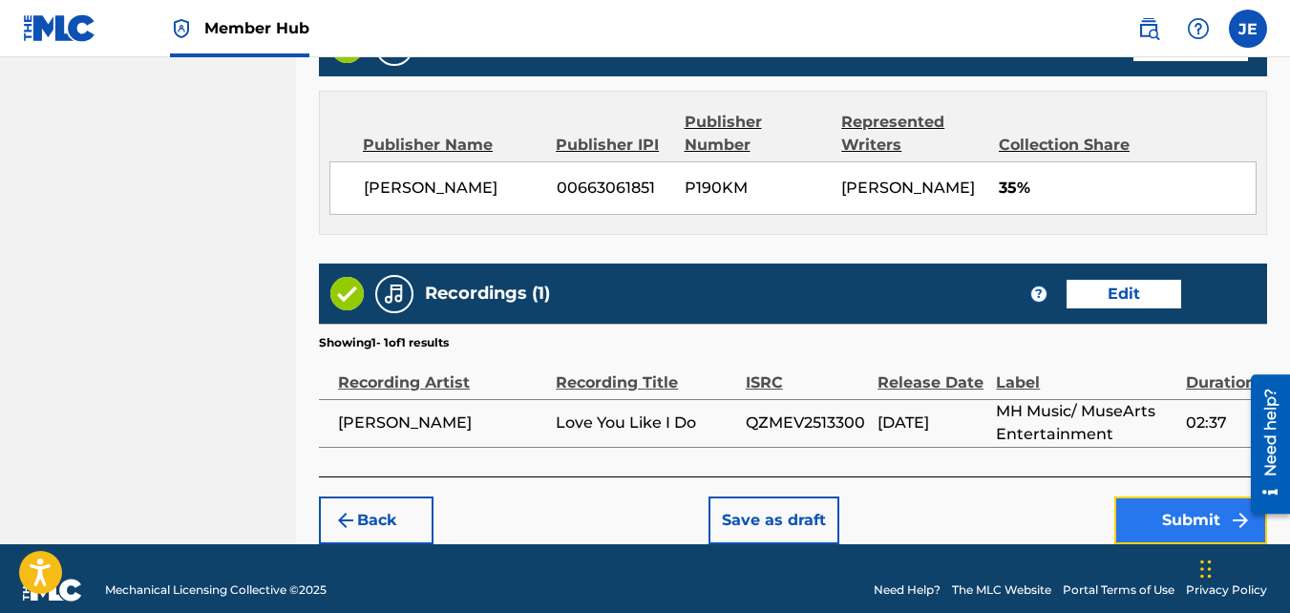
click at [1184, 497] on button "Submit" at bounding box center [1191, 521] width 153 height 48
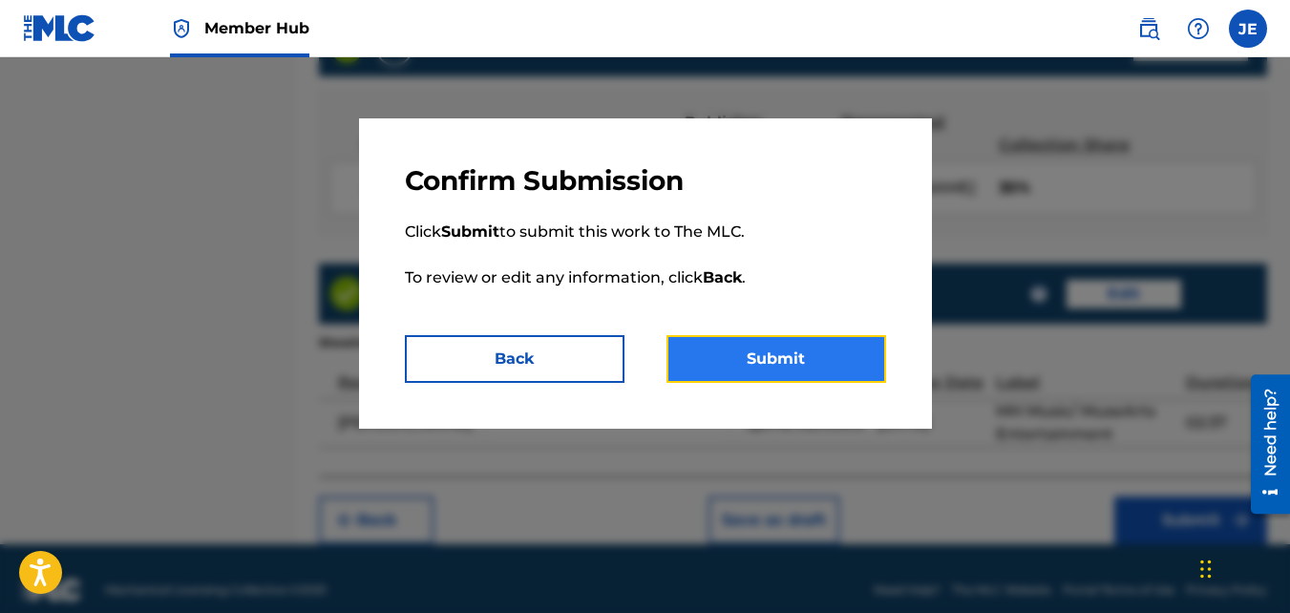
click at [791, 351] on button "Submit" at bounding box center [777, 359] width 220 height 48
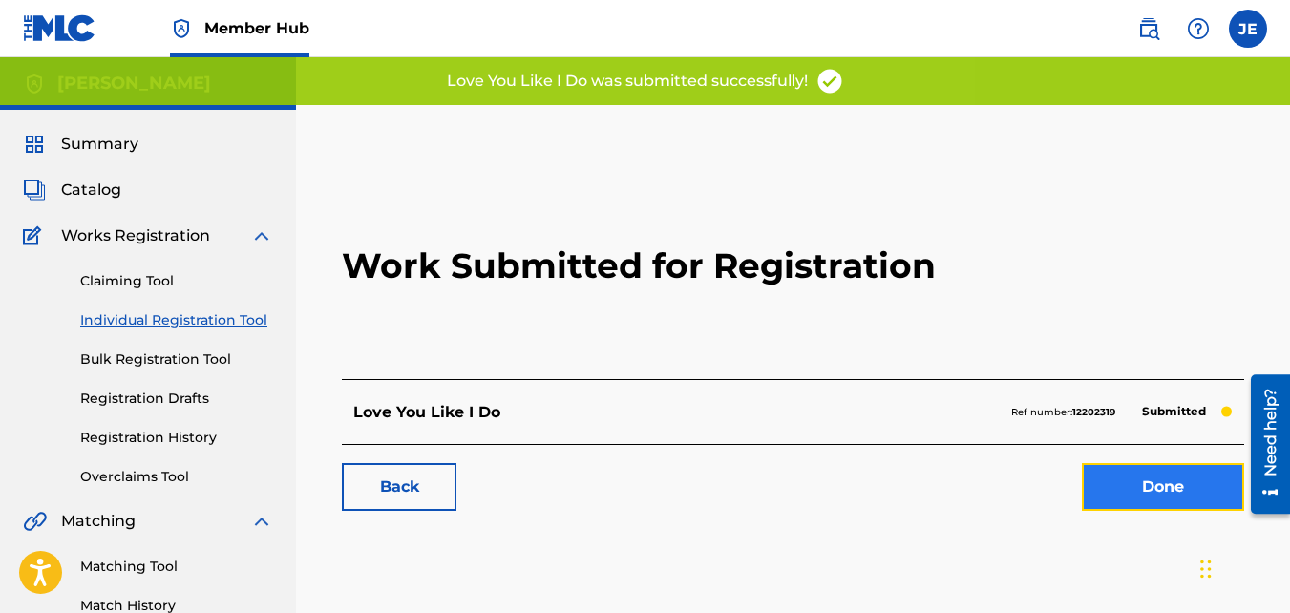
click at [1174, 479] on link "Done" at bounding box center [1163, 487] width 162 height 48
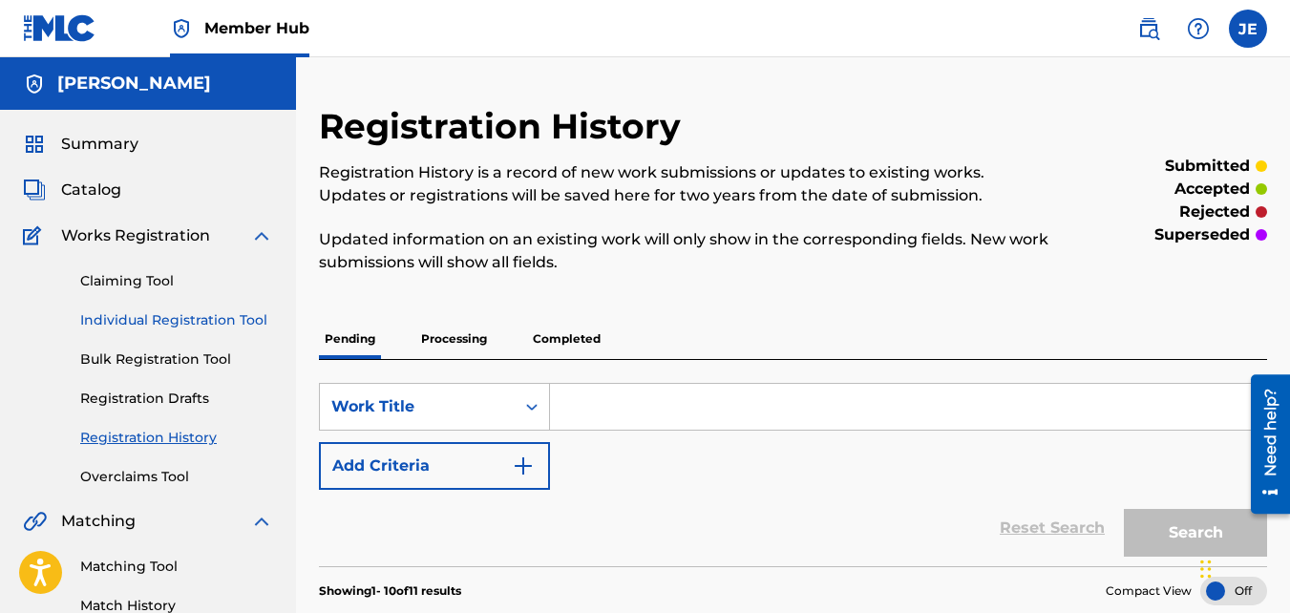
click at [196, 324] on link "Individual Registration Tool" at bounding box center [176, 320] width 193 height 20
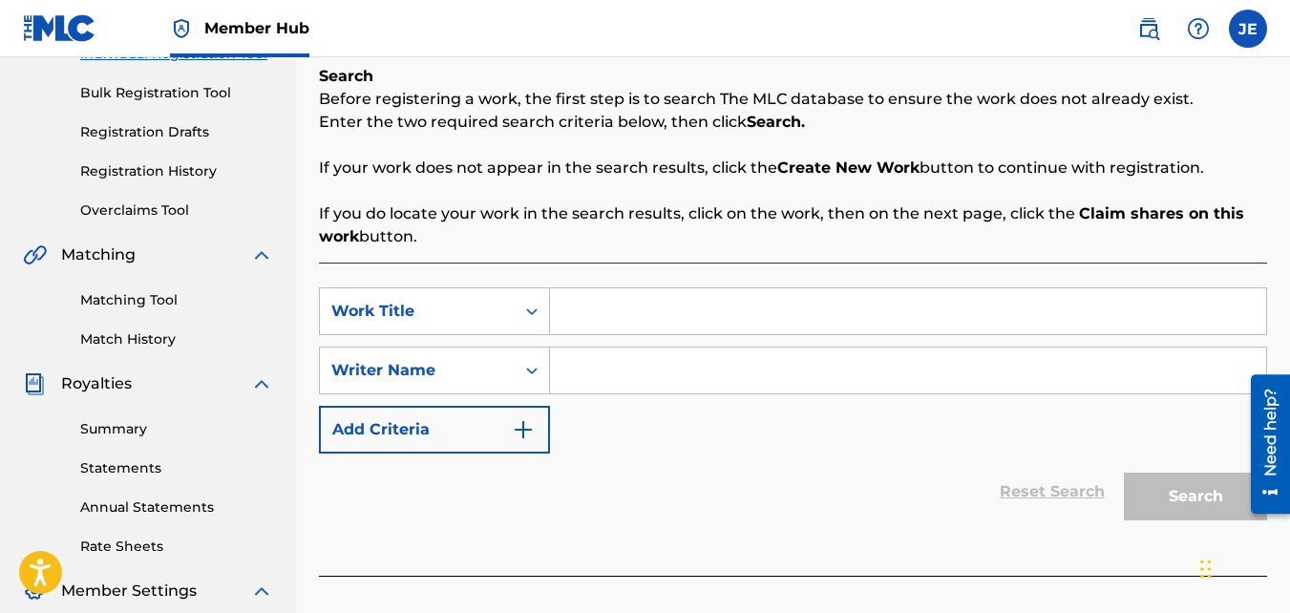
scroll to position [287, 0]
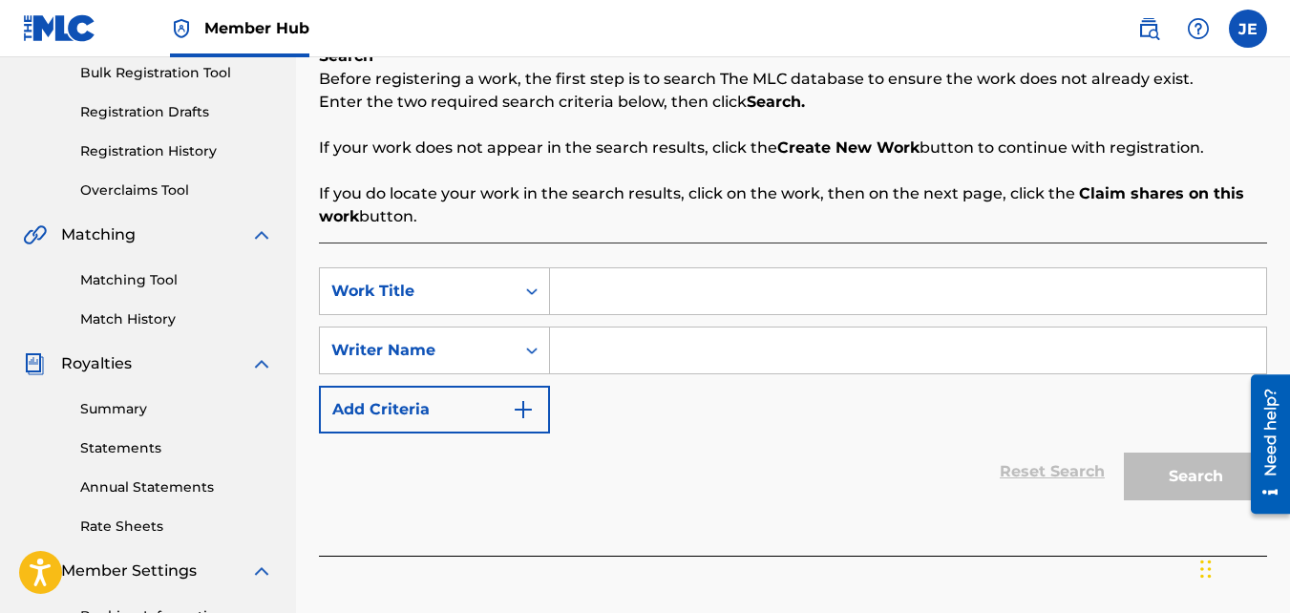
click at [778, 291] on input "Search Form" at bounding box center [908, 291] width 716 height 46
click at [777, 291] on input "K" at bounding box center [908, 291] width 716 height 46
type input "Keep Me On My A"
click at [756, 345] on input "Search Form" at bounding box center [908, 351] width 716 height 46
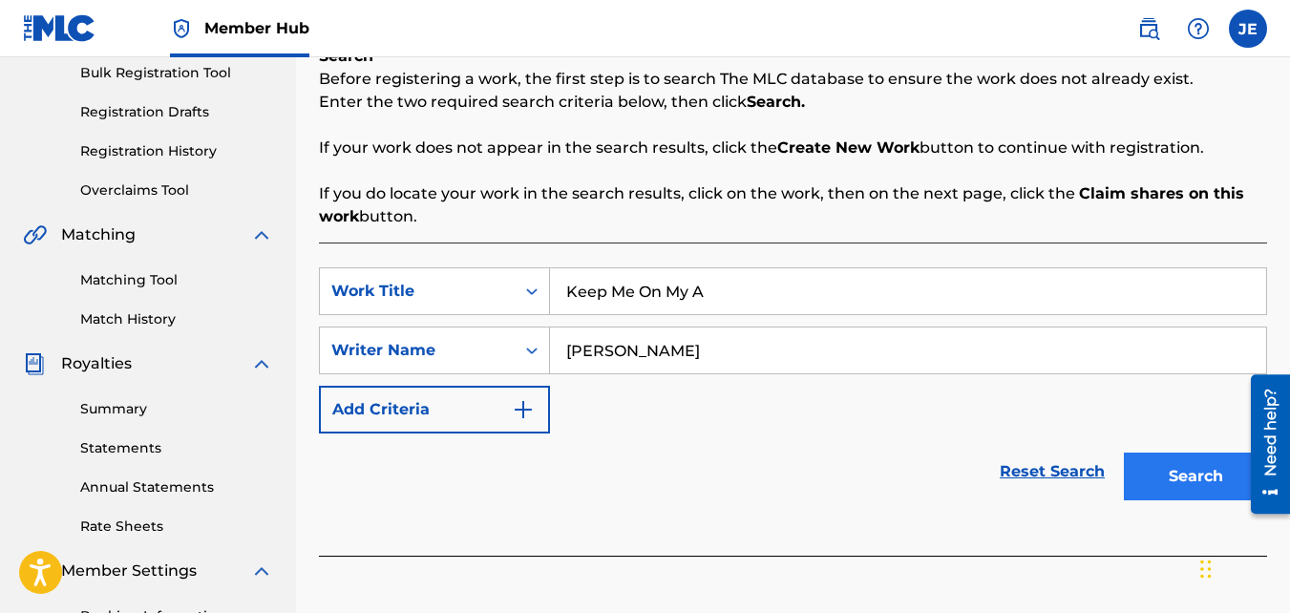
type input "[PERSON_NAME]"
click at [1203, 477] on button "Search" at bounding box center [1195, 477] width 143 height 48
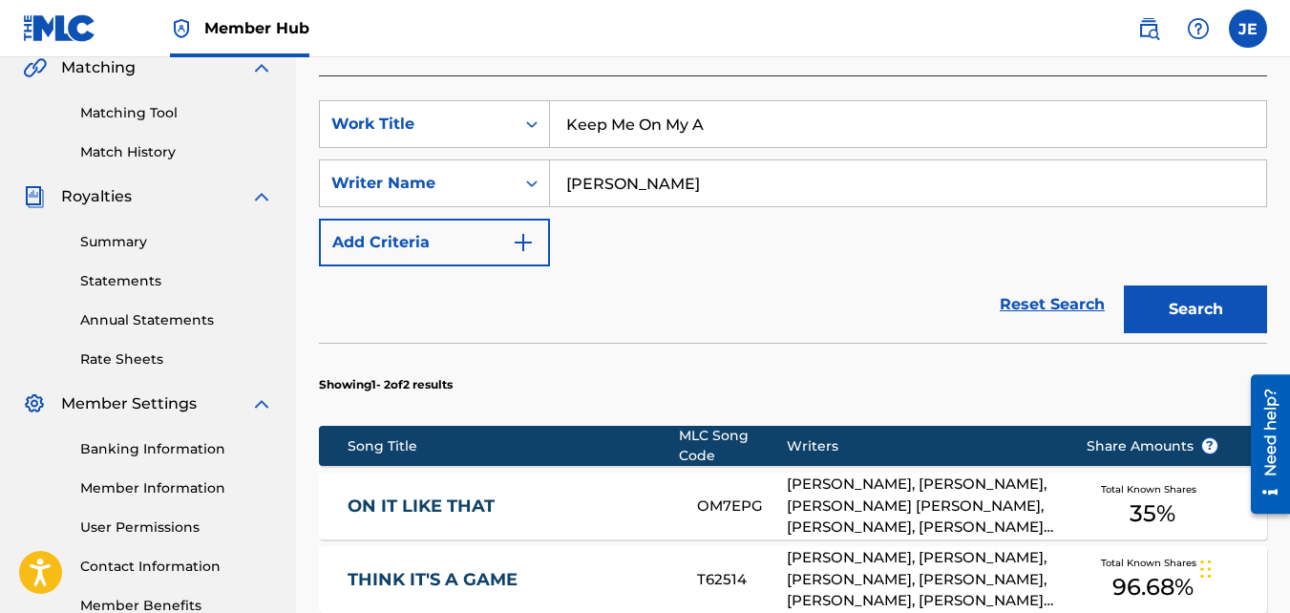
scroll to position [768, 0]
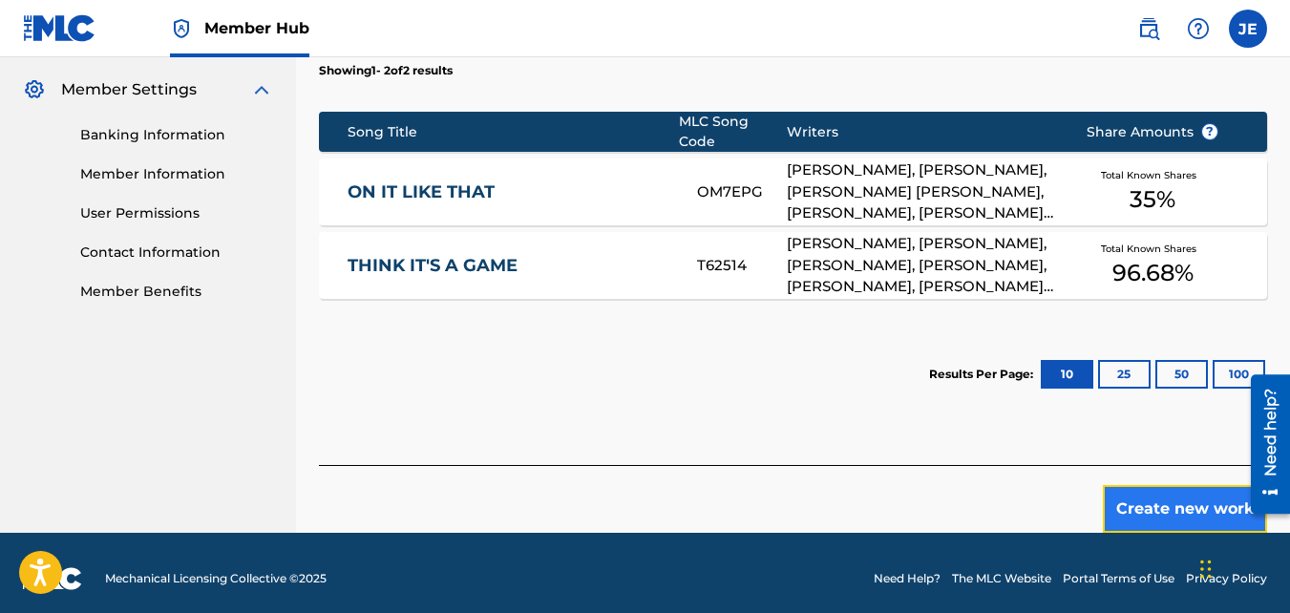
click at [1186, 507] on button "Create new work" at bounding box center [1185, 509] width 164 height 48
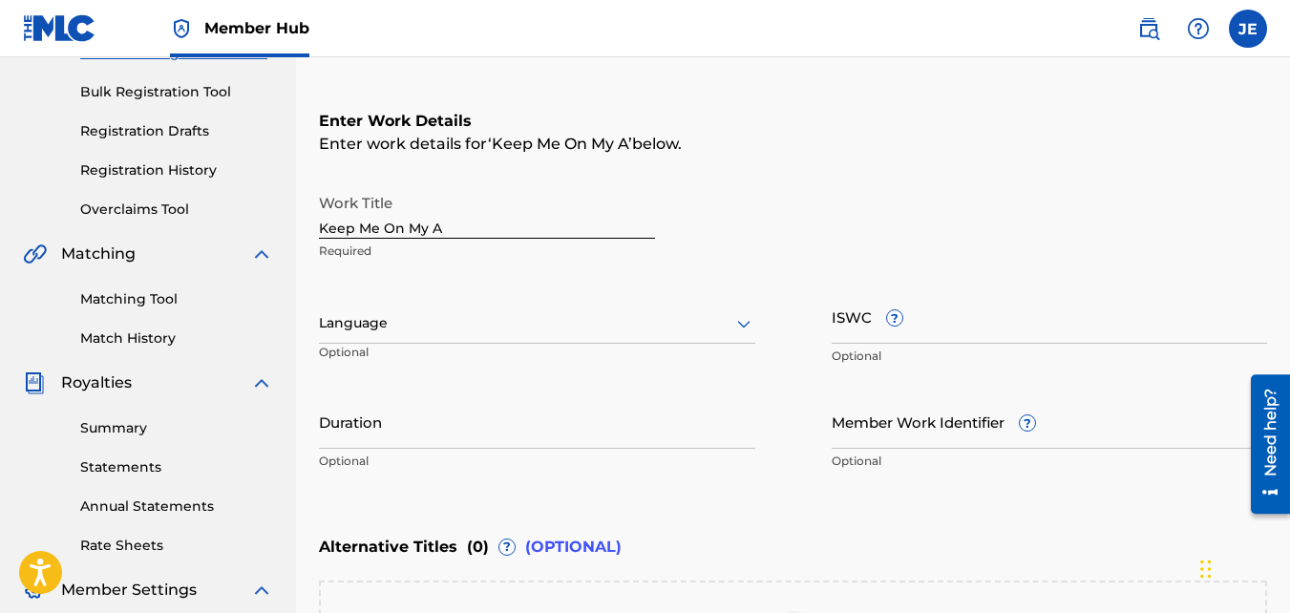
scroll to position [287, 0]
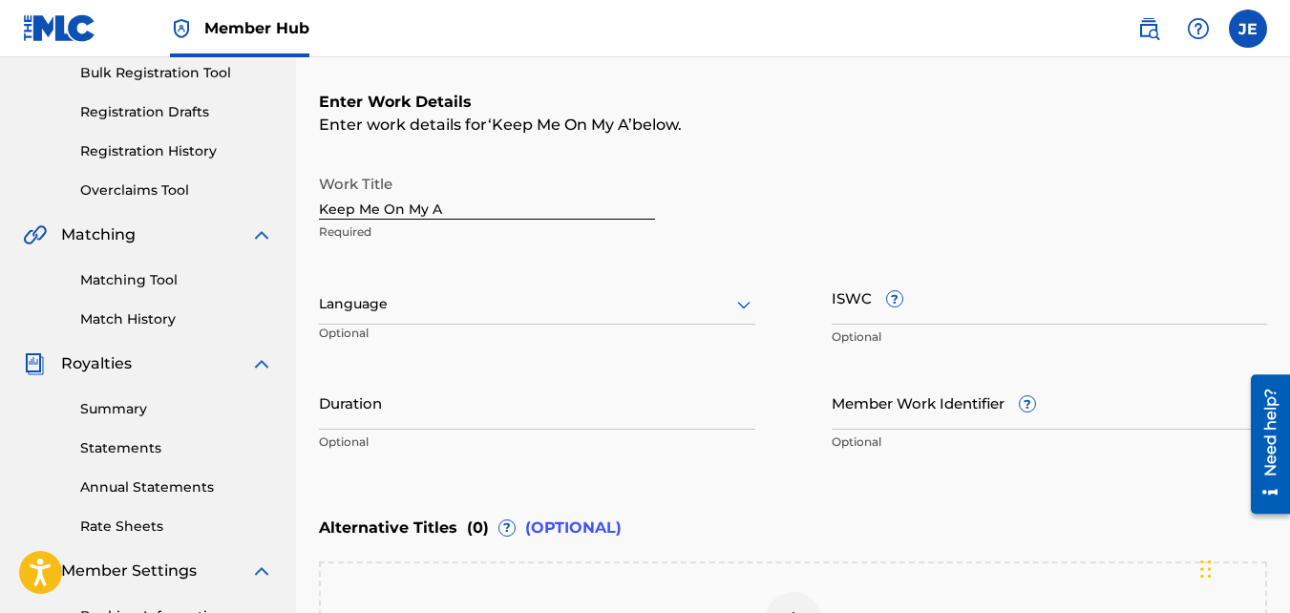
click at [586, 322] on div "Language" at bounding box center [537, 305] width 437 height 40
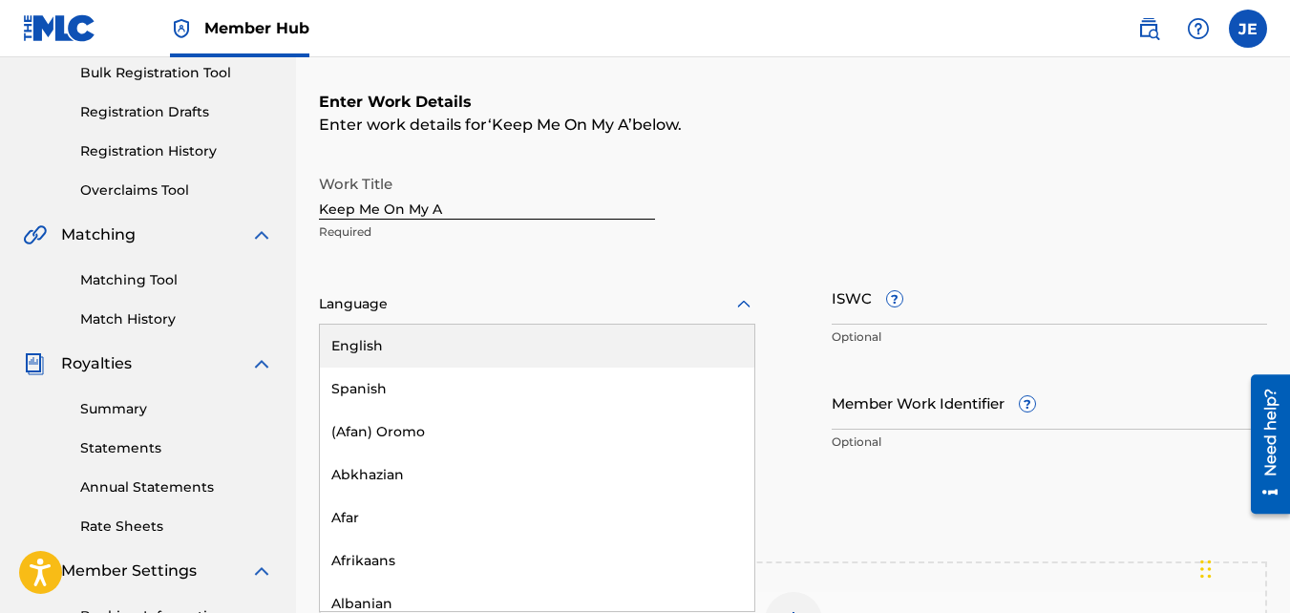
click at [569, 351] on div "English" at bounding box center [537, 346] width 435 height 43
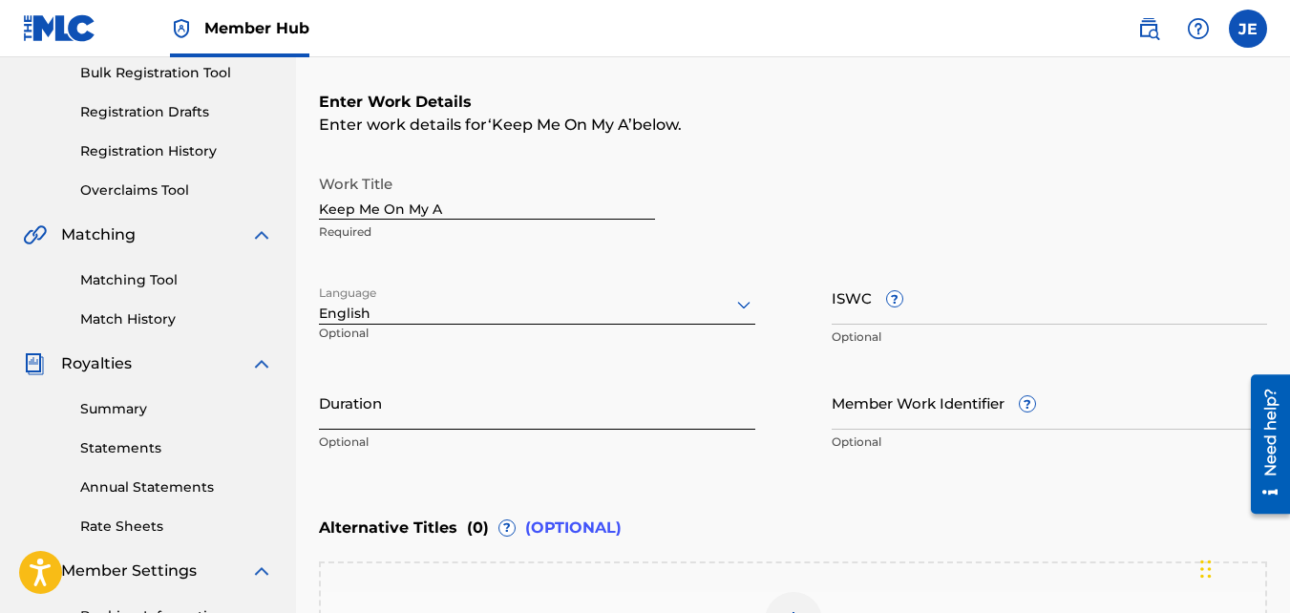
click at [593, 415] on input "Duration" at bounding box center [537, 402] width 437 height 54
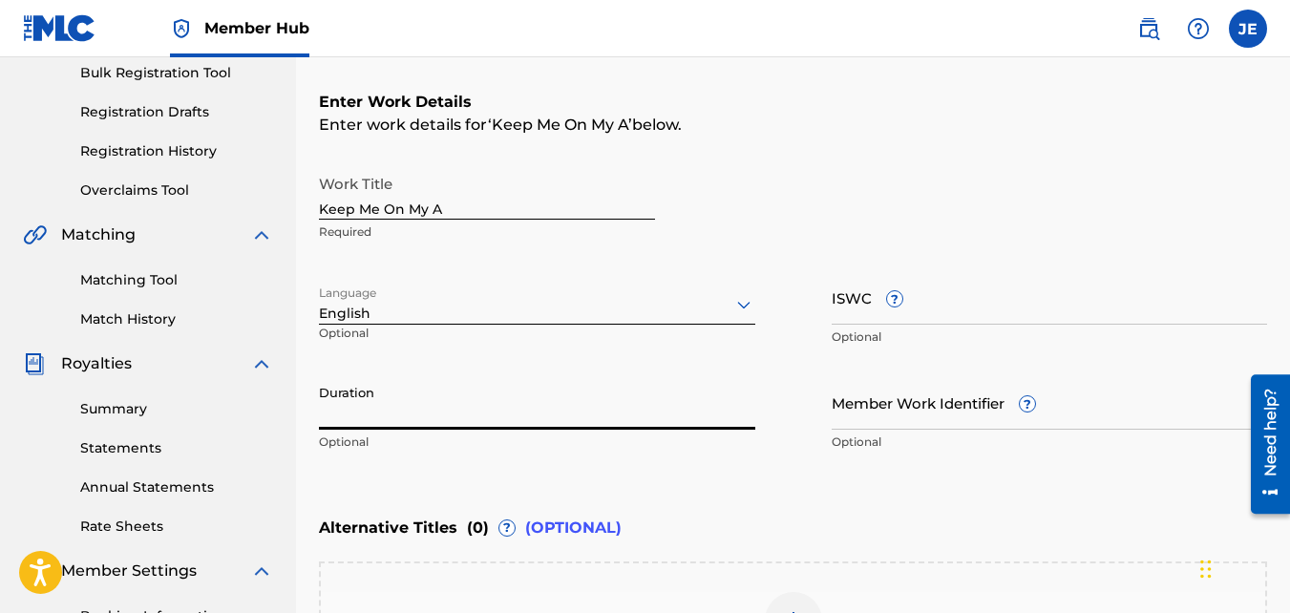
click at [505, 411] on input "Duration" at bounding box center [537, 402] width 437 height 54
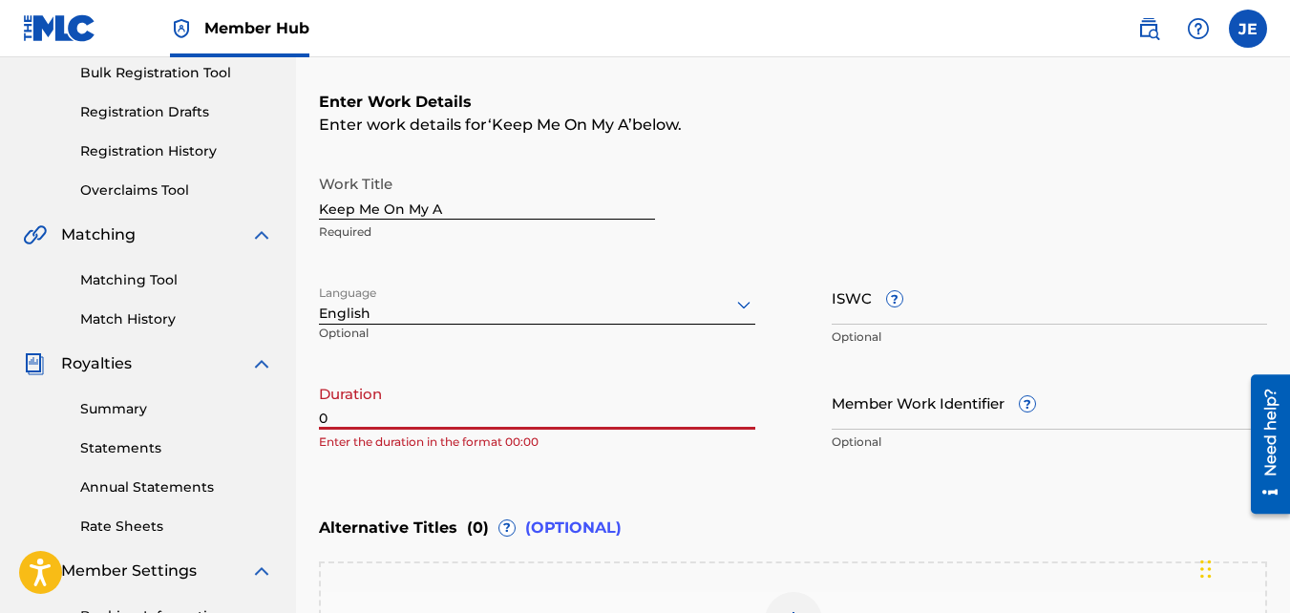
paste input "4:16"
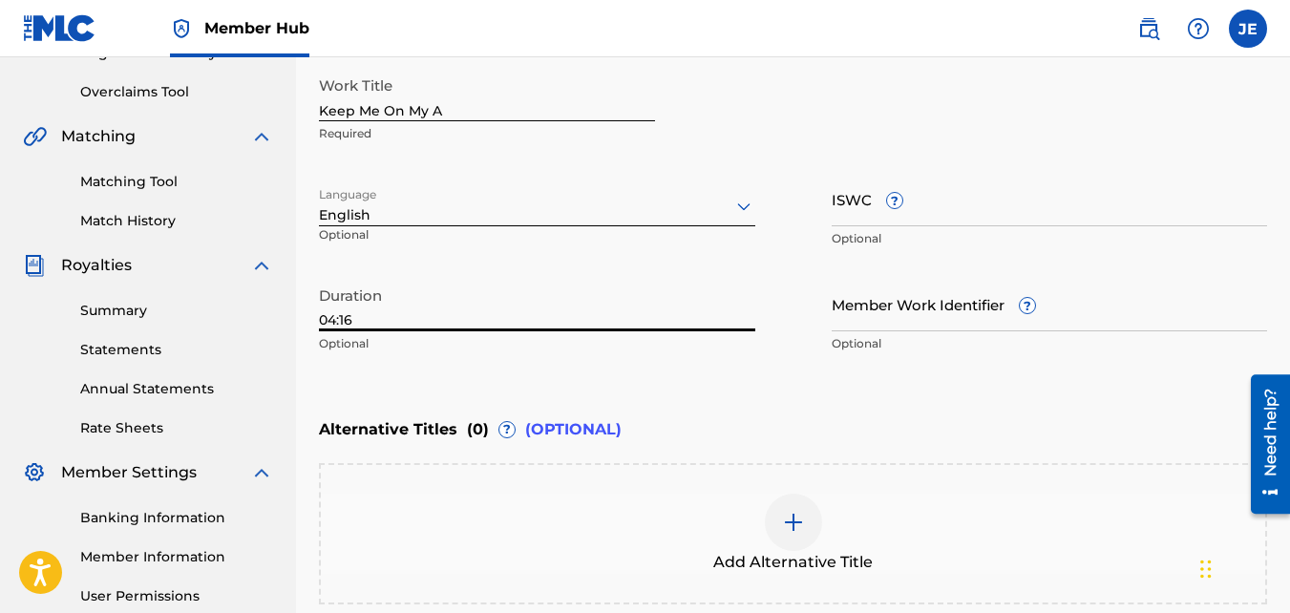
scroll to position [584, 0]
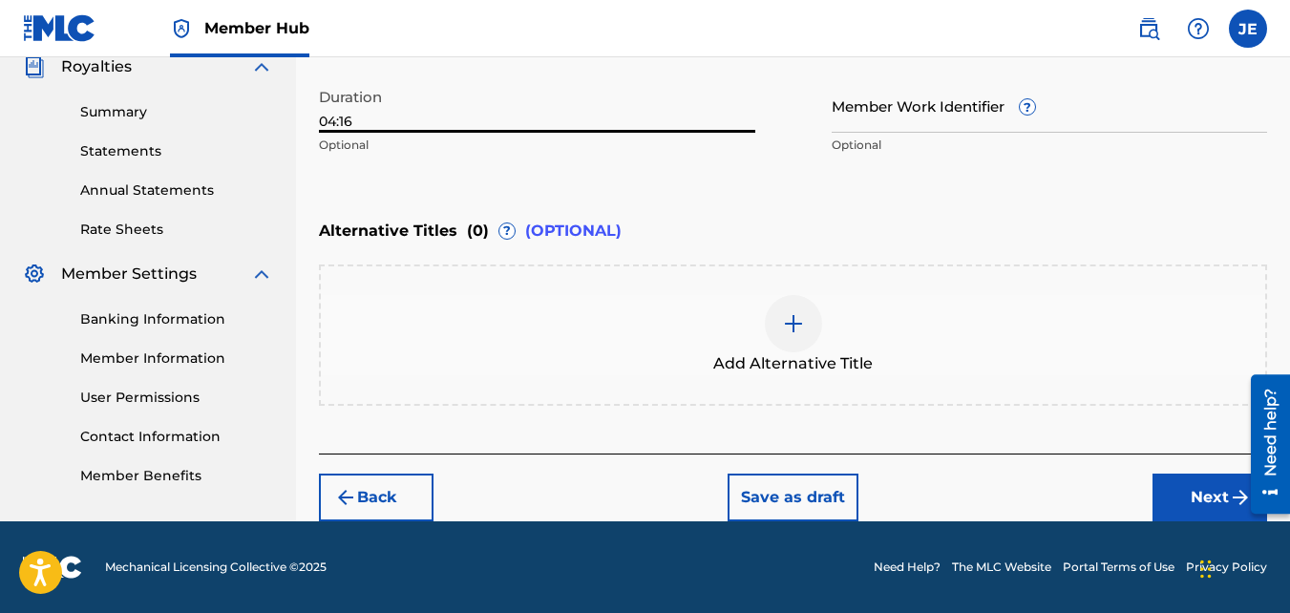
type input "04:16"
click at [1200, 493] on button "Next" at bounding box center [1210, 498] width 115 height 48
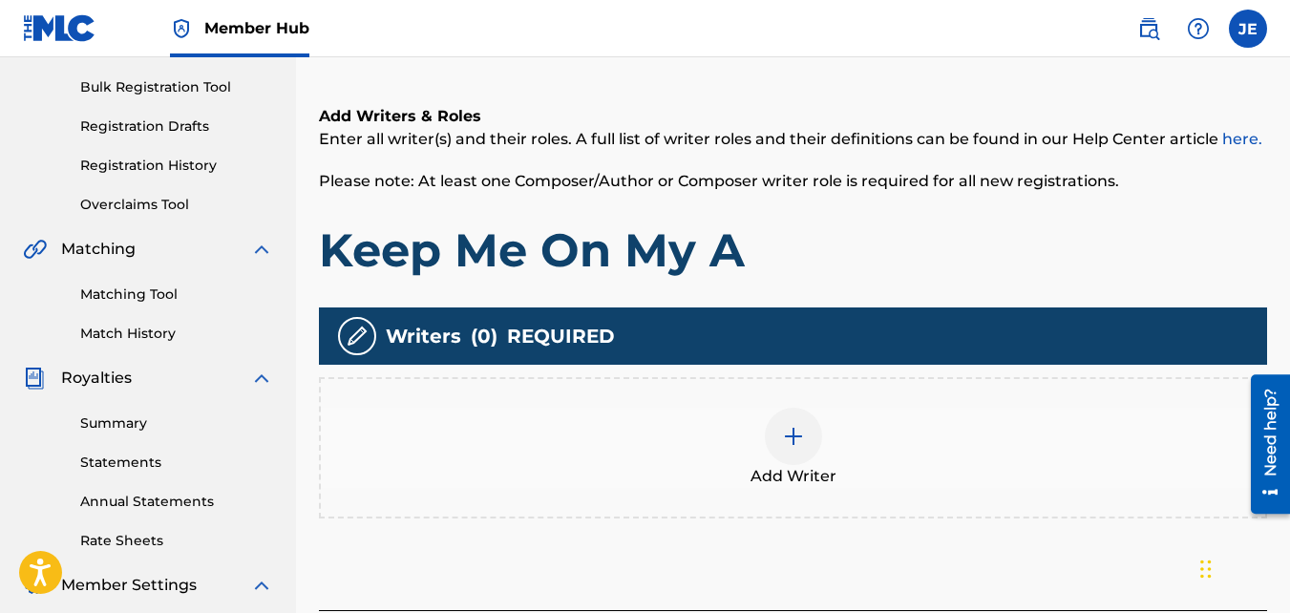
scroll to position [468, 0]
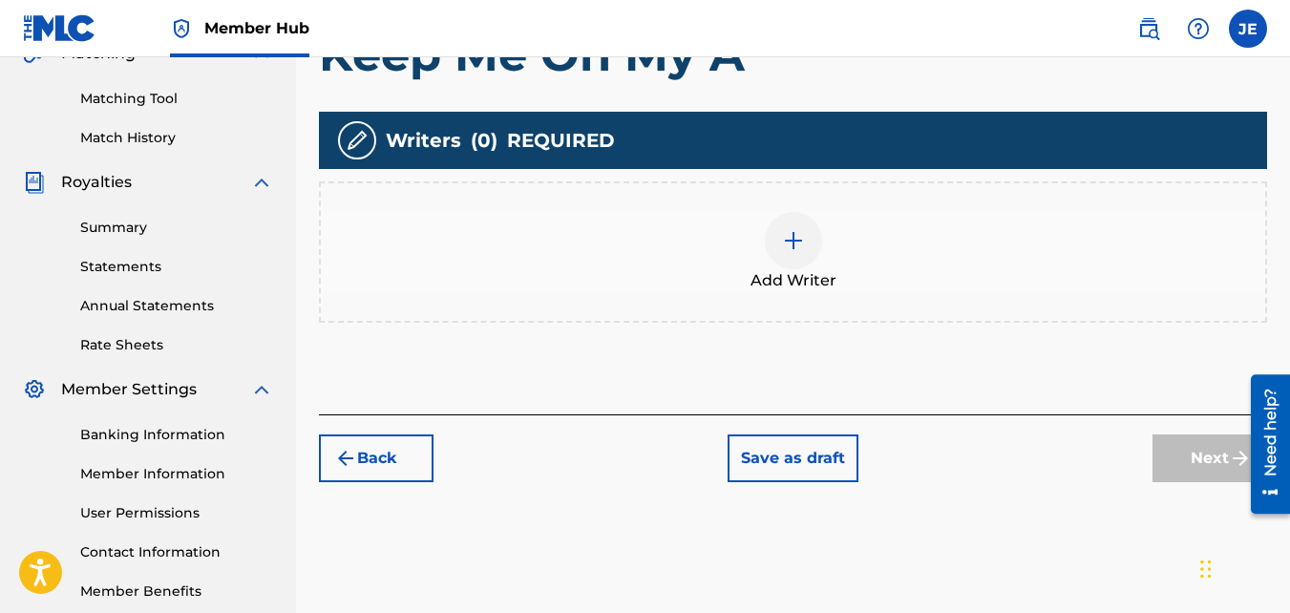
click at [790, 246] on img at bounding box center [793, 240] width 23 height 23
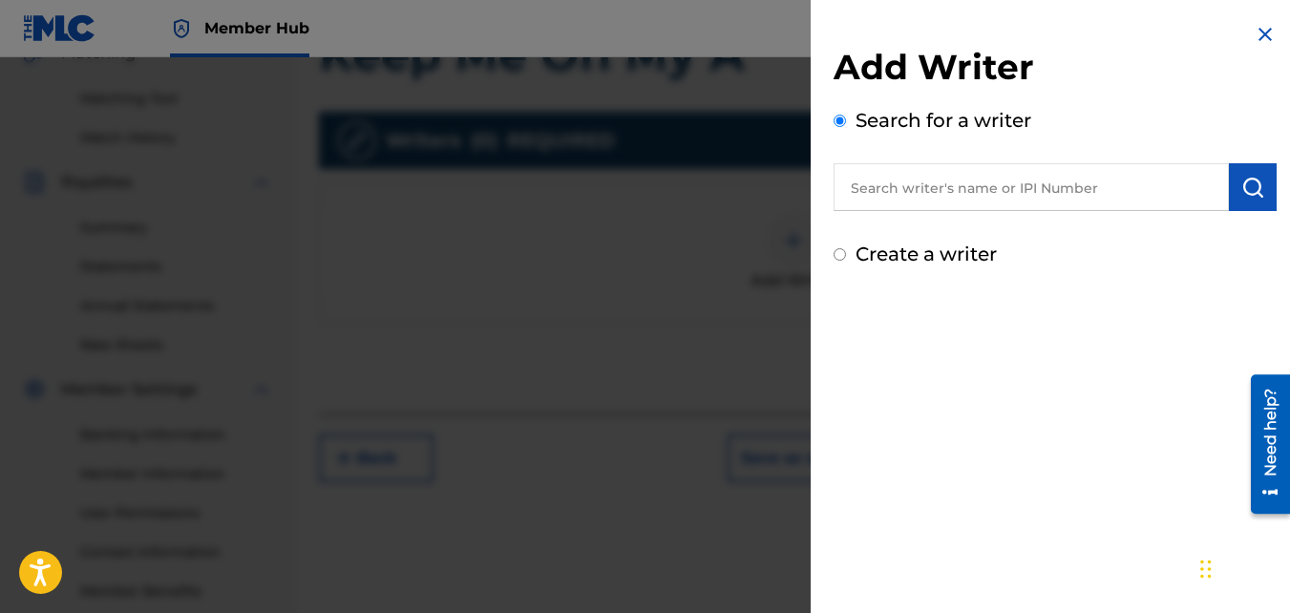
click at [990, 187] on input "text" at bounding box center [1031, 187] width 395 height 48
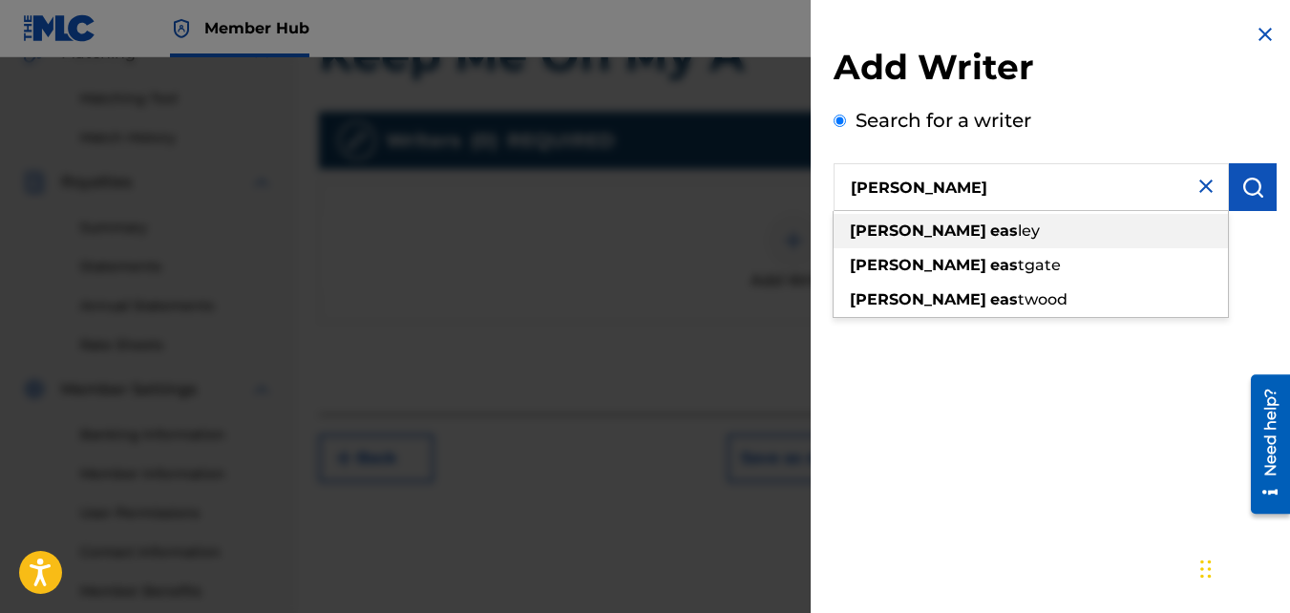
click at [973, 223] on div "[PERSON_NAME] eas [PERSON_NAME]" at bounding box center [1031, 231] width 394 height 34
type input "[PERSON_NAME]"
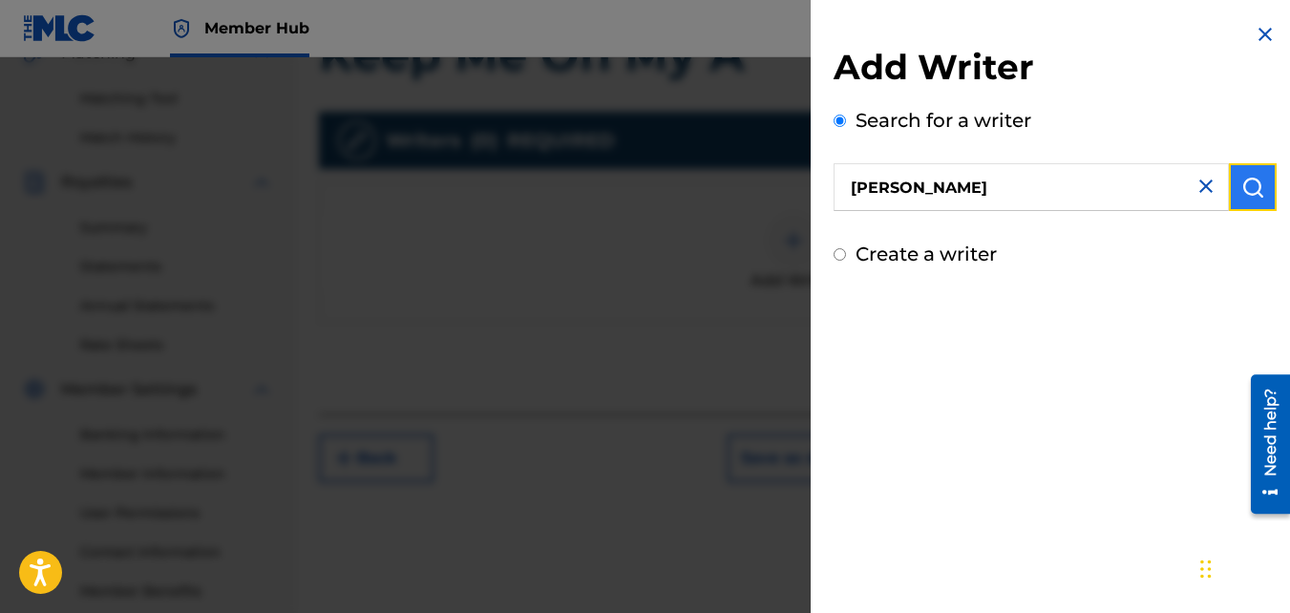
click at [1250, 190] on img "submit" at bounding box center [1253, 187] width 23 height 23
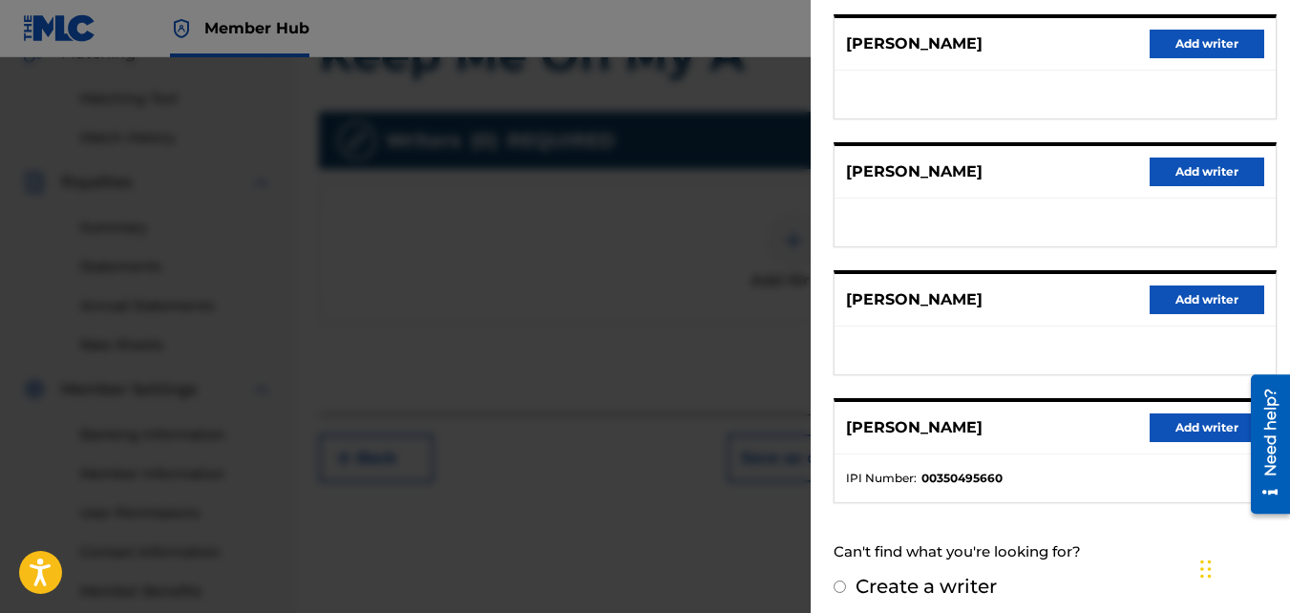
scroll to position [376, 0]
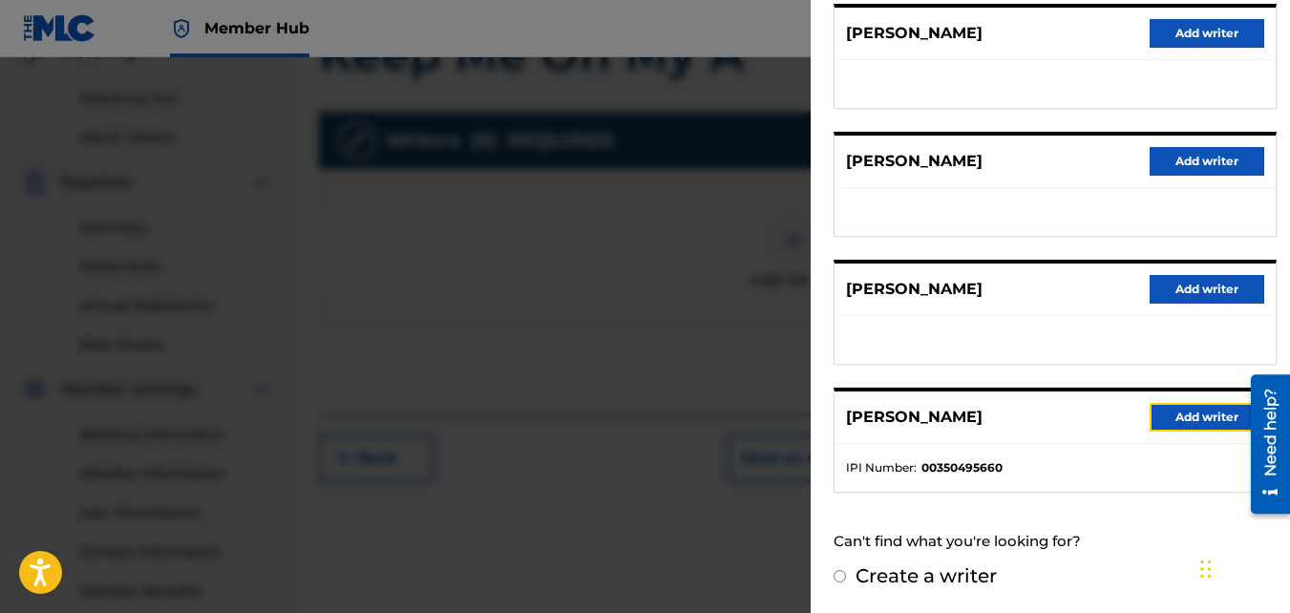
click at [1197, 408] on button "Add writer" at bounding box center [1207, 417] width 115 height 29
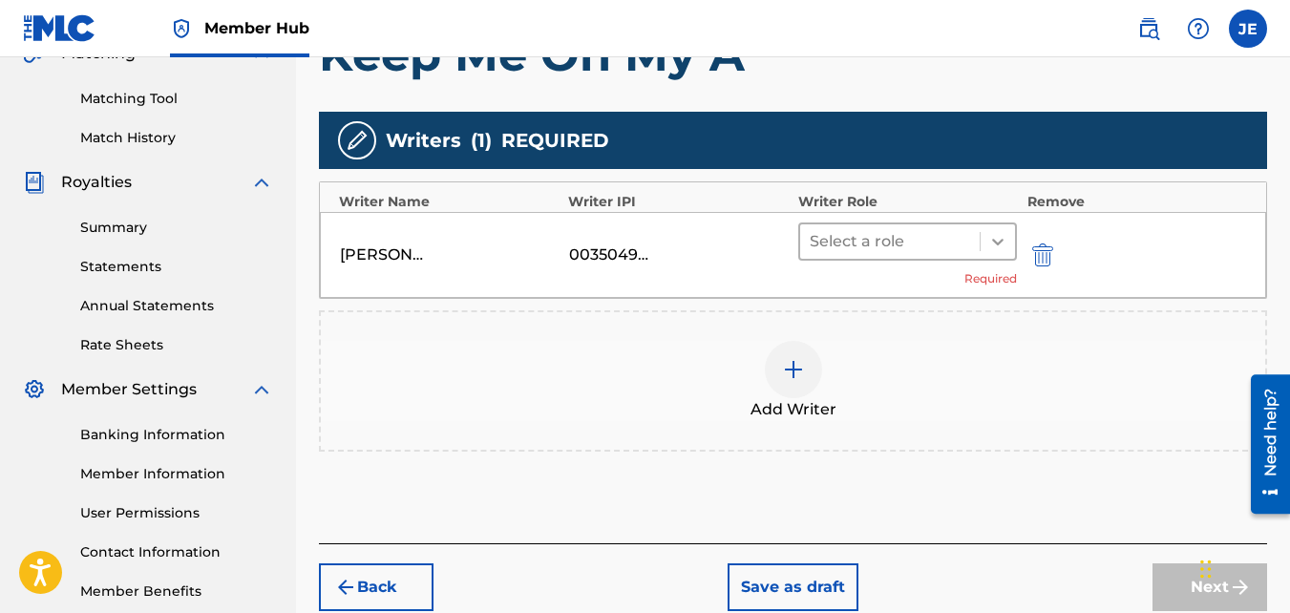
click at [1004, 244] on icon at bounding box center [998, 241] width 19 height 19
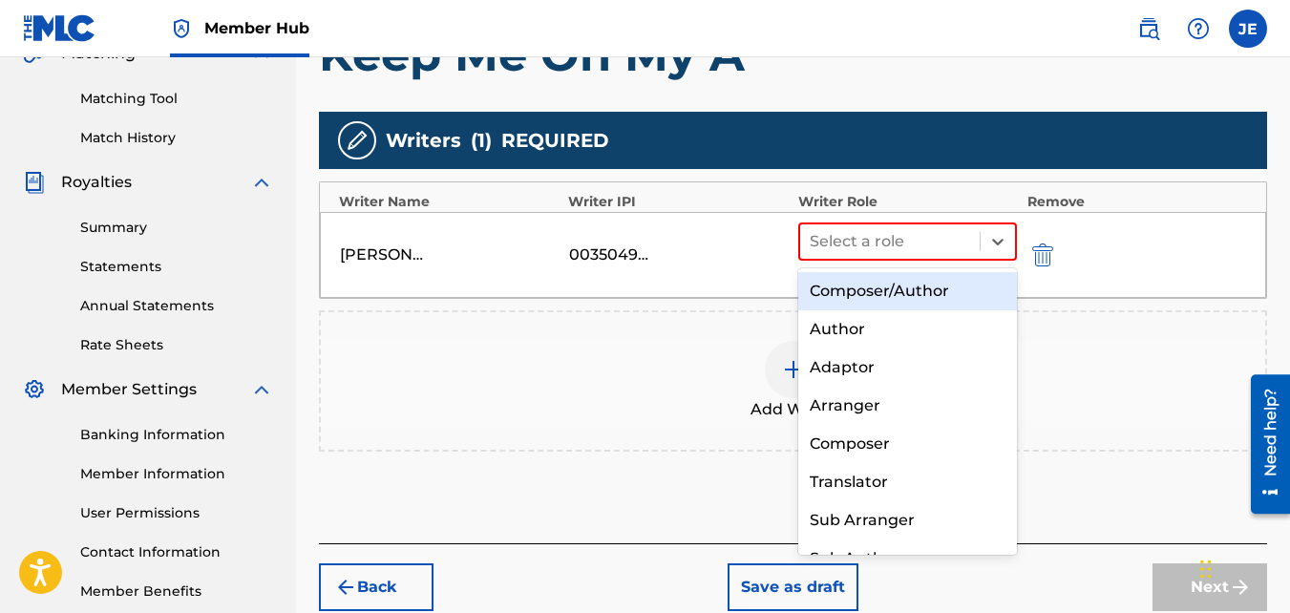
click at [941, 288] on div "Composer/Author" at bounding box center [909, 291] width 220 height 38
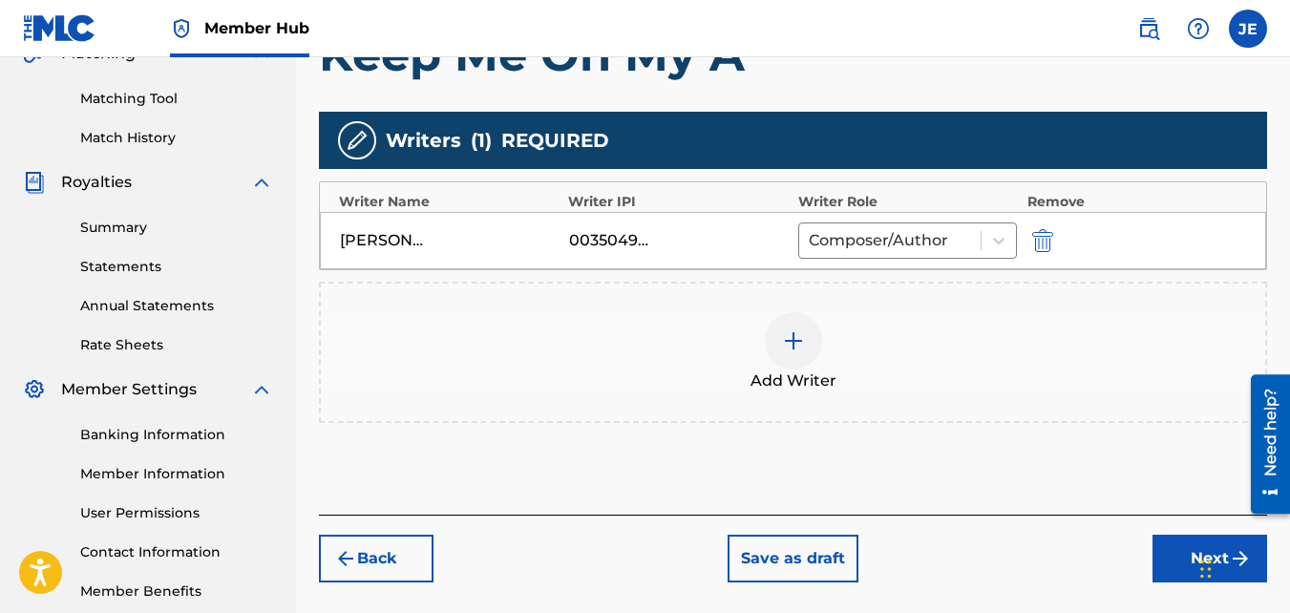
click at [795, 351] on img at bounding box center [793, 341] width 23 height 23
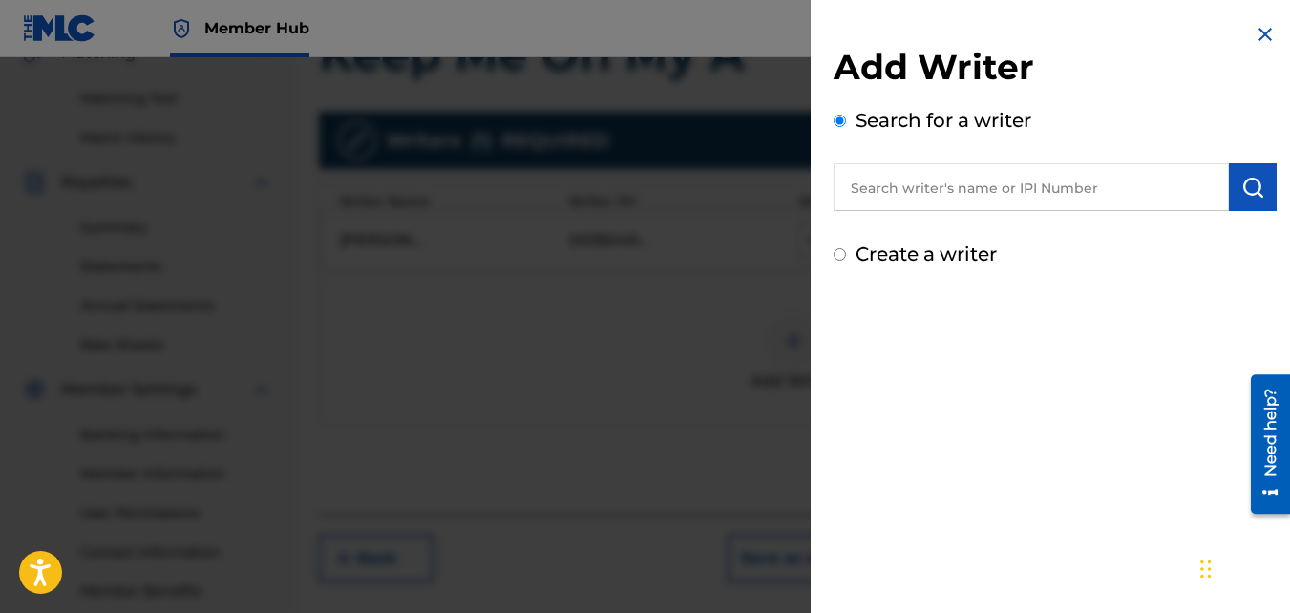
click at [995, 181] on input "text" at bounding box center [1031, 187] width 395 height 48
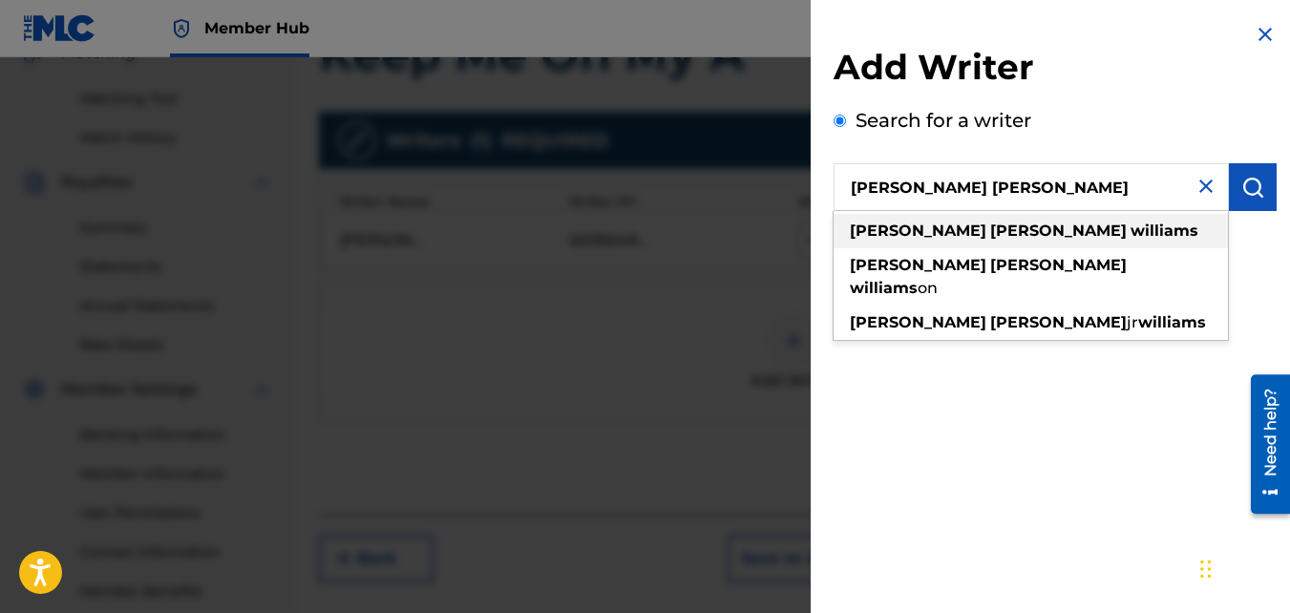
click at [1131, 224] on strong "williams" at bounding box center [1165, 231] width 68 height 18
type input "[PERSON_NAME] [PERSON_NAME]"
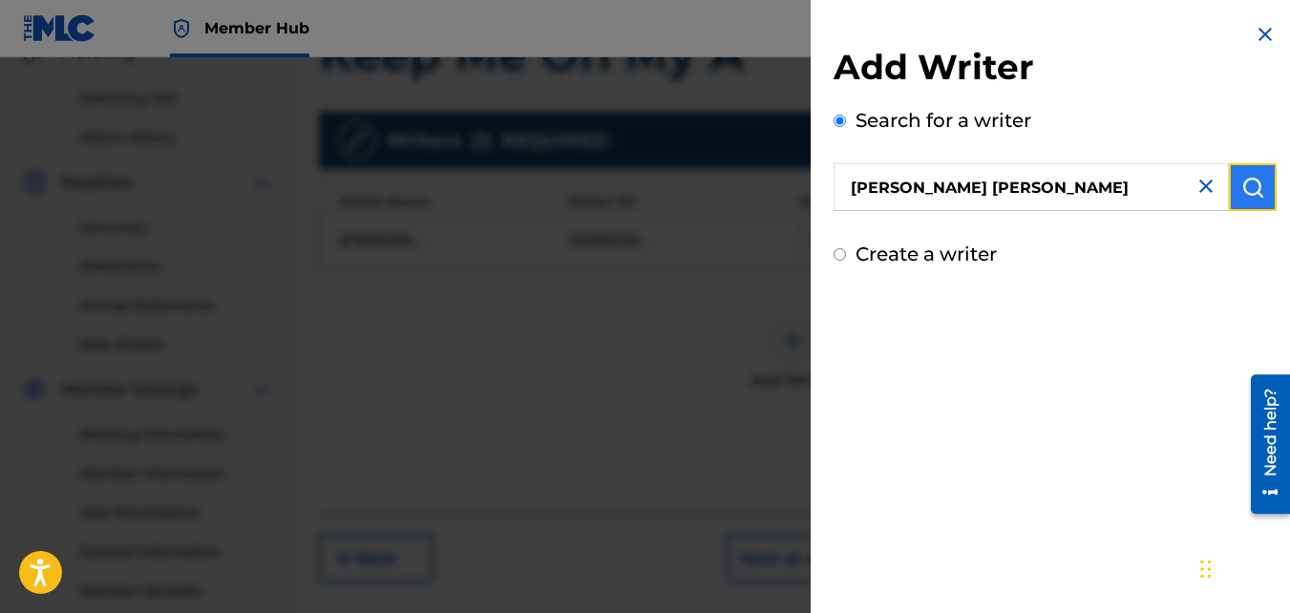
click at [1253, 191] on img "submit" at bounding box center [1253, 187] width 23 height 23
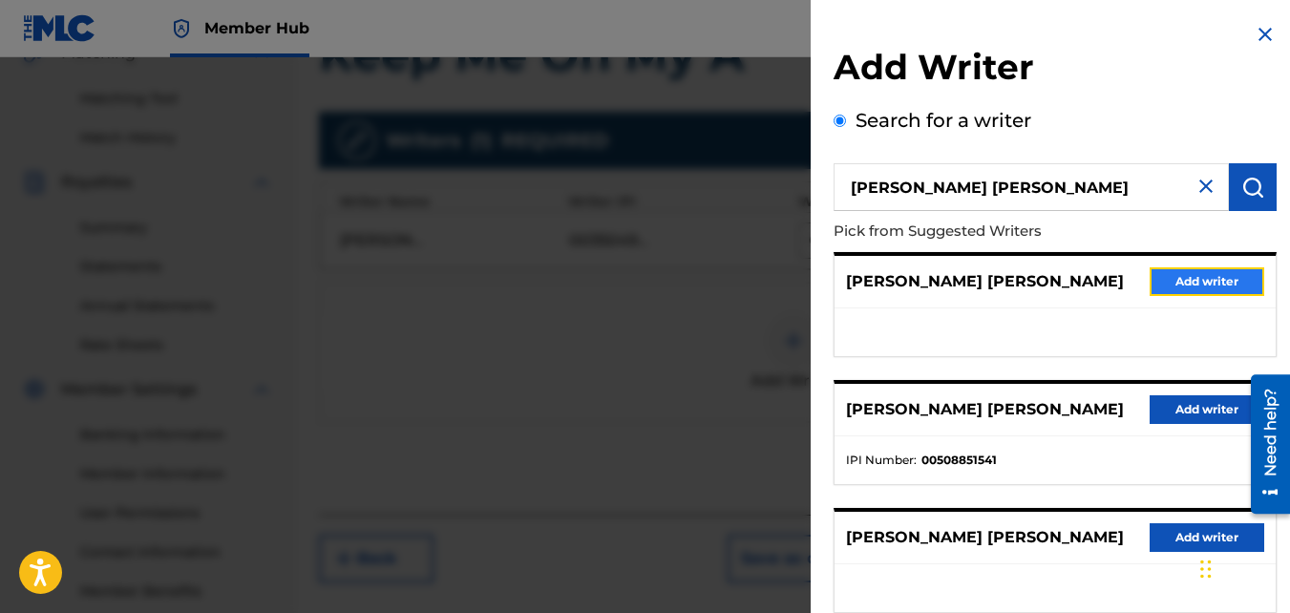
click at [1203, 279] on button "Add writer" at bounding box center [1207, 281] width 115 height 29
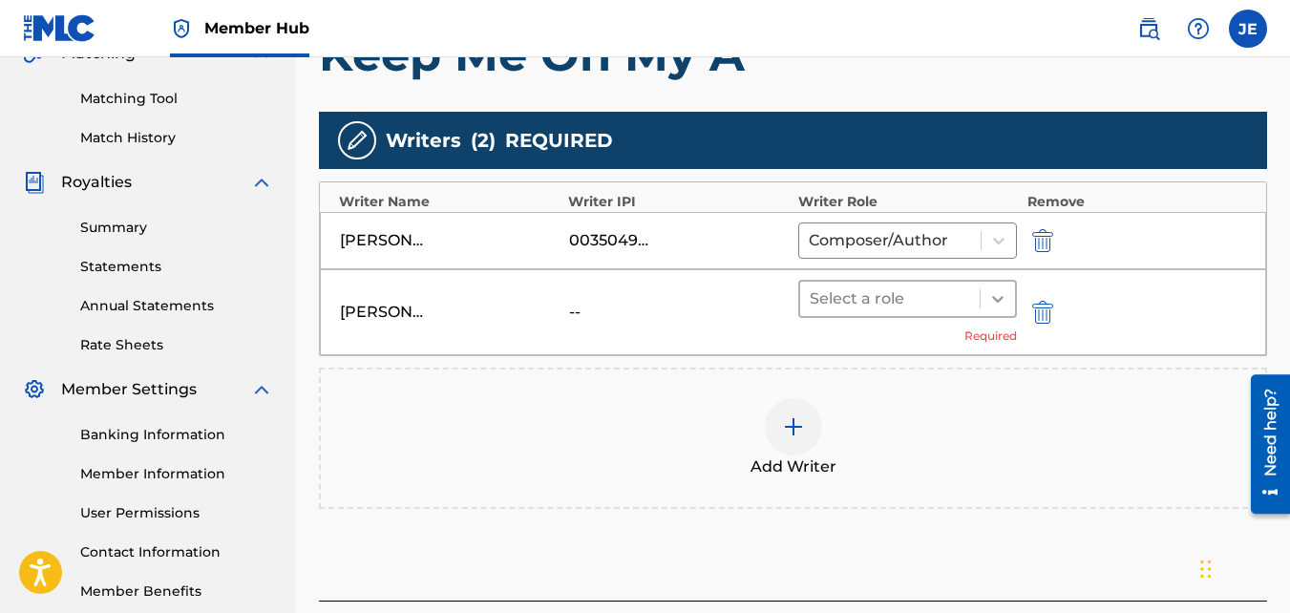
click at [994, 300] on icon at bounding box center [998, 298] width 19 height 19
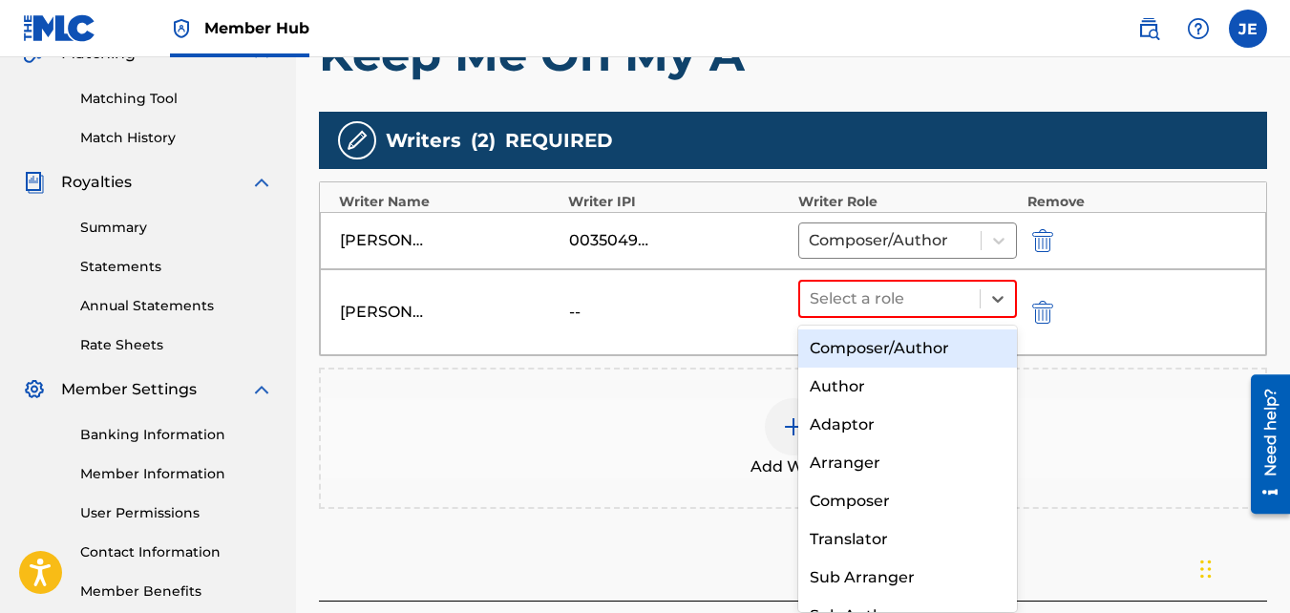
click at [948, 351] on div "Composer/Author" at bounding box center [909, 349] width 220 height 38
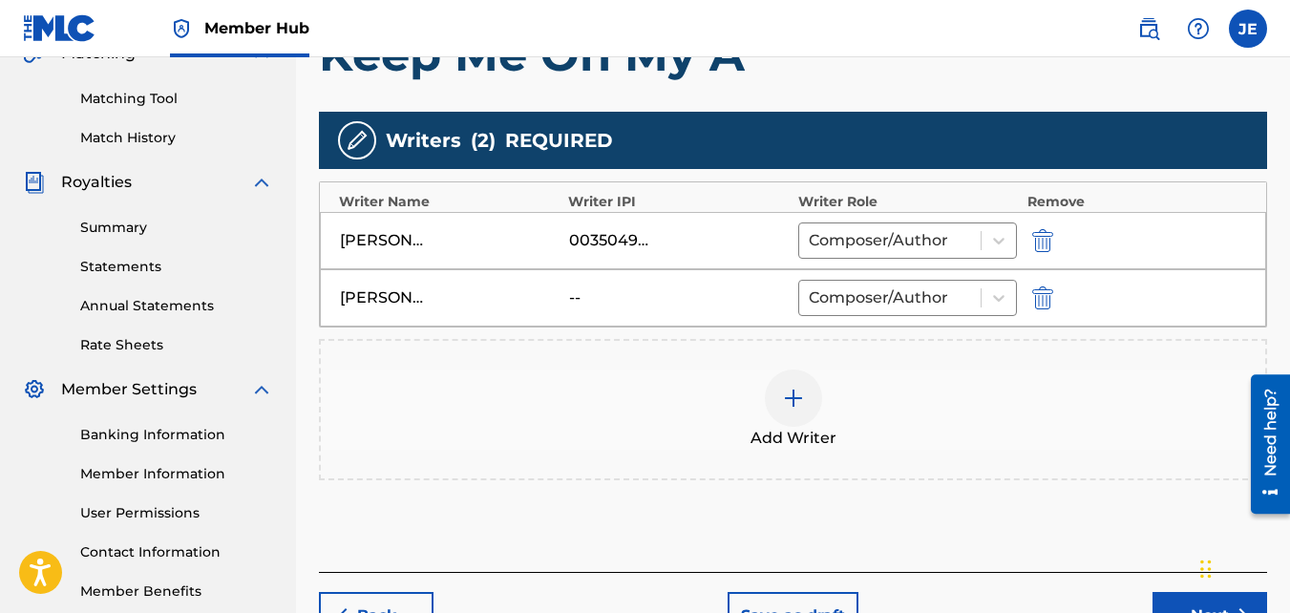
click at [794, 394] on img at bounding box center [793, 398] width 23 height 23
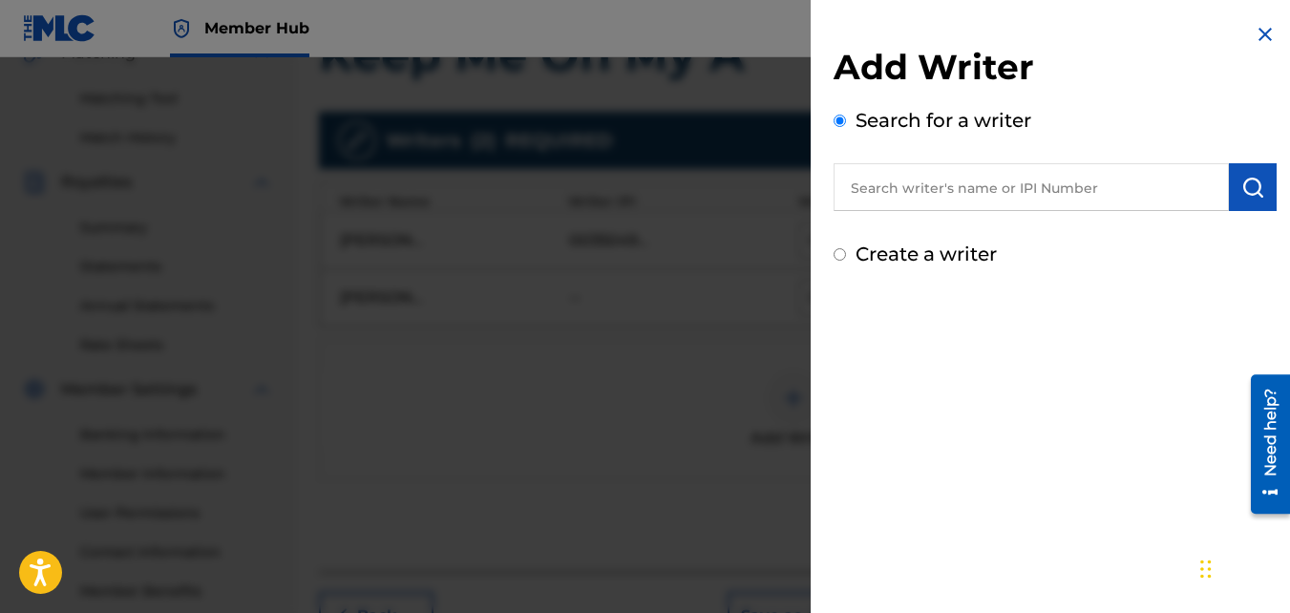
click at [982, 181] on input "text" at bounding box center [1031, 187] width 395 height 48
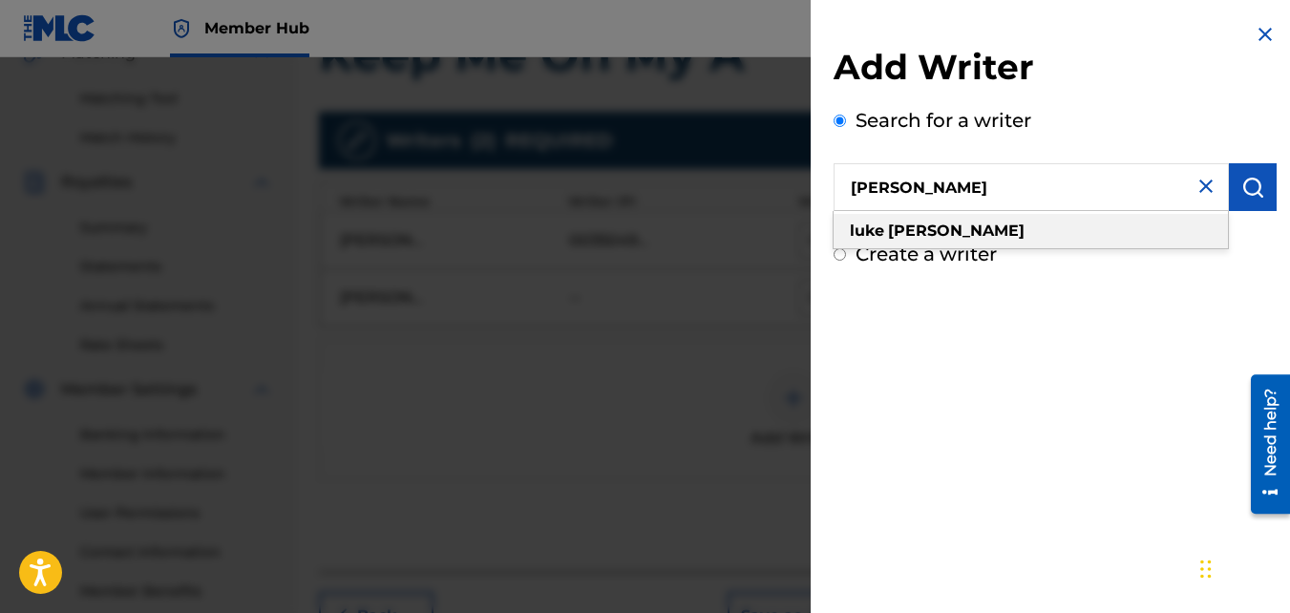
click at [976, 226] on div "[PERSON_NAME]" at bounding box center [1031, 231] width 394 height 34
type input "[PERSON_NAME]"
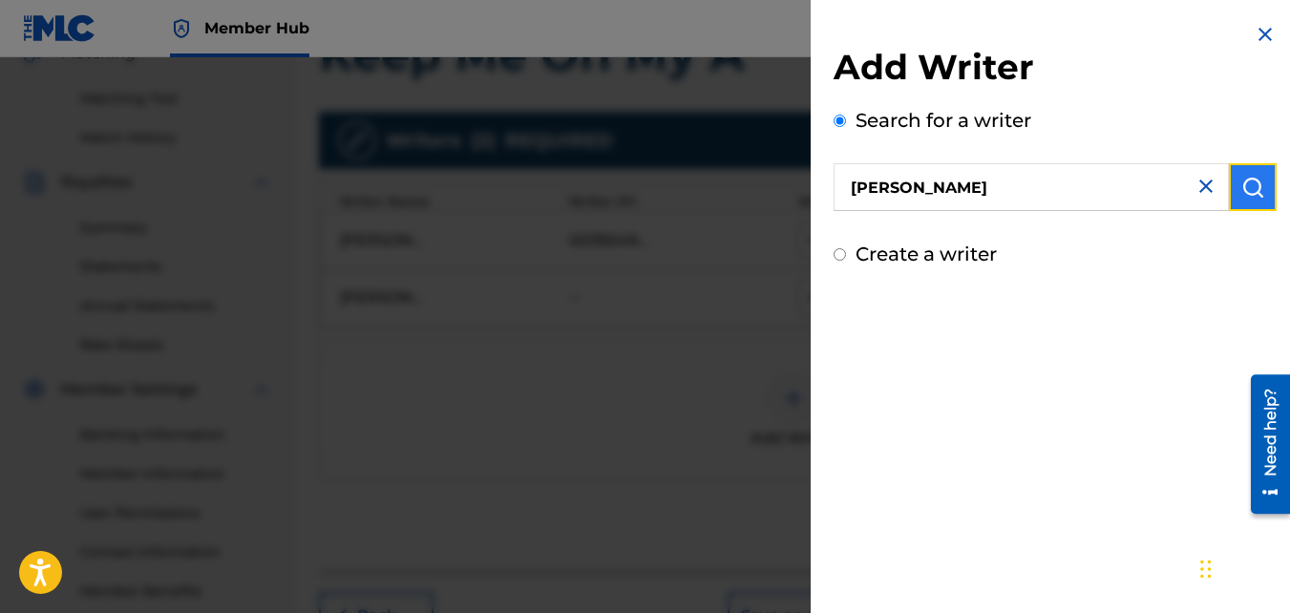
click at [1255, 184] on img "submit" at bounding box center [1253, 187] width 23 height 23
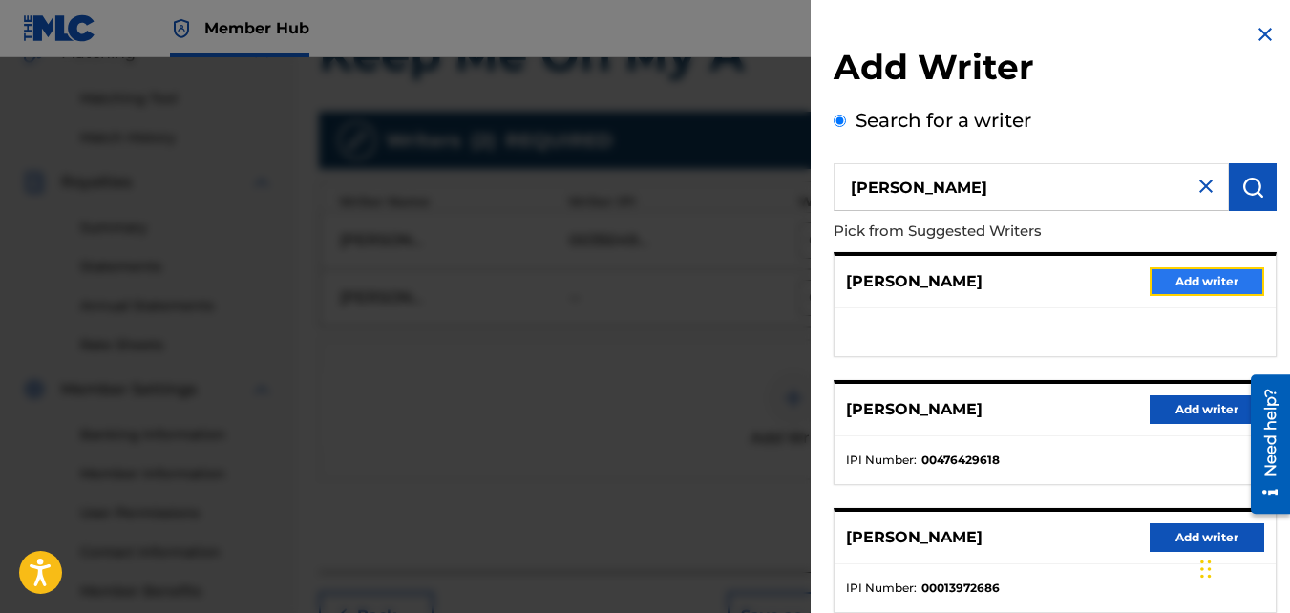
click at [1195, 277] on button "Add writer" at bounding box center [1207, 281] width 115 height 29
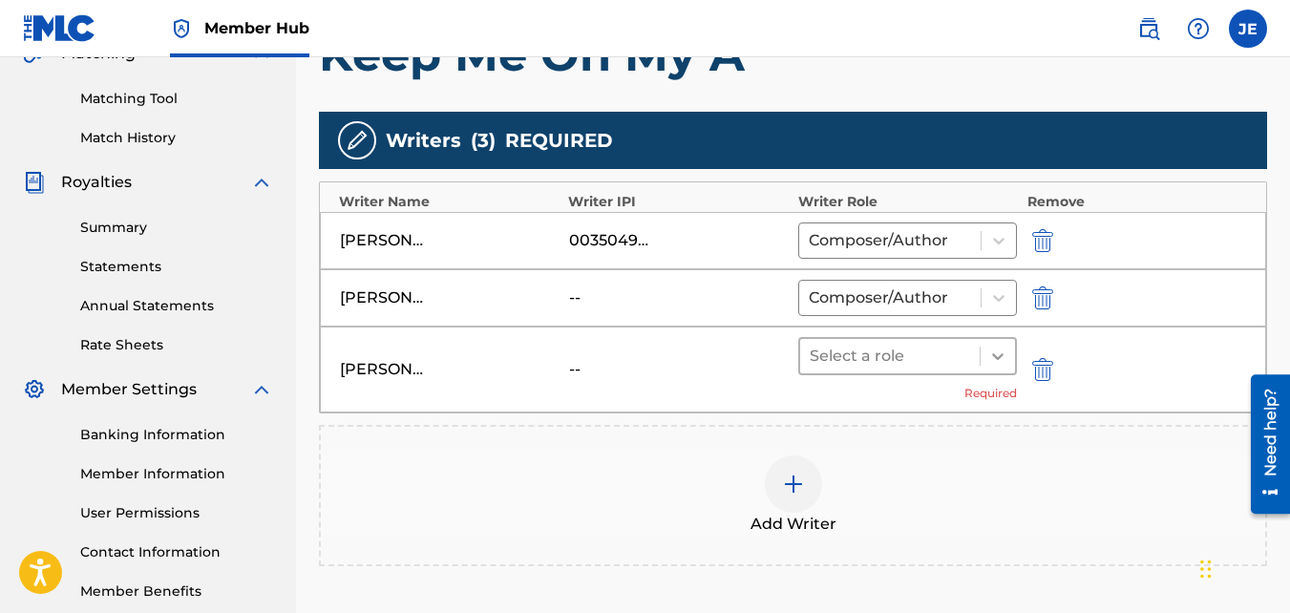
click at [1002, 351] on icon at bounding box center [998, 356] width 19 height 19
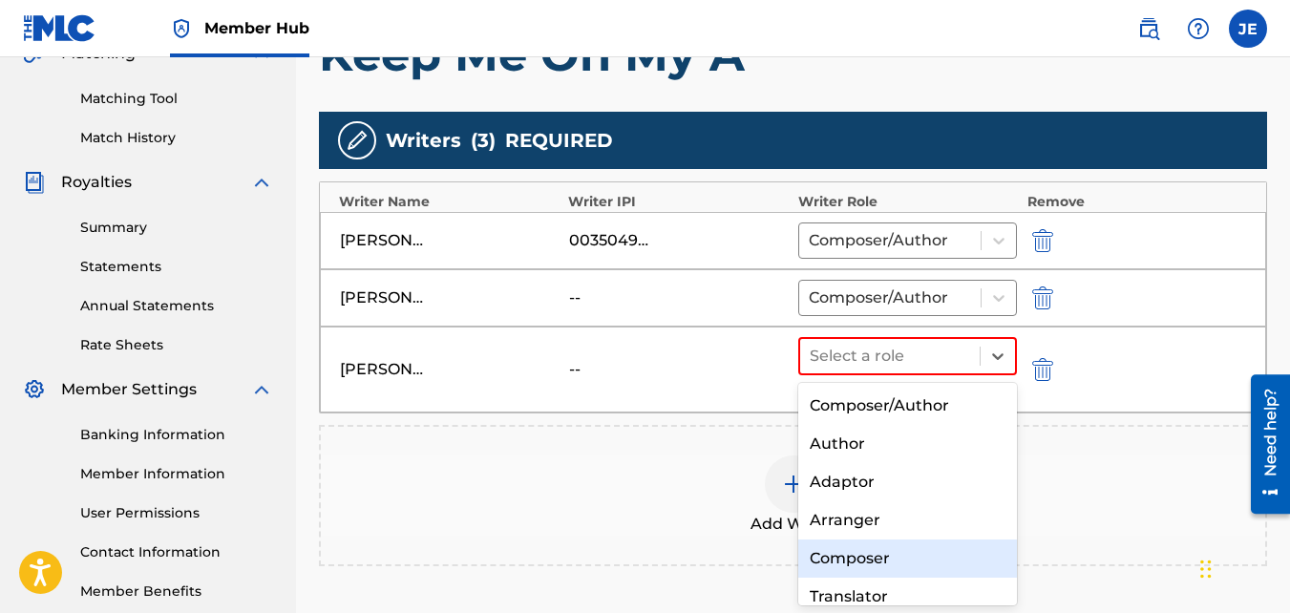
click at [876, 554] on div "Composer" at bounding box center [909, 559] width 220 height 38
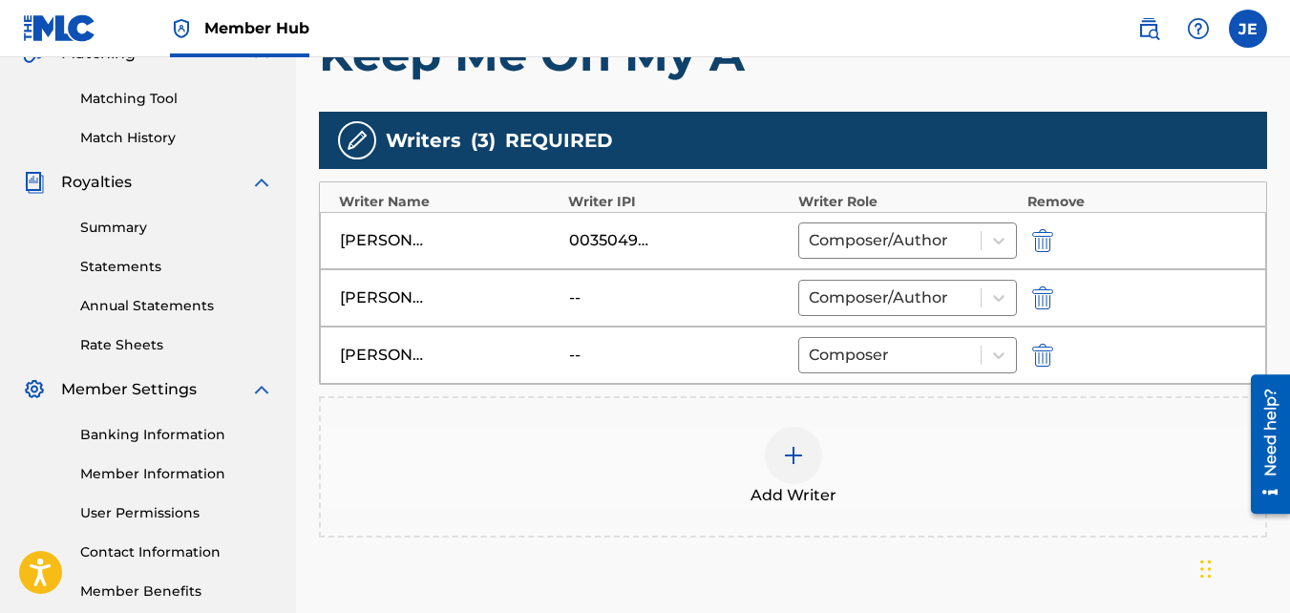
click at [809, 462] on div at bounding box center [793, 455] width 57 height 57
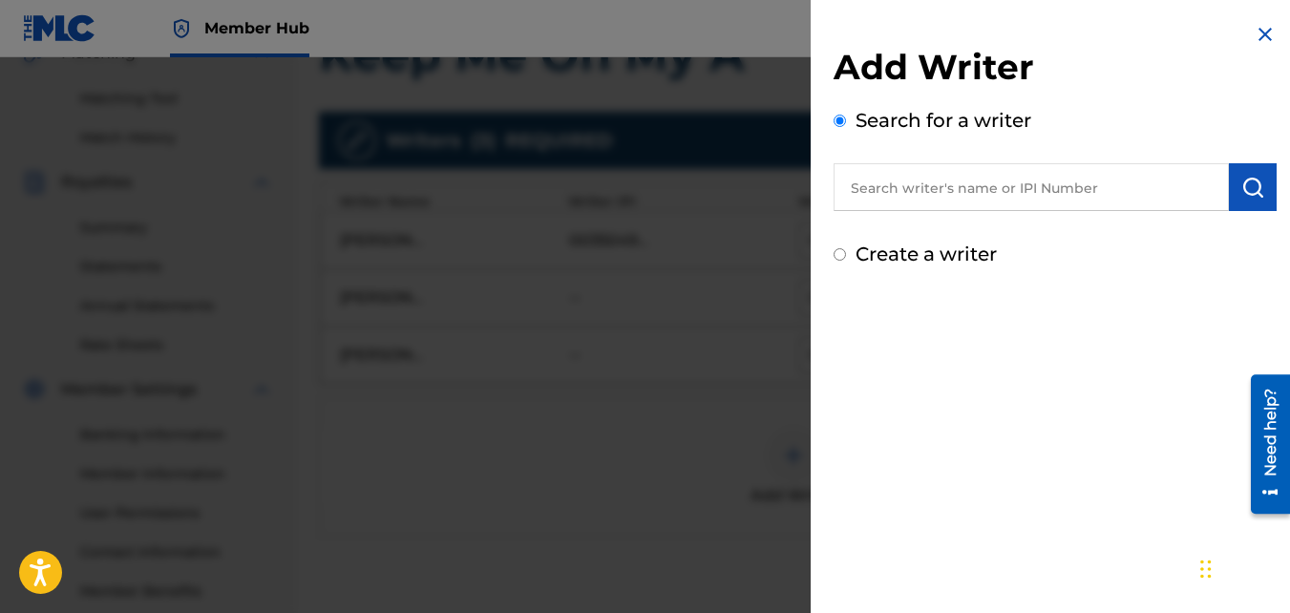
click at [1031, 188] on input "text" at bounding box center [1031, 187] width 395 height 48
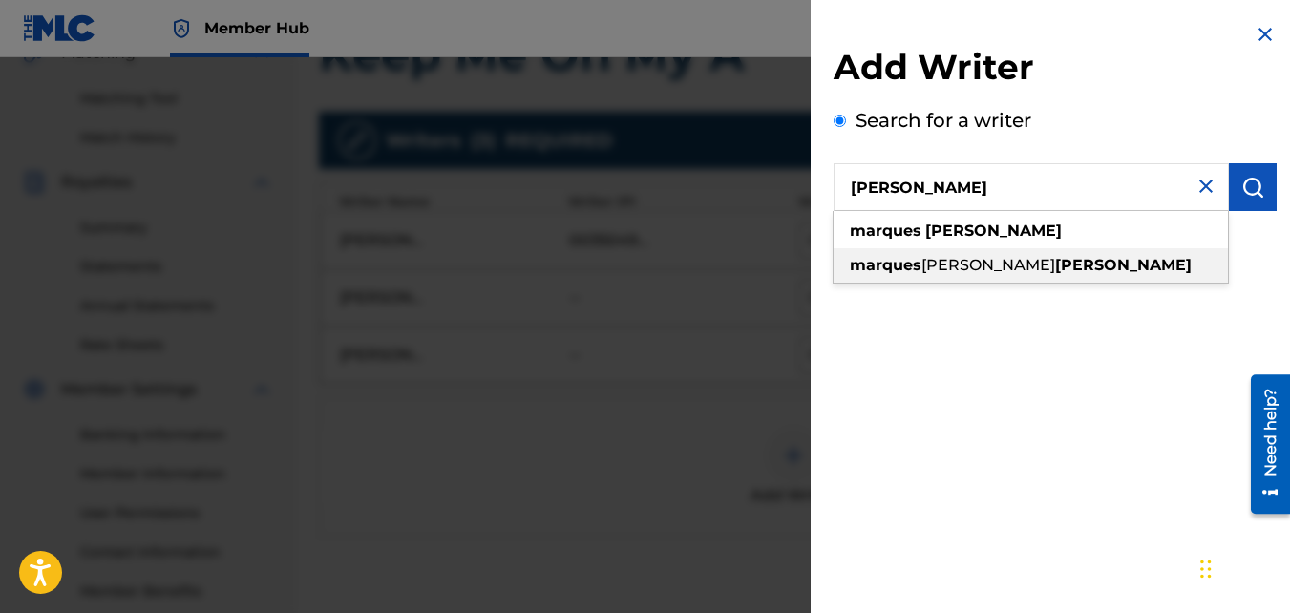
click at [981, 263] on span "[PERSON_NAME]" at bounding box center [989, 265] width 134 height 18
type input "[PERSON_NAME] [PERSON_NAME]"
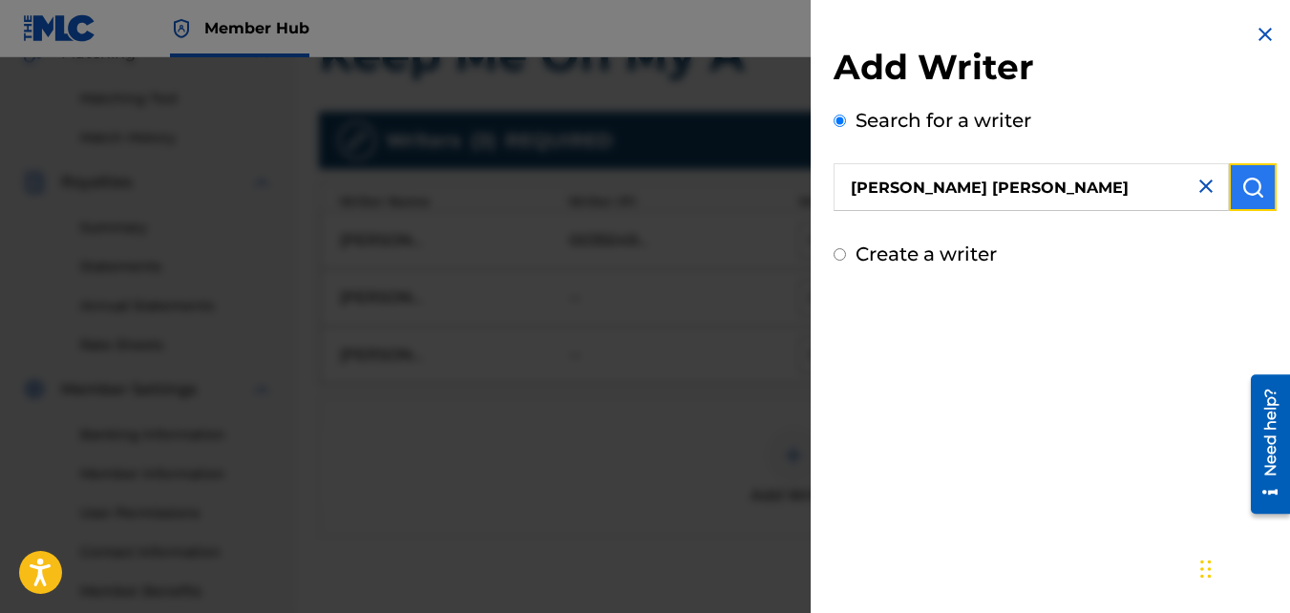
click at [1255, 181] on img "submit" at bounding box center [1253, 187] width 23 height 23
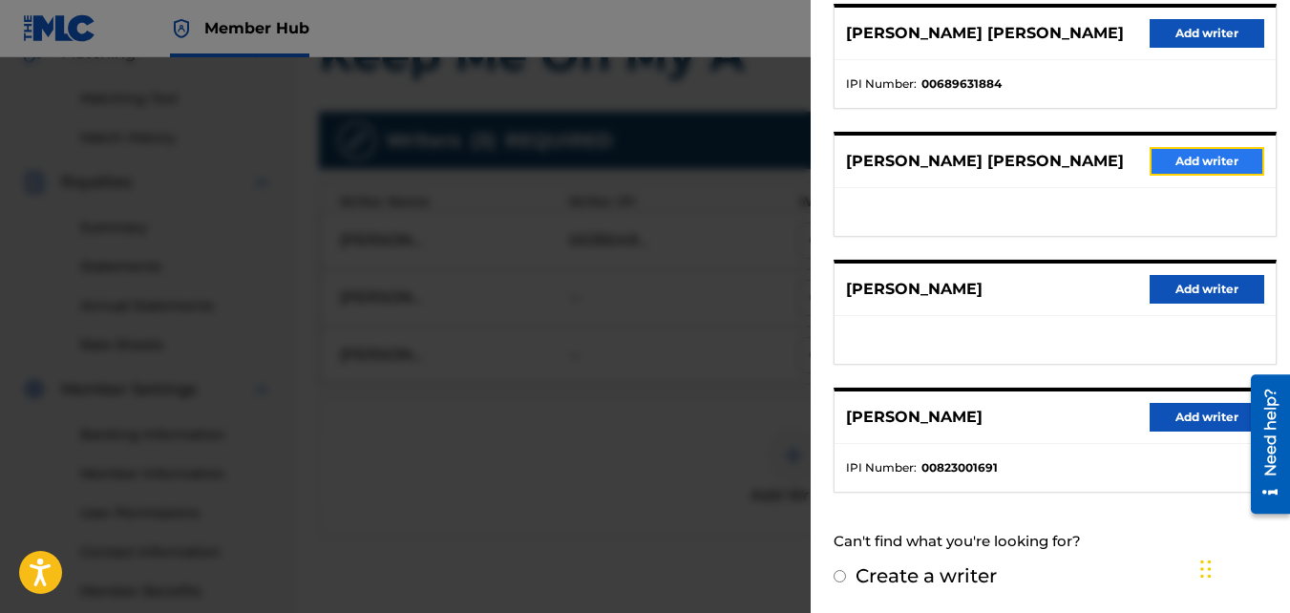
click at [1208, 154] on button "Add writer" at bounding box center [1207, 161] width 115 height 29
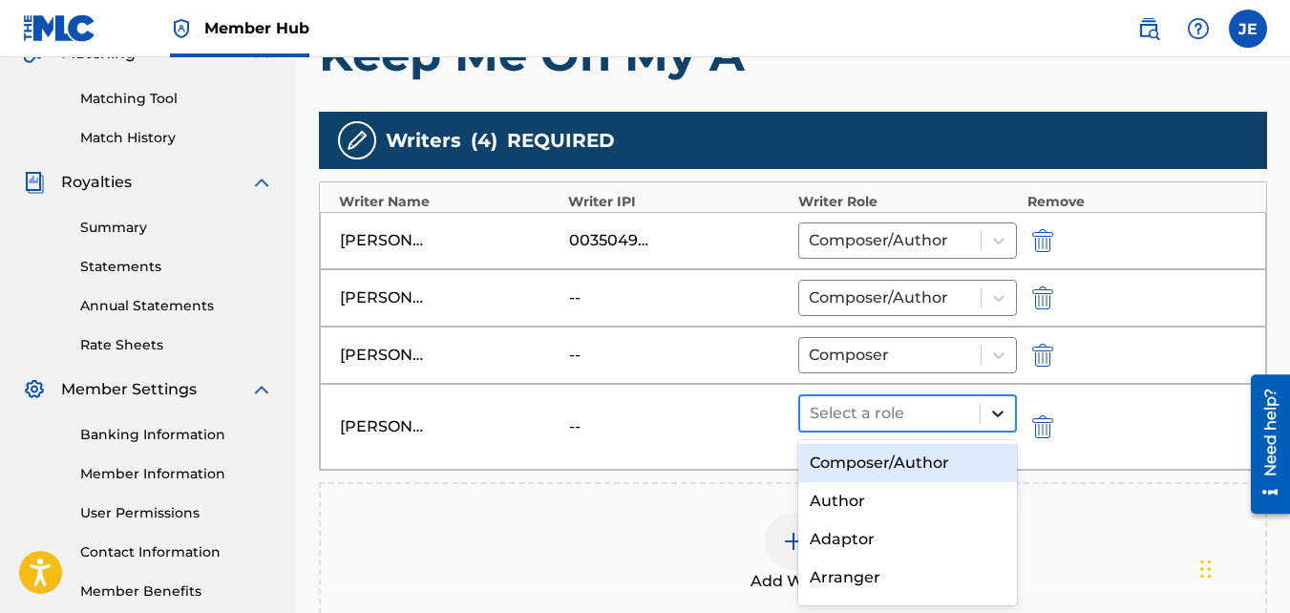
click at [1003, 414] on icon at bounding box center [998, 413] width 19 height 19
click at [907, 454] on div "Composer/Author" at bounding box center [909, 463] width 220 height 38
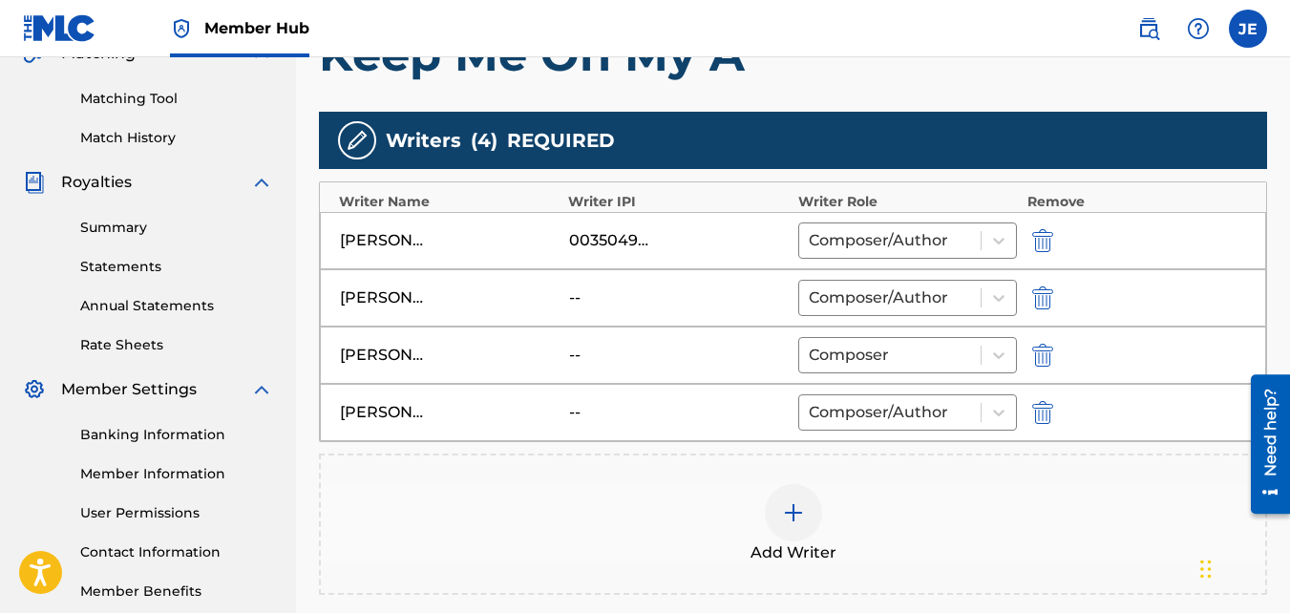
click at [795, 509] on img at bounding box center [793, 512] width 23 height 23
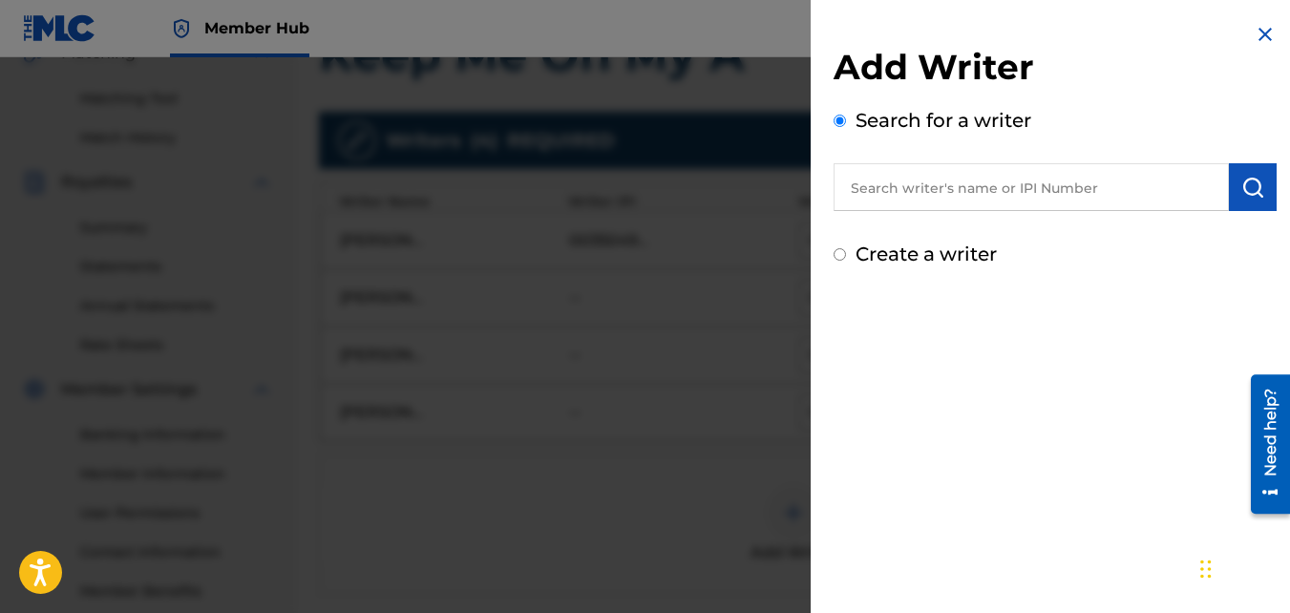
click at [981, 185] on input "text" at bounding box center [1031, 187] width 395 height 48
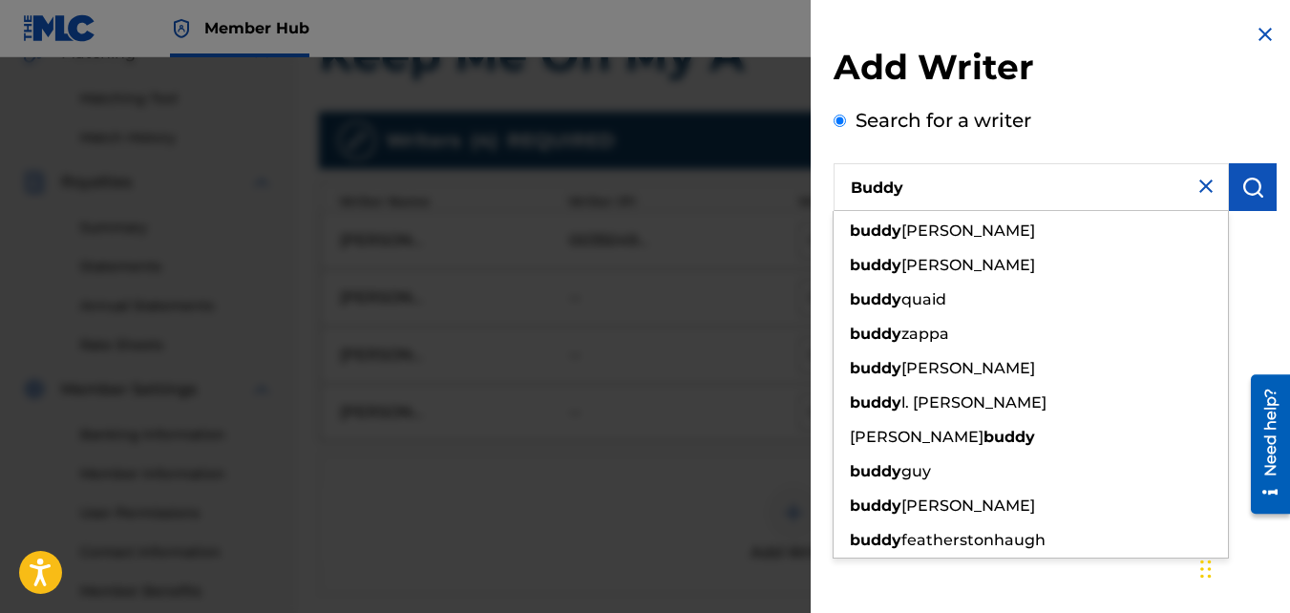
click at [973, 184] on input "Buddy" at bounding box center [1031, 187] width 395 height 48
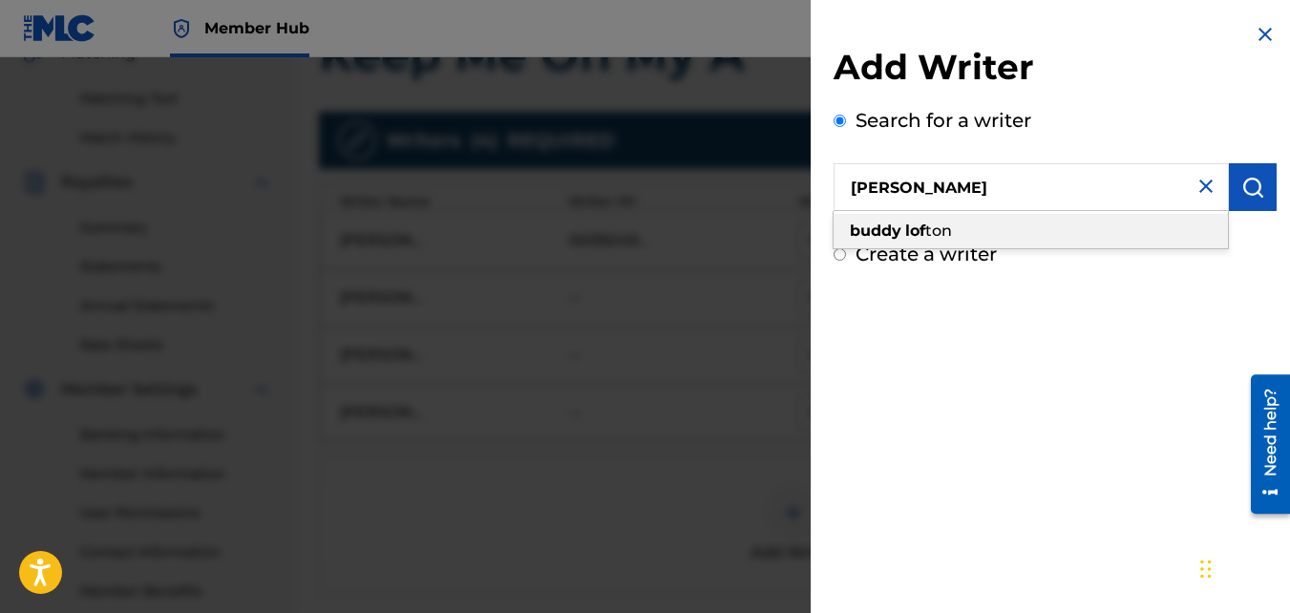
click at [959, 221] on div "[PERSON_NAME] ton" at bounding box center [1031, 231] width 394 height 34
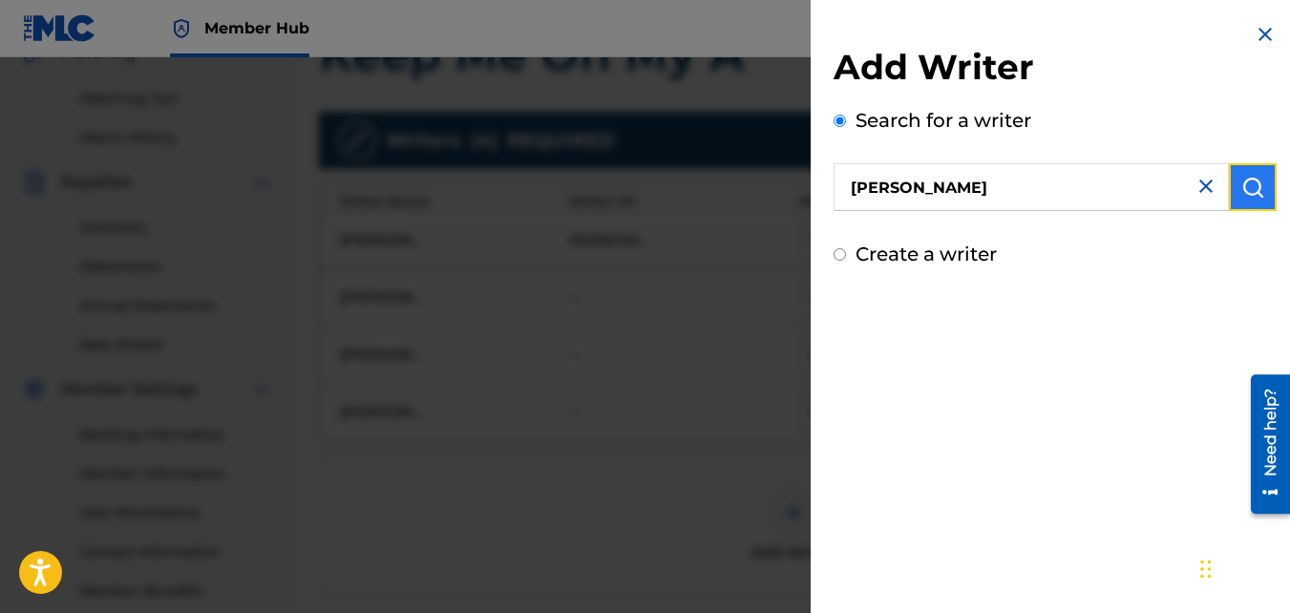
click at [1250, 188] on img "submit" at bounding box center [1253, 187] width 23 height 23
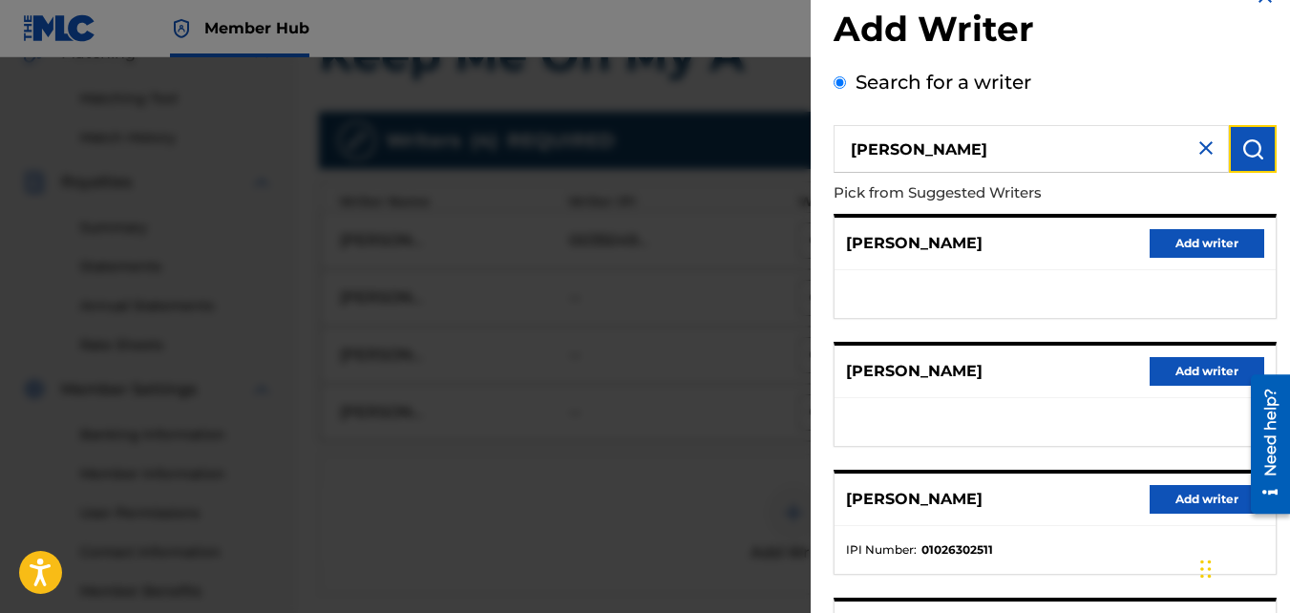
scroll to position [0, 0]
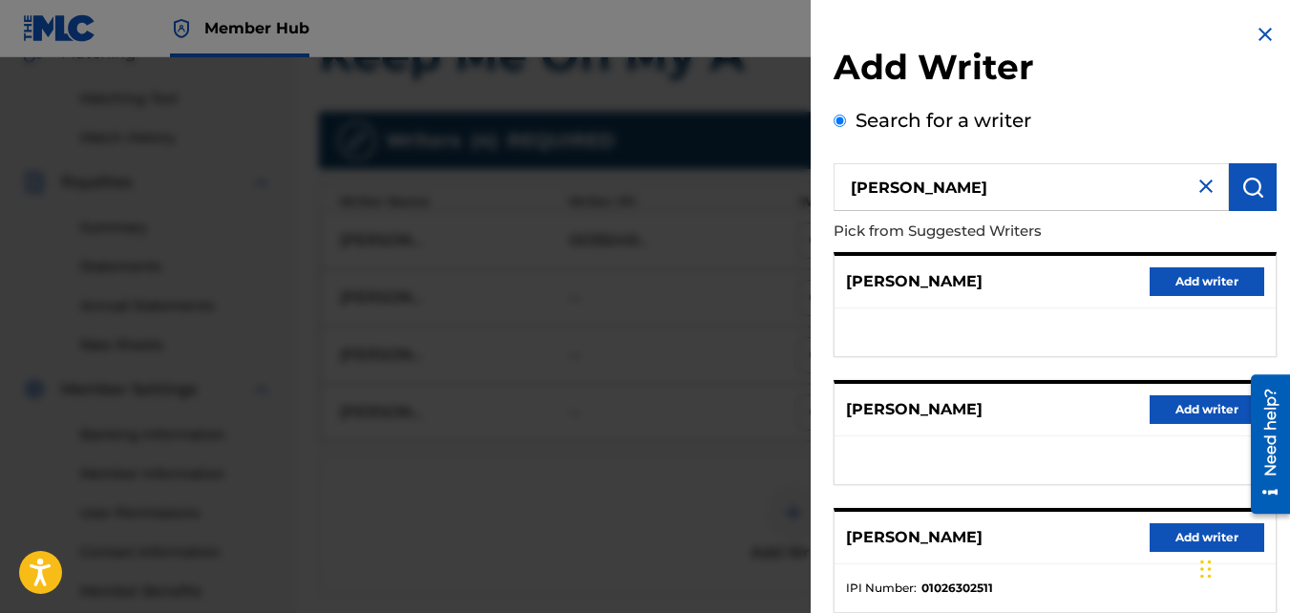
drag, startPoint x: 992, startPoint y: 187, endPoint x: 697, endPoint y: 153, distance: 297.1
click at [715, 152] on div "Add Writer Search for a writer [PERSON_NAME] Pick from Suggested Writers [PERSO…" at bounding box center [645, 335] width 1290 height 556
click at [877, 186] on input "[PERSON_NAME]" at bounding box center [1031, 187] width 395 height 48
type input "[MEDICAL_DATA] [PERSON_NAME]"
click at [1253, 191] on img "submit" at bounding box center [1253, 187] width 23 height 23
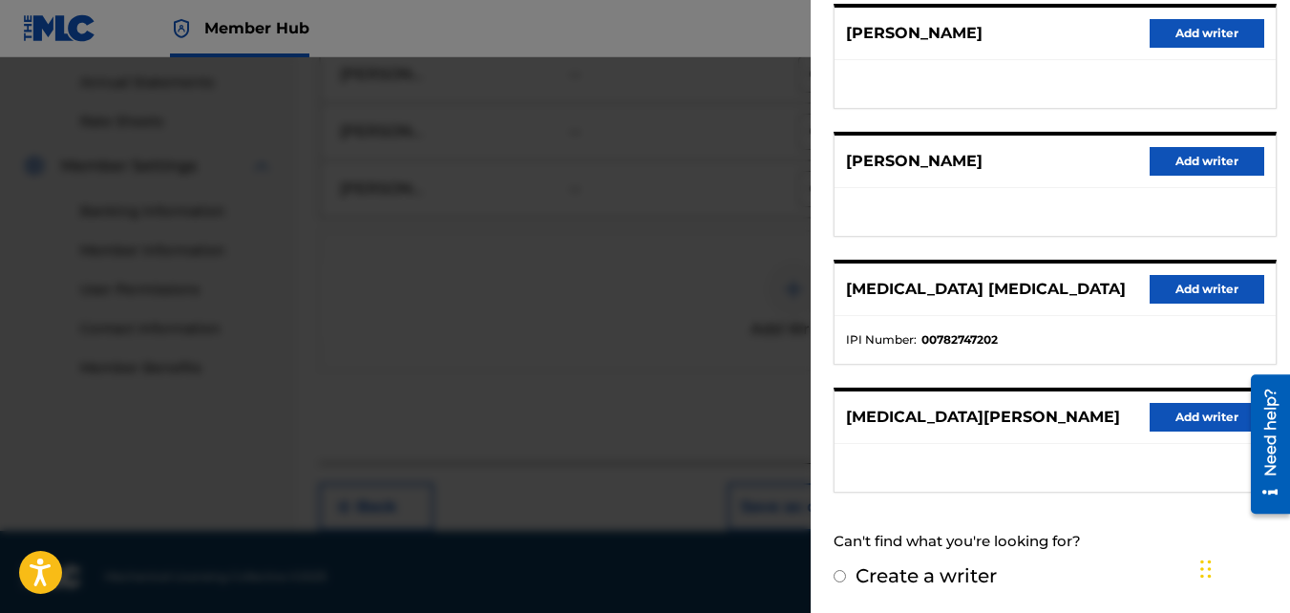
scroll to position [701, 0]
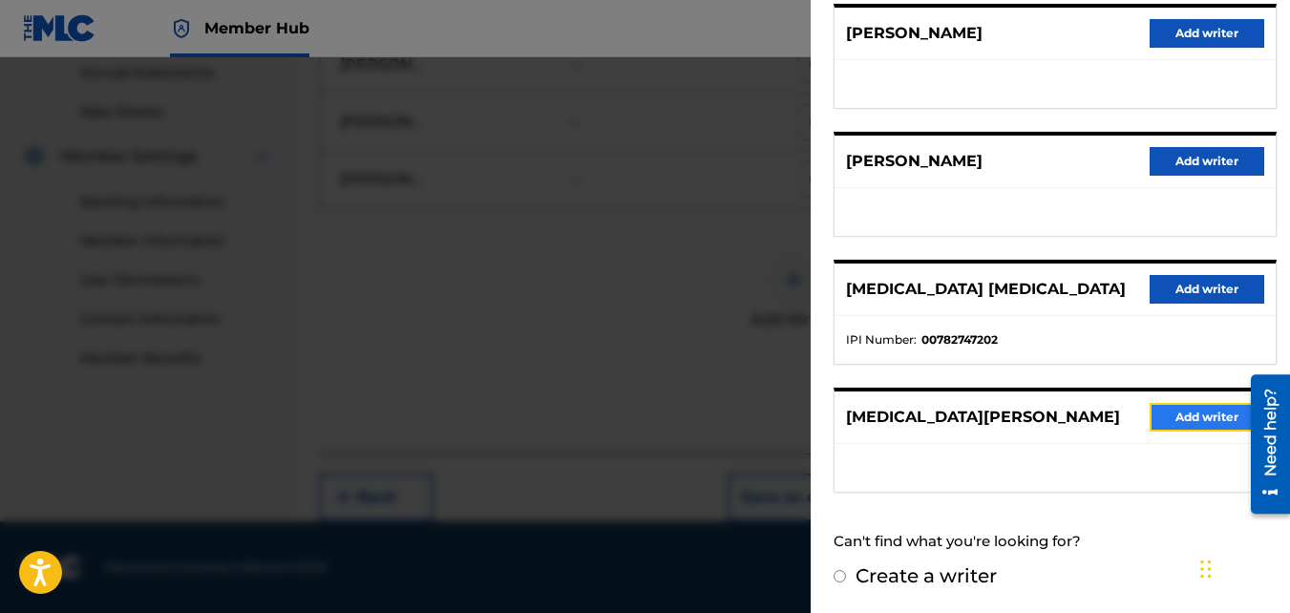
click at [1184, 410] on button "Add writer" at bounding box center [1207, 417] width 115 height 29
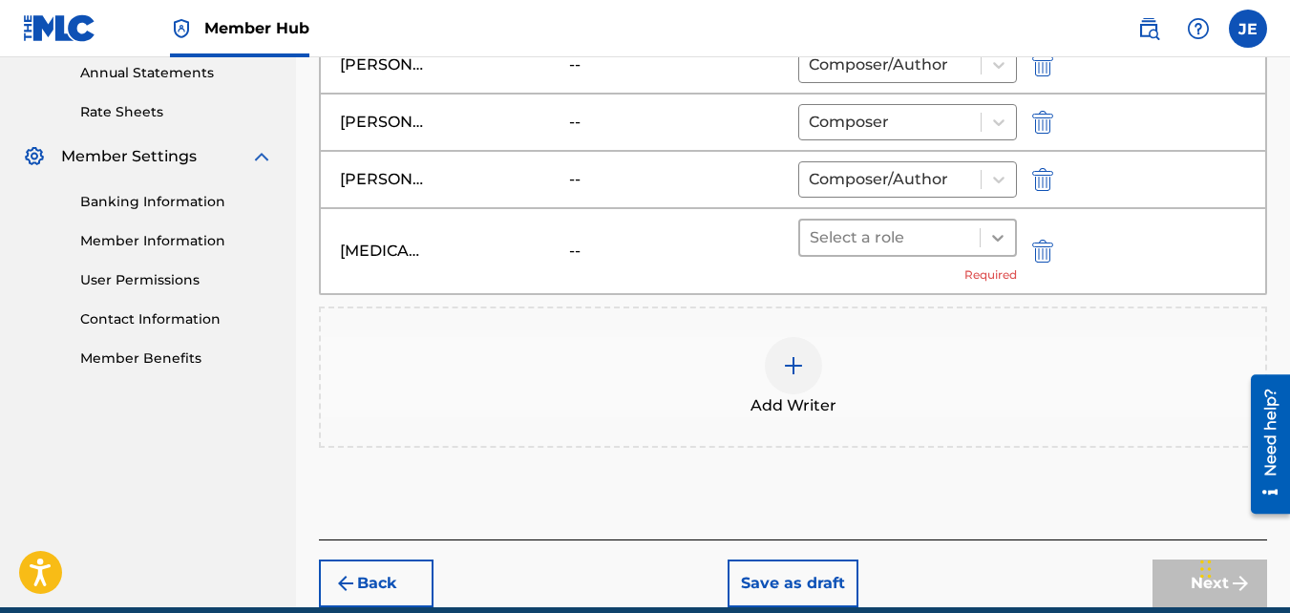
click at [1007, 233] on icon at bounding box center [998, 237] width 19 height 19
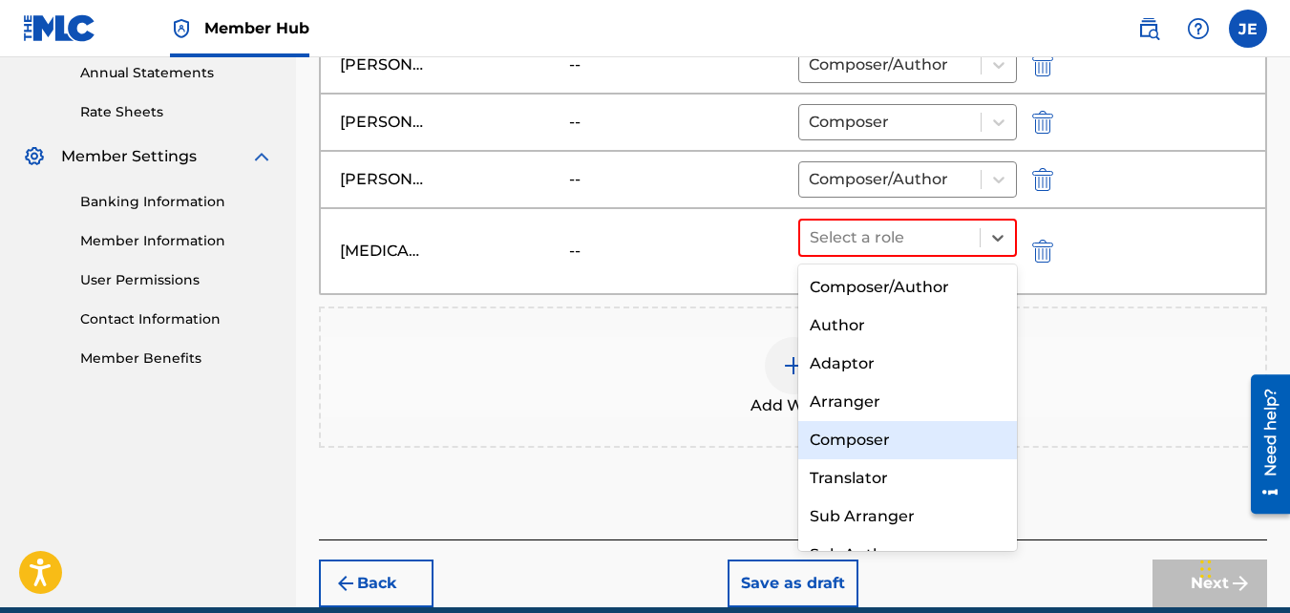
click at [905, 435] on div "Composer" at bounding box center [909, 440] width 220 height 38
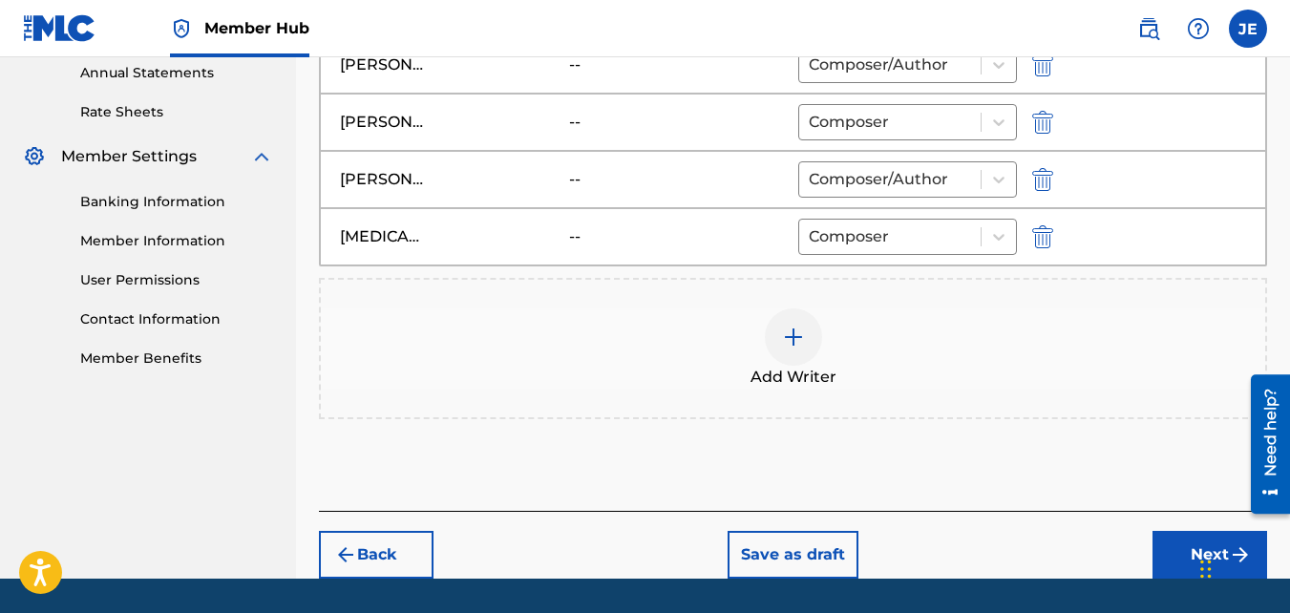
click at [1008, 359] on div "Add Writer" at bounding box center [793, 349] width 945 height 80
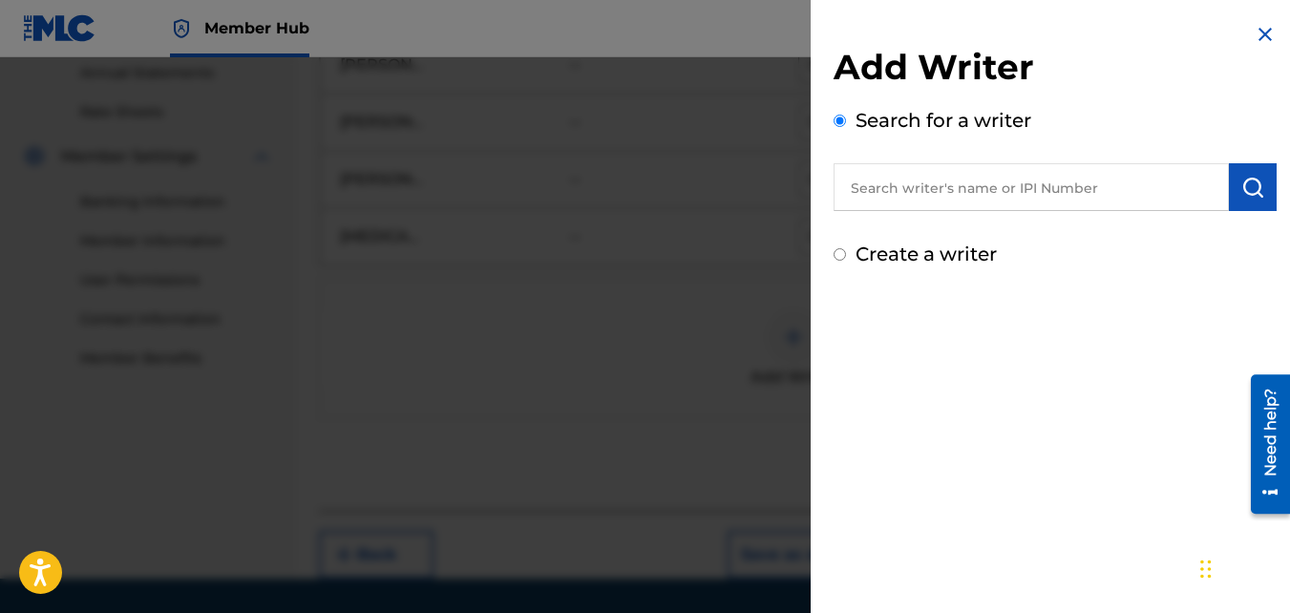
click at [1257, 31] on img at bounding box center [1265, 34] width 23 height 23
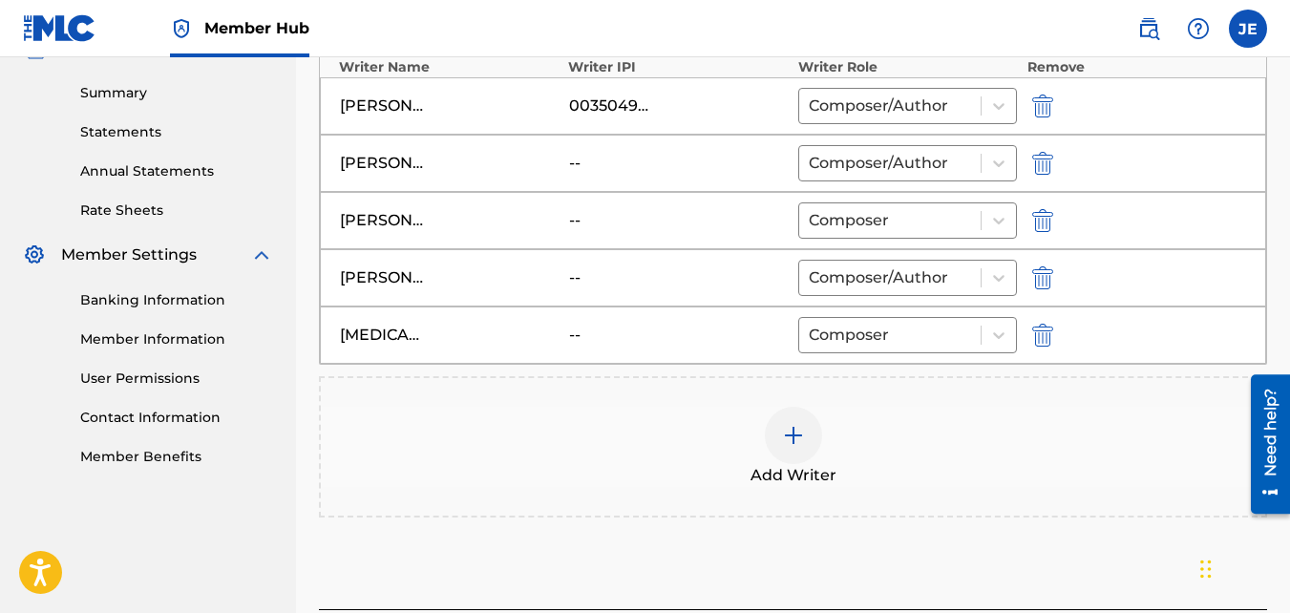
scroll to position [567, 0]
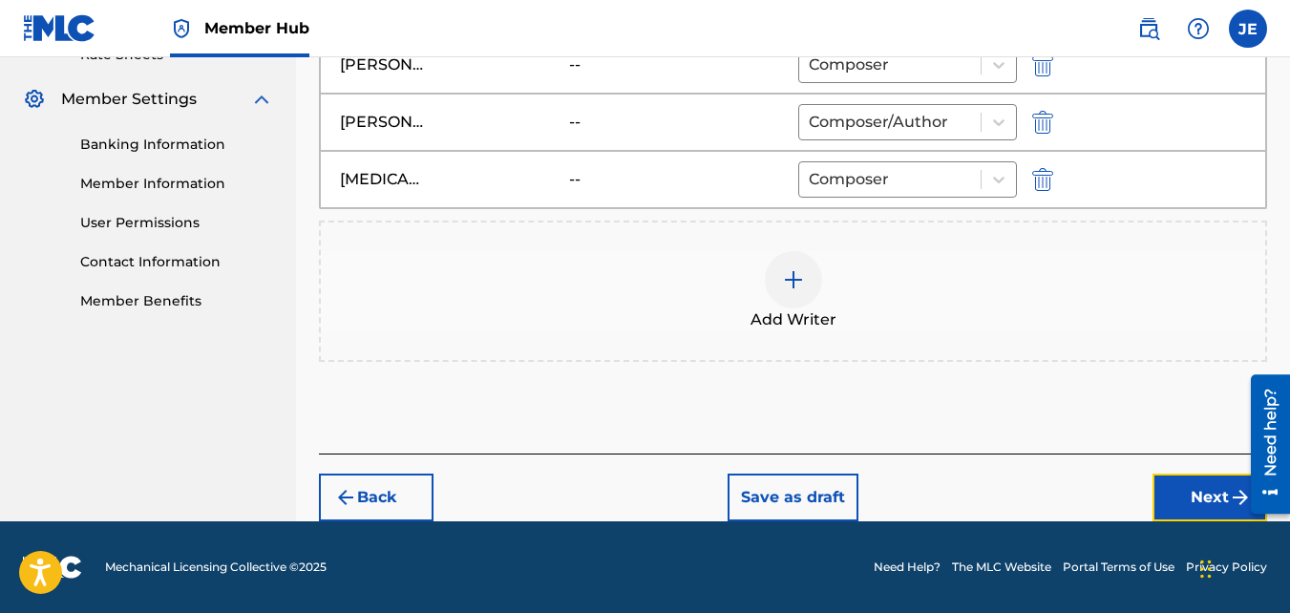
click at [1198, 491] on button "Next" at bounding box center [1210, 498] width 115 height 48
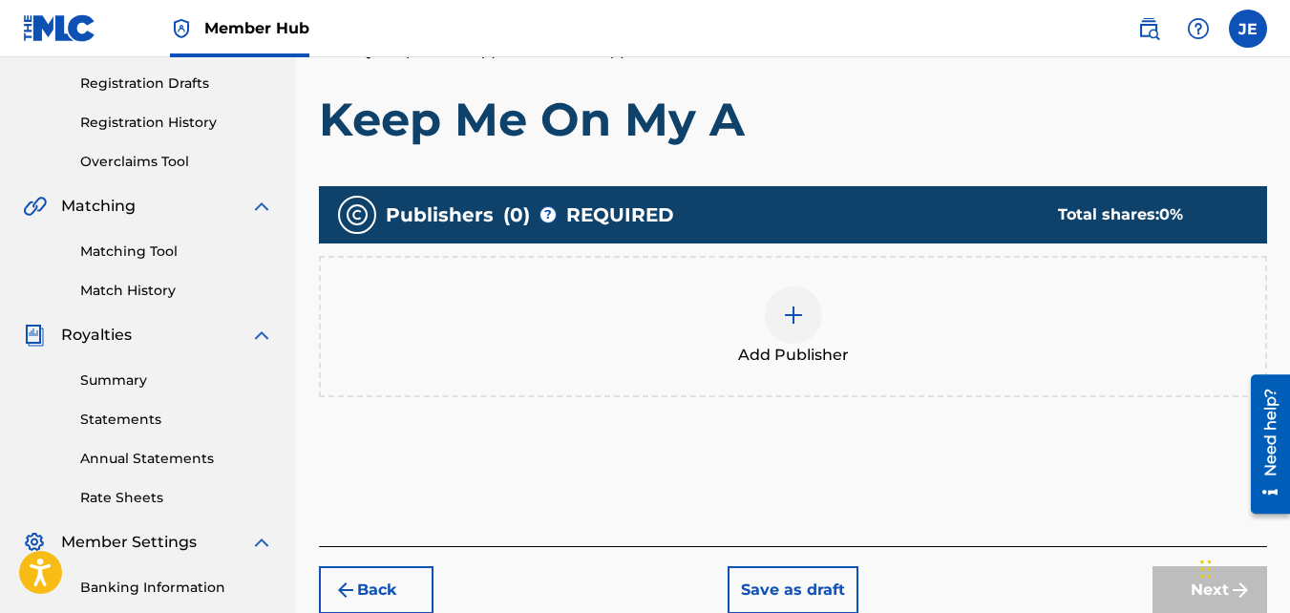
scroll to position [277, 0]
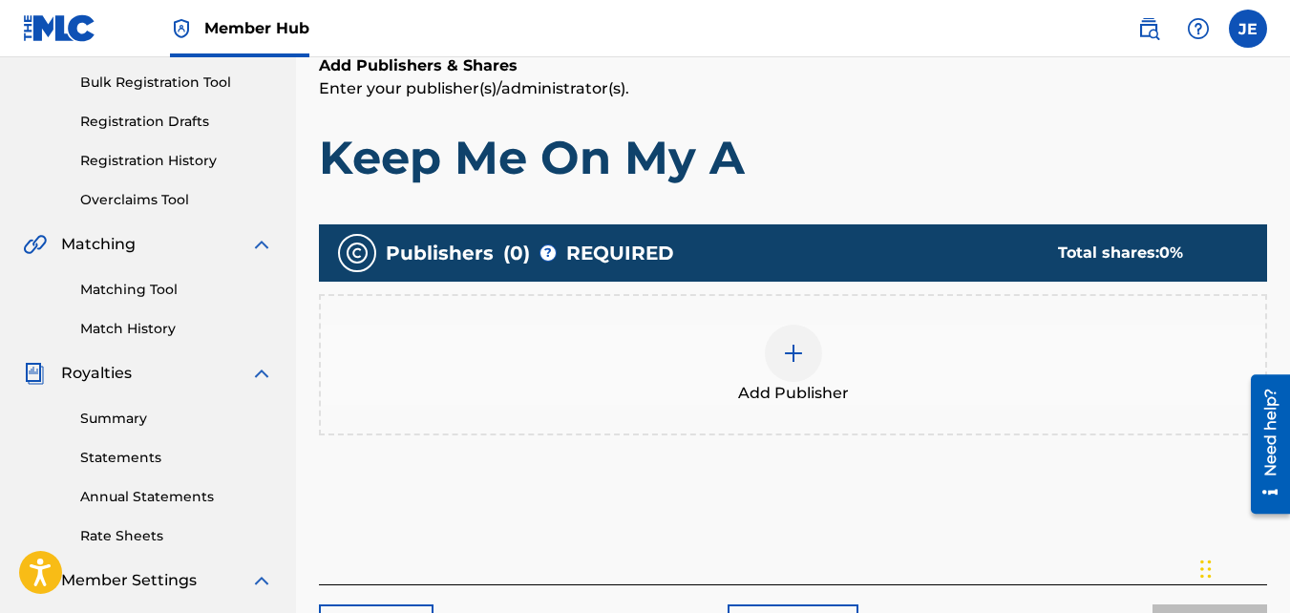
click at [795, 350] on img at bounding box center [793, 353] width 23 height 23
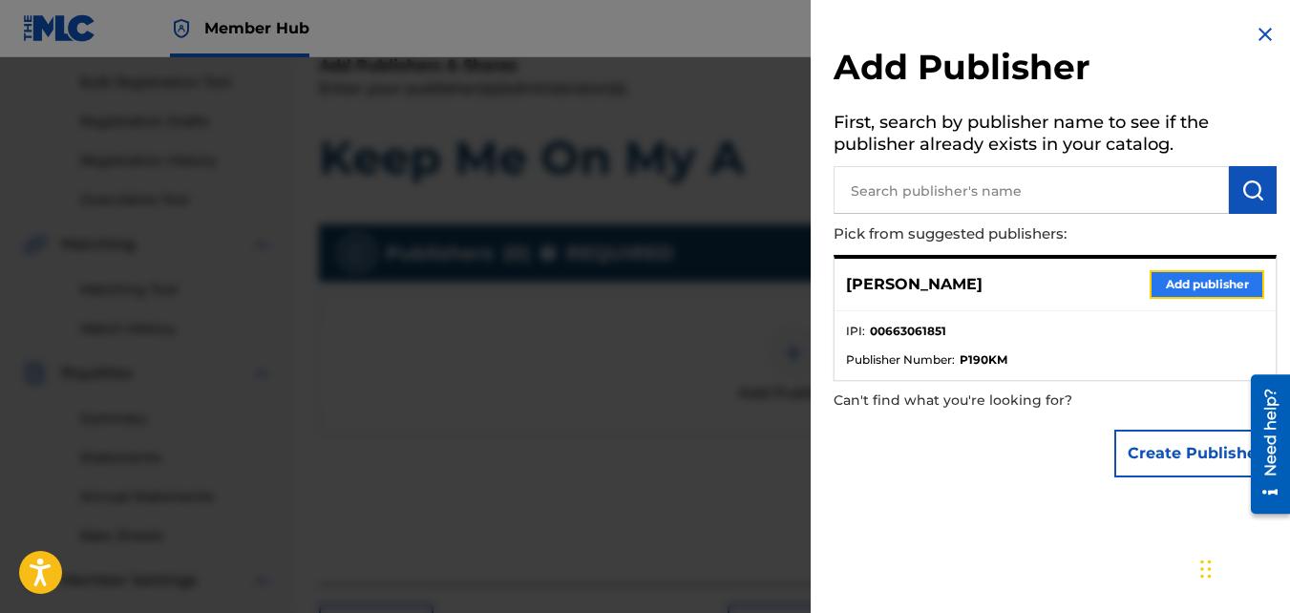
click at [1175, 284] on button "Add publisher" at bounding box center [1207, 284] width 115 height 29
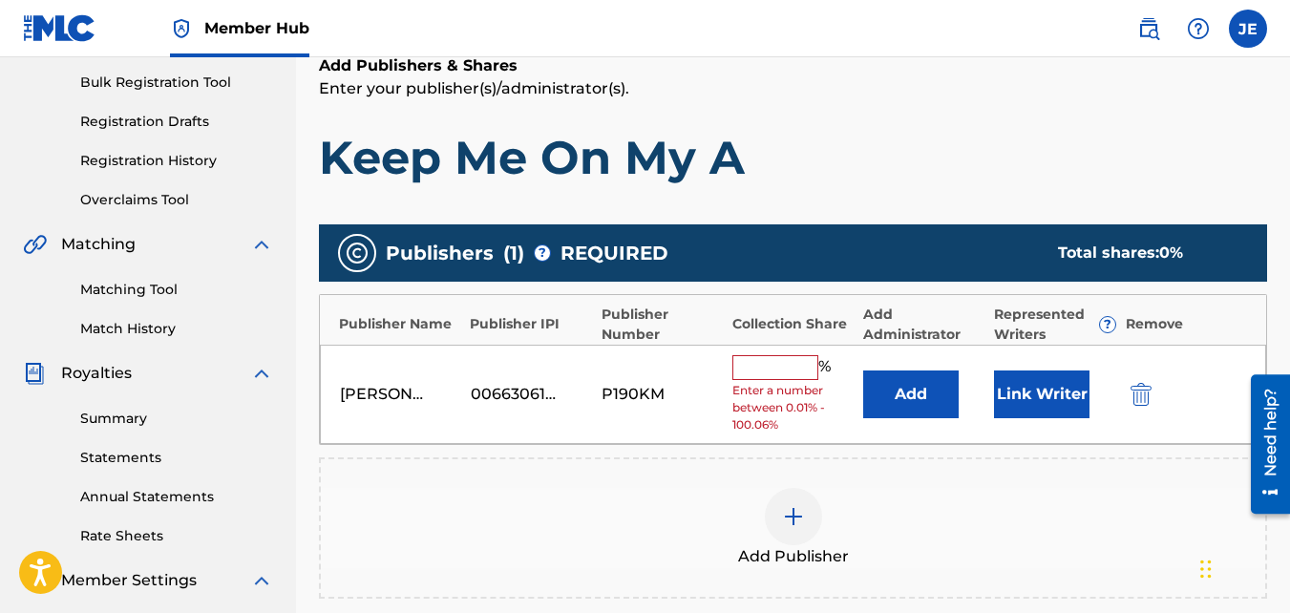
click at [795, 364] on input "text" at bounding box center [776, 367] width 86 height 25
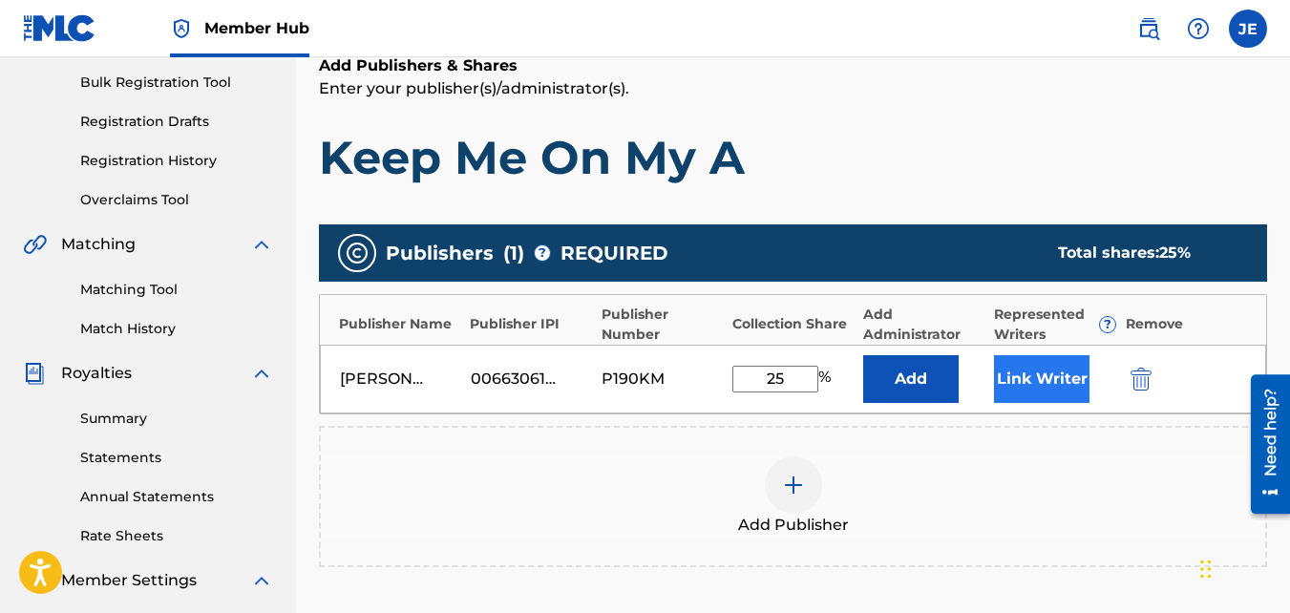
type input "25"
click at [1033, 381] on button "Link Writer" at bounding box center [1042, 379] width 96 height 48
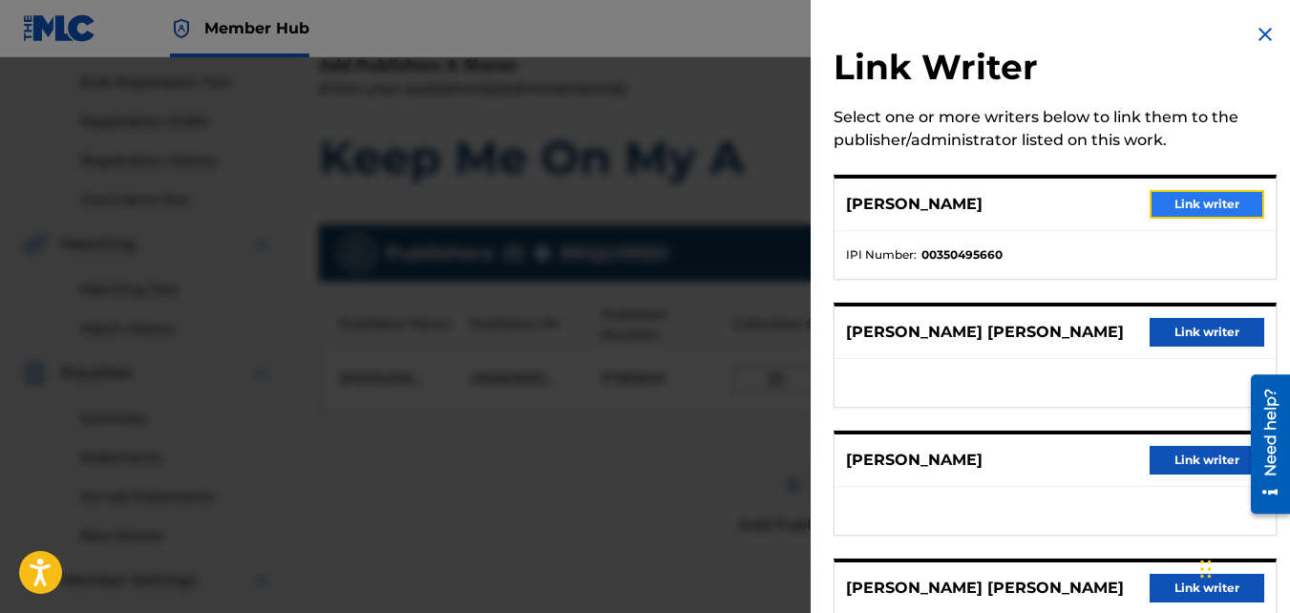
click at [1221, 201] on button "Link writer" at bounding box center [1207, 204] width 115 height 29
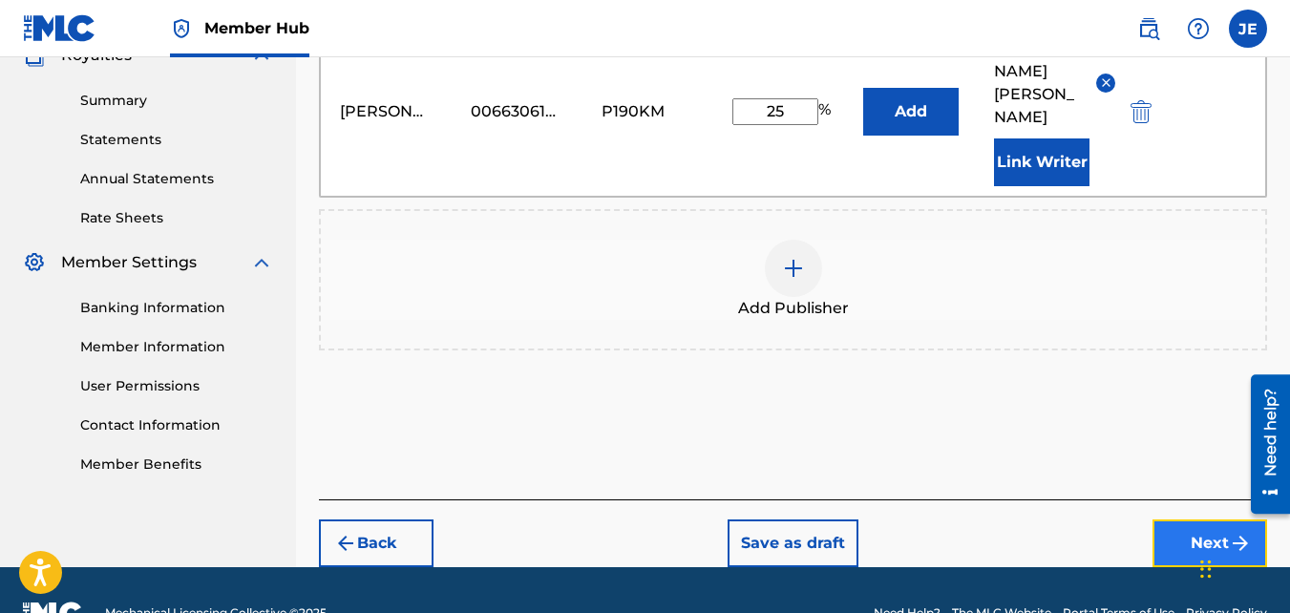
click at [1191, 520] on button "Next" at bounding box center [1210, 544] width 115 height 48
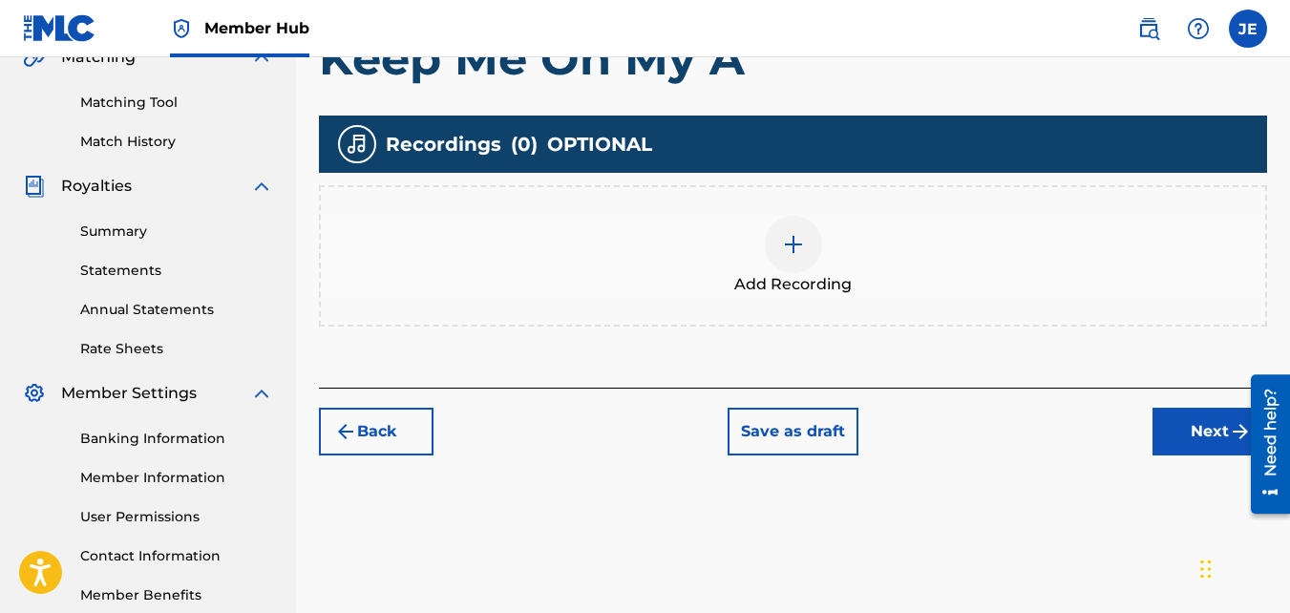
scroll to position [468, 0]
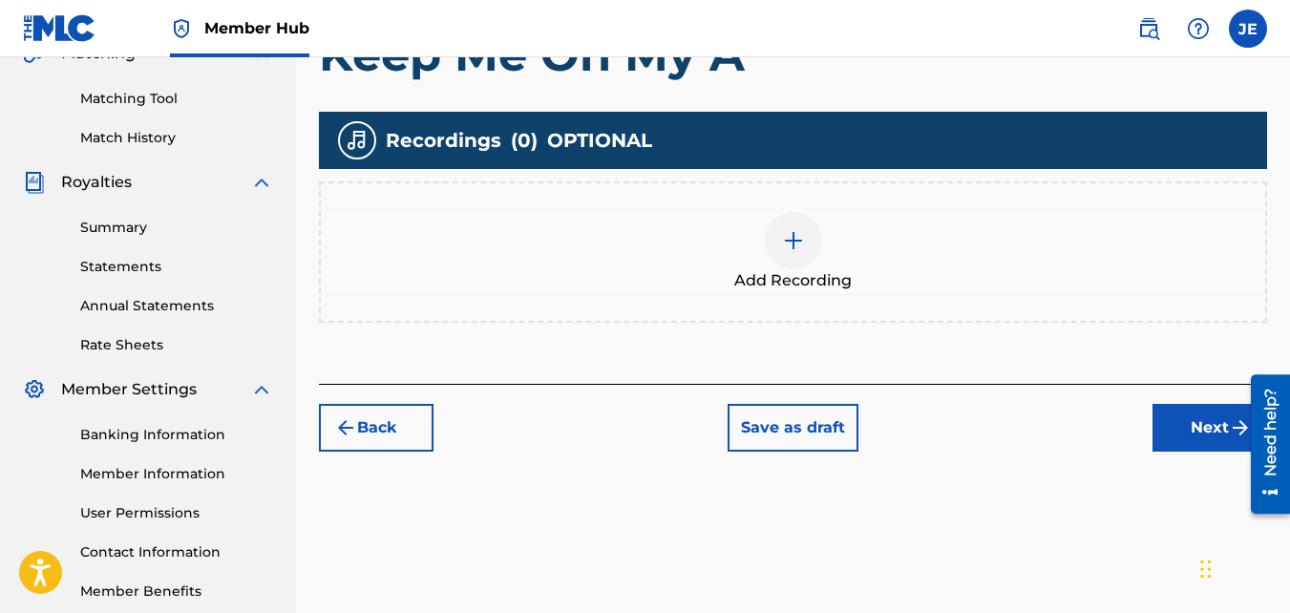
click at [799, 245] on img at bounding box center [793, 240] width 23 height 23
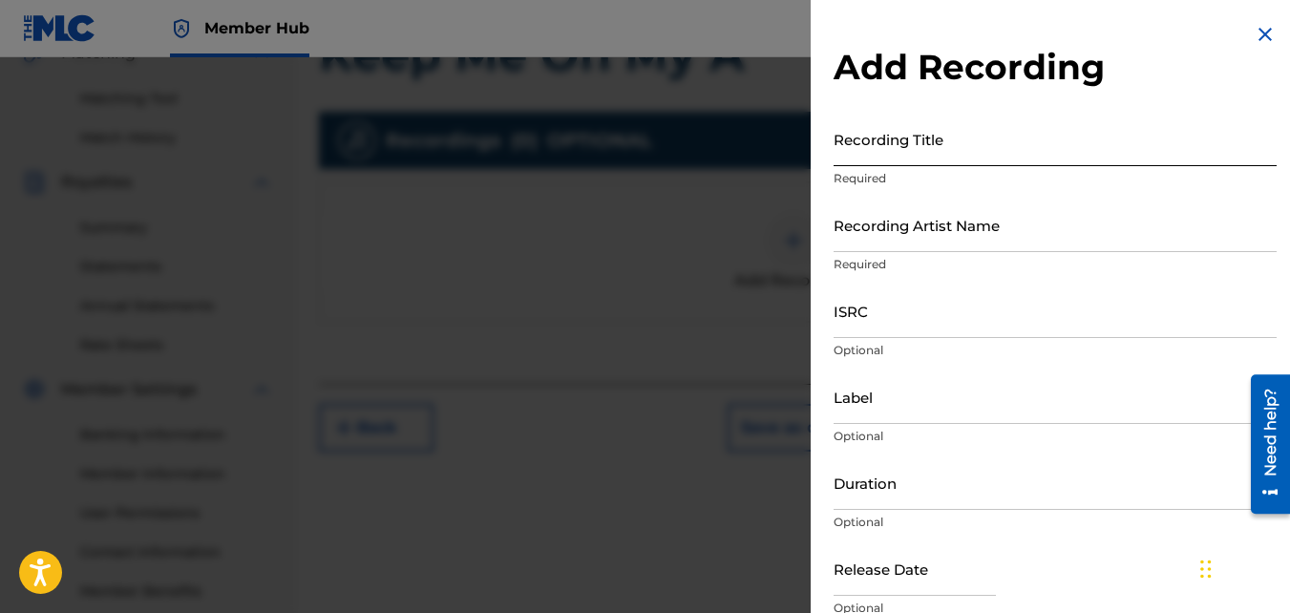
click at [943, 138] on input "Recording Title" at bounding box center [1055, 139] width 443 height 54
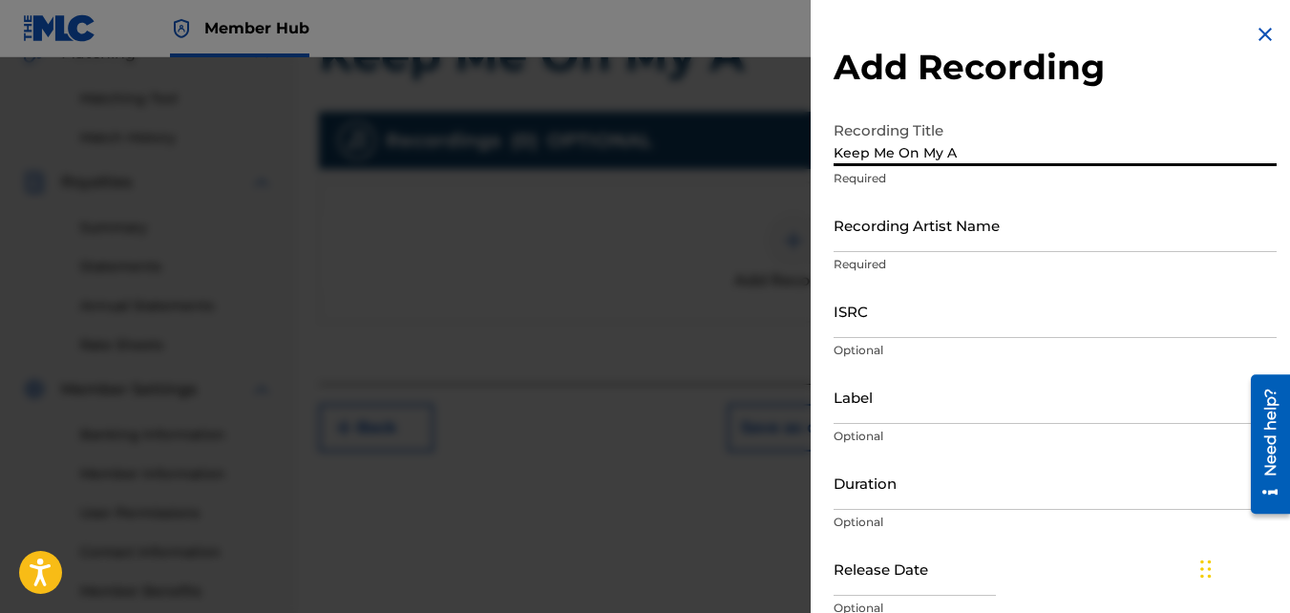
type input "Keep Me On My A"
click at [1008, 193] on div "Recording Title Keep Me On My A Required" at bounding box center [1055, 155] width 443 height 86
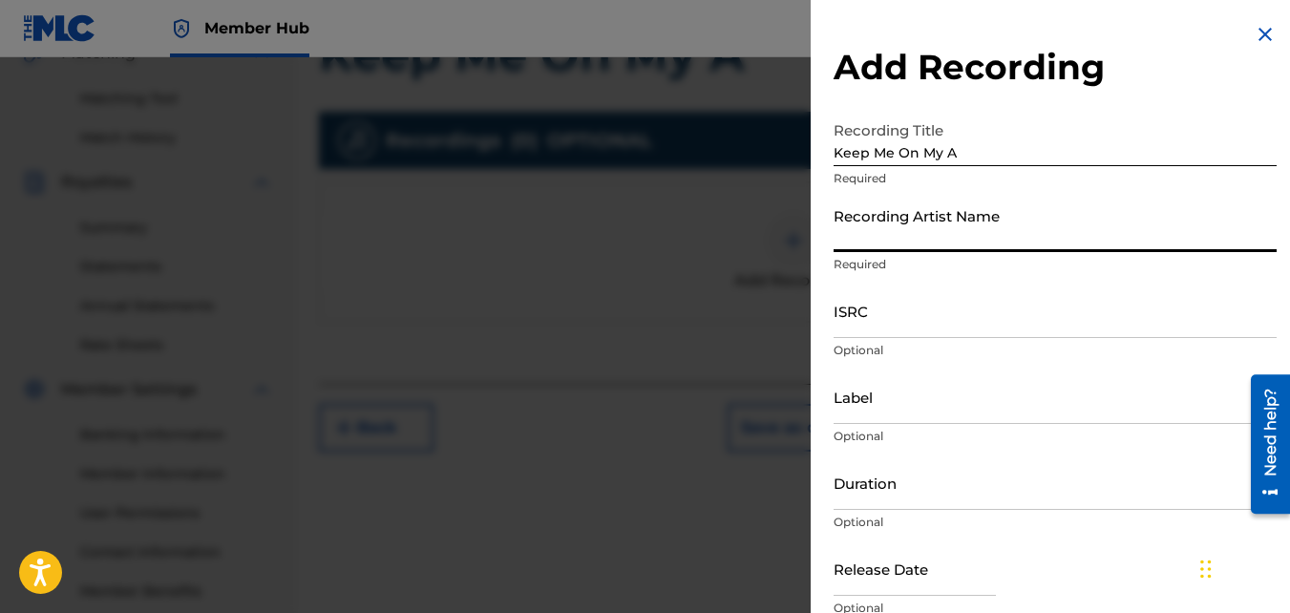
click at [1036, 239] on input "Recording Artist Name" at bounding box center [1055, 225] width 443 height 54
type input "[PERSON_NAME]"
type input "MH Music/ MuseArts Entertainment"
type input "[DATE]"
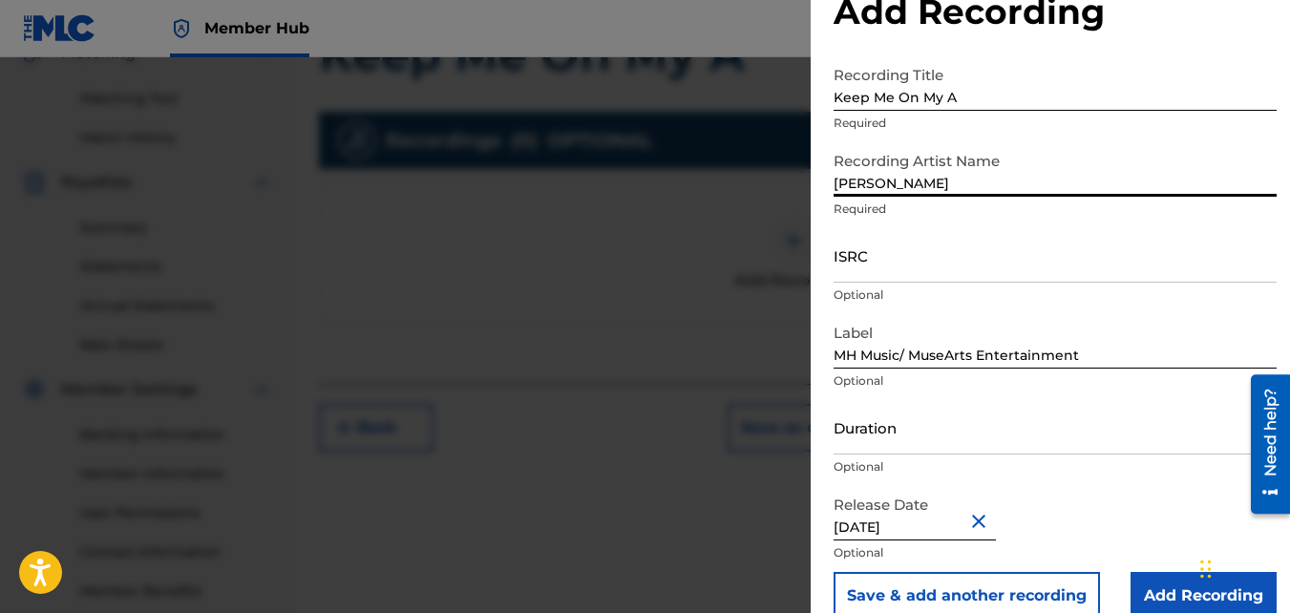
scroll to position [85, 0]
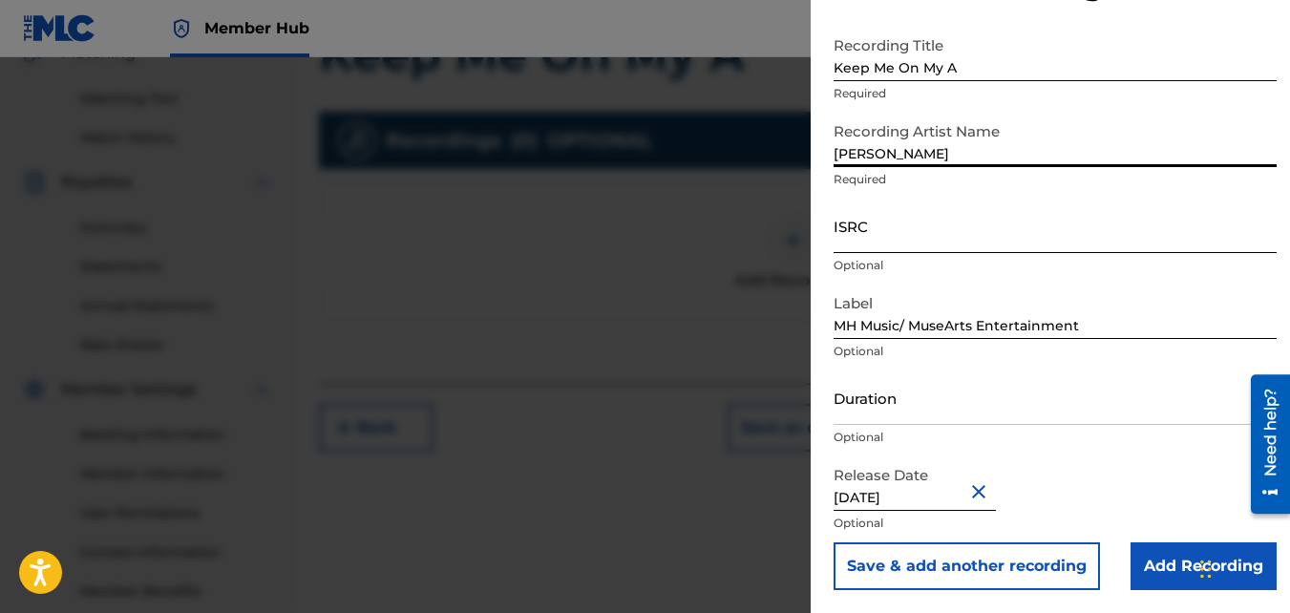
click at [937, 236] on input "ISRC" at bounding box center [1055, 226] width 443 height 54
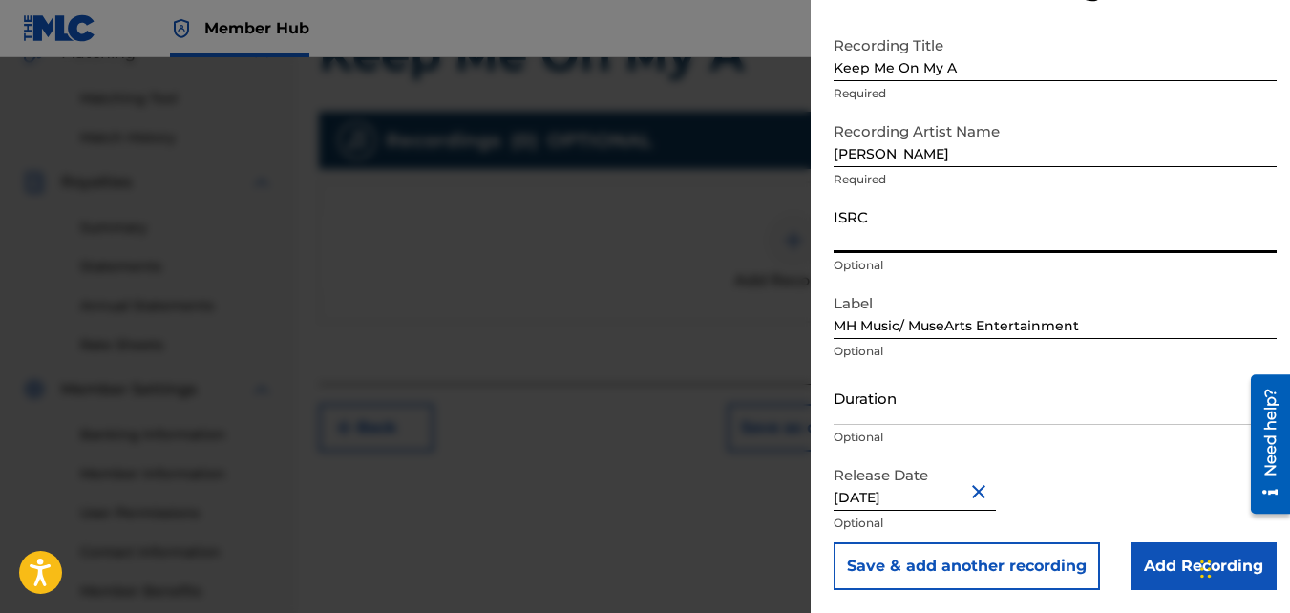
paste input "QZL382533405"
type input "QZL382533405"
click at [969, 415] on input "Duration" at bounding box center [1055, 398] width 443 height 54
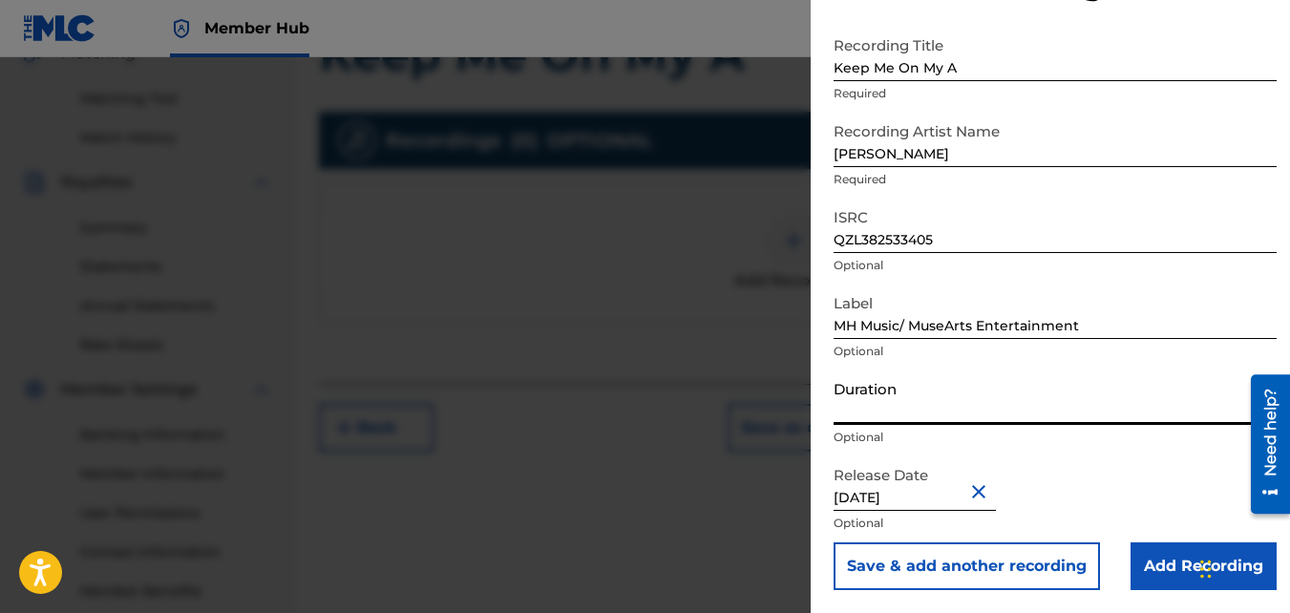
type input ":"
type input "04:16"
click at [990, 491] on button "Close" at bounding box center [982, 491] width 29 height 58
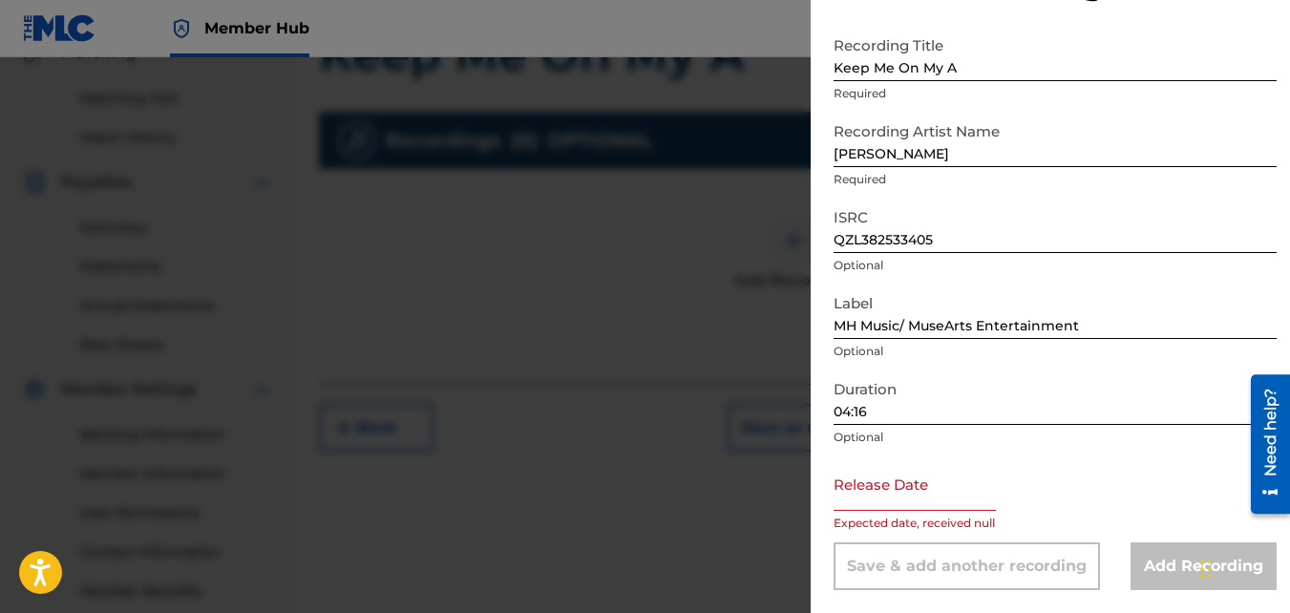
click at [977, 498] on input "text" at bounding box center [915, 484] width 162 height 54
select select "8"
select select "2025"
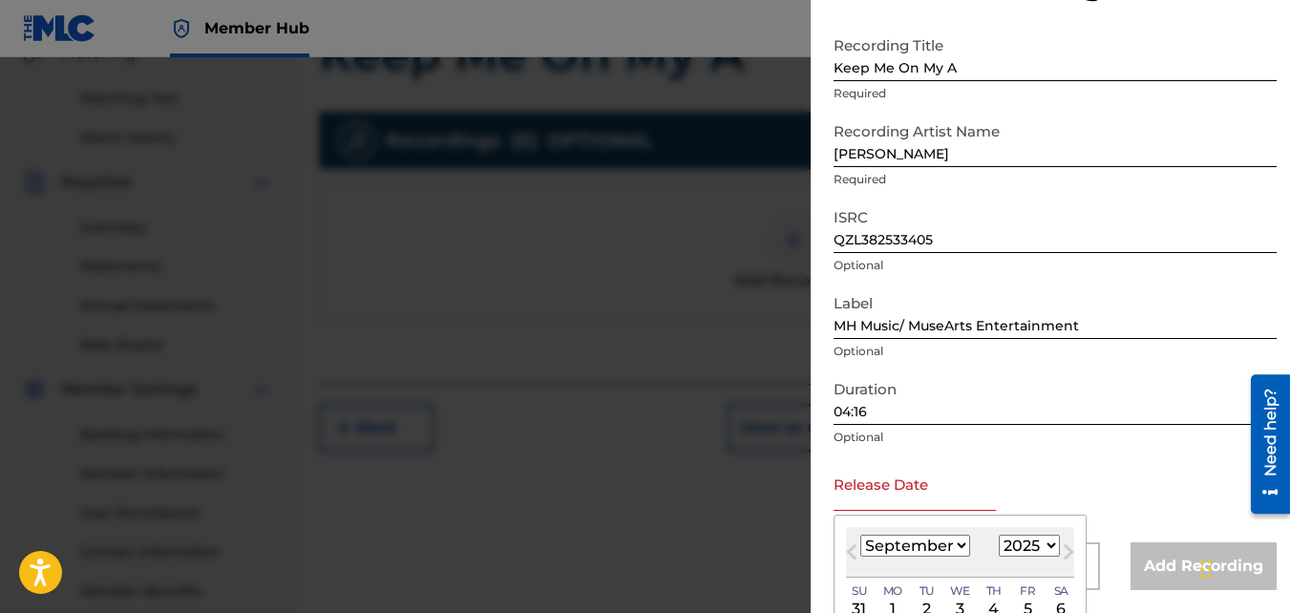
click at [960, 543] on select "January February March April May June July August September October November De…" at bounding box center [916, 546] width 110 height 22
select select "1"
click at [861, 535] on select "January February March April May June July August September October November De…" at bounding box center [916, 546] width 110 height 22
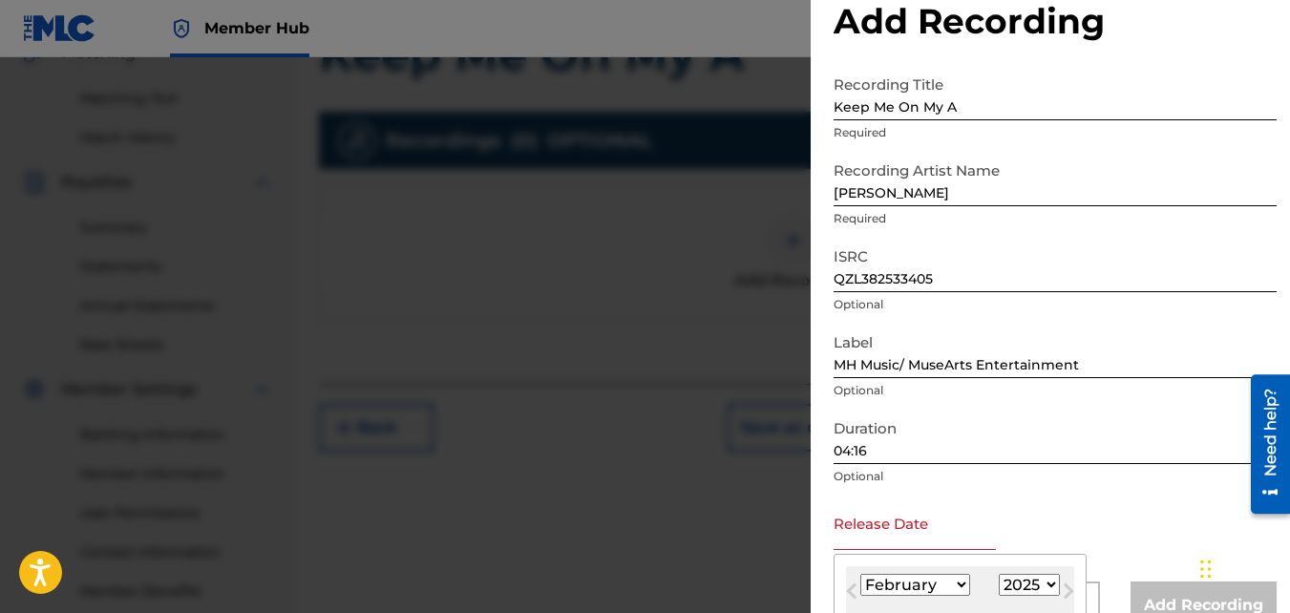
scroll to position [237, 0]
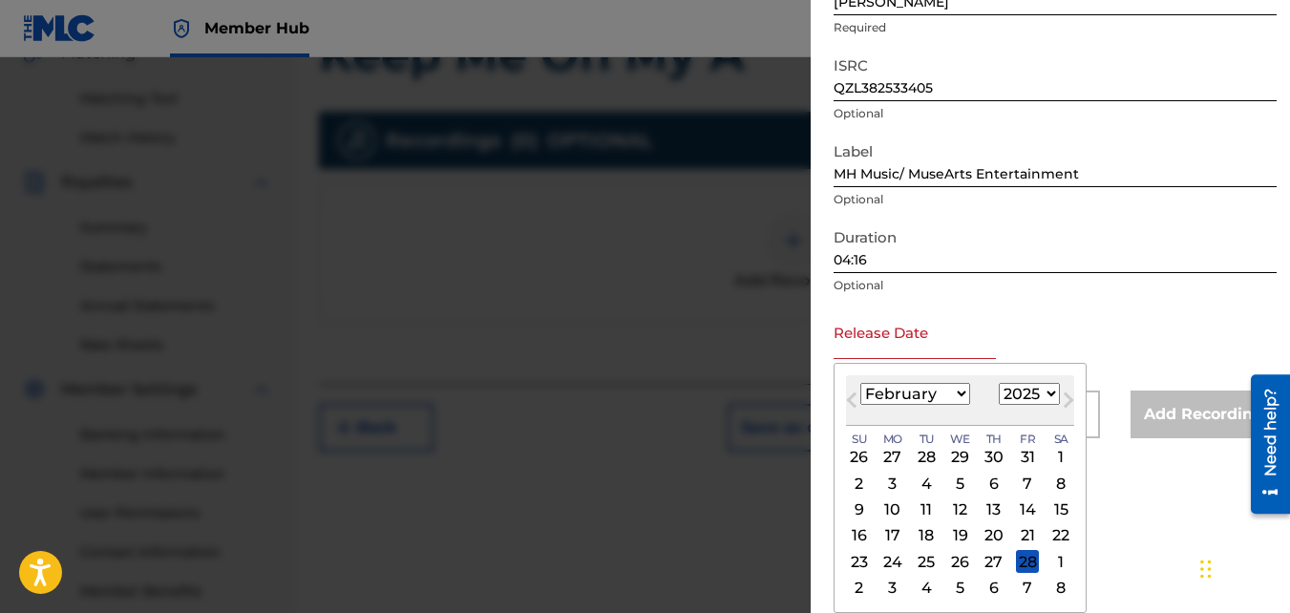
click at [962, 534] on div "19" at bounding box center [960, 535] width 23 height 23
type input "[DATE]"
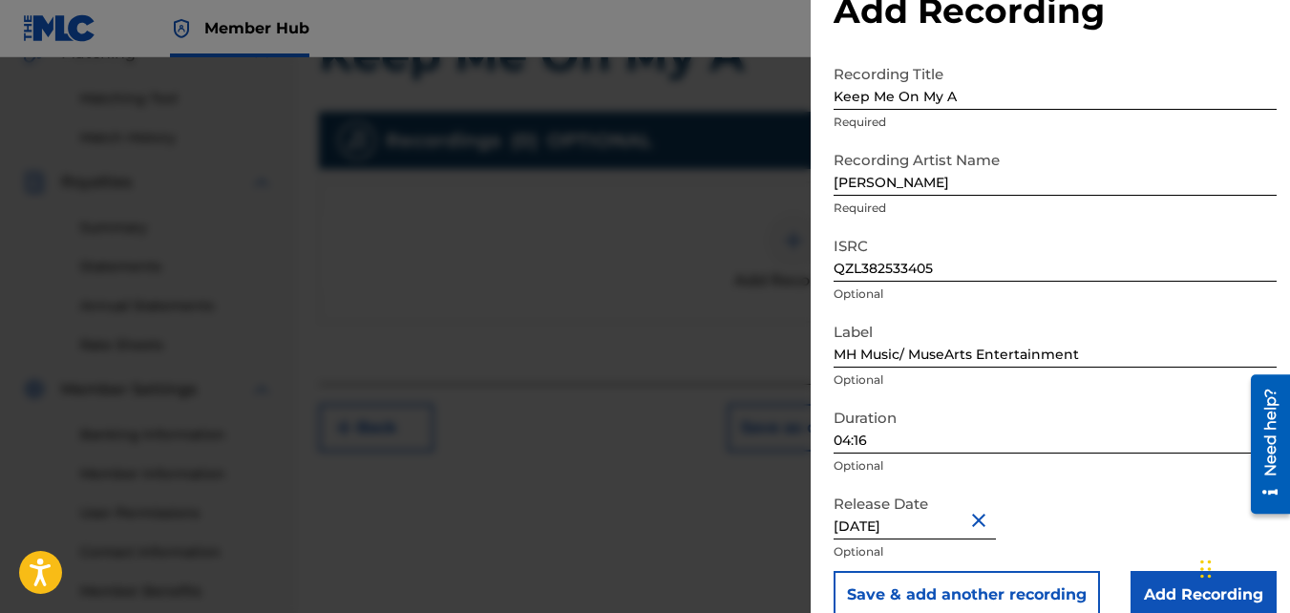
scroll to position [85, 0]
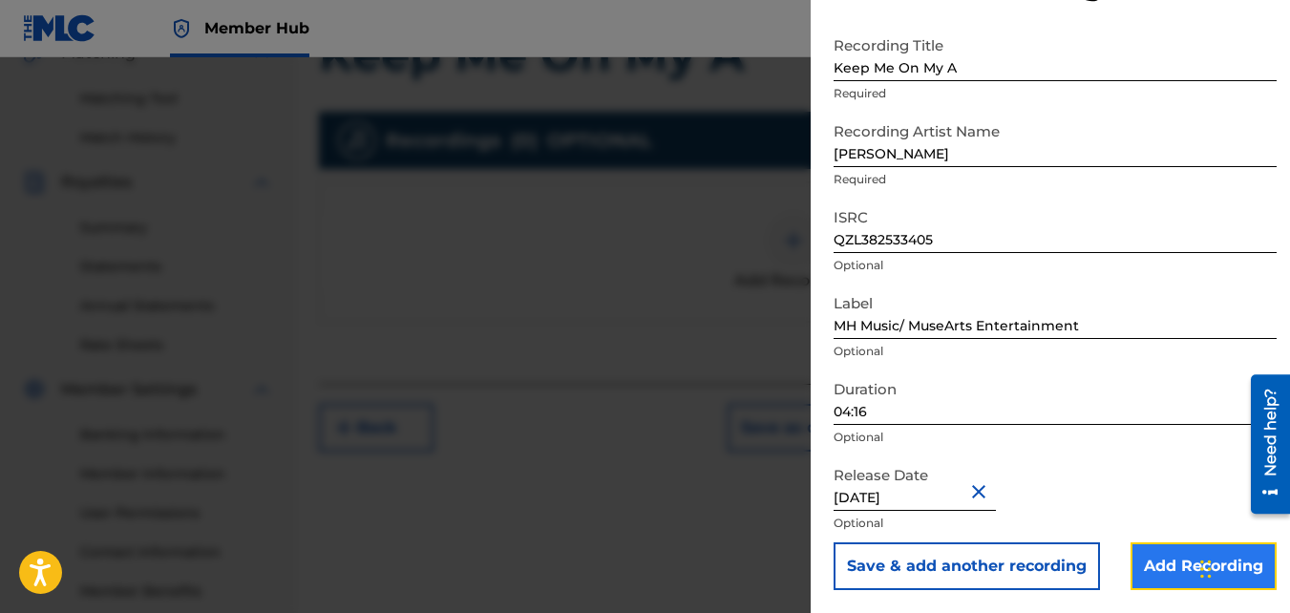
click at [1166, 565] on input "Add Recording" at bounding box center [1204, 567] width 146 height 48
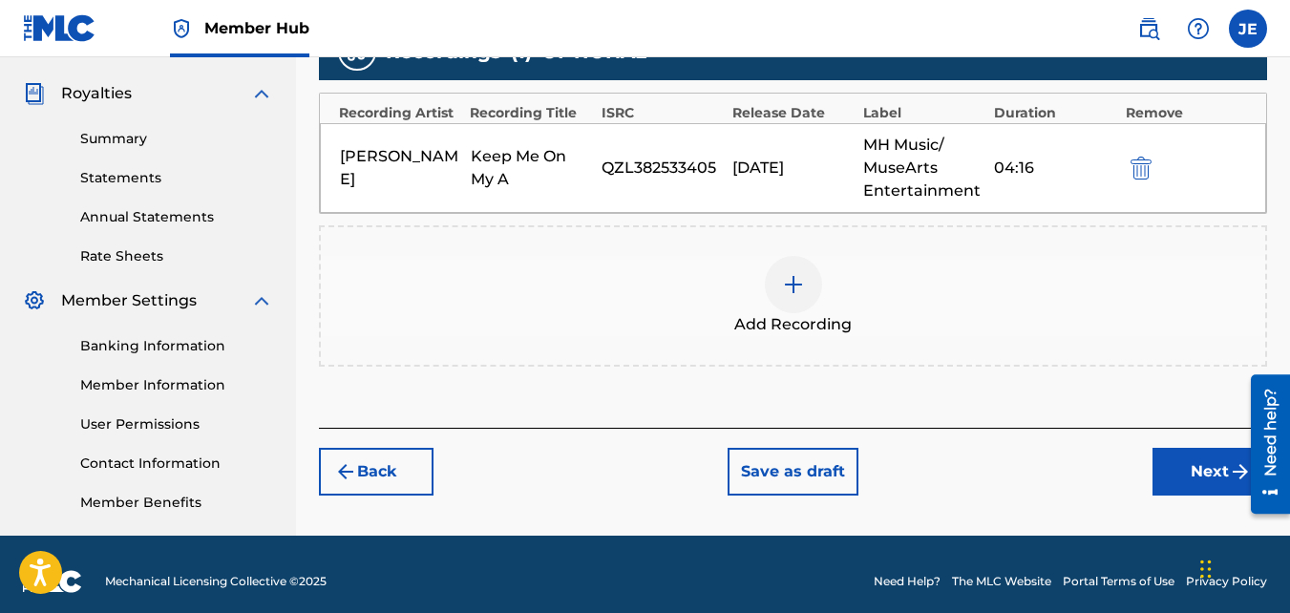
scroll to position [571, 0]
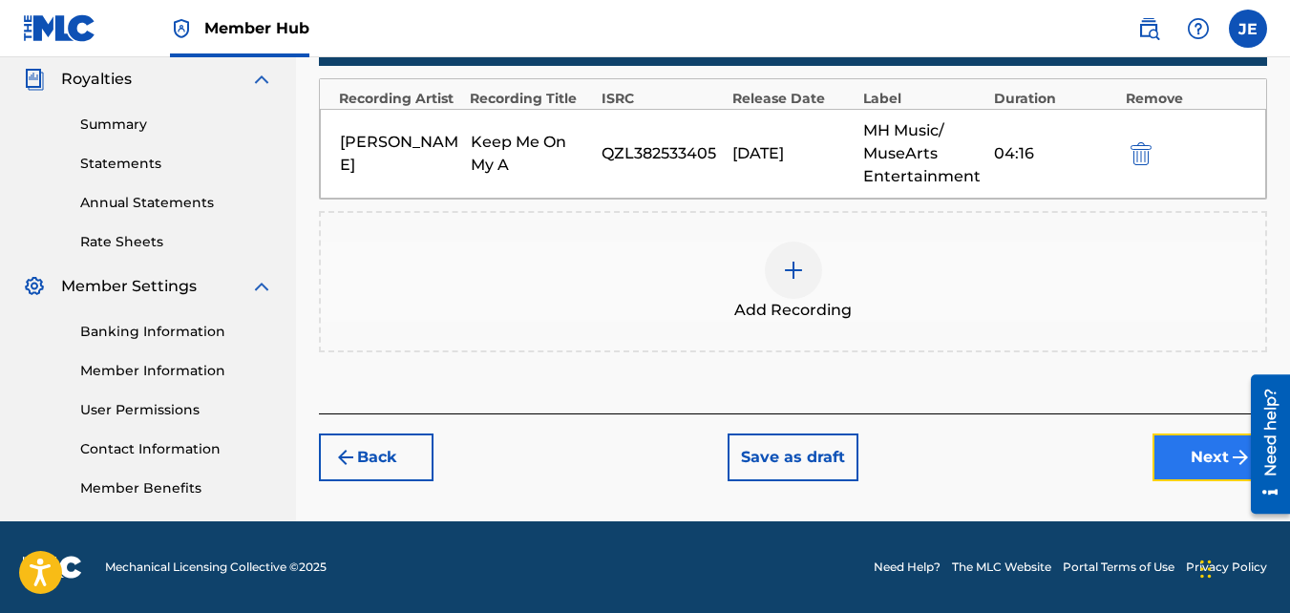
click at [1182, 453] on button "Next" at bounding box center [1210, 458] width 115 height 48
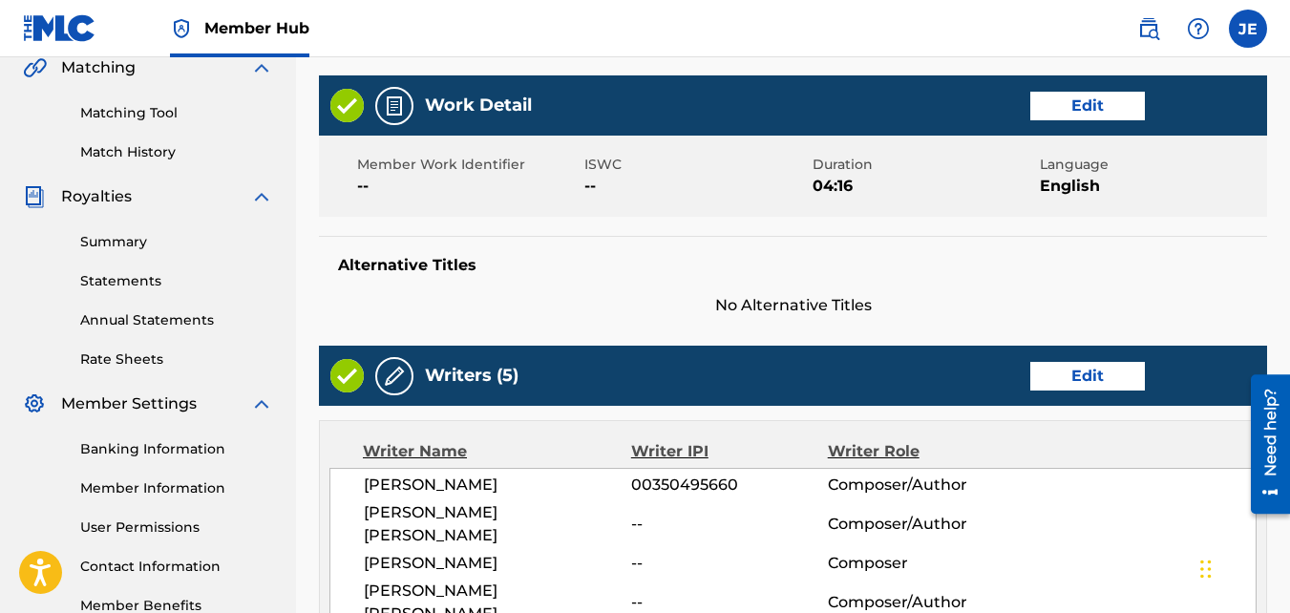
scroll to position [1122, 0]
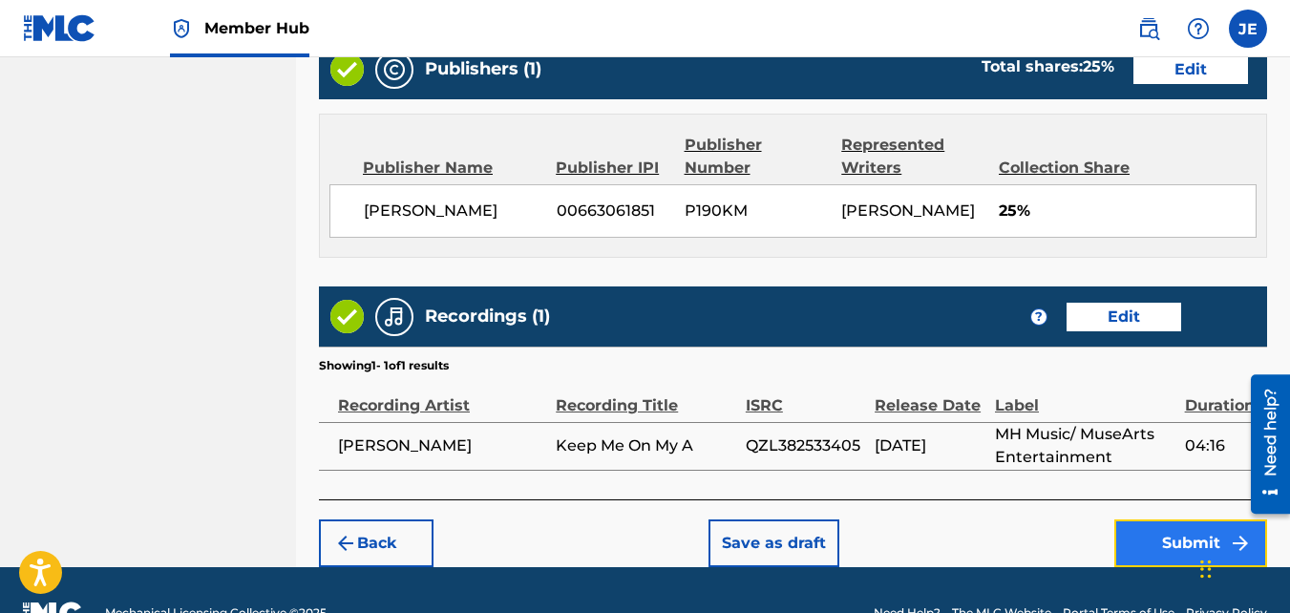
click at [1145, 520] on button "Submit" at bounding box center [1191, 544] width 153 height 48
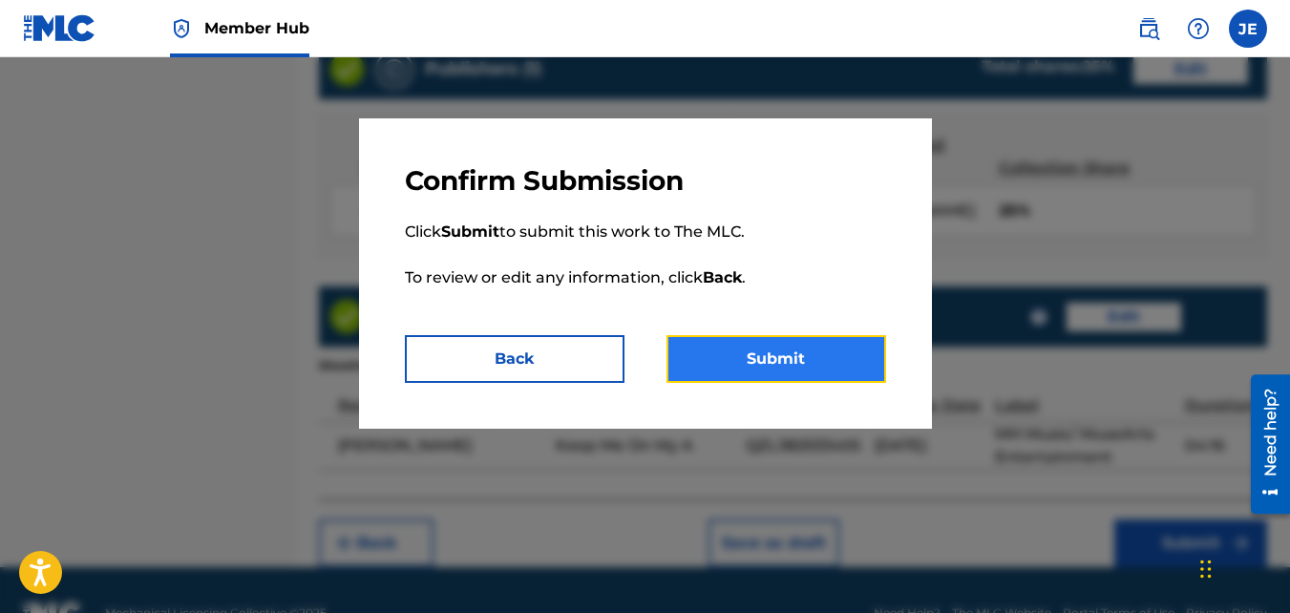
click at [815, 357] on button "Submit" at bounding box center [777, 359] width 220 height 48
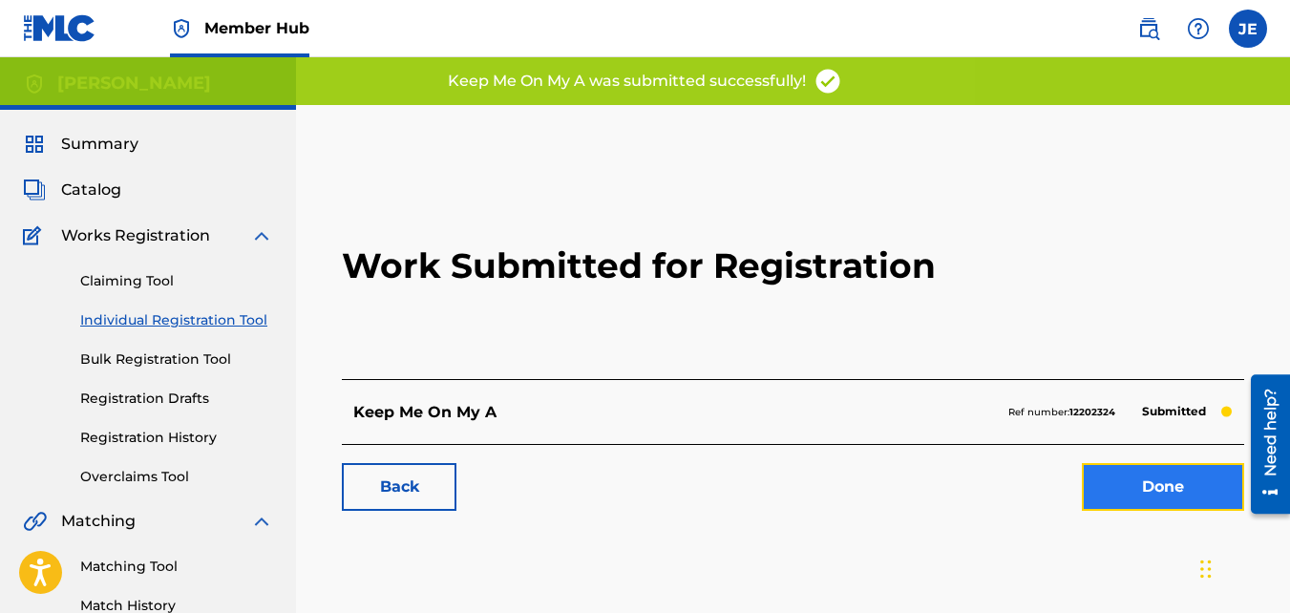
click at [1160, 482] on link "Done" at bounding box center [1163, 487] width 162 height 48
